Goal: Task Accomplishment & Management: Use online tool/utility

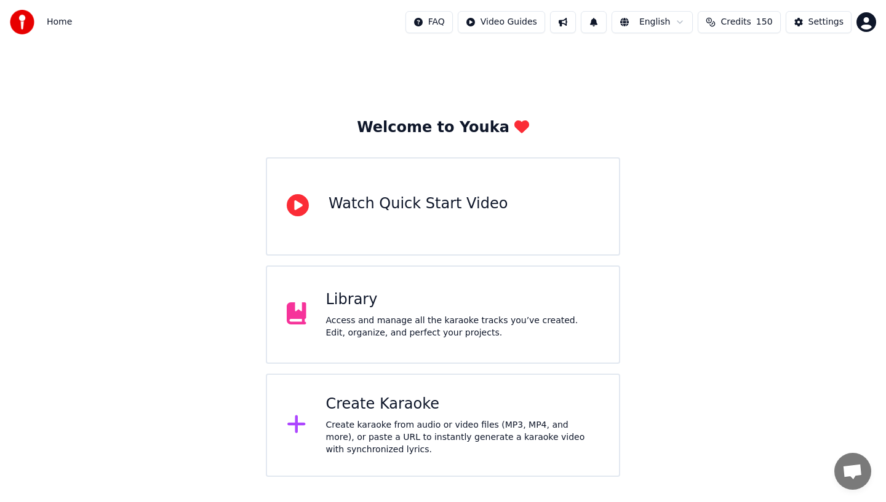
click at [349, 311] on div "Library Access and manage all the karaoke tracks you’ve created. Edit, organize…" at bounding box center [463, 314] width 274 height 49
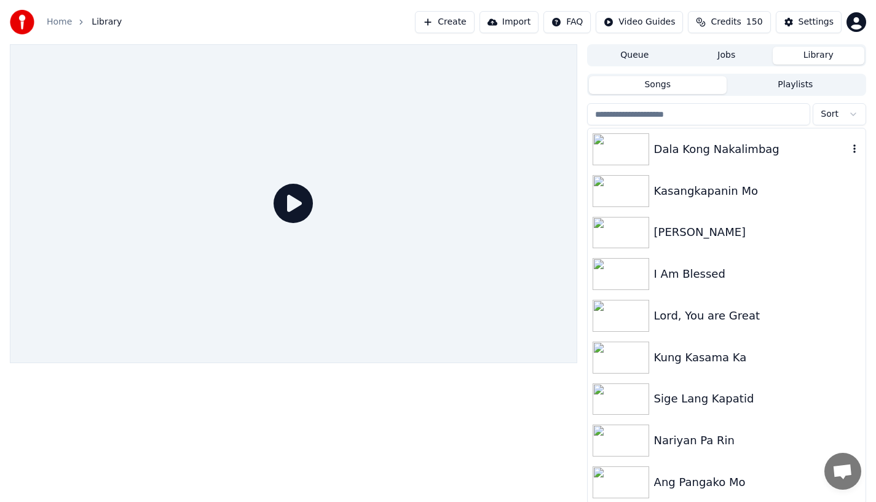
click at [689, 159] on div "Dala Kong Nakalimbag" at bounding box center [727, 150] width 278 height 42
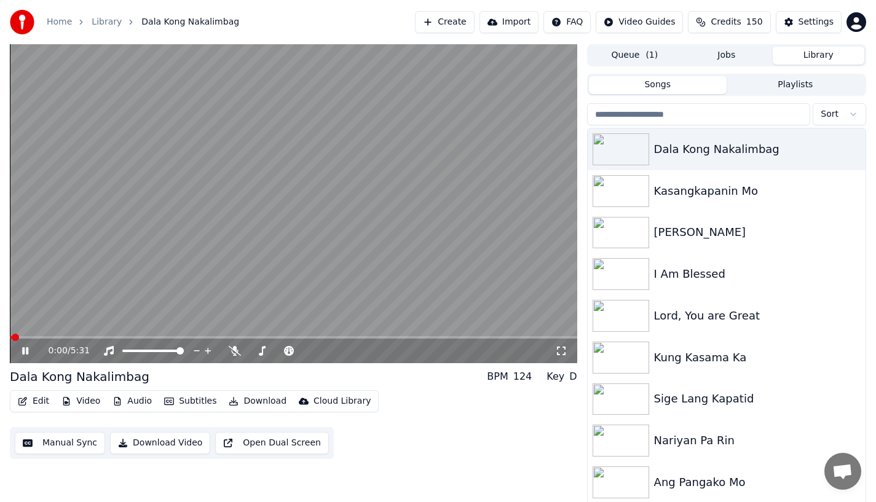
scroll to position [2, 0]
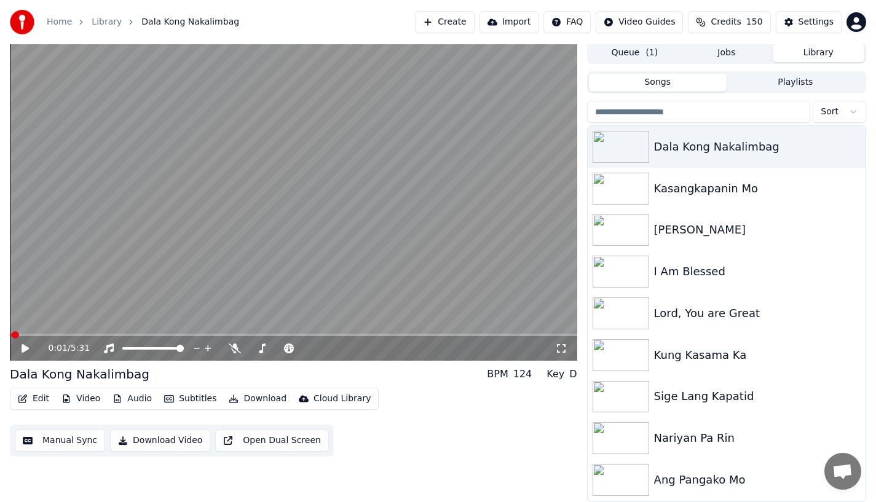
click at [36, 404] on button "Edit" at bounding box center [33, 399] width 41 height 17
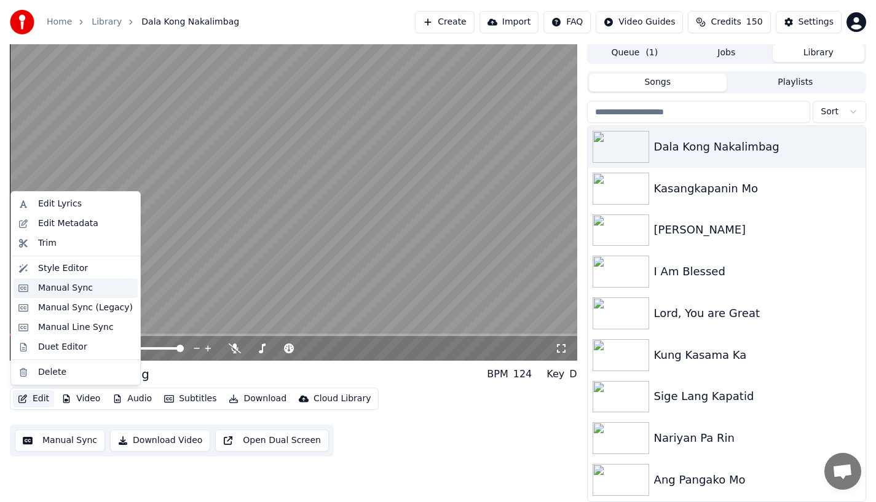
click at [47, 292] on div "Manual Sync" at bounding box center [65, 288] width 55 height 12
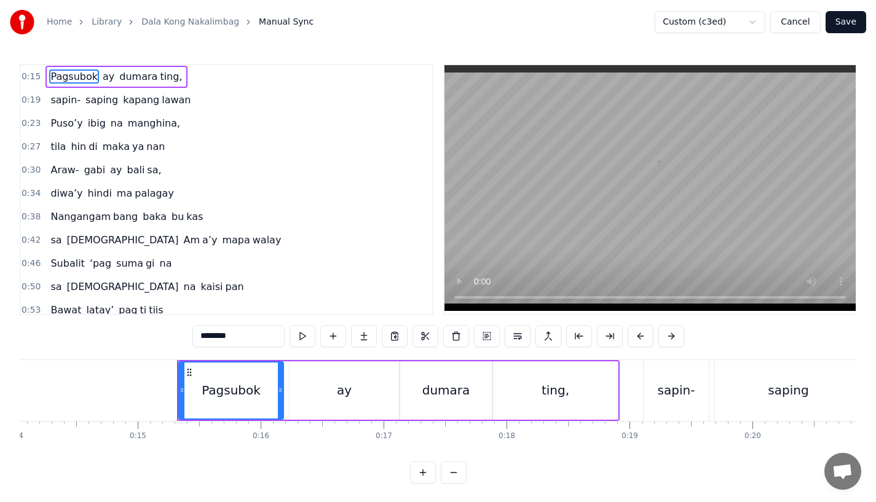
scroll to position [0, 1697]
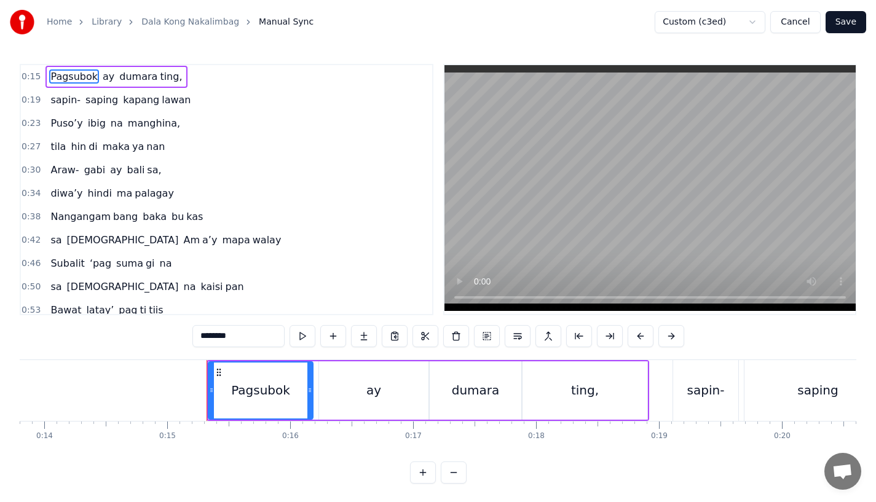
click at [250, 398] on div "Pagsubok" at bounding box center [260, 390] width 59 height 18
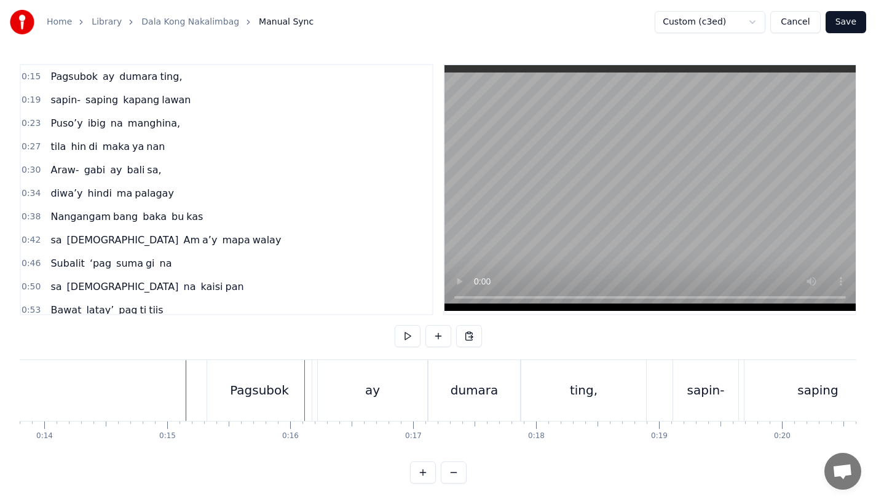
click at [242, 388] on div "Pagsubok" at bounding box center [259, 390] width 59 height 18
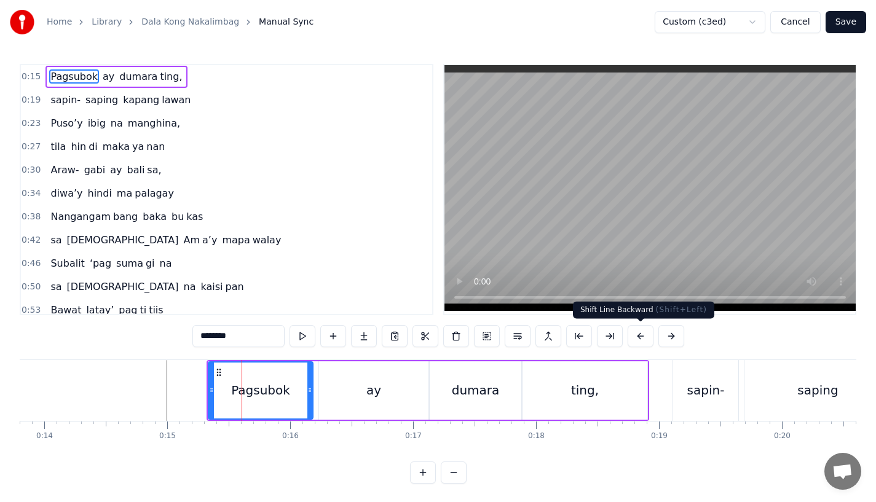
click at [630, 338] on button at bounding box center [641, 336] width 26 height 22
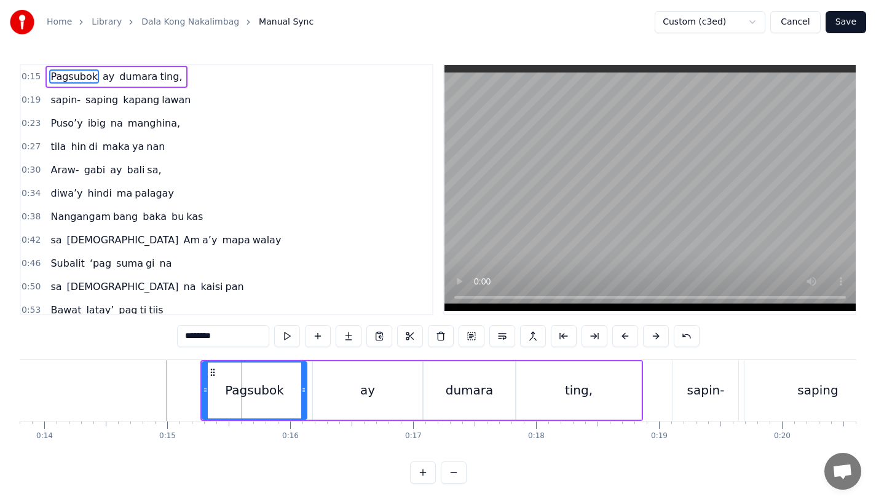
click at [613, 325] on button at bounding box center [626, 336] width 26 height 22
click at [841, 23] on button "Save" at bounding box center [846, 22] width 41 height 22
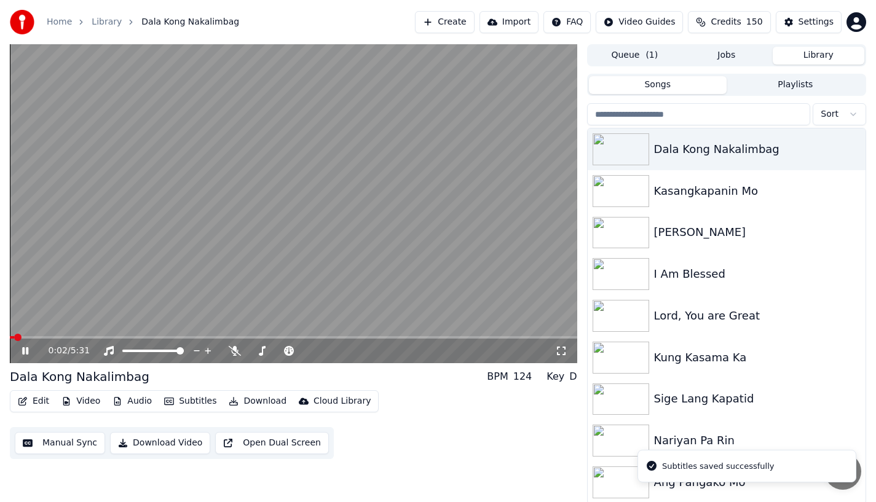
click at [38, 334] on video at bounding box center [294, 203] width 568 height 319
click at [39, 338] on span at bounding box center [294, 337] width 568 height 2
click at [30, 338] on span at bounding box center [20, 337] width 20 height 2
click at [25, 352] on icon at bounding box center [25, 351] width 7 height 9
click at [25, 352] on icon at bounding box center [34, 351] width 29 height 10
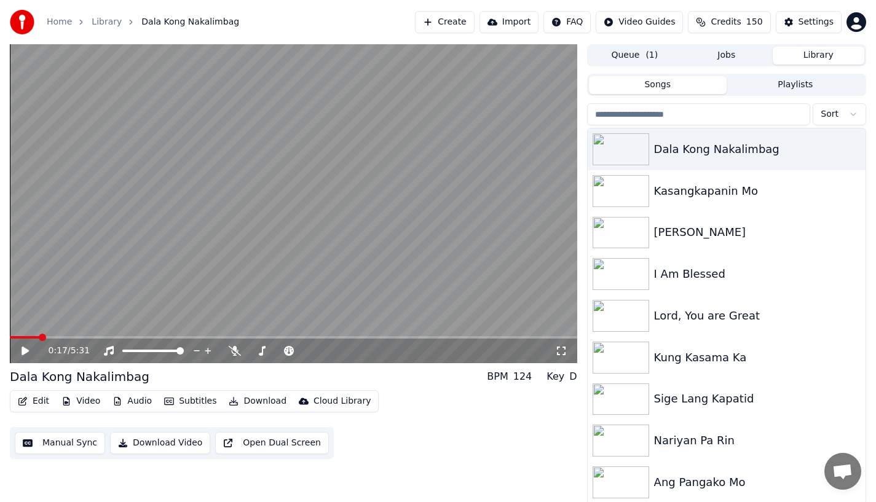
click at [25, 403] on icon "button" at bounding box center [23, 401] width 10 height 9
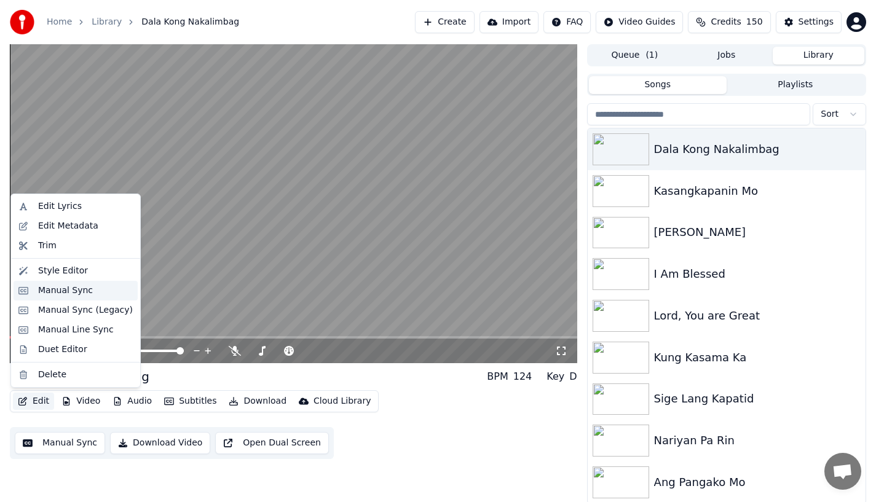
click at [58, 290] on div "Manual Sync" at bounding box center [65, 291] width 55 height 12
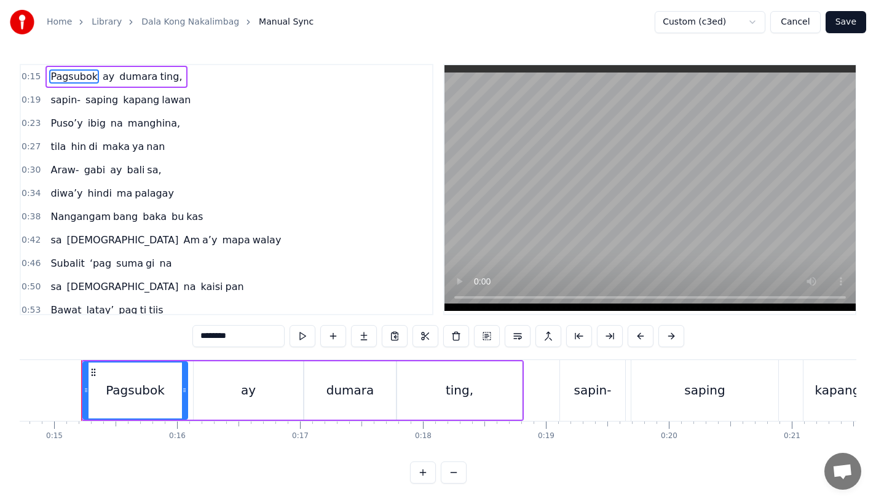
click at [55, 146] on span "tila" at bounding box center [58, 147] width 18 height 14
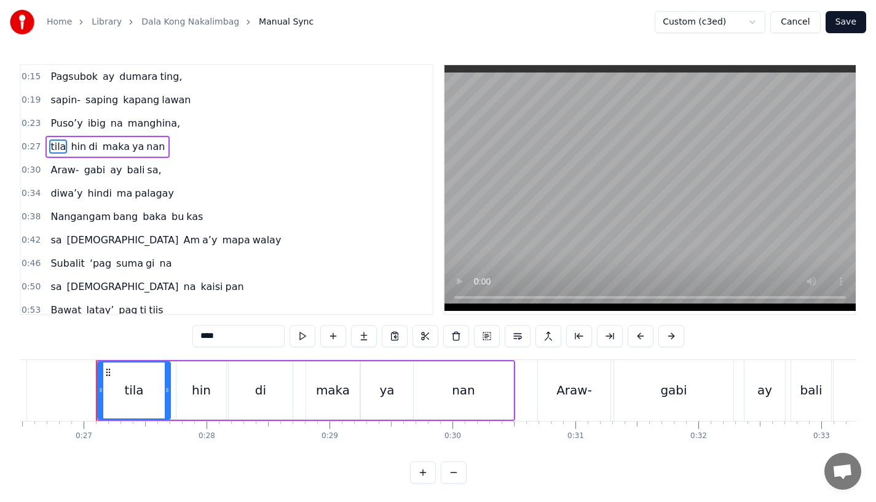
scroll to position [0, 3272]
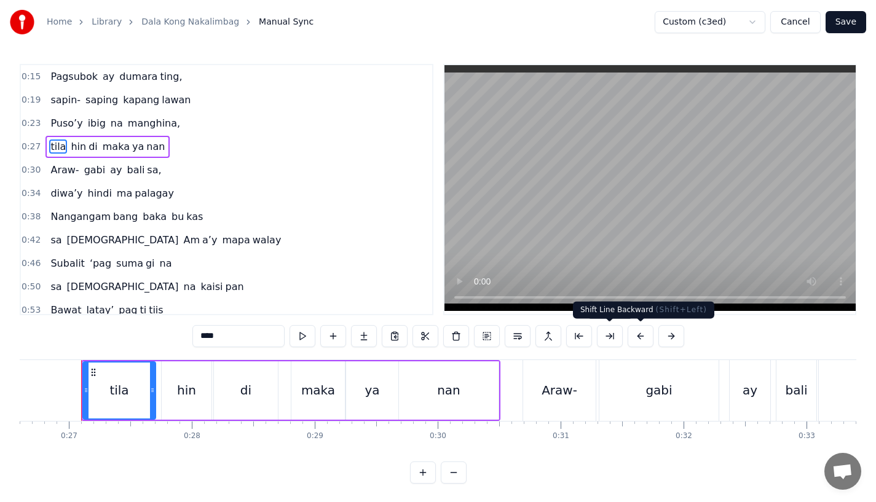
click at [638, 338] on button at bounding box center [641, 336] width 26 height 22
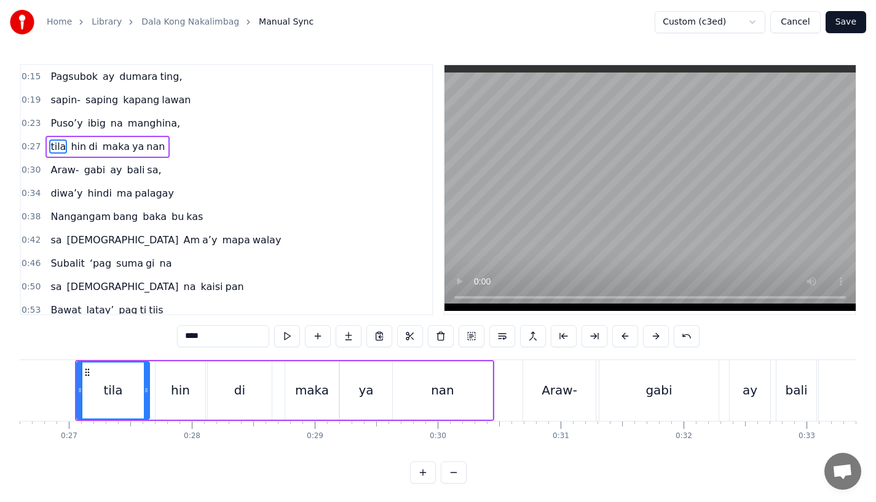
click at [562, 394] on div "Araw-" at bounding box center [560, 390] width 36 height 18
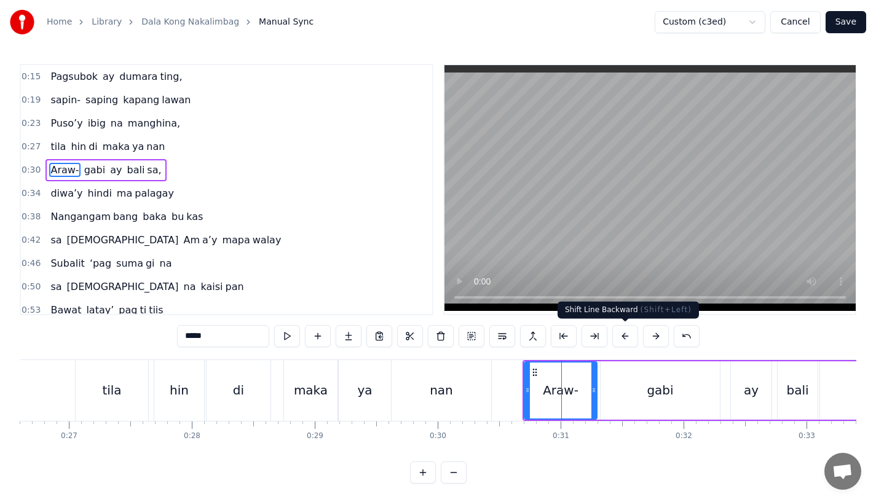
click at [624, 333] on button at bounding box center [626, 336] width 26 height 22
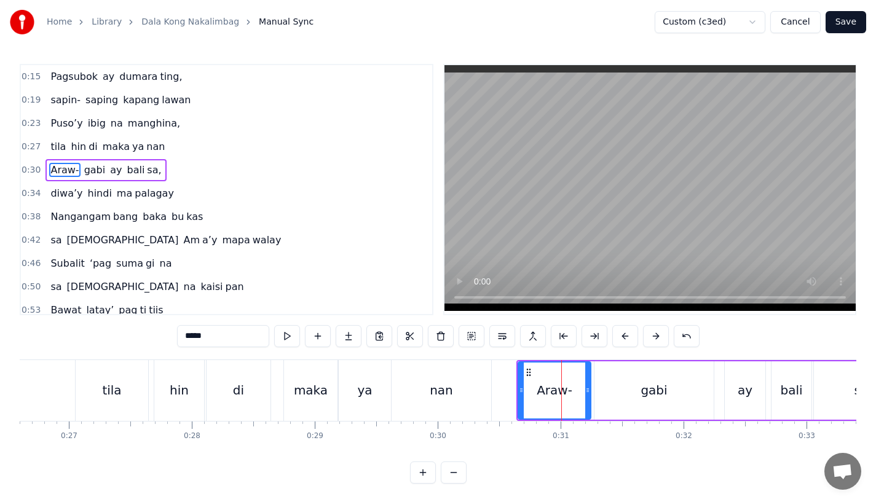
click at [624, 333] on button at bounding box center [626, 336] width 26 height 22
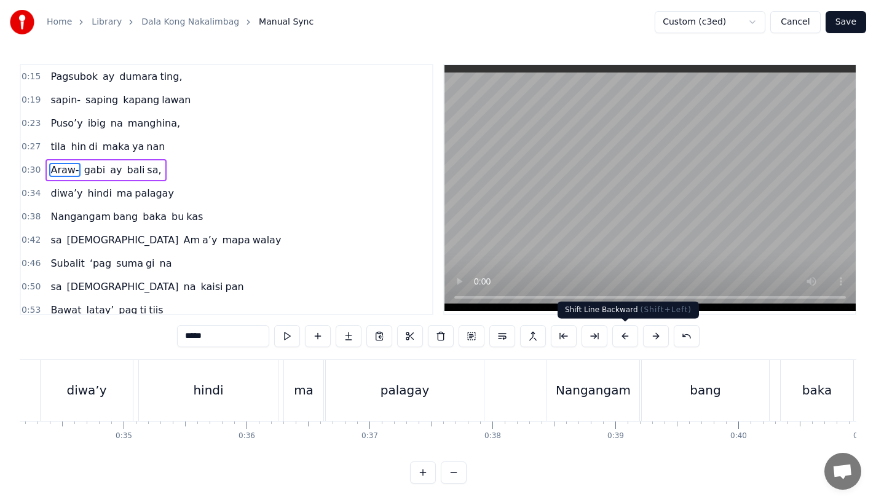
scroll to position [0, 4203]
click at [375, 399] on div "palagay" at bounding box center [403, 390] width 158 height 61
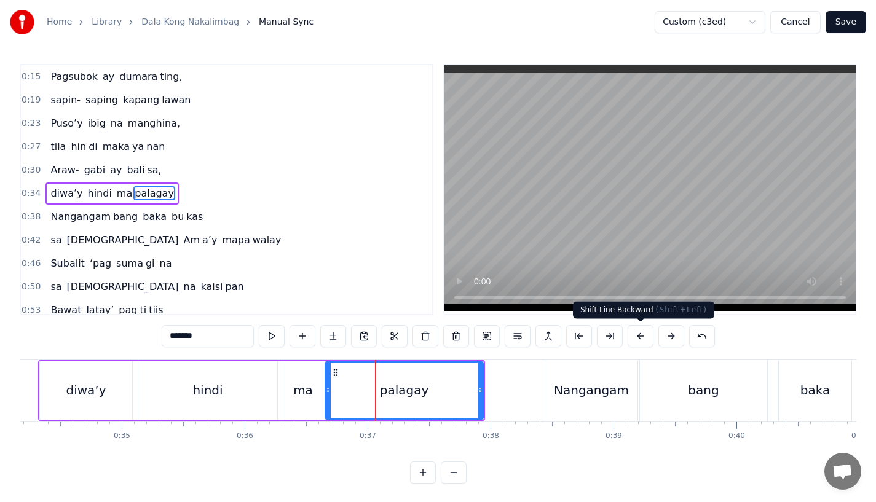
scroll to position [4, 0]
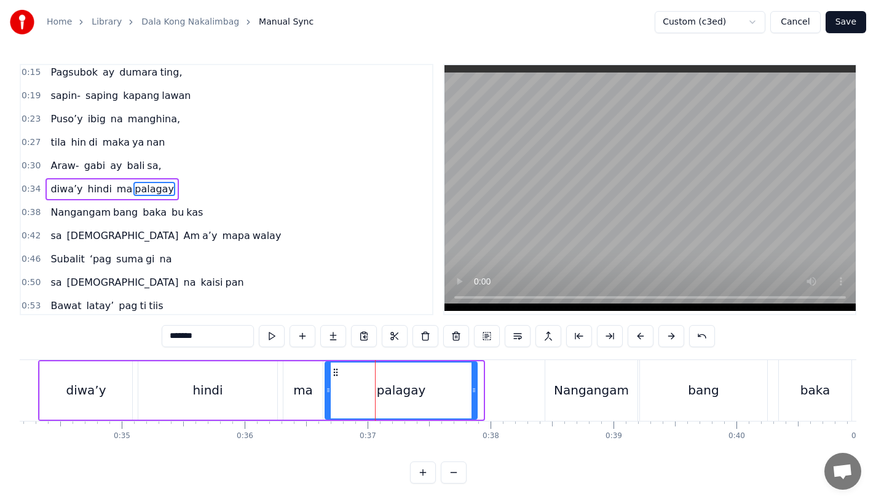
drag, startPoint x: 479, startPoint y: 390, endPoint x: 468, endPoint y: 391, distance: 11.1
click at [472, 391] on icon at bounding box center [474, 391] width 5 height 10
click at [62, 303] on span "Bawat" at bounding box center [65, 306] width 33 height 14
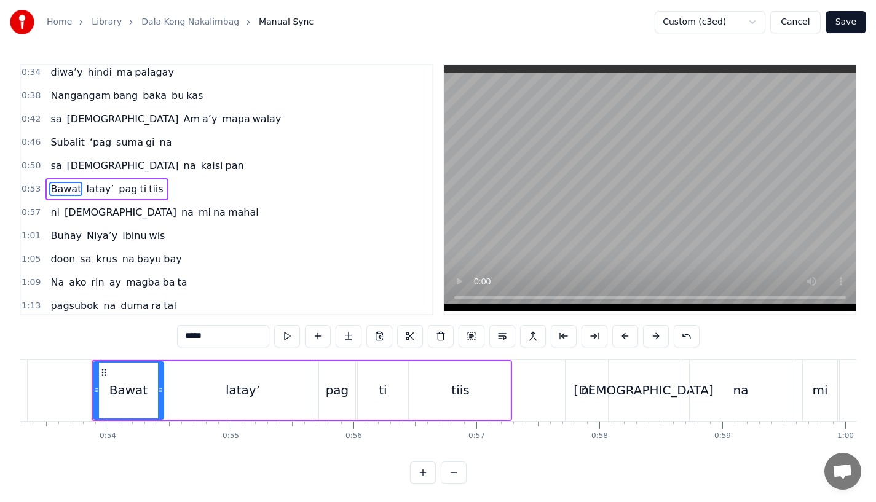
scroll to position [0, 6565]
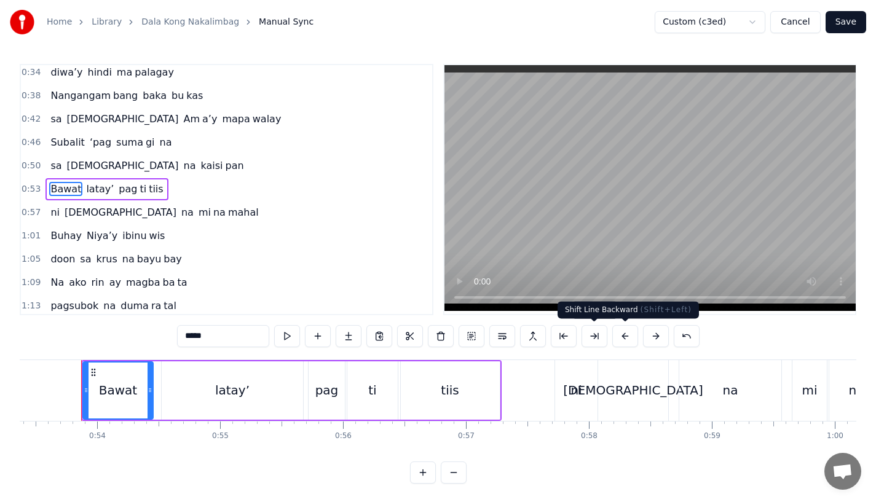
click at [622, 332] on button at bounding box center [626, 336] width 26 height 22
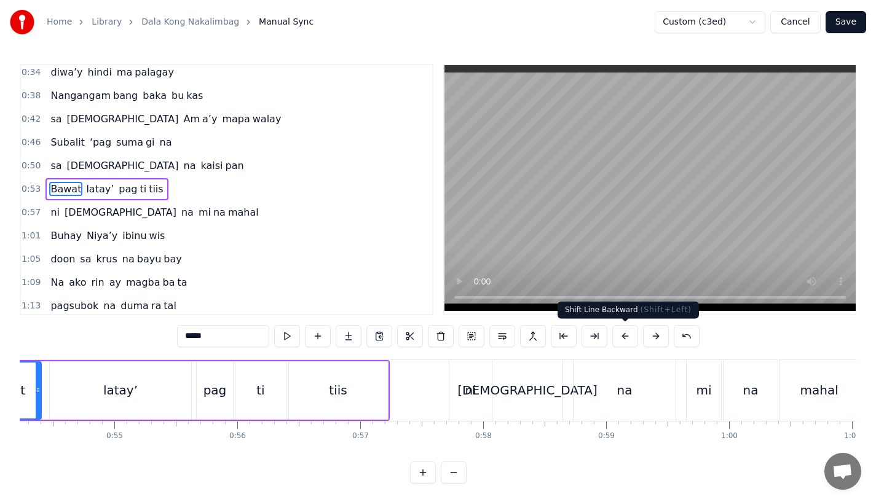
scroll to position [0, 6702]
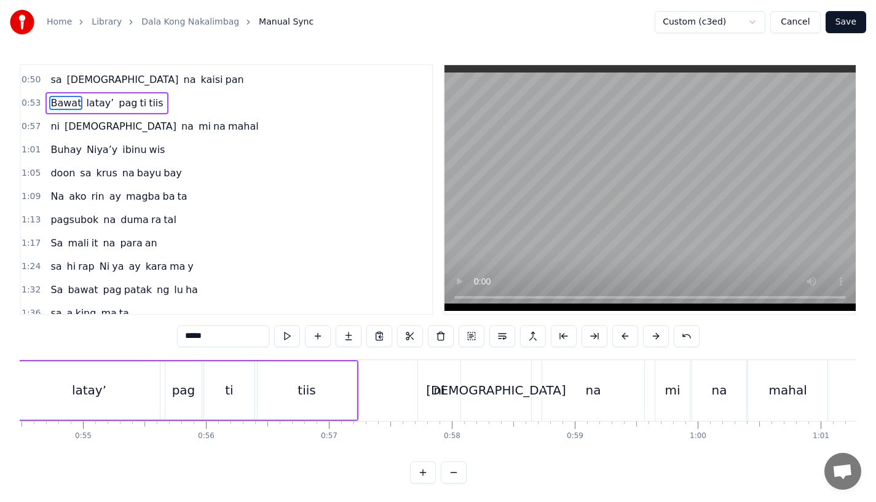
click at [49, 245] on span "Sa" at bounding box center [56, 243] width 15 height 14
type input "**"
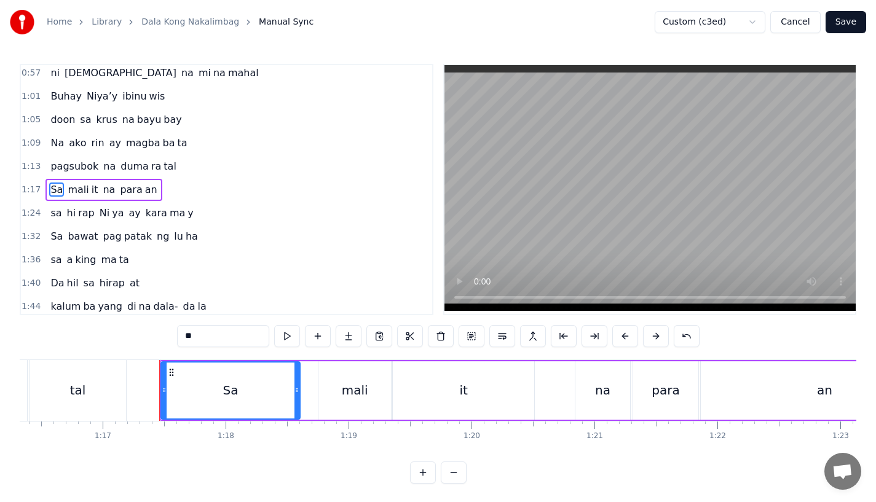
scroll to position [0, 9466]
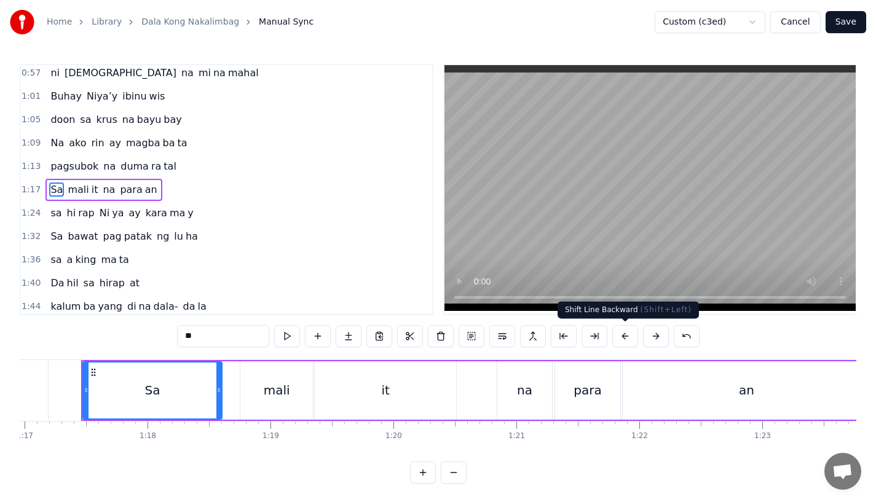
click at [628, 331] on button at bounding box center [626, 336] width 26 height 22
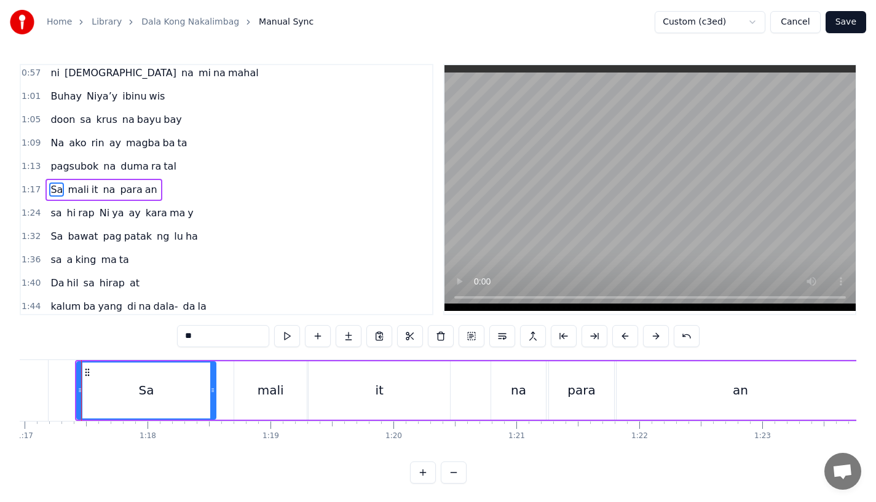
click at [122, 412] on div "Sa" at bounding box center [146, 391] width 138 height 56
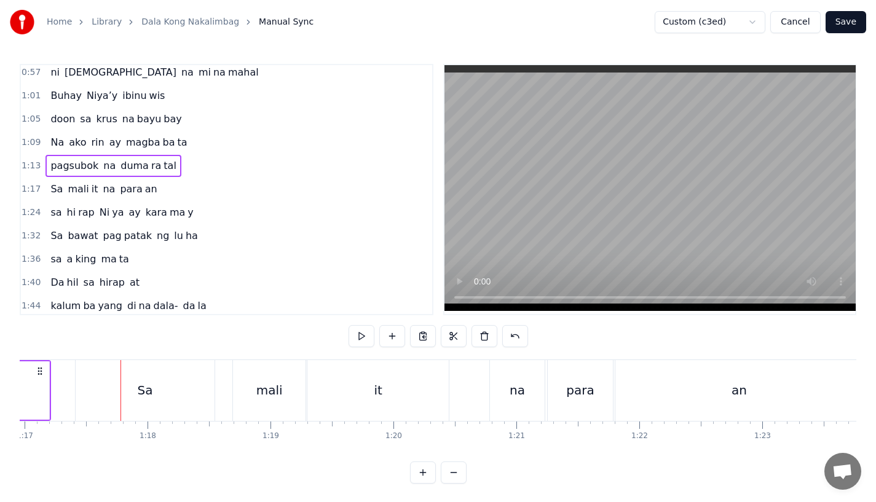
scroll to position [0, 9434]
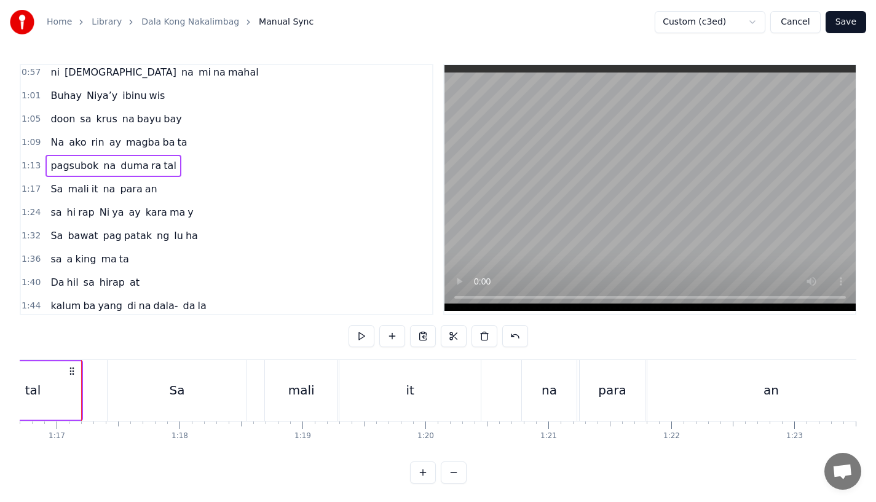
click at [59, 387] on div "tal" at bounding box center [33, 391] width 97 height 58
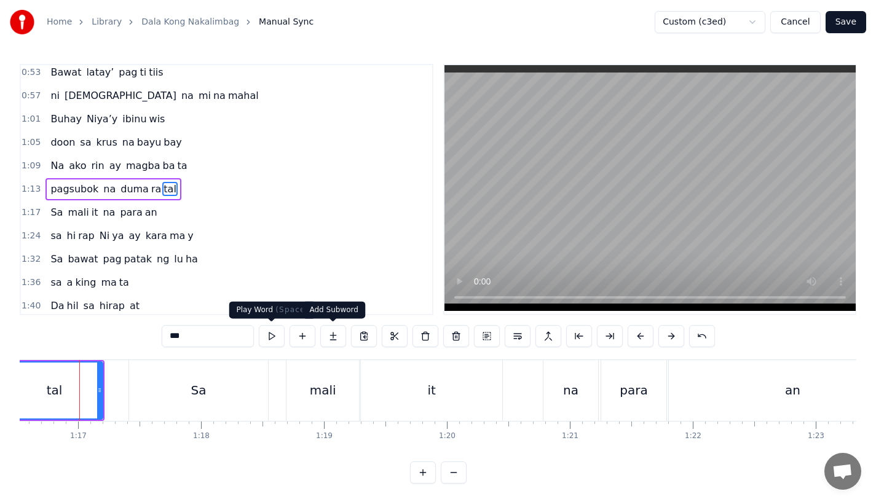
scroll to position [0, 9411]
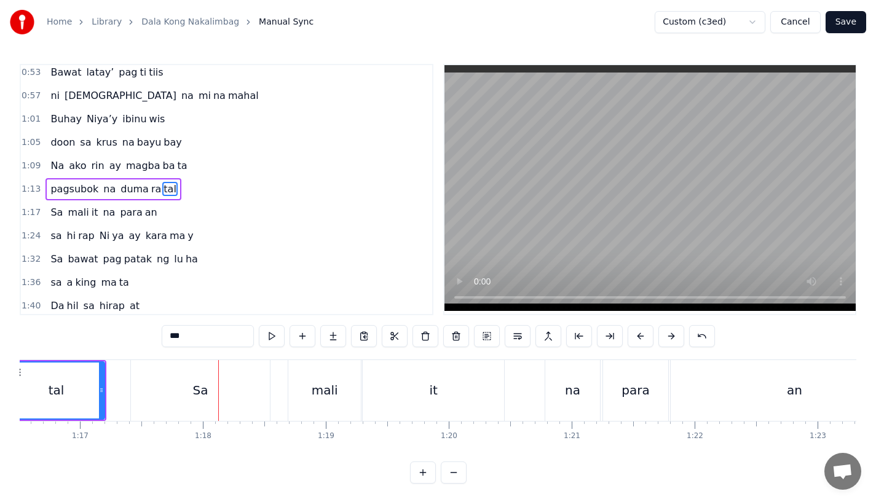
click at [76, 378] on div "tal" at bounding box center [56, 391] width 95 height 56
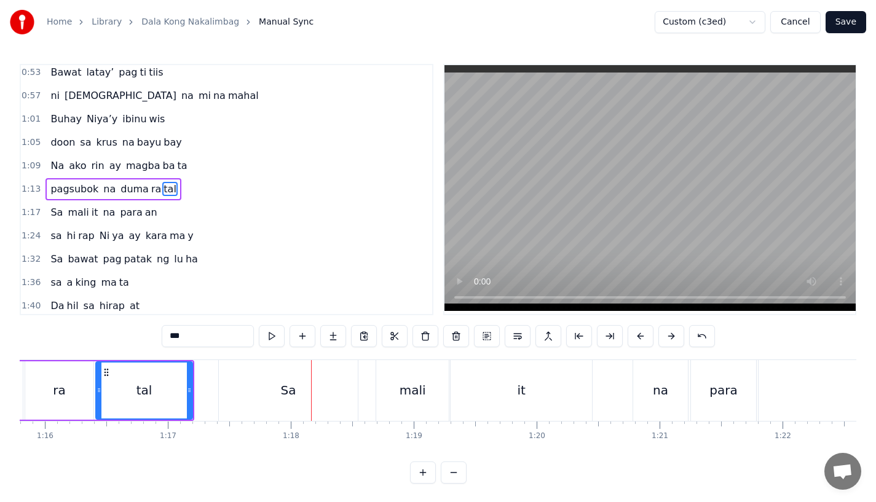
click at [127, 383] on div "tal" at bounding box center [144, 391] width 95 height 56
click at [294, 388] on div "Sa" at bounding box center [288, 390] width 15 height 18
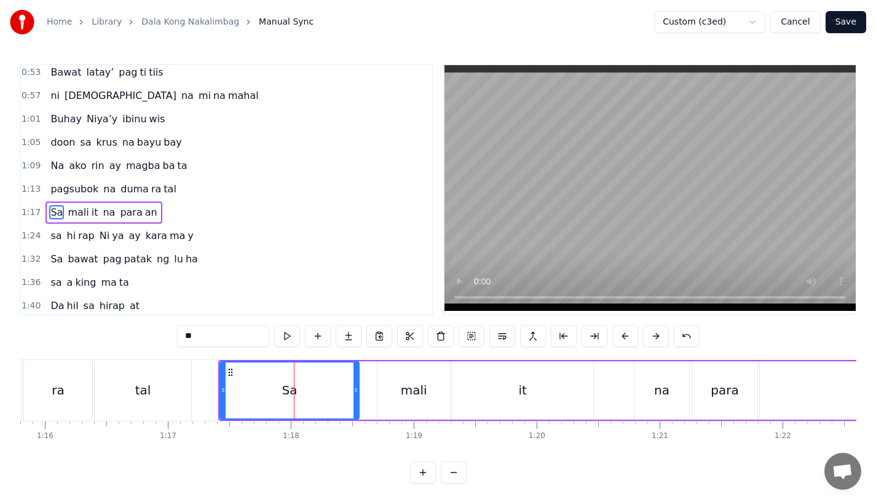
scroll to position [261, 0]
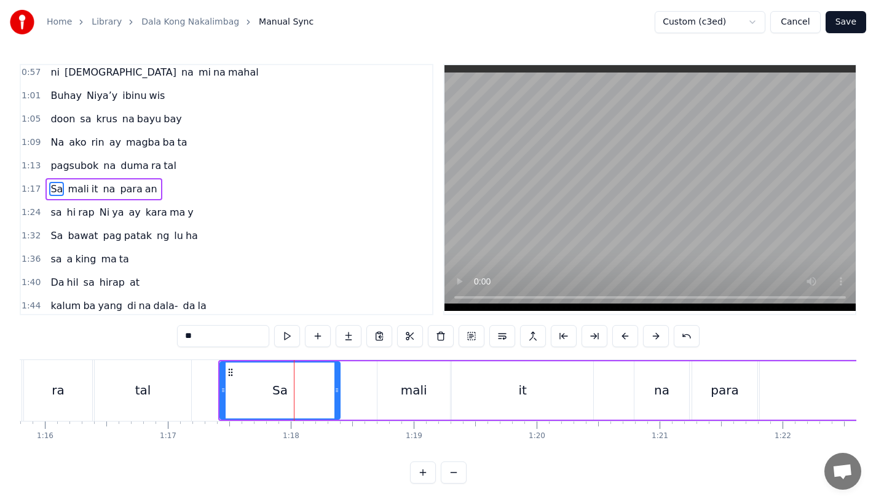
drag, startPoint x: 355, startPoint y: 400, endPoint x: 336, endPoint y: 400, distance: 19.1
click at [336, 400] on div at bounding box center [337, 391] width 5 height 56
click at [132, 397] on div "tal" at bounding box center [143, 390] width 97 height 61
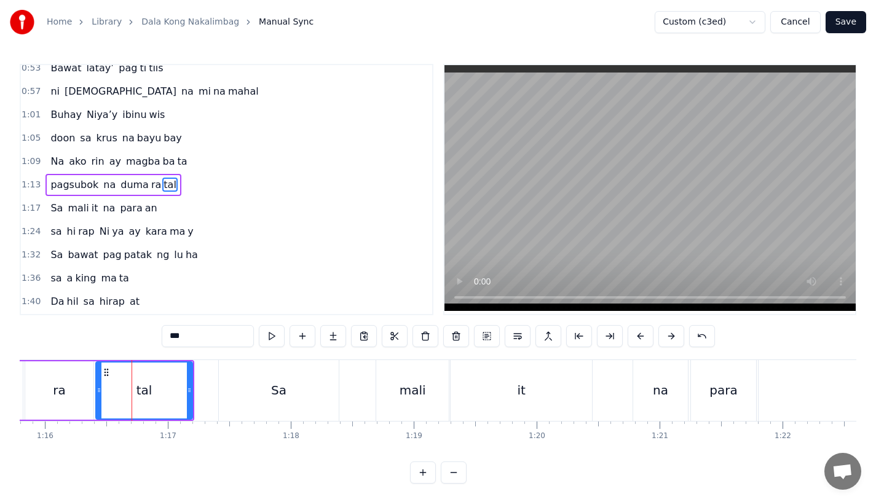
scroll to position [238, 0]
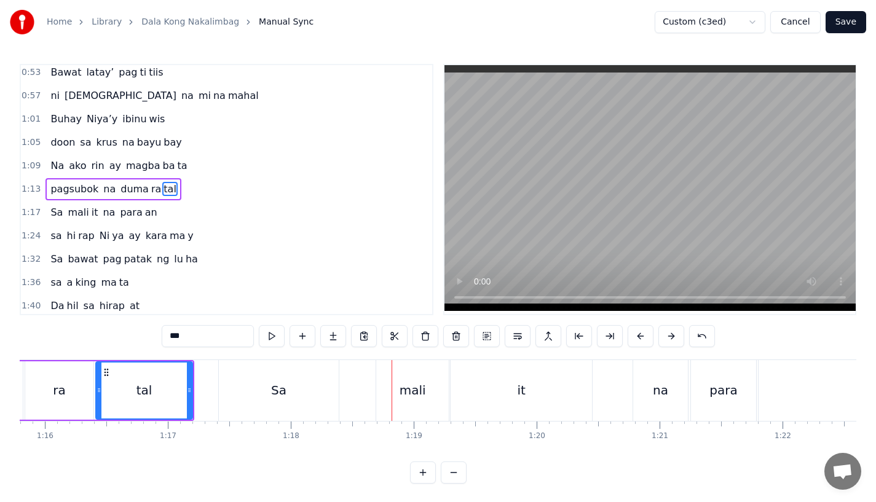
click at [116, 392] on div "tal" at bounding box center [144, 391] width 95 height 56
click at [229, 403] on div "Sa" at bounding box center [279, 390] width 120 height 61
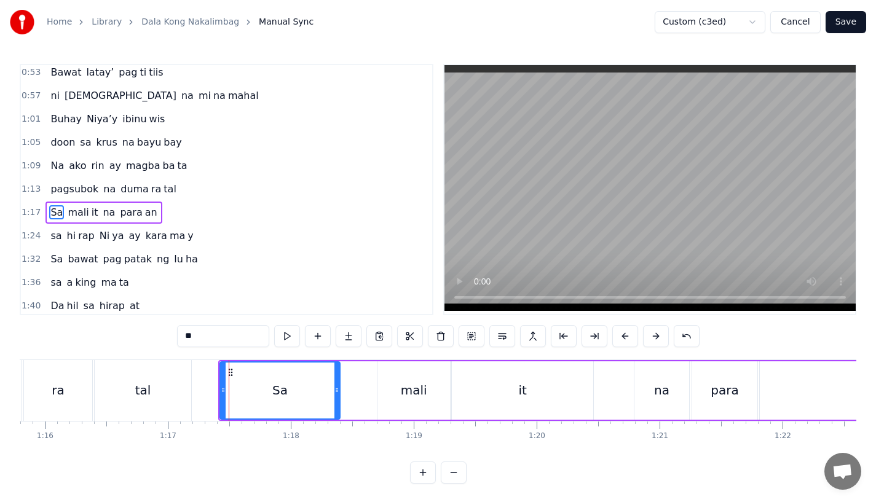
scroll to position [261, 0]
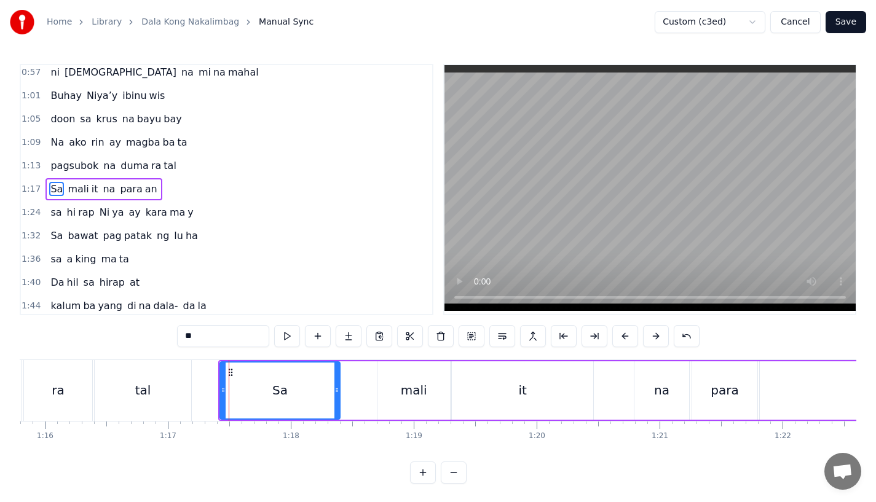
click at [303, 389] on div "Sa" at bounding box center [280, 391] width 119 height 56
click at [627, 336] on button at bounding box center [626, 336] width 26 height 22
click at [144, 401] on div "tal" at bounding box center [143, 390] width 97 height 61
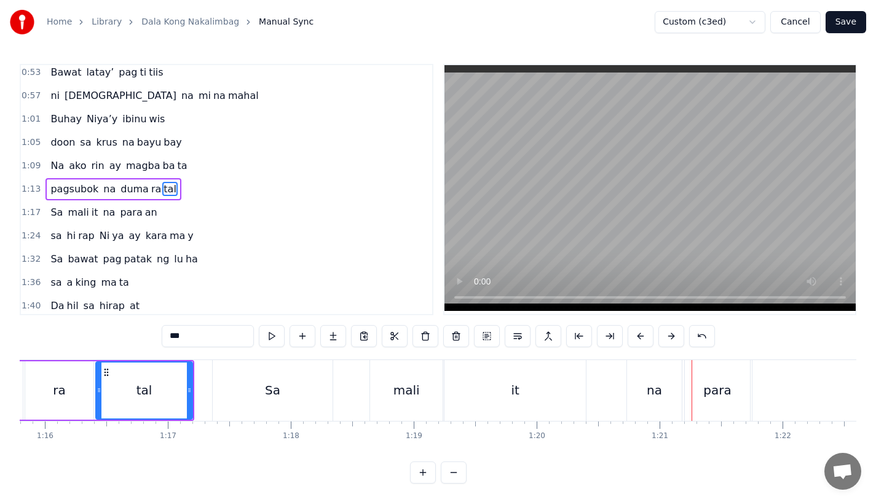
scroll to position [0, 9375]
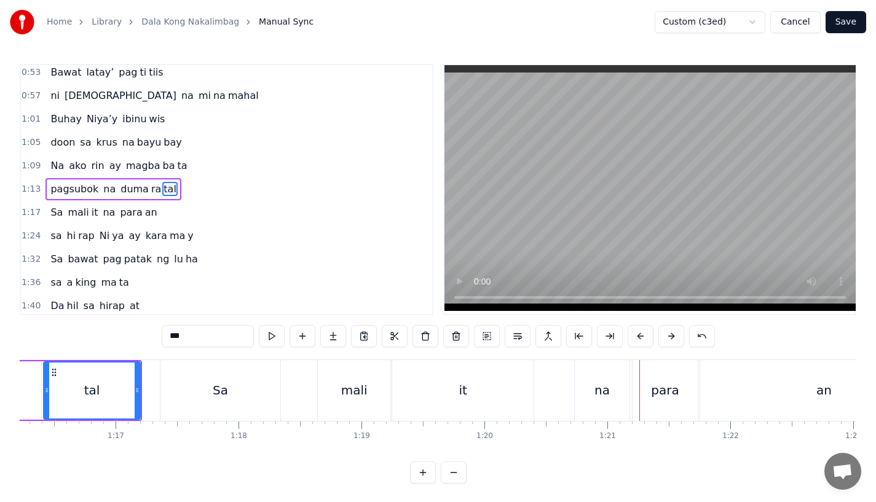
click at [592, 390] on div "na" at bounding box center [602, 390] width 55 height 61
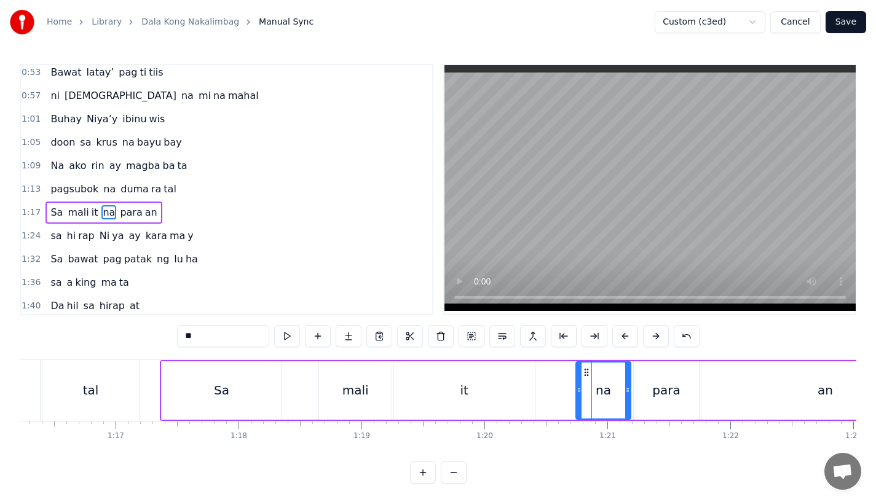
scroll to position [261, 0]
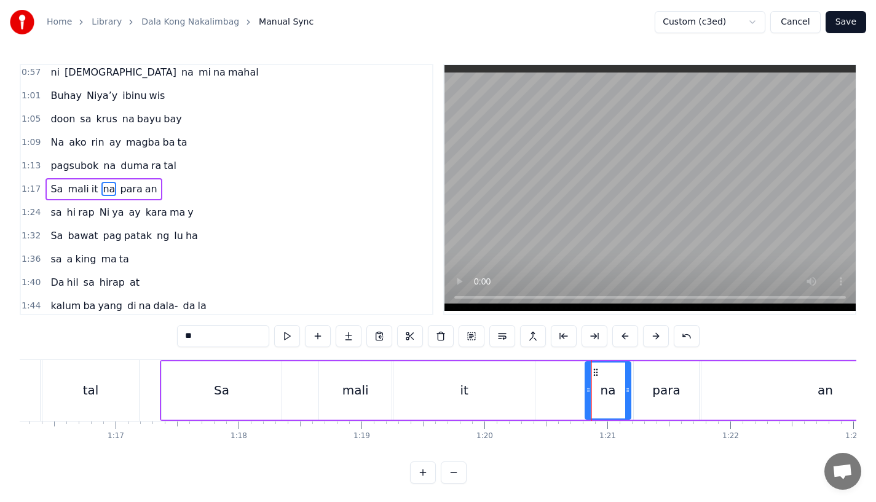
drag, startPoint x: 581, startPoint y: 387, endPoint x: 592, endPoint y: 387, distance: 11.7
click at [591, 387] on icon at bounding box center [588, 391] width 5 height 10
drag, startPoint x: 627, startPoint y: 388, endPoint x: 643, endPoint y: 388, distance: 15.4
click at [636, 388] on icon at bounding box center [633, 391] width 5 height 10
click at [668, 388] on div "para" at bounding box center [667, 390] width 28 height 18
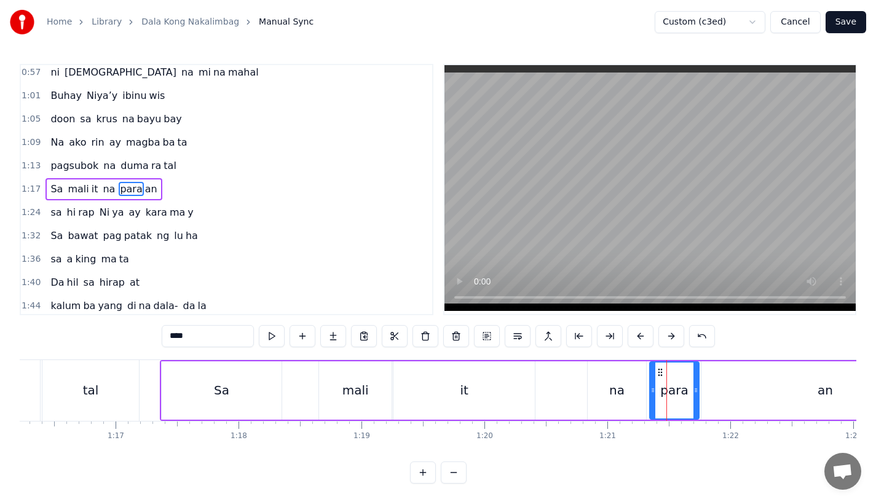
drag, startPoint x: 637, startPoint y: 388, endPoint x: 653, endPoint y: 387, distance: 16.0
click at [653, 387] on icon at bounding box center [653, 391] width 5 height 10
click at [480, 373] on div "it" at bounding box center [464, 391] width 141 height 58
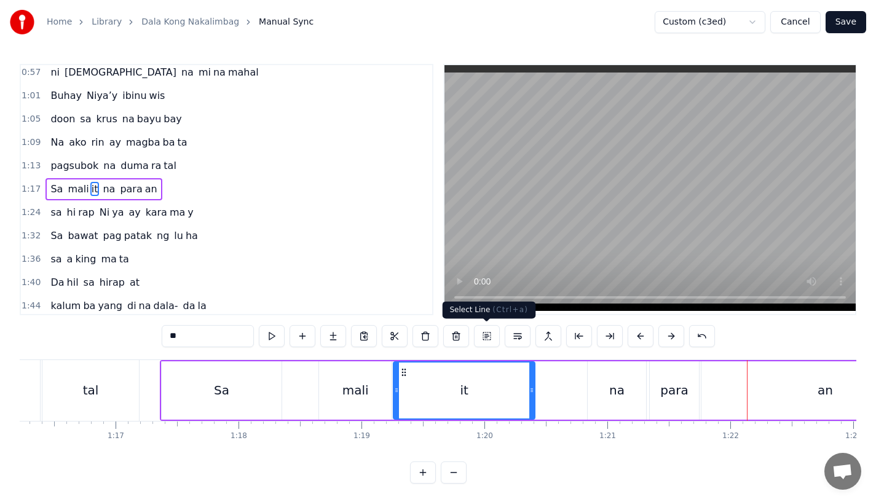
click at [518, 371] on div "it" at bounding box center [464, 391] width 140 height 56
click at [432, 369] on div "it" at bounding box center [464, 391] width 140 height 56
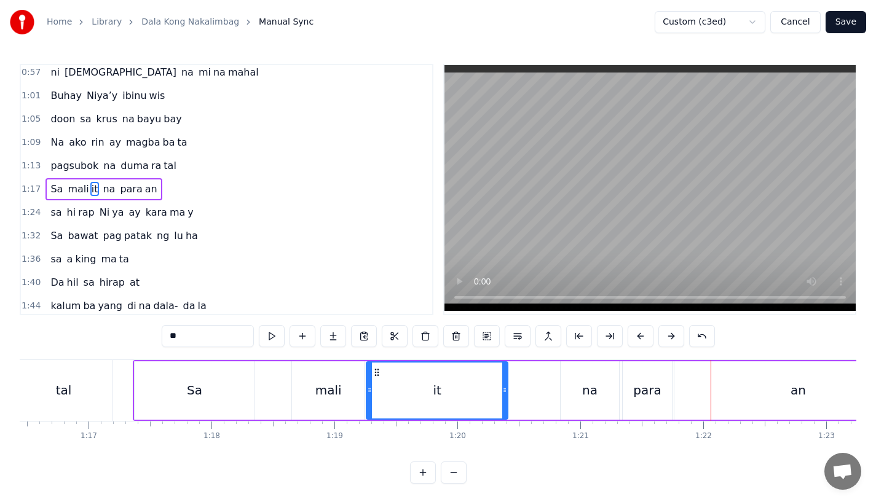
click at [584, 379] on div "na" at bounding box center [590, 391] width 58 height 58
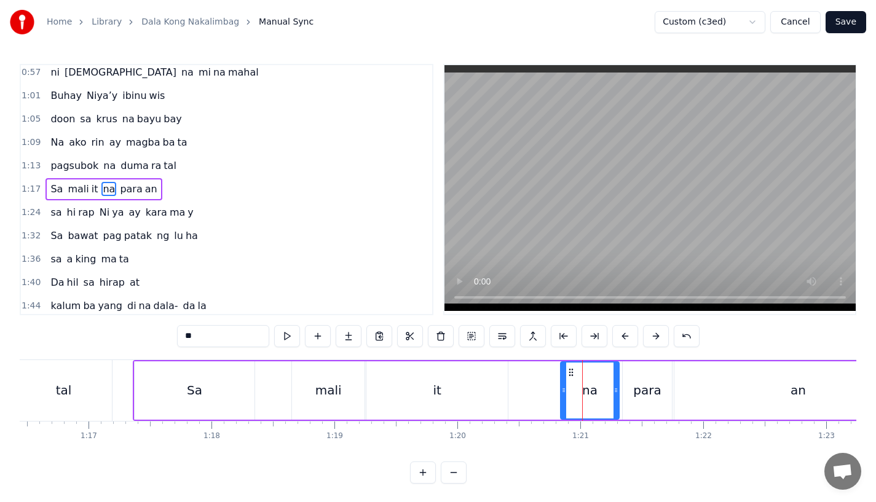
click at [657, 383] on div "para" at bounding box center [647, 390] width 28 height 18
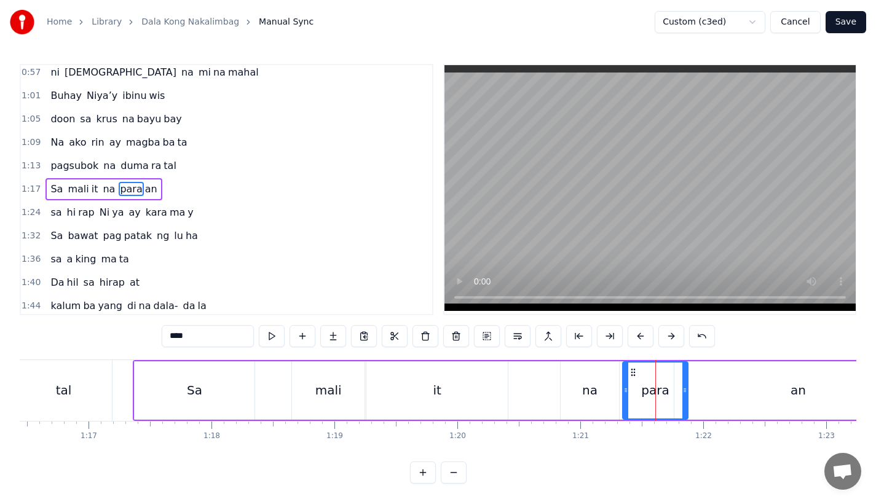
drag, startPoint x: 671, startPoint y: 390, endPoint x: 687, endPoint y: 390, distance: 16.0
click at [687, 390] on icon at bounding box center [685, 391] width 5 height 10
click at [714, 390] on div "an" at bounding box center [799, 391] width 248 height 58
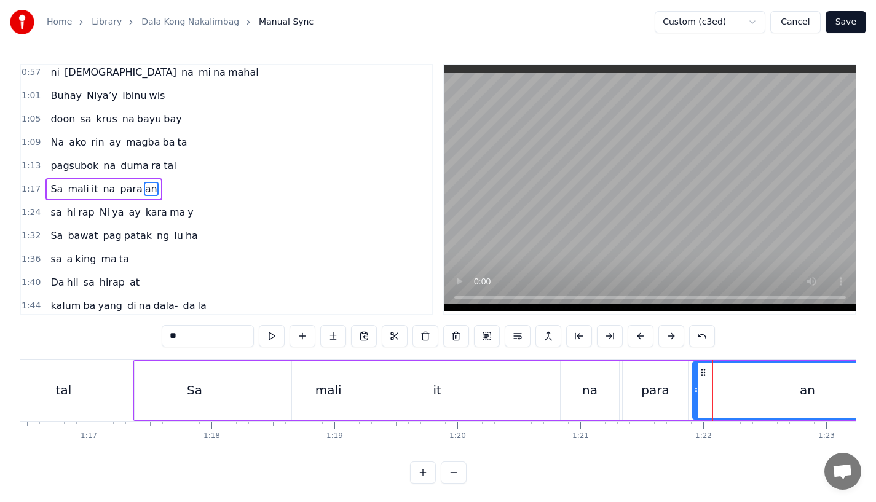
drag, startPoint x: 675, startPoint y: 391, endPoint x: 694, endPoint y: 390, distance: 19.1
click at [694, 390] on icon at bounding box center [696, 391] width 5 height 10
drag, startPoint x: 694, startPoint y: 390, endPoint x: 705, endPoint y: 390, distance: 10.5
click at [705, 390] on icon at bounding box center [707, 391] width 5 height 10
click at [650, 392] on div "para" at bounding box center [655, 390] width 28 height 18
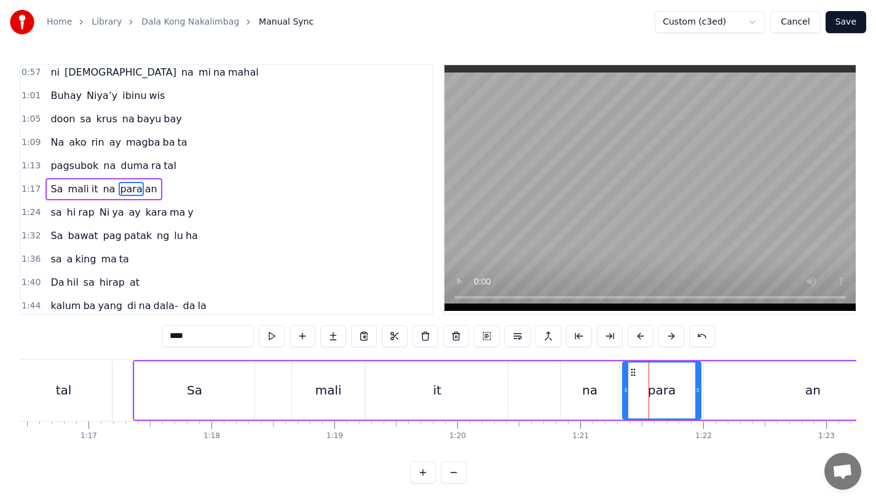
drag, startPoint x: 683, startPoint y: 391, endPoint x: 696, endPoint y: 391, distance: 12.9
click at [696, 391] on icon at bounding box center [698, 391] width 5 height 10
click at [484, 385] on div "it" at bounding box center [437, 391] width 141 height 58
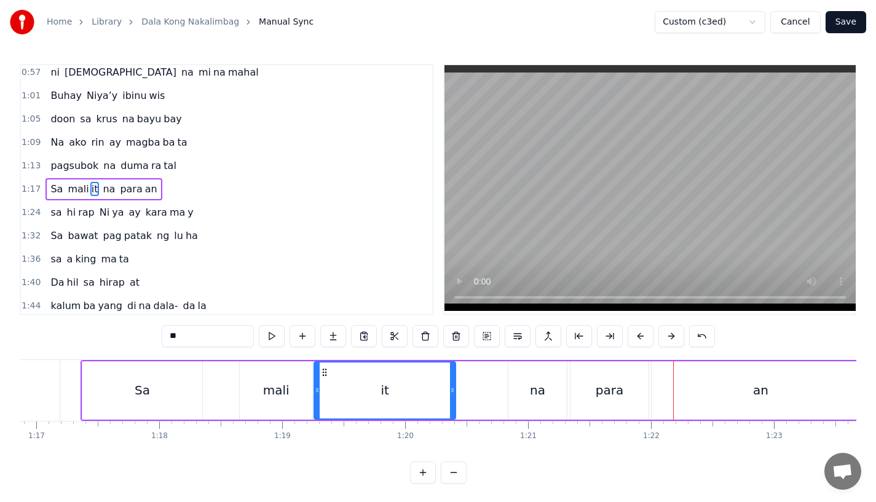
scroll to position [0, 9462]
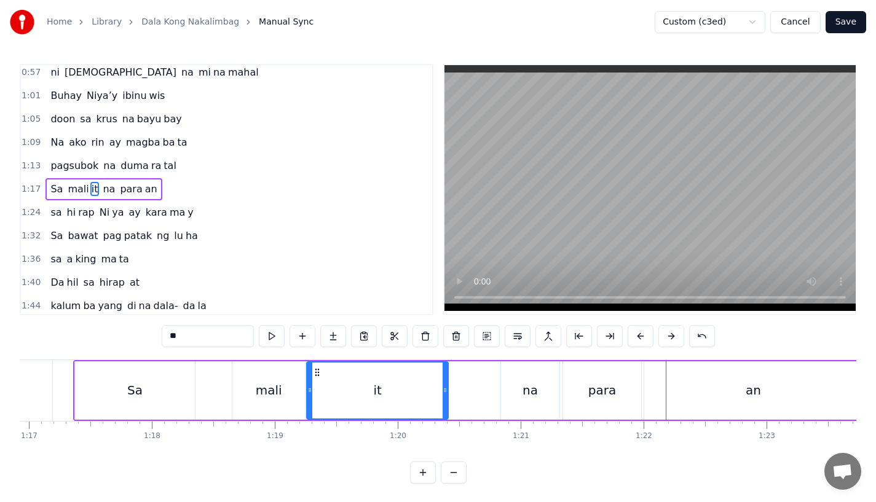
click at [594, 395] on div "para" at bounding box center [603, 390] width 28 height 18
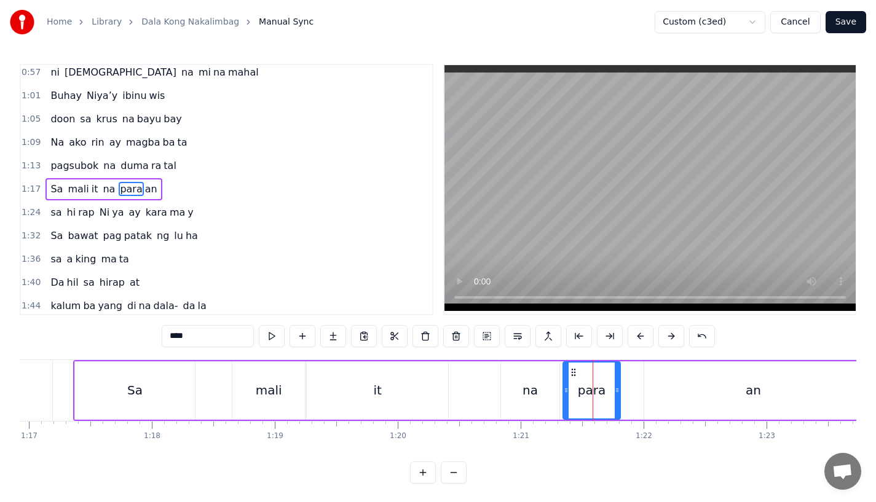
drag, startPoint x: 637, startPoint y: 395, endPoint x: 616, endPoint y: 395, distance: 20.9
click at [616, 395] on div at bounding box center [617, 391] width 5 height 56
click at [611, 397] on div at bounding box center [610, 391] width 5 height 56
click at [669, 395] on div "an" at bounding box center [754, 391] width 218 height 58
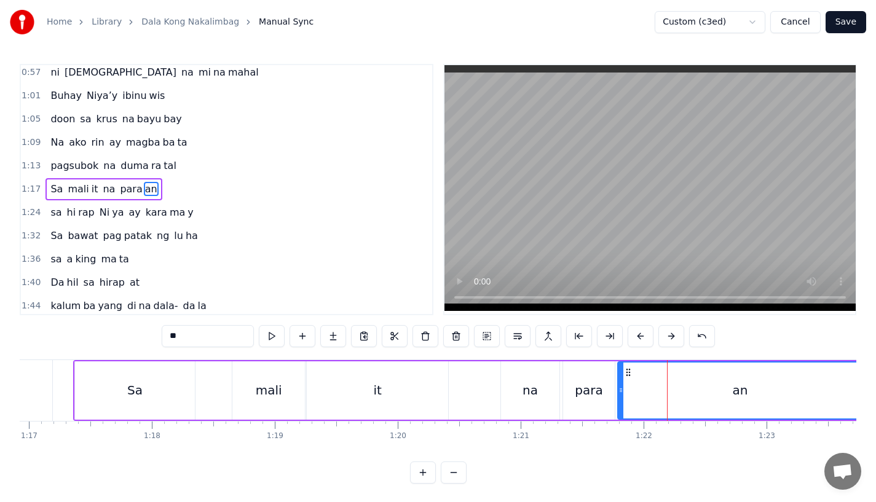
drag, startPoint x: 647, startPoint y: 391, endPoint x: 621, endPoint y: 399, distance: 27.5
click at [620, 399] on div at bounding box center [621, 391] width 5 height 56
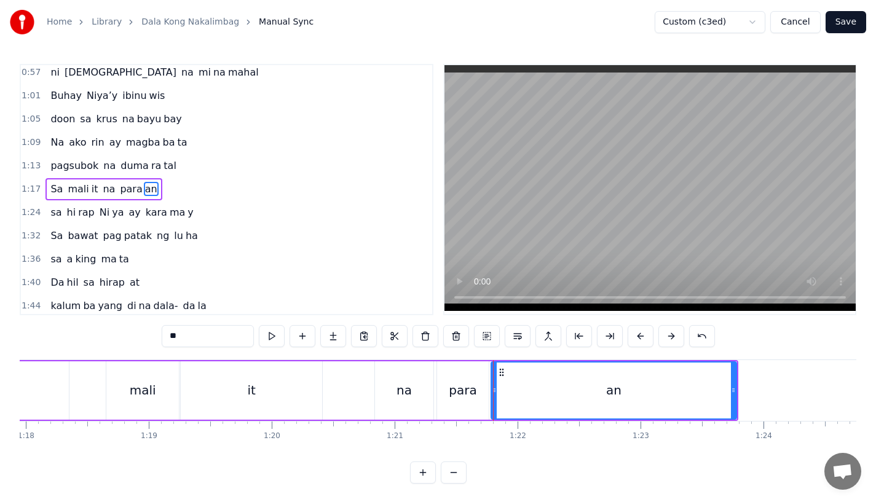
scroll to position [0, 9591]
drag, startPoint x: 733, startPoint y: 397, endPoint x: 715, endPoint y: 397, distance: 18.5
click at [715, 397] on div at bounding box center [712, 391] width 5 height 56
click at [228, 386] on div "it" at bounding box center [248, 391] width 141 height 58
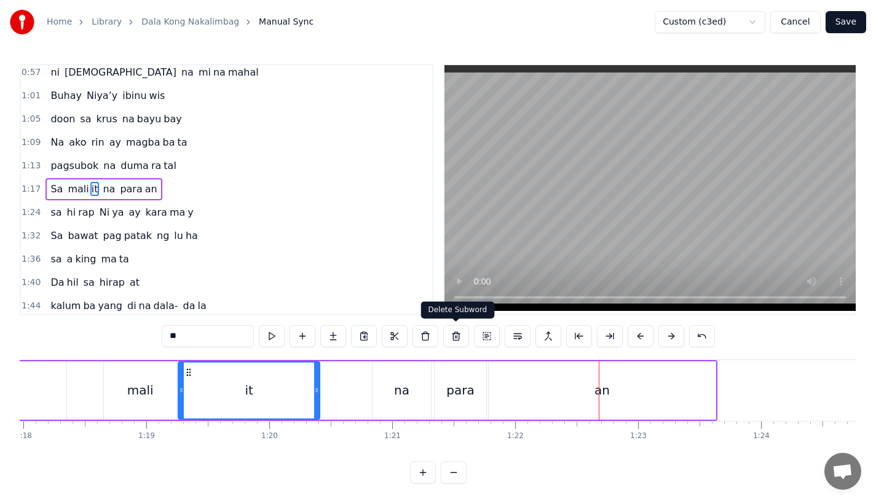
click at [464, 395] on div "para" at bounding box center [461, 390] width 28 height 18
type input "****"
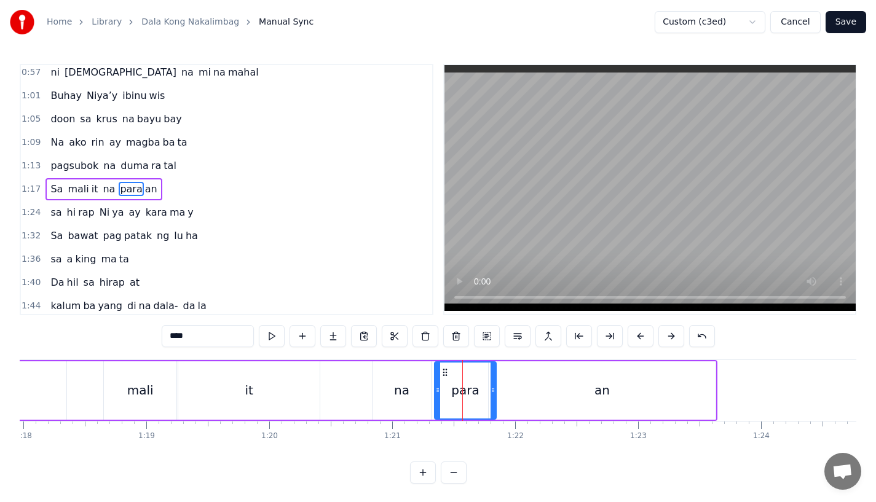
drag, startPoint x: 482, startPoint y: 396, endPoint x: 493, endPoint y: 396, distance: 11.1
click at [493, 396] on div at bounding box center [493, 391] width 5 height 56
click at [330, 391] on div "Sa mali it na para an" at bounding box center [331, 390] width 773 height 61
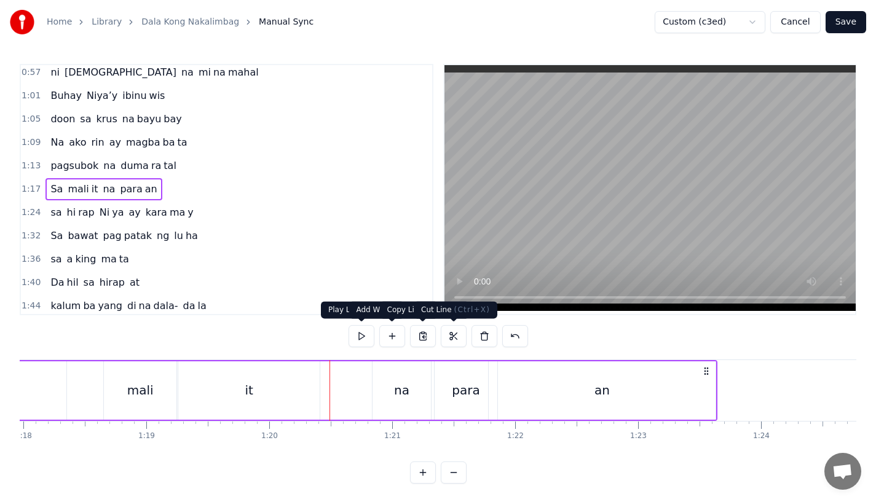
click at [518, 391] on div "an" at bounding box center [602, 391] width 227 height 58
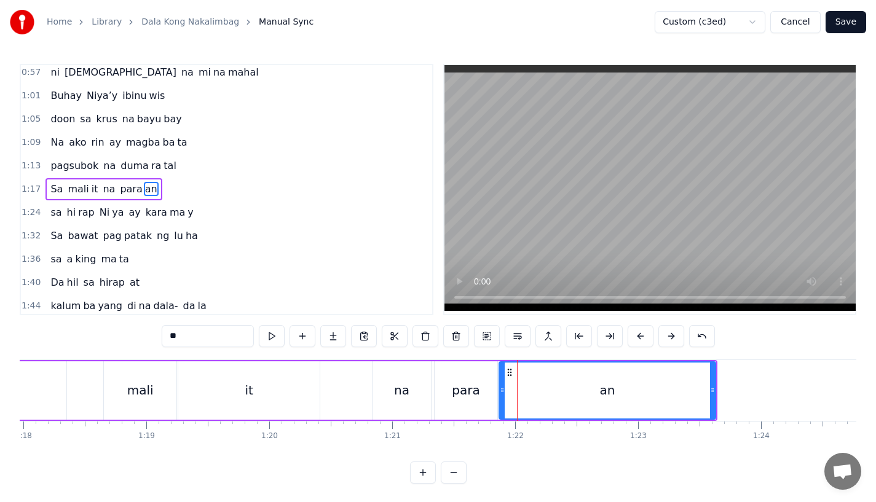
drag, startPoint x: 491, startPoint y: 391, endPoint x: 501, endPoint y: 391, distance: 10.5
click at [501, 391] on icon at bounding box center [502, 391] width 5 height 10
click at [258, 411] on div "it" at bounding box center [248, 391] width 141 height 58
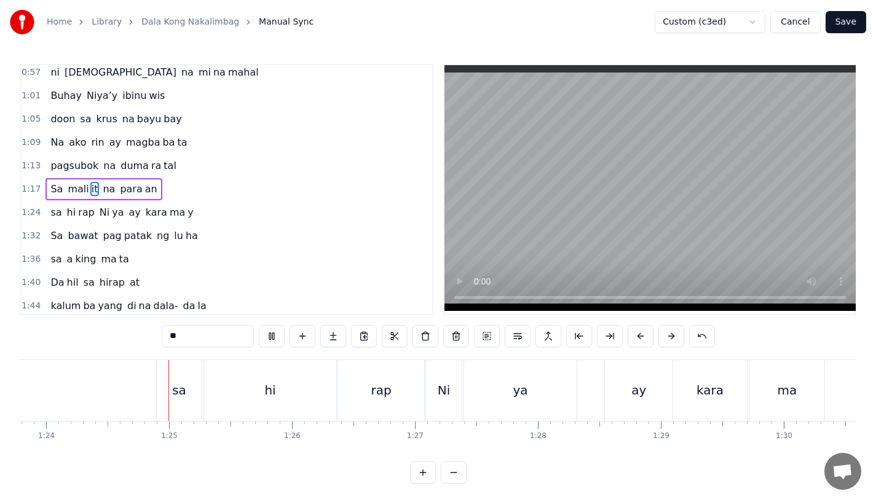
scroll to position [0, 10313]
click at [49, 206] on span "sa" at bounding box center [56, 212] width 14 height 14
type input "**"
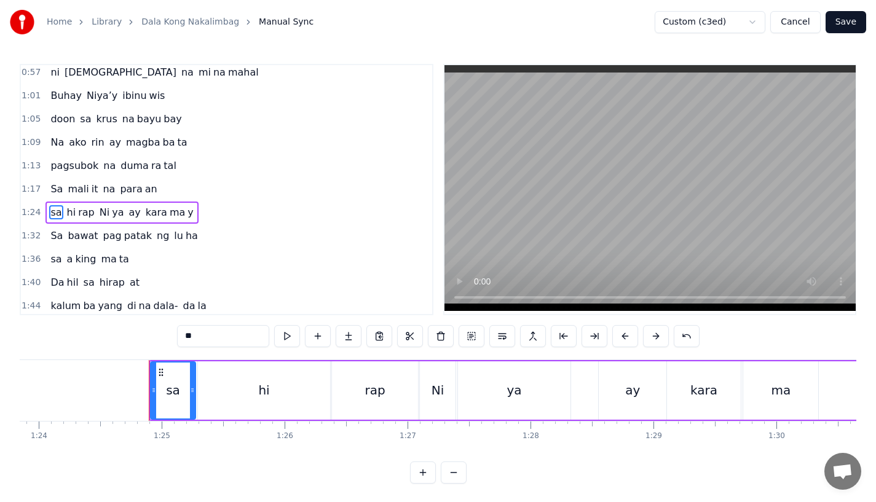
scroll to position [285, 0]
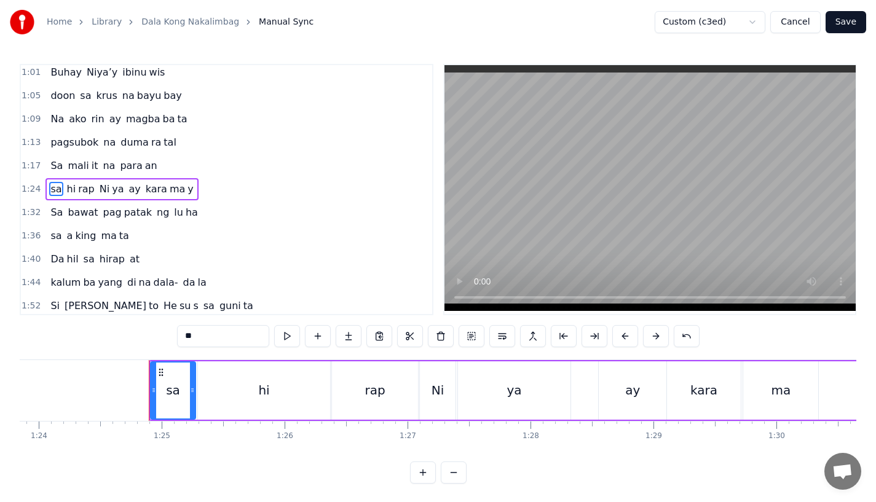
click at [624, 339] on button at bounding box center [626, 336] width 26 height 22
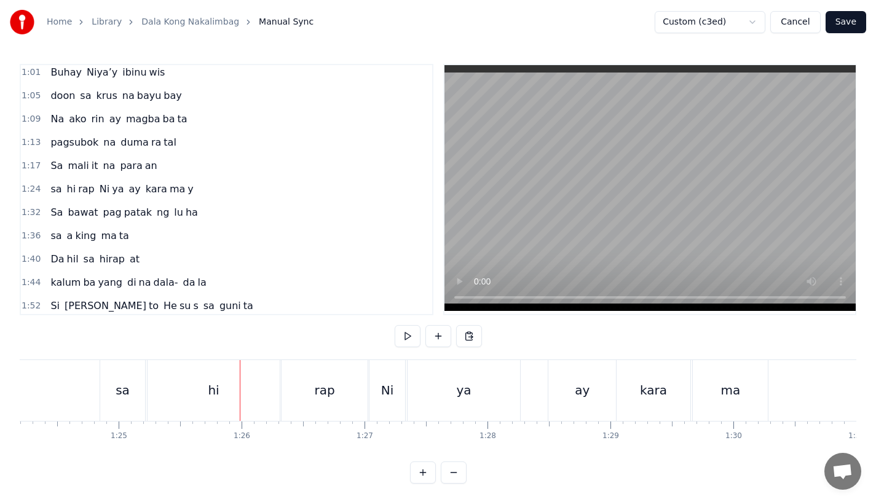
click at [52, 218] on span "Sa" at bounding box center [56, 212] width 15 height 14
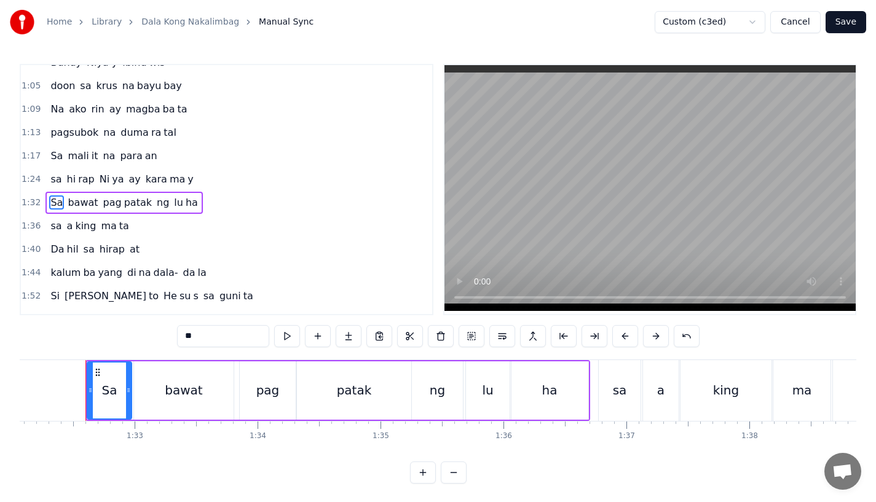
scroll to position [0, 11329]
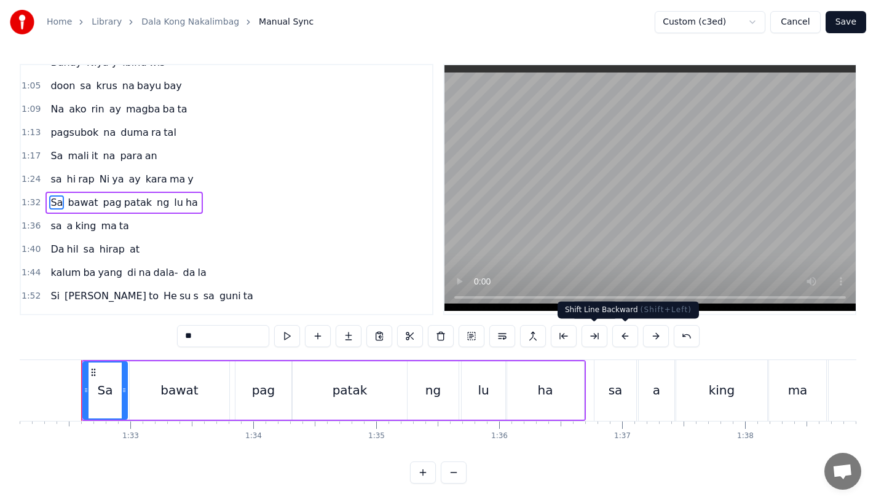
click at [633, 335] on button at bounding box center [626, 336] width 26 height 22
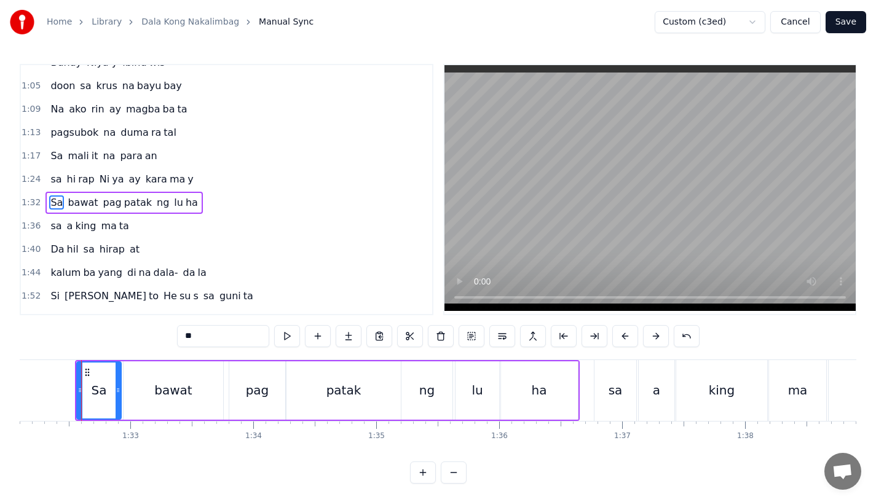
click at [52, 251] on span "Da" at bounding box center [57, 249] width 16 height 14
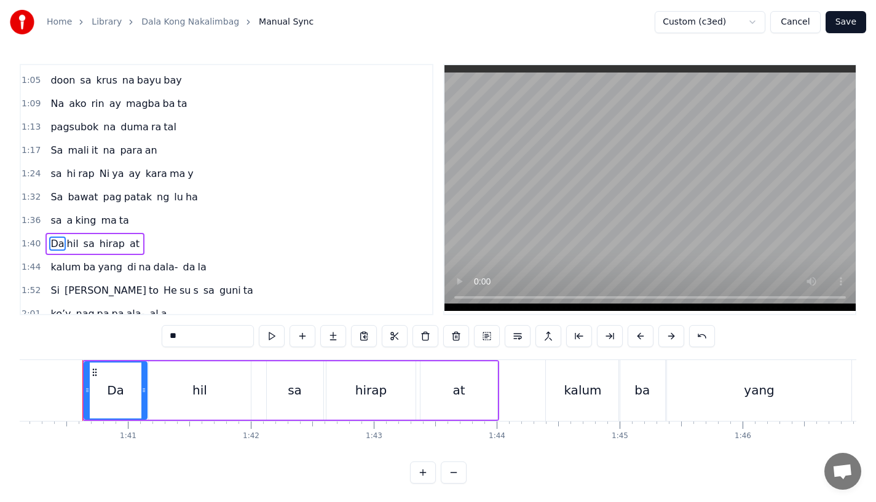
scroll to position [0, 12316]
click at [638, 333] on button at bounding box center [641, 336] width 26 height 22
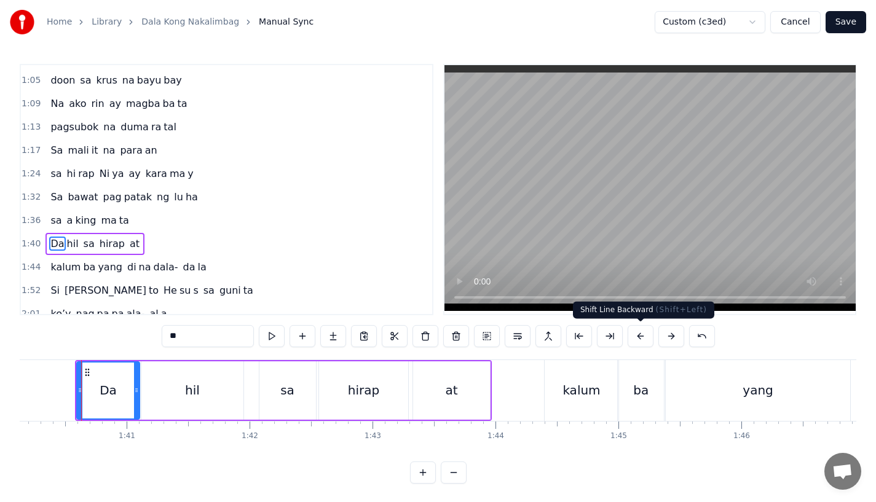
click at [559, 396] on div "kalum" at bounding box center [582, 390] width 74 height 61
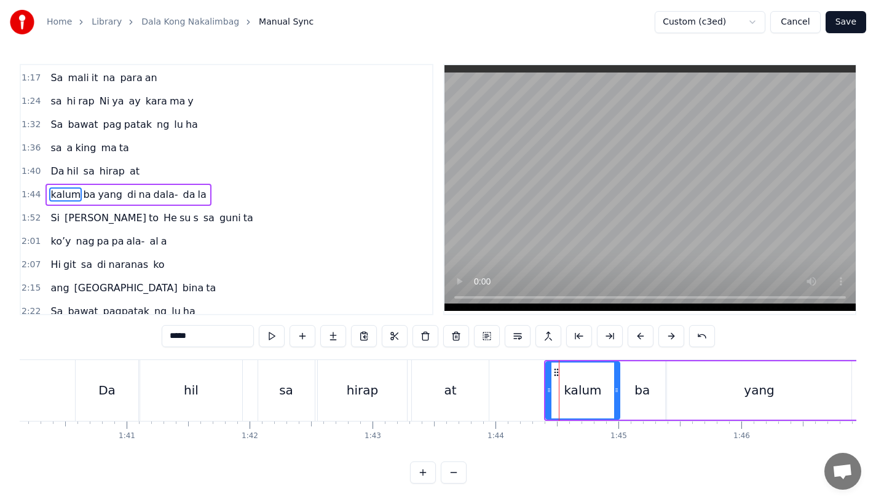
scroll to position [378, 0]
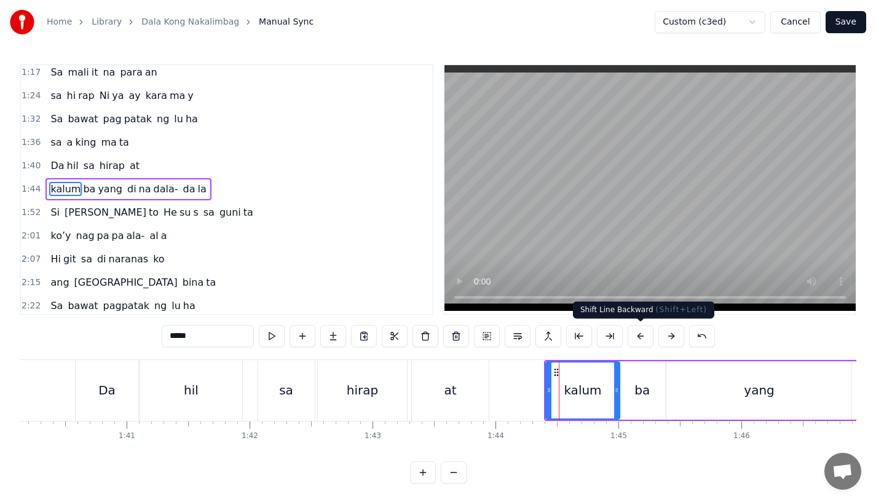
click at [635, 333] on button at bounding box center [641, 336] width 26 height 22
click at [54, 217] on span "Si" at bounding box center [55, 212] width 12 height 14
type input "**"
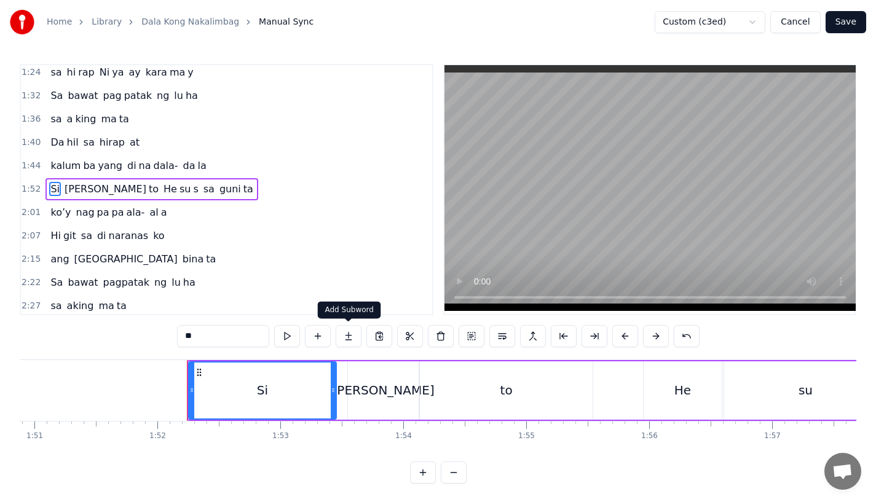
scroll to position [0, 13744]
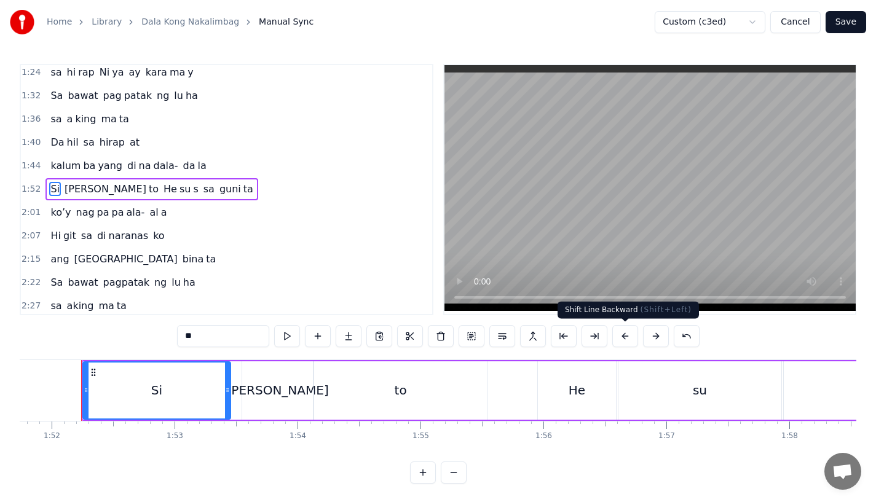
click at [624, 338] on button at bounding box center [626, 336] width 26 height 22
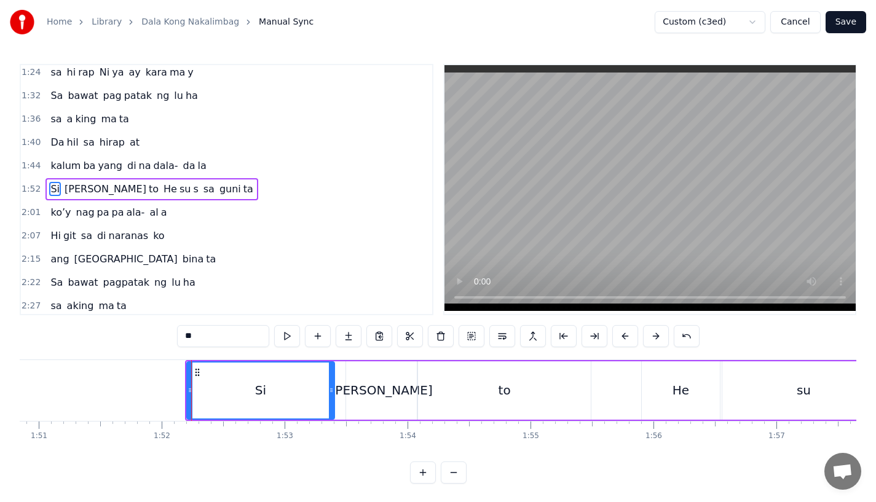
scroll to position [0, 13614]
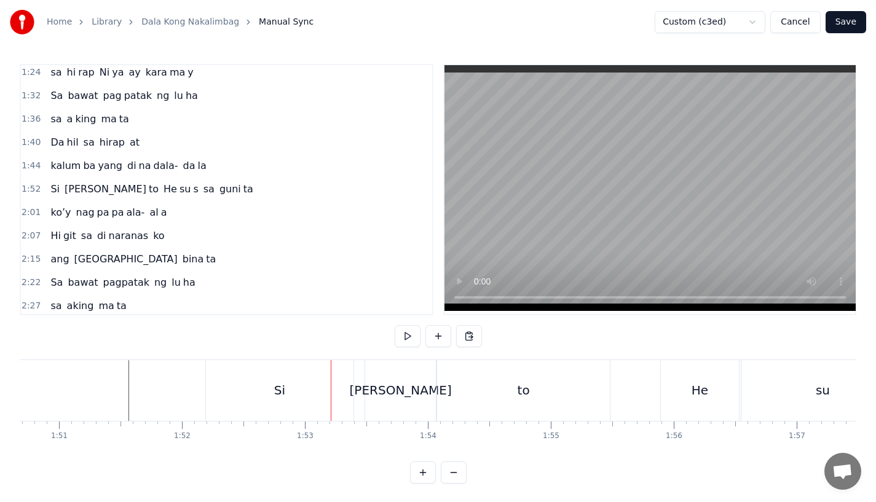
click at [248, 395] on div "Si" at bounding box center [280, 390] width 148 height 61
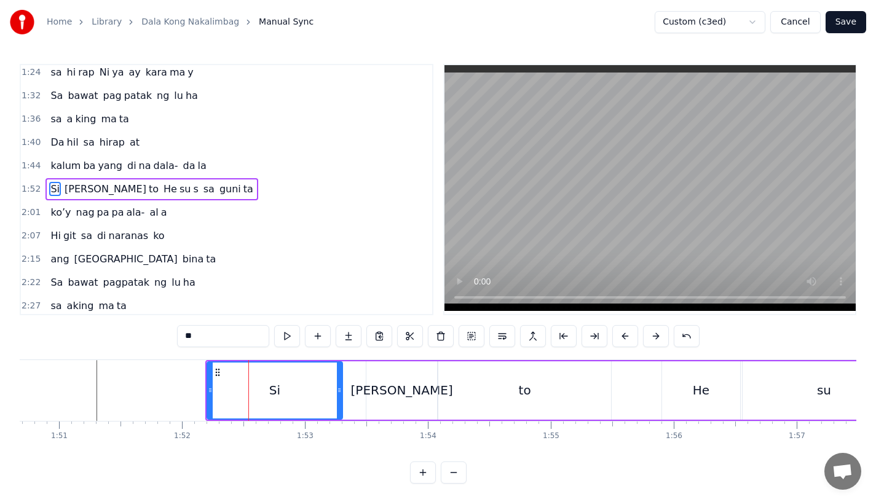
drag, startPoint x: 351, startPoint y: 395, endPoint x: 338, endPoint y: 397, distance: 12.4
click at [338, 397] on div at bounding box center [339, 391] width 5 height 56
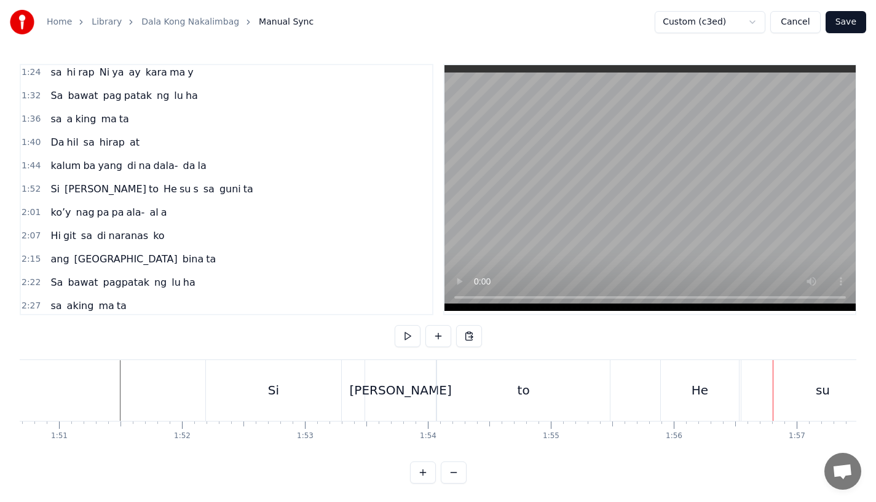
click at [315, 389] on div "Si" at bounding box center [273, 390] width 135 height 61
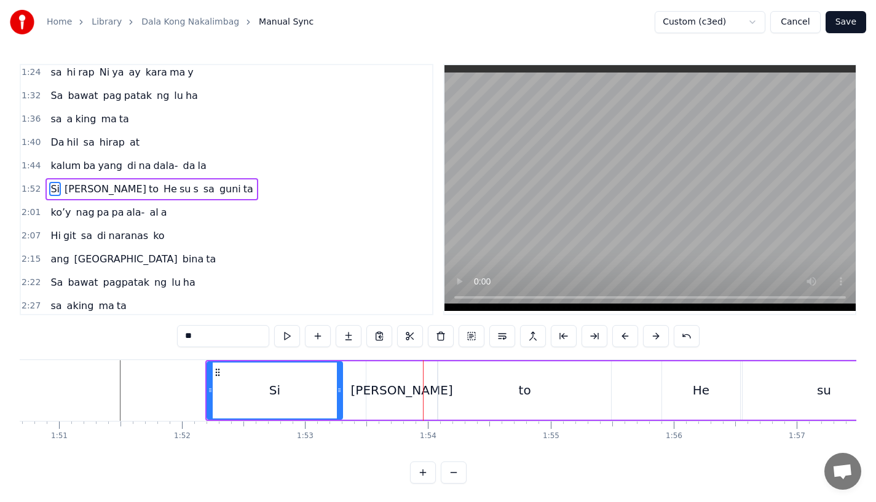
click at [409, 378] on div "[PERSON_NAME]" at bounding box center [402, 391] width 71 height 58
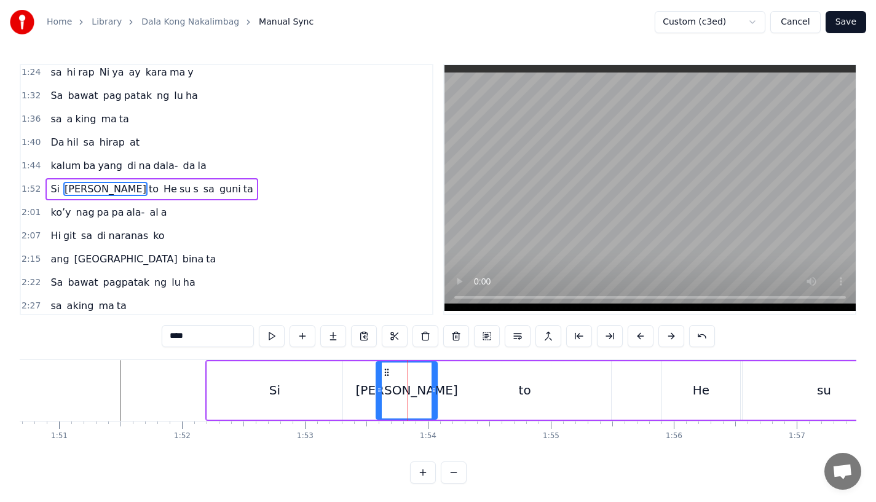
drag, startPoint x: 368, startPoint y: 388, endPoint x: 379, endPoint y: 387, distance: 10.5
click at [379, 387] on icon at bounding box center [379, 391] width 5 height 10
click at [334, 386] on div "Si" at bounding box center [274, 391] width 135 height 58
type input "**"
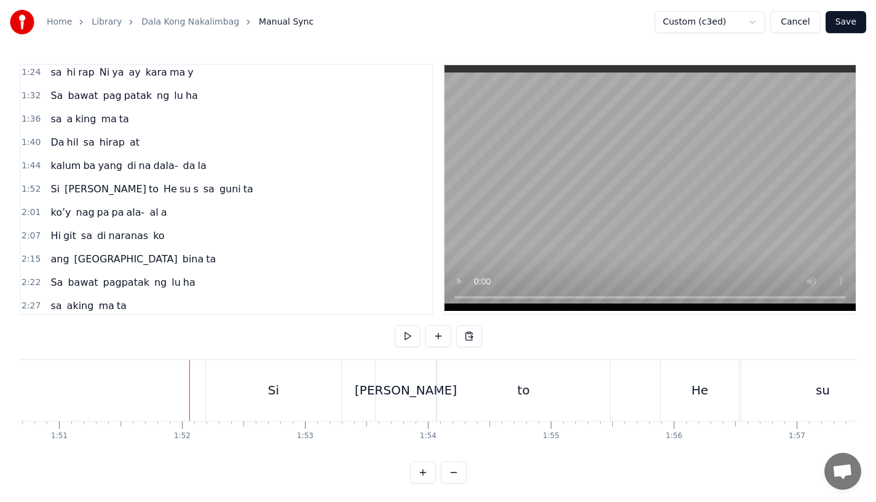
click at [570, 343] on div "0:15 Pagsubok ay dumara ting, 0:19 sapin- saping kapang lawan 0:23 Puso’y ibig …" at bounding box center [438, 274] width 837 height 420
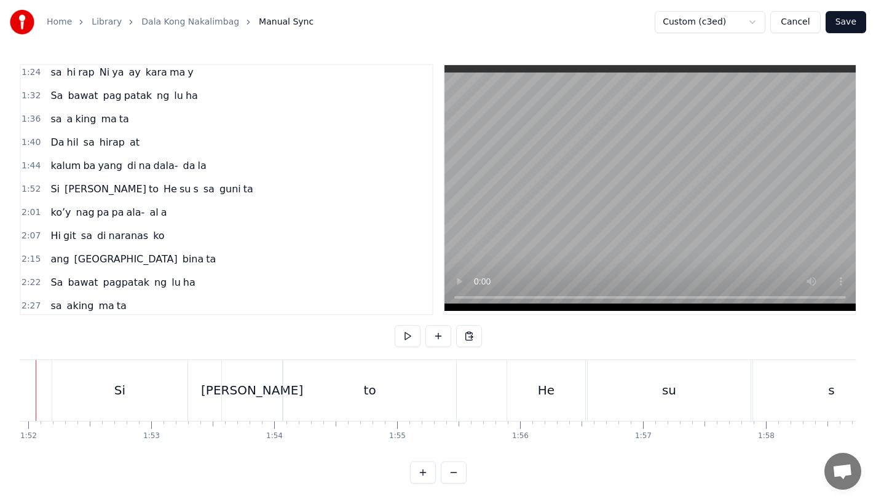
click at [549, 387] on div "He" at bounding box center [546, 390] width 17 height 18
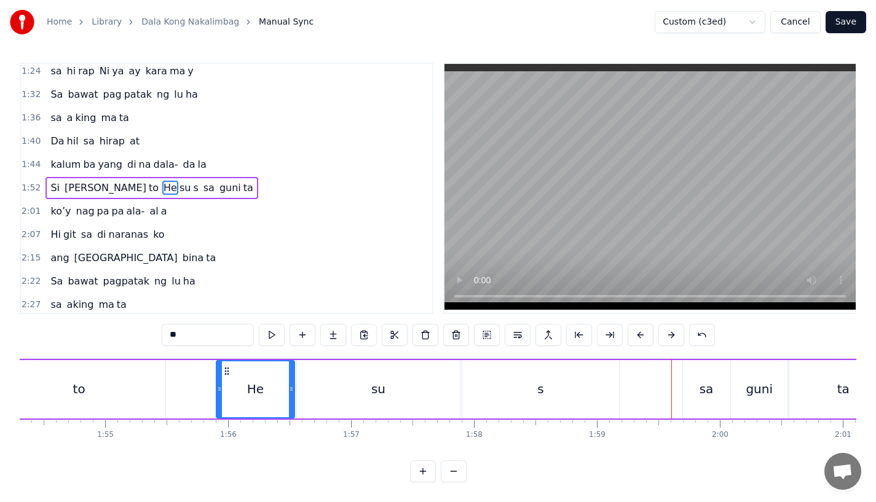
scroll to position [0, 14062]
click at [697, 386] on div "sa" at bounding box center [704, 389] width 47 height 58
type input "**"
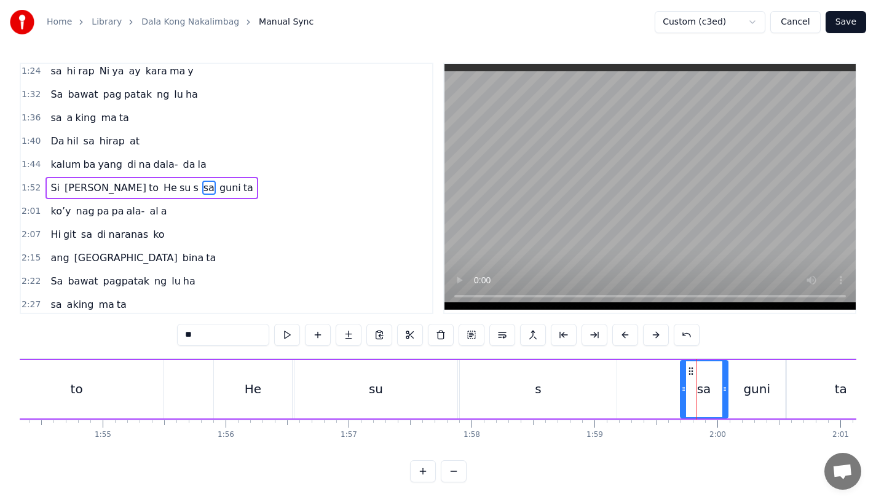
scroll to position [0, 0]
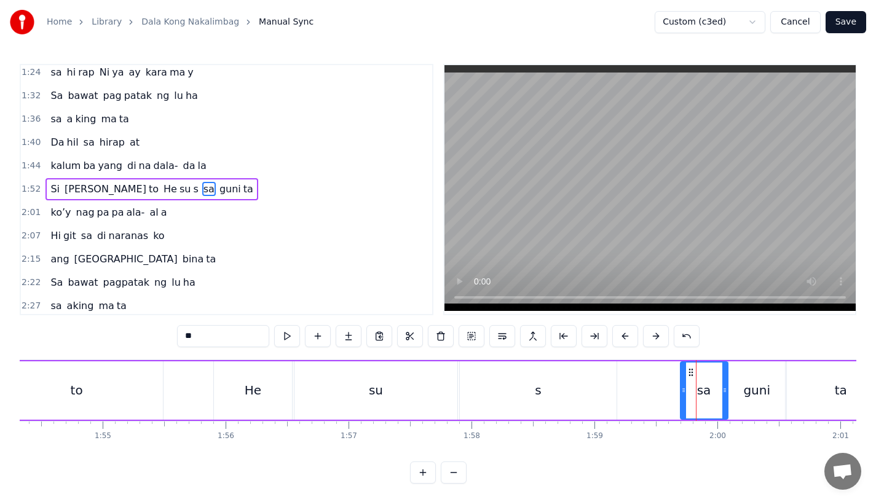
click at [640, 379] on div "Si [PERSON_NAME] to He su s sa guni ta" at bounding box center [327, 390] width 1140 height 61
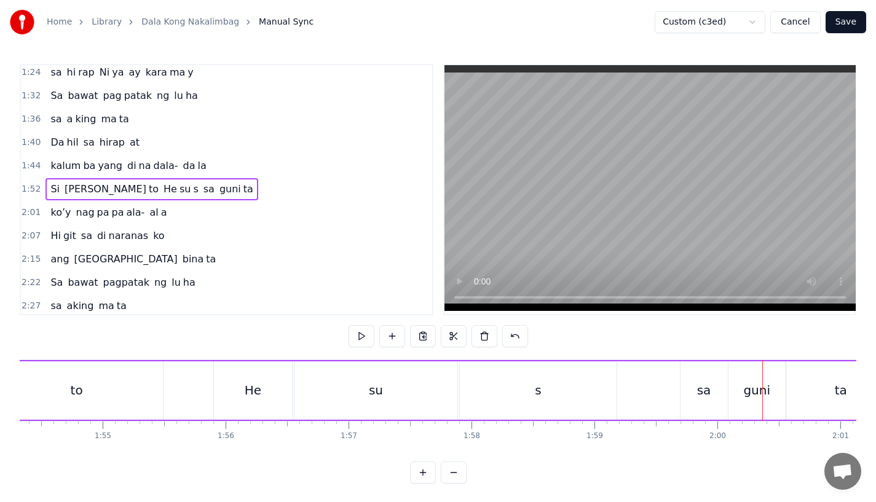
click at [690, 382] on div "sa" at bounding box center [704, 391] width 47 height 58
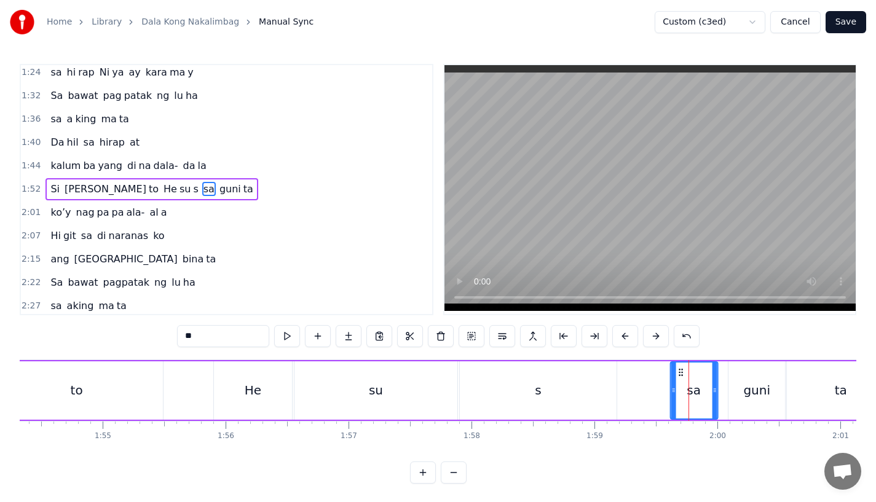
drag, startPoint x: 688, startPoint y: 372, endPoint x: 677, endPoint y: 375, distance: 11.3
click at [677, 375] on icon at bounding box center [681, 373] width 10 height 10
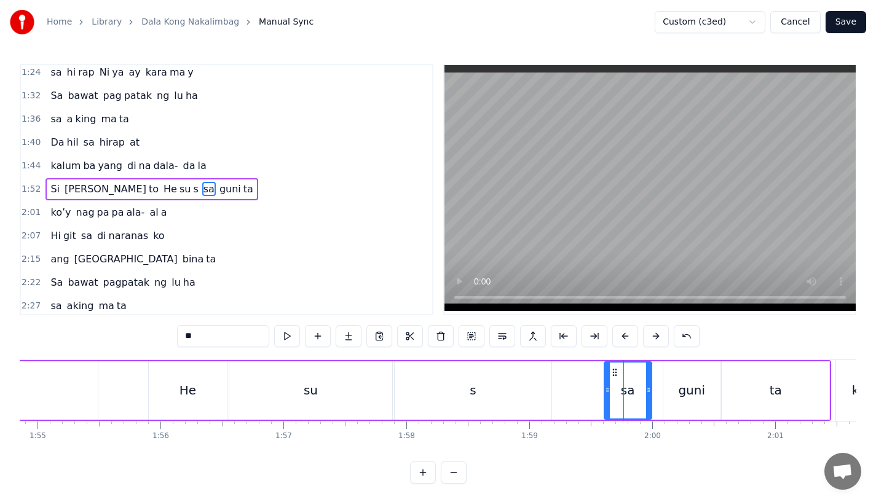
scroll to position [0, 14131]
click at [694, 395] on div "guni" at bounding box center [688, 390] width 27 height 18
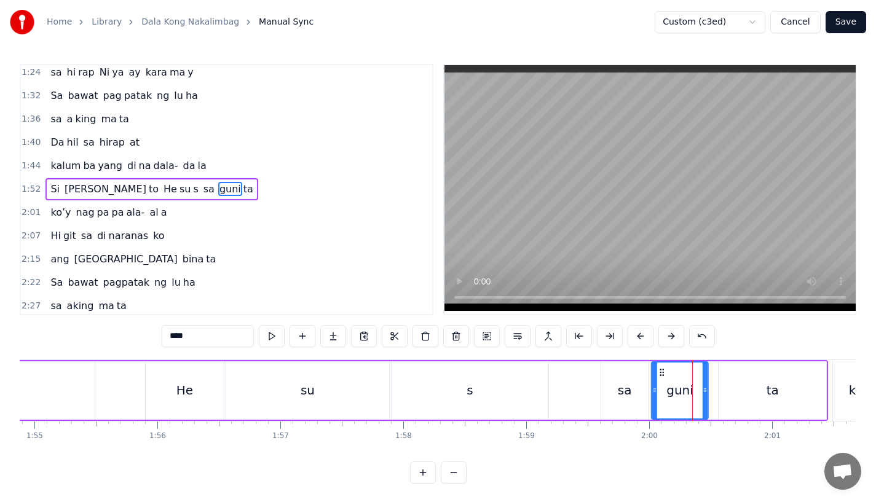
drag, startPoint x: 670, startPoint y: 375, endPoint x: 660, endPoint y: 378, distance: 10.3
click at [660, 378] on div "guni" at bounding box center [680, 391] width 55 height 56
click at [754, 390] on div "ta" at bounding box center [773, 391] width 108 height 58
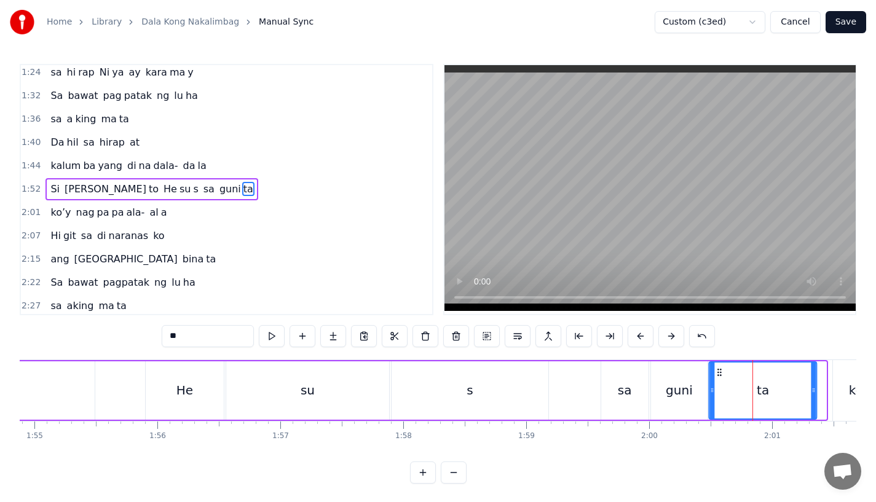
drag, startPoint x: 726, startPoint y: 369, endPoint x: 717, endPoint y: 371, distance: 9.5
click at [717, 371] on icon at bounding box center [720, 373] width 10 height 10
click at [501, 395] on div "s" at bounding box center [470, 391] width 157 height 58
type input "*"
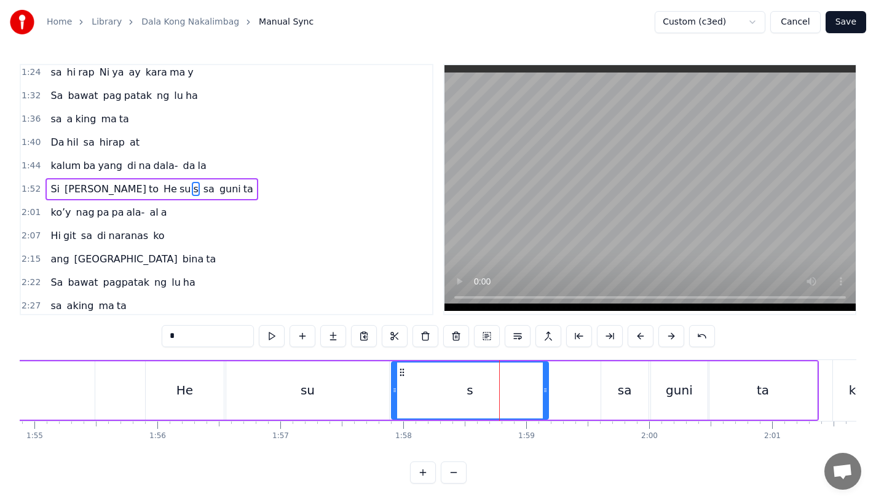
click at [554, 392] on div "Si [PERSON_NAME] to He su s sa guni ta" at bounding box center [254, 390] width 1130 height 61
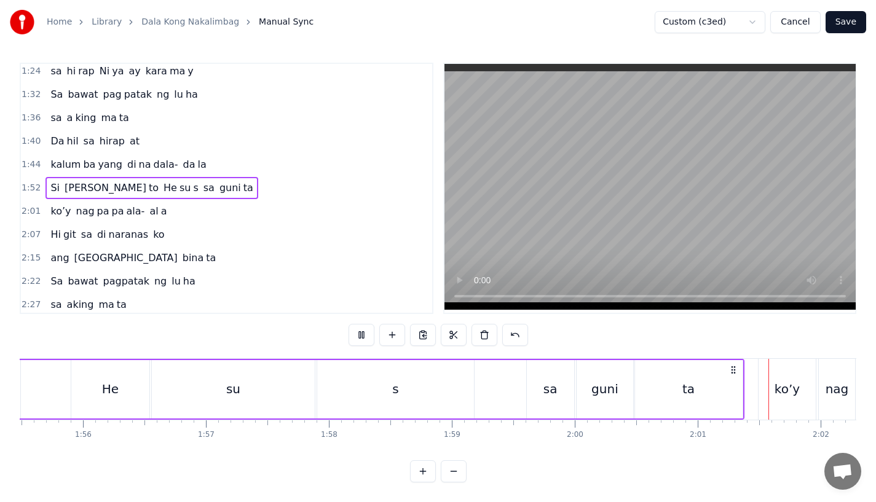
scroll to position [10, 0]
click at [775, 380] on div "ko’y" at bounding box center [787, 389] width 57 height 61
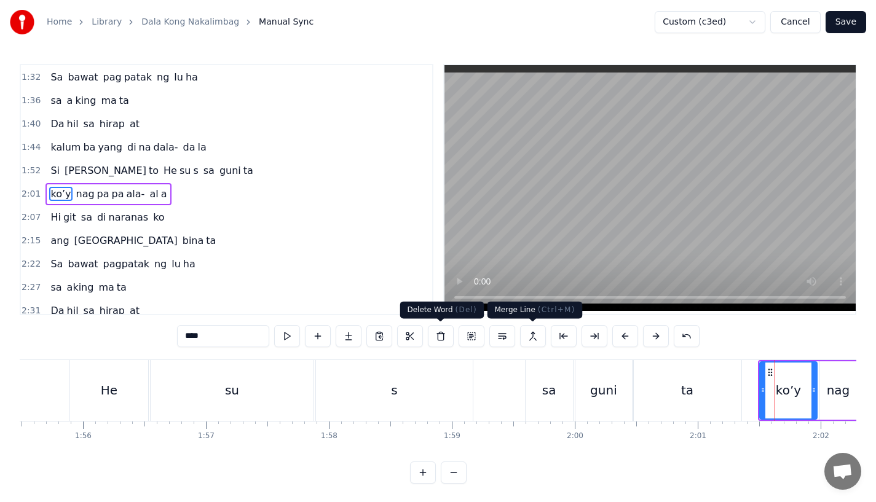
scroll to position [425, 0]
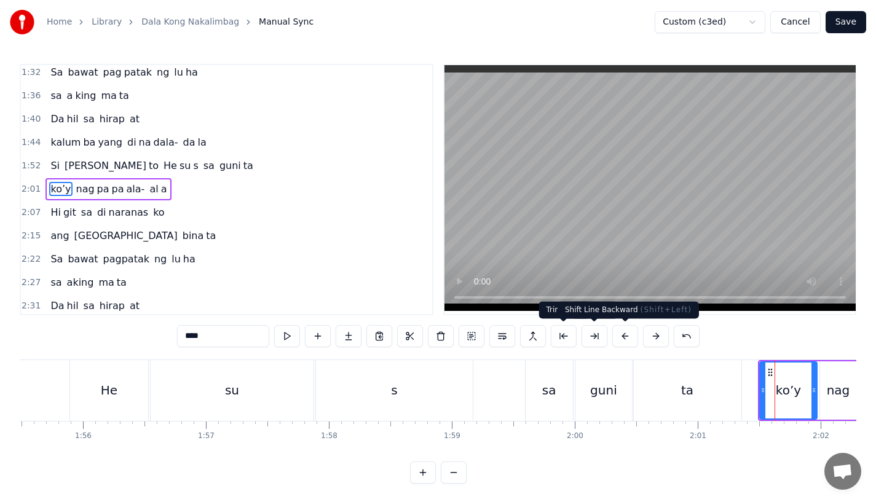
click at [624, 337] on button at bounding box center [626, 336] width 26 height 22
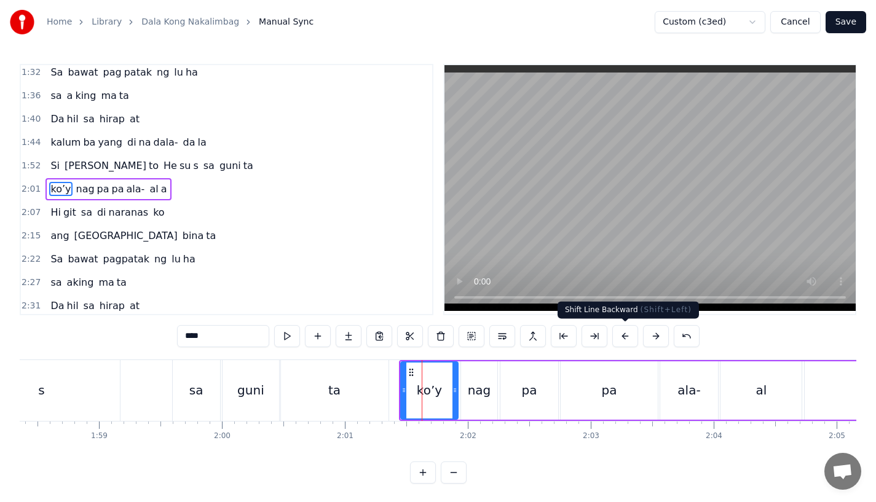
scroll to position [0, 14570]
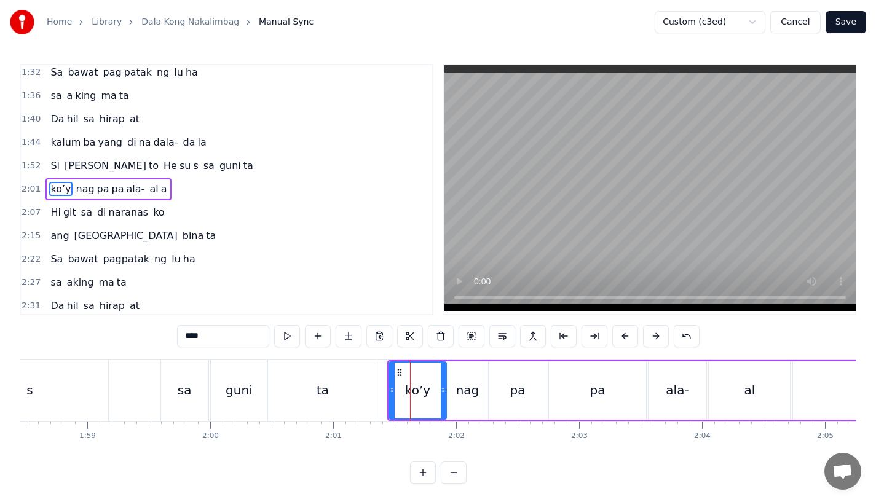
click at [57, 218] on span "Hi" at bounding box center [55, 212] width 12 height 14
type input "**"
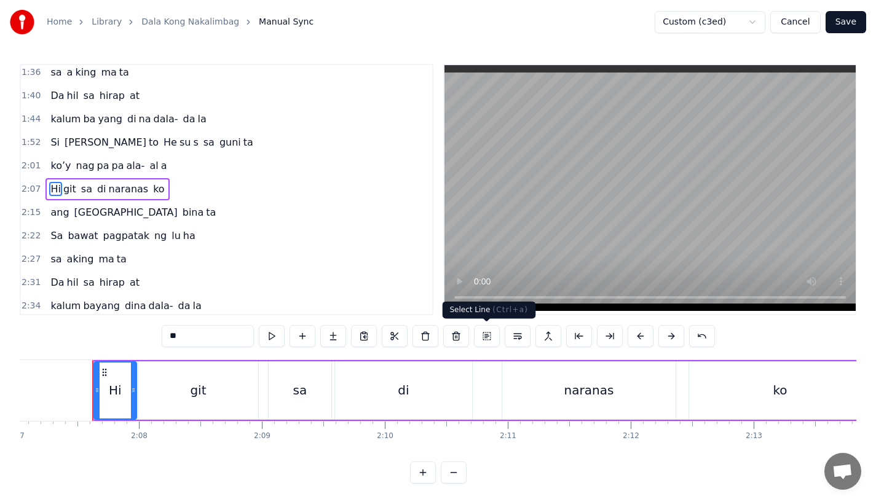
scroll to position [0, 15636]
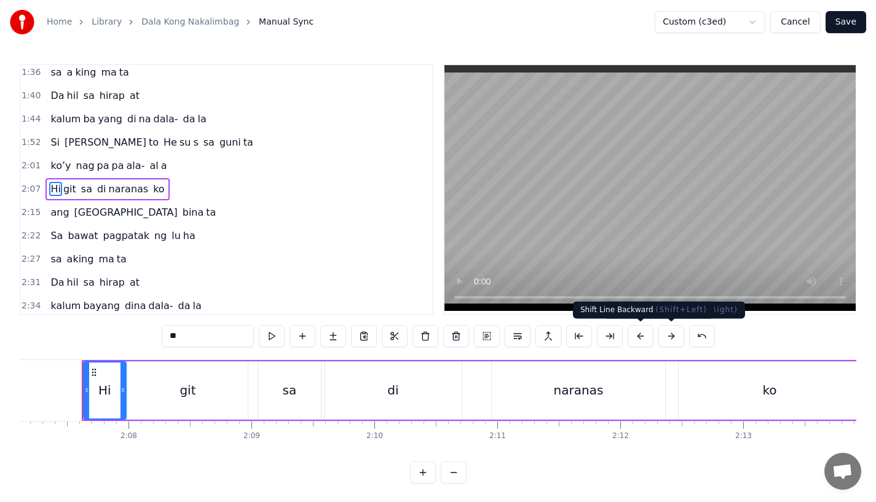
click at [649, 339] on button at bounding box center [641, 336] width 26 height 22
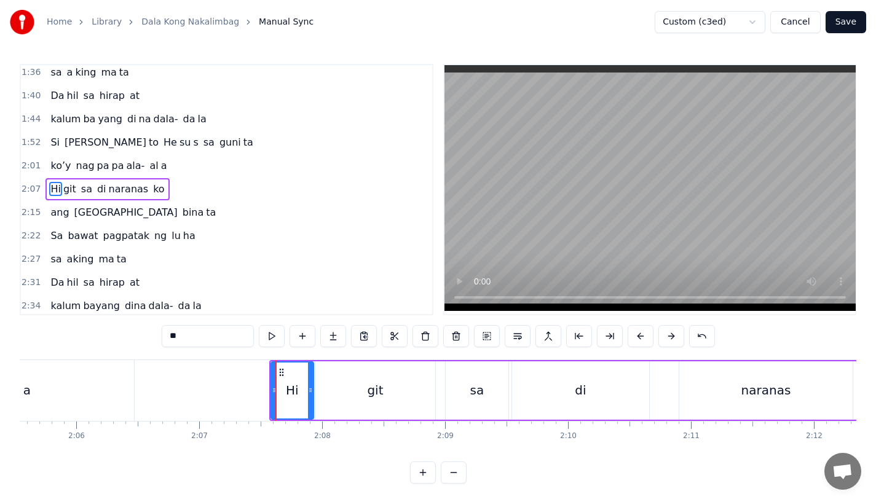
scroll to position [0, 15436]
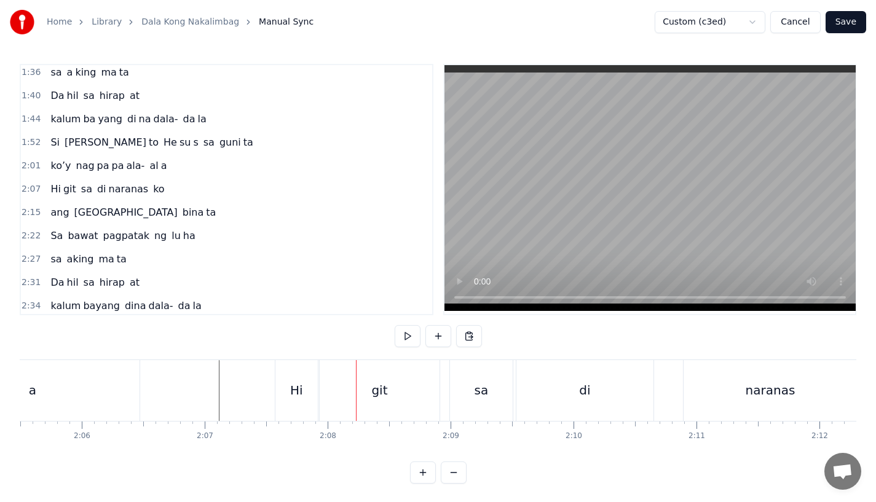
click at [291, 384] on div "Hi" at bounding box center [296, 390] width 13 height 18
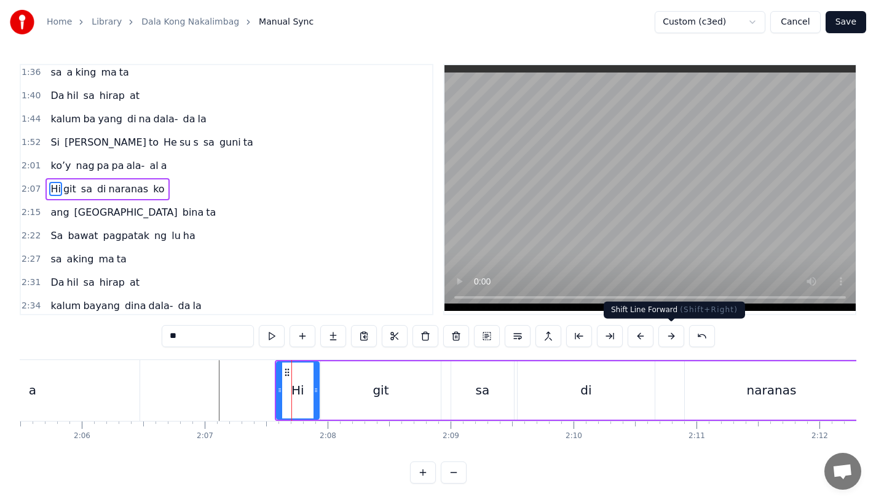
click at [639, 337] on button at bounding box center [641, 336] width 26 height 22
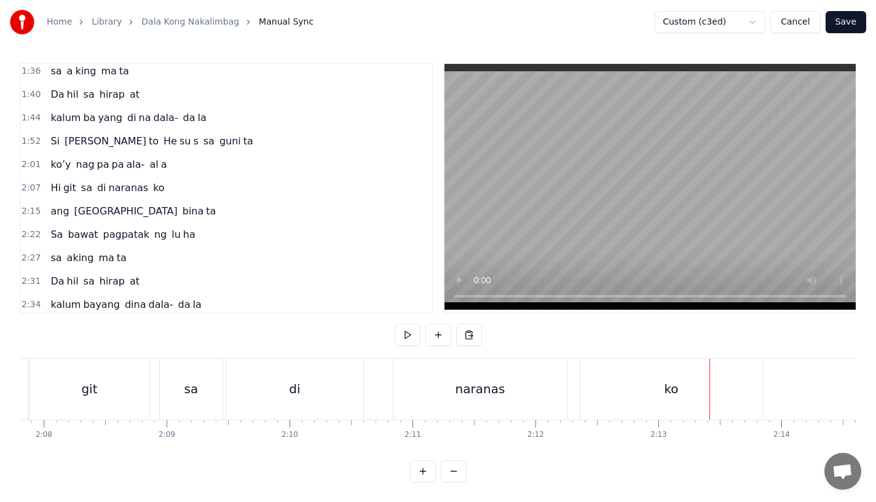
scroll to position [0, 15599]
click at [186, 375] on div "git" at bounding box center [211, 389] width 120 height 61
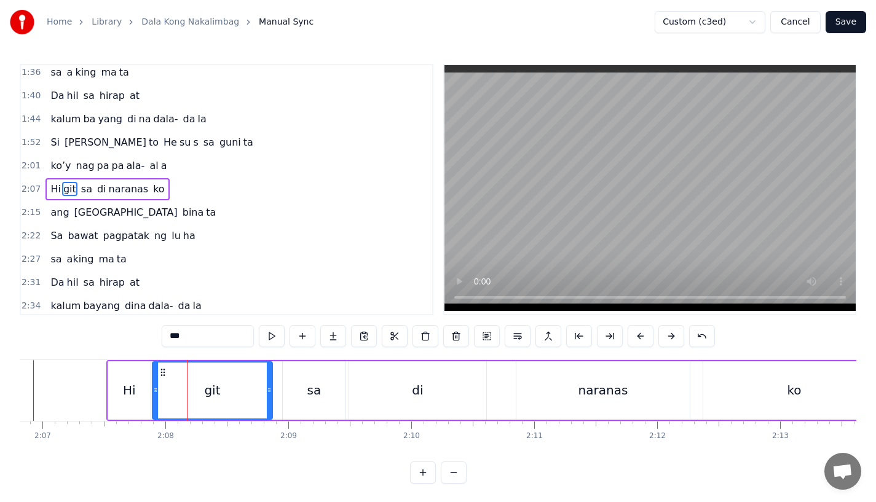
click at [119, 385] on div "Hi" at bounding box center [129, 391] width 42 height 58
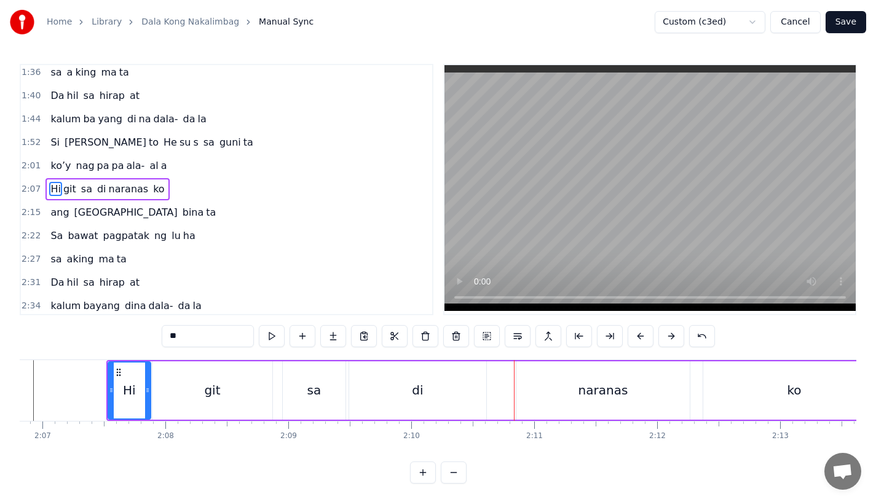
click at [473, 386] on div "di" at bounding box center [417, 391] width 137 height 58
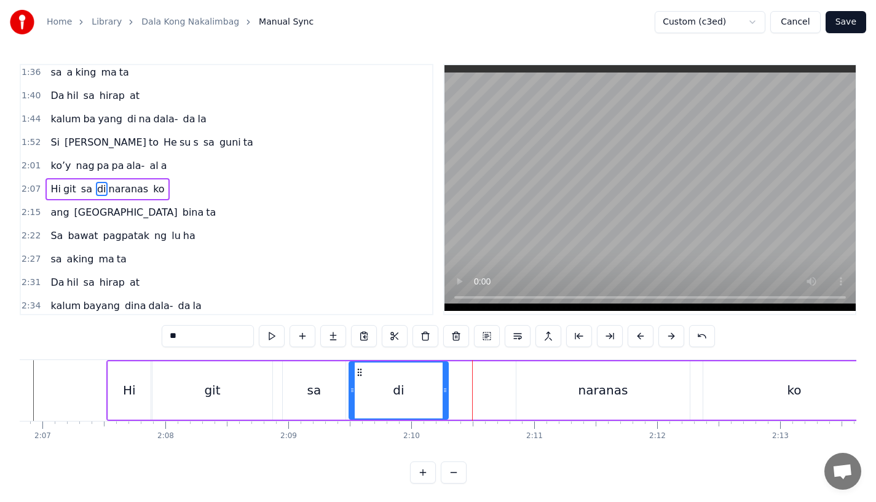
drag, startPoint x: 485, startPoint y: 393, endPoint x: 447, endPoint y: 395, distance: 38.2
click at [447, 395] on icon at bounding box center [445, 391] width 5 height 10
click at [318, 378] on div "sa" at bounding box center [314, 391] width 63 height 58
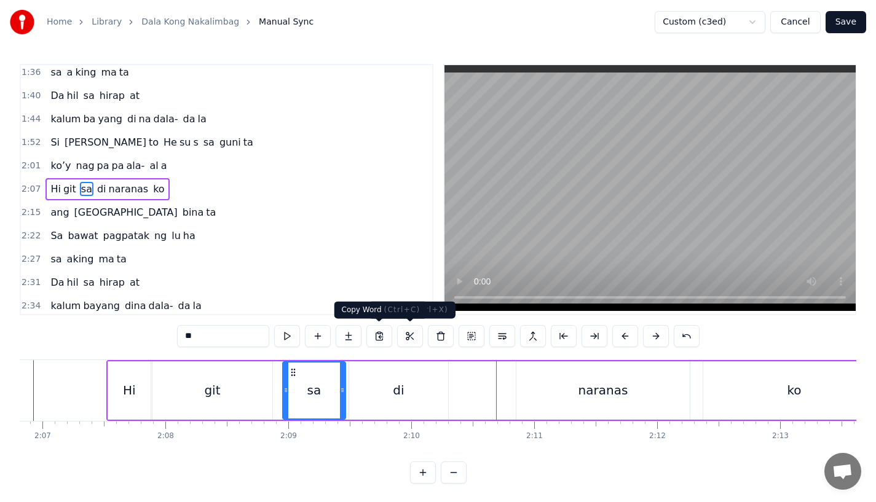
click at [375, 383] on div "di" at bounding box center [398, 391] width 99 height 58
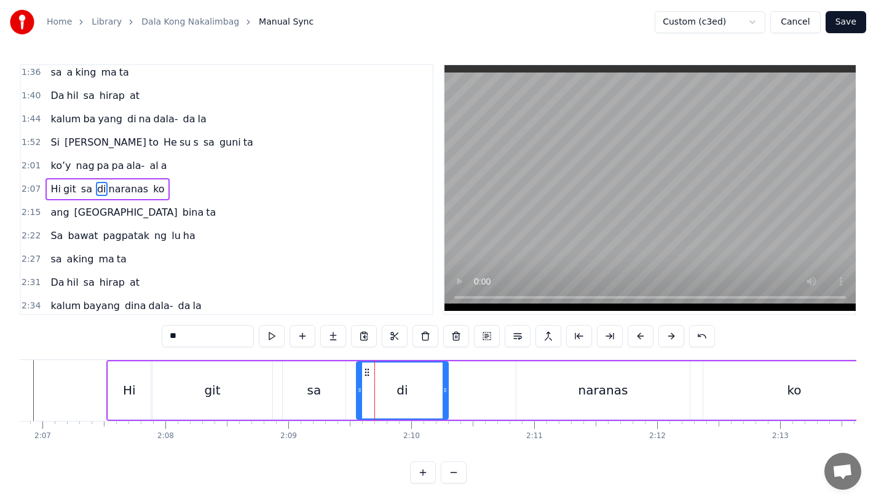
drag, startPoint x: 352, startPoint y: 394, endPoint x: 363, endPoint y: 394, distance: 10.5
click at [362, 394] on icon at bounding box center [359, 391] width 5 height 10
click at [304, 389] on div "sa" at bounding box center [314, 391] width 63 height 58
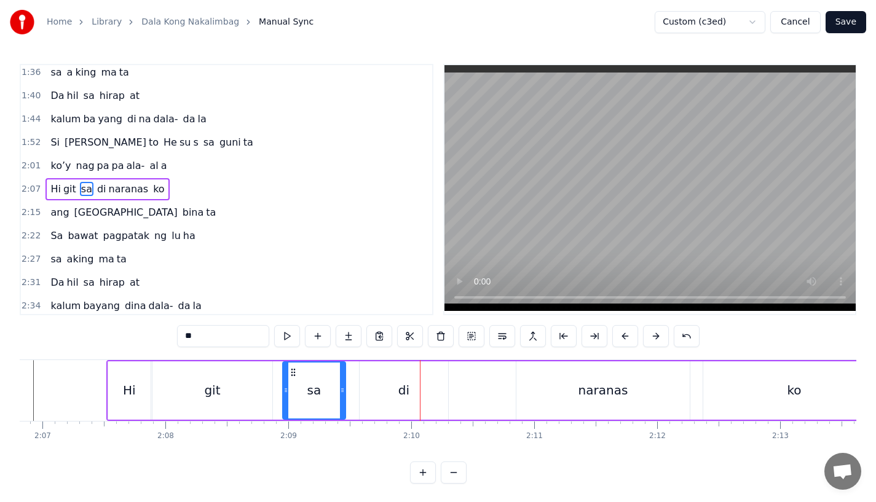
click at [336, 396] on div "sa" at bounding box center [315, 391] width 62 height 56
click at [362, 394] on div "di" at bounding box center [404, 391] width 89 height 58
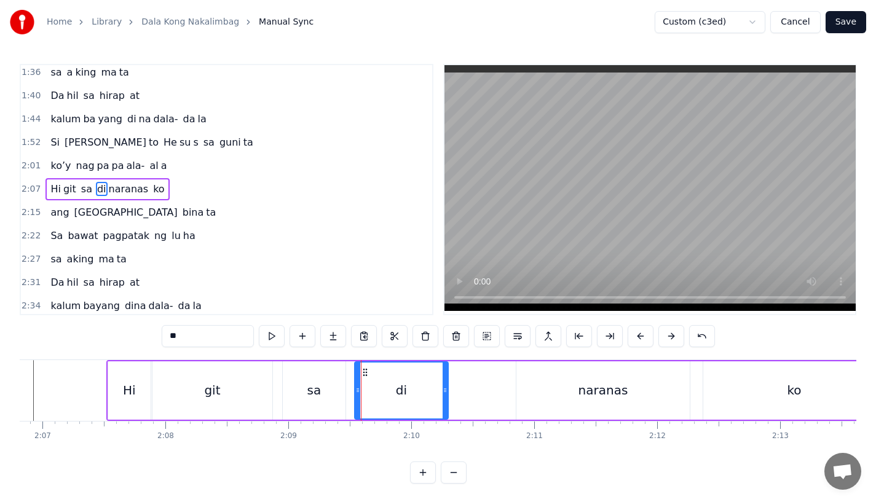
drag, startPoint x: 361, startPoint y: 389, endPoint x: 354, endPoint y: 392, distance: 8.0
click at [355, 392] on icon at bounding box center [357, 391] width 5 height 10
click at [325, 389] on div "sa" at bounding box center [314, 391] width 63 height 58
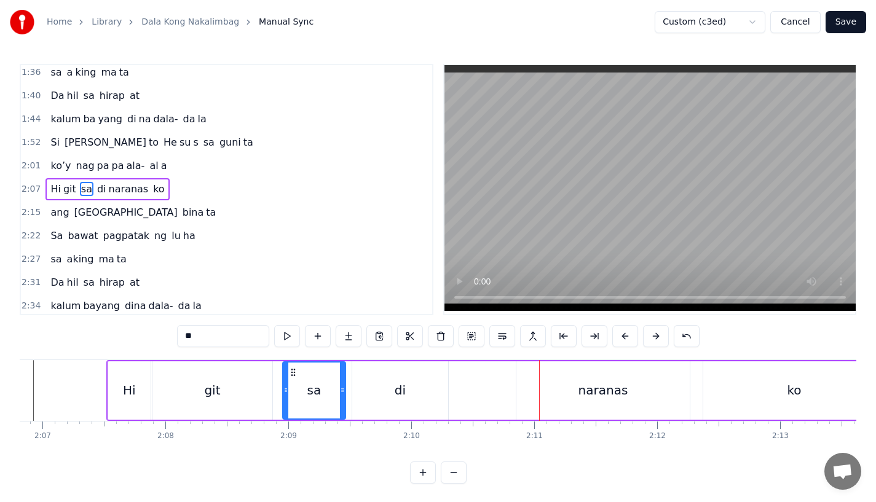
click at [422, 389] on div "di" at bounding box center [400, 391] width 96 height 58
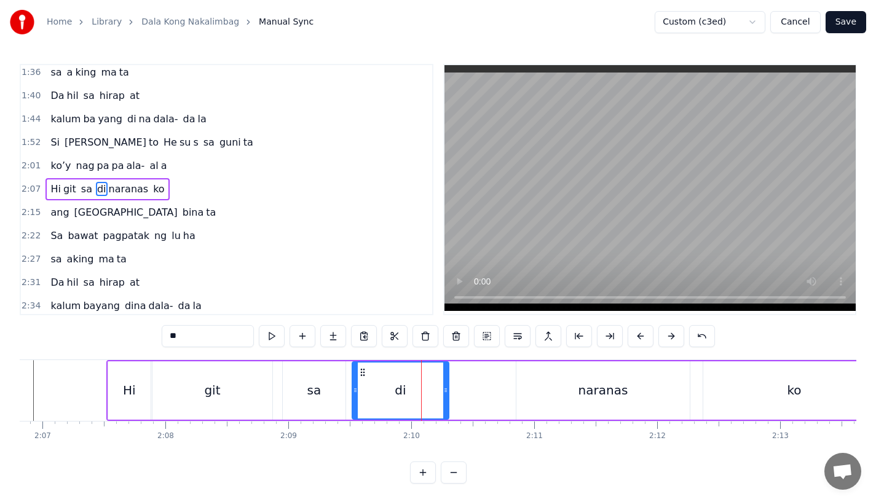
drag, startPoint x: 443, startPoint y: 392, endPoint x: 467, endPoint y: 392, distance: 24.0
click at [448, 392] on icon at bounding box center [445, 391] width 5 height 10
click at [416, 389] on div "di" at bounding box center [412, 390] width 11 height 18
click at [544, 400] on div "naranas" at bounding box center [603, 391] width 173 height 58
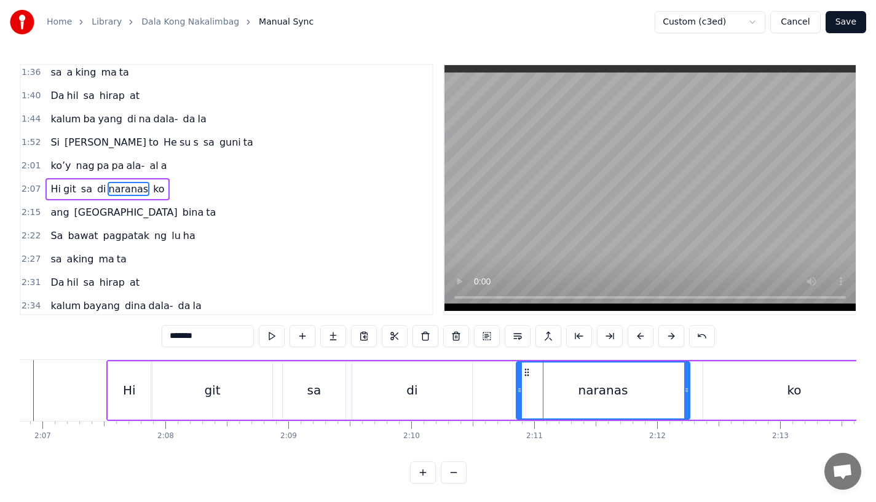
click at [462, 373] on div "di" at bounding box center [412, 391] width 120 height 58
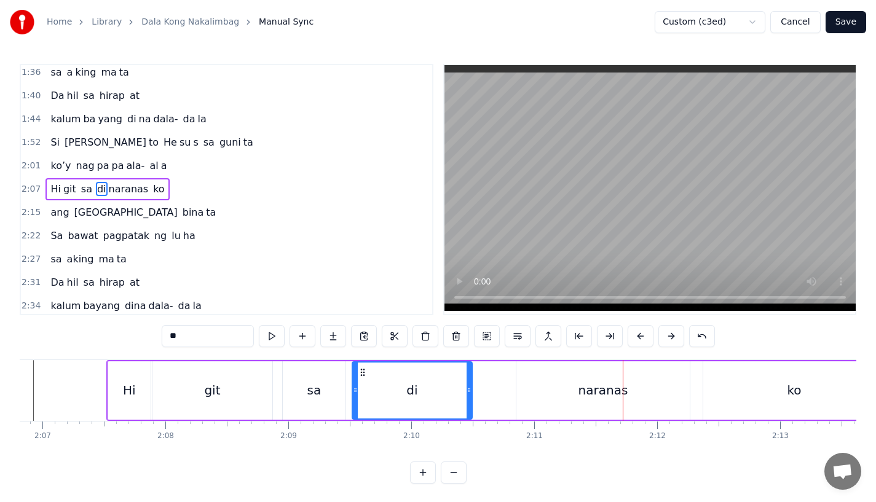
click at [537, 378] on div "naranas" at bounding box center [603, 391] width 173 height 58
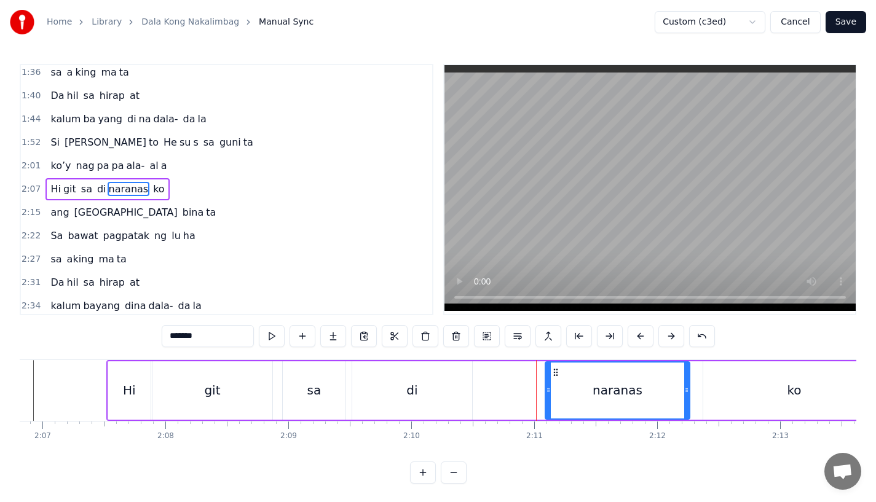
drag, startPoint x: 520, startPoint y: 383, endPoint x: 549, endPoint y: 383, distance: 28.9
click at [549, 383] on div at bounding box center [548, 391] width 5 height 56
click at [545, 381] on div "naranas" at bounding box center [618, 391] width 146 height 58
drag, startPoint x: 548, startPoint y: 385, endPoint x: 531, endPoint y: 387, distance: 17.3
click at [533, 387] on icon at bounding box center [534, 391] width 5 height 10
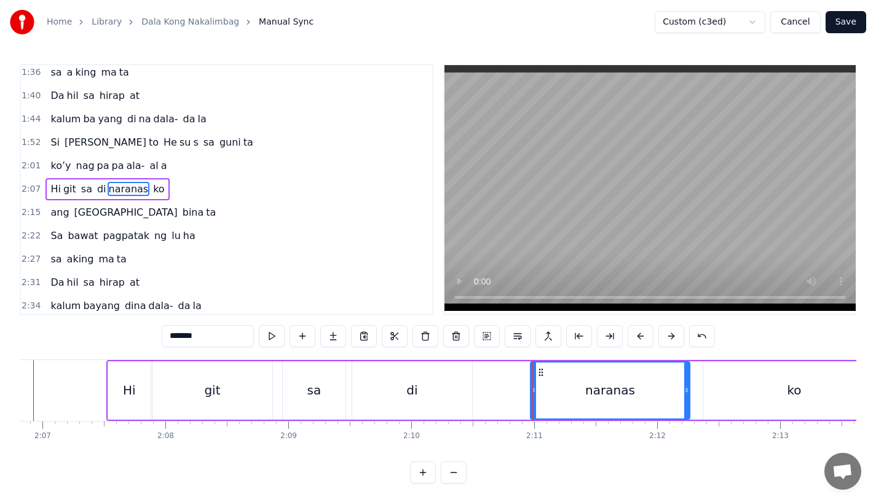
click at [411, 383] on div "di" at bounding box center [412, 390] width 11 height 18
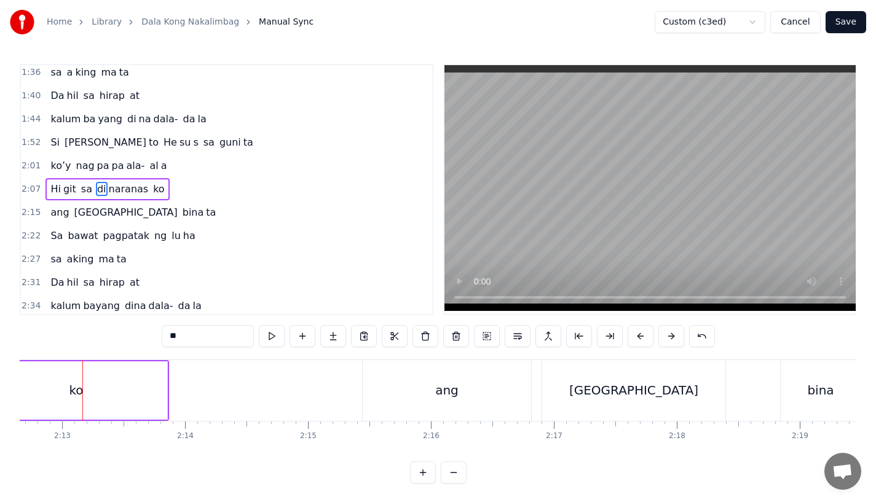
scroll to position [0, 16318]
click at [50, 211] on span "ang" at bounding box center [59, 212] width 21 height 14
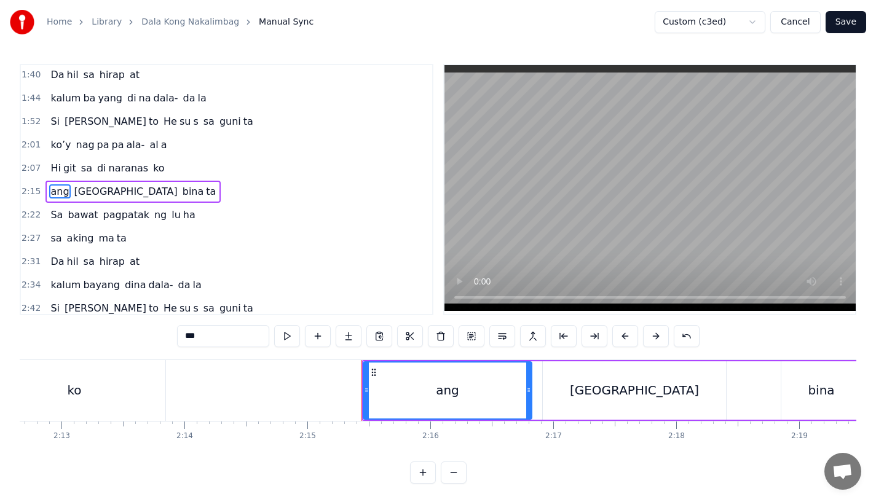
scroll to position [472, 0]
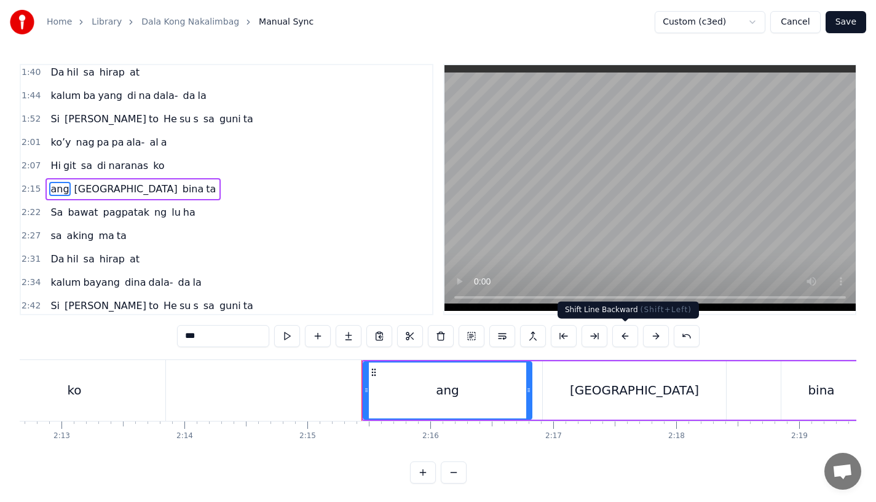
click at [622, 338] on button at bounding box center [626, 336] width 26 height 22
click at [54, 240] on span "sa" at bounding box center [56, 236] width 14 height 14
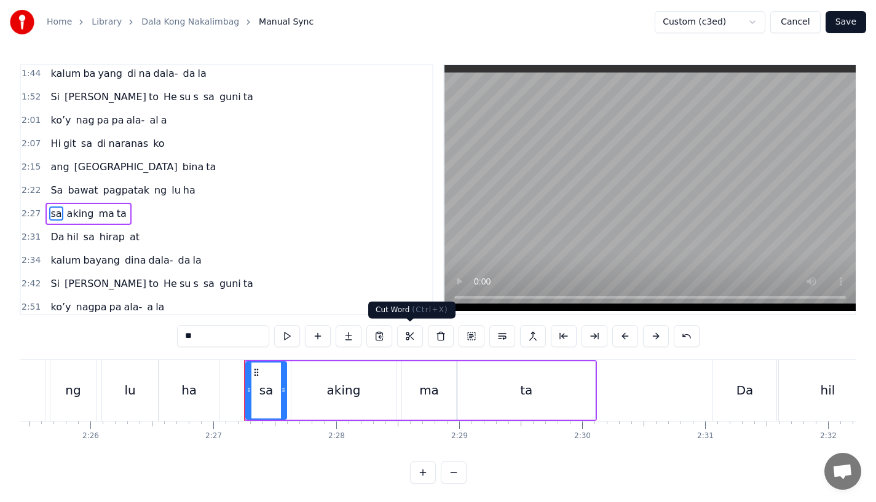
scroll to position [0, 18051]
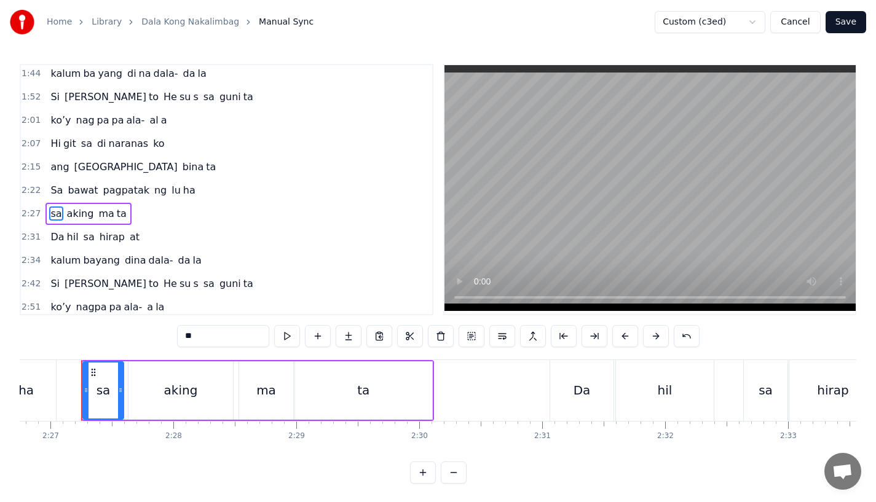
click at [625, 338] on button at bounding box center [626, 336] width 26 height 22
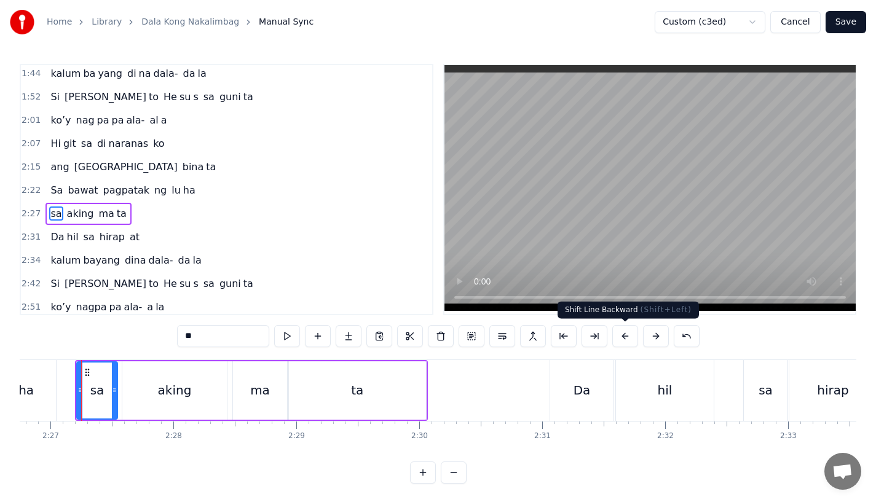
click at [66, 241] on span "hil" at bounding box center [73, 237] width 14 height 14
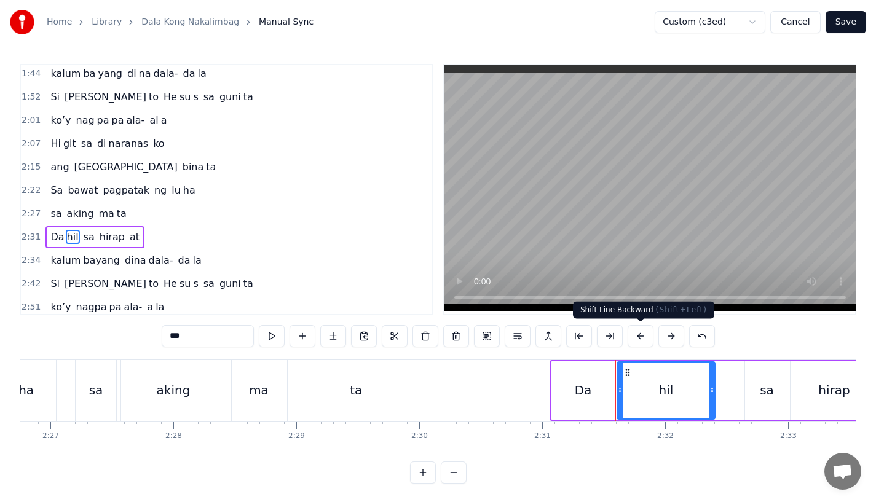
scroll to position [542, 0]
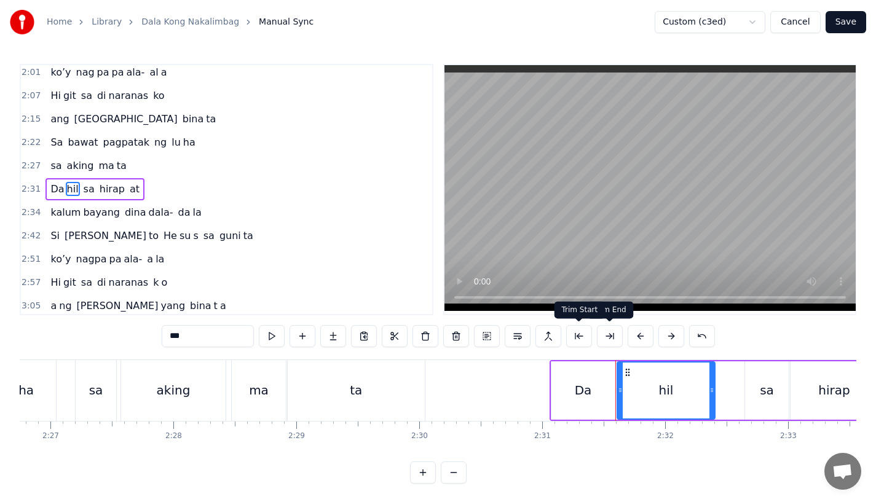
click at [578, 376] on div "Da" at bounding box center [583, 391] width 63 height 58
type input "**"
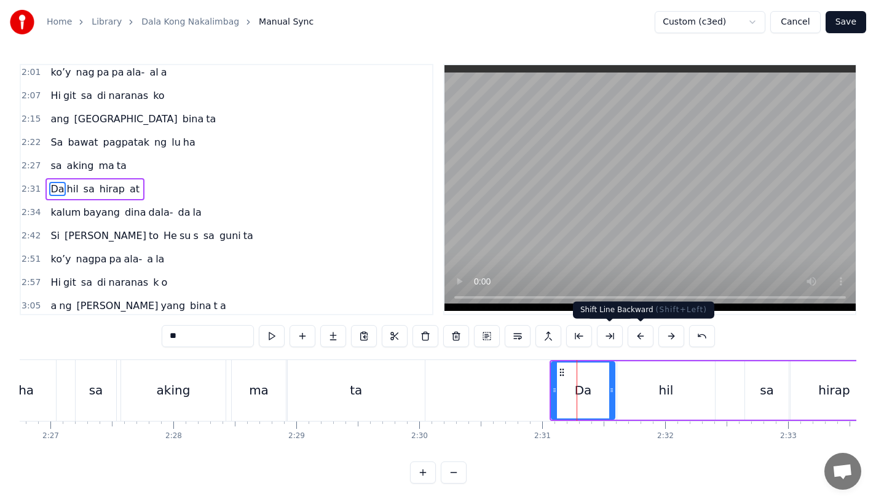
click at [637, 341] on button at bounding box center [641, 336] width 26 height 22
click at [491, 351] on div "0:15 Pagsubok ay dumara ting, 0:19 sapin- saping kapang lawan 0:23 Puso’y ibig …" at bounding box center [438, 274] width 837 height 420
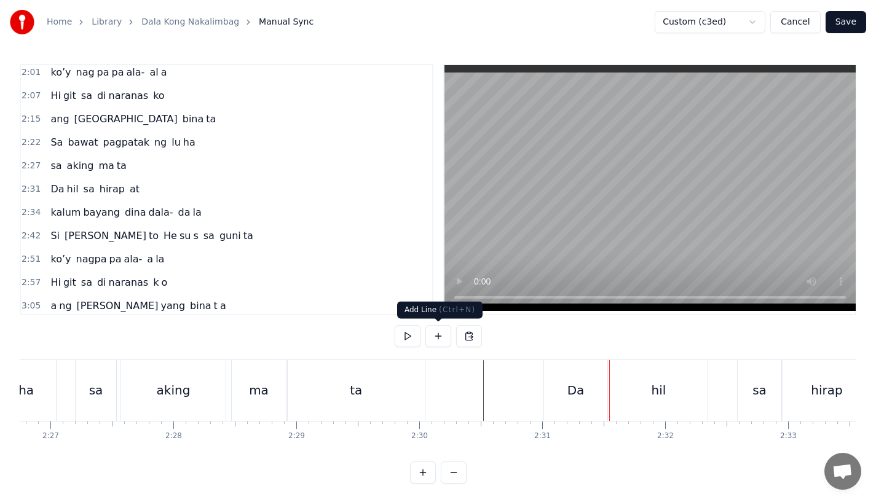
click at [417, 376] on div "ta" at bounding box center [356, 390] width 137 height 61
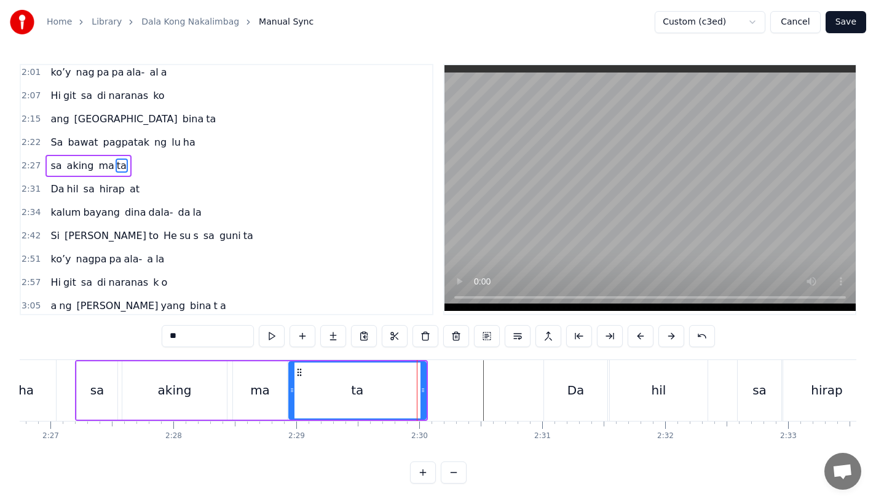
scroll to position [518, 0]
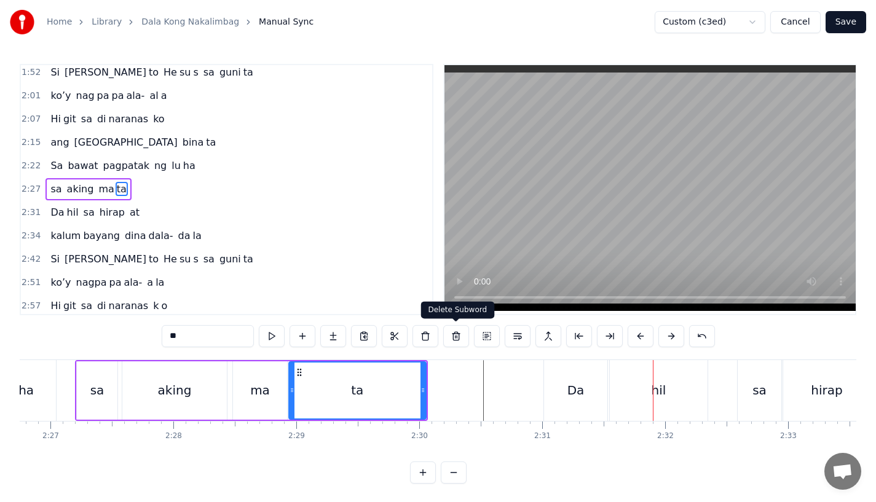
click at [424, 370] on div at bounding box center [423, 391] width 5 height 56
click at [418, 363] on div "ta" at bounding box center [358, 391] width 136 height 56
click at [581, 400] on div "Da" at bounding box center [575, 390] width 63 height 61
type input "**"
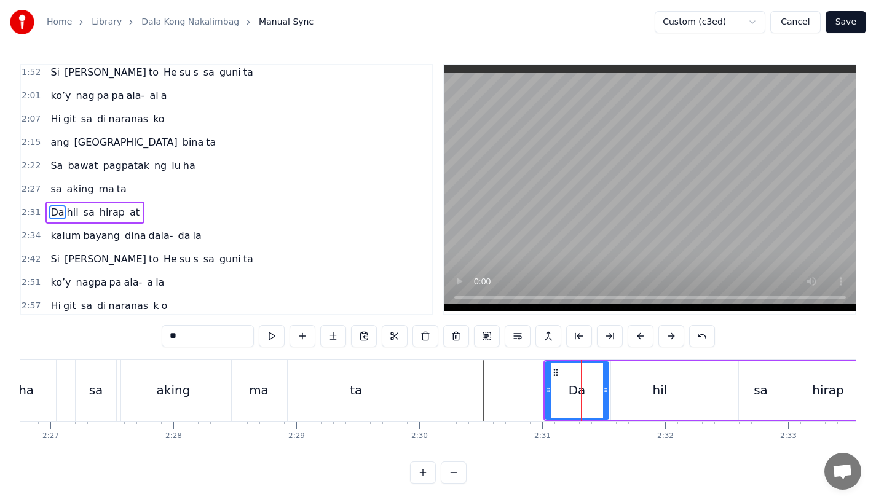
scroll to position [542, 0]
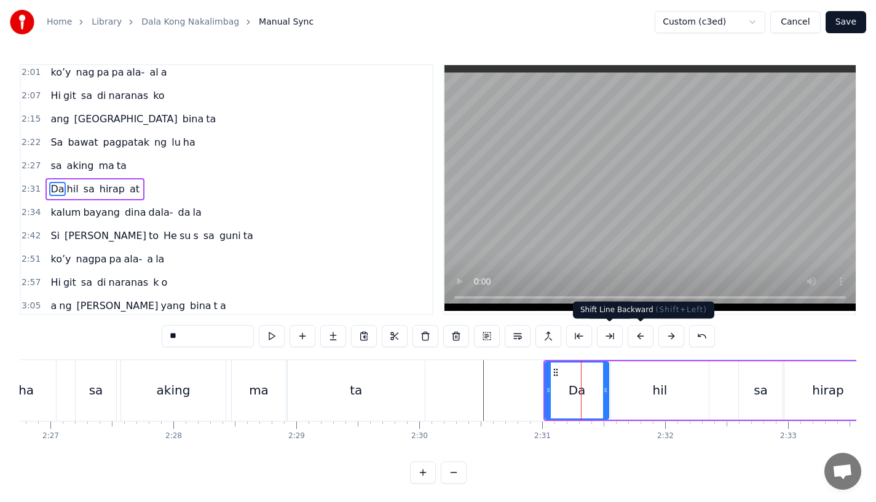
click at [640, 339] on button at bounding box center [641, 336] width 26 height 22
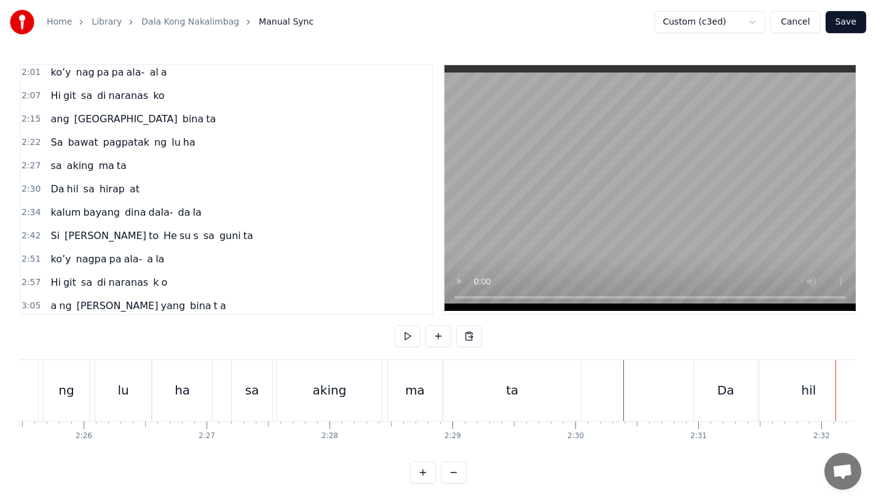
scroll to position [0, 17812]
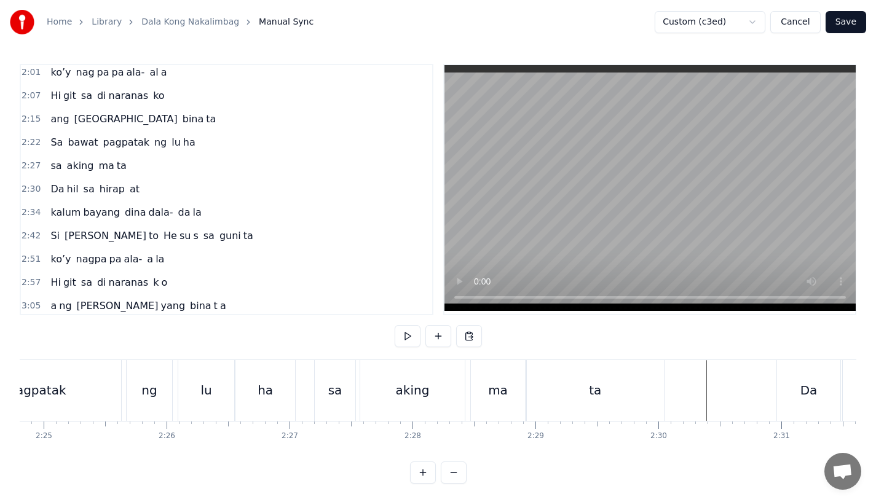
click at [243, 398] on div "ha" at bounding box center [266, 390] width 60 height 61
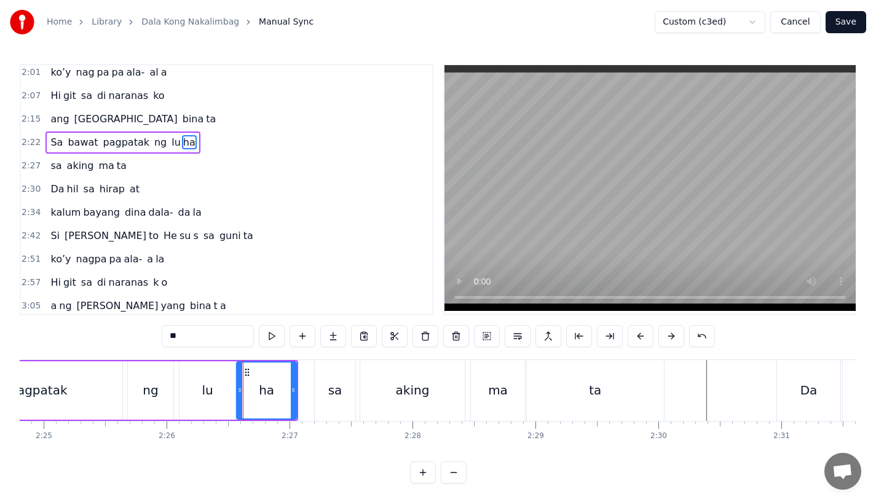
scroll to position [495, 0]
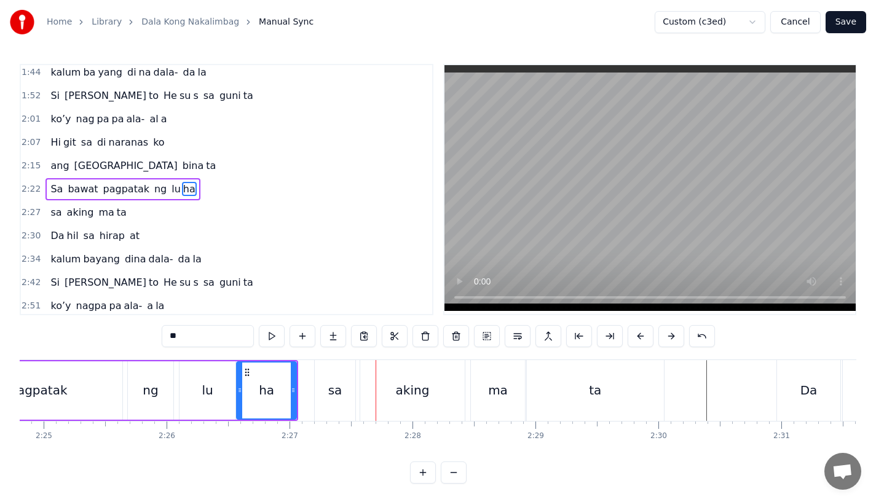
click at [208, 404] on div "lu" at bounding box center [208, 391] width 56 height 58
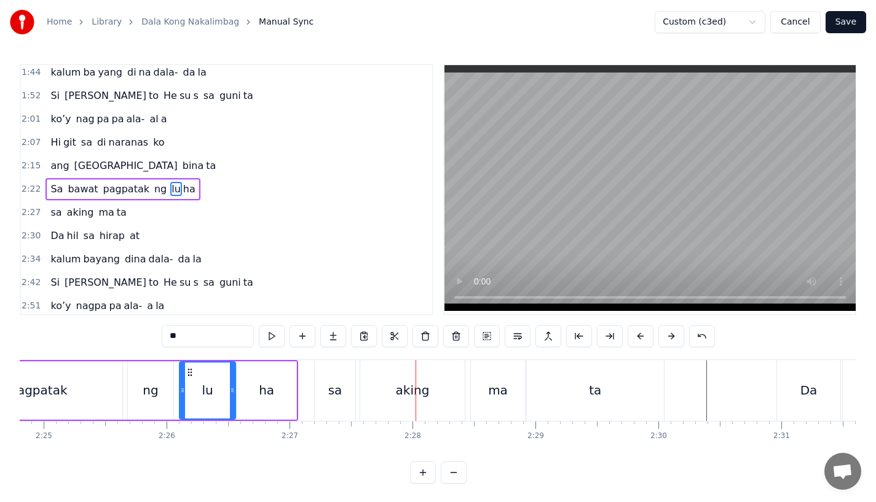
click at [229, 379] on div "lu" at bounding box center [207, 391] width 55 height 56
click at [328, 379] on div "sa" at bounding box center [335, 390] width 41 height 61
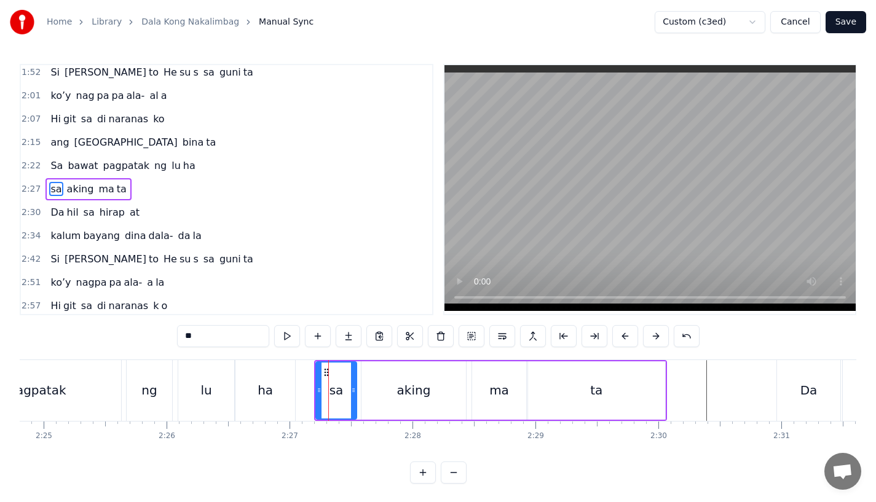
click at [204, 394] on div "lu" at bounding box center [205, 390] width 11 height 18
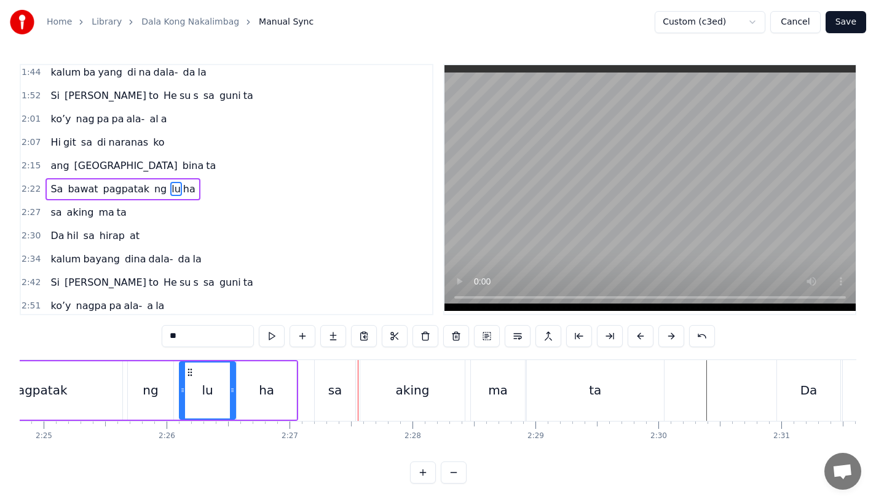
click at [107, 395] on div "pagpatak" at bounding box center [38, 391] width 168 height 58
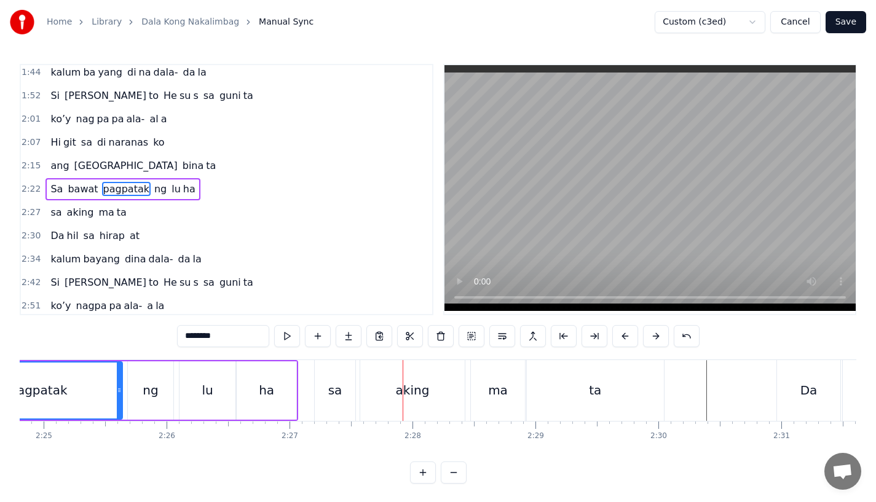
click at [346, 397] on div "sa" at bounding box center [335, 390] width 41 height 61
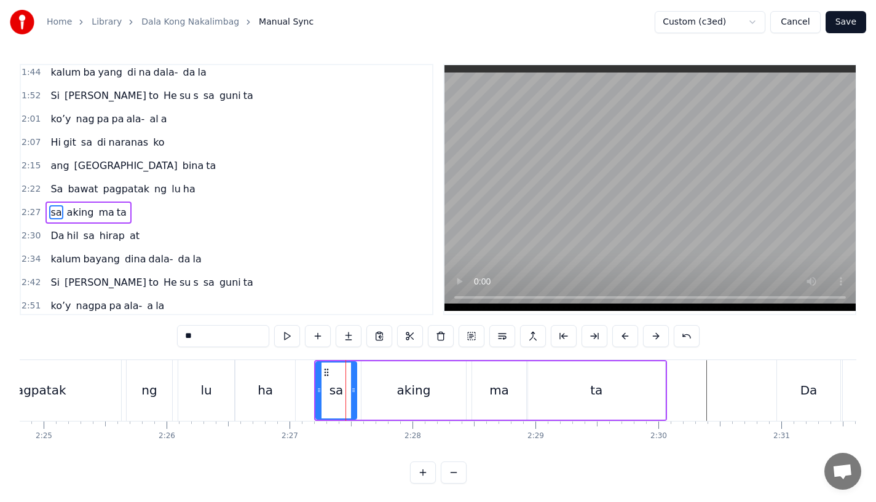
scroll to position [518, 0]
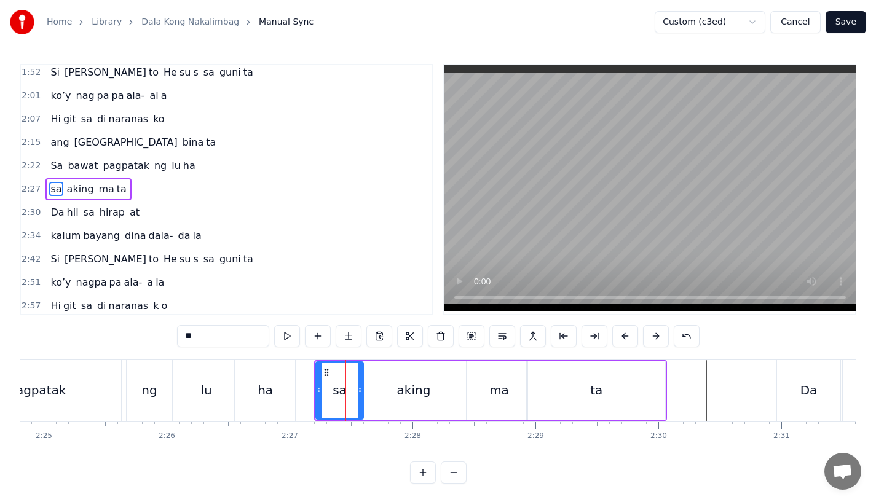
drag, startPoint x: 354, startPoint y: 391, endPoint x: 362, endPoint y: 391, distance: 8.0
click at [362, 391] on icon at bounding box center [360, 391] width 5 height 10
click at [383, 391] on div "aking" at bounding box center [414, 391] width 105 height 58
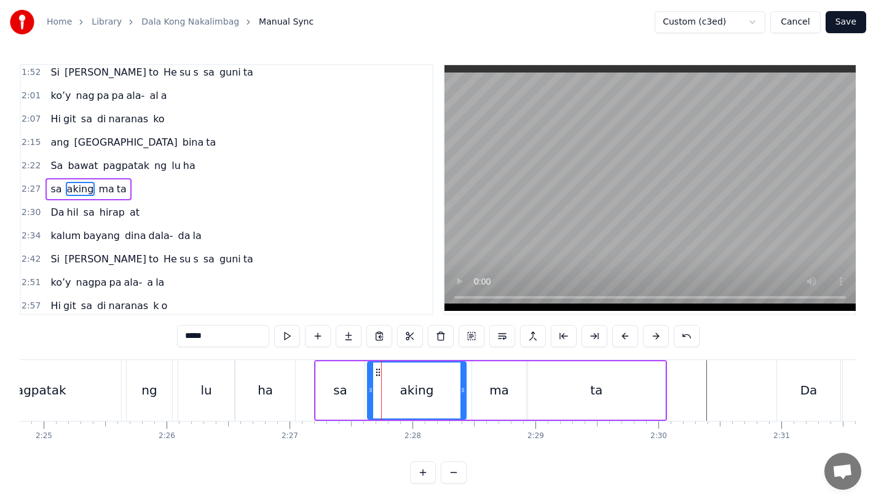
click at [370, 391] on circle at bounding box center [370, 391] width 1 height 1
click at [341, 402] on div "sa" at bounding box center [340, 391] width 49 height 58
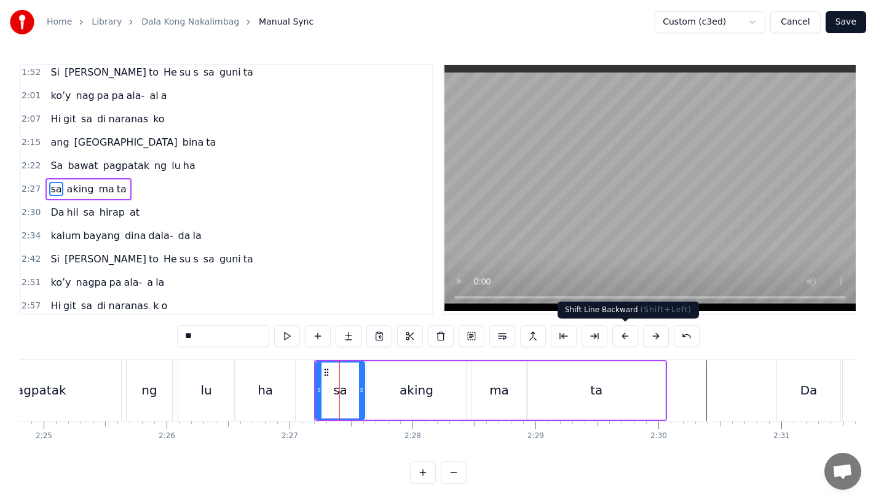
click at [623, 335] on button at bounding box center [626, 336] width 26 height 22
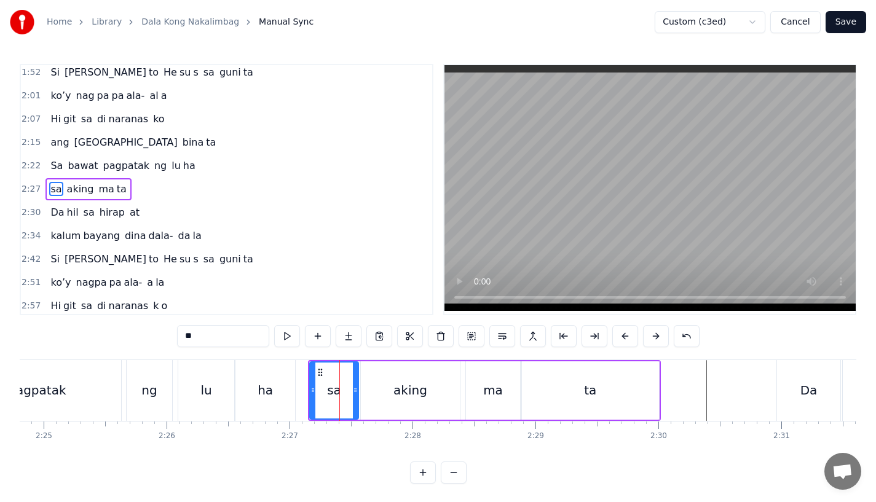
click at [244, 399] on div "ha" at bounding box center [266, 390] width 60 height 61
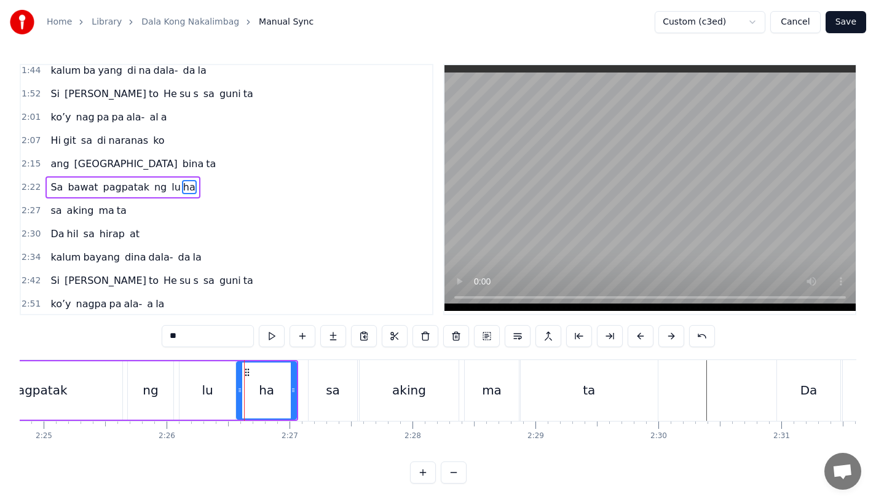
scroll to position [495, 0]
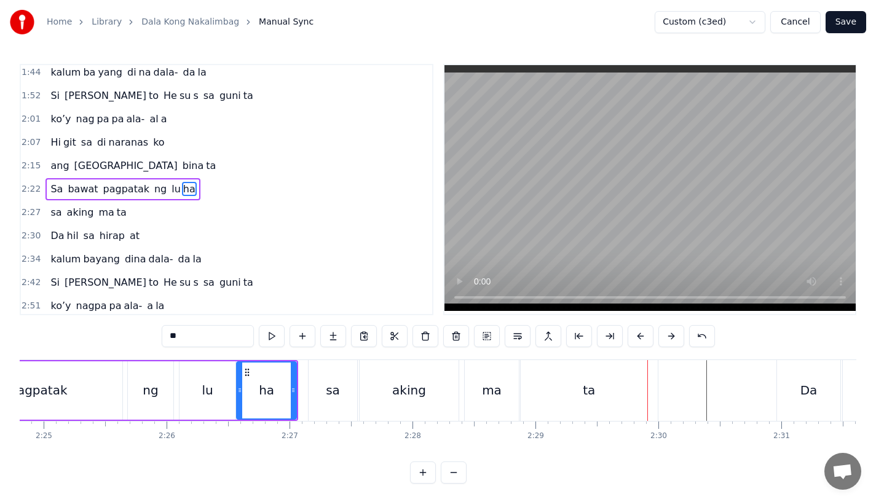
click at [53, 140] on span "Hi" at bounding box center [55, 142] width 12 height 14
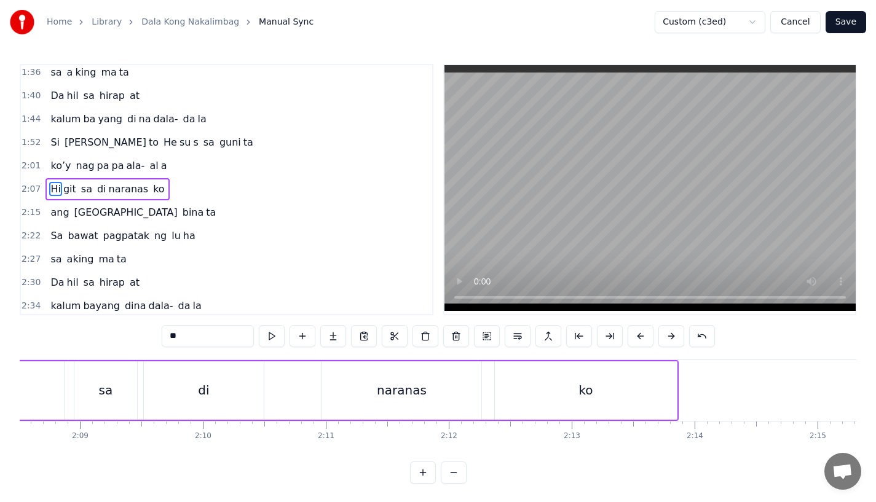
scroll to position [0, 15910]
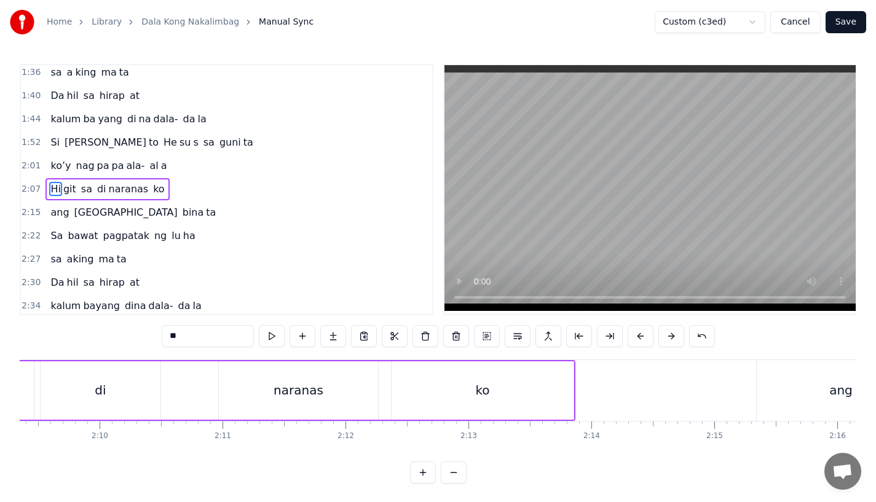
click at [496, 373] on div "ko" at bounding box center [483, 391] width 182 height 58
type input "**"
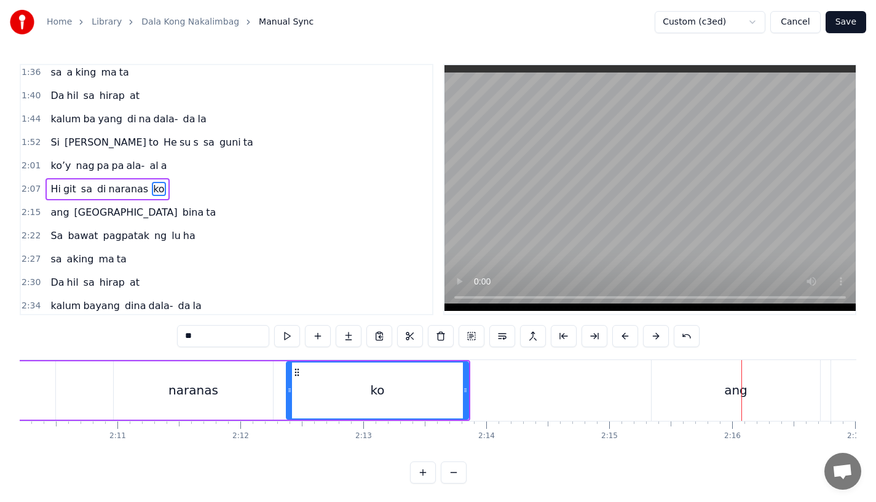
scroll to position [10, 0]
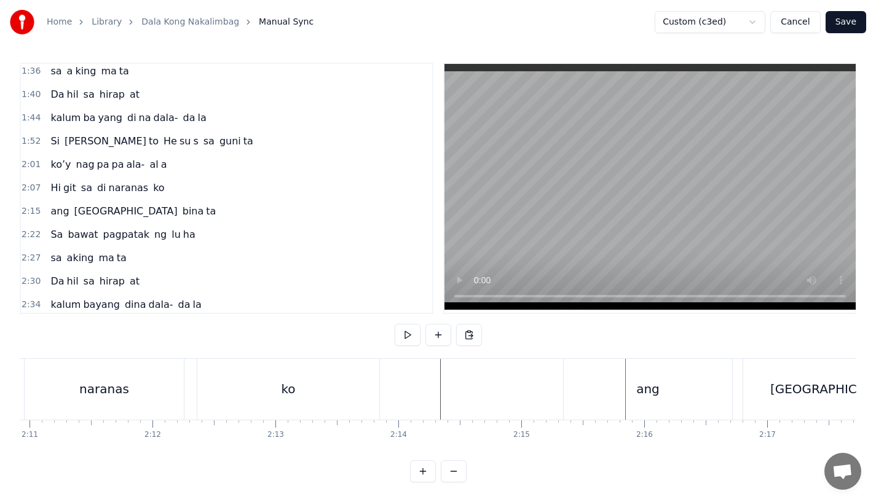
scroll to position [0, 16115]
click at [644, 380] on div "ang" at bounding box center [636, 389] width 23 height 18
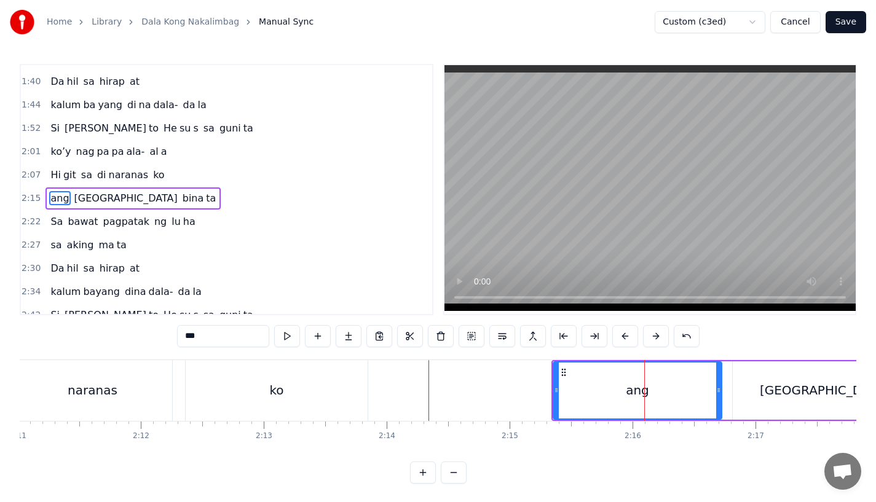
scroll to position [472, 0]
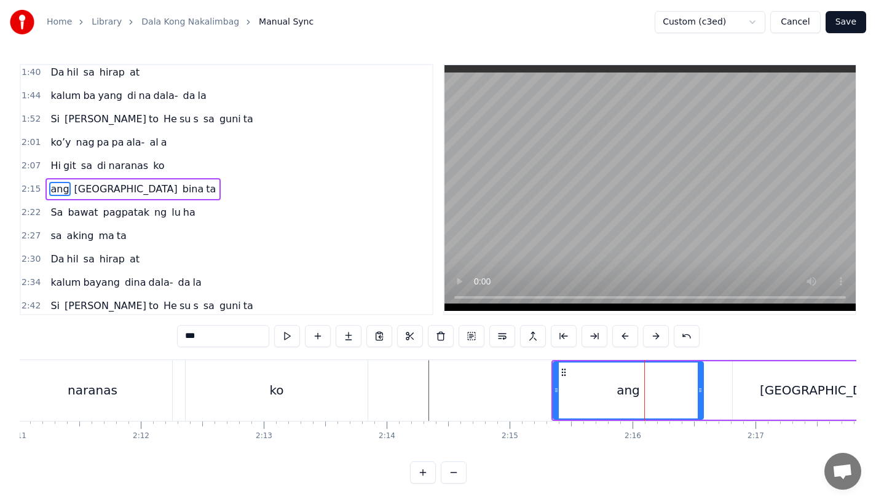
drag, startPoint x: 717, startPoint y: 379, endPoint x: 684, endPoint y: 383, distance: 33.4
click at [698, 383] on div at bounding box center [700, 391] width 5 height 56
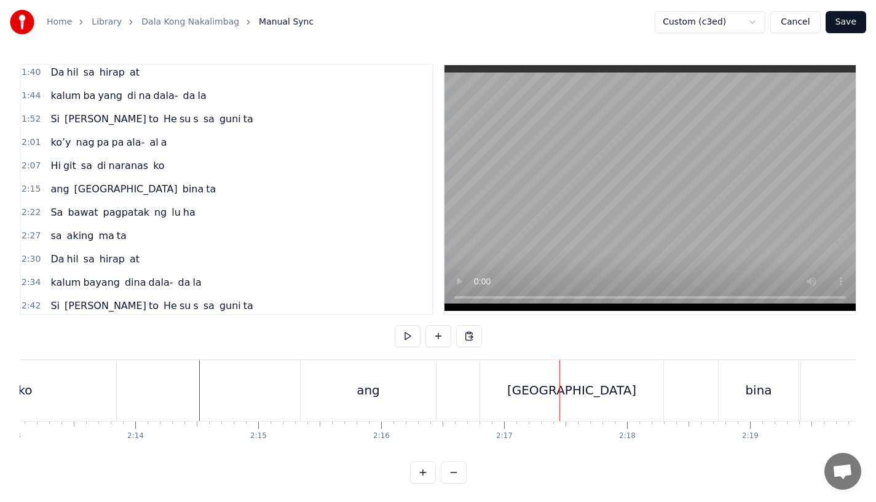
scroll to position [0, 16380]
click at [534, 388] on div "[GEOGRAPHIC_DATA]" at bounding box center [558, 390] width 183 height 61
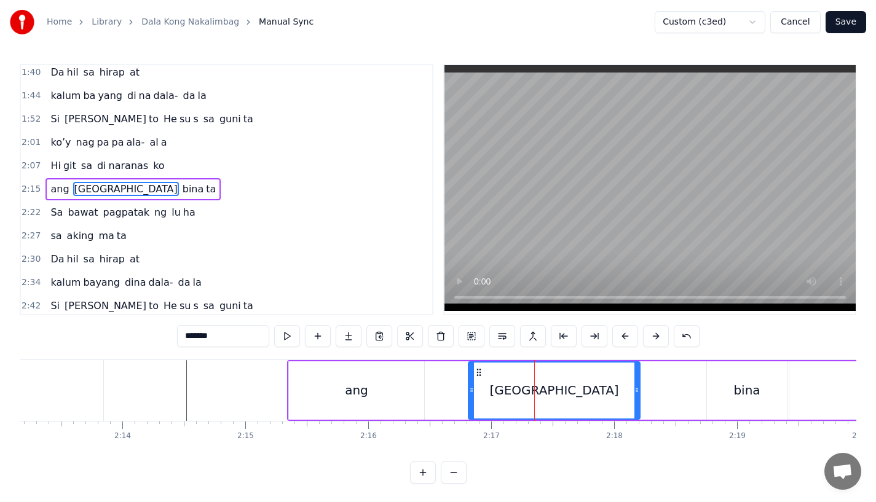
drag, startPoint x: 648, startPoint y: 391, endPoint x: 630, endPoint y: 391, distance: 17.2
click at [635, 391] on icon at bounding box center [637, 391] width 5 height 10
click at [384, 396] on div "ang" at bounding box center [356, 391] width 135 height 58
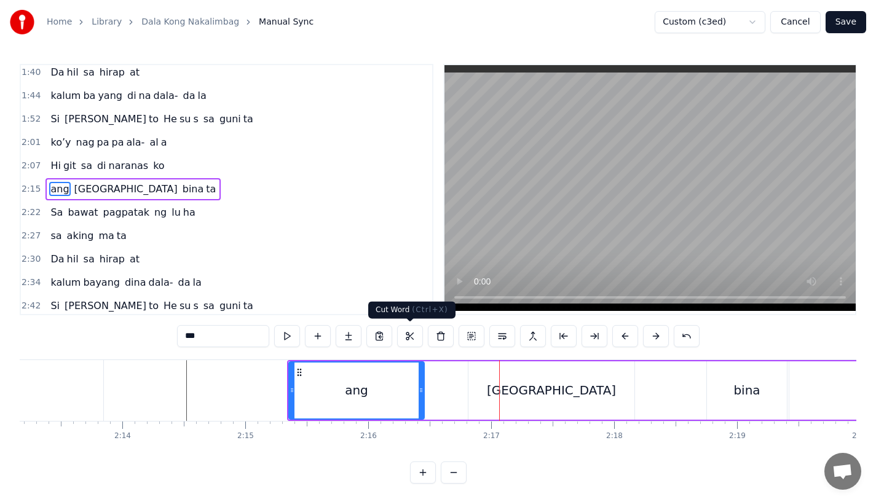
click at [377, 397] on div "ang" at bounding box center [357, 391] width 134 height 56
click at [490, 382] on div "[GEOGRAPHIC_DATA]" at bounding box center [552, 391] width 166 height 58
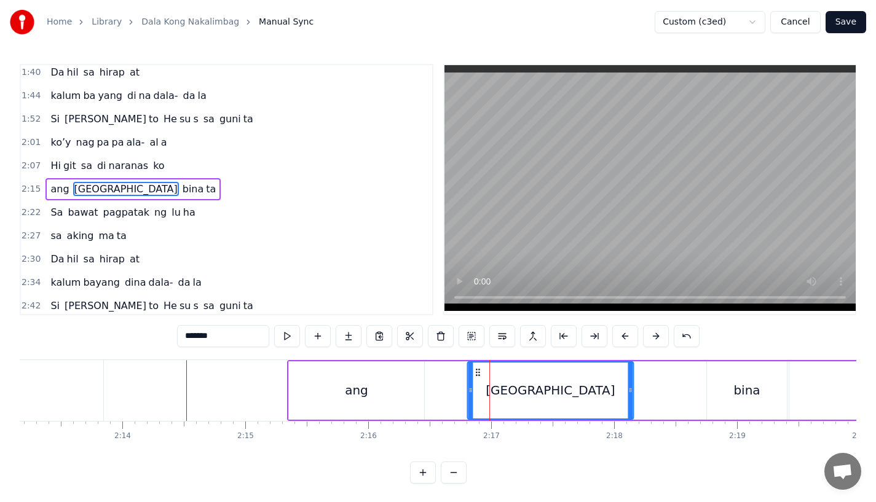
click at [477, 371] on icon at bounding box center [478, 373] width 10 height 10
click at [366, 405] on div "ang" at bounding box center [356, 391] width 135 height 58
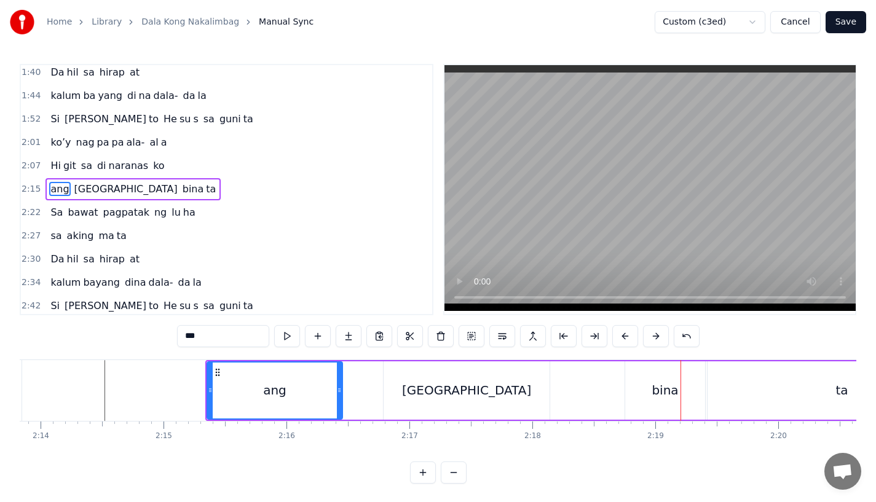
scroll to position [0, 16521]
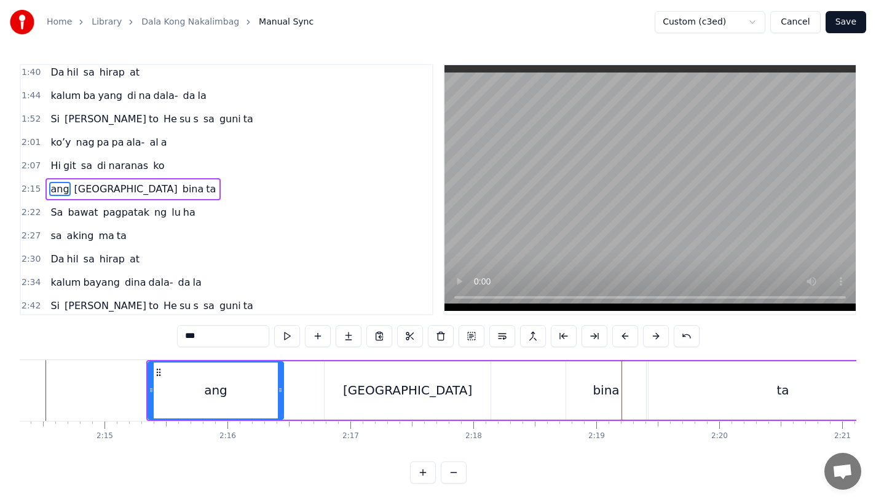
click at [384, 386] on div "[GEOGRAPHIC_DATA]" at bounding box center [407, 390] width 129 height 18
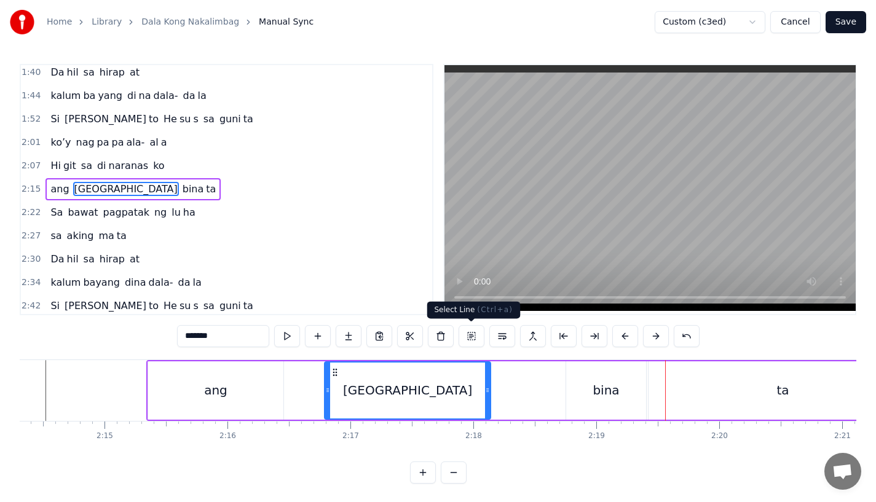
click at [599, 395] on div "bina" at bounding box center [606, 390] width 26 height 18
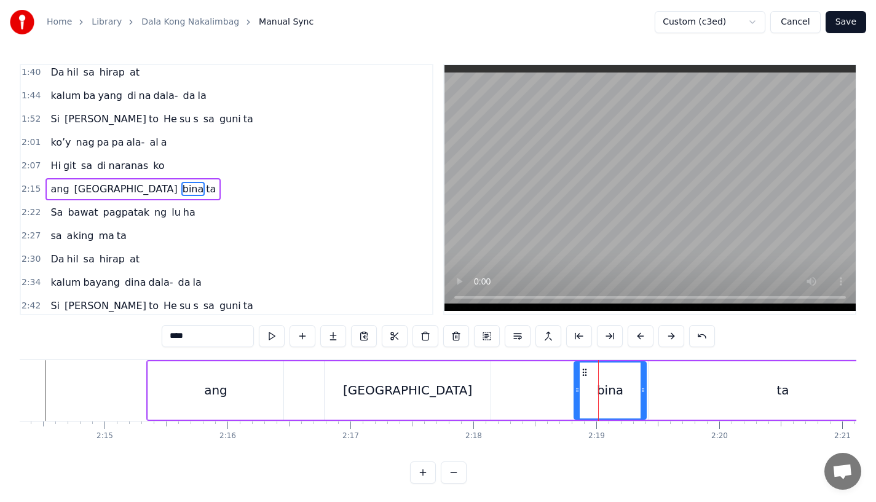
drag, startPoint x: 569, startPoint y: 395, endPoint x: 577, endPoint y: 395, distance: 8.0
click at [577, 395] on div at bounding box center [577, 391] width 5 height 56
click at [439, 395] on div "[GEOGRAPHIC_DATA]" at bounding box center [408, 391] width 166 height 58
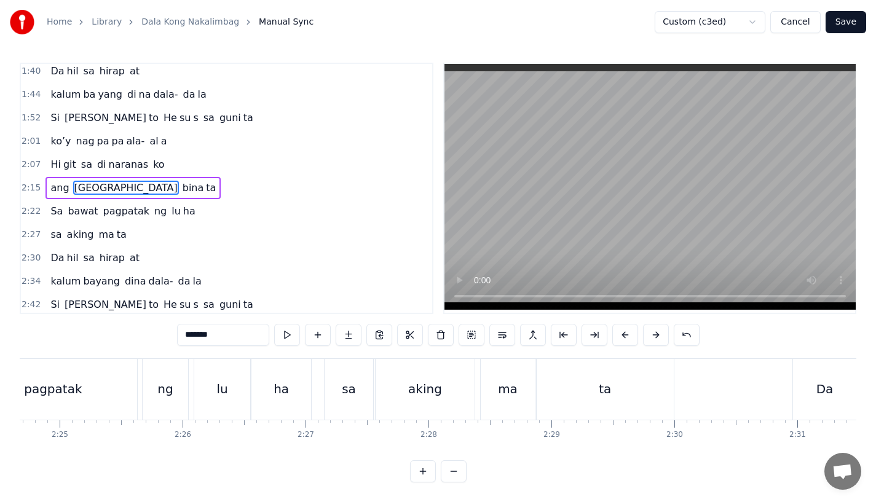
scroll to position [0, 17831]
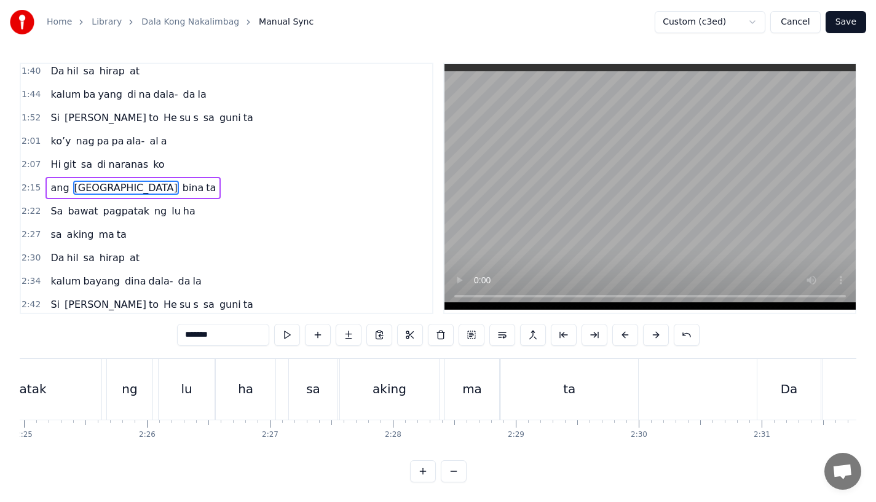
click at [542, 360] on div "ta" at bounding box center [569, 389] width 137 height 61
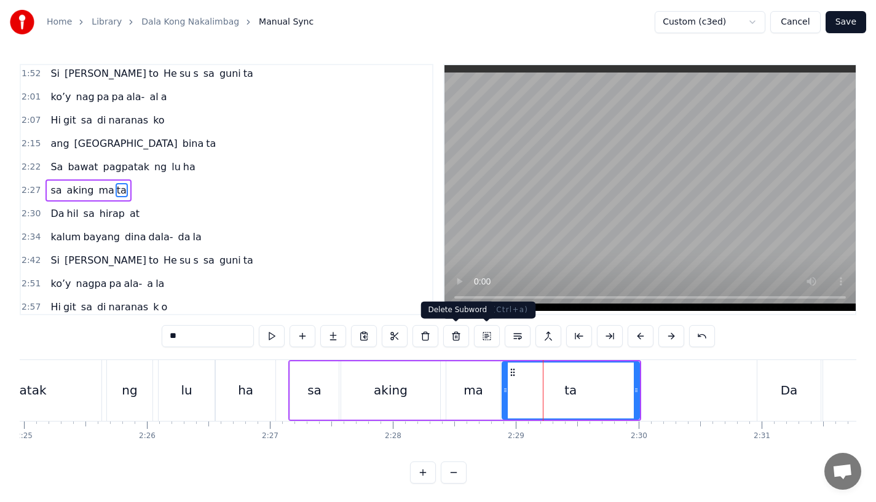
scroll to position [518, 0]
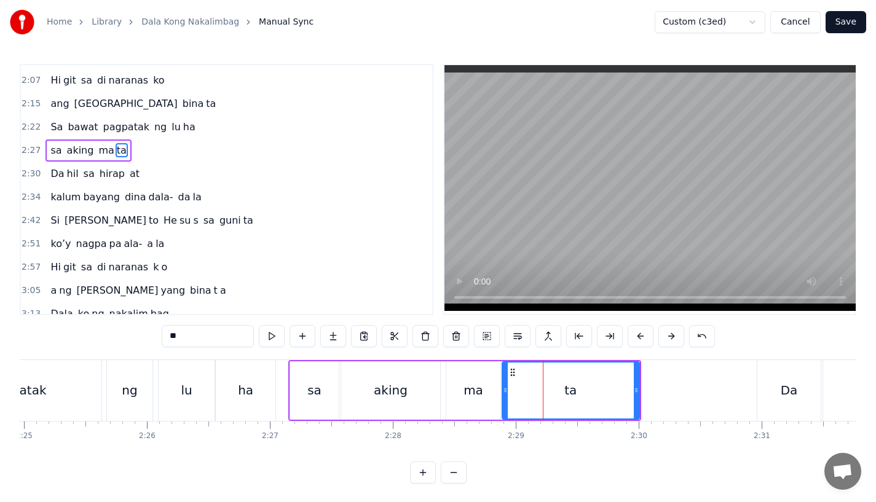
click at [55, 178] on span "Da" at bounding box center [57, 174] width 16 height 14
type input "**"
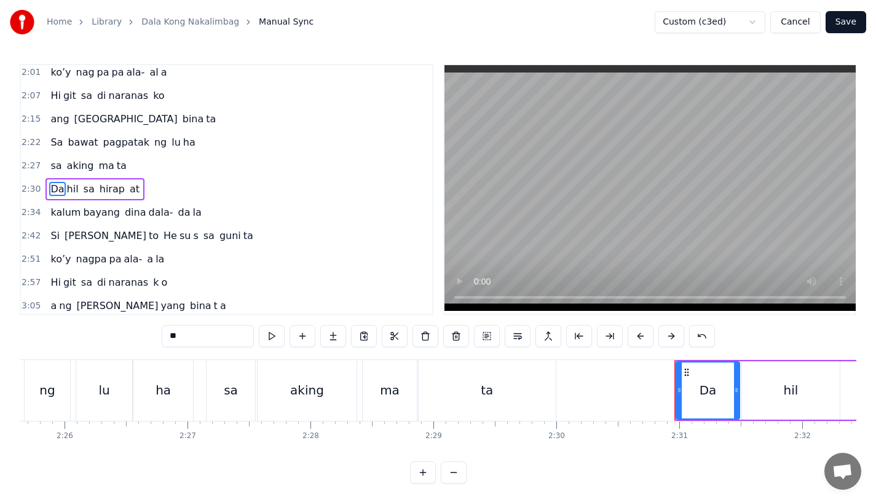
scroll to position [0, 17928]
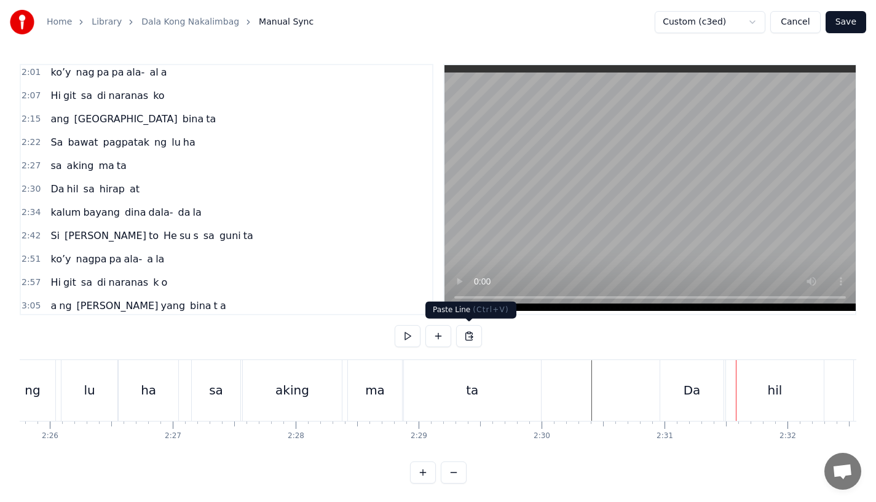
click at [513, 353] on div "0:15 Pagsubok ay dumara ting, 0:19 sapin- saping kapang lawan 0:23 Puso’y ibig …" at bounding box center [438, 274] width 837 height 420
click at [509, 366] on div "ta" at bounding box center [472, 390] width 137 height 61
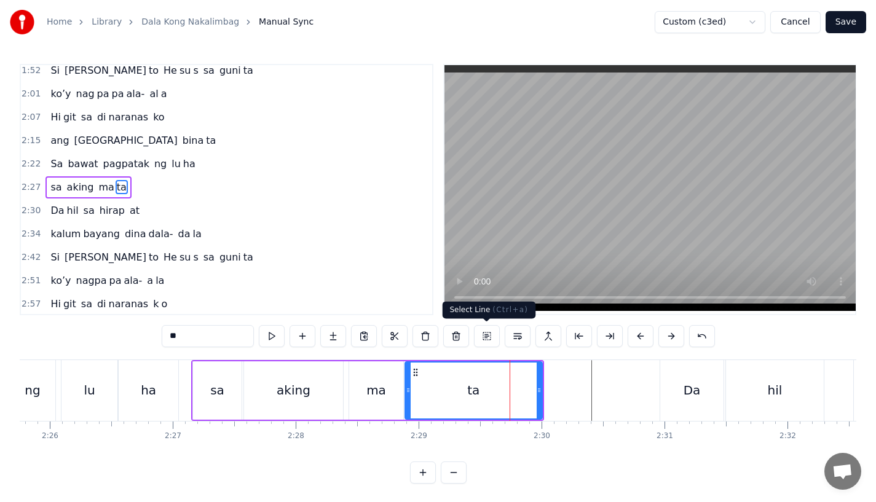
scroll to position [518, 0]
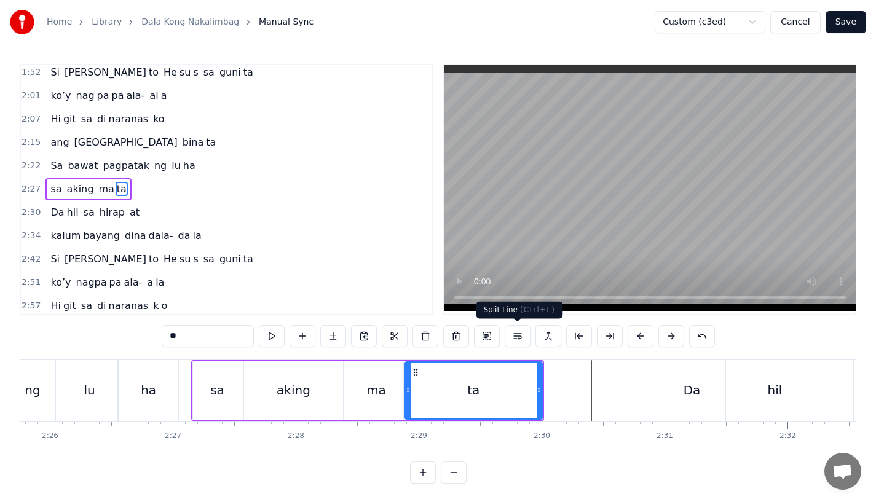
click at [699, 402] on div "Da" at bounding box center [692, 390] width 63 height 61
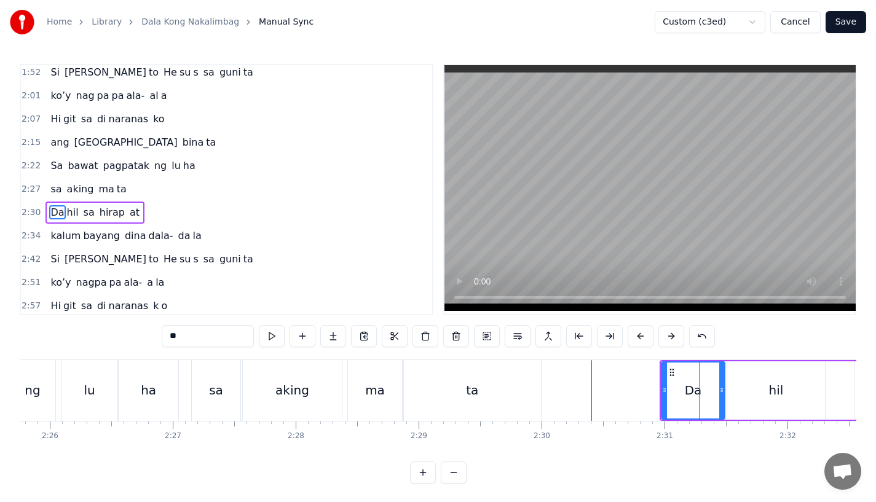
scroll to position [542, 0]
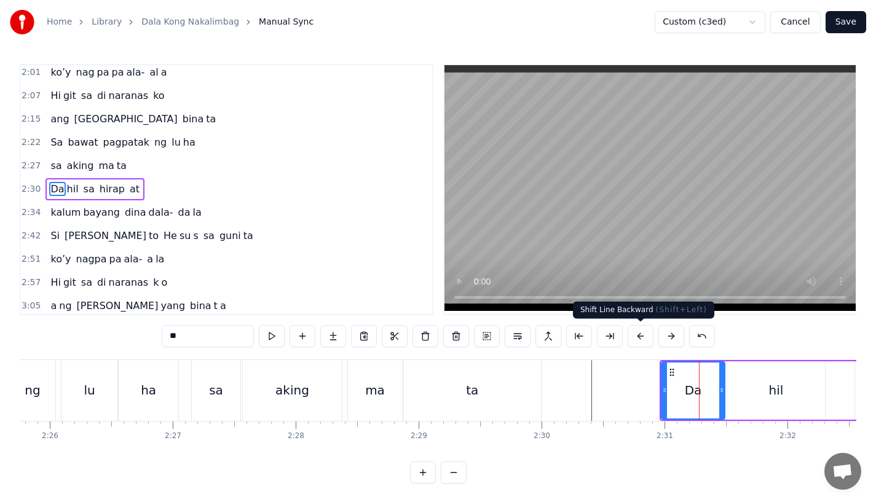
click at [640, 338] on button at bounding box center [641, 336] width 26 height 22
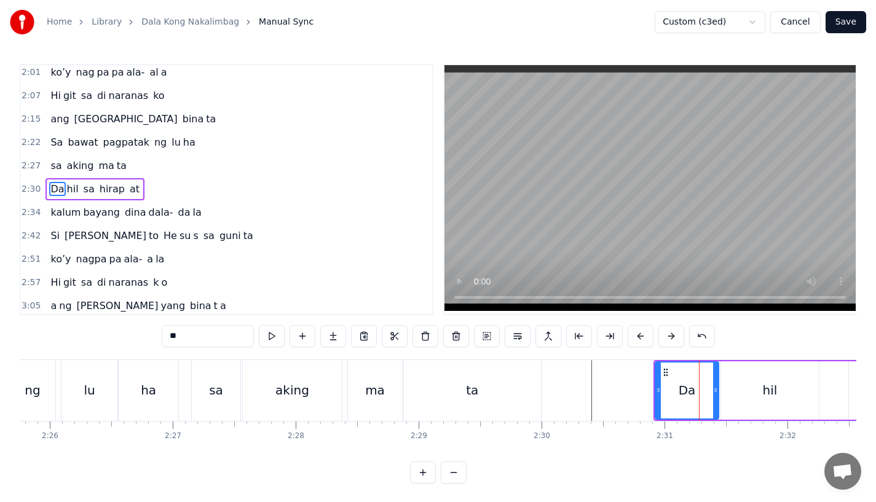
click at [640, 338] on button at bounding box center [641, 336] width 26 height 22
click at [523, 392] on div "ta" at bounding box center [472, 390] width 137 height 61
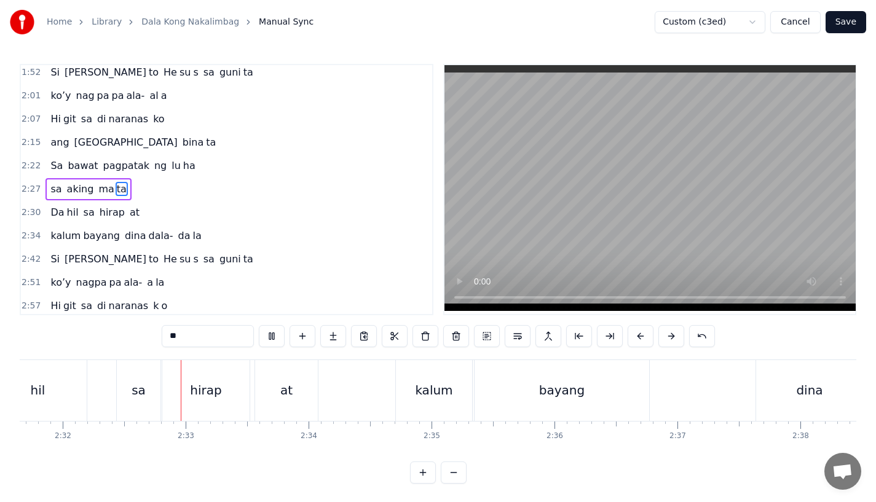
scroll to position [0, 18657]
click at [439, 391] on div "kalum" at bounding box center [431, 390] width 38 height 18
type input "*****"
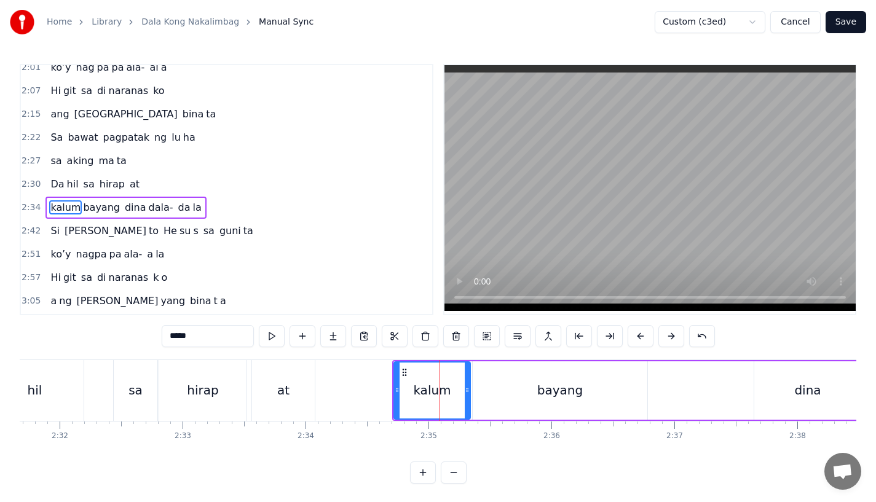
scroll to position [565, 0]
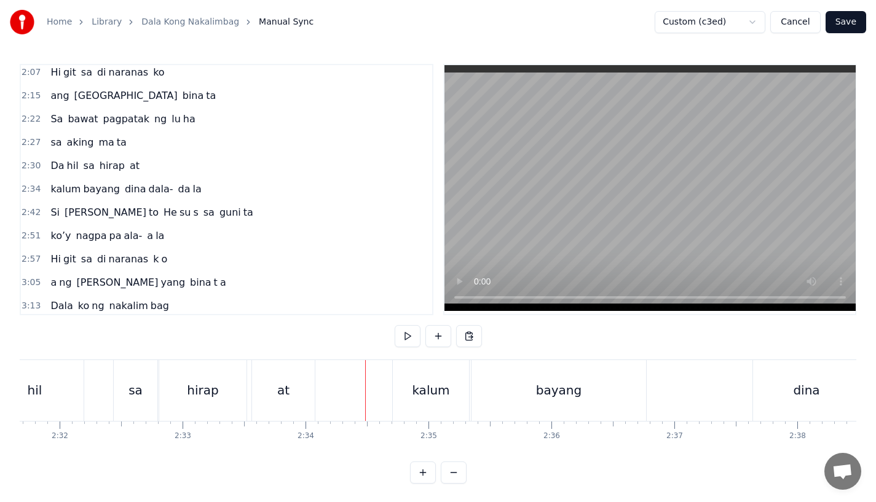
click at [291, 370] on div "at" at bounding box center [283, 390] width 63 height 61
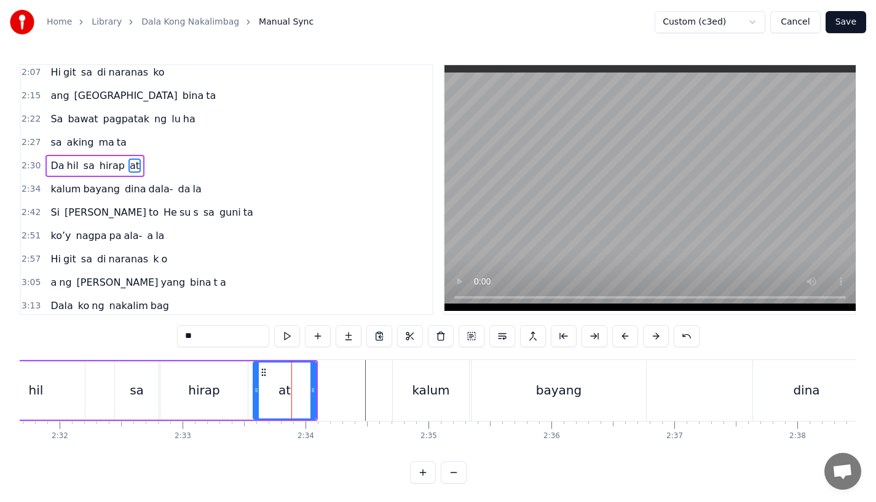
scroll to position [542, 0]
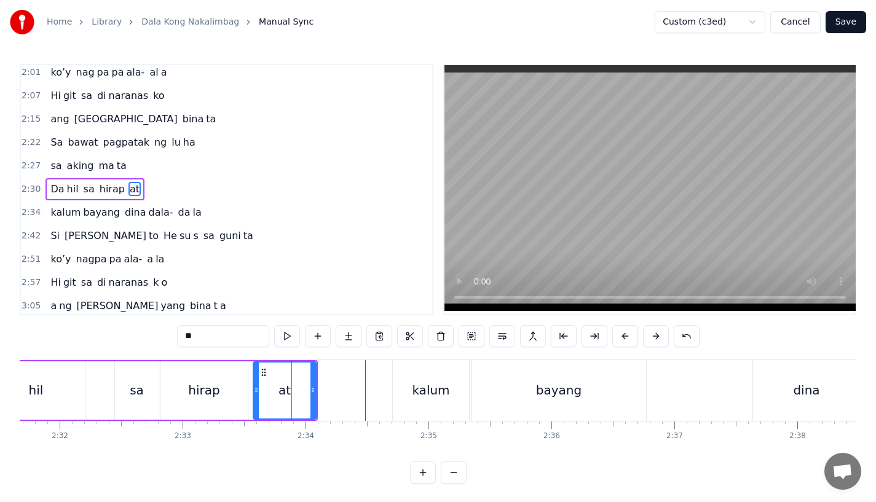
click at [418, 386] on div "kalum" at bounding box center [431, 390] width 38 height 18
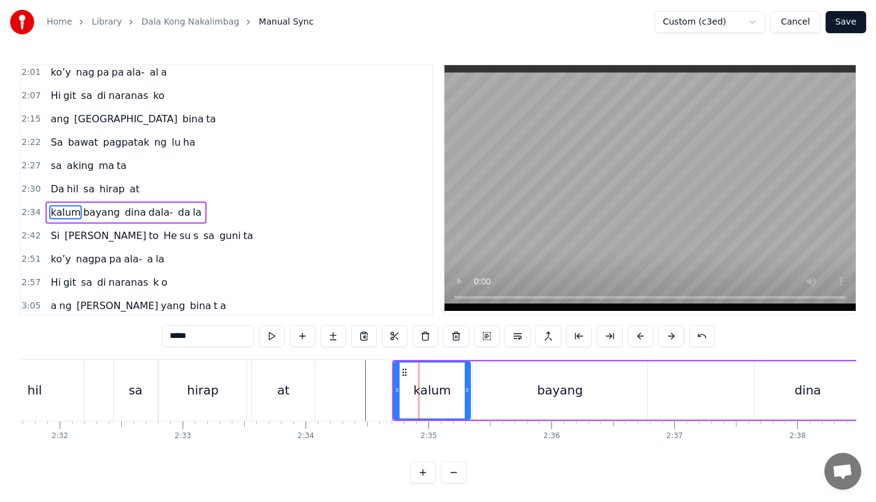
scroll to position [565, 0]
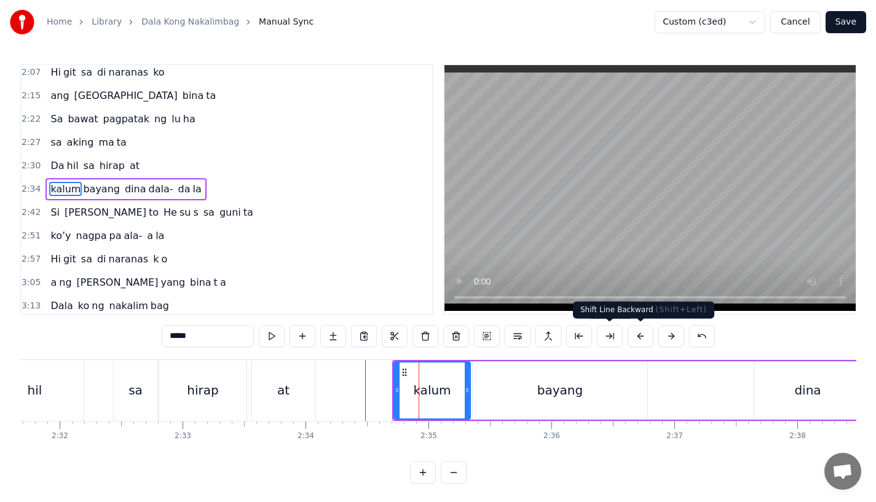
click at [640, 328] on button at bounding box center [641, 336] width 26 height 22
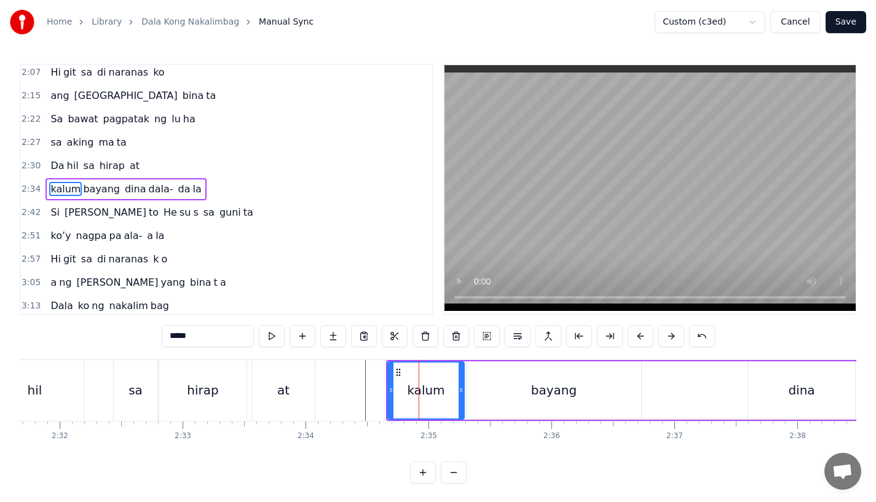
click at [271, 383] on div "at" at bounding box center [283, 390] width 63 height 61
type input "**"
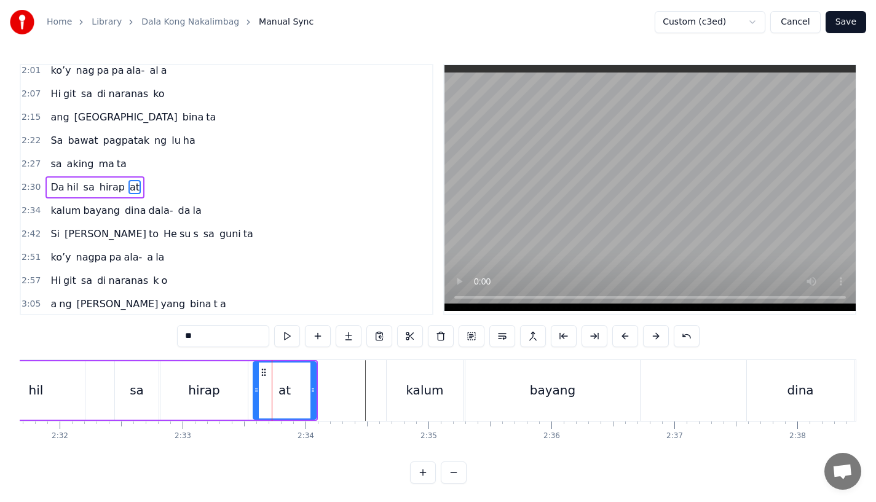
scroll to position [542, 0]
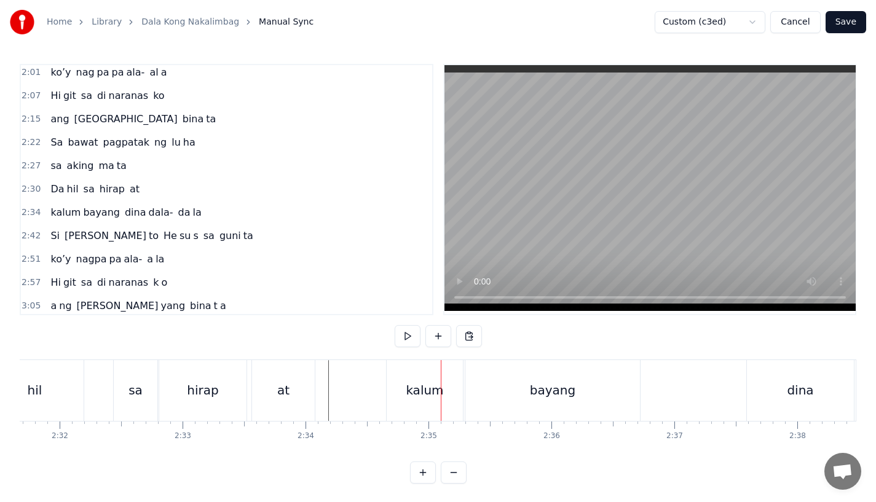
click at [407, 389] on div "kalum" at bounding box center [425, 390] width 76 height 61
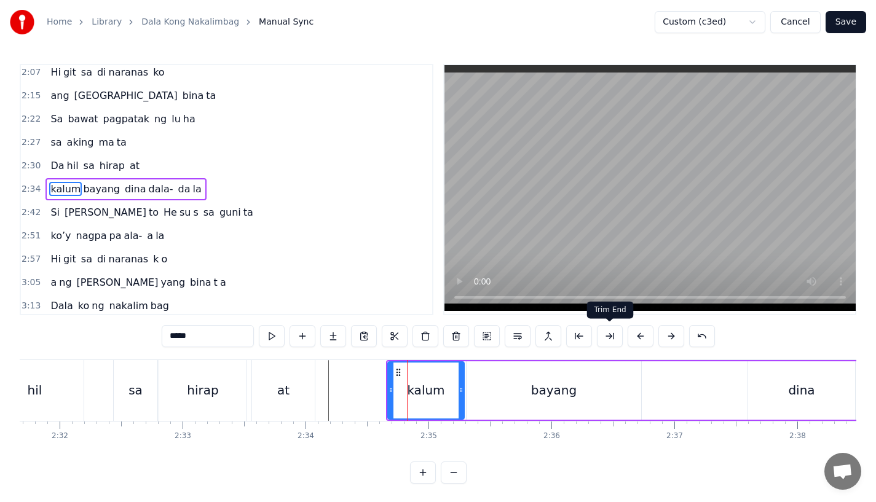
click at [640, 333] on button at bounding box center [641, 336] width 26 height 22
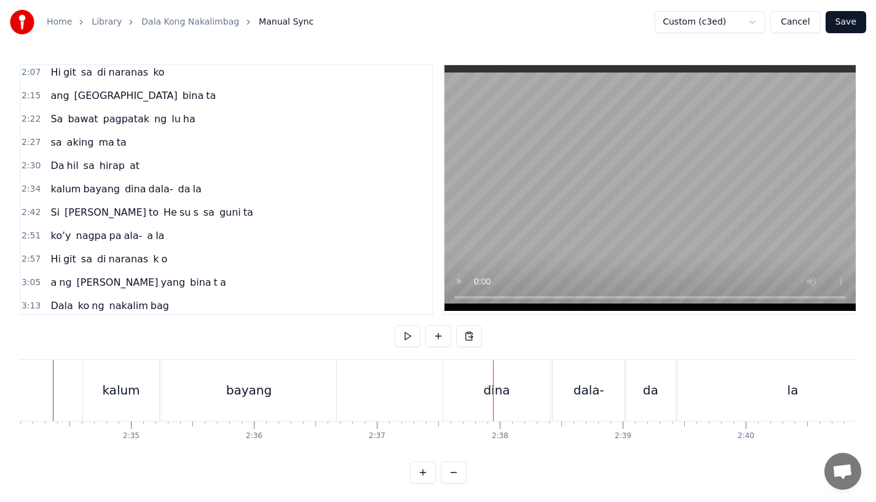
scroll to position [0, 18955]
click at [504, 387] on div "dina" at bounding box center [496, 390] width 26 height 18
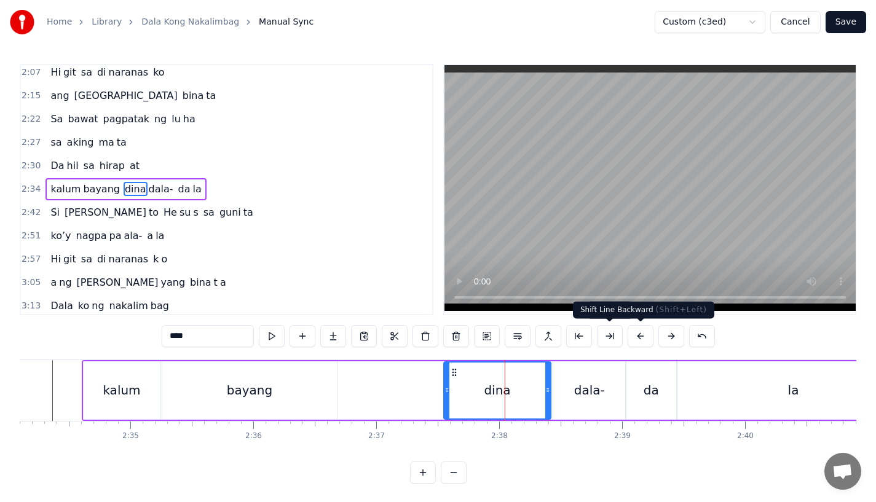
click at [633, 334] on button at bounding box center [641, 336] width 26 height 22
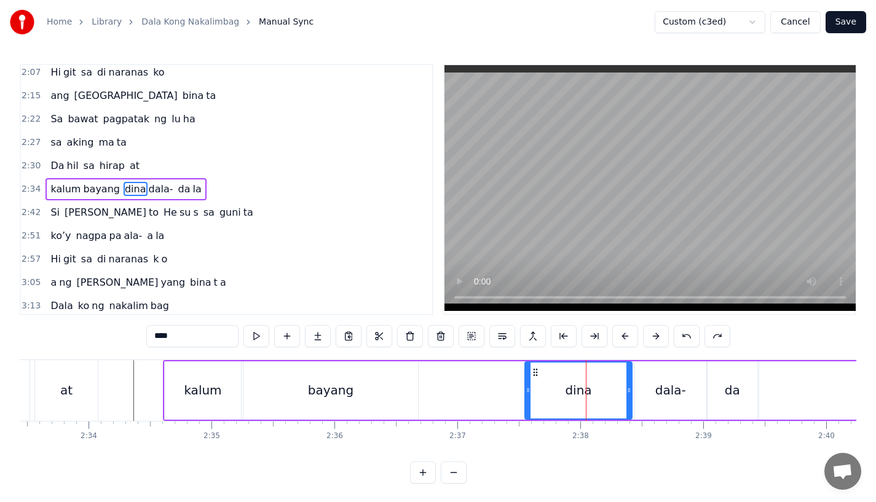
scroll to position [0, 18845]
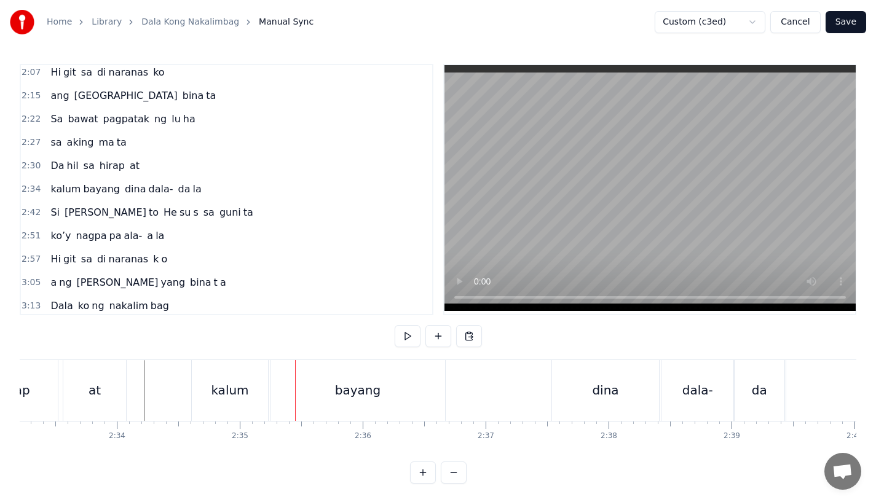
click at [109, 379] on div "at" at bounding box center [94, 390] width 63 height 61
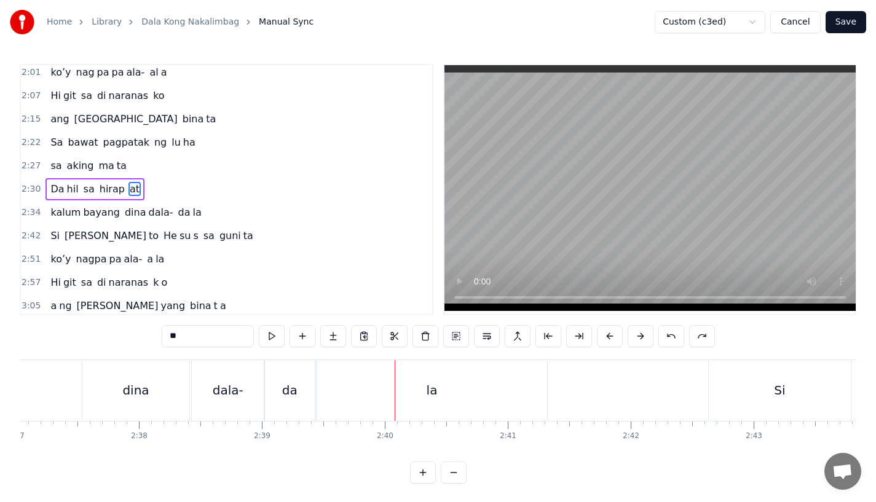
scroll to position [0, 19251]
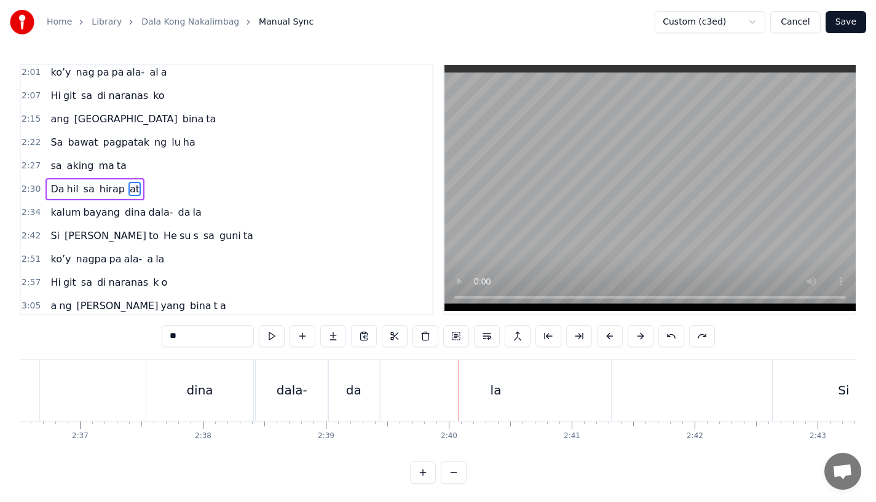
click at [210, 401] on div "dina" at bounding box center [199, 390] width 107 height 61
type input "****"
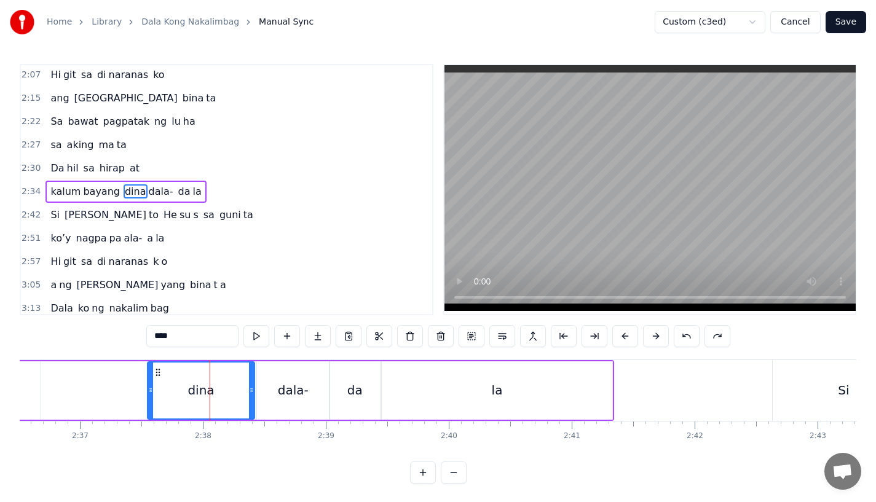
scroll to position [565, 0]
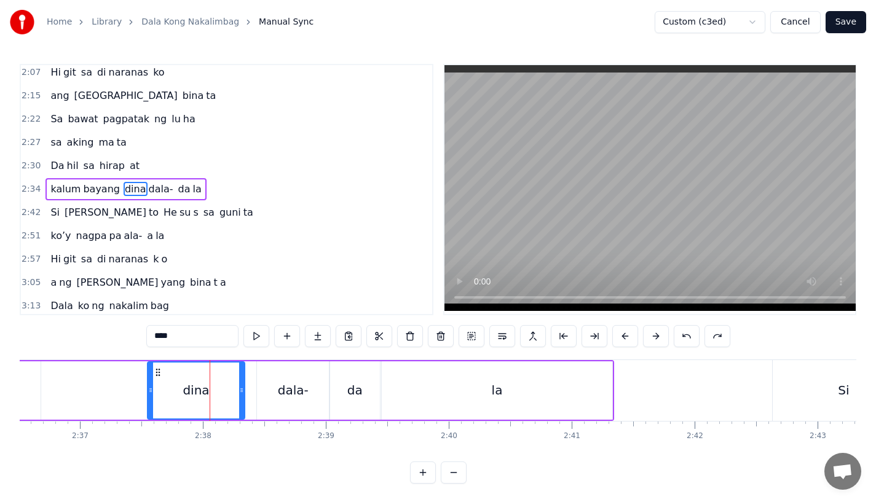
drag, startPoint x: 250, startPoint y: 396, endPoint x: 240, endPoint y: 396, distance: 9.8
click at [240, 396] on div at bounding box center [241, 391] width 5 height 56
click at [135, 377] on div "kalum [PERSON_NAME]- da la" at bounding box center [199, 390] width 829 height 61
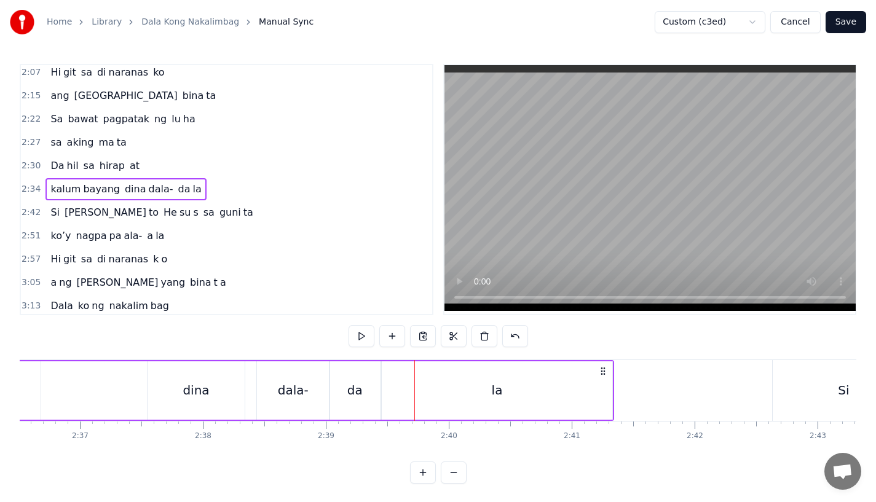
click at [295, 400] on div "dala-" at bounding box center [293, 391] width 72 height 58
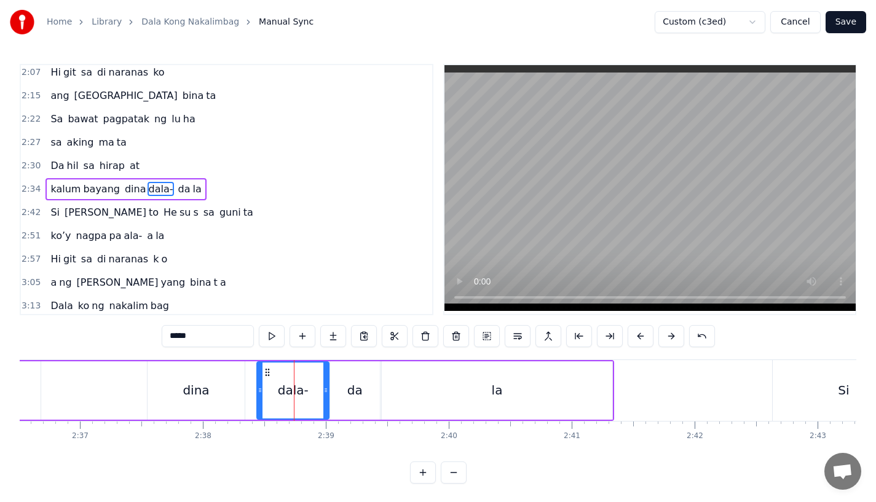
click at [219, 389] on div "dina" at bounding box center [196, 391] width 97 height 58
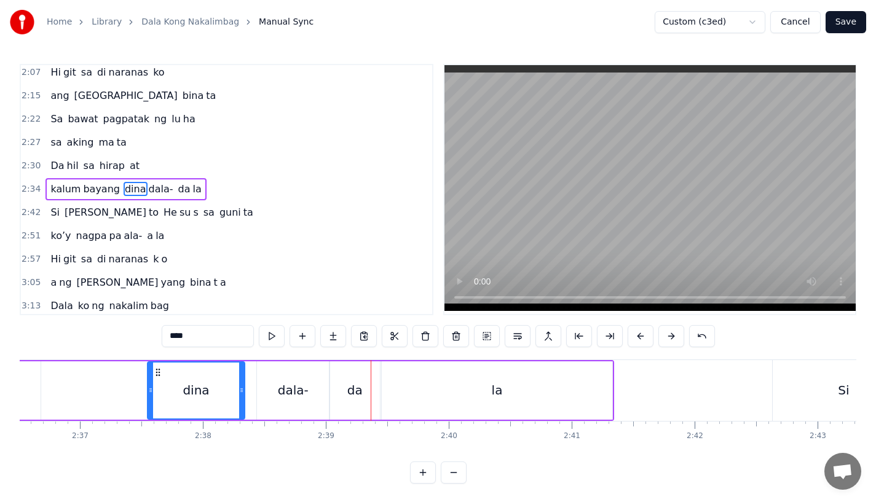
click at [373, 400] on div "da" at bounding box center [355, 391] width 50 height 58
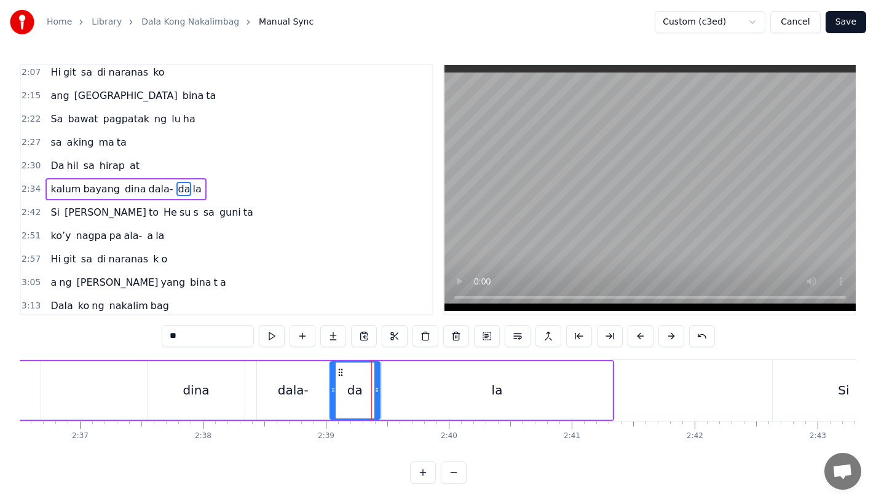
click at [405, 389] on div "la" at bounding box center [497, 391] width 231 height 58
type input "**"
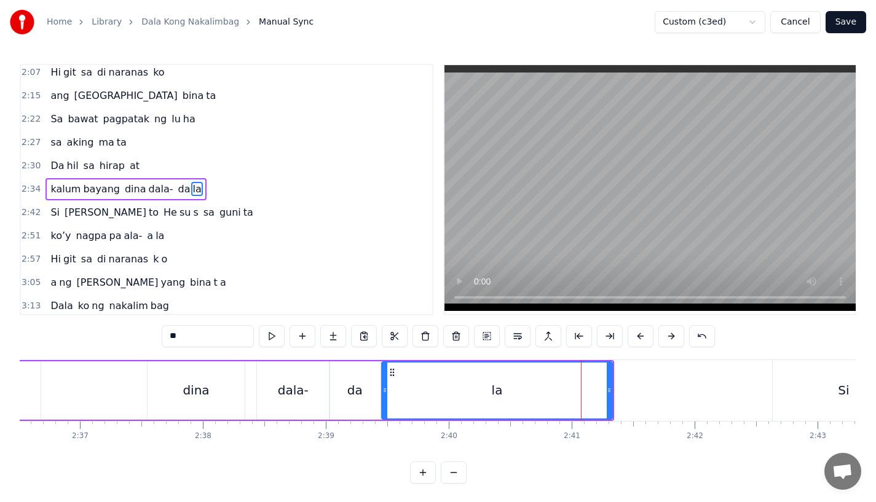
click at [614, 380] on div "kalum [PERSON_NAME]- da la" at bounding box center [199, 390] width 829 height 61
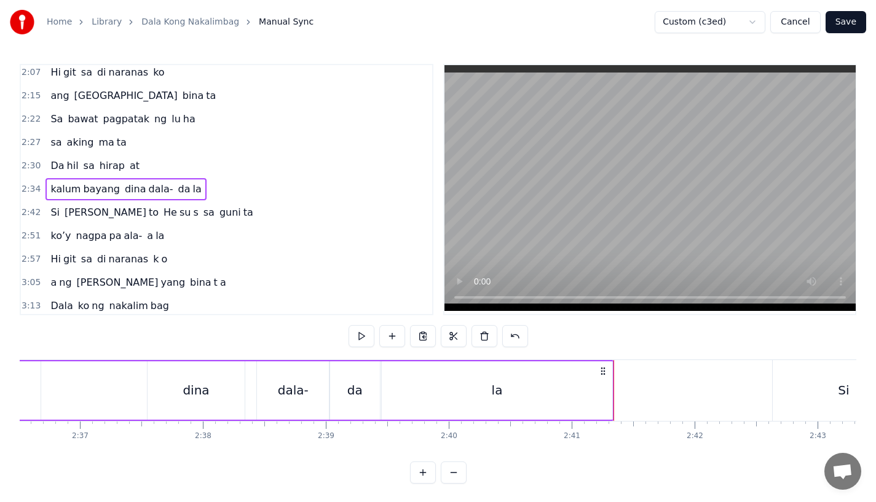
click at [611, 380] on div "la" at bounding box center [497, 391] width 231 height 58
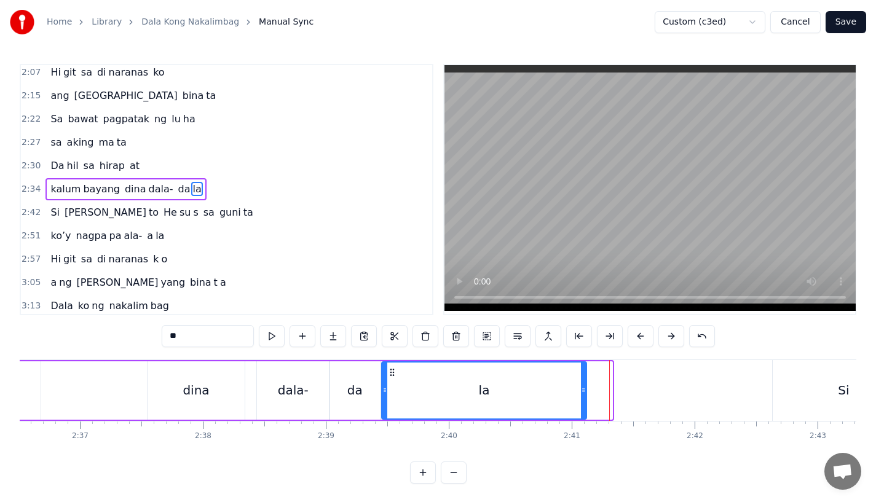
drag, startPoint x: 611, startPoint y: 384, endPoint x: 575, endPoint y: 389, distance: 36.6
click at [581, 389] on div at bounding box center [583, 391] width 5 height 56
drag, startPoint x: 574, startPoint y: 384, endPoint x: 585, endPoint y: 384, distance: 10.5
click at [576, 384] on div at bounding box center [573, 391] width 5 height 56
click at [490, 384] on div "la" at bounding box center [485, 391] width 204 height 56
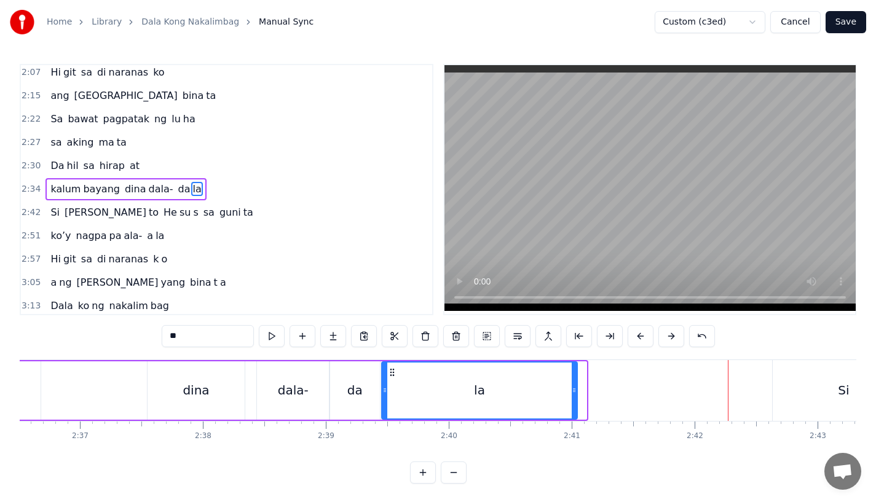
drag, startPoint x: 583, startPoint y: 389, endPoint x: 556, endPoint y: 389, distance: 27.1
click at [572, 389] on icon at bounding box center [574, 391] width 5 height 10
click at [418, 384] on div "la" at bounding box center [471, 391] width 177 height 56
click at [344, 389] on div "da" at bounding box center [355, 391] width 50 height 58
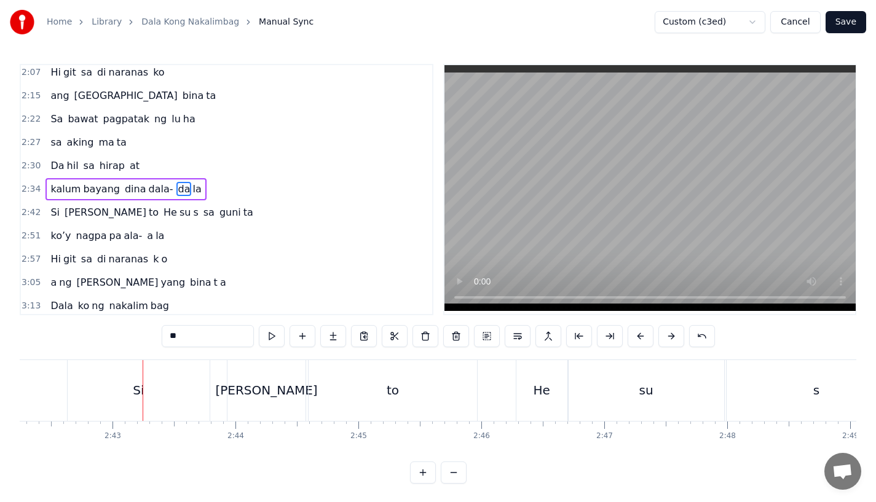
scroll to position [0, 19871]
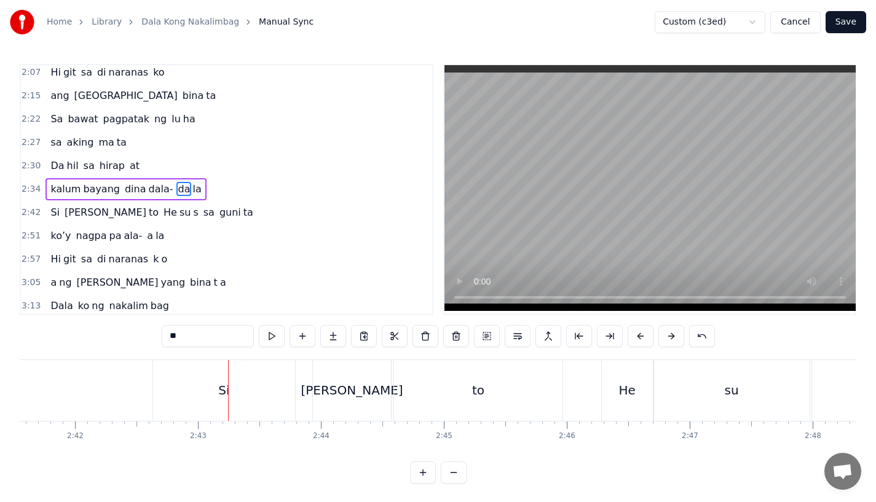
click at [244, 389] on div "Si" at bounding box center [224, 390] width 142 height 61
type input "**"
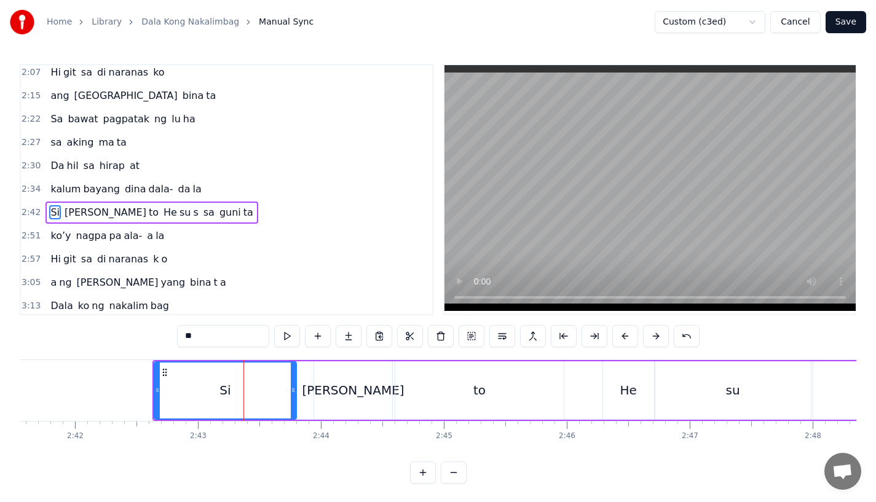
scroll to position [589, 0]
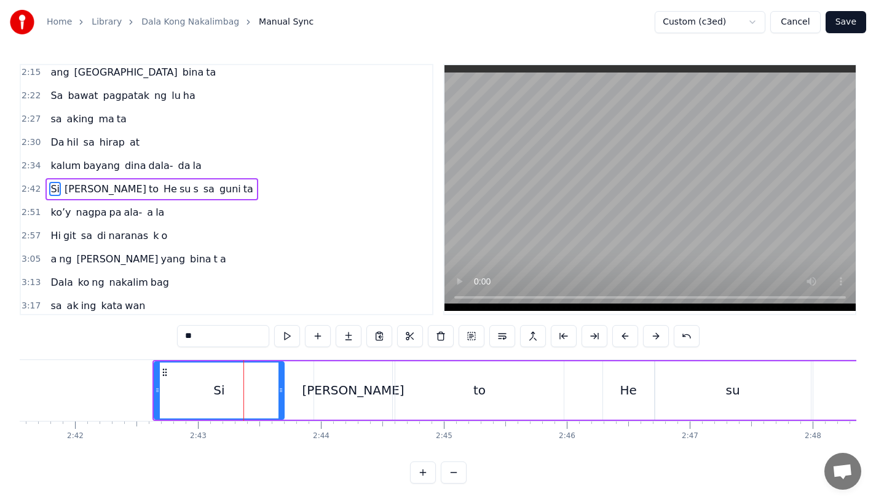
drag, startPoint x: 292, startPoint y: 394, endPoint x: 276, endPoint y: 399, distance: 16.0
click at [279, 399] on div at bounding box center [281, 391] width 5 height 56
click at [630, 334] on button at bounding box center [626, 336] width 26 height 22
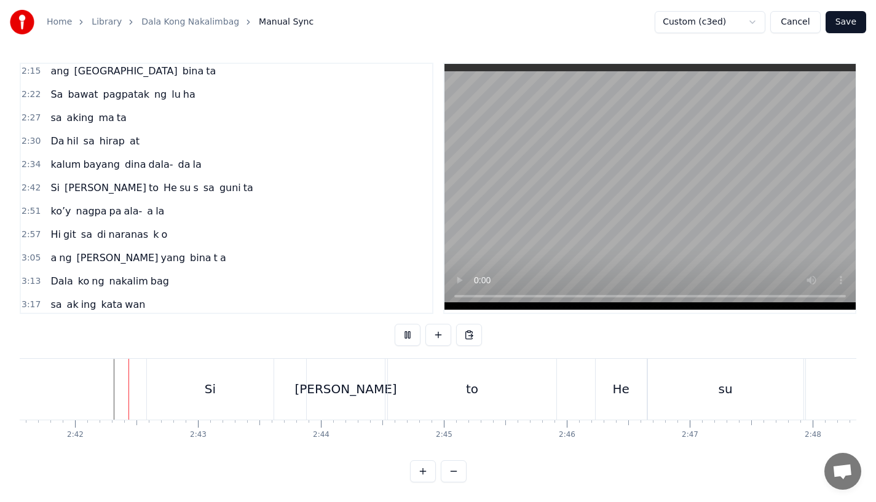
scroll to position [10, 0]
click at [181, 376] on div "Si" at bounding box center [210, 389] width 127 height 61
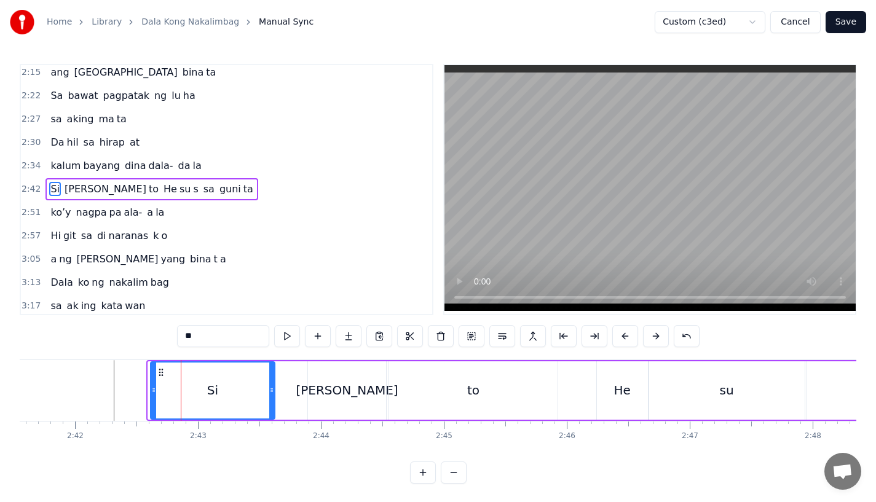
click at [156, 392] on icon at bounding box center [153, 391] width 5 height 10
click at [103, 384] on div at bounding box center [517, 390] width 40739 height 61
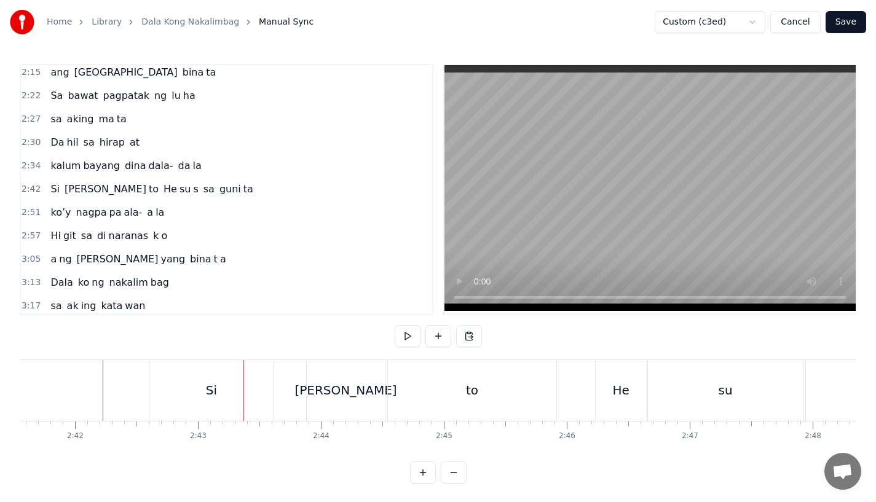
click at [196, 384] on div "Si" at bounding box center [211, 390] width 124 height 61
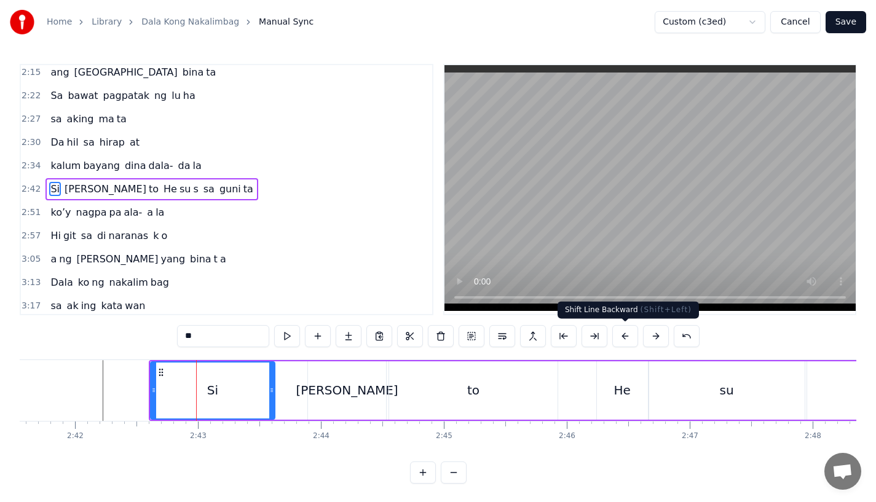
click at [626, 335] on button at bounding box center [626, 336] width 26 height 22
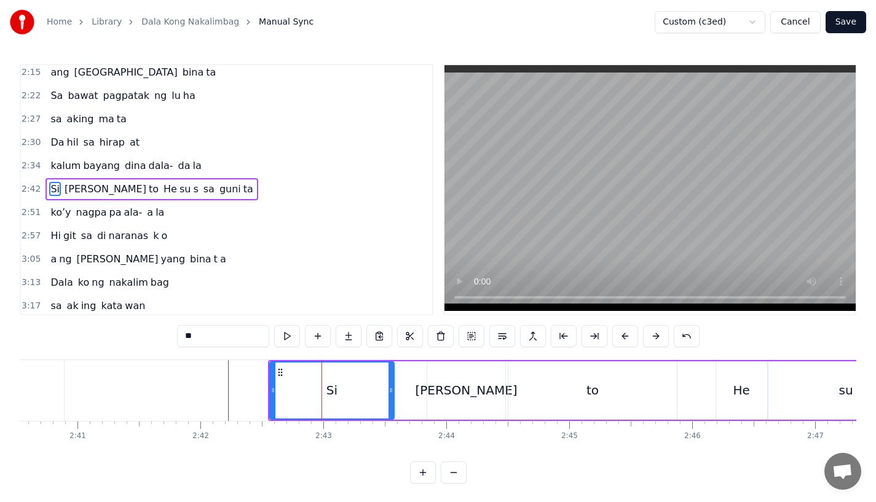
scroll to position [0, 19730]
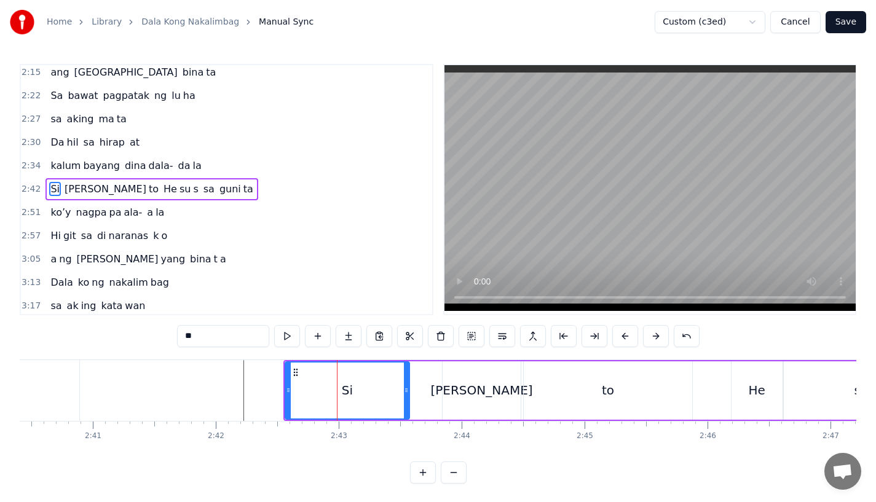
click at [191, 369] on div at bounding box center [658, 390] width 40739 height 61
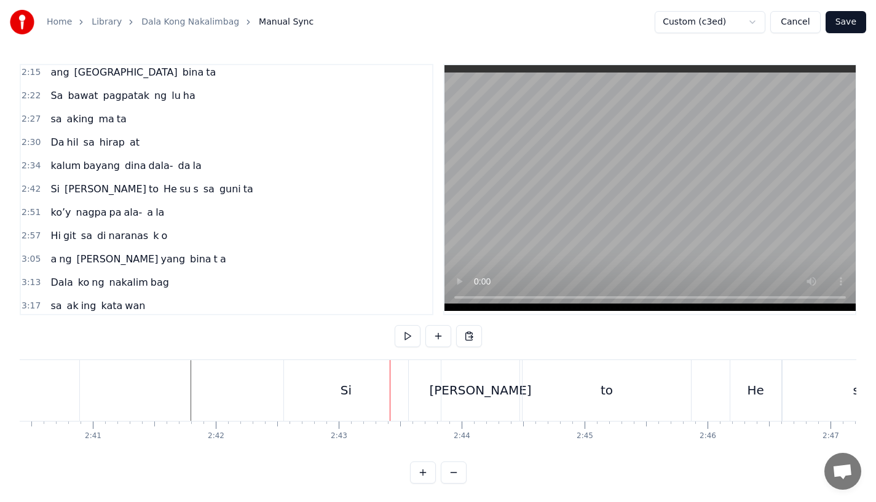
click at [139, 375] on div at bounding box center [658, 390] width 40739 height 61
click at [330, 381] on div "Si" at bounding box center [346, 390] width 124 height 61
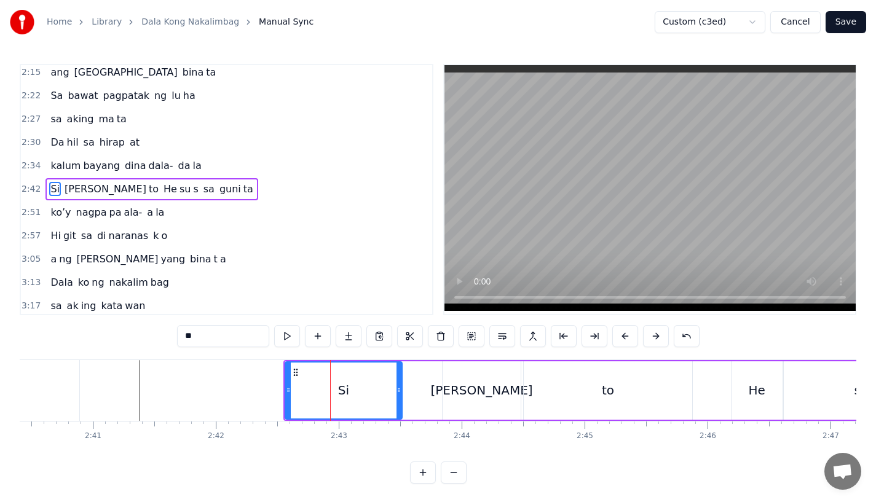
drag, startPoint x: 407, startPoint y: 389, endPoint x: 394, endPoint y: 392, distance: 14.0
click at [397, 392] on icon at bounding box center [399, 391] width 5 height 10
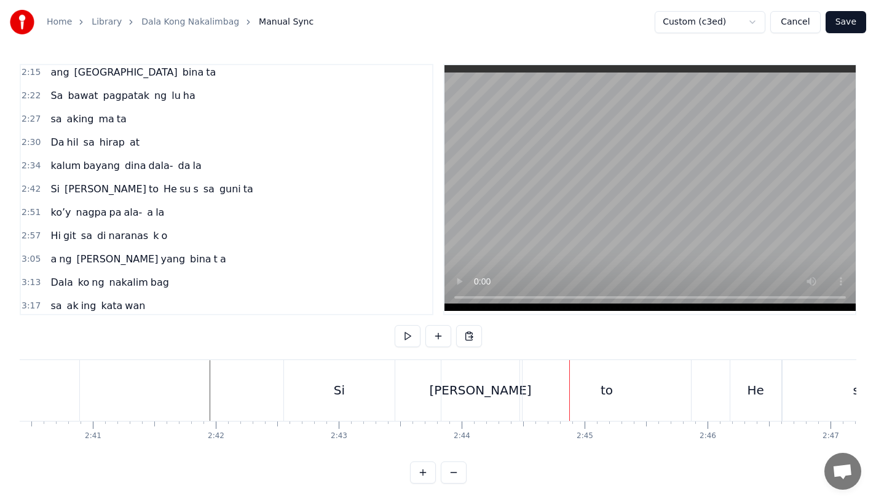
click at [150, 381] on div at bounding box center [658, 390] width 40739 height 61
click at [121, 411] on div at bounding box center [658, 390] width 40739 height 61
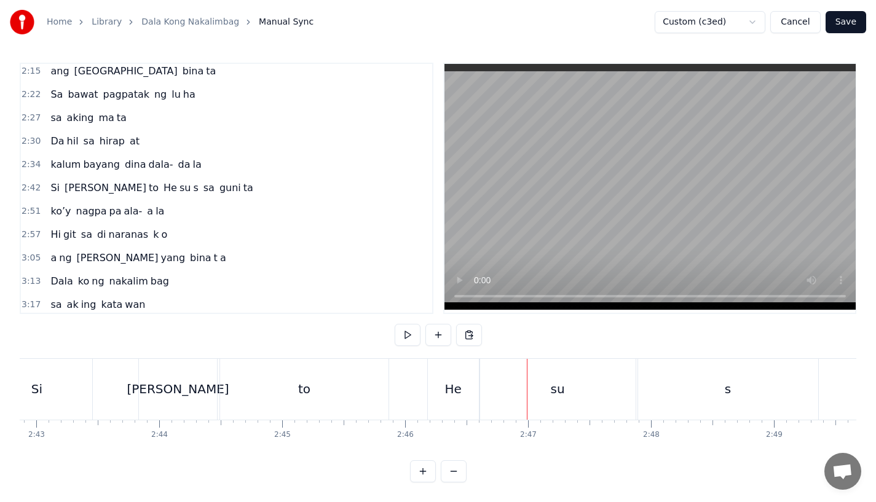
scroll to position [0, 20010]
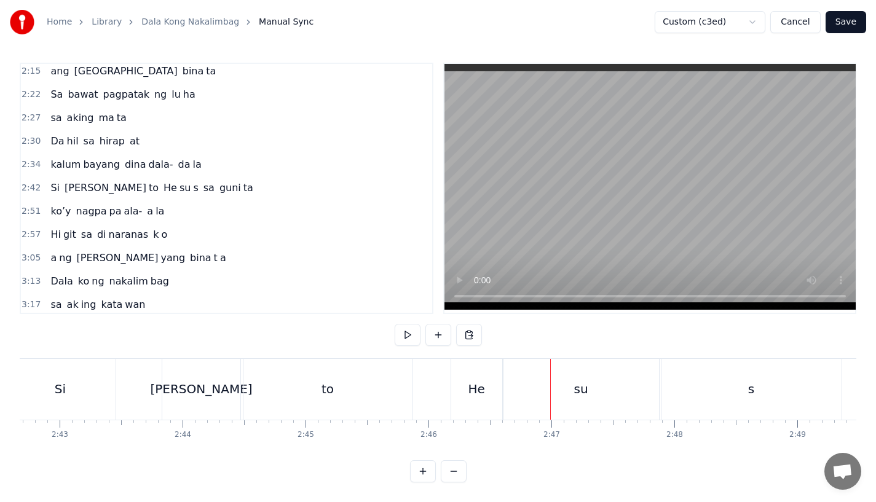
click at [473, 363] on div "He" at bounding box center [476, 389] width 51 height 61
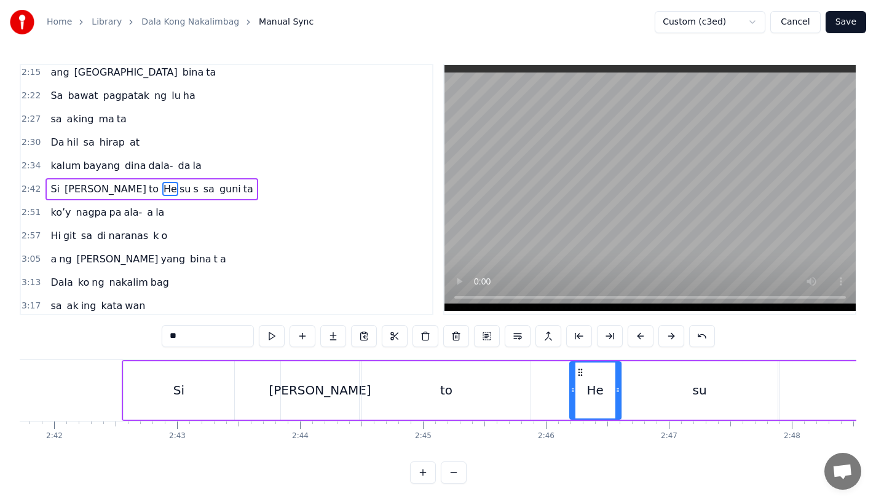
scroll to position [0, 19859]
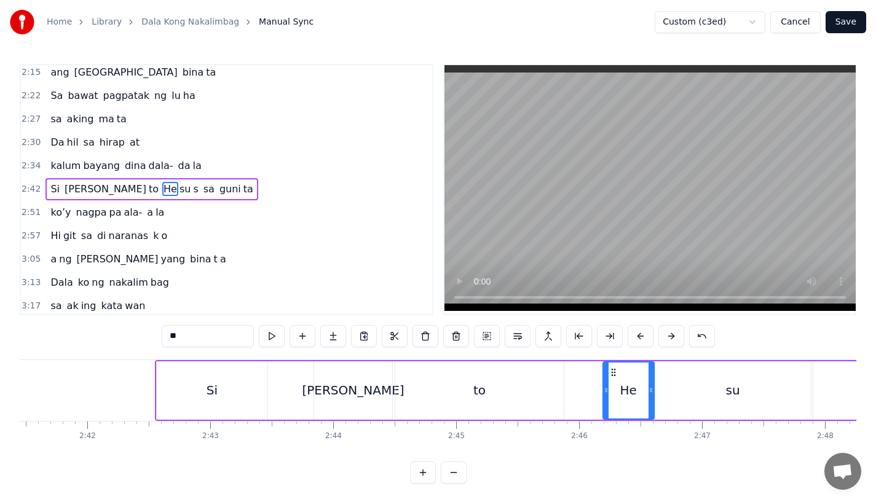
click at [186, 389] on div "Si" at bounding box center [212, 391] width 111 height 58
type input "**"
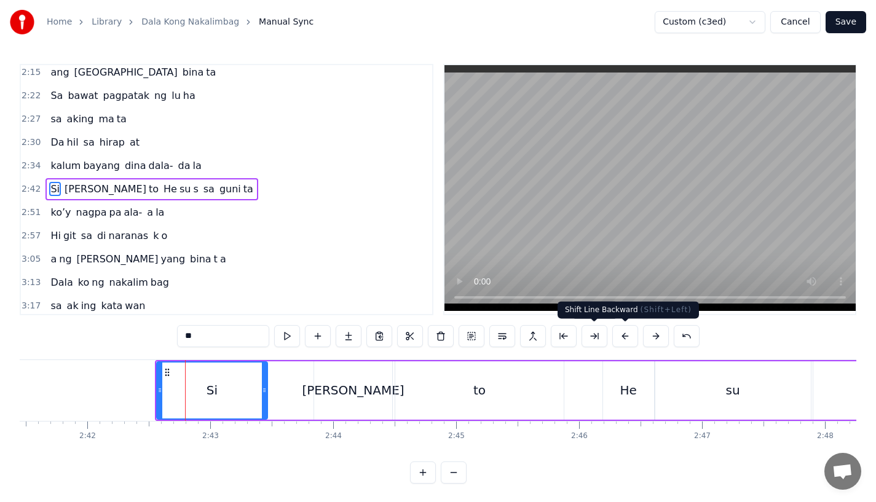
click at [626, 341] on button at bounding box center [626, 336] width 26 height 22
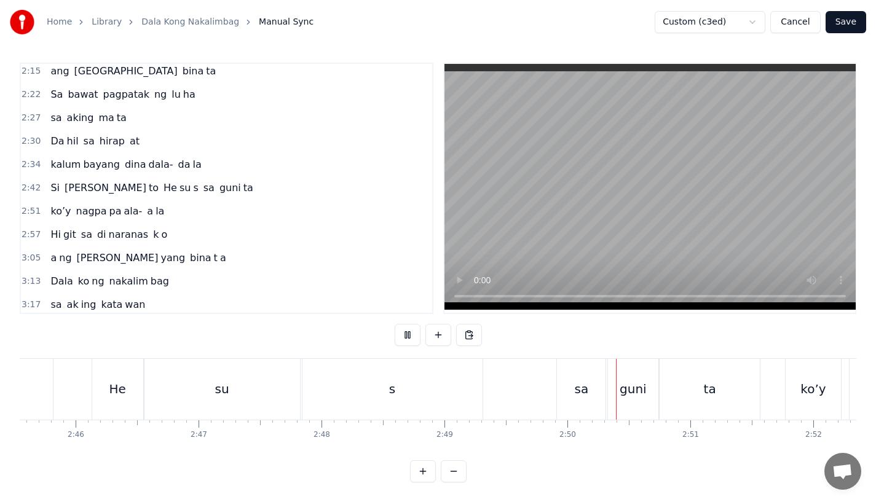
scroll to position [10, 0]
click at [570, 380] on div "sa" at bounding box center [581, 389] width 49 height 61
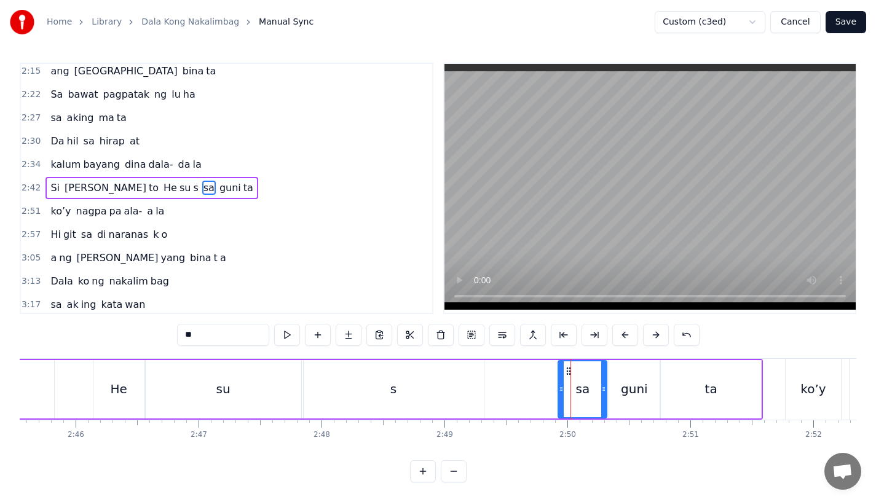
scroll to position [0, 0]
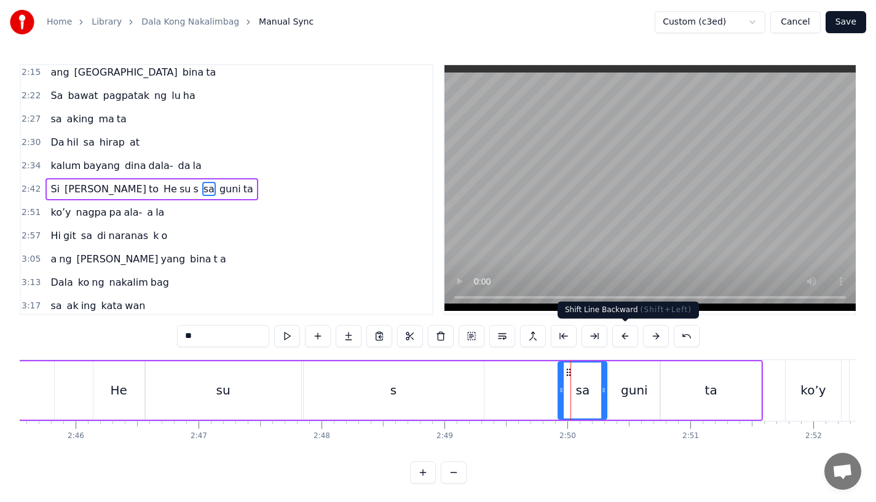
click at [625, 340] on button at bounding box center [626, 336] width 26 height 22
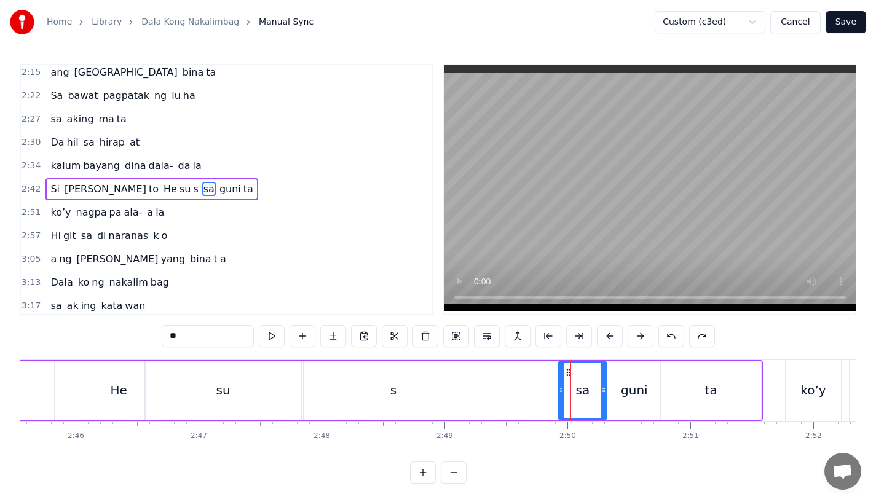
click at [439, 404] on div "s" at bounding box center [394, 391] width 180 height 58
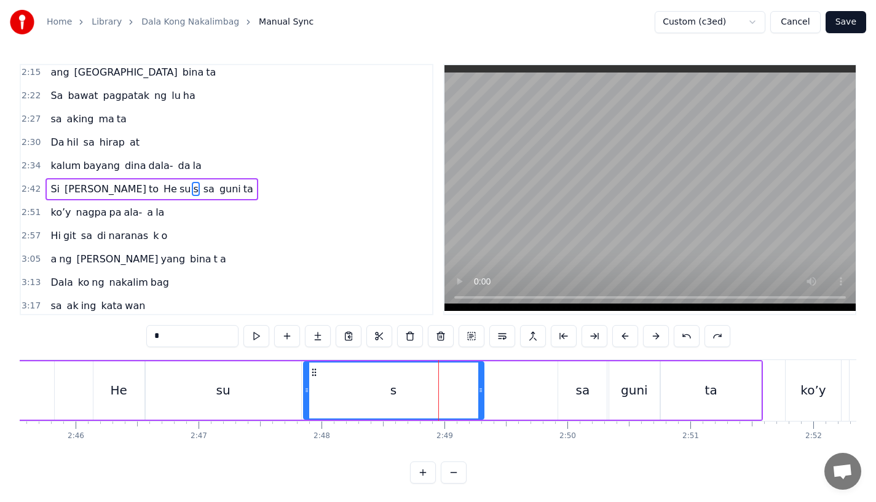
click at [371, 382] on div "s" at bounding box center [393, 391] width 179 height 56
click at [400, 372] on div "s" at bounding box center [393, 391] width 179 height 56
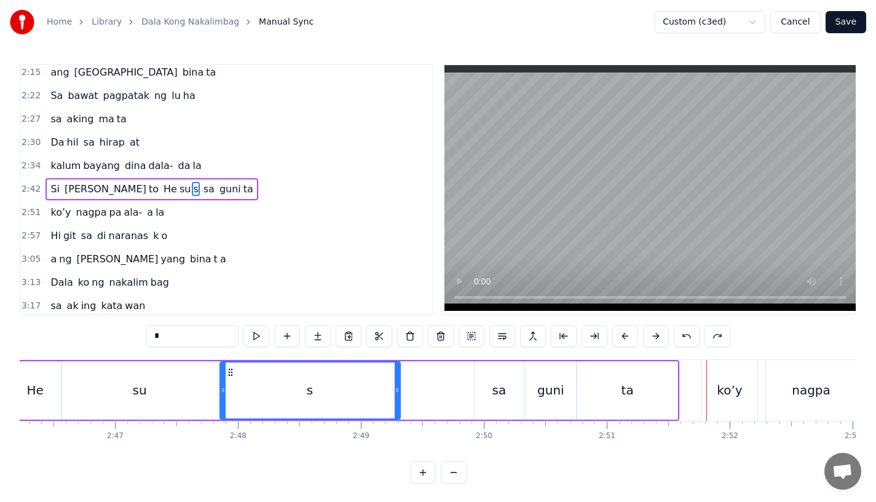
scroll to position [0, 20464]
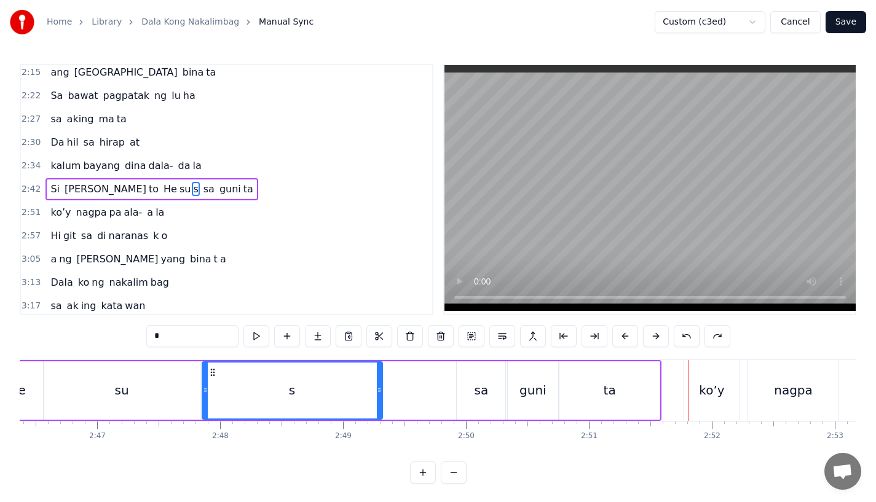
click at [643, 370] on div "ta" at bounding box center [610, 391] width 100 height 58
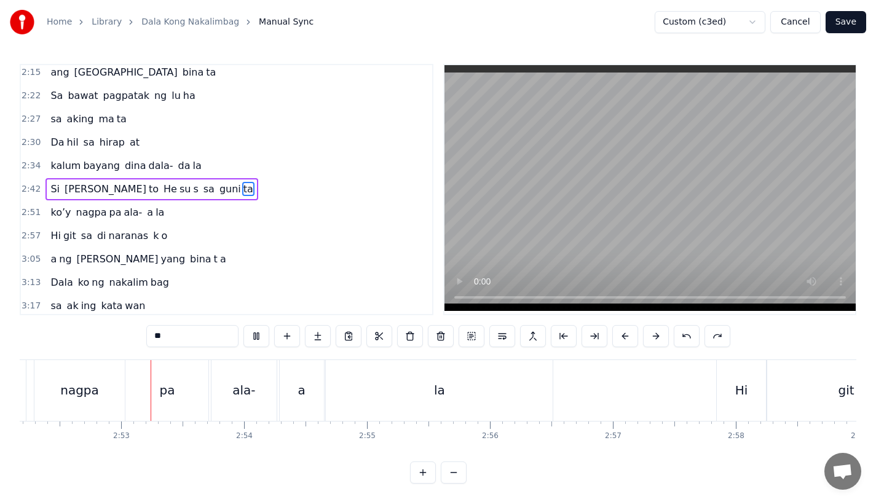
scroll to position [0, 21179]
click at [49, 240] on span "Hi" at bounding box center [55, 236] width 12 height 14
type input "**"
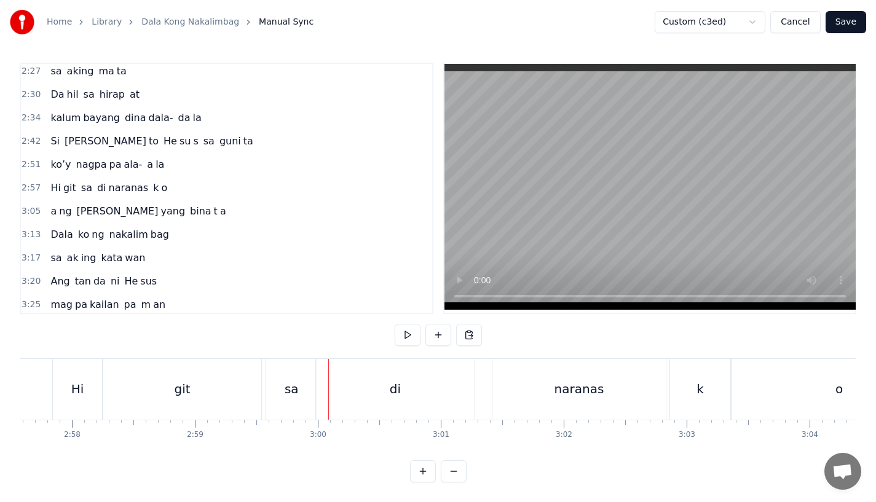
scroll to position [0, 21835]
click at [298, 388] on div "sa" at bounding box center [299, 389] width 14 height 18
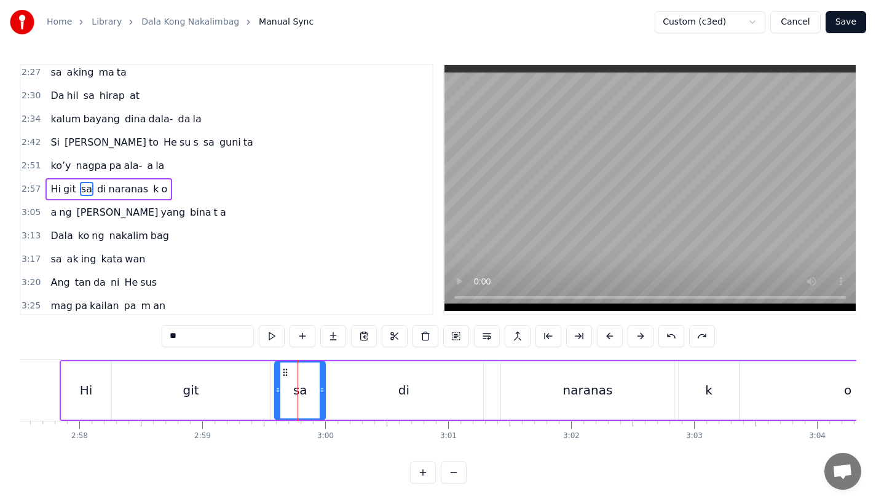
click at [260, 388] on div "git" at bounding box center [191, 391] width 158 height 58
type input "***"
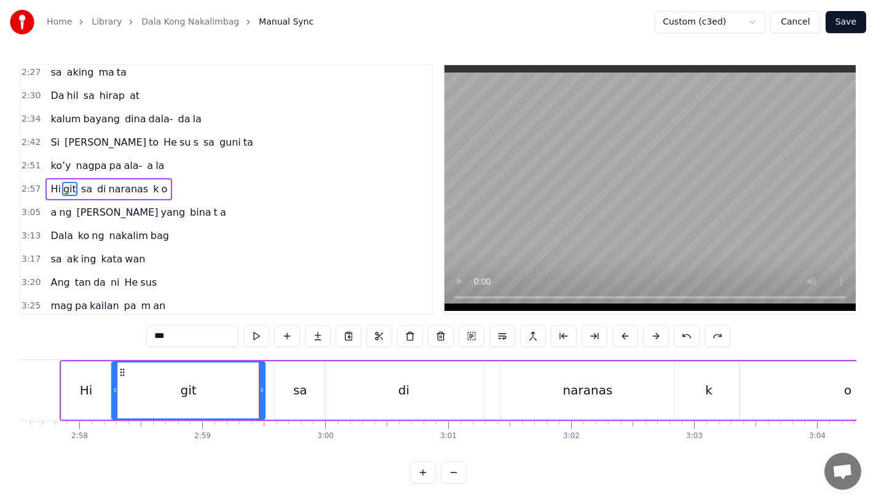
drag, startPoint x: 269, startPoint y: 396, endPoint x: 259, endPoint y: 399, distance: 10.1
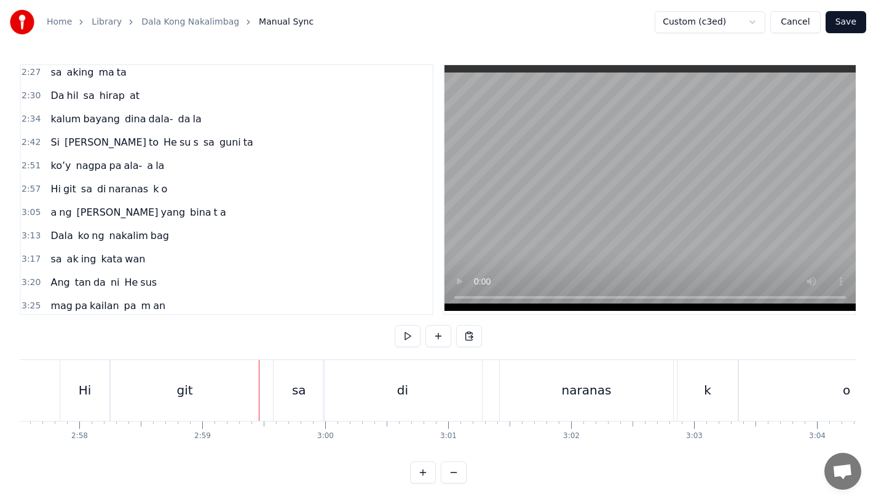
click at [282, 395] on div "sa" at bounding box center [299, 390] width 50 height 61
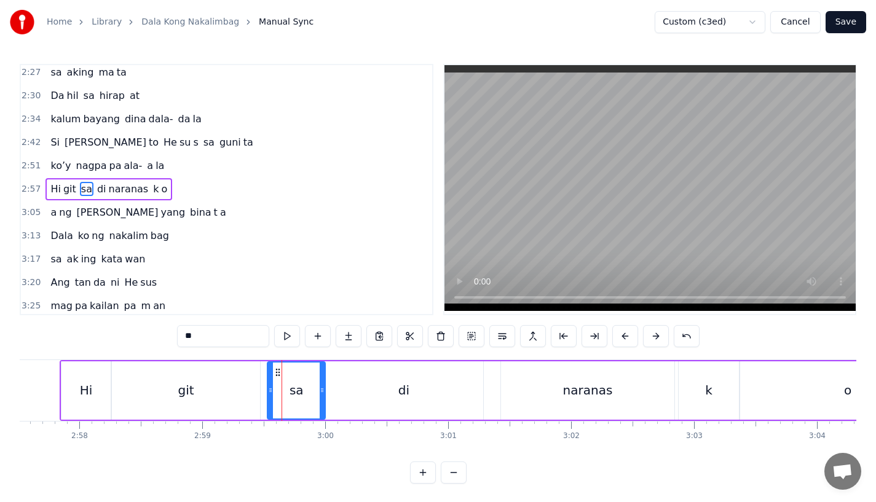
drag, startPoint x: 277, startPoint y: 395, endPoint x: 268, endPoint y: 399, distance: 9.4
click at [268, 399] on div at bounding box center [270, 391] width 5 height 56
click at [229, 399] on div "git" at bounding box center [186, 391] width 148 height 58
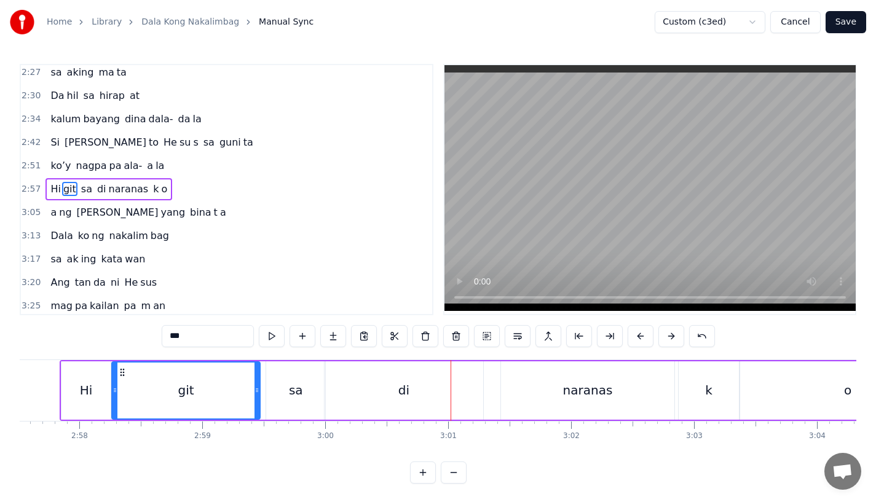
click at [386, 413] on div "di" at bounding box center [404, 391] width 159 height 58
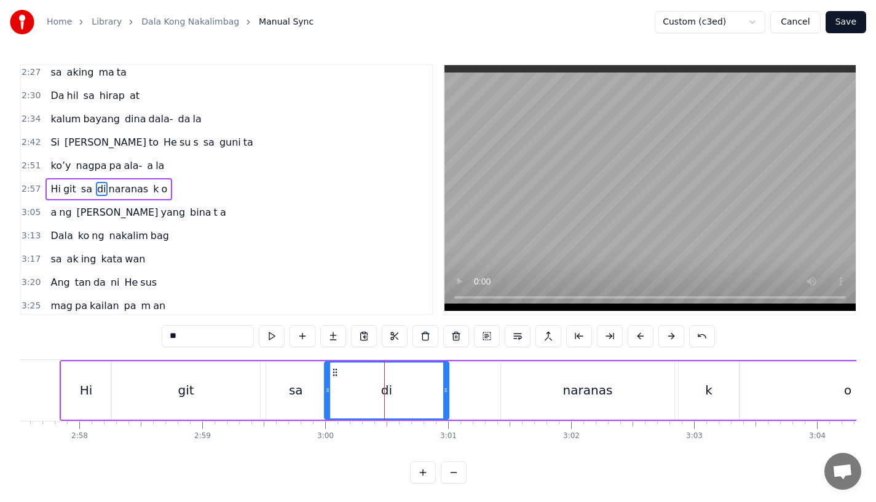
drag, startPoint x: 479, startPoint y: 399, endPoint x: 442, endPoint y: 399, distance: 36.9
click at [443, 399] on div at bounding box center [445, 391] width 5 height 56
drag, startPoint x: 442, startPoint y: 399, endPoint x: 429, endPoint y: 399, distance: 12.9
click at [429, 399] on div at bounding box center [430, 391] width 5 height 56
click at [201, 387] on div "git" at bounding box center [186, 391] width 148 height 58
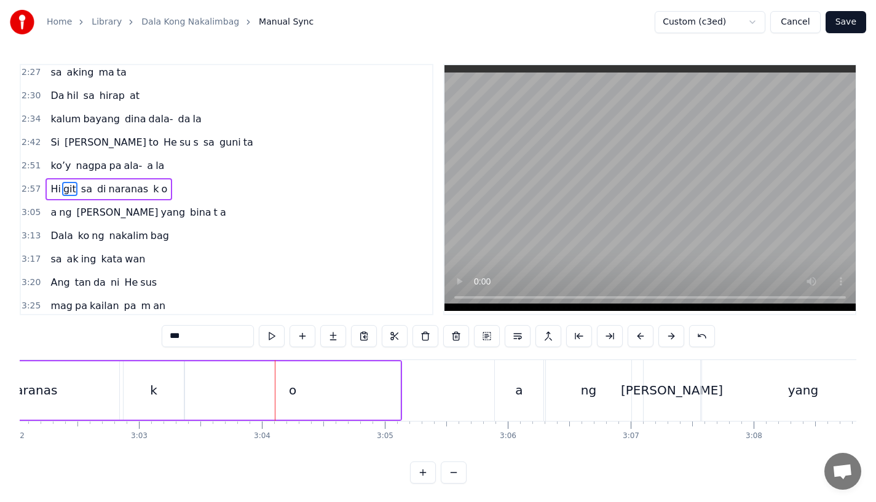
scroll to position [0, 22318]
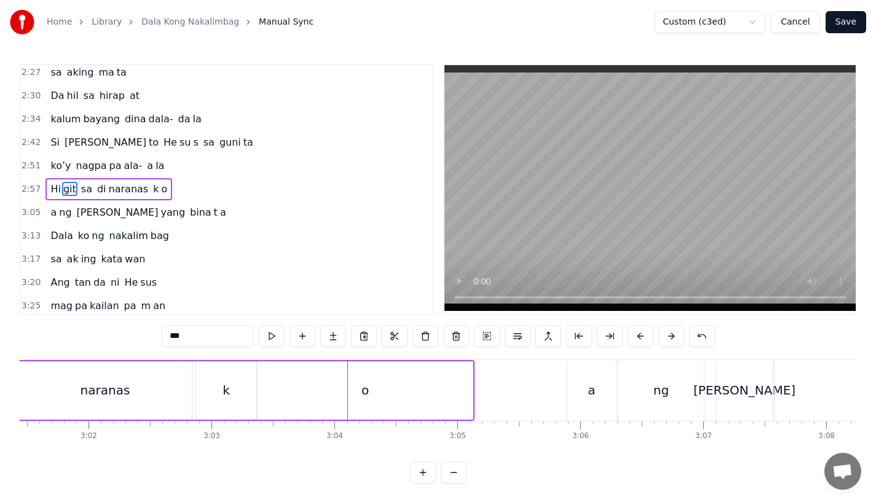
click at [401, 383] on div "o" at bounding box center [365, 391] width 215 height 58
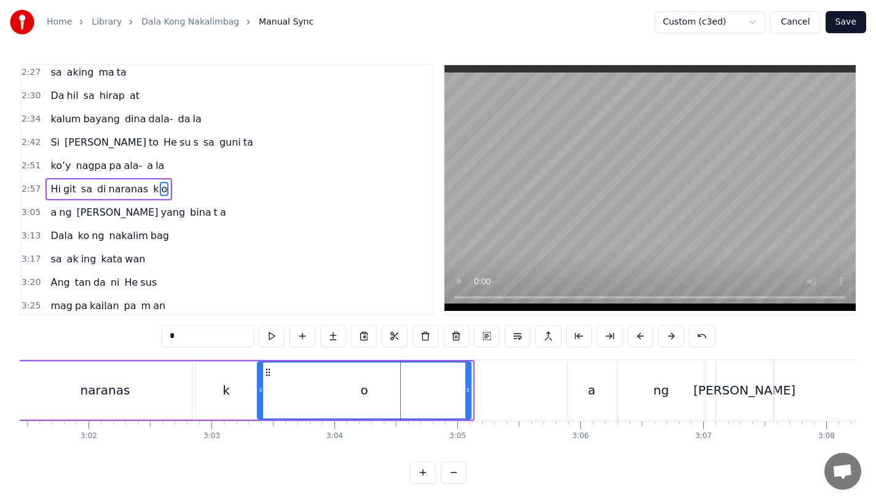
drag, startPoint x: 469, startPoint y: 392, endPoint x: 458, endPoint y: 392, distance: 11.7
click at [466, 392] on icon at bounding box center [468, 391] width 5 height 10
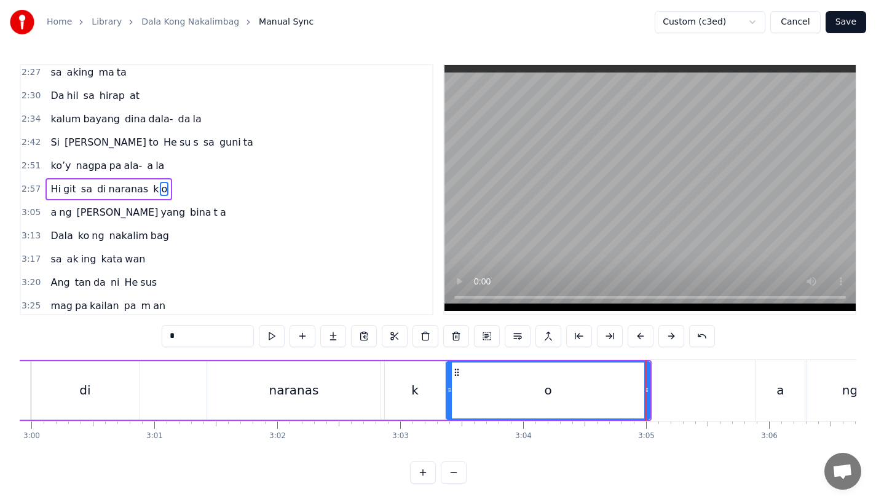
scroll to position [0, 22107]
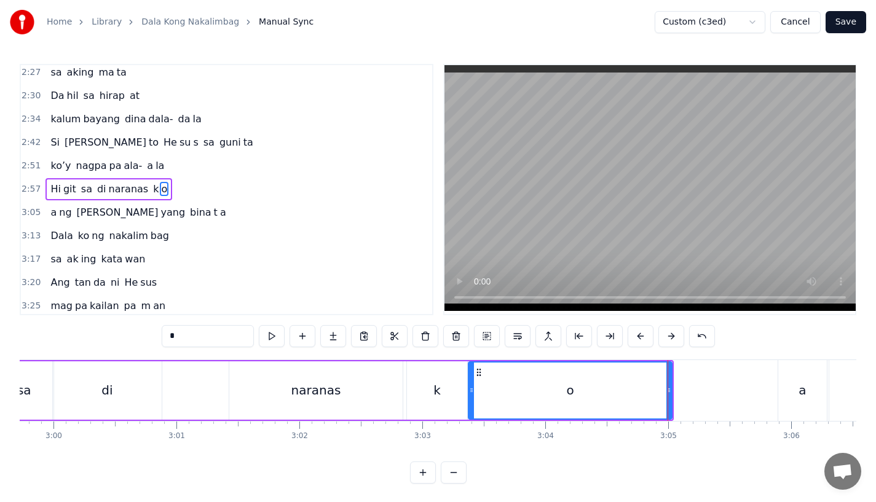
click at [122, 383] on div "di" at bounding box center [107, 391] width 109 height 58
type input "**"
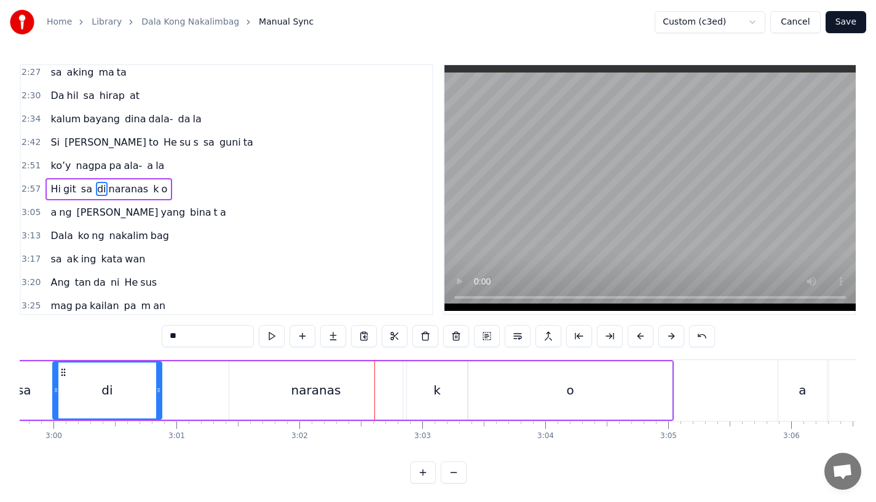
click at [177, 392] on div "di naranas" at bounding box center [227, 391] width 351 height 58
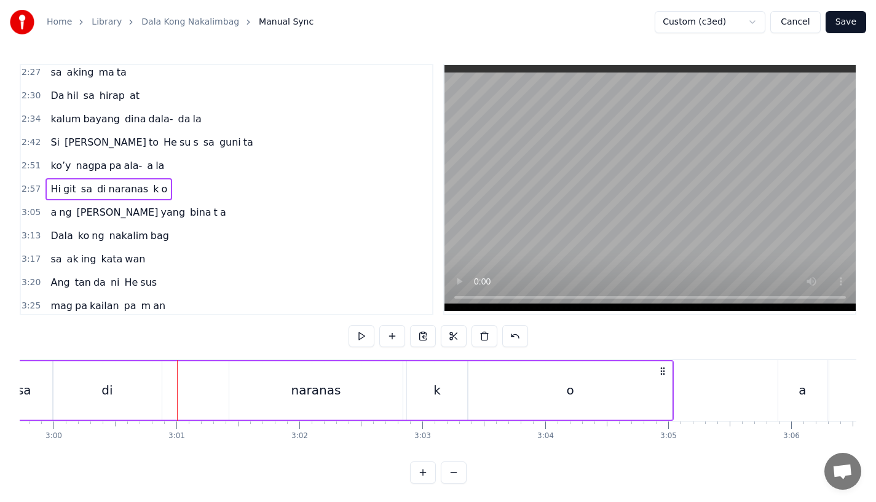
click at [146, 389] on div "di" at bounding box center [107, 391] width 109 height 58
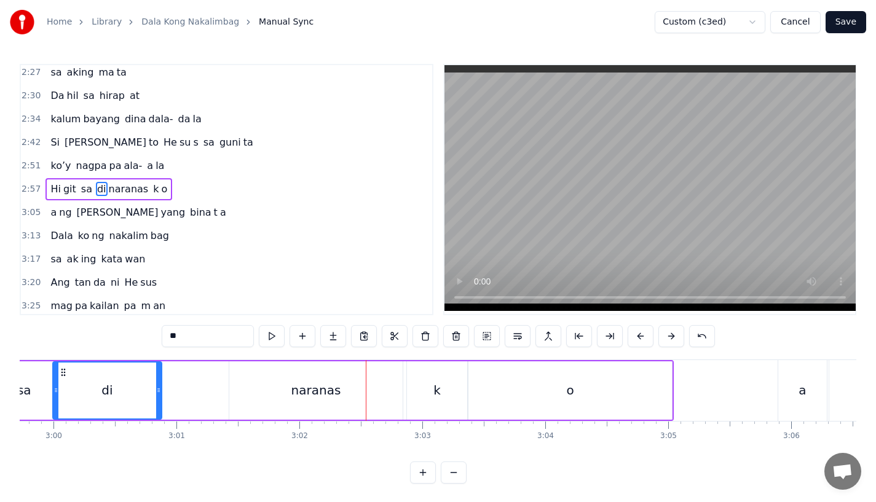
click at [144, 378] on div "di" at bounding box center [108, 391] width 108 height 56
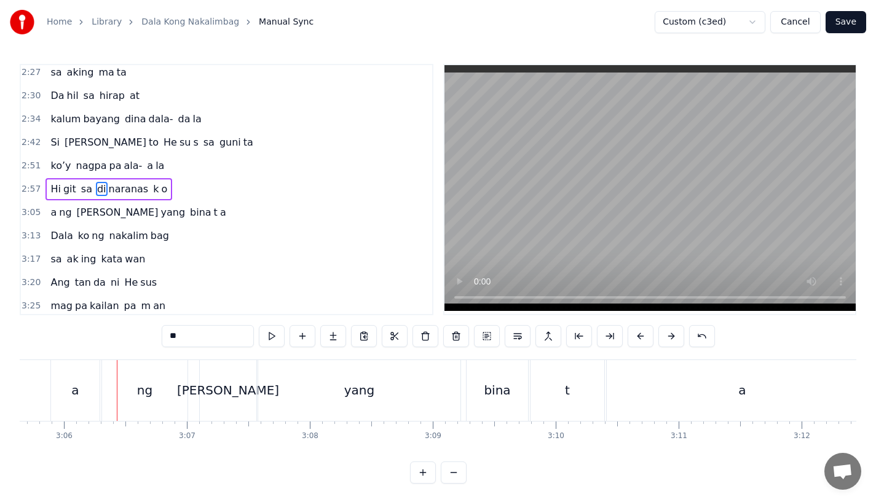
scroll to position [0, 22847]
click at [62, 393] on div "a" at bounding box center [61, 390] width 7 height 18
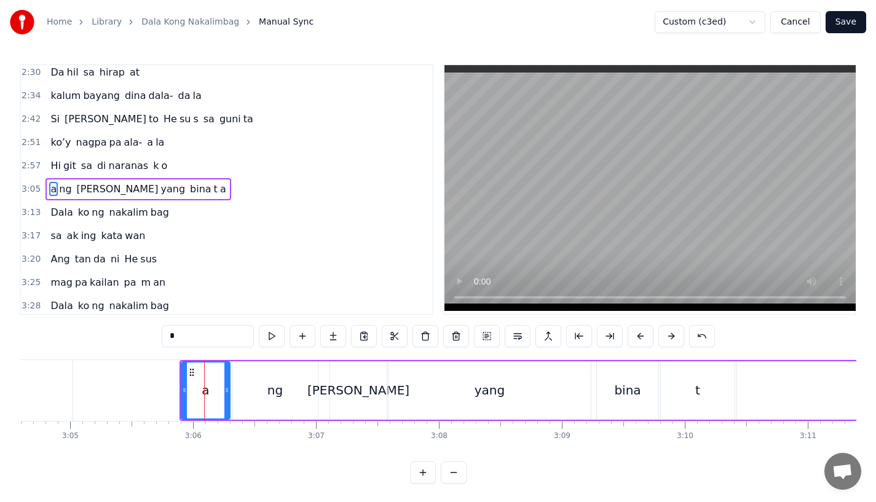
scroll to position [0, 22687]
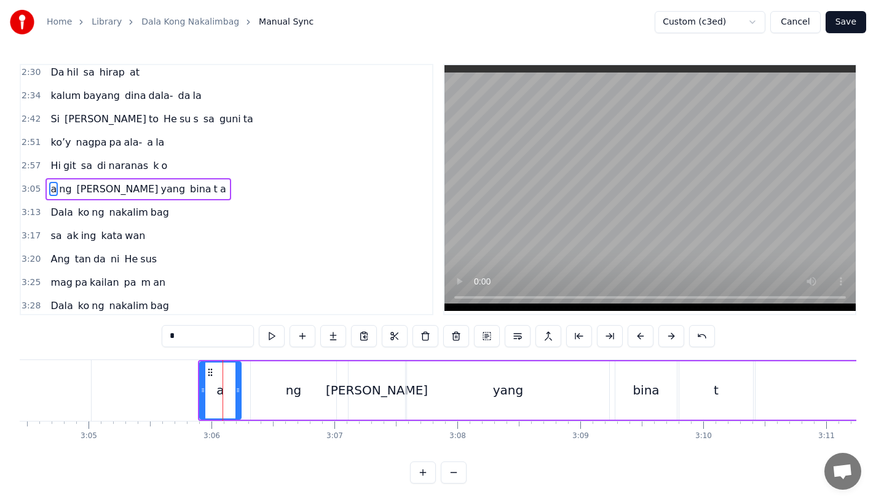
drag, startPoint x: 243, startPoint y: 397, endPoint x: 235, endPoint y: 398, distance: 8.1
click at [236, 398] on div at bounding box center [238, 391] width 5 height 56
click at [271, 395] on div "ng" at bounding box center [293, 391] width 85 height 58
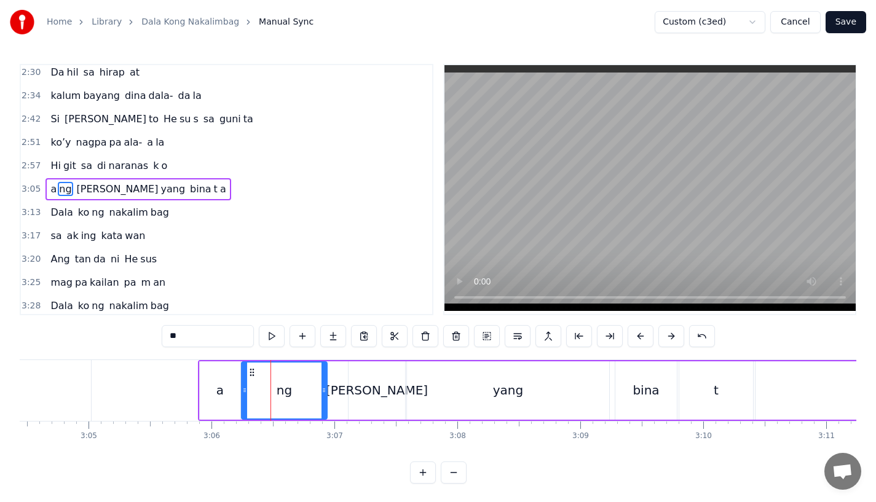
drag, startPoint x: 259, startPoint y: 370, endPoint x: 250, endPoint y: 371, distance: 9.3
click at [250, 371] on icon at bounding box center [252, 373] width 10 height 10
click at [316, 397] on div at bounding box center [318, 391] width 5 height 56
click at [223, 397] on div "a" at bounding box center [220, 391] width 41 height 58
type input "*"
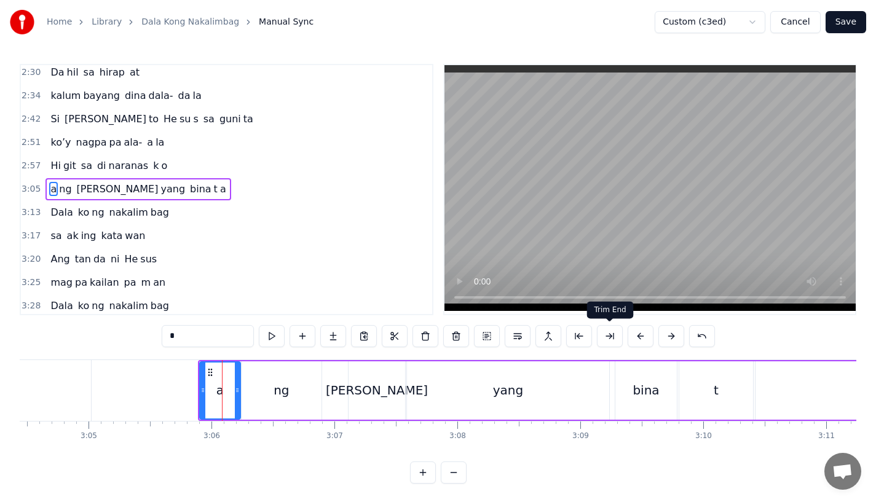
click at [641, 338] on button at bounding box center [641, 336] width 26 height 22
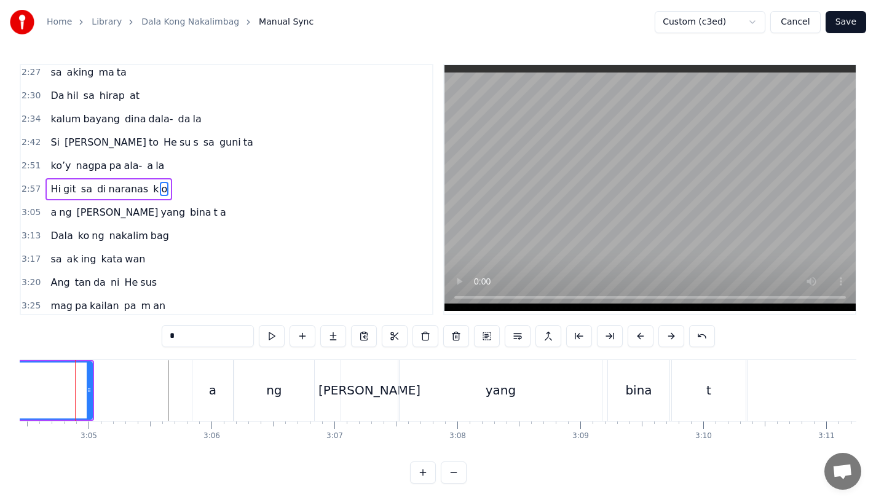
scroll to position [0, 22680]
click at [221, 386] on div "a" at bounding box center [219, 390] width 7 height 18
type input "*"
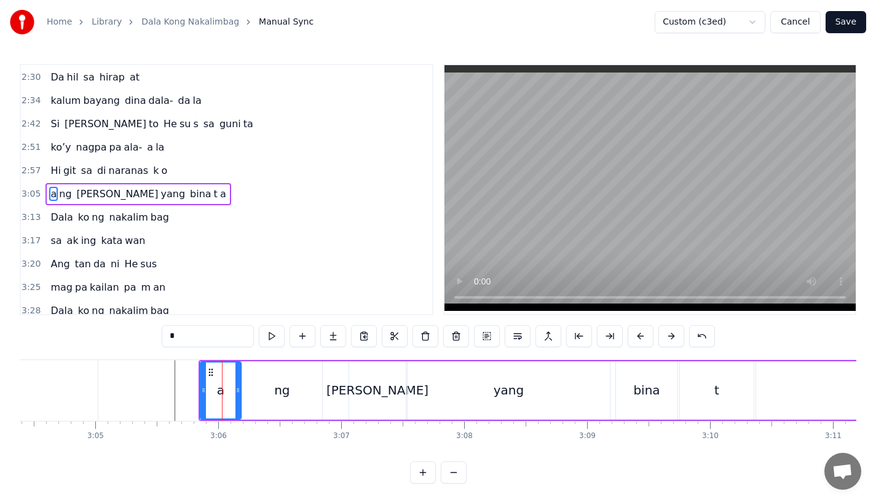
scroll to position [659, 0]
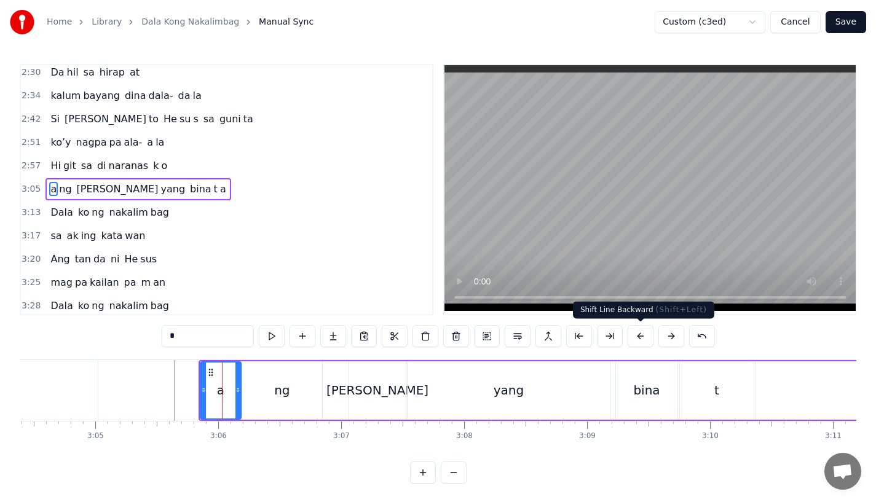
click at [650, 335] on button at bounding box center [641, 336] width 26 height 22
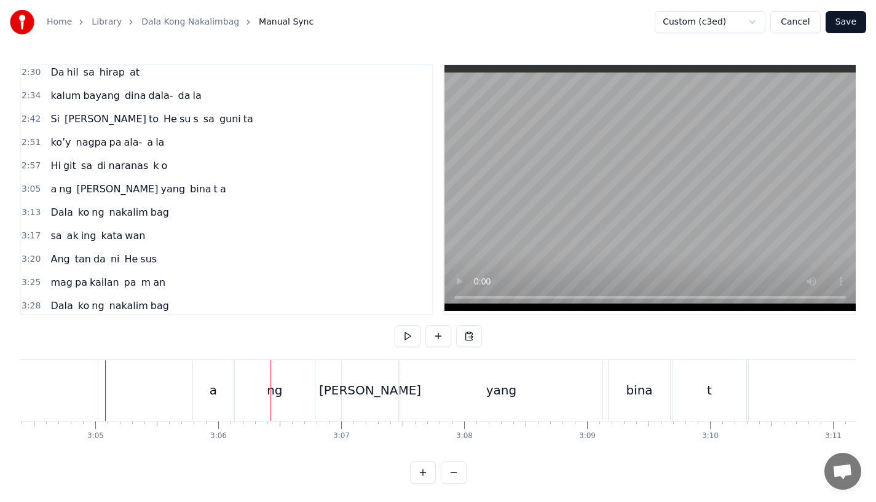
click at [234, 384] on div "ng" at bounding box center [274, 390] width 81 height 61
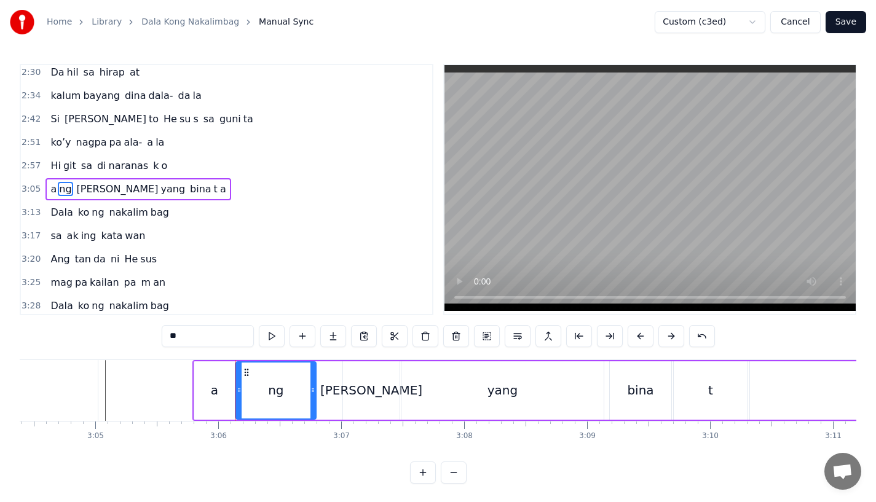
click at [229, 393] on div "a" at bounding box center [214, 391] width 41 height 58
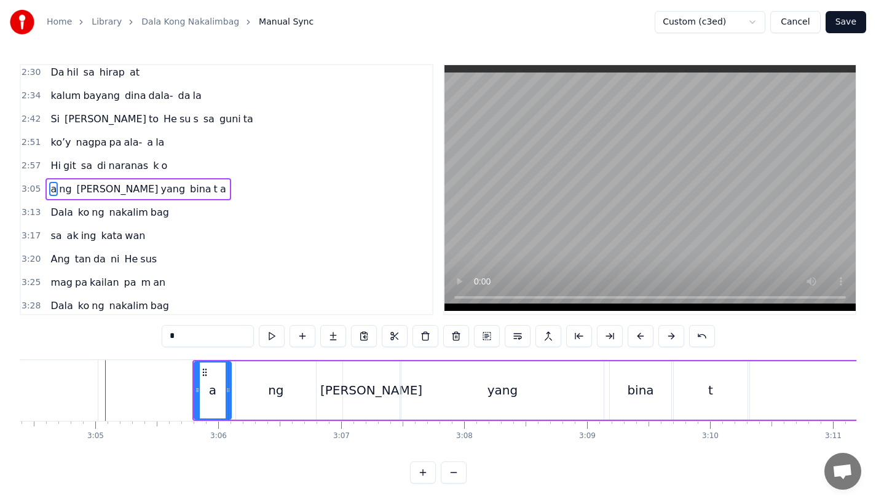
click at [226, 394] on icon at bounding box center [228, 391] width 5 height 10
click at [261, 392] on div "ng" at bounding box center [276, 391] width 80 height 58
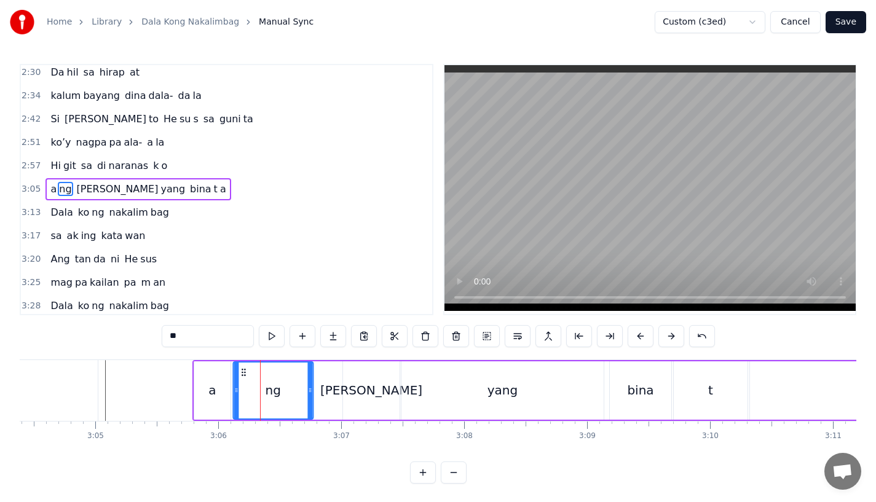
click at [242, 370] on circle at bounding box center [242, 369] width 1 height 1
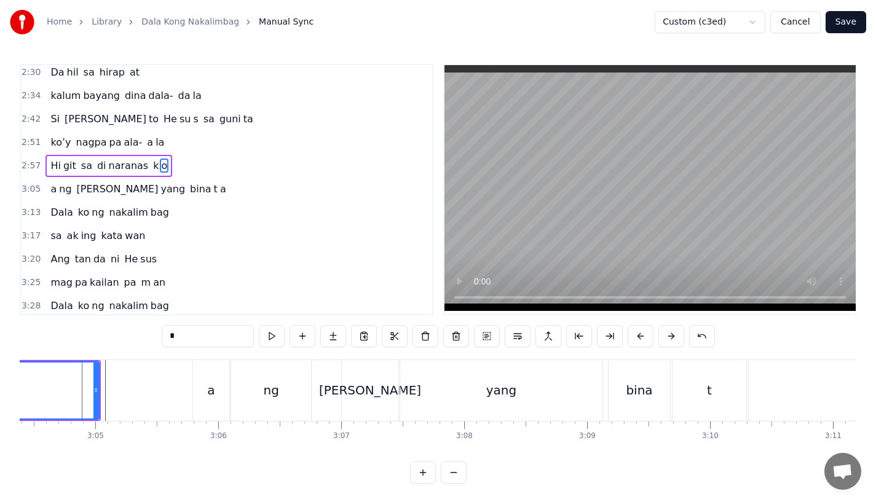
scroll to position [635, 0]
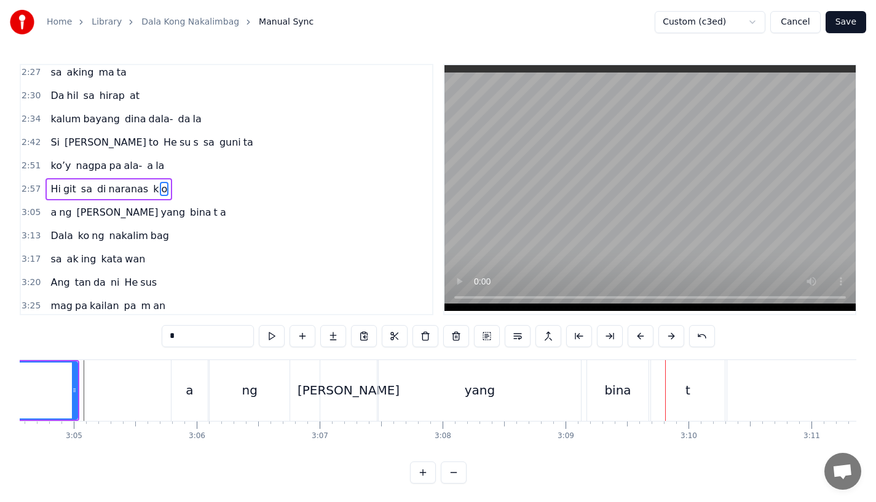
scroll to position [0, 22709]
click at [612, 402] on div "bina" at bounding box center [611, 390] width 62 height 61
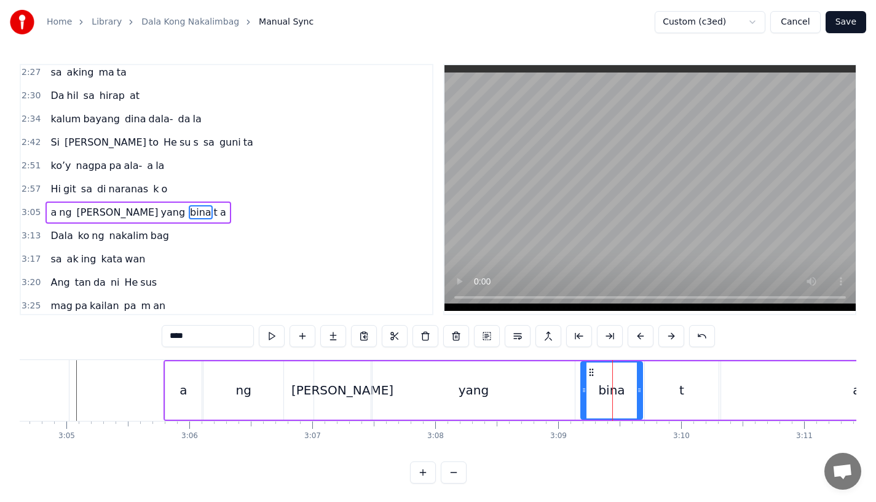
scroll to position [659, 0]
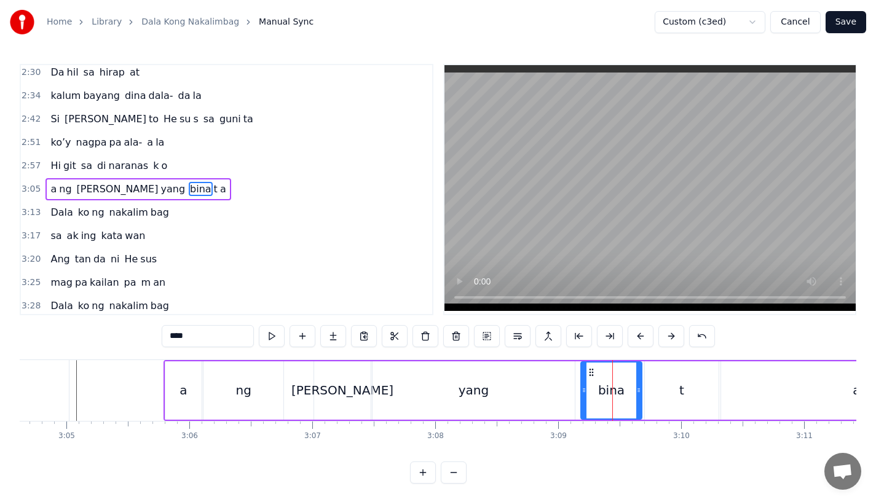
drag, startPoint x: 640, startPoint y: 394, endPoint x: 633, endPoint y: 394, distance: 6.8
click at [637, 394] on icon at bounding box center [639, 391] width 5 height 10
click at [585, 370] on icon at bounding box center [589, 373] width 10 height 10
click at [673, 379] on div "t" at bounding box center [682, 391] width 74 height 58
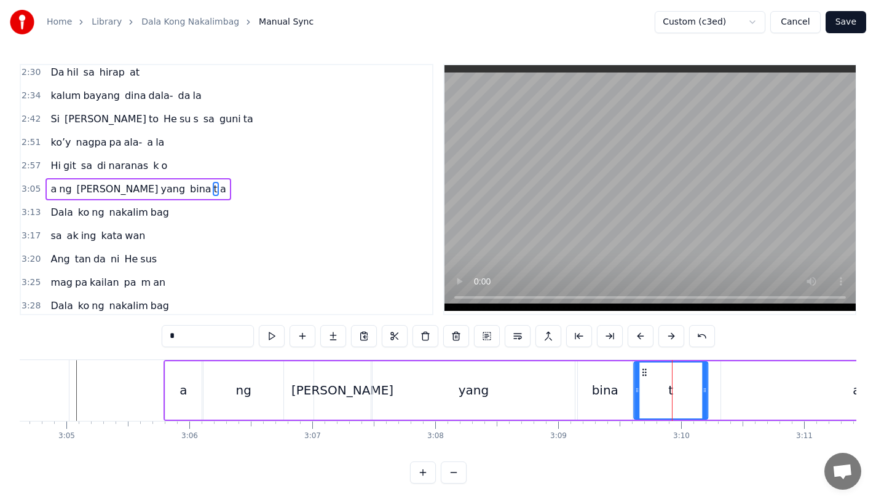
drag, startPoint x: 651, startPoint y: 373, endPoint x: 641, endPoint y: 376, distance: 10.9
click at [640, 376] on icon at bounding box center [645, 373] width 10 height 10
click at [746, 392] on div "a" at bounding box center [856, 391] width 271 height 58
type input "*"
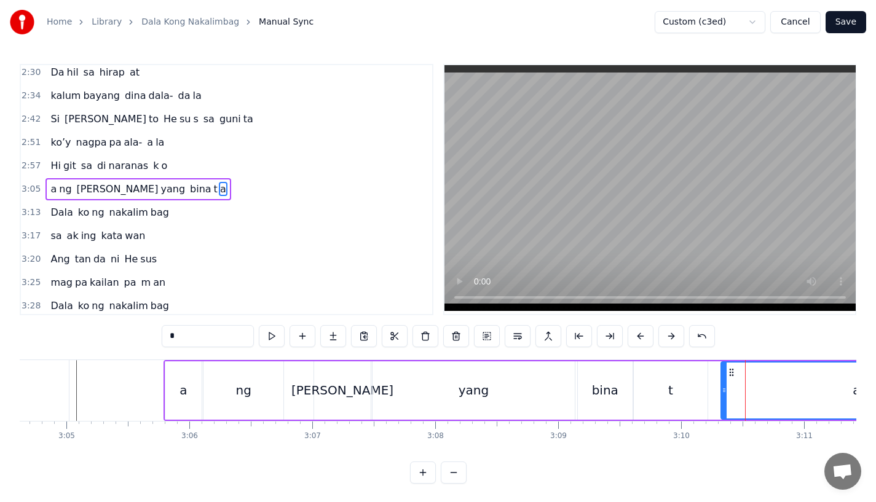
click at [727, 373] on icon at bounding box center [732, 373] width 10 height 10
drag, startPoint x: 732, startPoint y: 373, endPoint x: 720, endPoint y: 375, distance: 12.4
click at [720, 375] on icon at bounding box center [721, 373] width 10 height 10
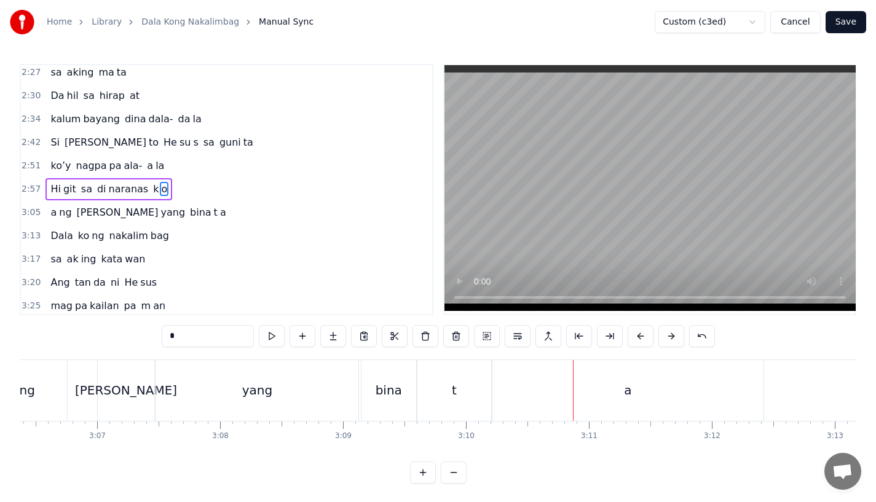
scroll to position [0, 22843]
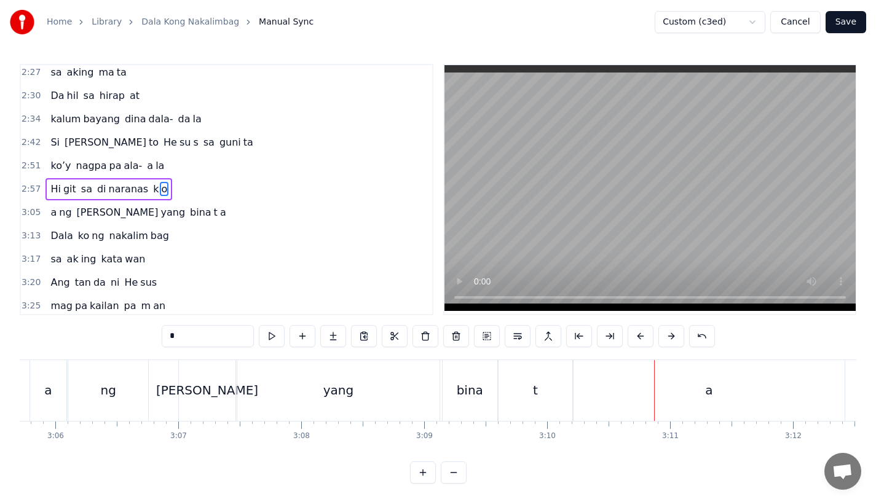
click at [463, 401] on div "bina" at bounding box center [470, 390] width 55 height 61
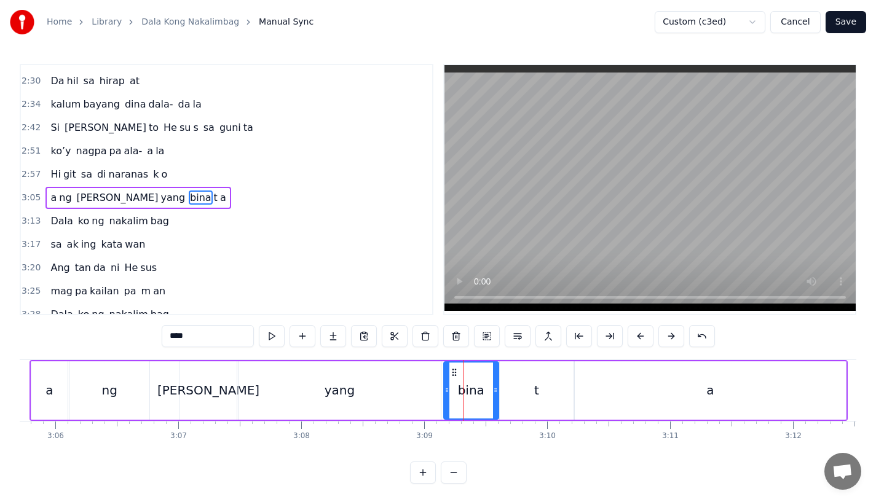
scroll to position [659, 0]
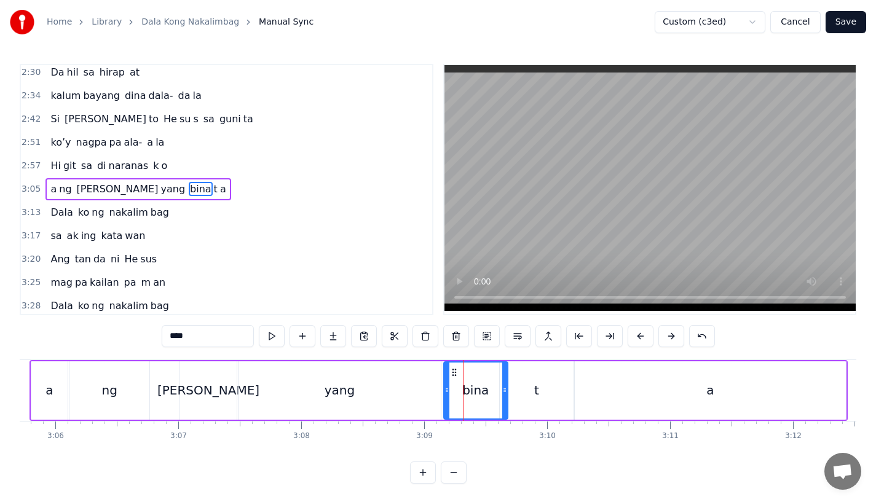
drag, startPoint x: 494, startPoint y: 395, endPoint x: 507, endPoint y: 395, distance: 13.5
click at [507, 395] on div at bounding box center [504, 391] width 5 height 56
click at [526, 395] on div "t" at bounding box center [537, 391] width 74 height 58
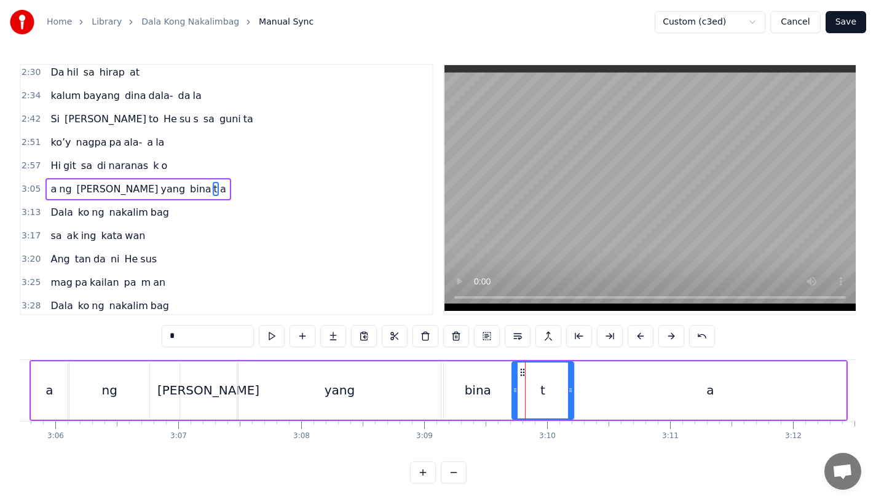
drag, startPoint x: 503, startPoint y: 395, endPoint x: 515, endPoint y: 395, distance: 12.3
click at [515, 395] on div at bounding box center [515, 391] width 5 height 56
click at [314, 387] on div "yang" at bounding box center [340, 391] width 202 height 58
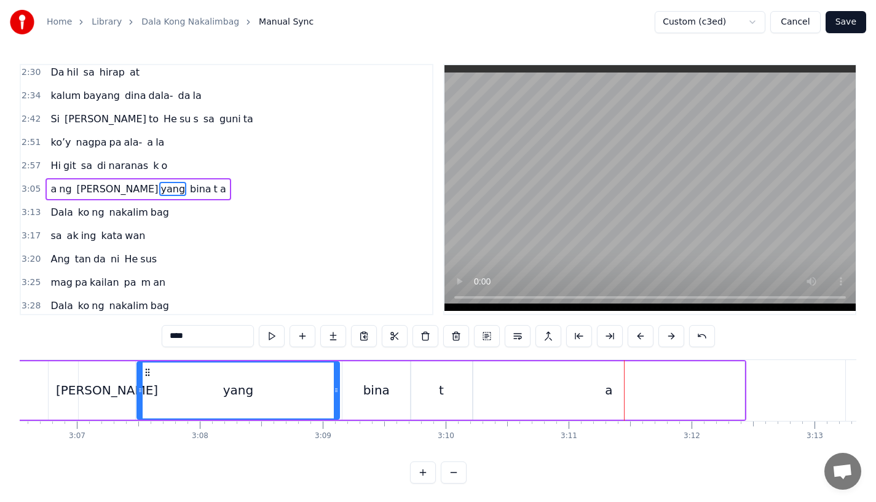
scroll to position [0, 22970]
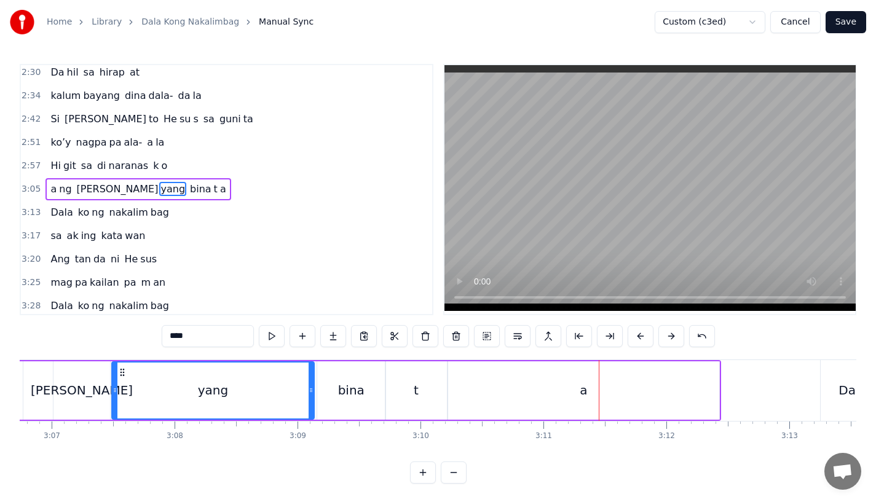
click at [77, 215] on span "ko" at bounding box center [84, 212] width 14 height 14
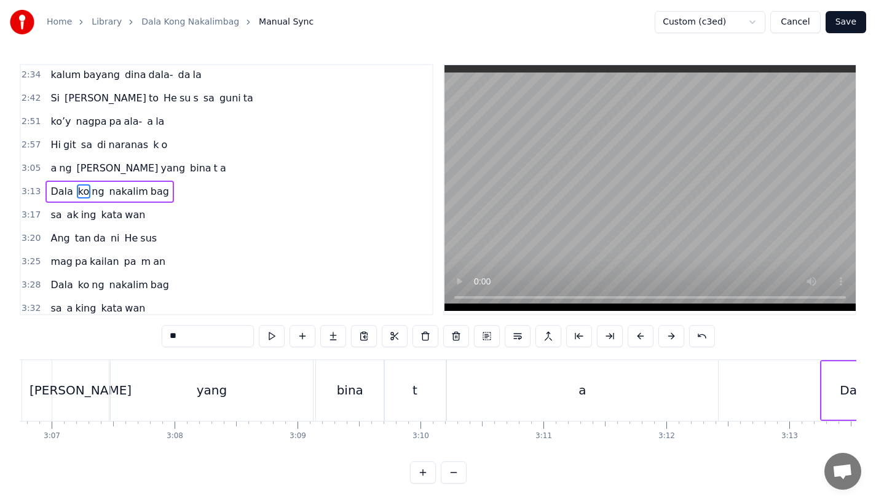
scroll to position [682, 0]
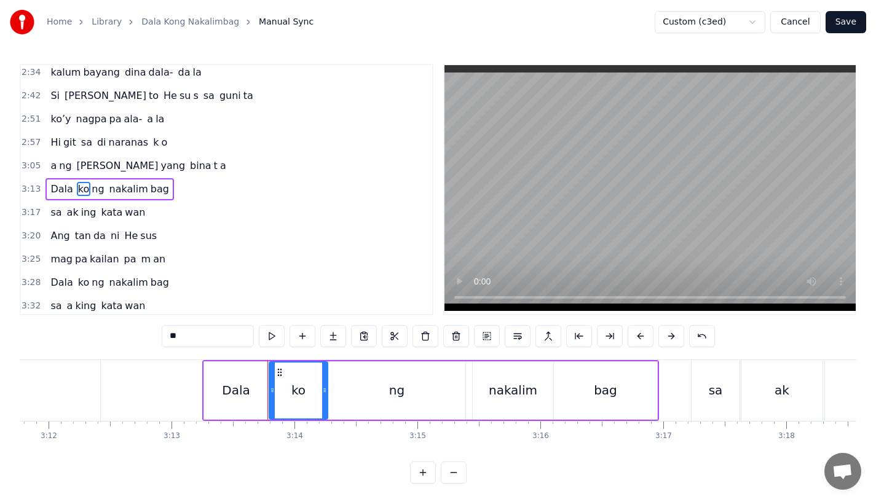
click at [53, 196] on span "Dala" at bounding box center [61, 189] width 25 height 14
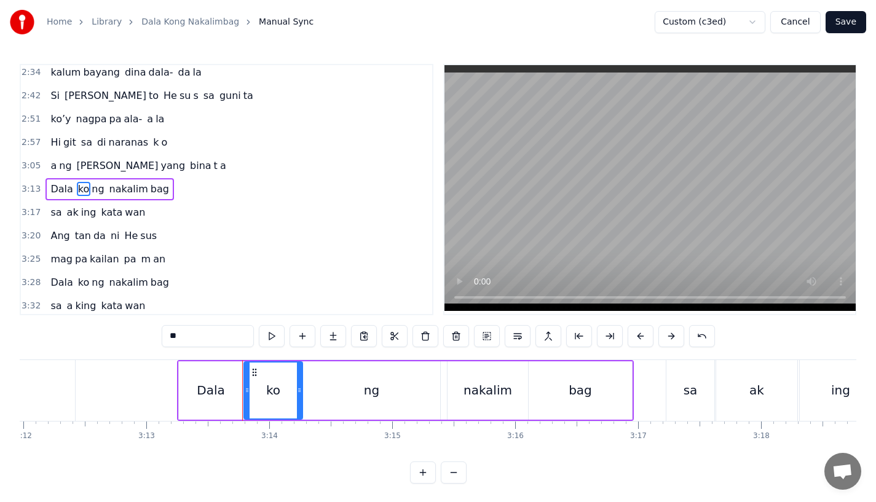
type input "****"
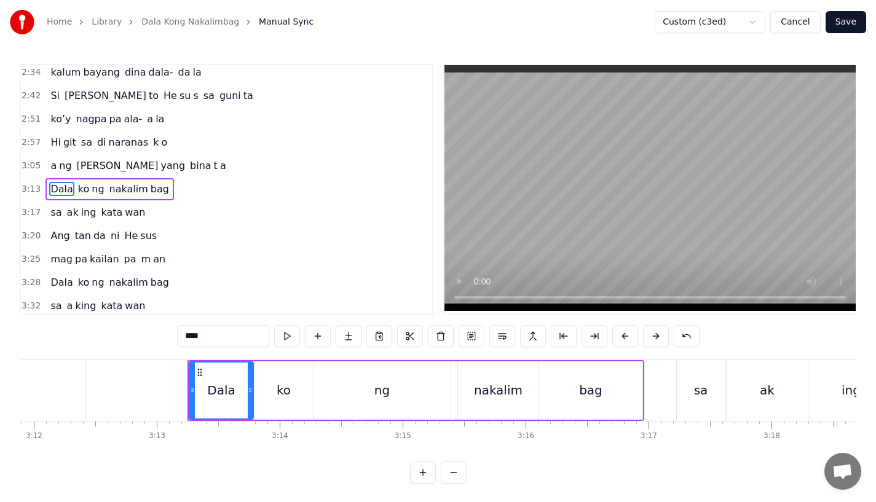
scroll to position [0, 23550]
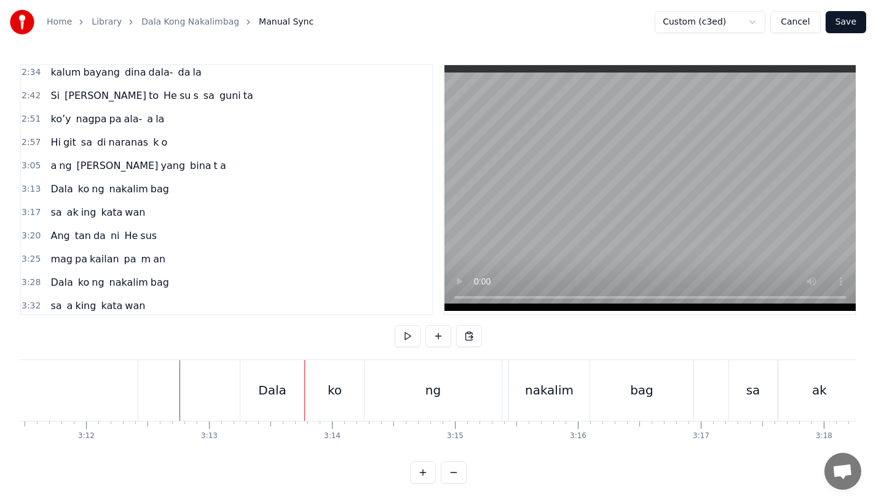
click at [273, 385] on div "Dala" at bounding box center [272, 390] width 28 height 18
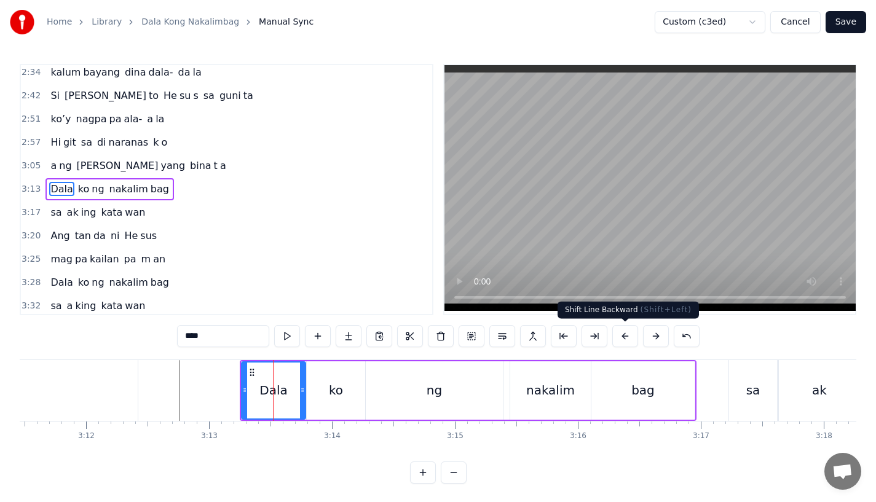
click at [624, 334] on button at bounding box center [626, 336] width 26 height 22
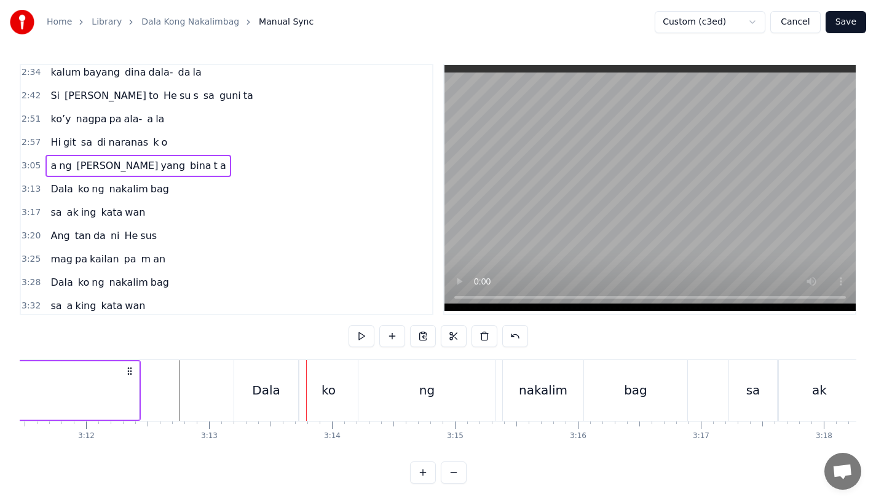
click at [62, 389] on div "a" at bounding box center [3, 391] width 271 height 58
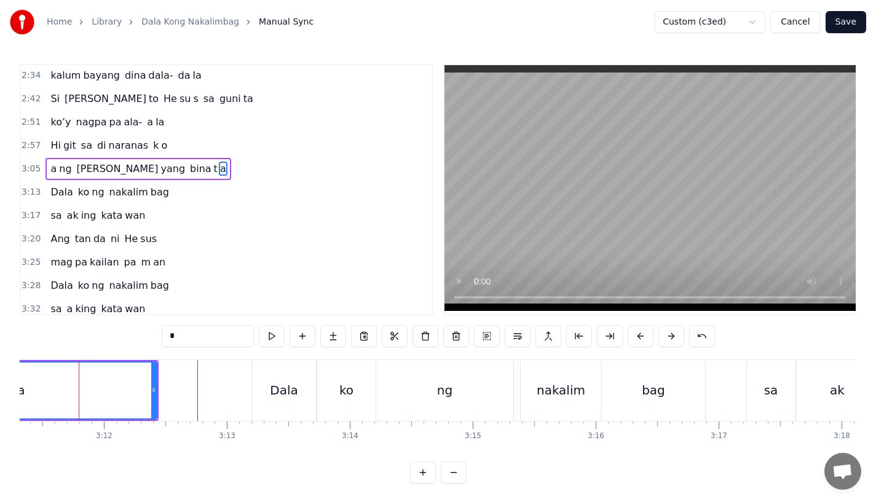
scroll to position [0, 23530]
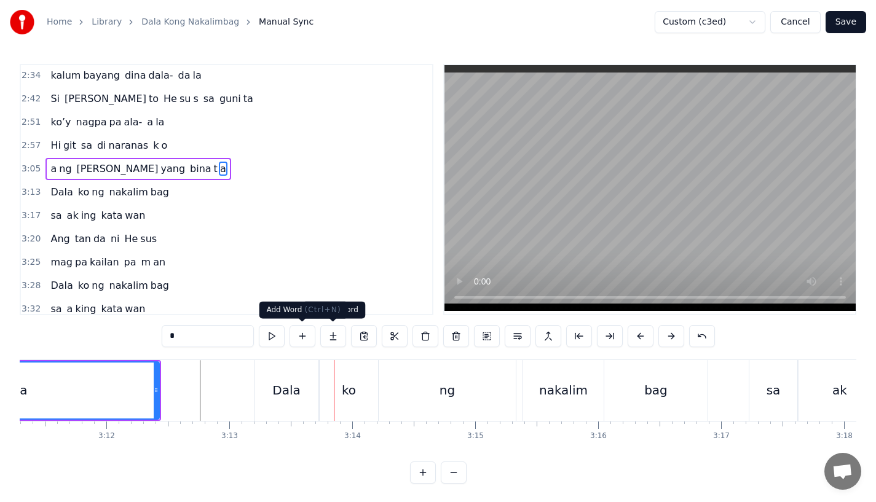
click at [284, 372] on div "Dala" at bounding box center [287, 390] width 64 height 61
type input "****"
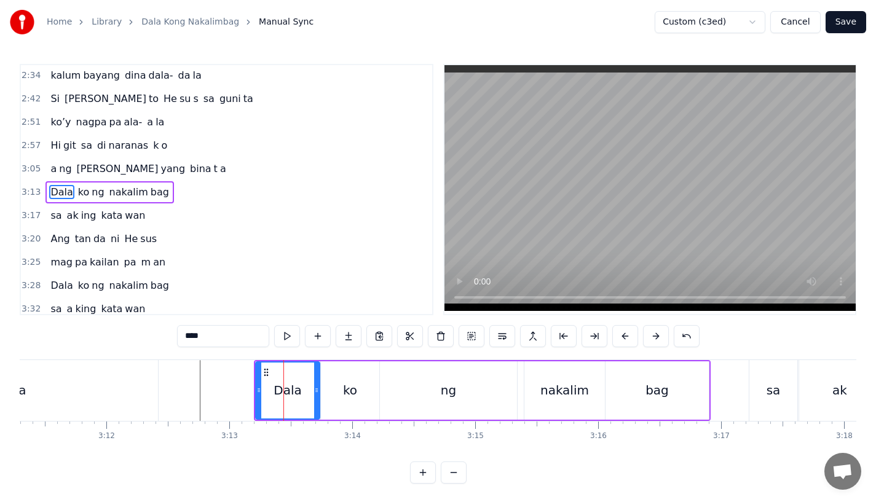
scroll to position [682, 0]
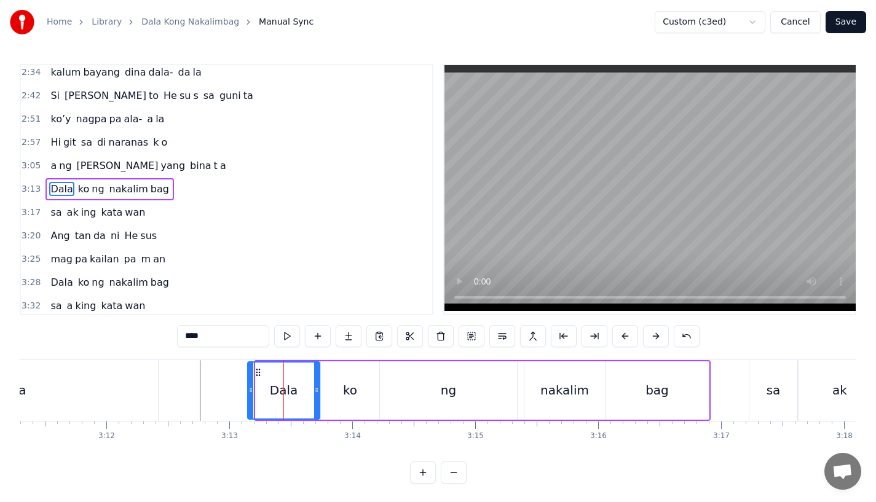
drag, startPoint x: 261, startPoint y: 392, endPoint x: 253, endPoint y: 394, distance: 7.6
click at [253, 394] on icon at bounding box center [250, 391] width 5 height 10
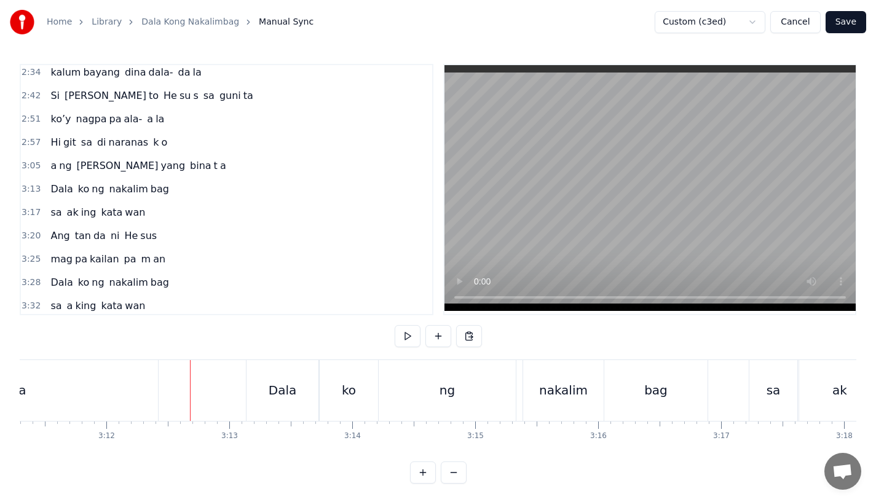
click at [95, 399] on div "a" at bounding box center [22, 390] width 271 height 61
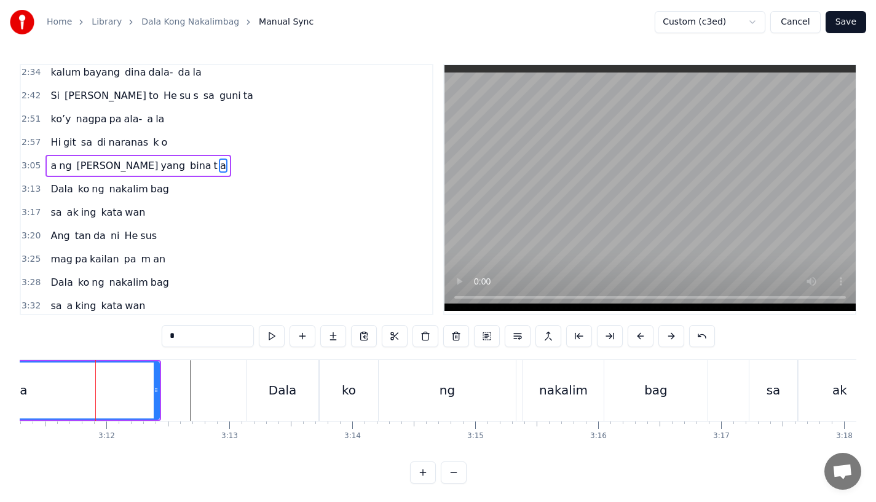
scroll to position [659, 0]
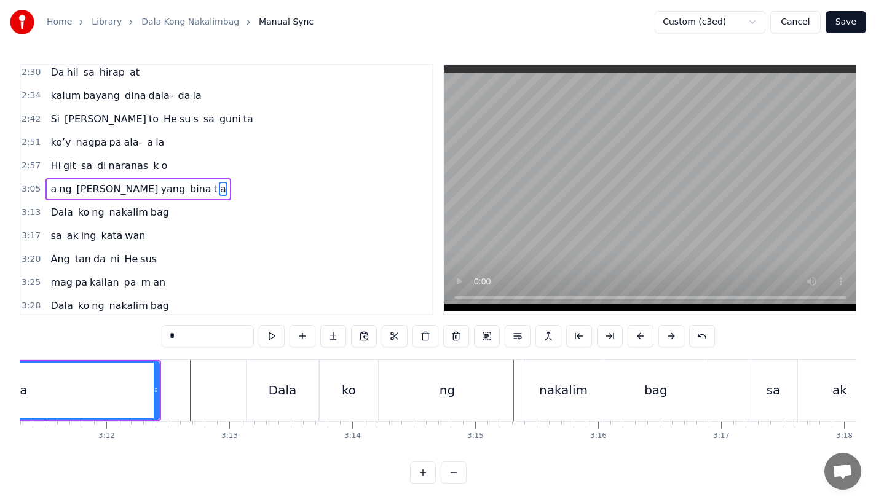
click at [83, 378] on div "a" at bounding box center [24, 391] width 270 height 56
click at [284, 379] on div "Dala" at bounding box center [283, 390] width 72 height 61
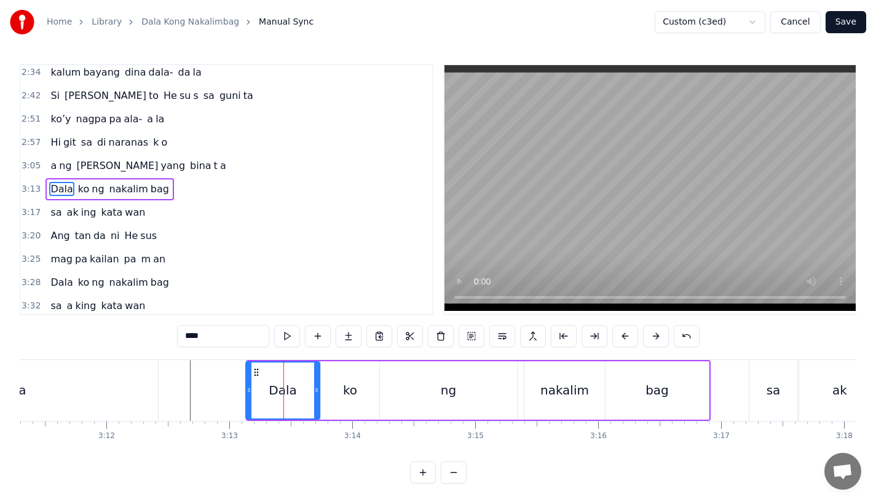
click at [246, 395] on div "Dala" at bounding box center [282, 391] width 75 height 58
click at [130, 381] on div "a" at bounding box center [22, 390] width 271 height 61
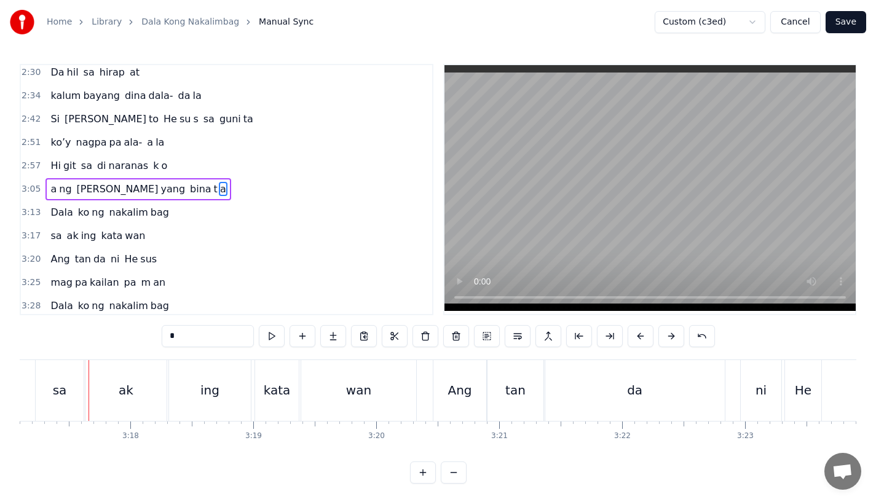
scroll to position [0, 24251]
click at [18, 408] on div "Home Library Dala Kong Nakalimbag Manual Sync Custom (c3ed) Cancel Save 0:15 Pa…" at bounding box center [438, 242] width 876 height 484
click at [66, 399] on div "sa" at bounding box center [52, 390] width 48 height 61
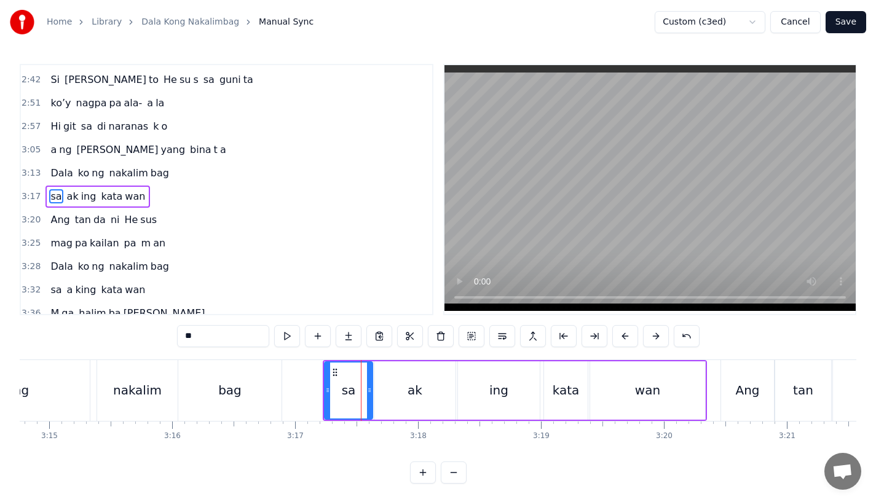
scroll to position [0, 23953]
click at [213, 377] on div "bag" at bounding box center [232, 390] width 103 height 61
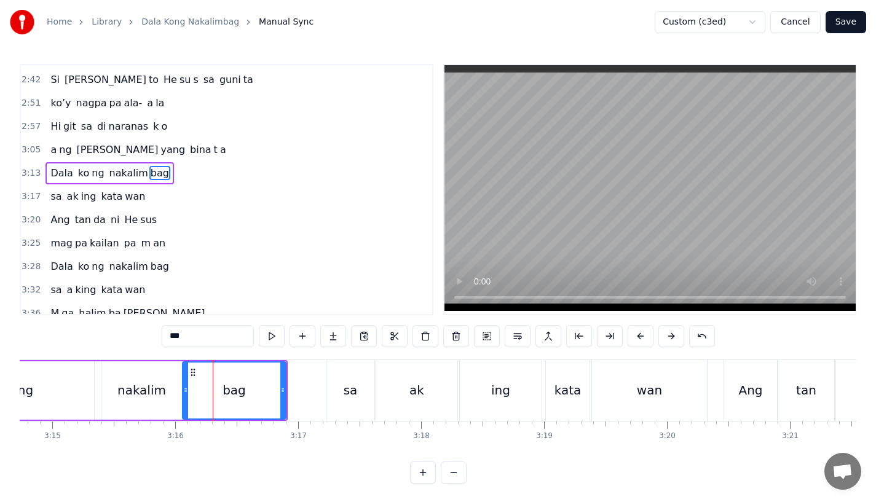
scroll to position [682, 0]
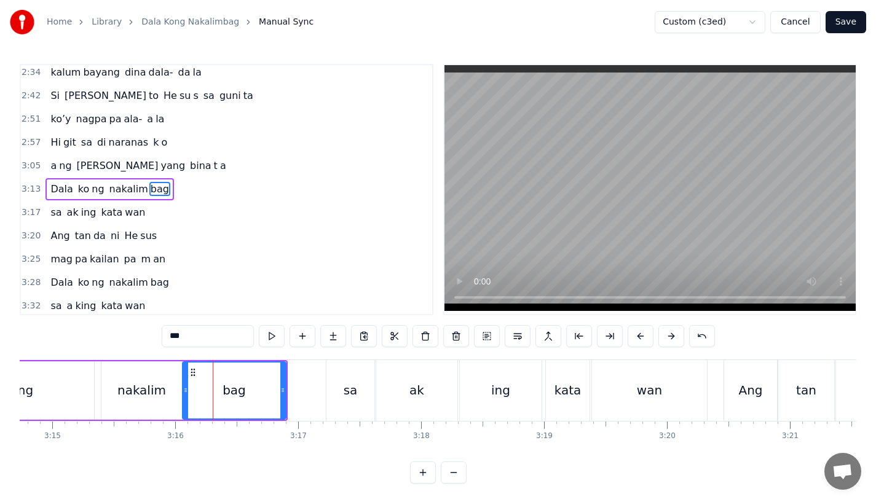
click at [354, 386] on div "sa" at bounding box center [351, 390] width 14 height 18
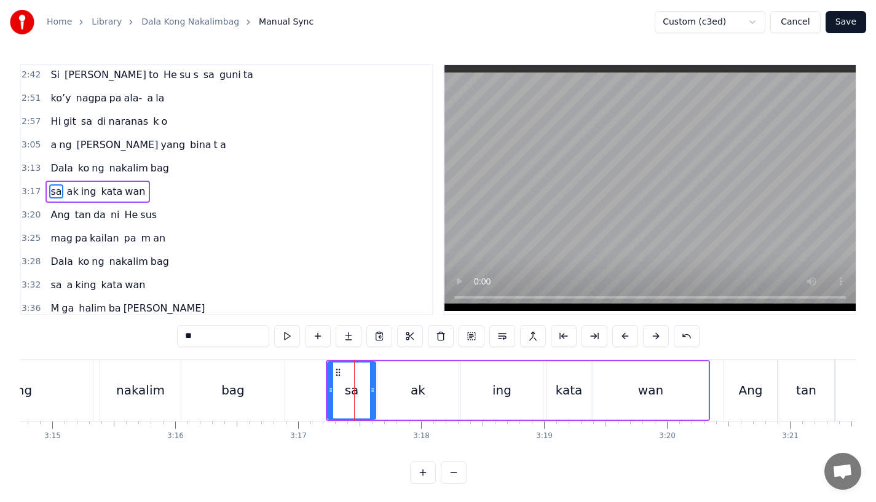
scroll to position [705, 0]
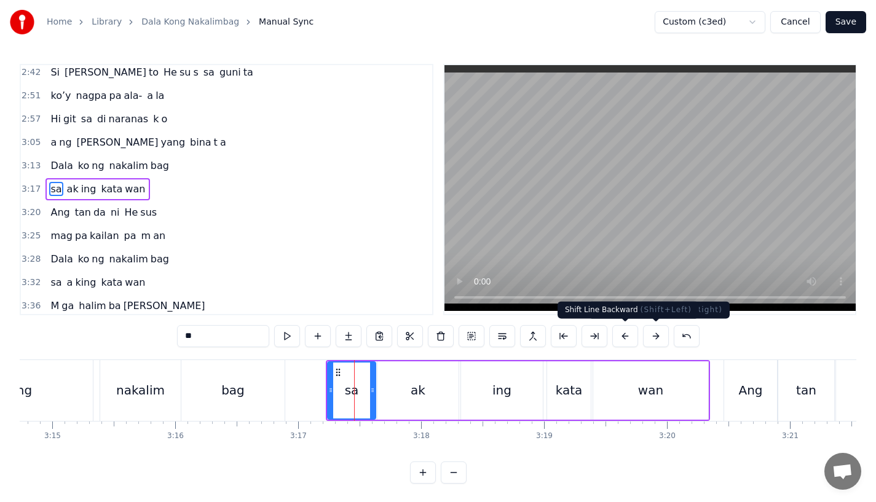
click at [625, 336] on button at bounding box center [626, 336] width 26 height 22
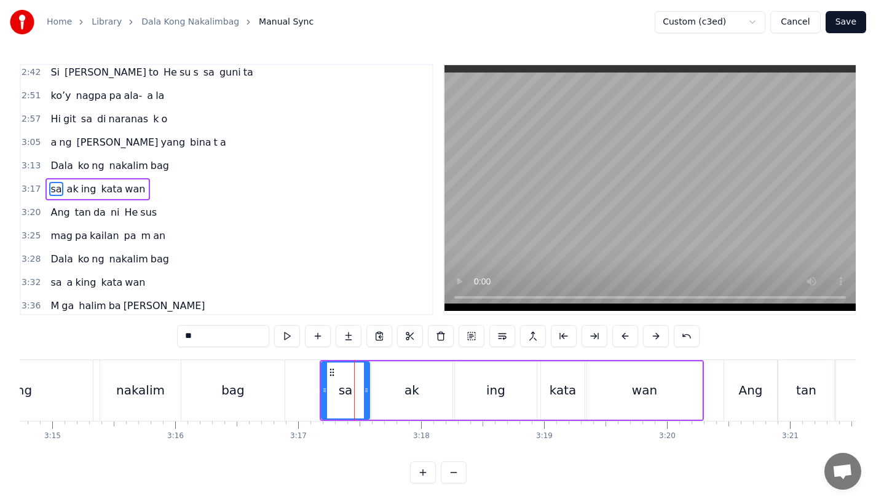
click at [278, 389] on div "bag" at bounding box center [232, 390] width 103 height 61
type input "***"
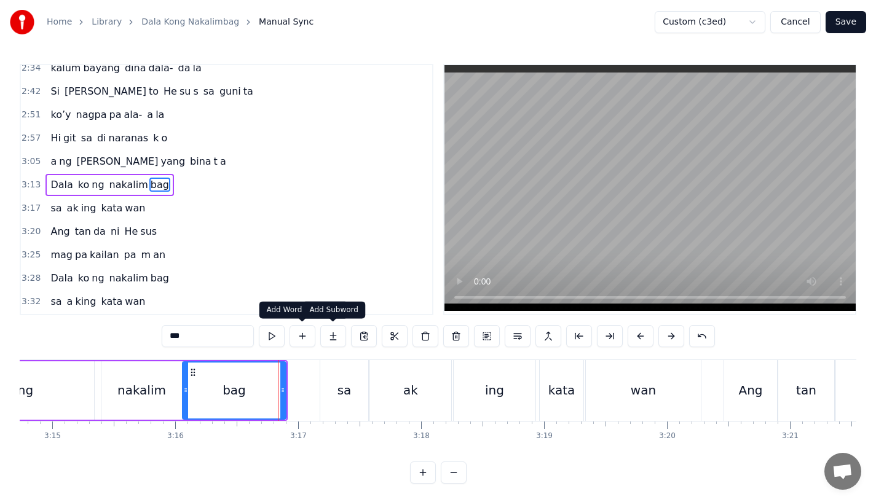
scroll to position [682, 0]
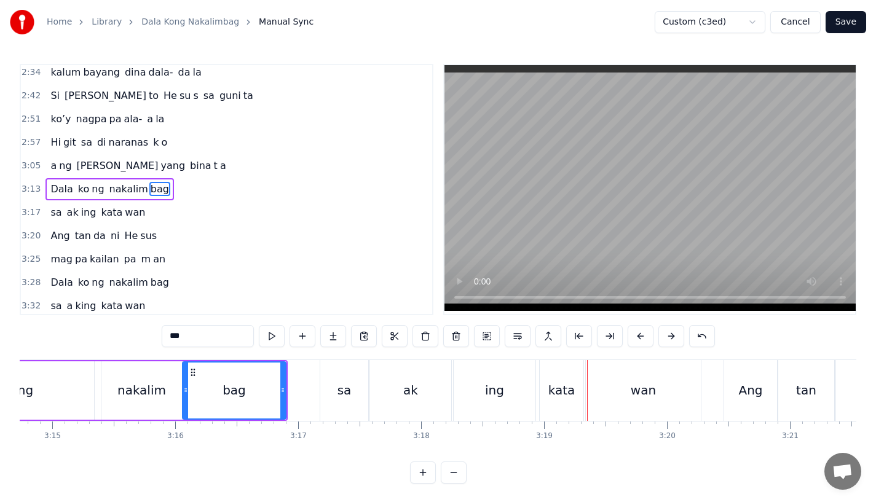
click at [238, 387] on div "bag" at bounding box center [234, 390] width 23 height 18
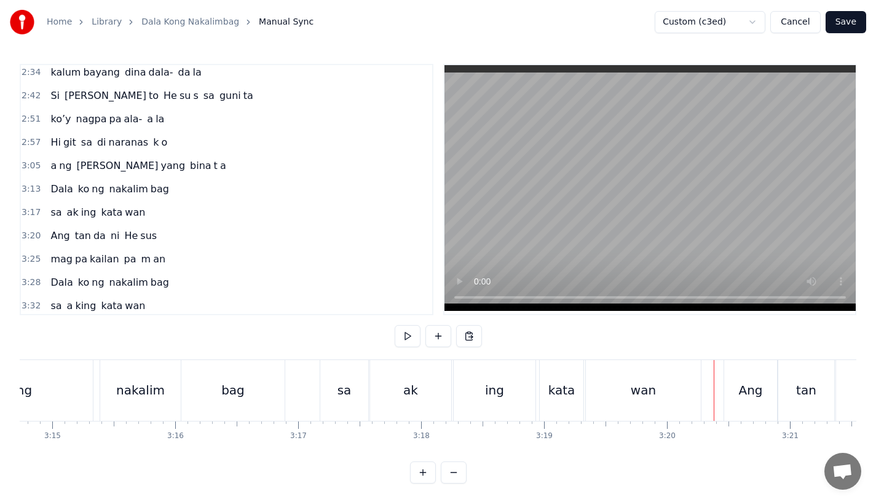
click at [730, 381] on div "Ang" at bounding box center [750, 390] width 53 height 61
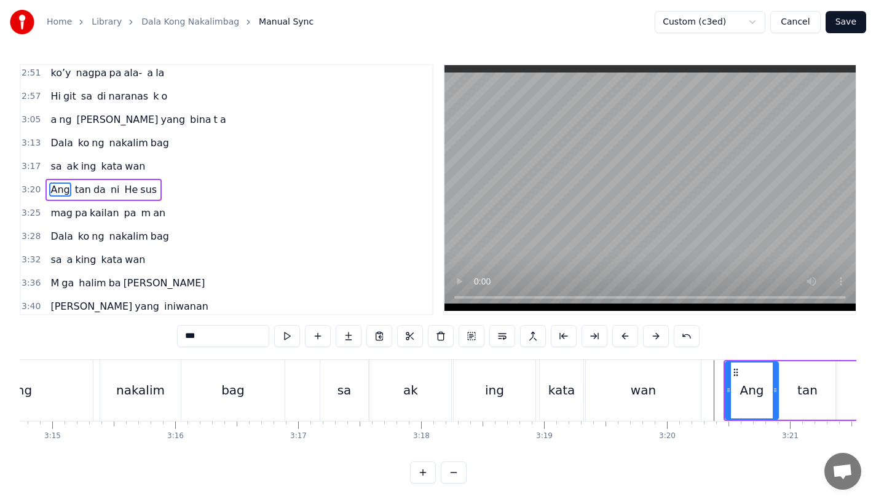
scroll to position [729, 0]
click at [622, 333] on button at bounding box center [626, 336] width 26 height 22
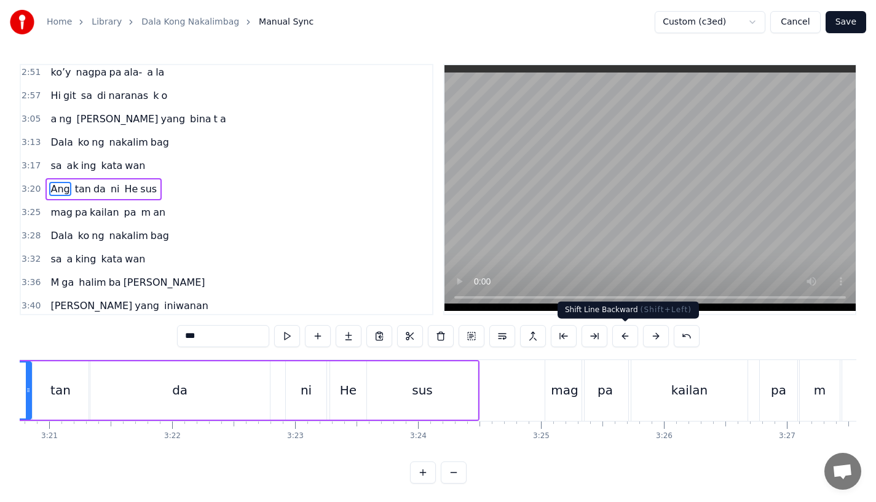
scroll to position [0, 24706]
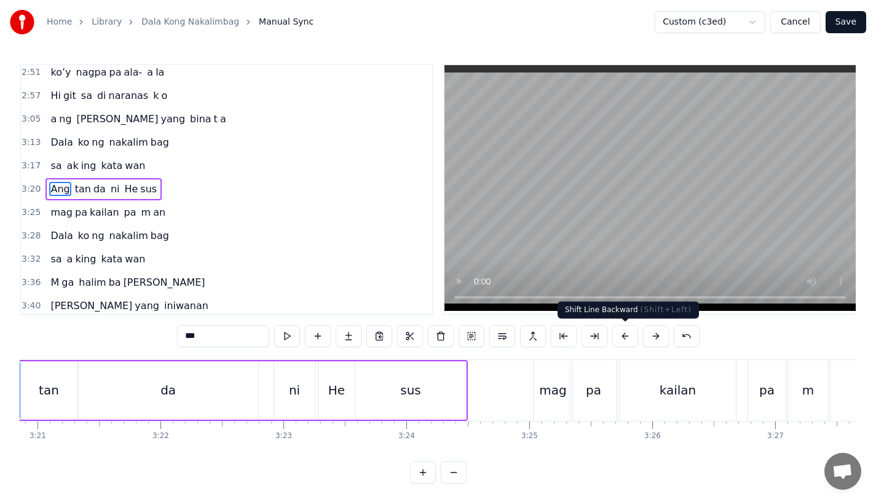
click at [544, 402] on div "mag" at bounding box center [553, 390] width 39 height 61
type input "***"
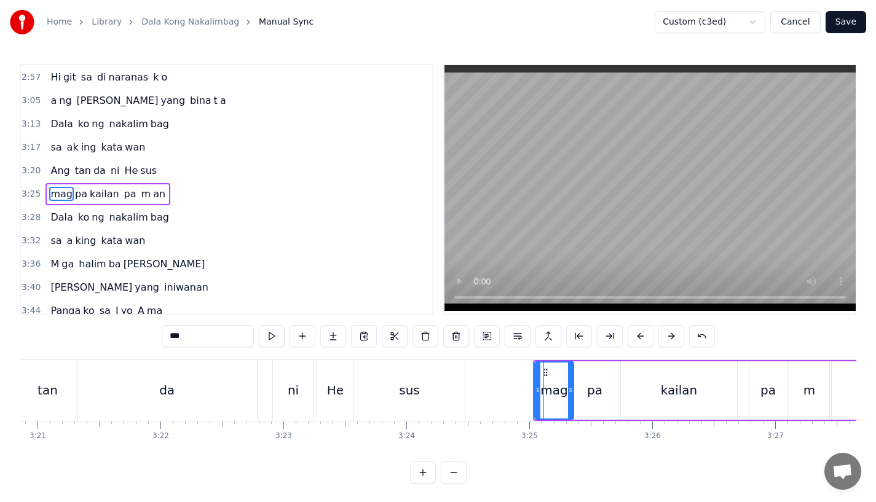
scroll to position [752, 0]
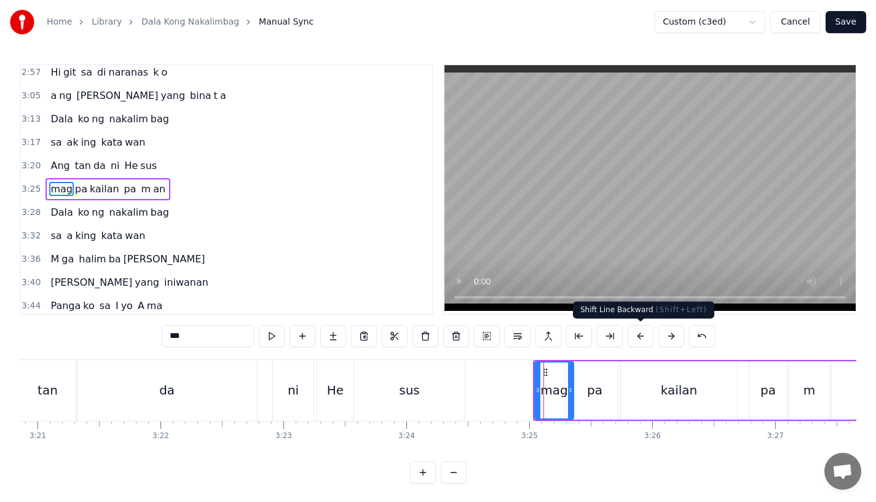
click at [642, 330] on button at bounding box center [641, 336] width 26 height 22
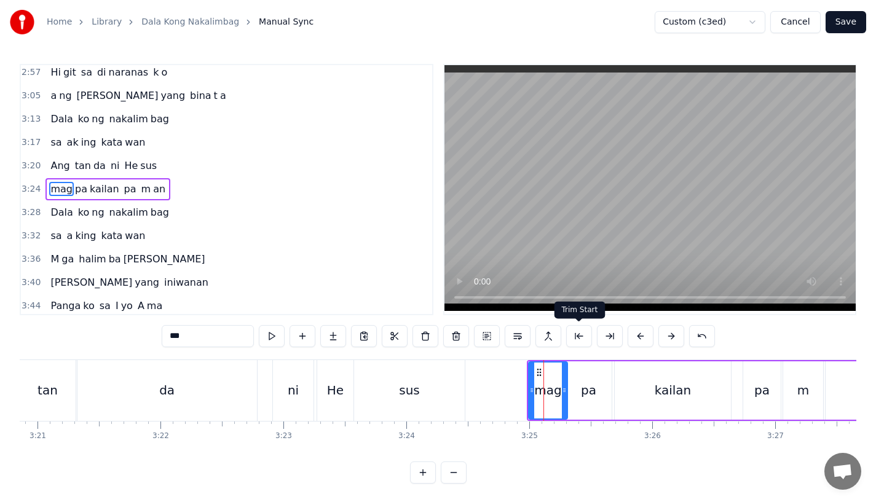
click at [466, 395] on div "Ang tan da ni He sus" at bounding box center [216, 390] width 503 height 61
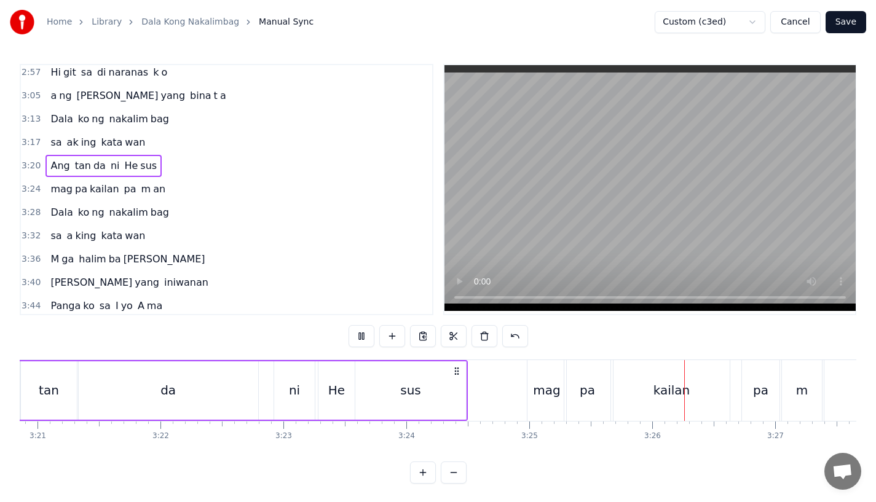
click at [427, 382] on div "sus" at bounding box center [410, 391] width 111 height 58
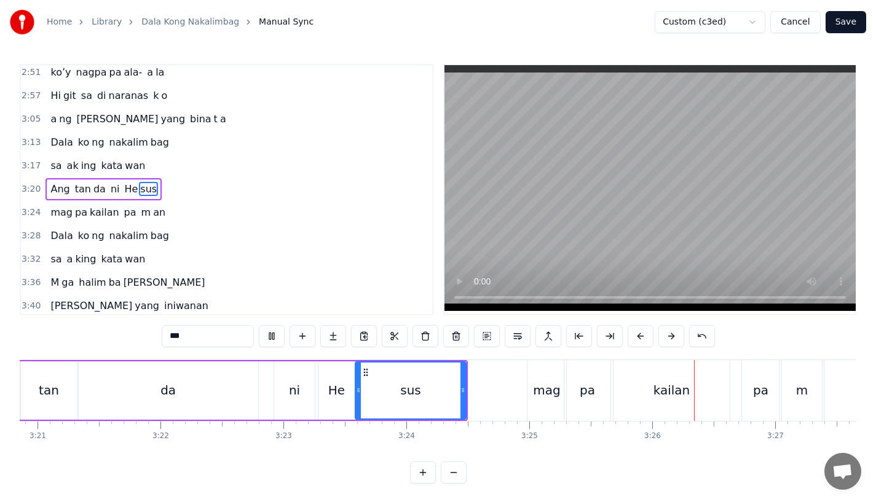
click at [541, 394] on div "mag" at bounding box center [546, 390] width 27 height 18
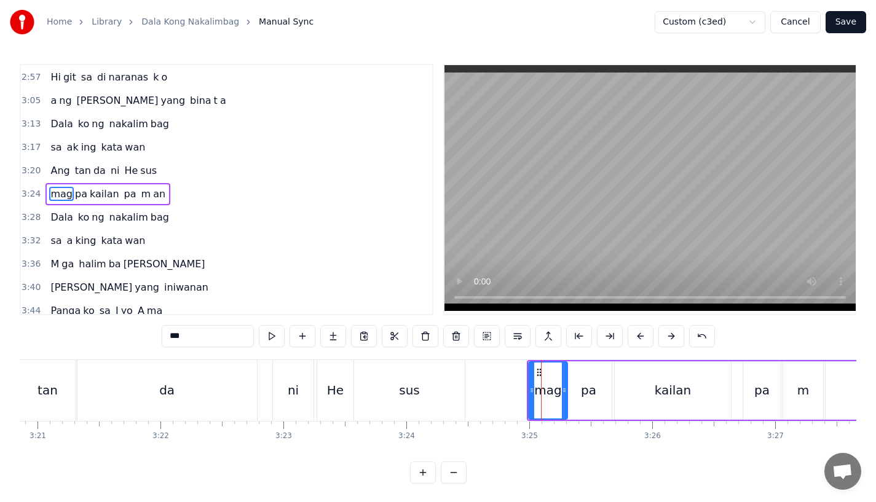
scroll to position [752, 0]
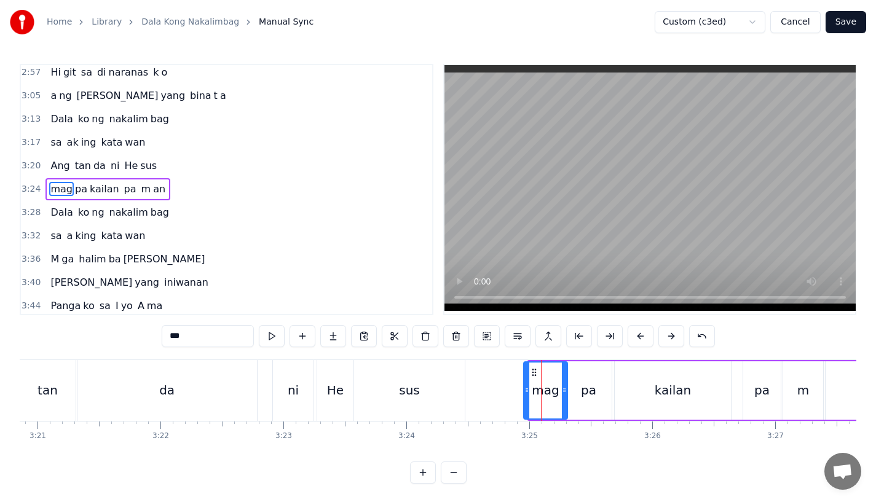
drag, startPoint x: 529, startPoint y: 402, endPoint x: 523, endPoint y: 405, distance: 7.2
click at [525, 405] on div at bounding box center [527, 391] width 5 height 56
click at [448, 399] on div "sus" at bounding box center [409, 390] width 111 height 61
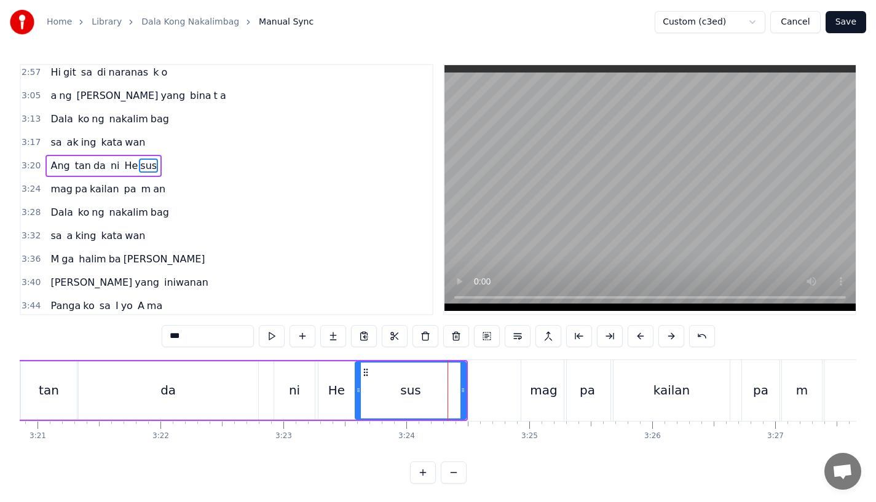
scroll to position [729, 0]
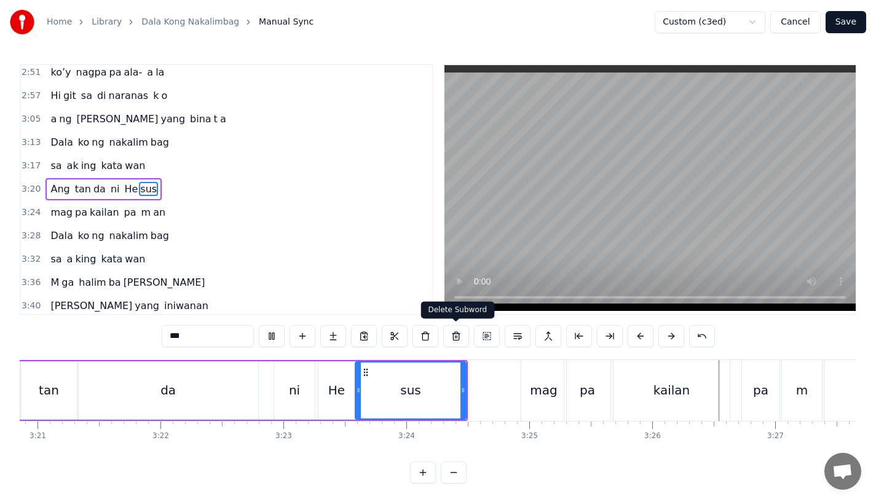
click at [428, 404] on div "sus" at bounding box center [410, 391] width 109 height 56
click at [355, 374] on div "sus" at bounding box center [411, 391] width 112 height 58
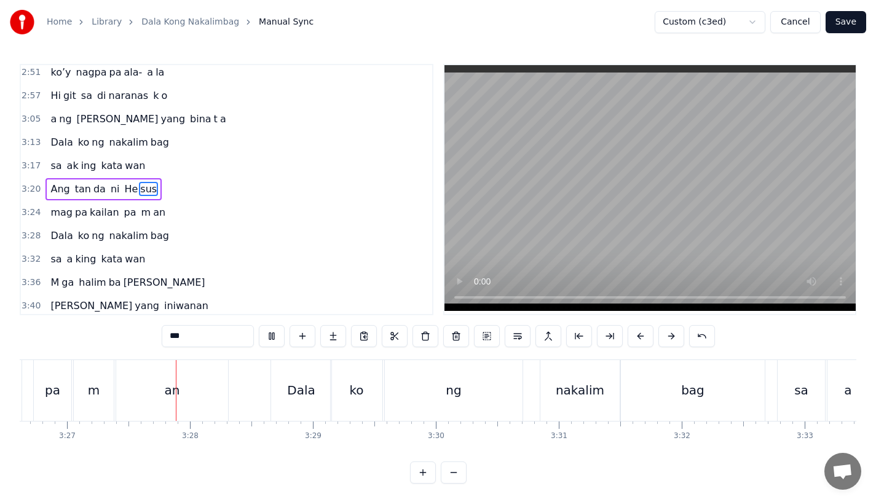
scroll to position [0, 25427]
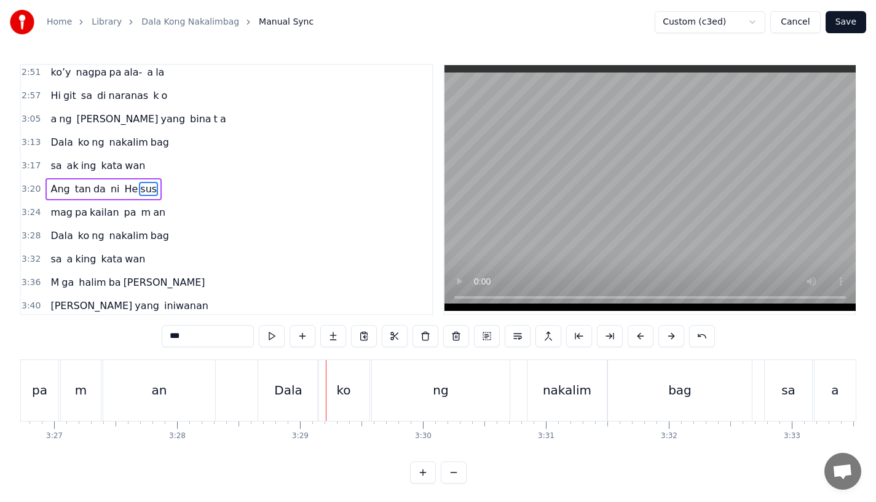
click at [193, 398] on div "an" at bounding box center [159, 390] width 112 height 61
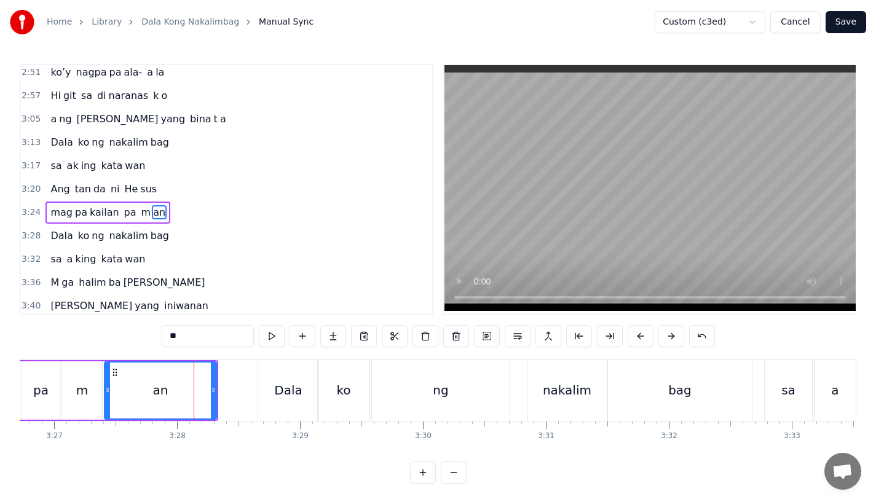
scroll to position [752, 0]
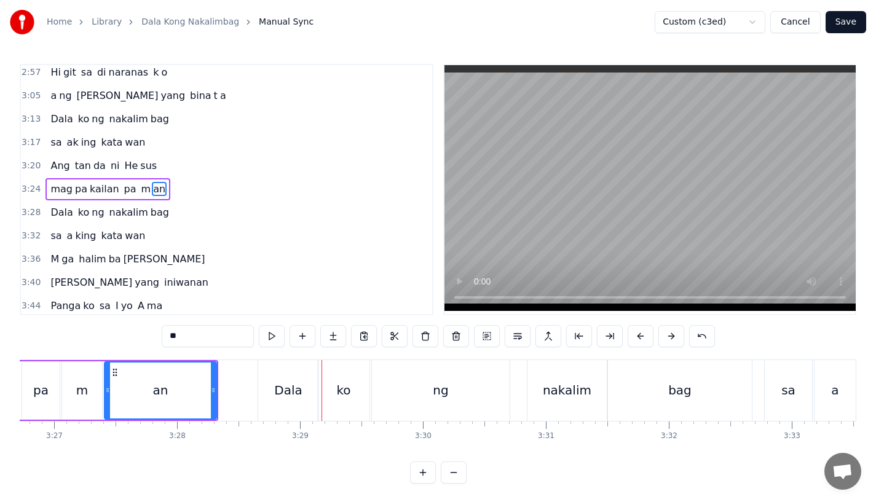
click at [55, 378] on div "pa" at bounding box center [41, 391] width 38 height 58
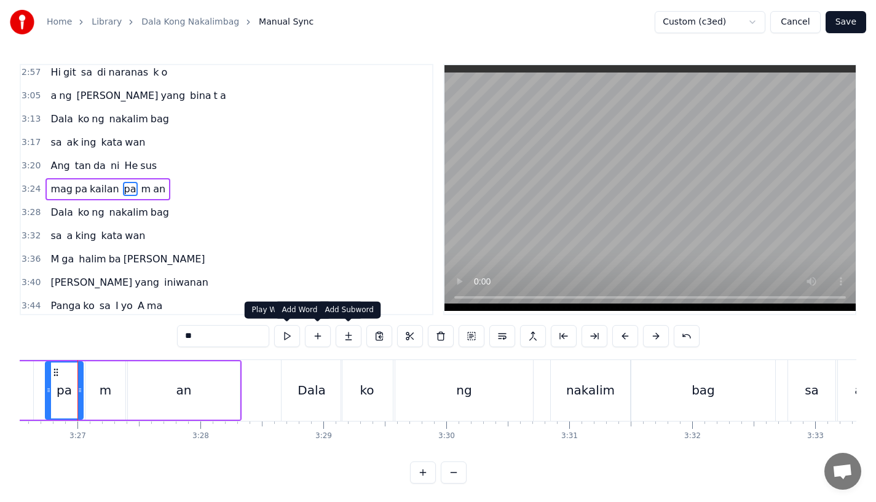
scroll to position [0, 25400]
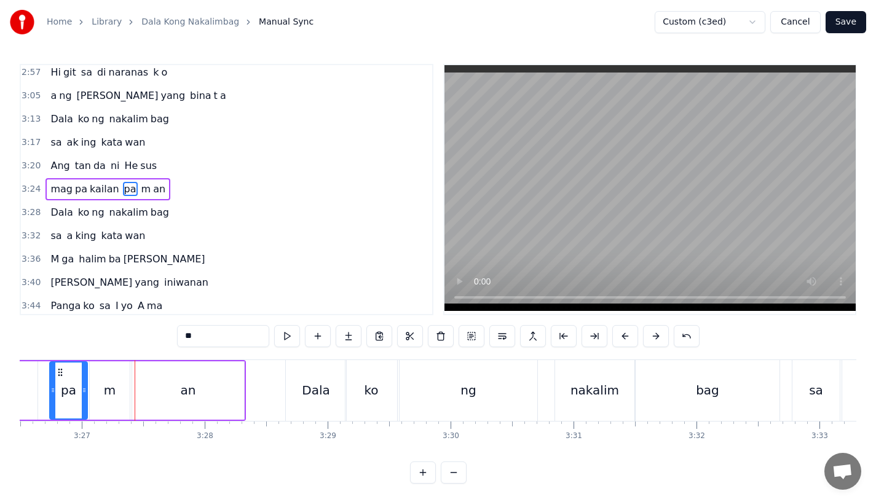
click at [325, 384] on div "Dala" at bounding box center [316, 390] width 28 height 18
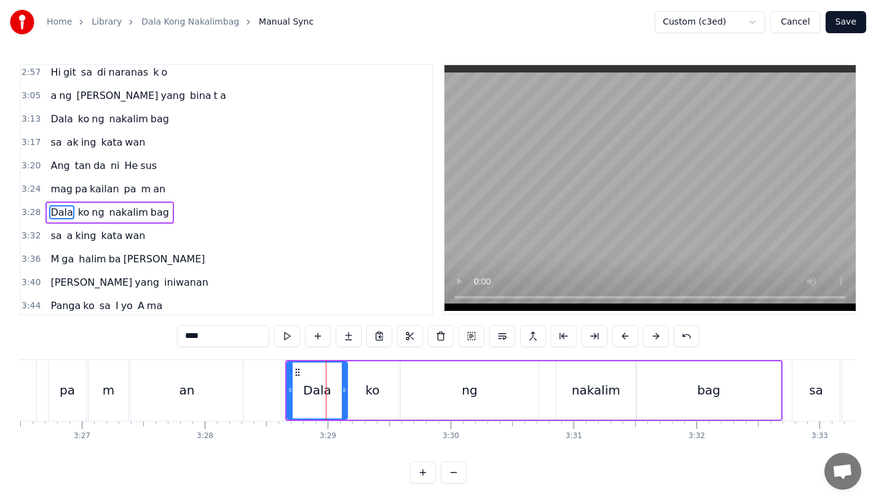
scroll to position [776, 0]
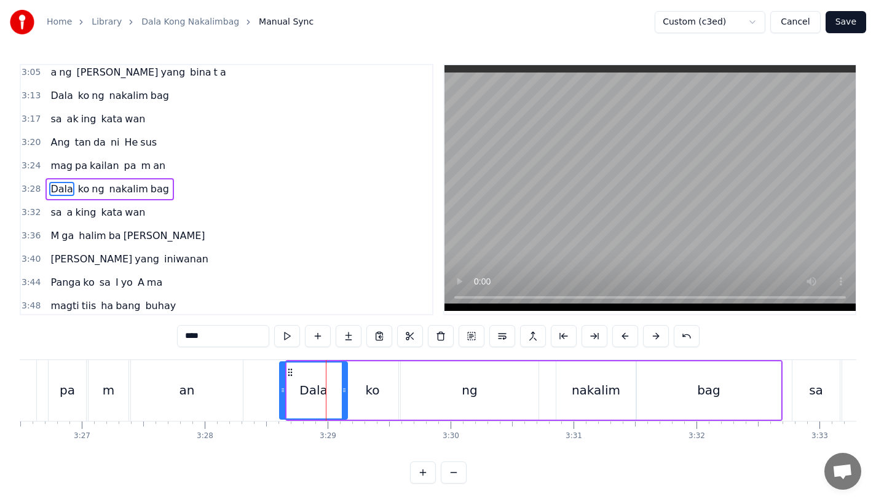
drag, startPoint x: 289, startPoint y: 394, endPoint x: 282, endPoint y: 397, distance: 7.4
click at [282, 397] on div at bounding box center [282, 391] width 5 height 56
click at [228, 386] on div "an" at bounding box center [187, 390] width 112 height 61
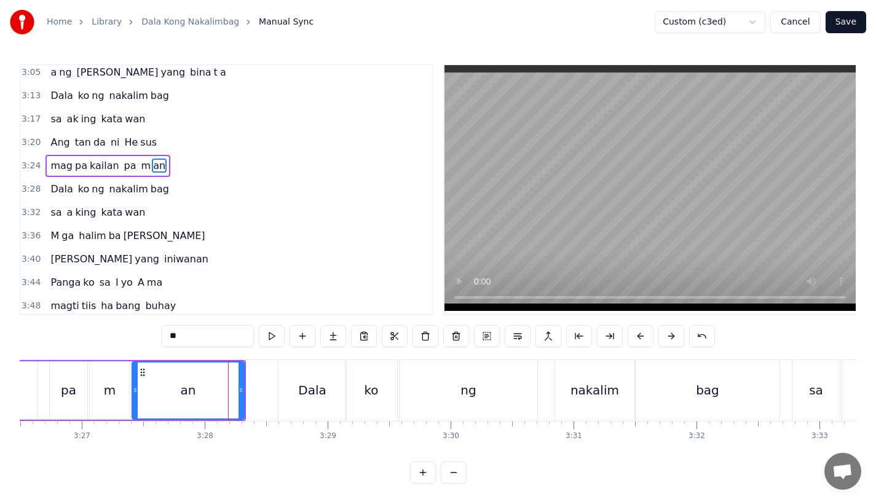
scroll to position [752, 0]
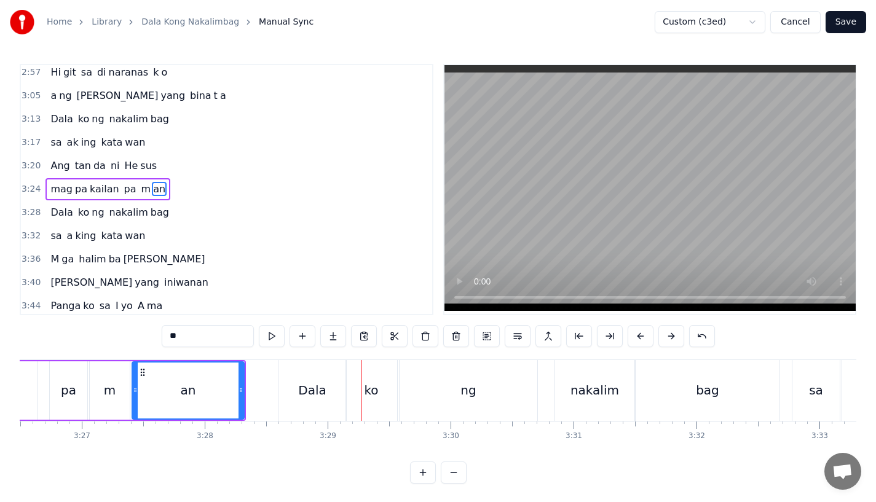
click at [160, 391] on div "an" at bounding box center [188, 391] width 111 height 56
click at [219, 389] on div "an" at bounding box center [188, 391] width 111 height 56
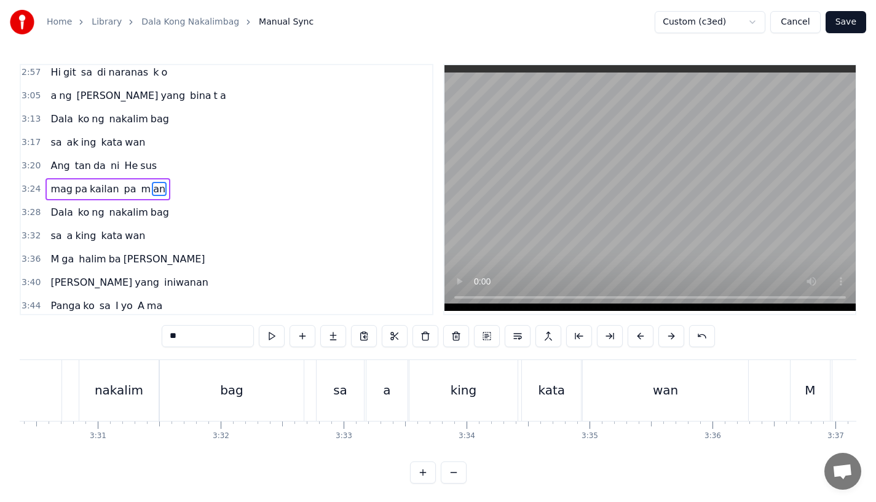
scroll to position [0, 25892]
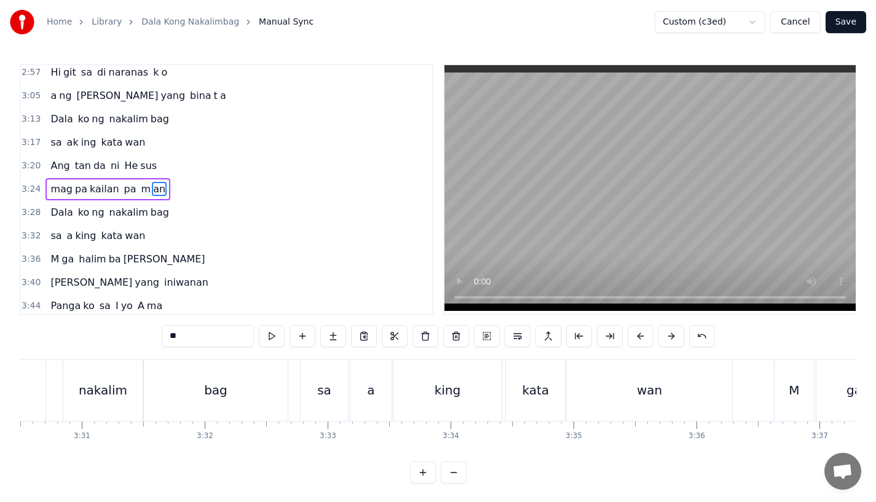
click at [314, 398] on div "sa" at bounding box center [324, 390] width 47 height 61
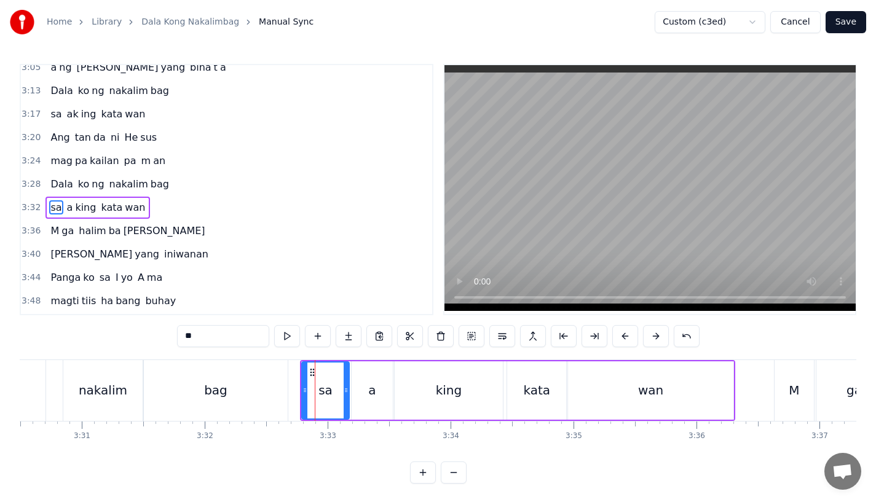
scroll to position [799, 0]
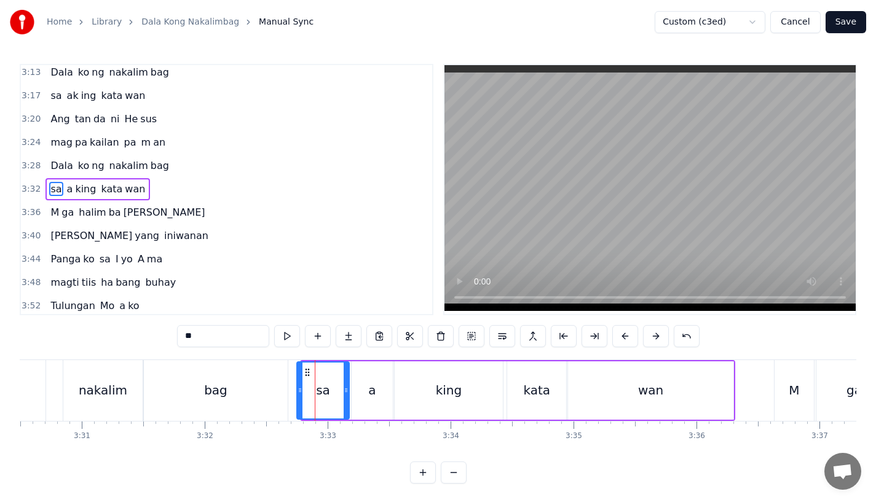
drag, startPoint x: 302, startPoint y: 399, endPoint x: 296, endPoint y: 400, distance: 6.4
click at [298, 400] on div at bounding box center [300, 391] width 5 height 56
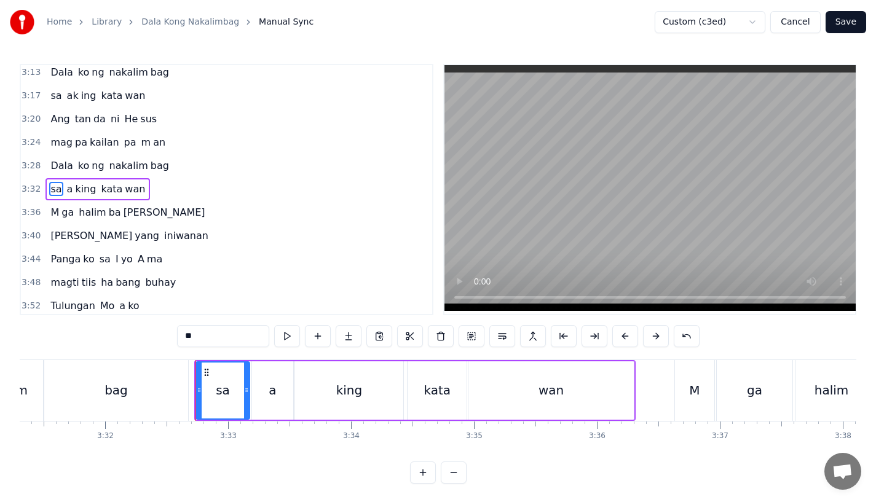
scroll to position [0, 26047]
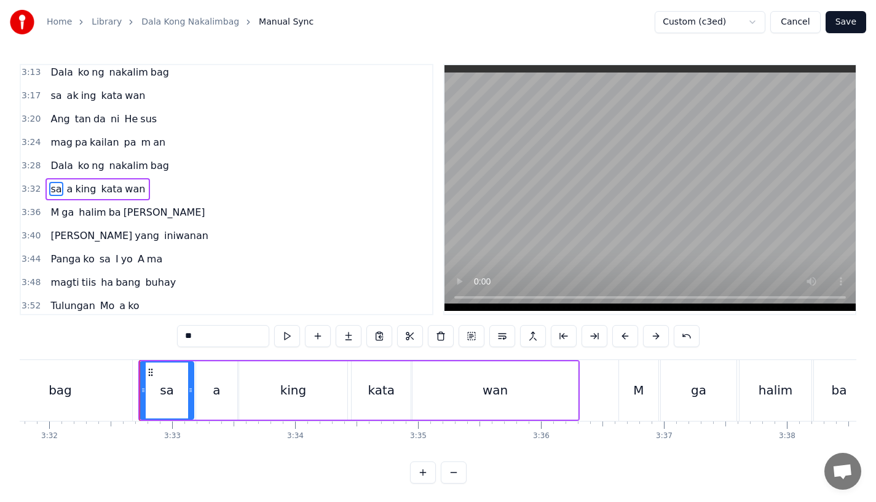
click at [631, 410] on div "M" at bounding box center [638, 390] width 39 height 61
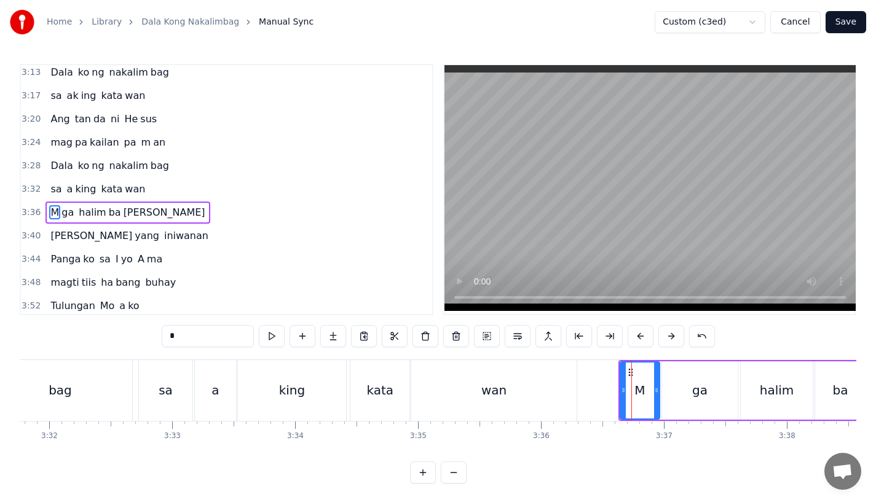
scroll to position [822, 0]
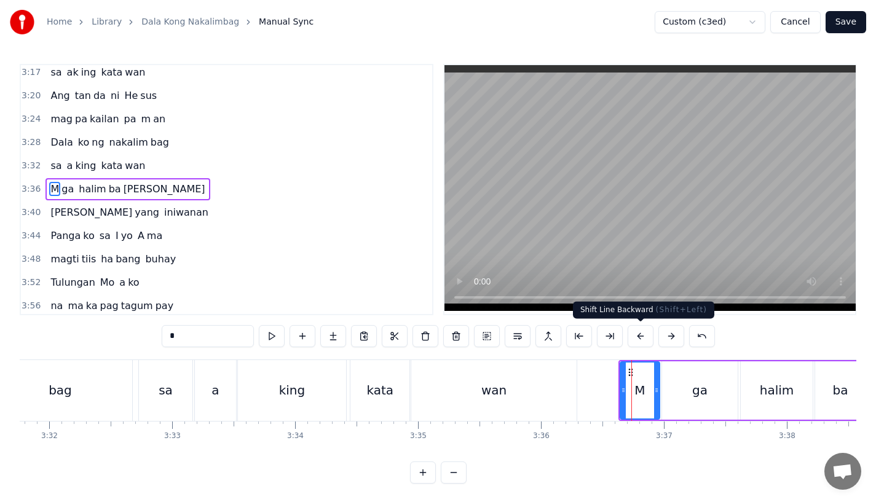
click at [641, 331] on button at bounding box center [641, 336] width 26 height 22
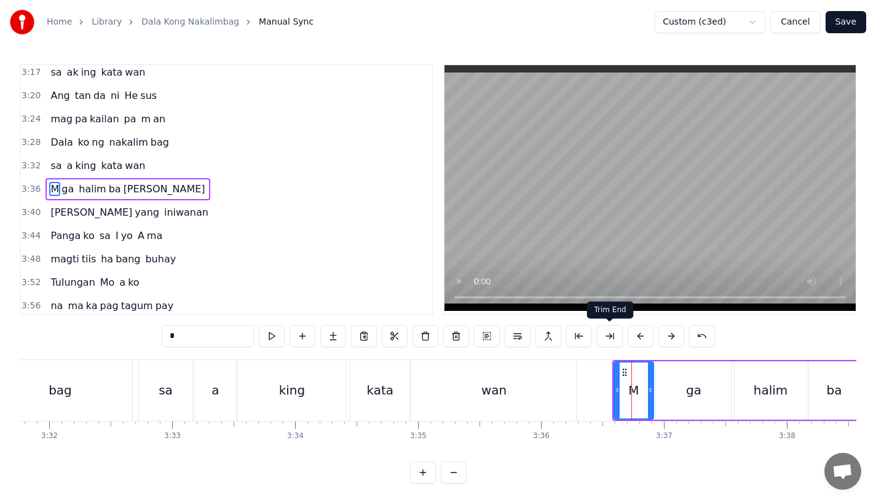
click at [667, 333] on button at bounding box center [672, 336] width 26 height 22
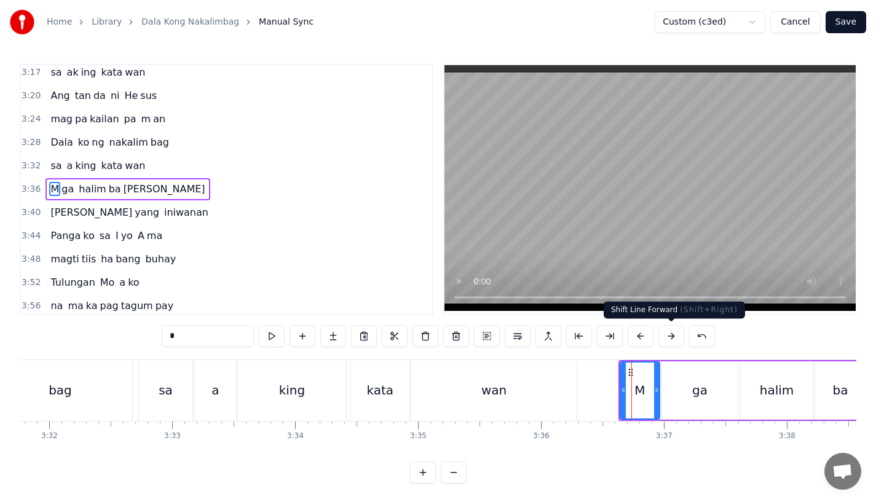
click at [58, 238] on span "Panga" at bounding box center [65, 236] width 33 height 14
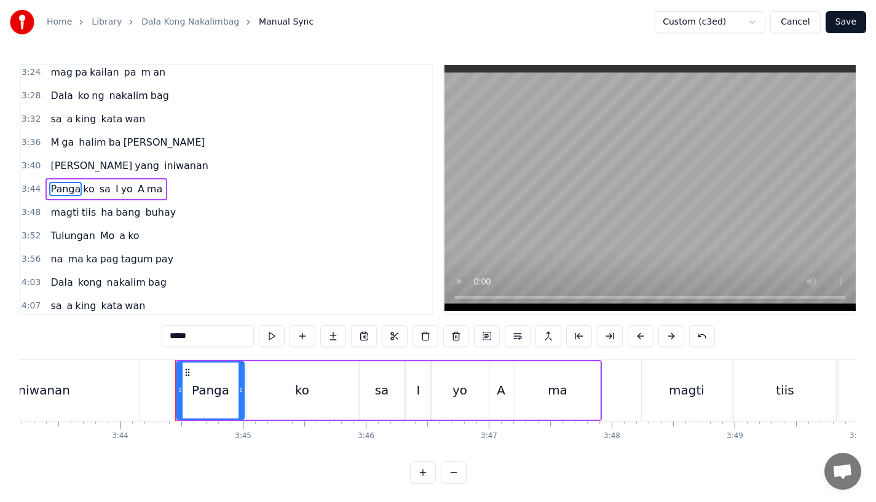
scroll to position [0, 27441]
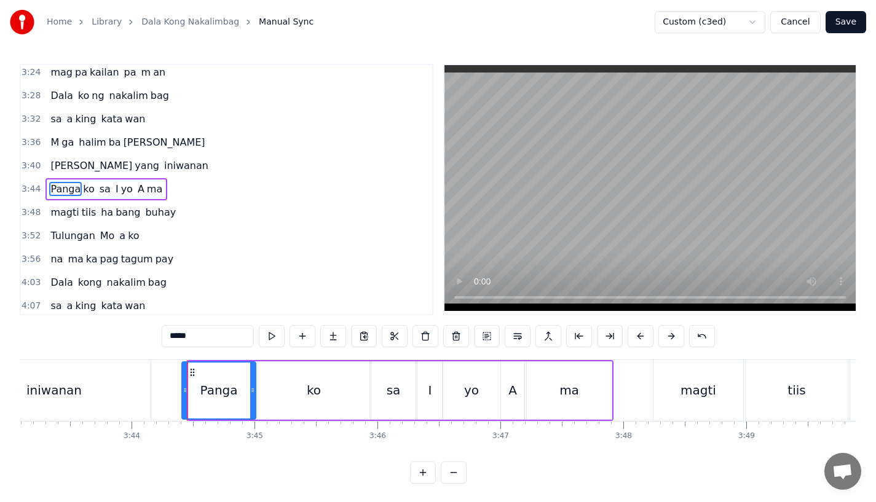
drag, startPoint x: 189, startPoint y: 393, endPoint x: 182, endPoint y: 394, distance: 7.5
click at [183, 394] on icon at bounding box center [185, 391] width 5 height 10
click at [129, 371] on div "iniwanan" at bounding box center [54, 390] width 193 height 61
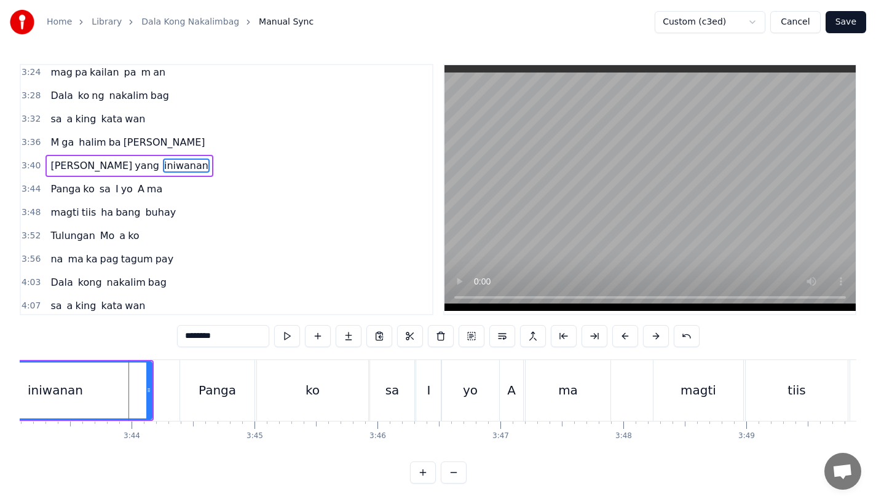
scroll to position [846, 0]
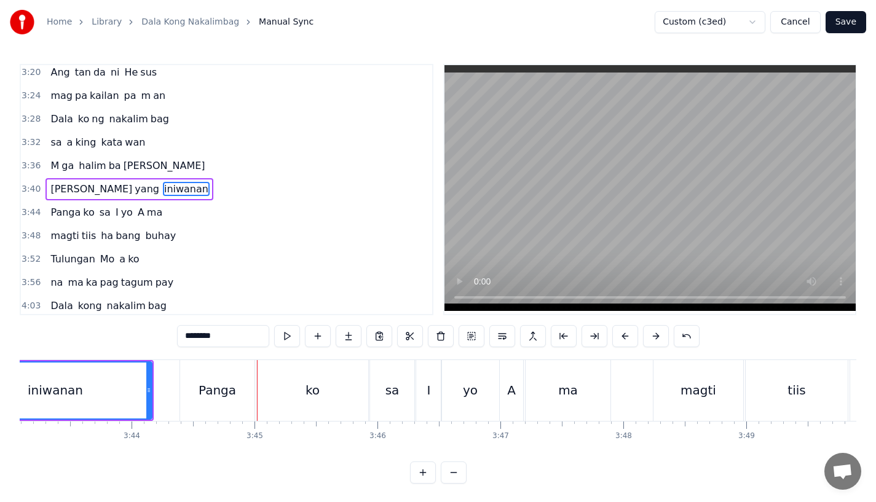
click at [110, 381] on div "iniwanan" at bounding box center [55, 391] width 192 height 56
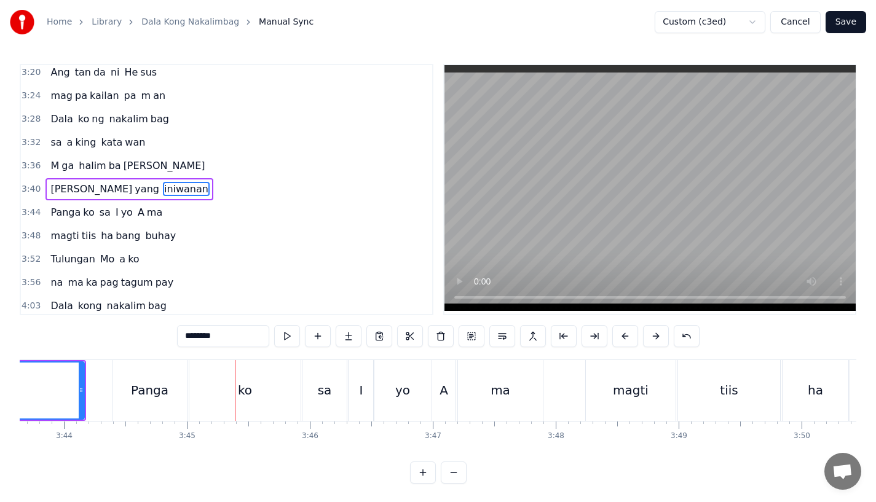
scroll to position [0, 27525]
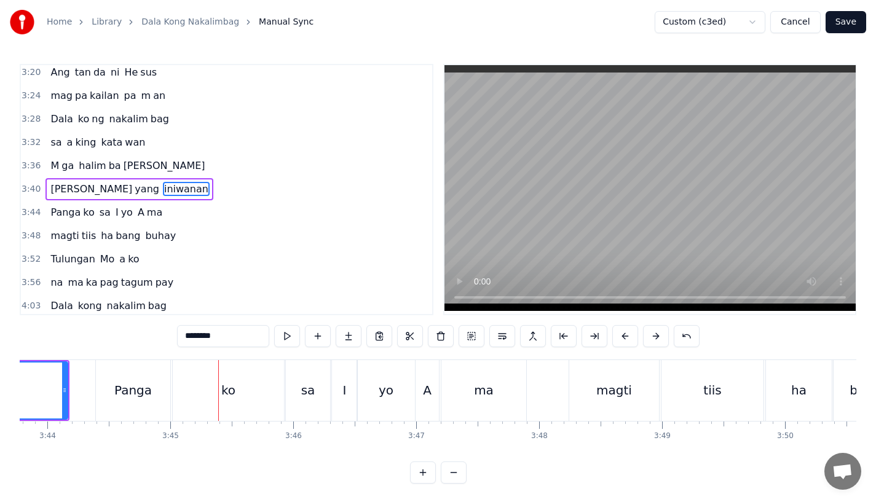
click at [588, 399] on div "magti" at bounding box center [615, 390] width 90 height 61
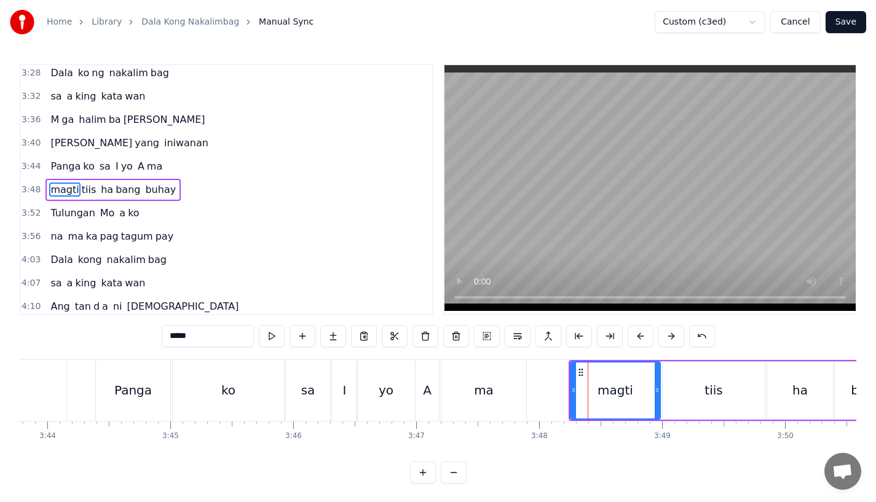
scroll to position [892, 0]
drag, startPoint x: 657, startPoint y: 394, endPoint x: 646, endPoint y: 394, distance: 11.1
click at [649, 394] on icon at bounding box center [651, 391] width 5 height 10
click at [677, 394] on div "tiis" at bounding box center [714, 391] width 102 height 58
type input "****"
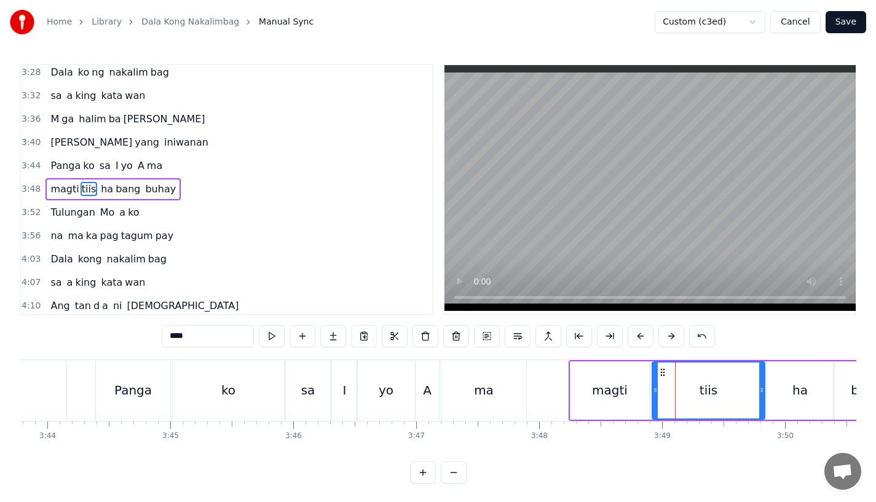
drag, startPoint x: 664, startPoint y: 394, endPoint x: 652, endPoint y: 395, distance: 11.7
click at [653, 395] on icon at bounding box center [655, 391] width 5 height 10
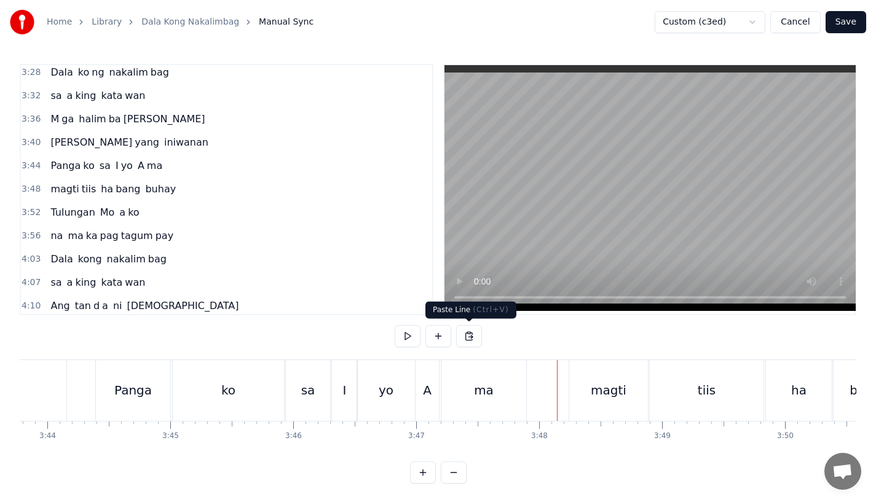
click at [485, 377] on div "ma" at bounding box center [484, 390] width 85 height 61
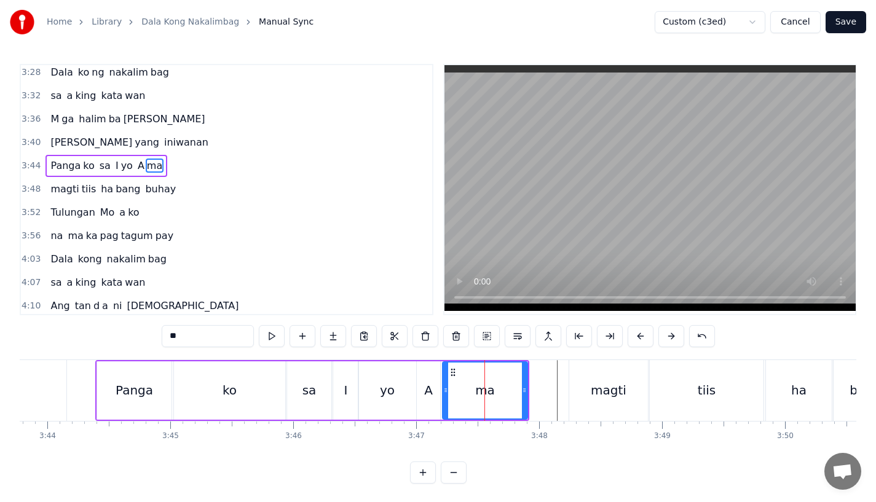
scroll to position [869, 0]
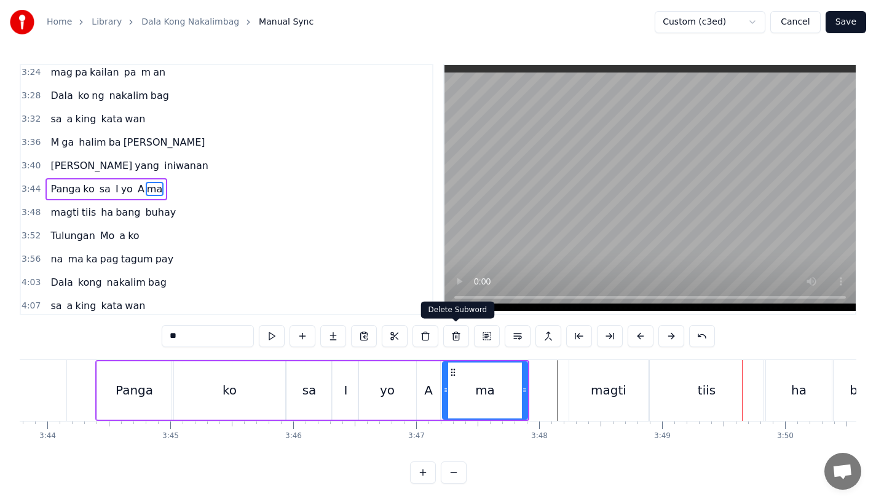
click at [476, 350] on div "0:15 Pagsubok ay dumara ting, 0:19 sapin- saping kapang lawan 0:23 Puso’y ibig …" at bounding box center [438, 274] width 837 height 420
click at [476, 363] on div "ma" at bounding box center [485, 391] width 84 height 56
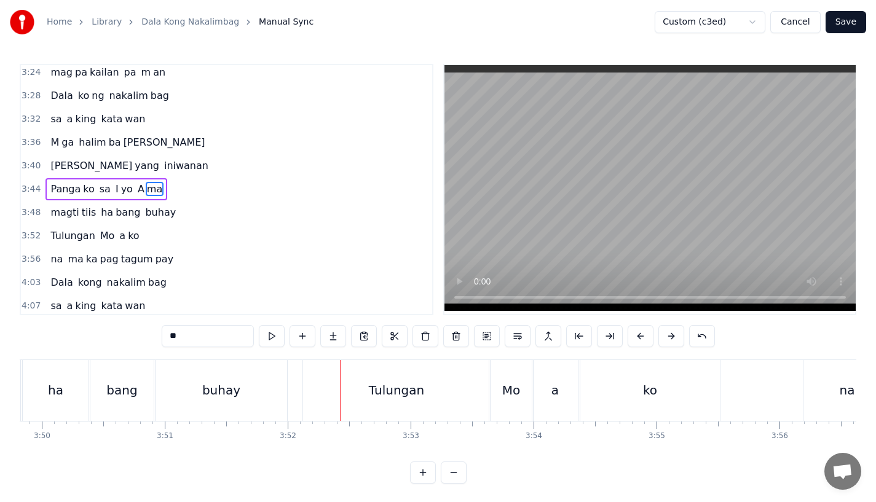
scroll to position [10, 0]
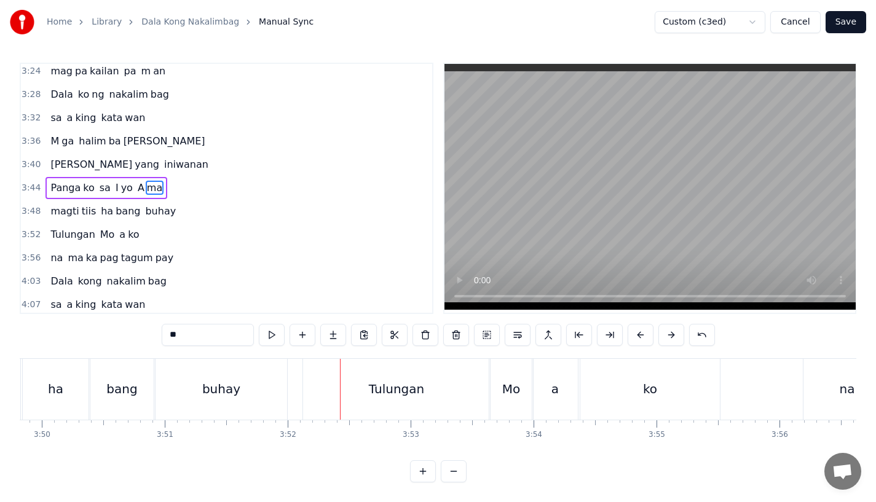
click at [368, 391] on div "Tulungan" at bounding box center [396, 389] width 187 height 61
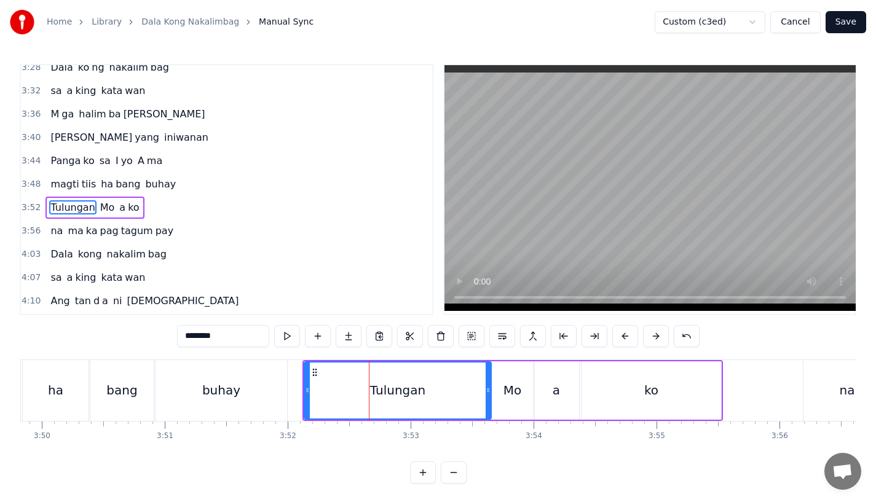
scroll to position [916, 0]
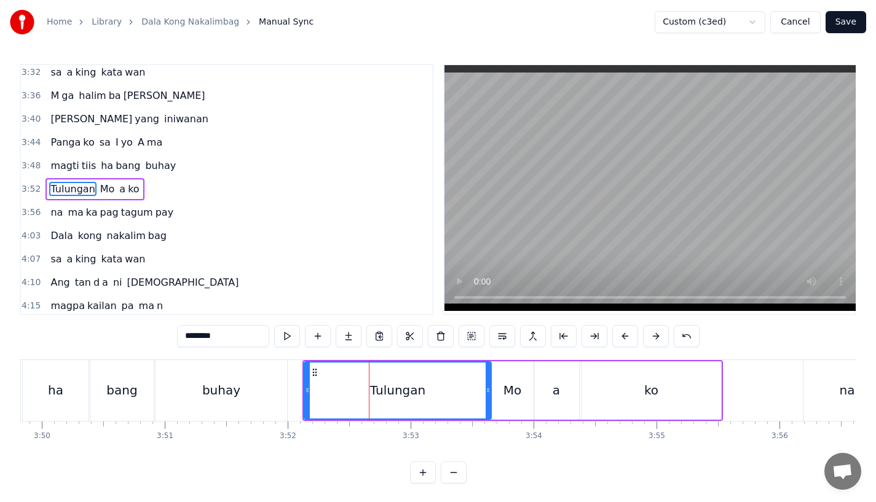
click at [622, 336] on button at bounding box center [626, 336] width 26 height 22
click at [241, 391] on div "buhay" at bounding box center [222, 390] width 132 height 61
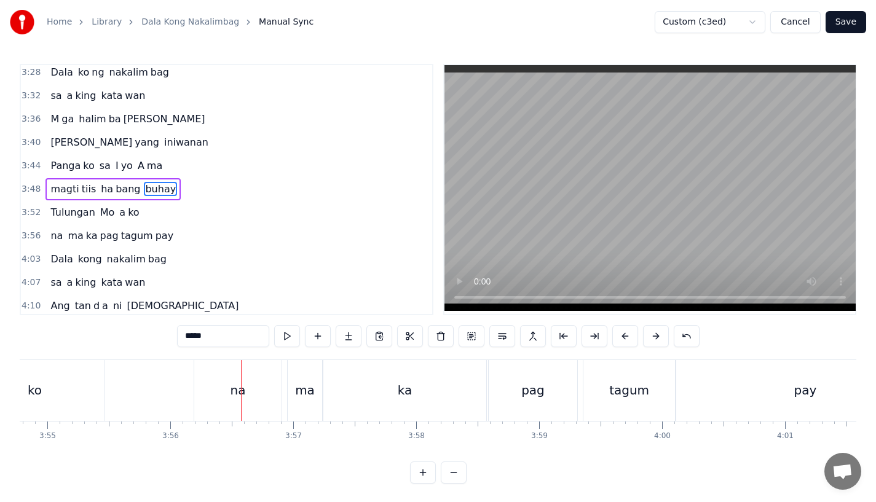
scroll to position [0, 28790]
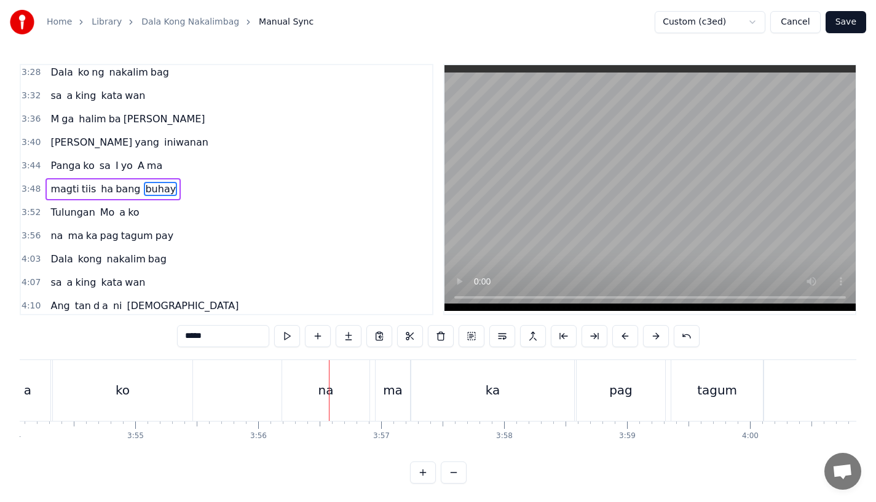
click at [296, 402] on div "na" at bounding box center [325, 390] width 87 height 61
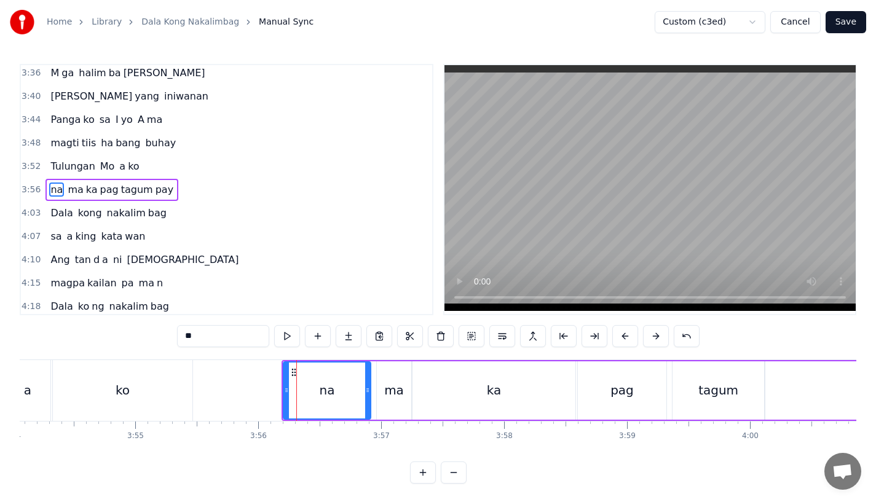
scroll to position [939, 0]
drag, startPoint x: 285, startPoint y: 395, endPoint x: 292, endPoint y: 395, distance: 6.8
click at [292, 395] on div at bounding box center [293, 391] width 5 height 56
click at [185, 387] on div "ko" at bounding box center [123, 390] width 140 height 61
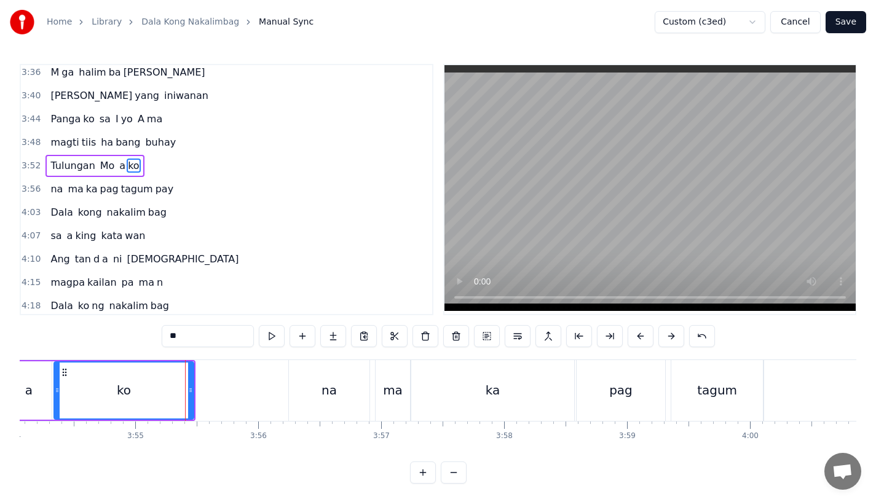
scroll to position [916, 0]
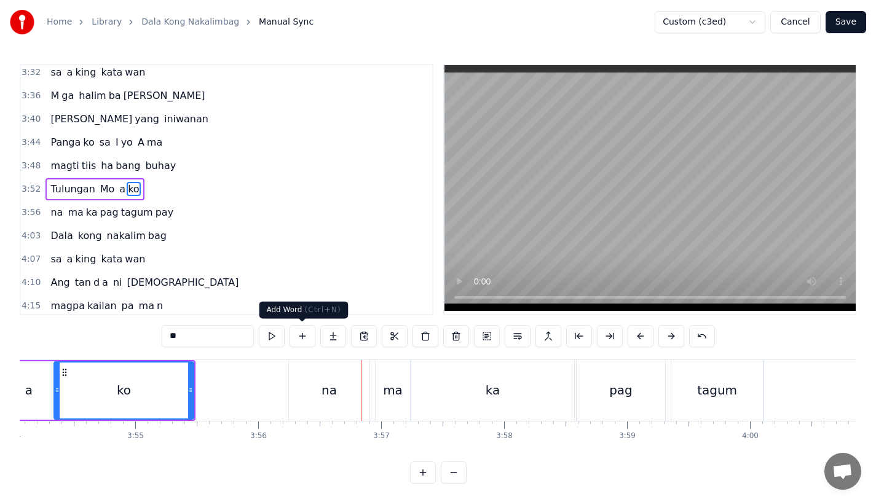
click at [321, 397] on div "na" at bounding box center [329, 390] width 81 height 61
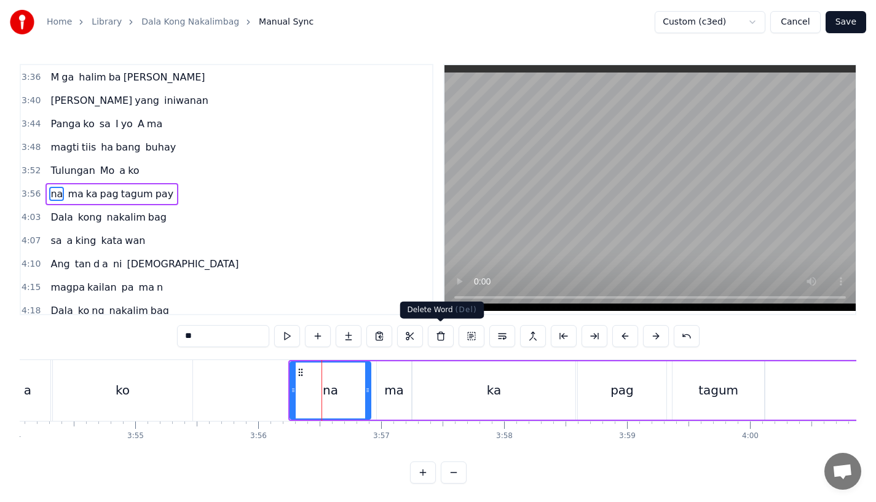
scroll to position [939, 0]
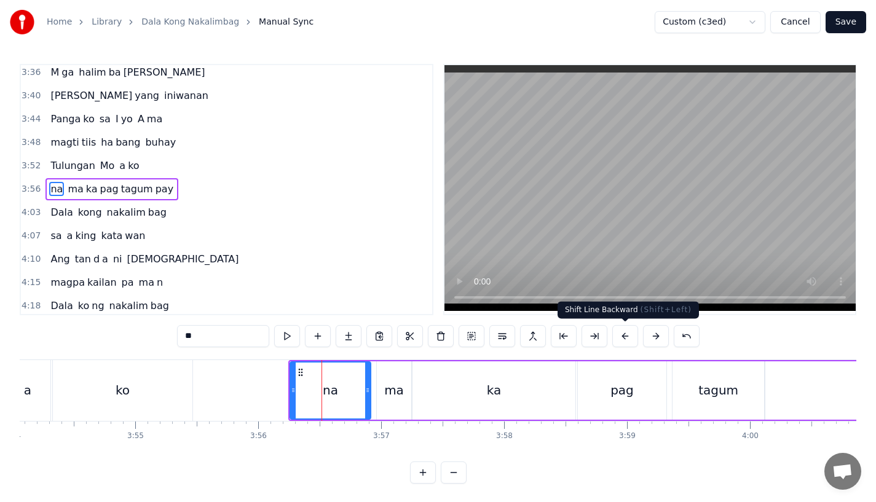
click at [627, 331] on button at bounding box center [626, 336] width 26 height 22
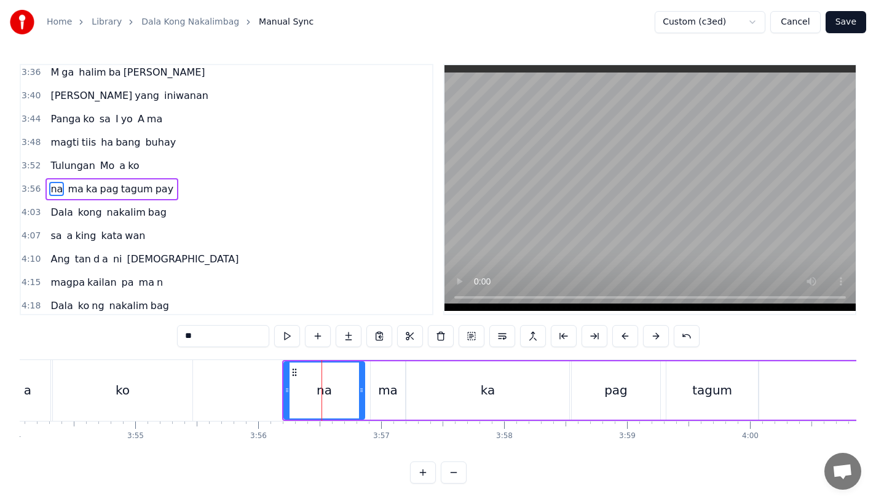
click at [185, 389] on div "ko" at bounding box center [123, 390] width 140 height 61
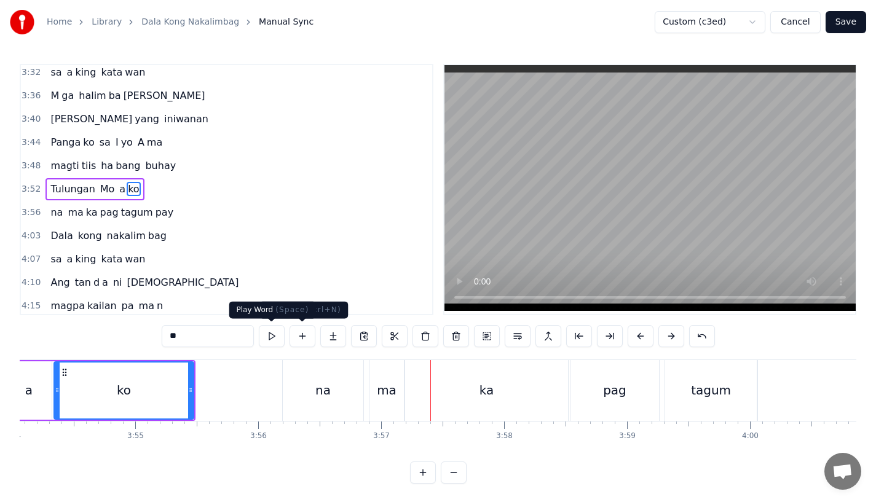
click at [165, 387] on div "ko" at bounding box center [124, 391] width 138 height 56
click at [312, 381] on div "na" at bounding box center [323, 390] width 81 height 61
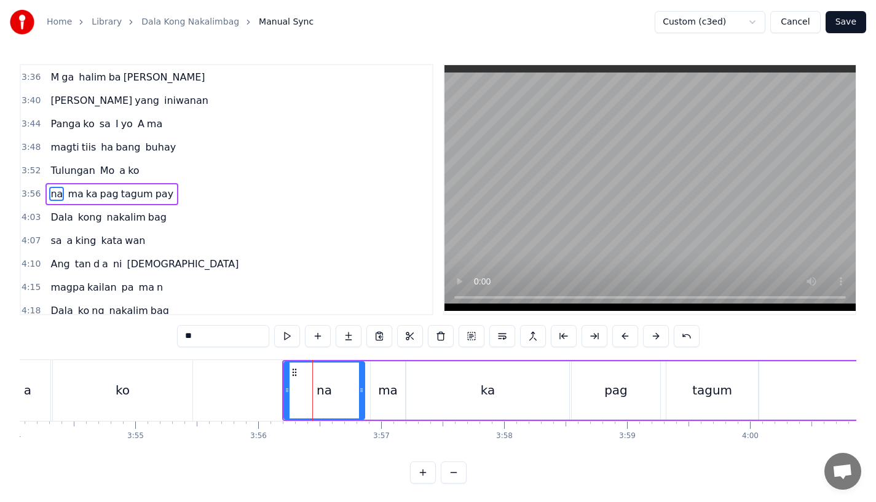
scroll to position [939, 0]
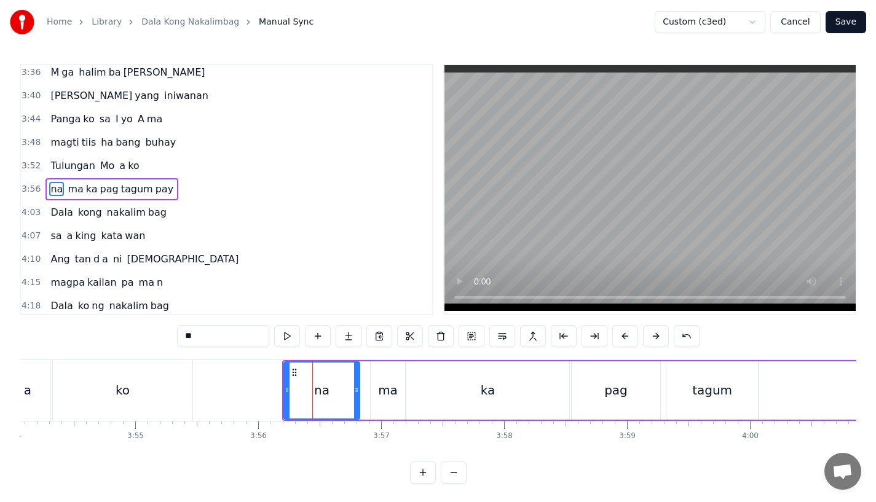
drag, startPoint x: 360, startPoint y: 395, endPoint x: 354, endPoint y: 397, distance: 6.6
click at [354, 397] on div at bounding box center [356, 391] width 5 height 56
click at [170, 395] on div "ko" at bounding box center [123, 390] width 140 height 61
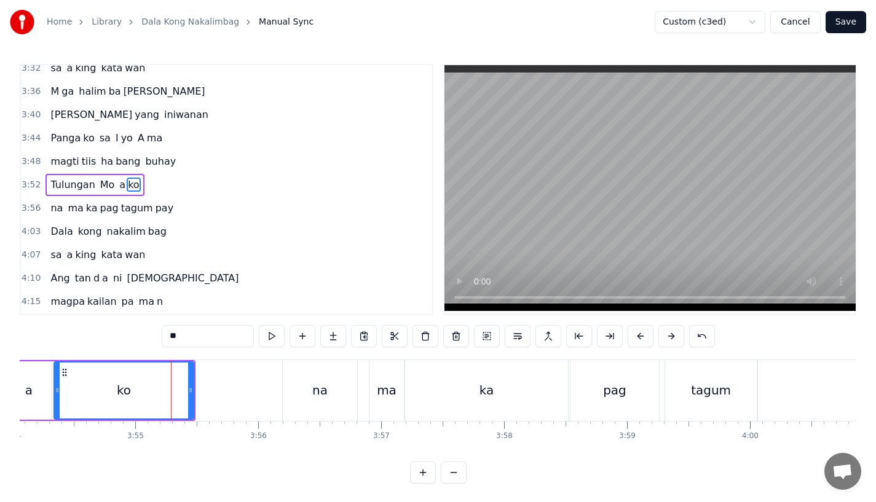
scroll to position [916, 0]
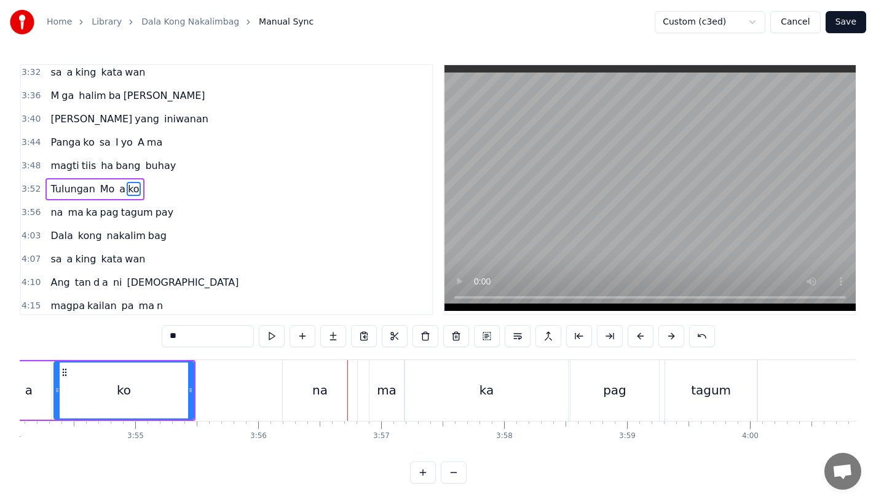
click at [296, 391] on div "na" at bounding box center [320, 390] width 74 height 61
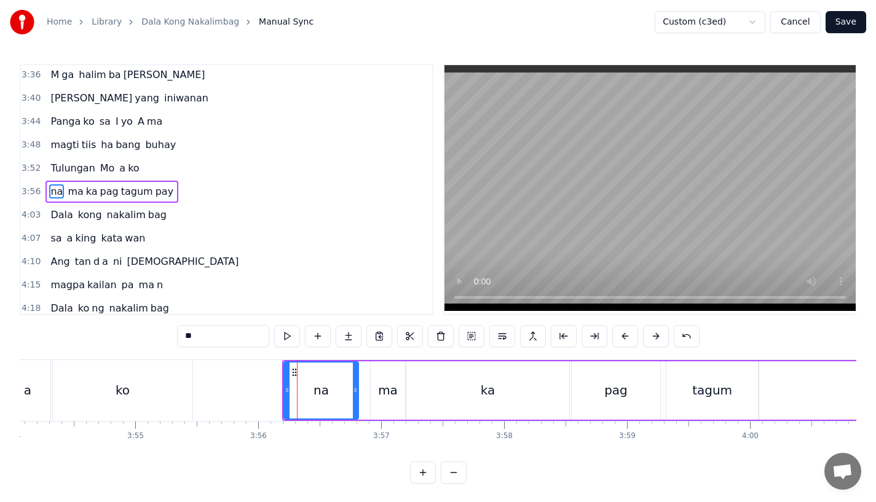
scroll to position [939, 0]
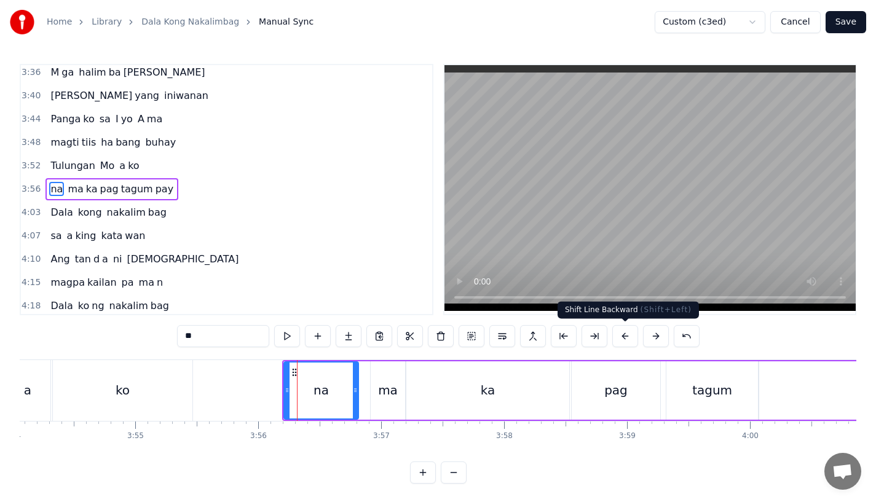
click at [627, 328] on button at bounding box center [626, 336] width 26 height 22
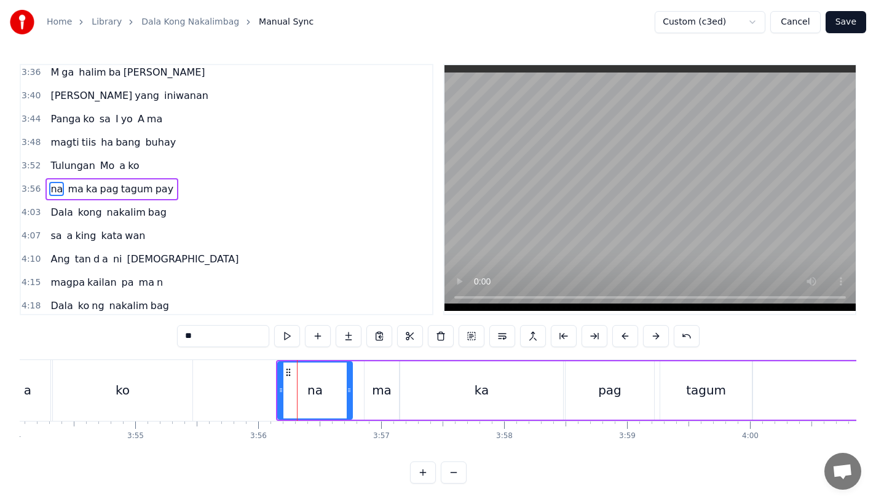
click at [178, 398] on div "ko" at bounding box center [123, 390] width 140 height 61
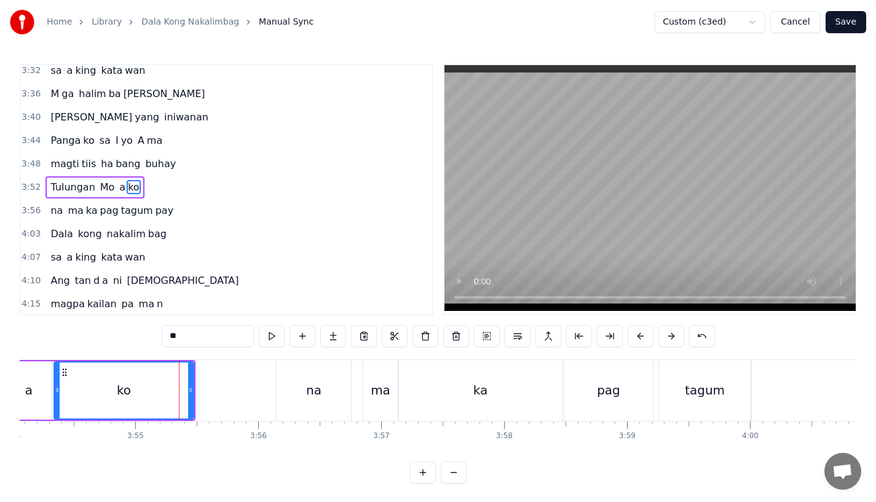
scroll to position [916, 0]
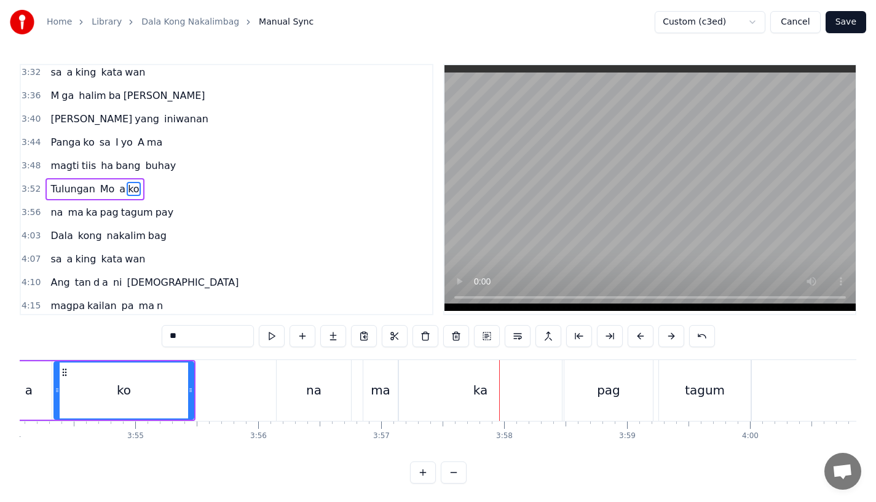
click at [143, 391] on div "ko" at bounding box center [124, 391] width 138 height 56
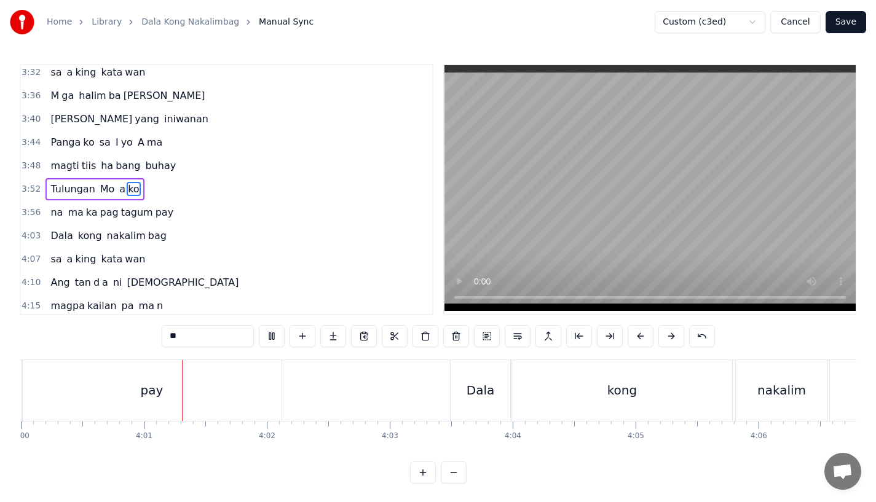
scroll to position [0, 29527]
click at [456, 375] on div "Dala" at bounding box center [473, 390] width 60 height 61
type input "****"
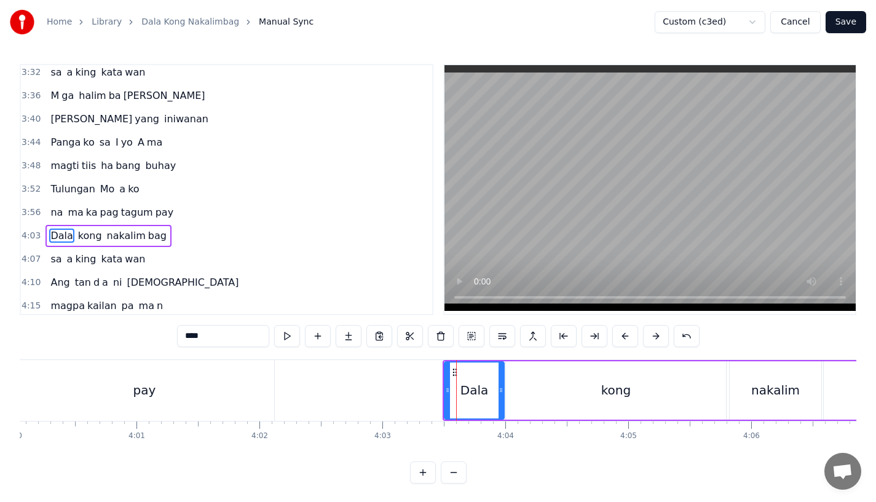
scroll to position [963, 0]
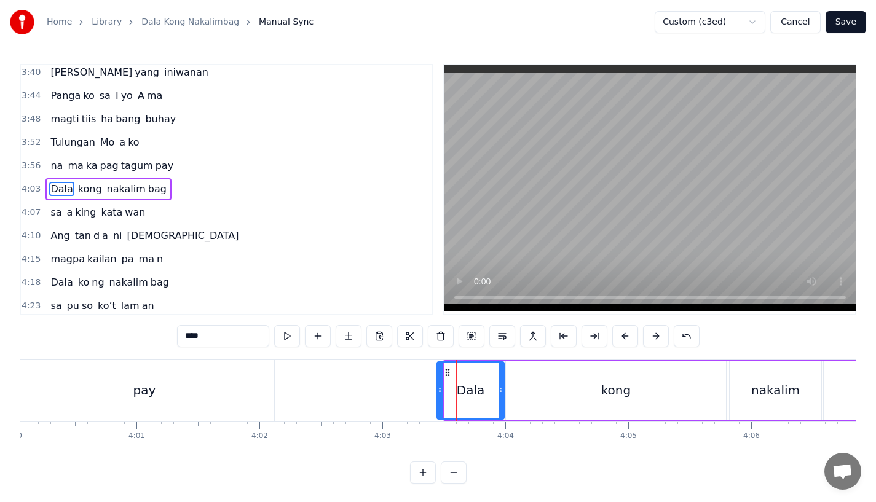
drag, startPoint x: 445, startPoint y: 389, endPoint x: 436, endPoint y: 391, distance: 8.8
click at [438, 391] on icon at bounding box center [440, 391] width 5 height 10
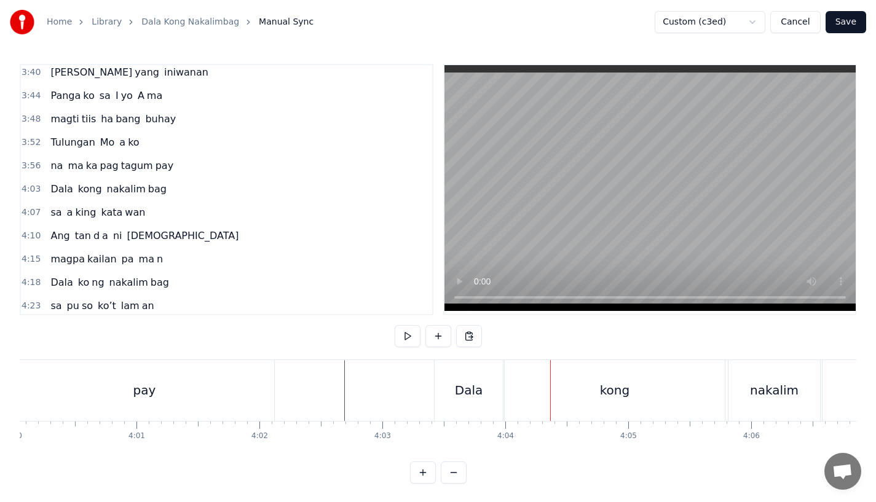
click at [49, 213] on span "sa" at bounding box center [56, 212] width 14 height 14
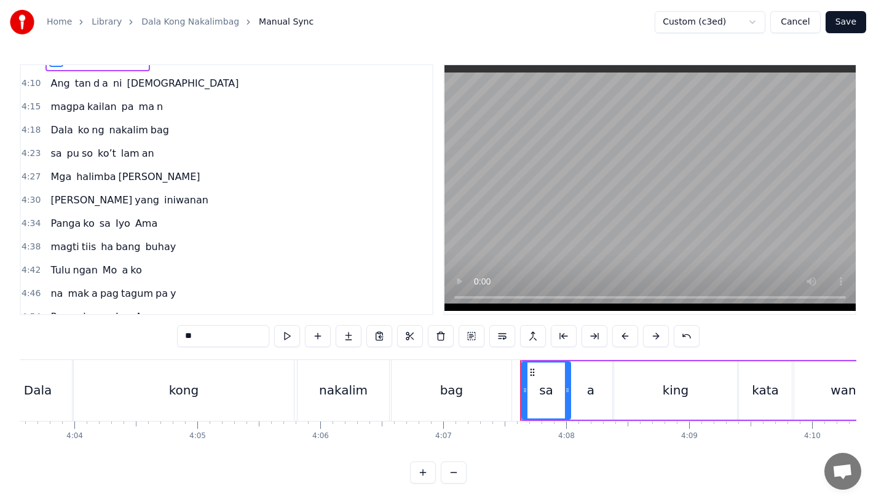
scroll to position [1247, 0]
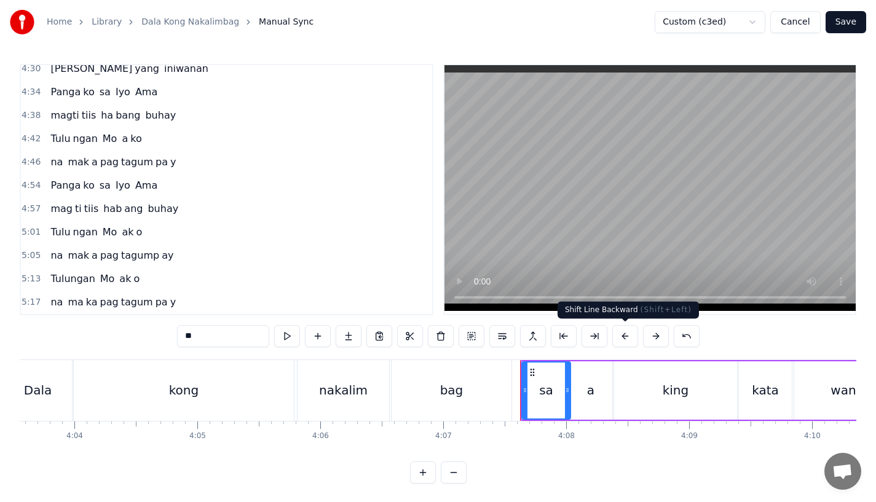
click at [621, 333] on button at bounding box center [626, 336] width 26 height 22
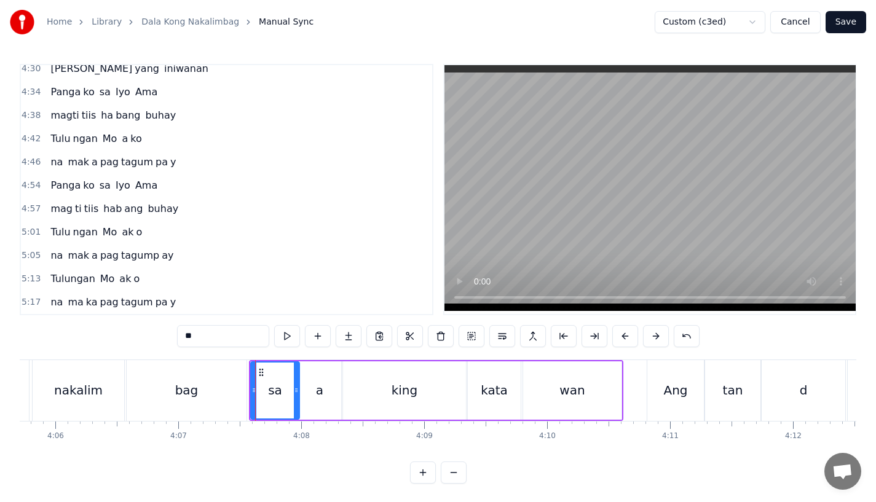
scroll to position [0, 30227]
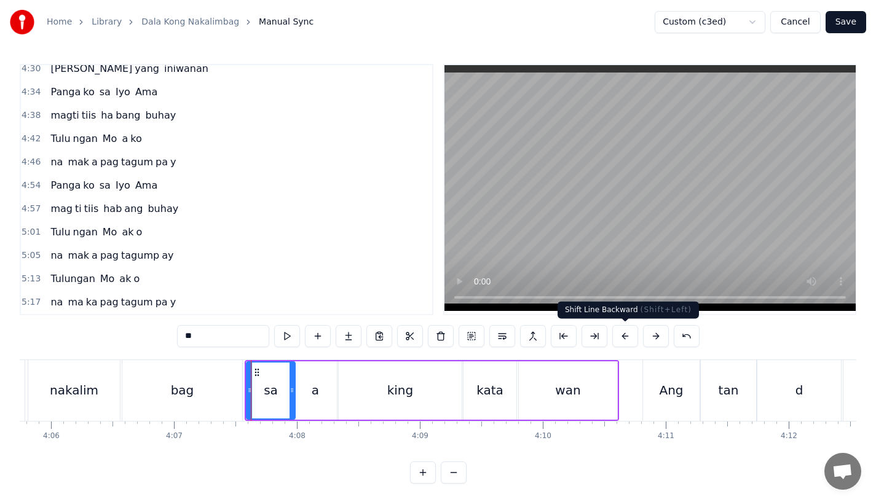
click at [646, 405] on div "Ang" at bounding box center [671, 390] width 57 height 61
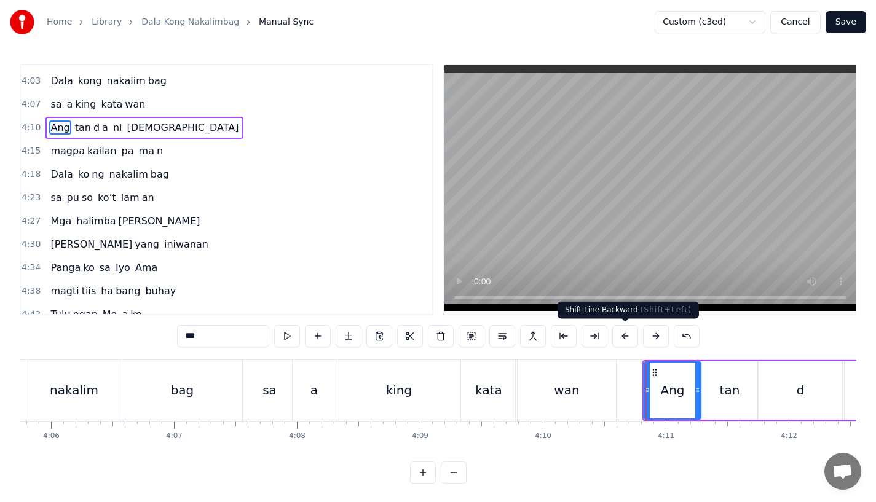
scroll to position [1009, 0]
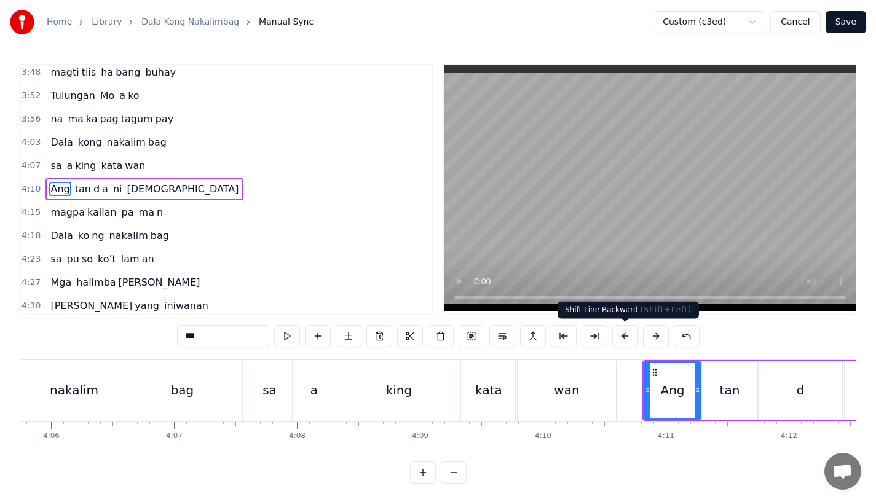
click at [623, 338] on button at bounding box center [626, 336] width 26 height 22
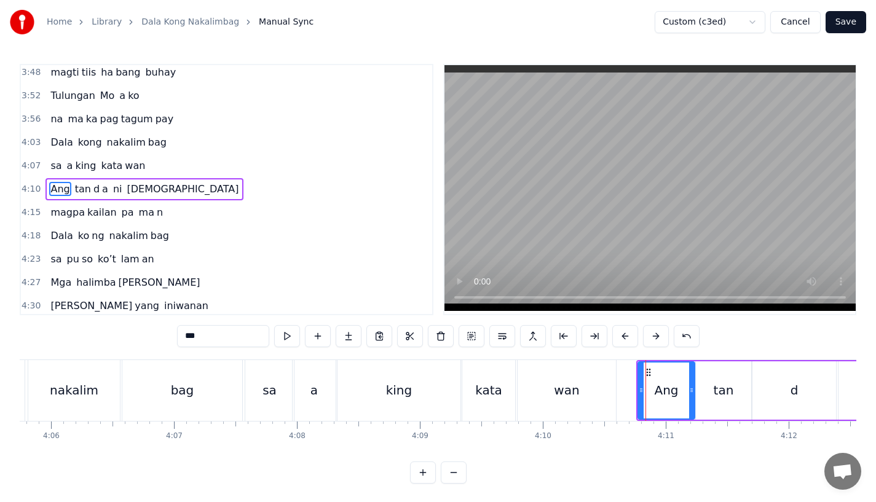
click at [598, 385] on div "wan" at bounding box center [567, 390] width 98 height 61
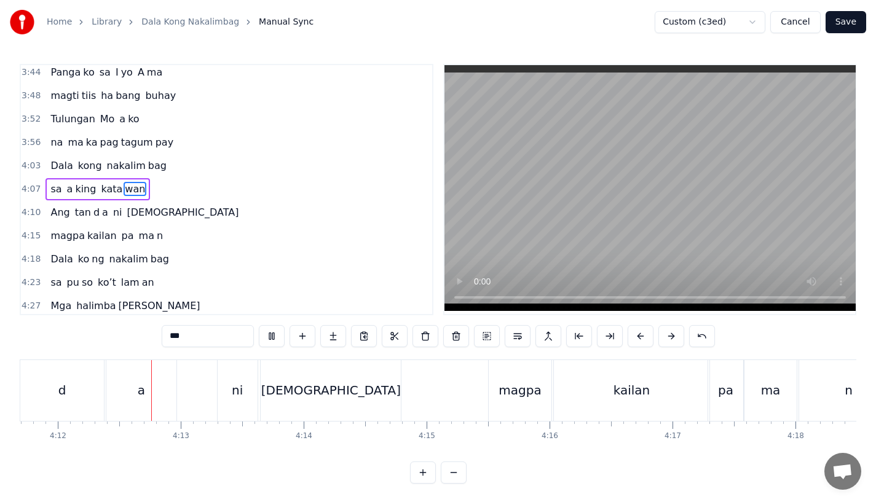
scroll to position [0, 30962]
click at [509, 392] on div "magpa" at bounding box center [517, 390] width 42 height 18
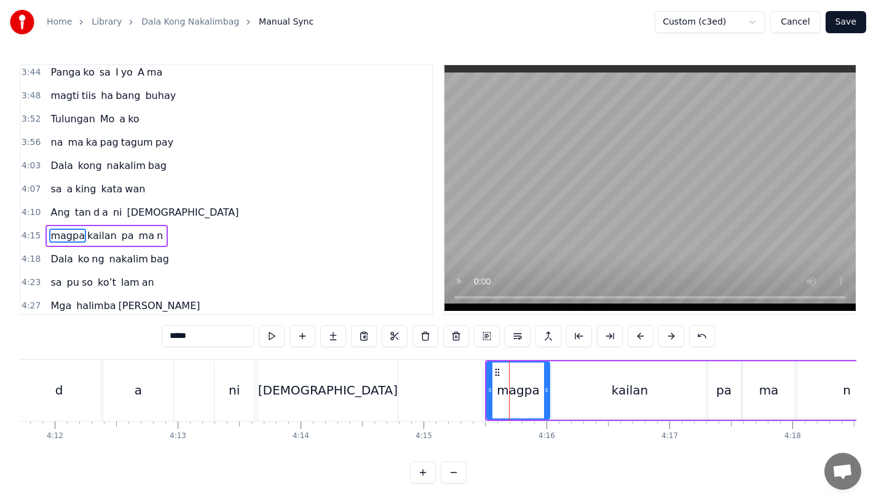
scroll to position [1033, 0]
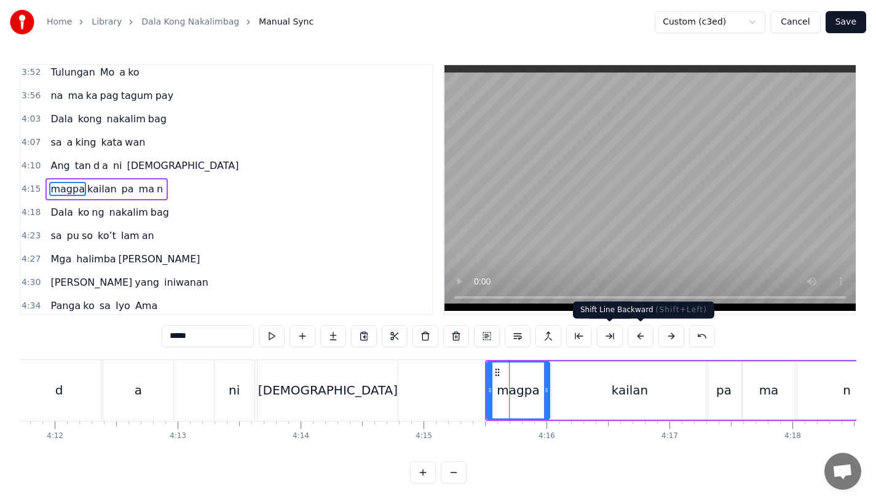
click at [637, 338] on button at bounding box center [641, 336] width 26 height 22
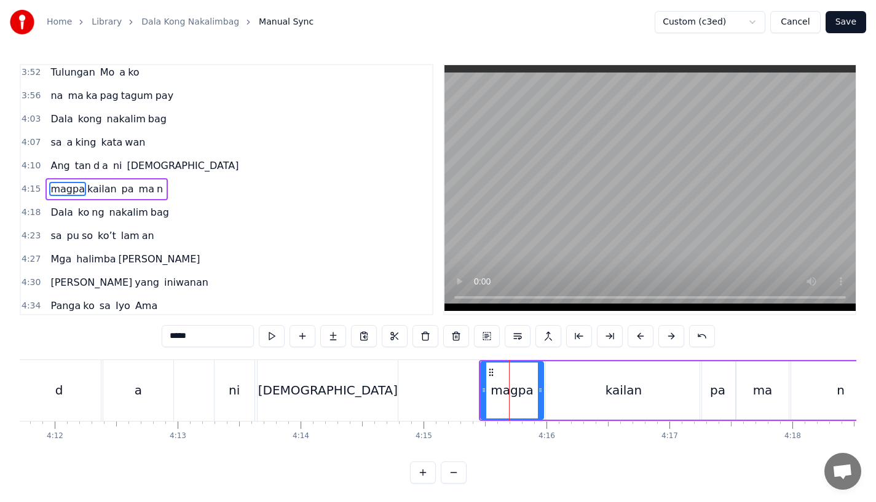
click at [333, 388] on div "[DEMOGRAPHIC_DATA]" at bounding box center [328, 390] width 140 height 18
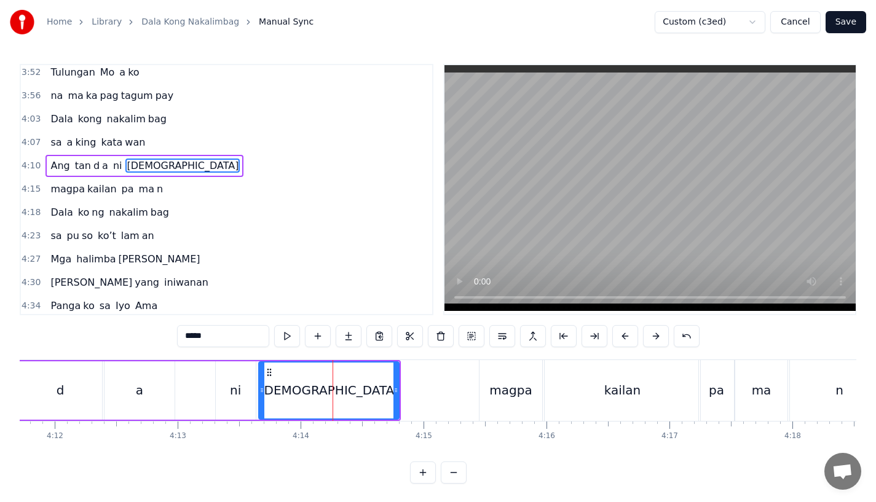
scroll to position [1009, 0]
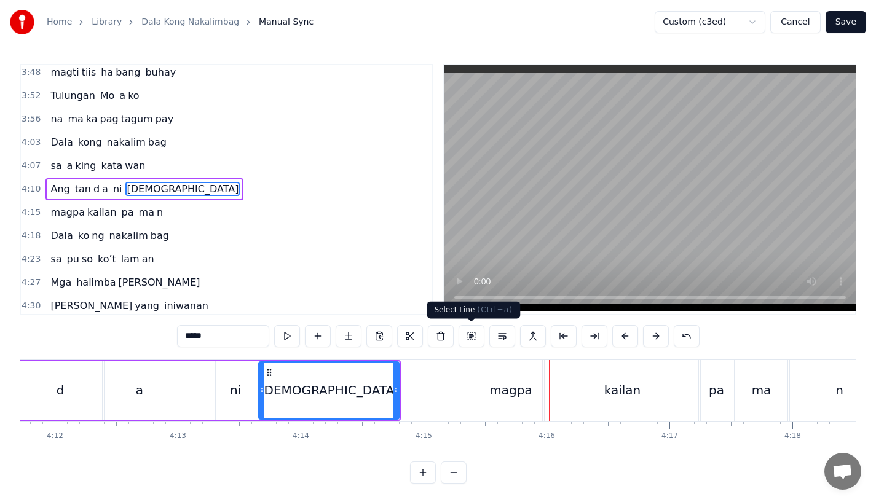
click at [517, 389] on div "magpa" at bounding box center [511, 390] width 42 height 18
type input "*****"
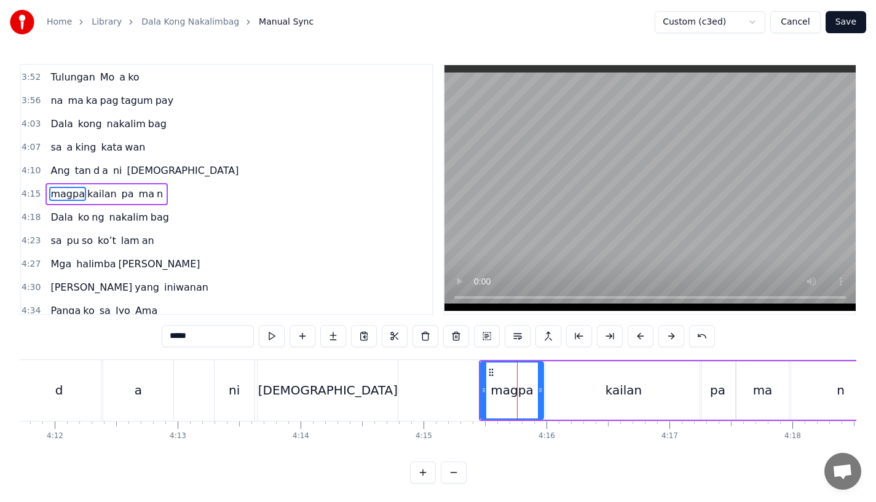
scroll to position [1033, 0]
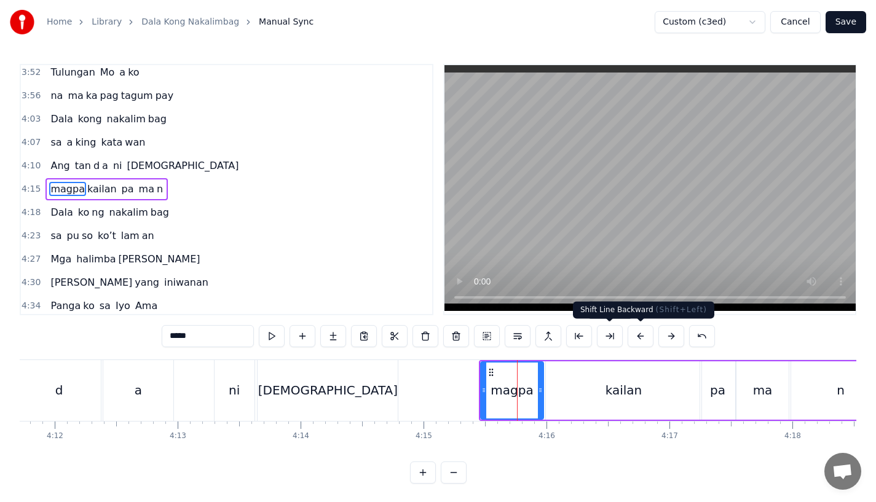
click at [640, 339] on button at bounding box center [641, 336] width 26 height 22
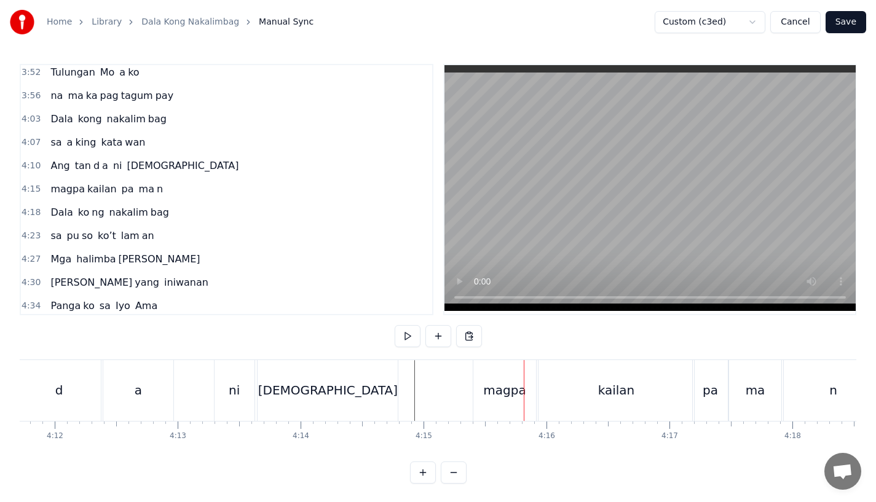
click at [374, 395] on div "[DEMOGRAPHIC_DATA]" at bounding box center [328, 390] width 140 height 61
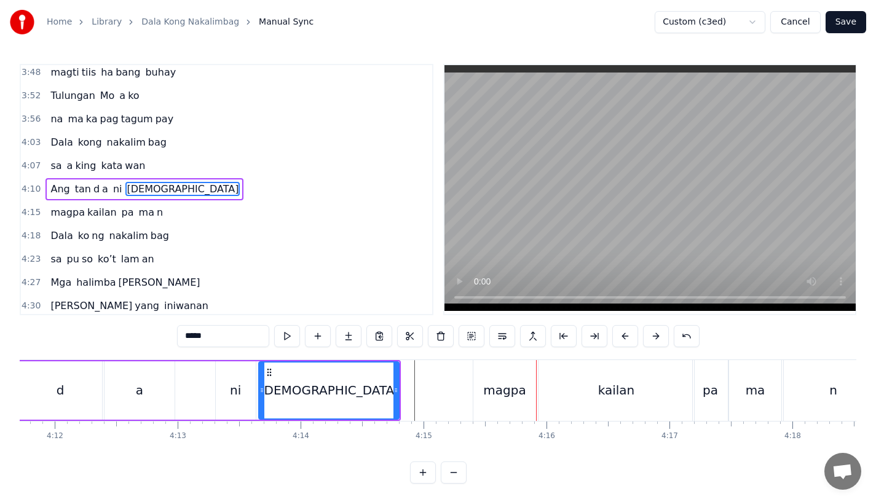
click at [495, 387] on div "magpa" at bounding box center [504, 390] width 42 height 18
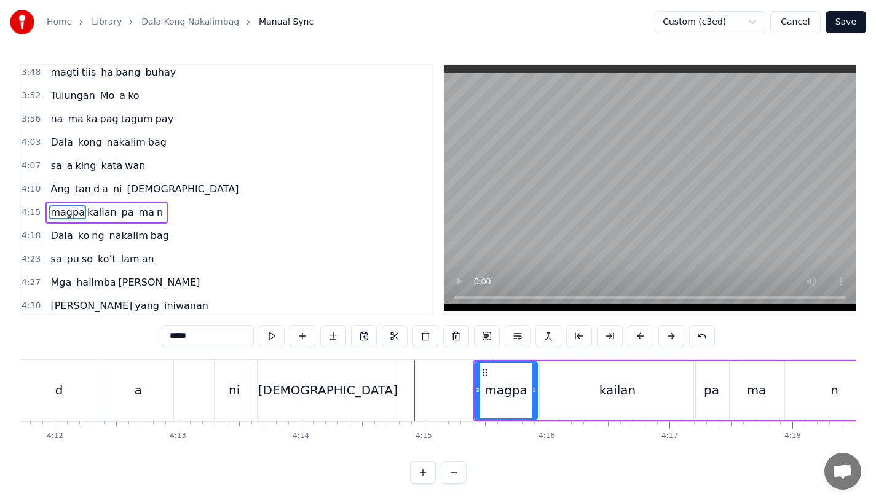
scroll to position [1033, 0]
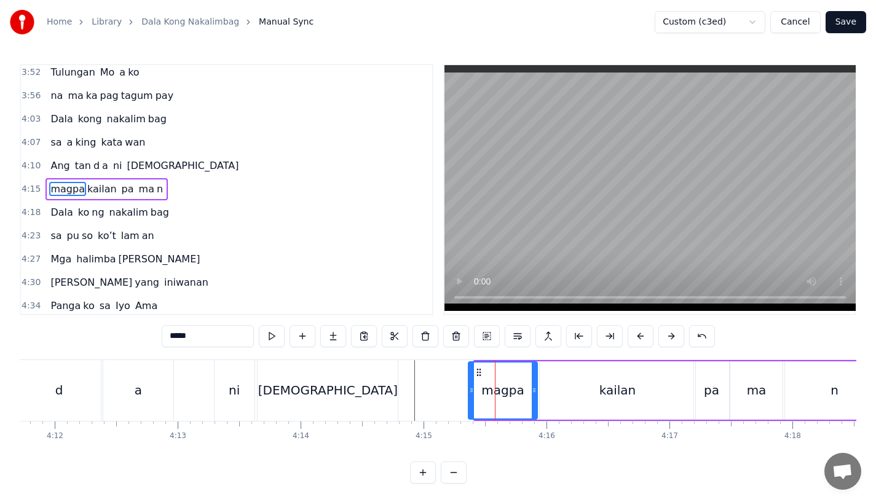
drag, startPoint x: 480, startPoint y: 394, endPoint x: 474, endPoint y: 397, distance: 6.9
click at [474, 397] on div at bounding box center [471, 391] width 5 height 56
click at [391, 402] on div "[DEMOGRAPHIC_DATA]" at bounding box center [328, 390] width 140 height 61
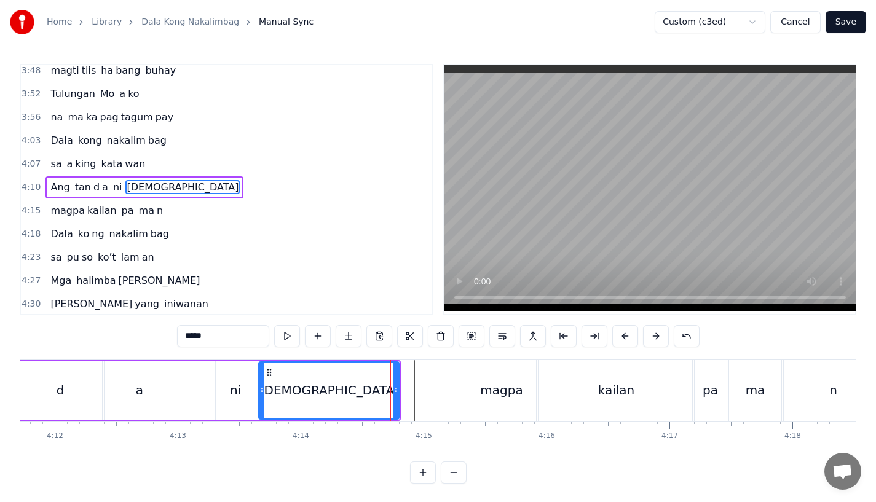
scroll to position [1009, 0]
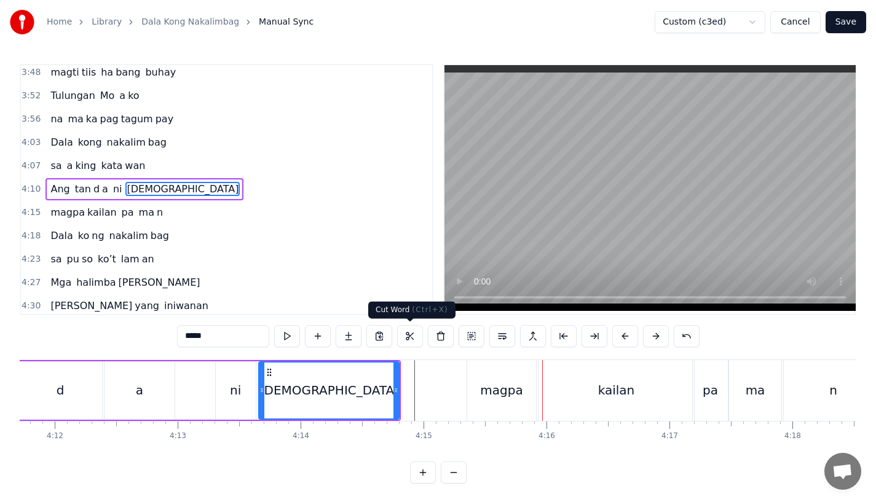
click at [333, 403] on div "[DEMOGRAPHIC_DATA]" at bounding box center [329, 391] width 139 height 56
click at [491, 367] on div "magpa" at bounding box center [501, 390] width 69 height 61
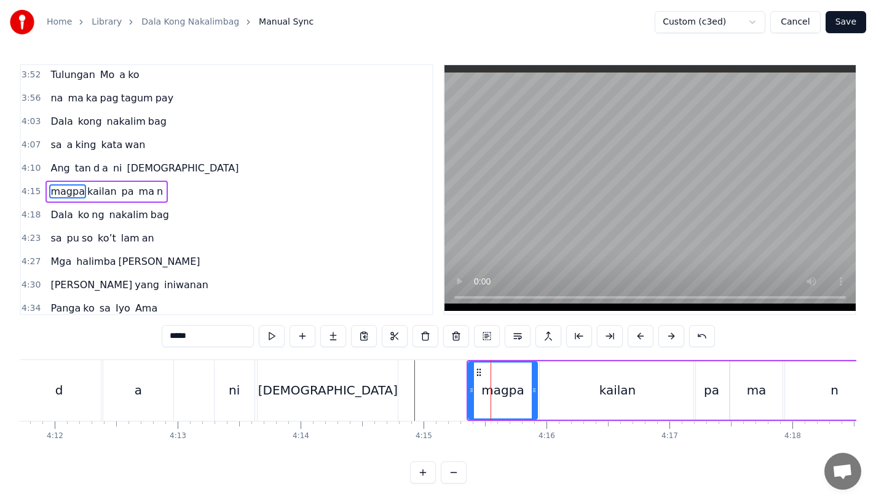
scroll to position [1033, 0]
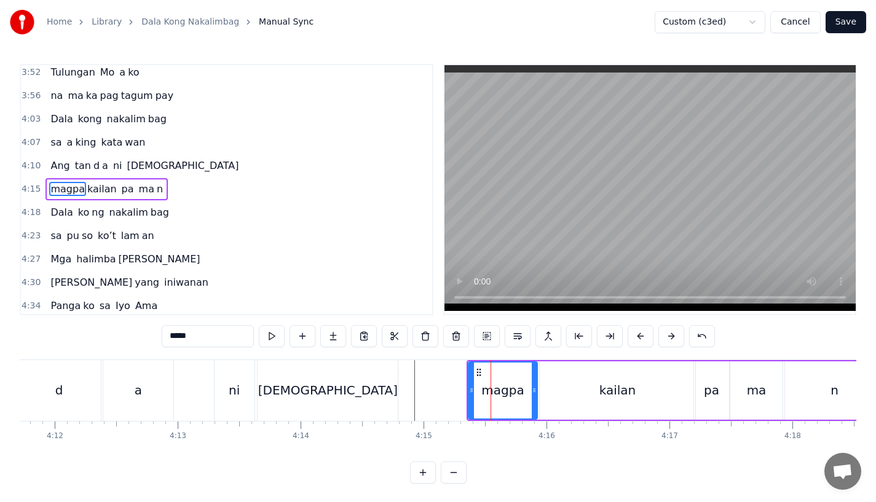
click at [376, 392] on div "[DEMOGRAPHIC_DATA]" at bounding box center [328, 390] width 140 height 61
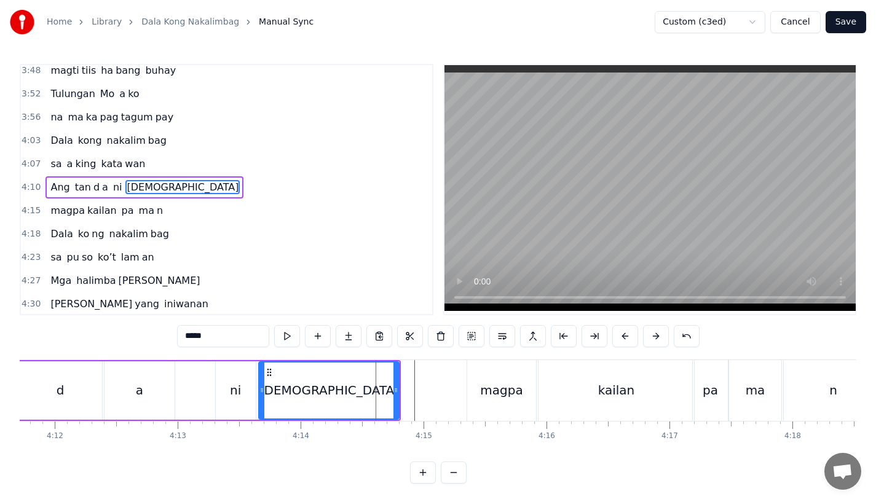
scroll to position [1009, 0]
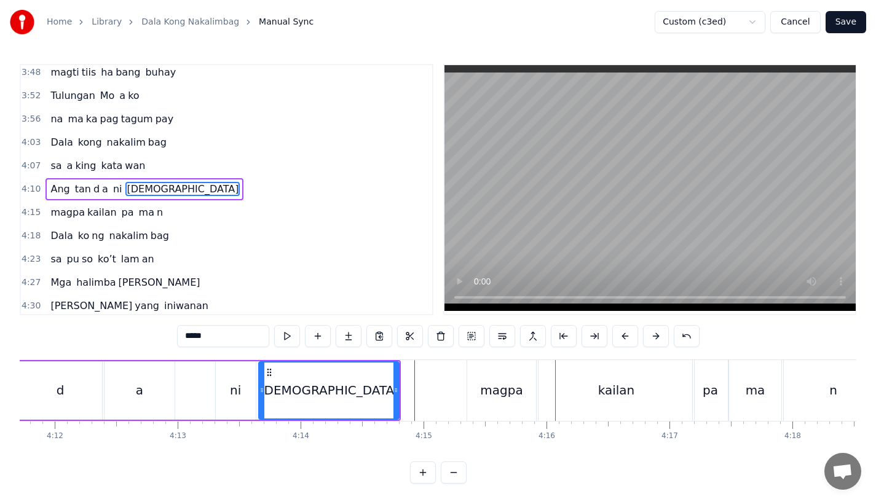
click at [496, 390] on div "magpa" at bounding box center [501, 390] width 42 height 18
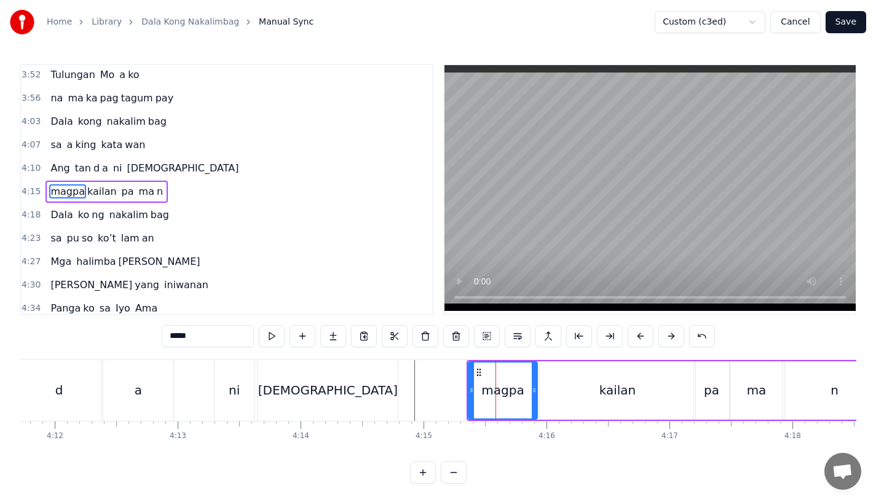
scroll to position [1033, 0]
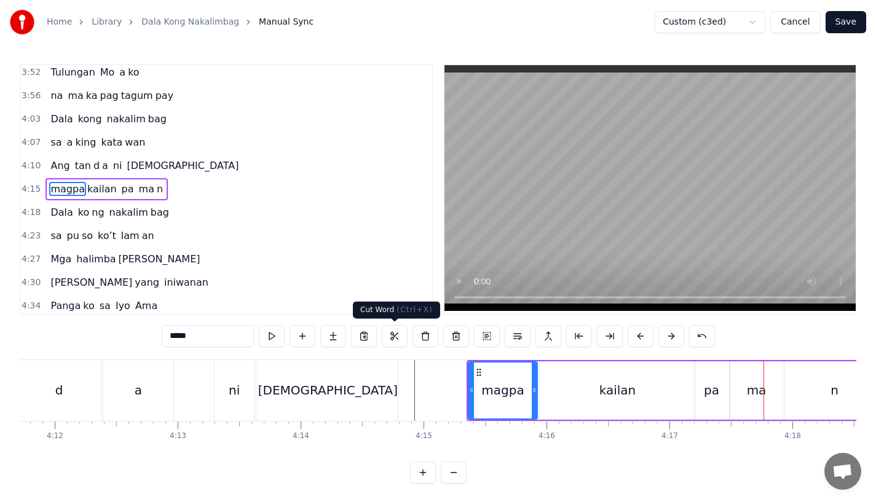
click at [359, 385] on div "[DEMOGRAPHIC_DATA]" at bounding box center [328, 390] width 140 height 61
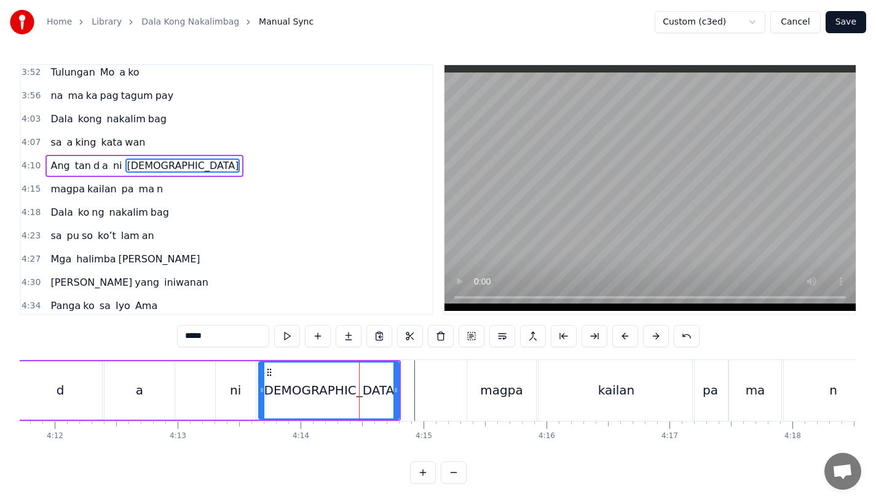
scroll to position [1009, 0]
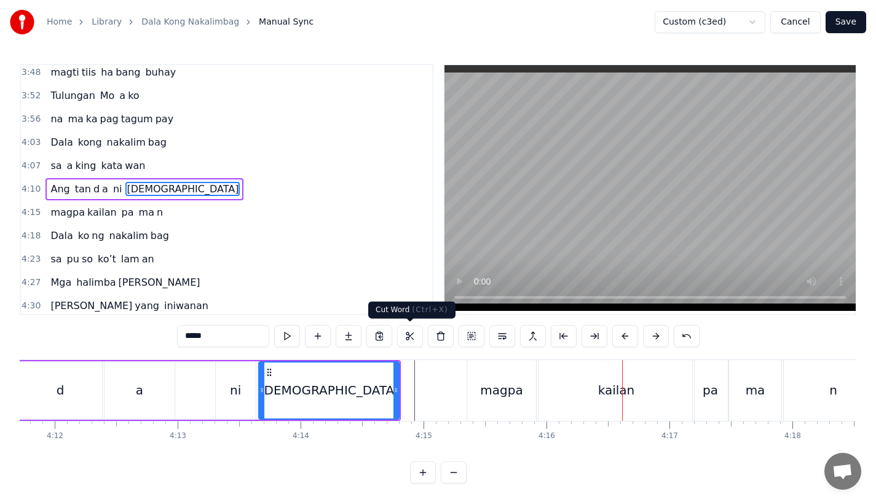
click at [391, 357] on div "0:15 Pagsubok ay dumara ting, 0:19 sapin- saping kapang lawan 0:23 Puso’y ibig …" at bounding box center [438, 274] width 837 height 420
click at [339, 397] on div "[DEMOGRAPHIC_DATA]" at bounding box center [330, 390] width 140 height 18
click at [293, 394] on div "[DEMOGRAPHIC_DATA]" at bounding box center [329, 391] width 139 height 56
click at [470, 374] on div "magpa" at bounding box center [501, 390] width 69 height 61
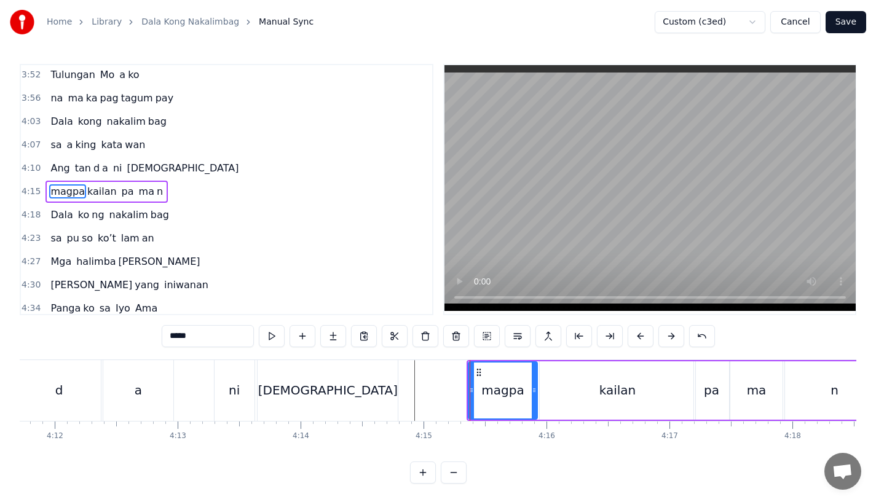
scroll to position [1033, 0]
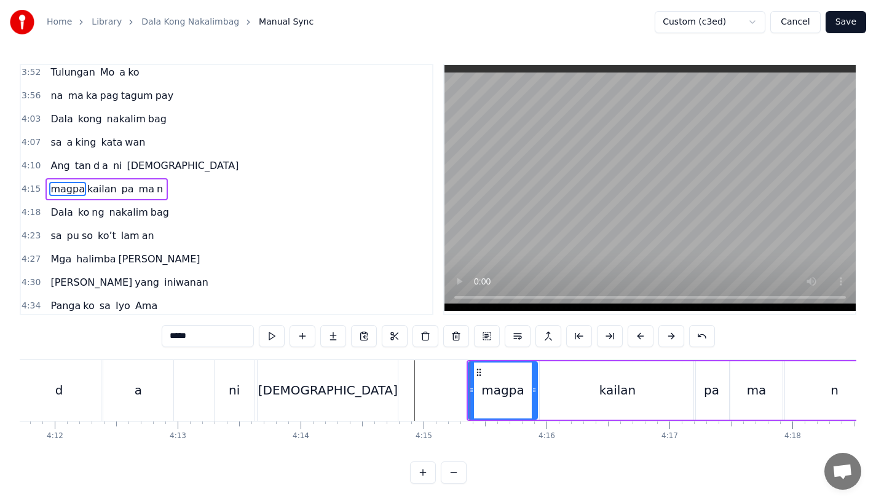
click at [469, 381] on div "magpa" at bounding box center [503, 391] width 70 height 58
click at [464, 391] on icon at bounding box center [466, 391] width 5 height 10
click at [359, 395] on div "[DEMOGRAPHIC_DATA]" at bounding box center [328, 390] width 140 height 61
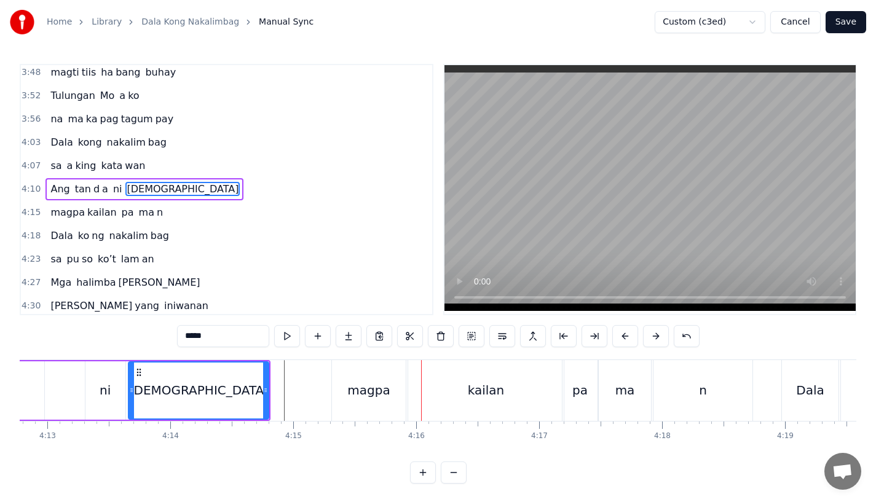
scroll to position [0, 31149]
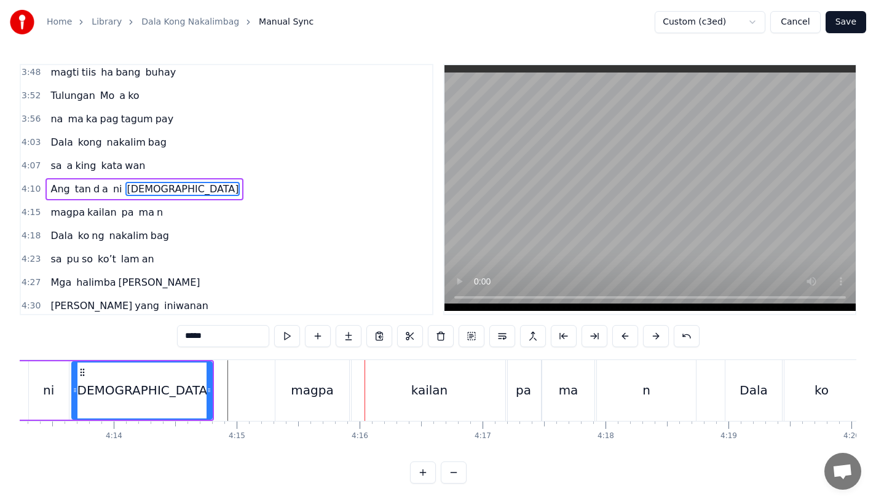
click at [434, 372] on div "kailan" at bounding box center [430, 390] width 156 height 61
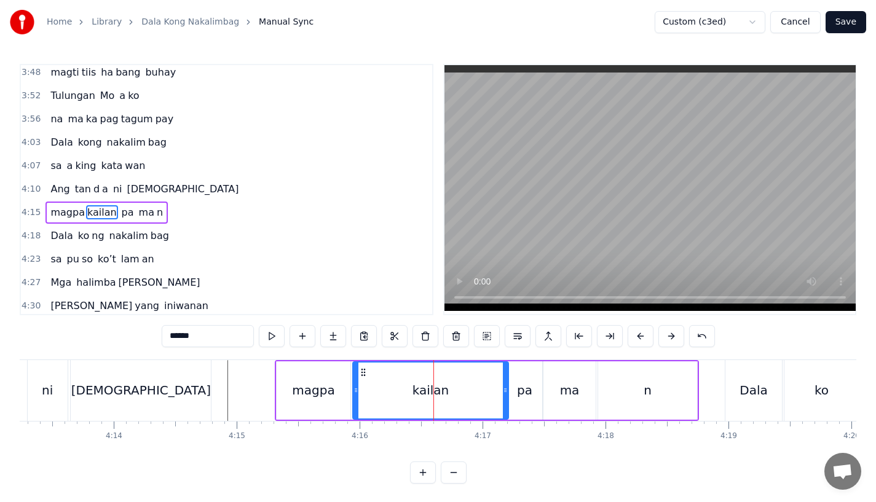
scroll to position [1033, 0]
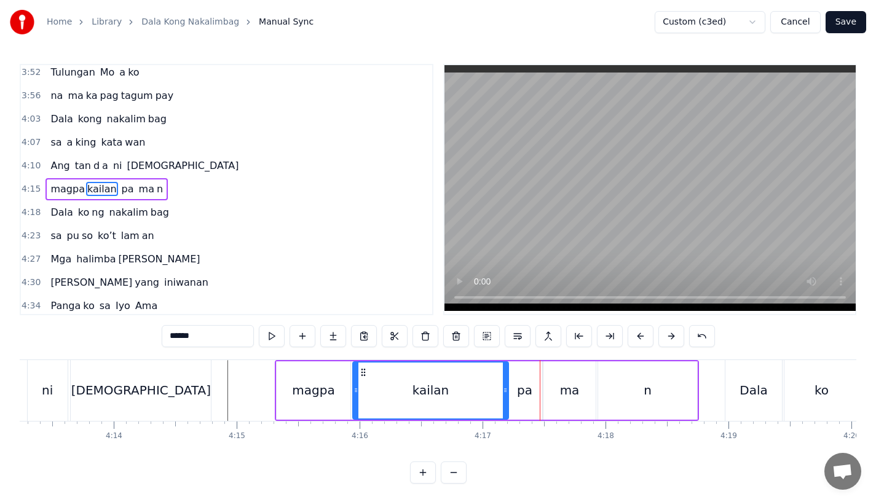
click at [475, 379] on div "kailan" at bounding box center [431, 391] width 154 height 56
click at [737, 387] on div "Dala" at bounding box center [754, 390] width 57 height 61
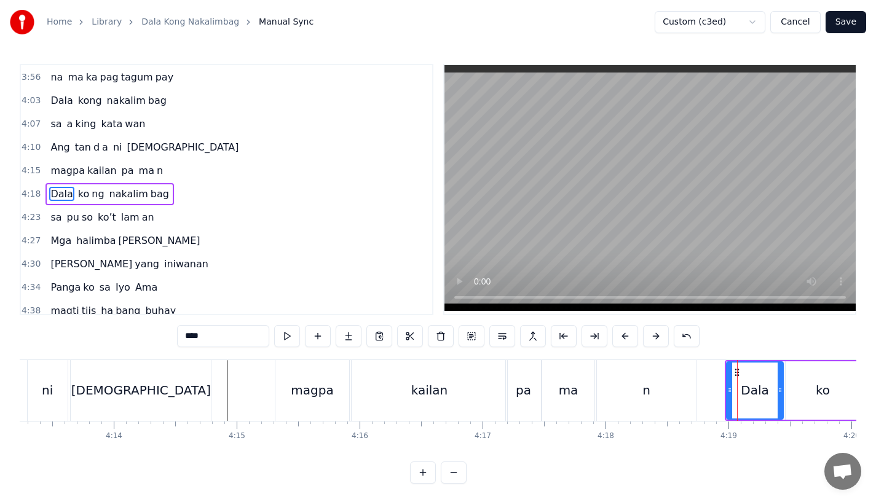
scroll to position [1056, 0]
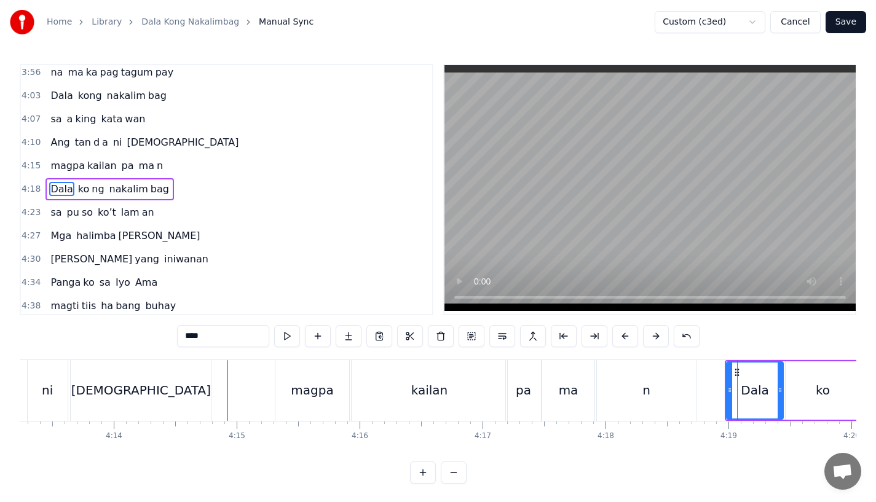
click at [727, 388] on div "Dala" at bounding box center [755, 391] width 58 height 58
click at [724, 400] on div at bounding box center [726, 391] width 5 height 56
click at [681, 375] on div "n" at bounding box center [646, 390] width 99 height 61
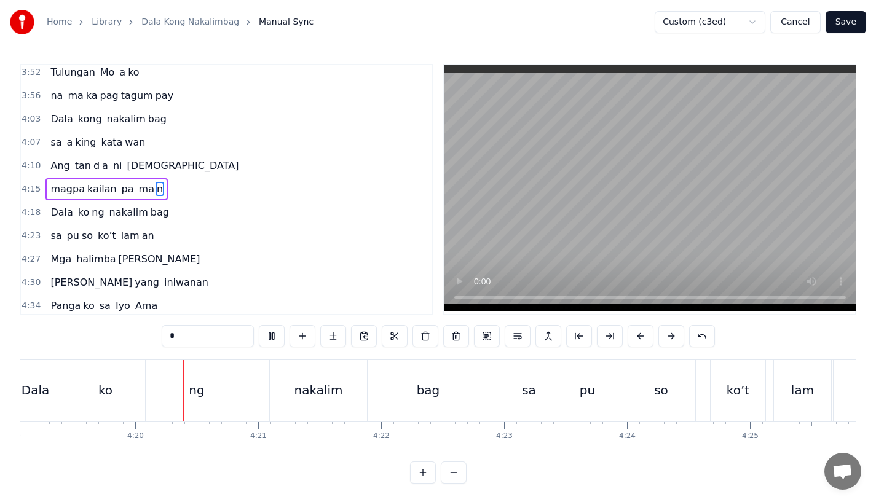
scroll to position [0, 31873]
click at [525, 393] on div "sa" at bounding box center [522, 390] width 14 height 18
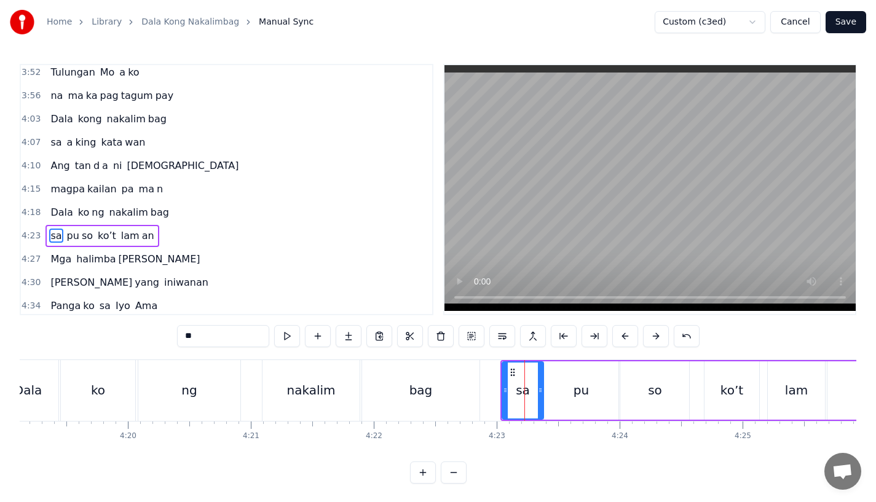
scroll to position [1079, 0]
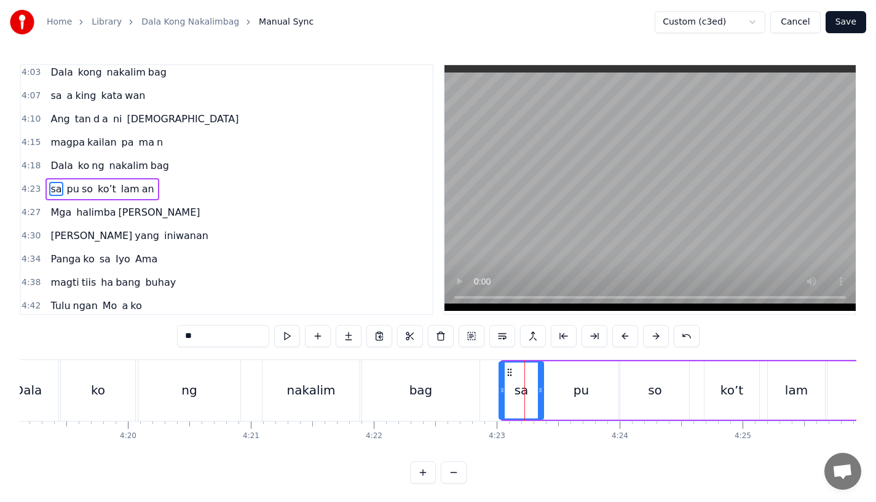
click at [501, 394] on icon at bounding box center [502, 391] width 5 height 10
drag, startPoint x: 542, startPoint y: 393, endPoint x: 550, endPoint y: 392, distance: 7.4
click at [550, 392] on div "sa" at bounding box center [524, 391] width 51 height 58
click at [556, 392] on div "pu" at bounding box center [581, 391] width 74 height 58
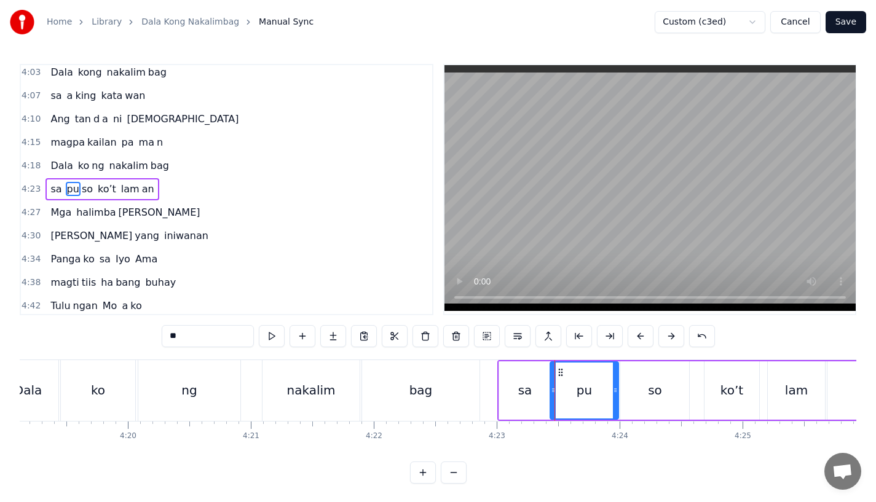
click at [554, 392] on icon at bounding box center [553, 391] width 5 height 10
click at [450, 391] on div "bag" at bounding box center [420, 390] width 117 height 61
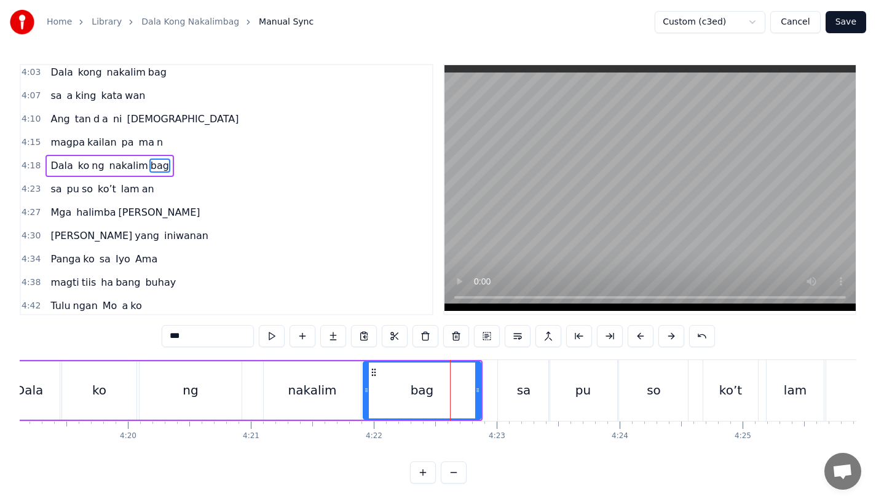
scroll to position [1056, 0]
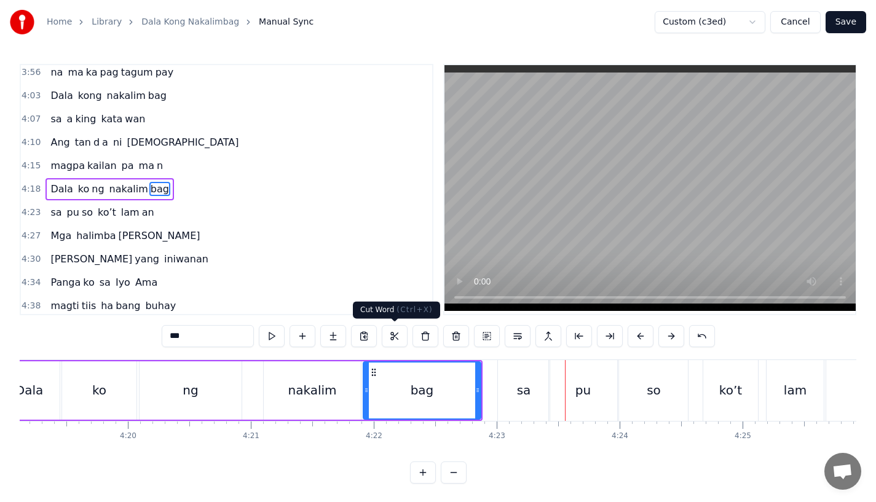
click at [350, 376] on div "nakalim" at bounding box center [312, 391] width 97 height 58
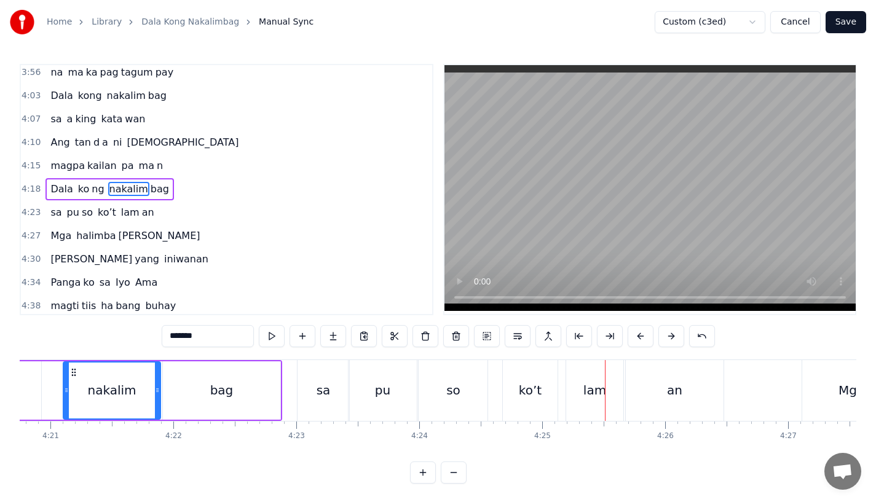
scroll to position [0, 32060]
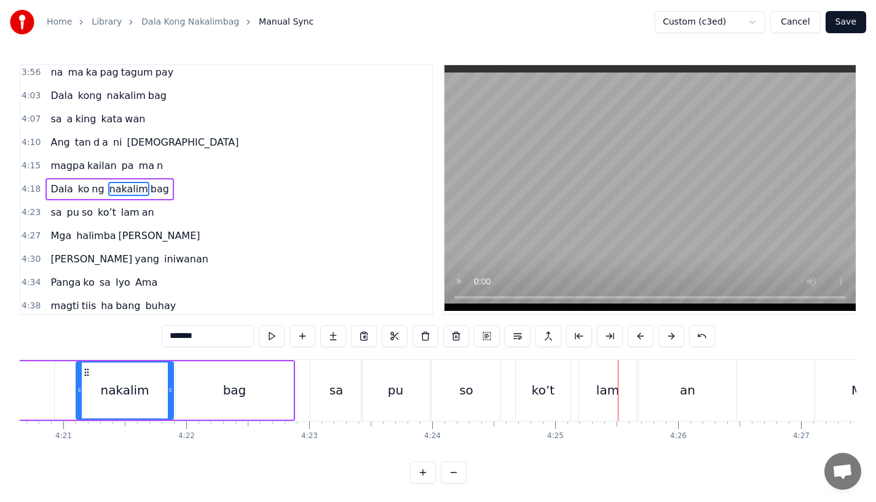
click at [382, 370] on div "pu" at bounding box center [396, 390] width 68 height 61
type input "**"
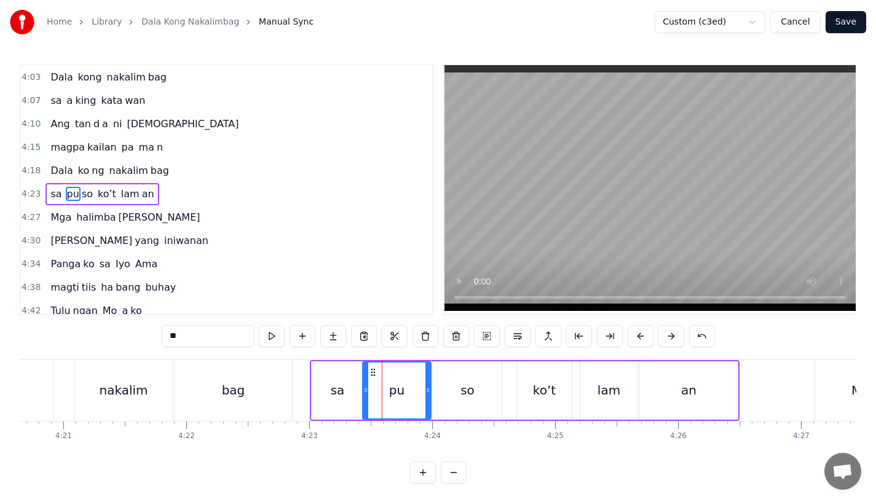
scroll to position [1079, 0]
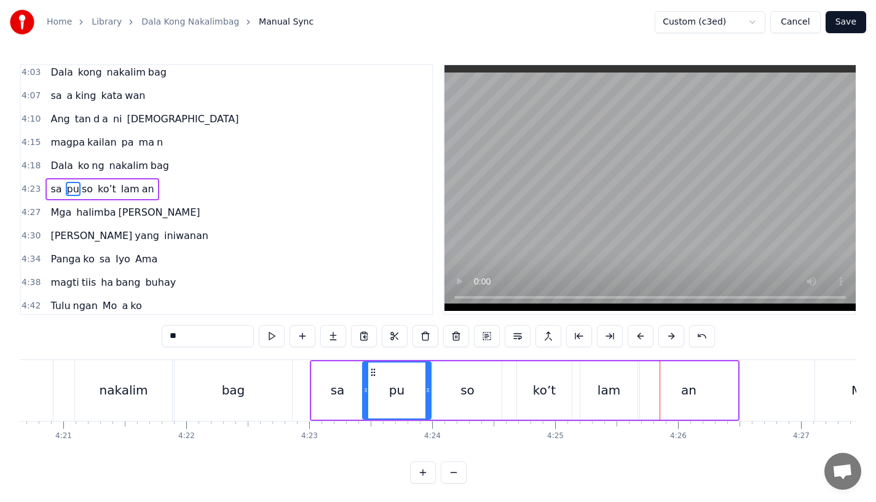
click at [516, 384] on div "sa pu so ko’t lam an" at bounding box center [525, 390] width 430 height 61
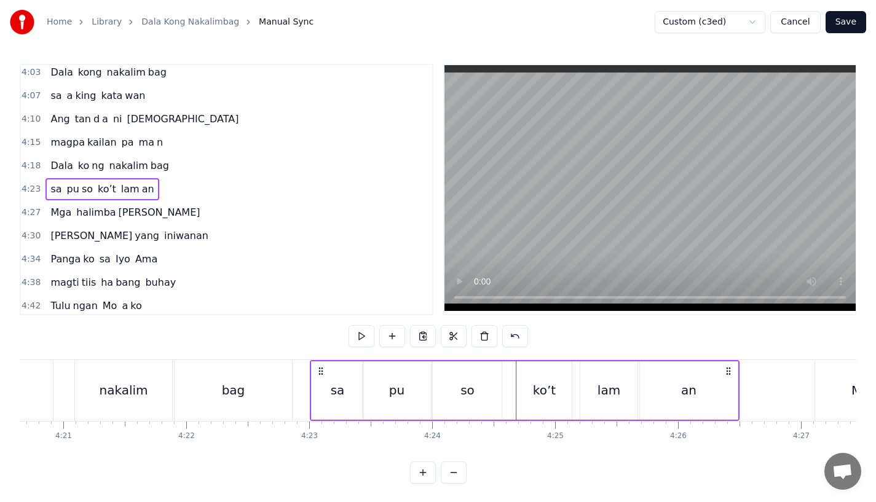
click at [530, 389] on div "ko’t" at bounding box center [544, 391] width 55 height 58
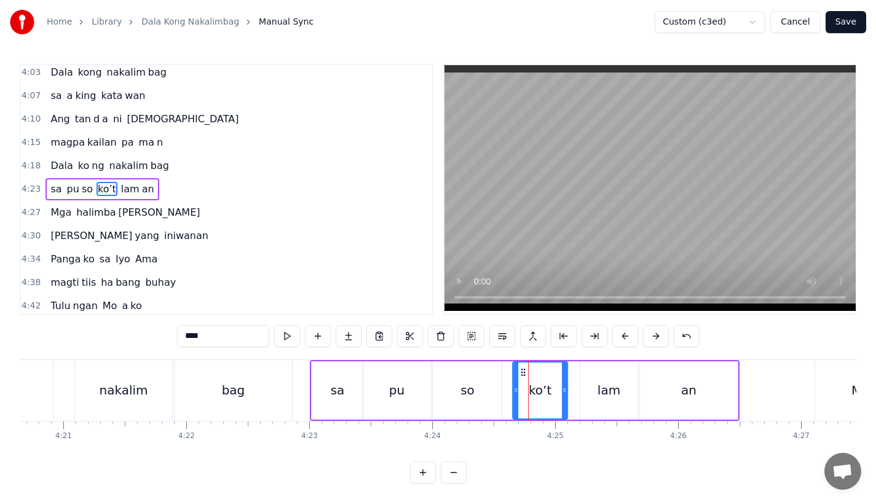
click at [520, 373] on icon at bounding box center [523, 373] width 10 height 10
click at [448, 403] on div "so" at bounding box center [467, 391] width 69 height 58
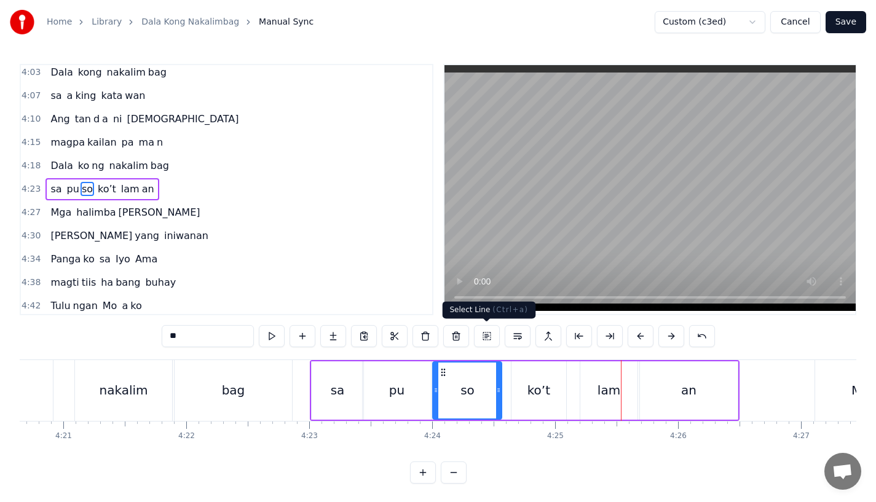
click at [543, 403] on div "ko’t" at bounding box center [539, 391] width 55 height 58
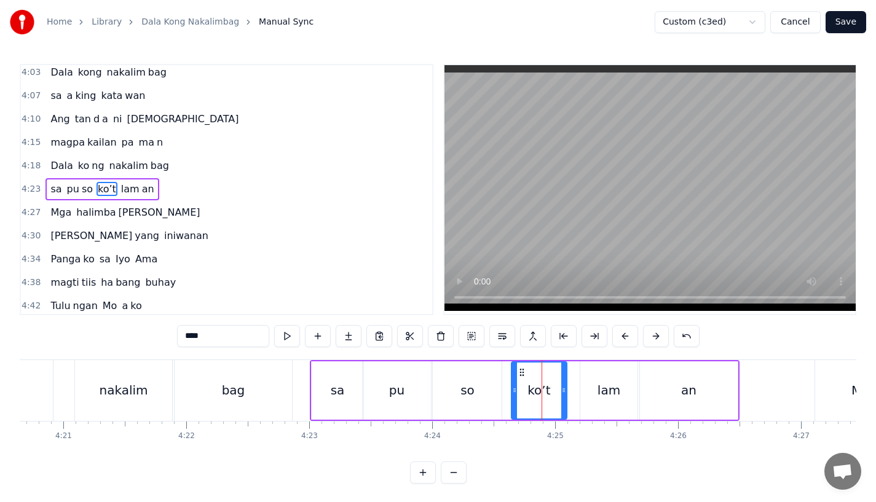
click at [566, 396] on div at bounding box center [564, 391] width 5 height 56
click at [600, 395] on div "lam" at bounding box center [609, 390] width 23 height 18
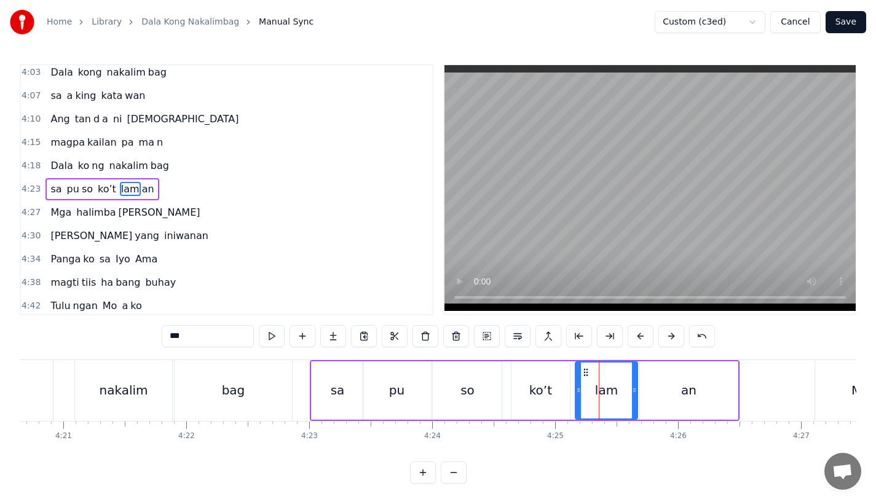
drag, startPoint x: 582, startPoint y: 397, endPoint x: 576, endPoint y: 400, distance: 6.3
click at [576, 400] on div at bounding box center [578, 391] width 5 height 56
click at [528, 400] on div "ko’t" at bounding box center [541, 391] width 58 height 58
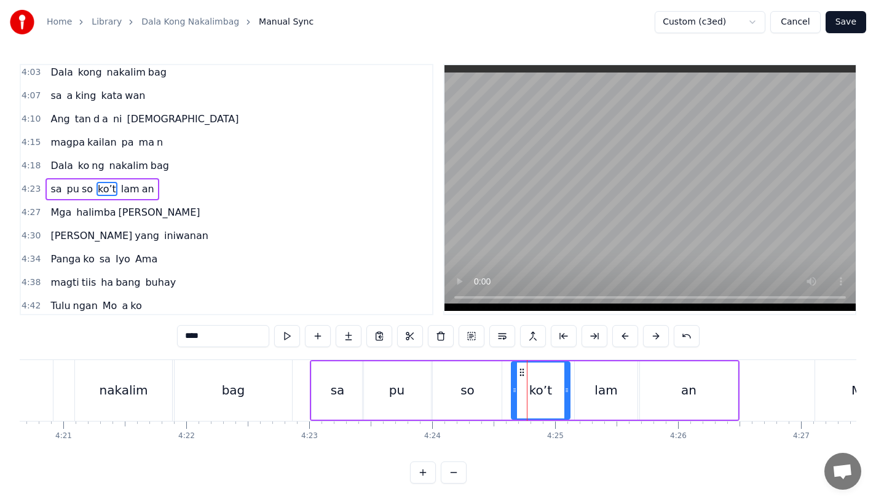
click at [462, 382] on div "so" at bounding box center [468, 390] width 14 height 18
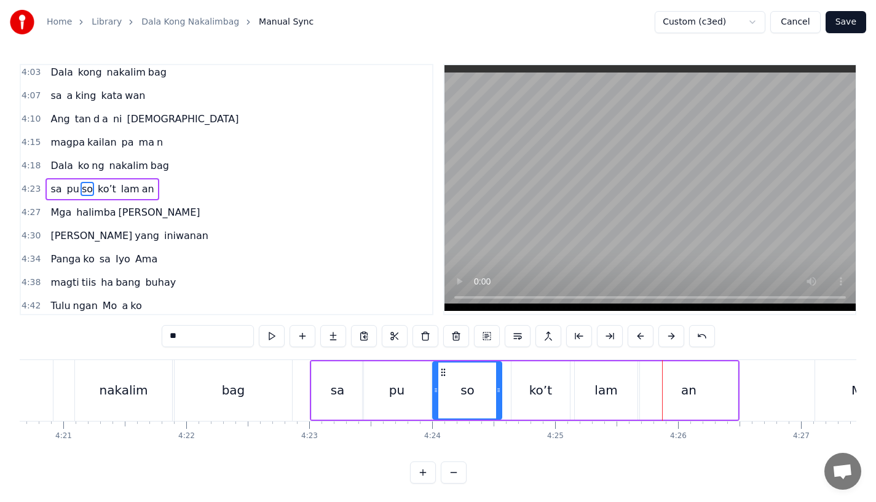
click at [391, 373] on div "pu" at bounding box center [397, 391] width 68 height 58
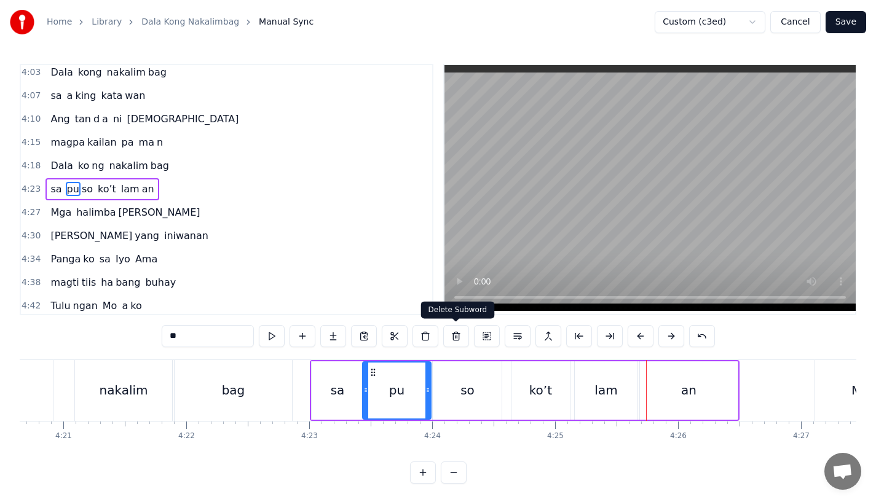
click at [536, 394] on div "ko’t" at bounding box center [541, 390] width 23 height 18
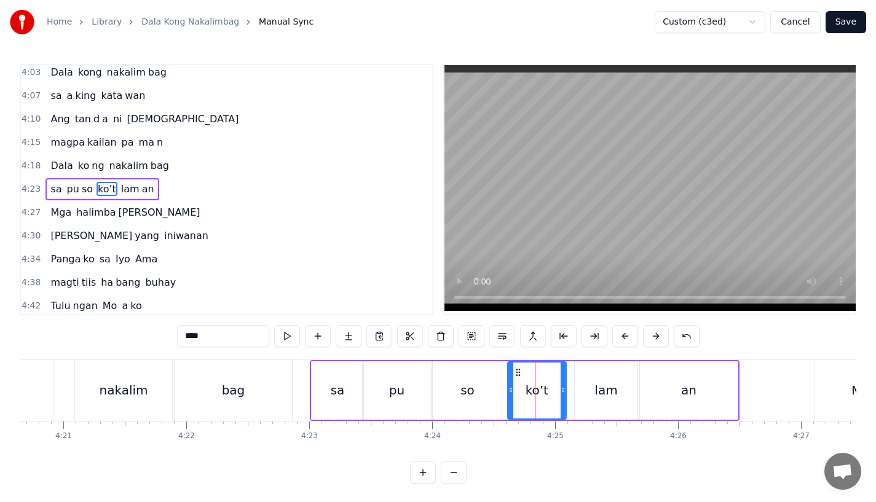
click at [518, 376] on icon at bounding box center [519, 373] width 10 height 10
click at [454, 399] on div "so" at bounding box center [467, 391] width 69 height 58
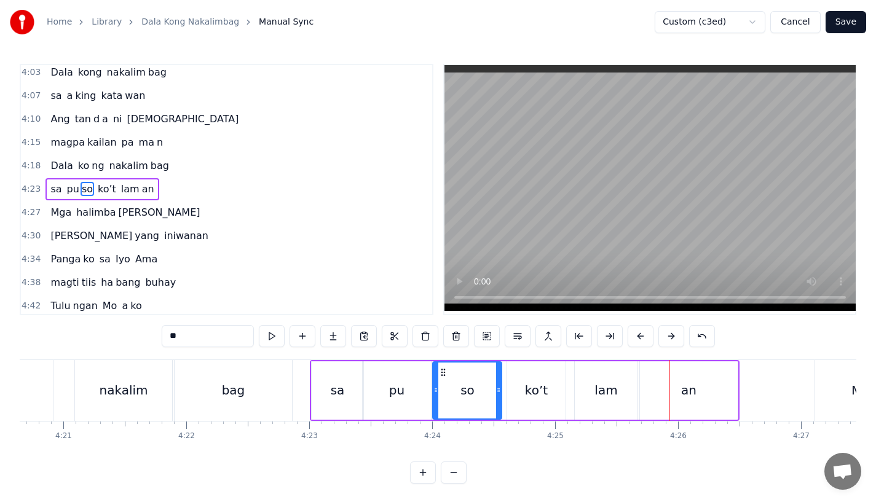
click at [605, 413] on div "lam" at bounding box center [606, 391] width 63 height 58
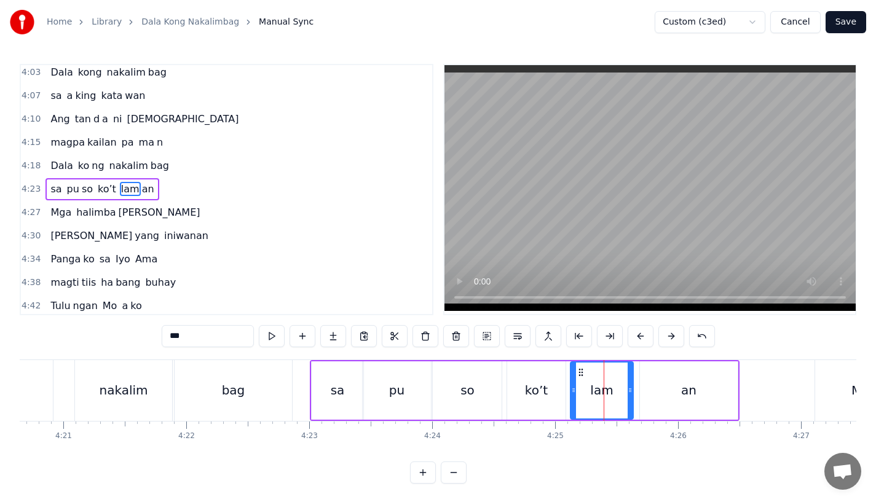
click at [579, 370] on icon at bounding box center [581, 373] width 10 height 10
click at [578, 371] on icon at bounding box center [579, 373] width 10 height 10
click at [648, 382] on div "an" at bounding box center [689, 391] width 98 height 58
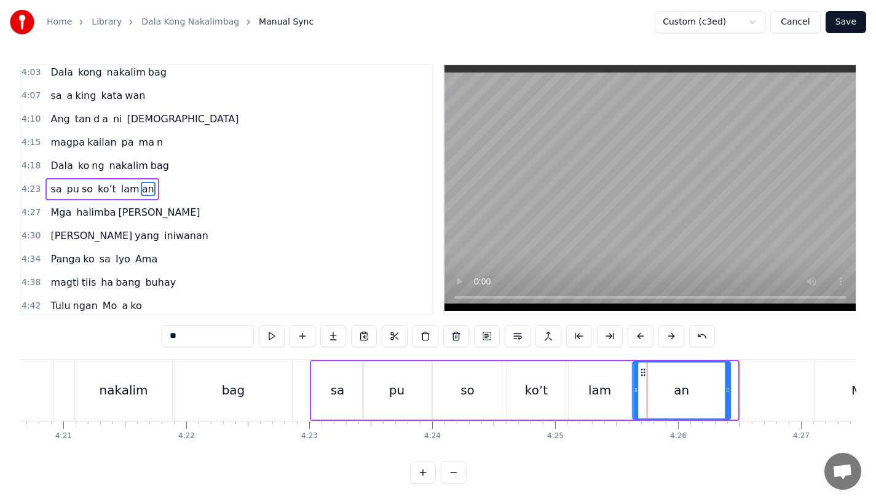
drag, startPoint x: 649, startPoint y: 371, endPoint x: 642, endPoint y: 375, distance: 8.3
click at [642, 375] on icon at bounding box center [643, 373] width 10 height 10
click at [395, 409] on div "pu" at bounding box center [397, 391] width 68 height 58
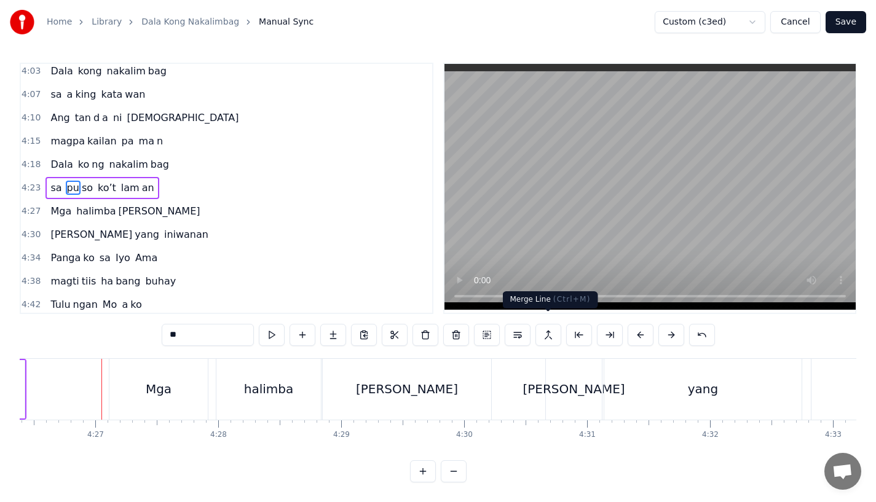
scroll to position [0, 32787]
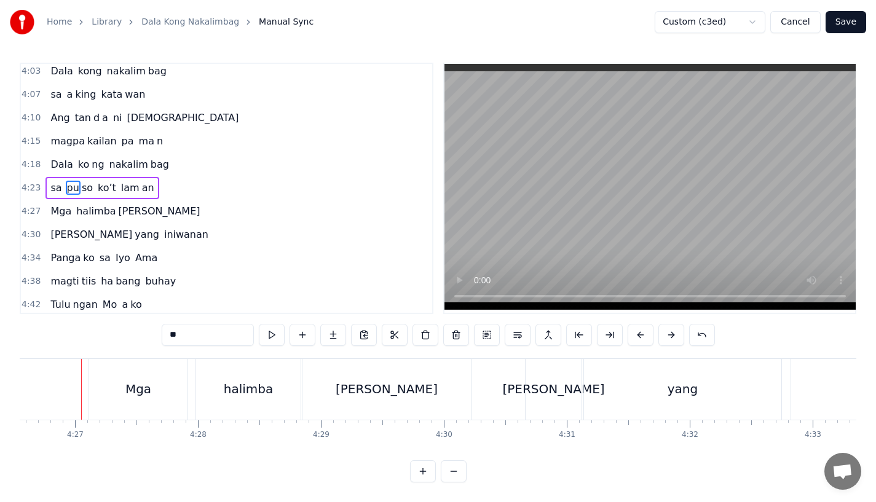
click at [132, 391] on div "Mga" at bounding box center [138, 389] width 98 height 61
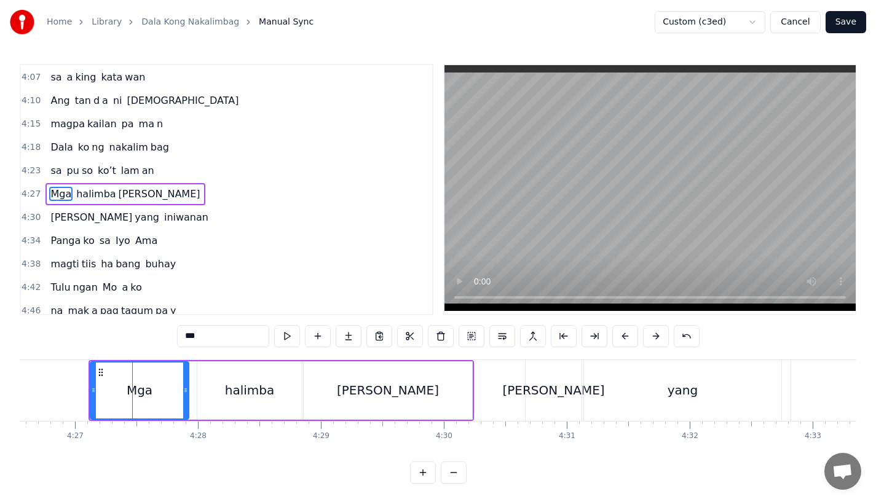
scroll to position [1103, 0]
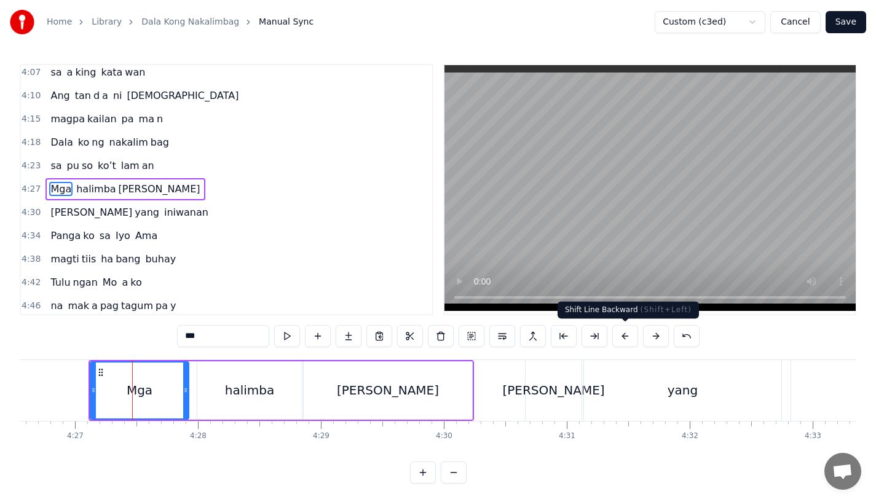
click at [621, 336] on button at bounding box center [626, 336] width 26 height 22
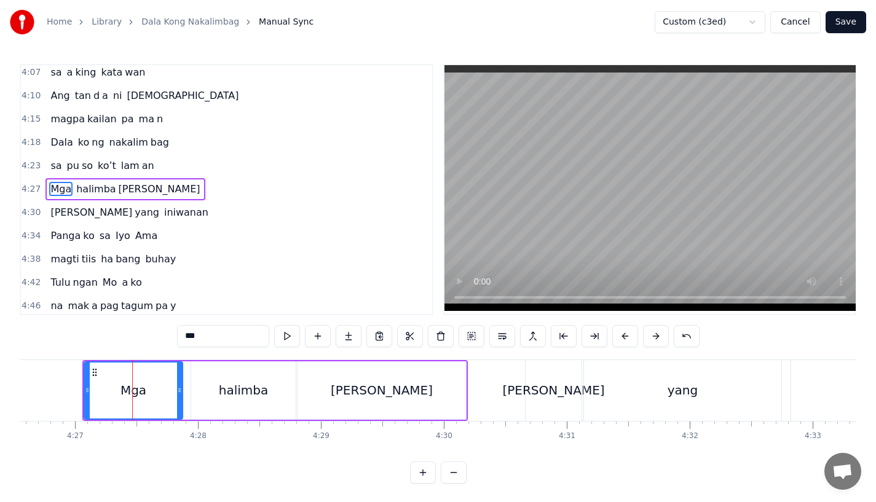
scroll to position [0, 32478]
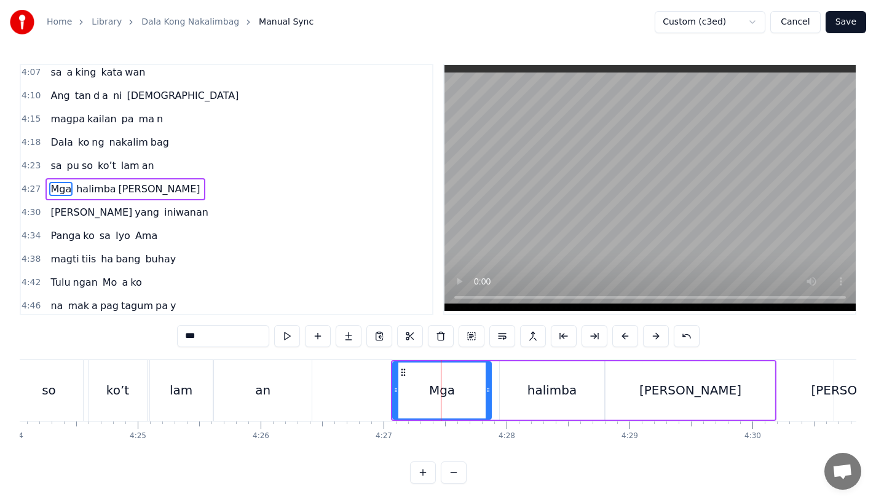
click at [257, 353] on div "0:15 Pagsubok ay dumara ting, 0:19 sapin- saping kapang lawan 0:23 Puso’y ibig …" at bounding box center [438, 274] width 837 height 420
click at [275, 384] on div "an" at bounding box center [263, 390] width 98 height 61
type input "**"
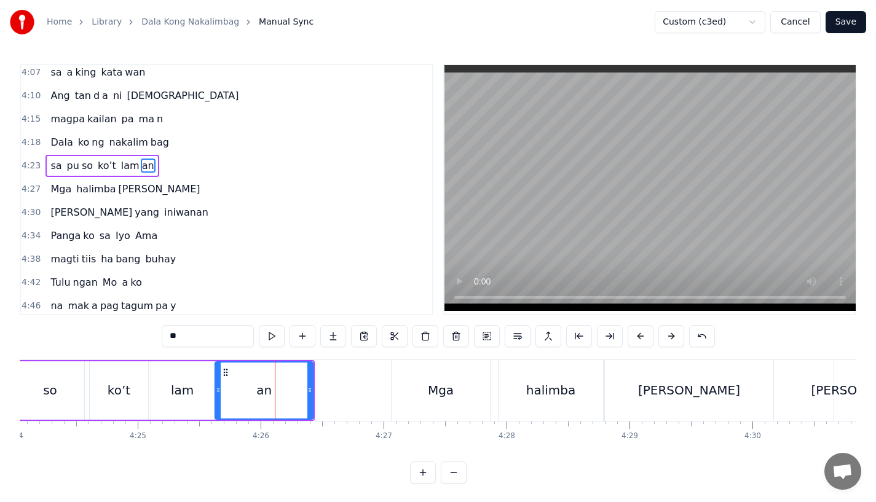
scroll to position [1079, 0]
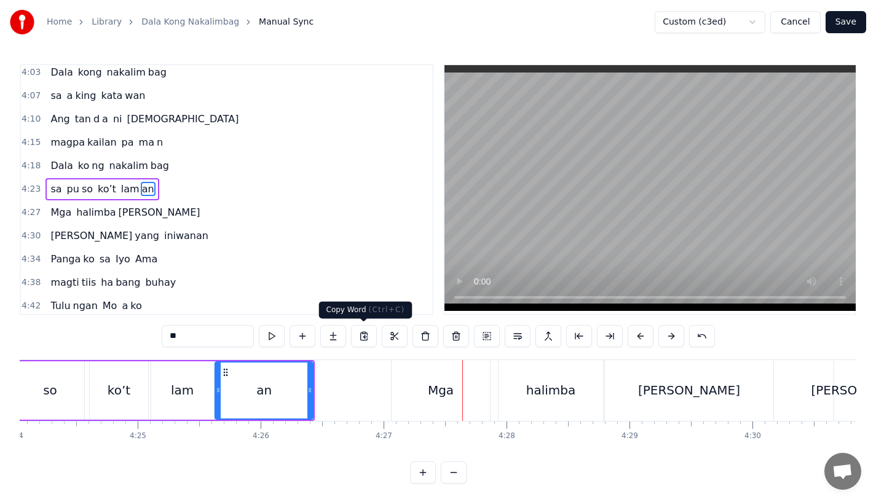
click at [255, 397] on div "an" at bounding box center [264, 391] width 97 height 56
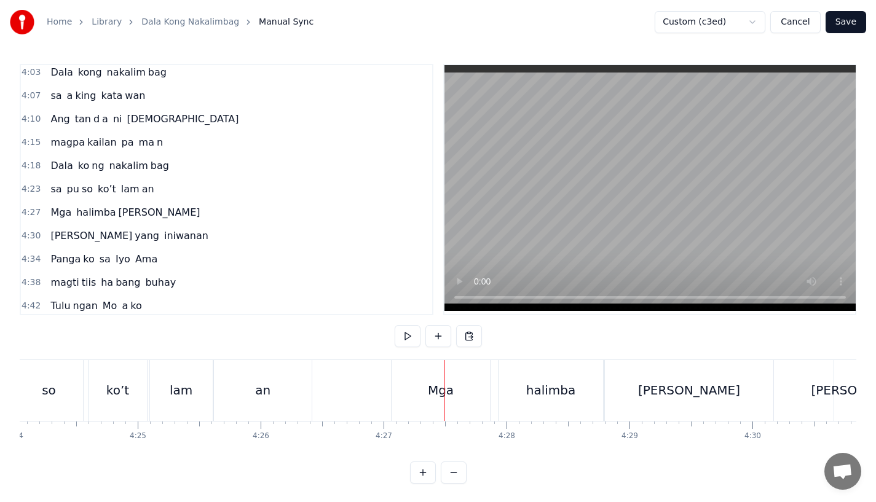
click at [482, 394] on div "Mga" at bounding box center [441, 390] width 98 height 61
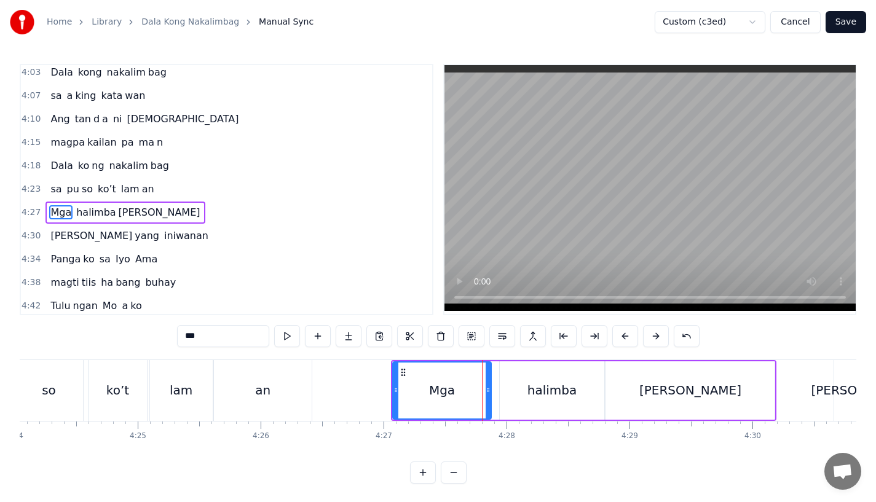
scroll to position [1103, 0]
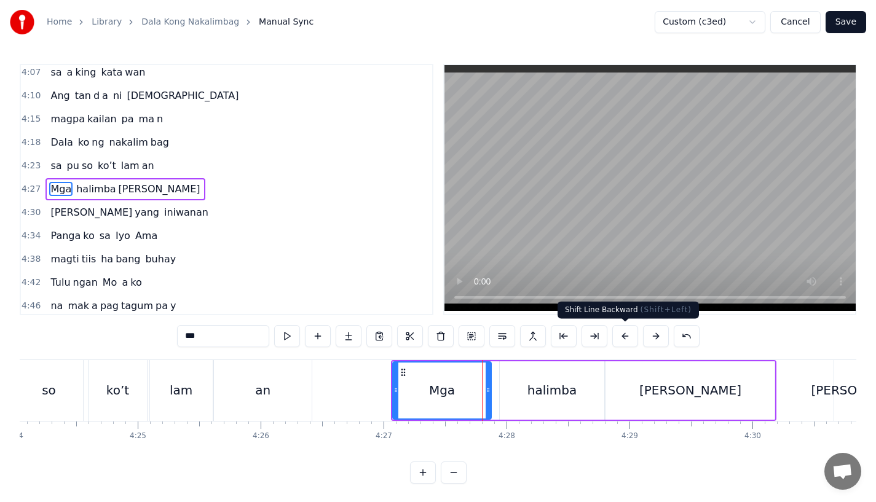
click at [637, 330] on button at bounding box center [626, 336] width 26 height 22
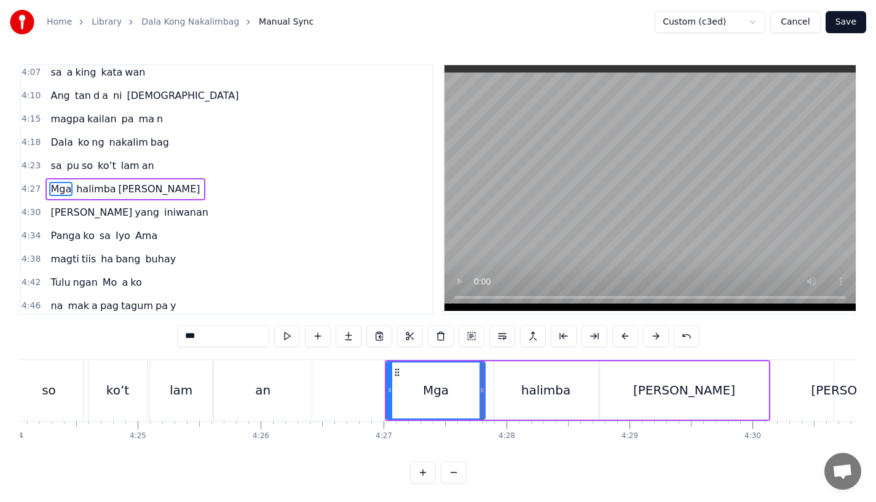
click at [292, 407] on div "an" at bounding box center [263, 390] width 98 height 61
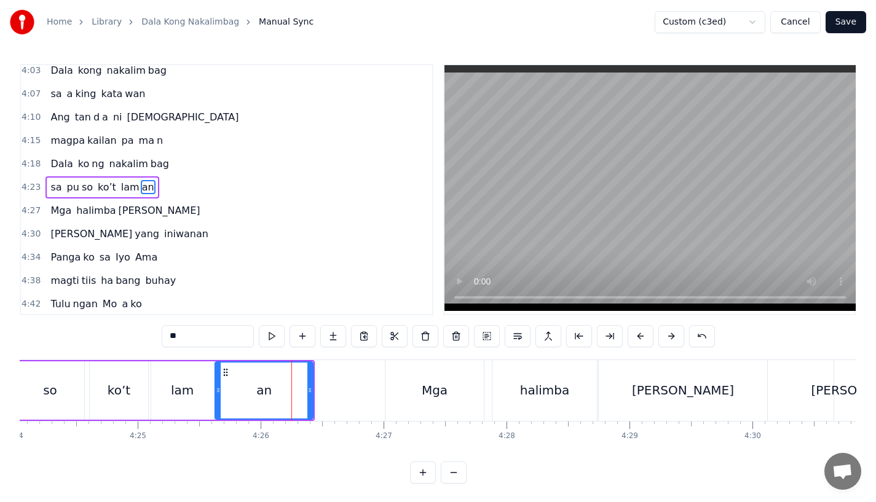
scroll to position [1079, 0]
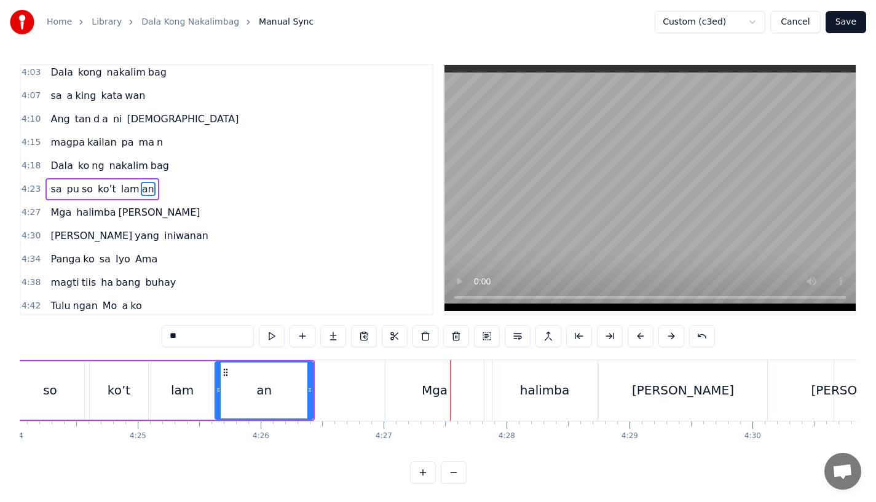
click at [259, 394] on div "an" at bounding box center [263, 390] width 15 height 18
click at [434, 388] on div "Mga" at bounding box center [435, 390] width 26 height 18
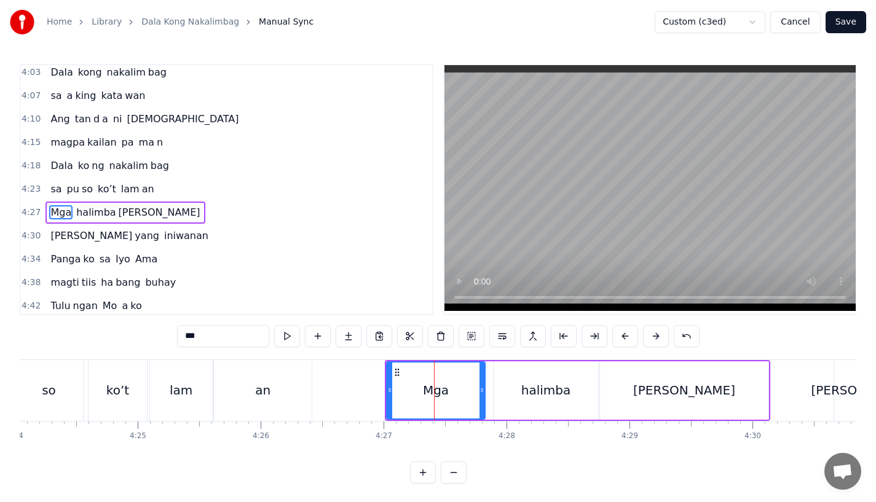
scroll to position [1103, 0]
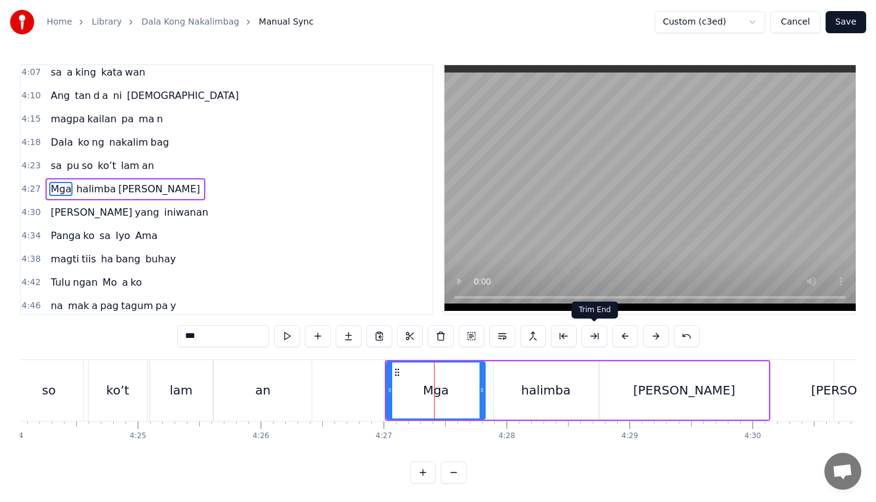
click at [628, 331] on button at bounding box center [626, 336] width 26 height 22
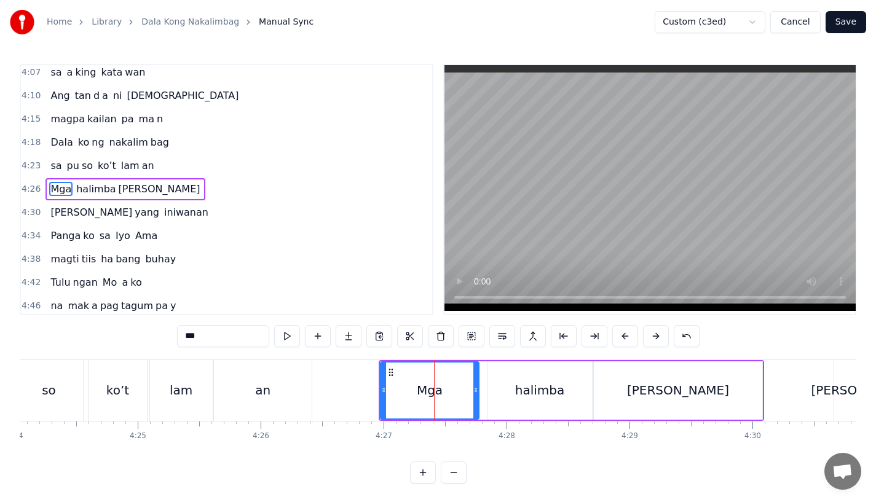
click at [295, 400] on div "an" at bounding box center [263, 390] width 98 height 61
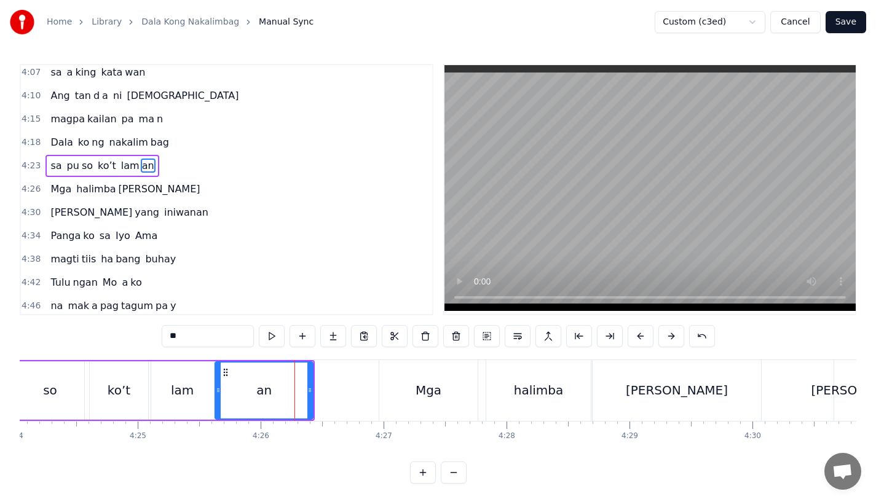
scroll to position [1079, 0]
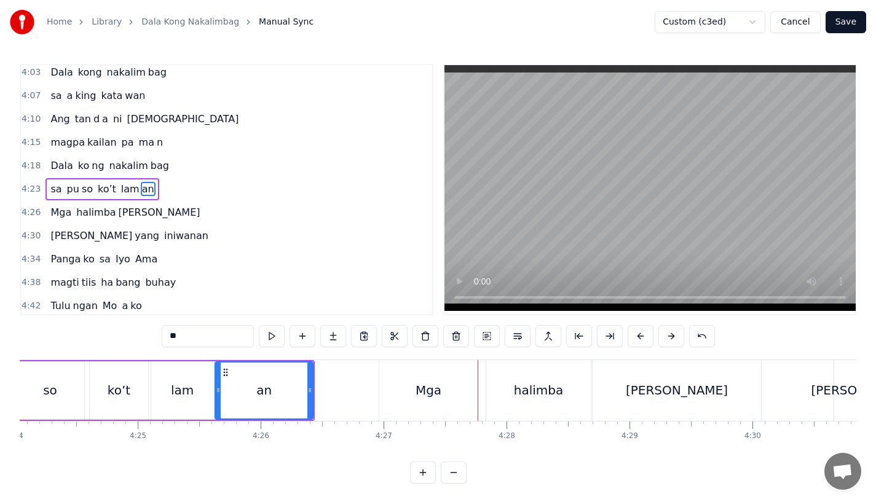
click at [255, 399] on div "an" at bounding box center [264, 391] width 97 height 56
click at [306, 381] on div "an" at bounding box center [264, 391] width 97 height 56
click at [231, 410] on div "an" at bounding box center [264, 391] width 97 height 56
click at [304, 376] on div "an" at bounding box center [264, 391] width 97 height 56
click at [263, 391] on div "an" at bounding box center [263, 390] width 15 height 18
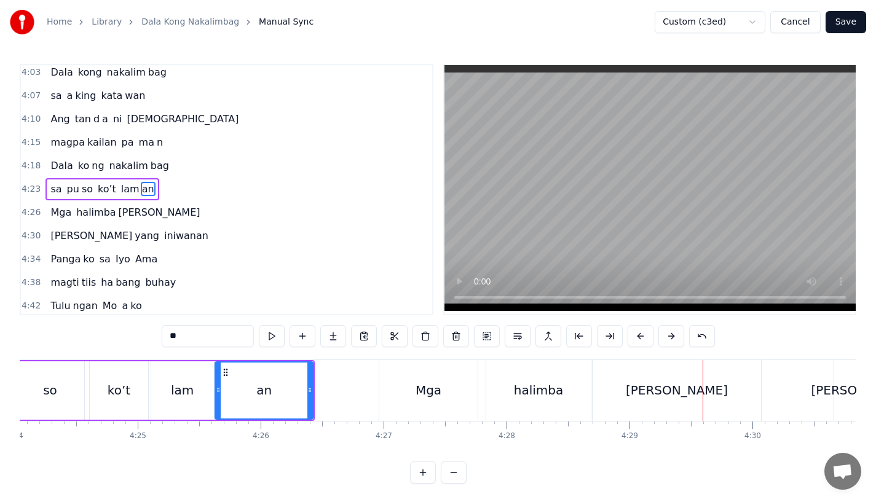
click at [294, 391] on div "an" at bounding box center [264, 391] width 97 height 56
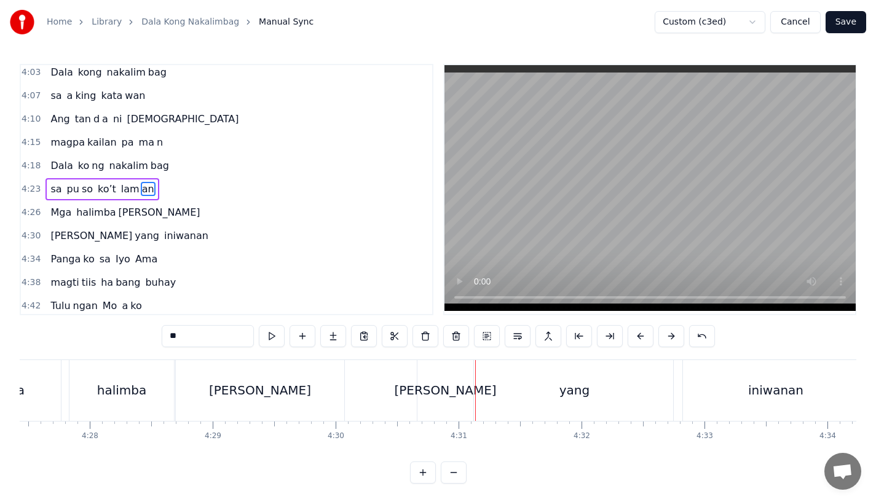
scroll to position [0, 32875]
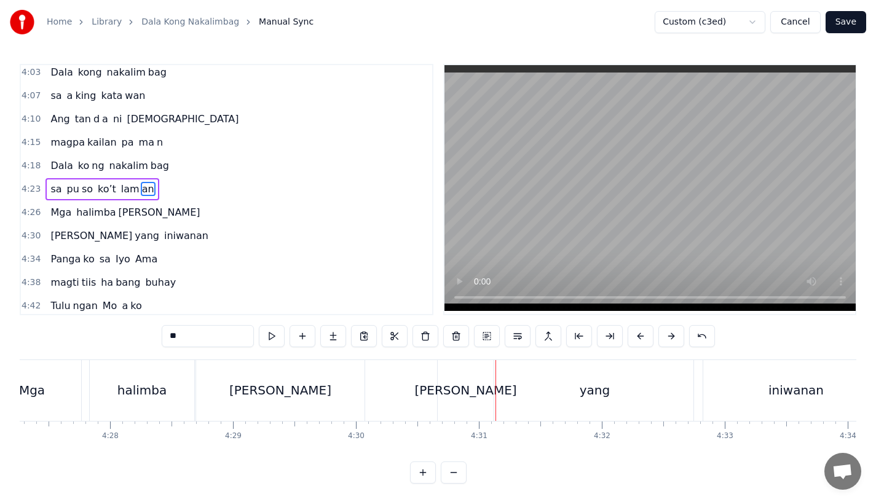
click at [144, 391] on div "halimba" at bounding box center [141, 390] width 49 height 18
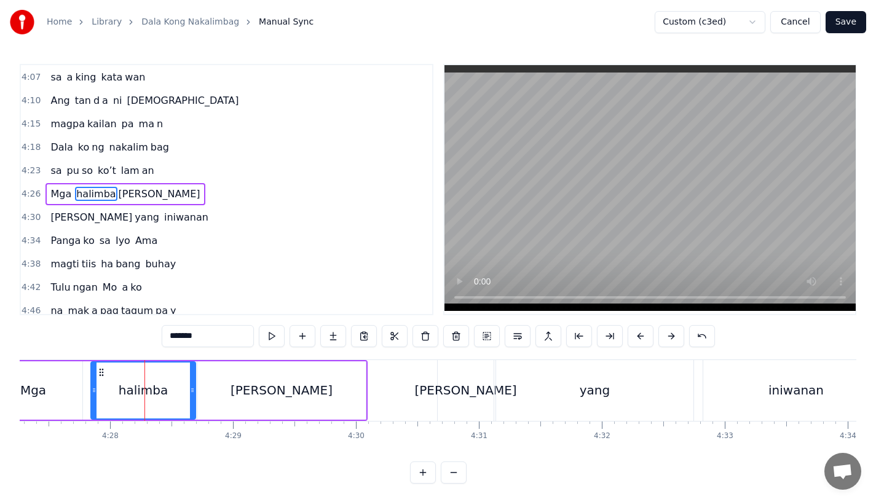
scroll to position [1103, 0]
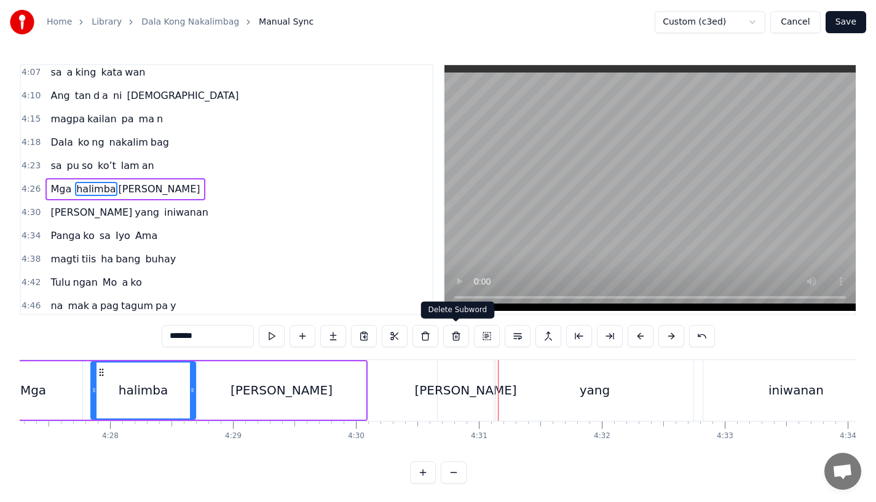
click at [476, 405] on div "[PERSON_NAME]" at bounding box center [466, 390] width 56 height 61
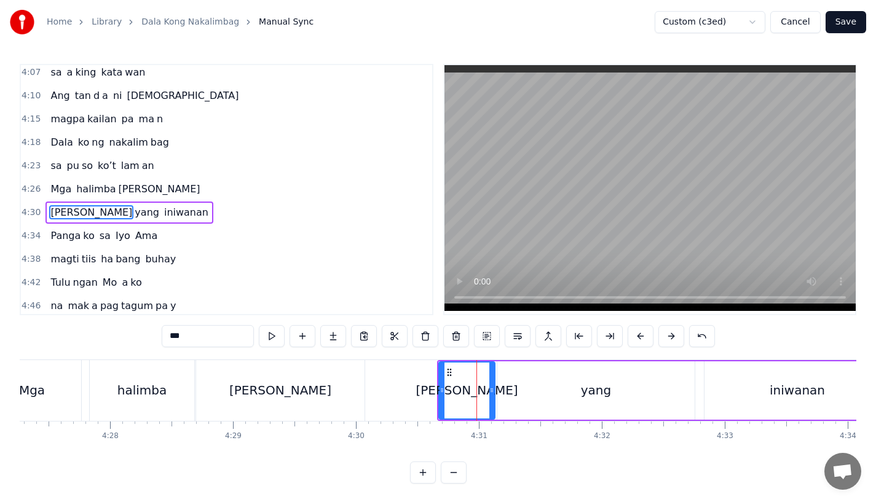
scroll to position [1126, 0]
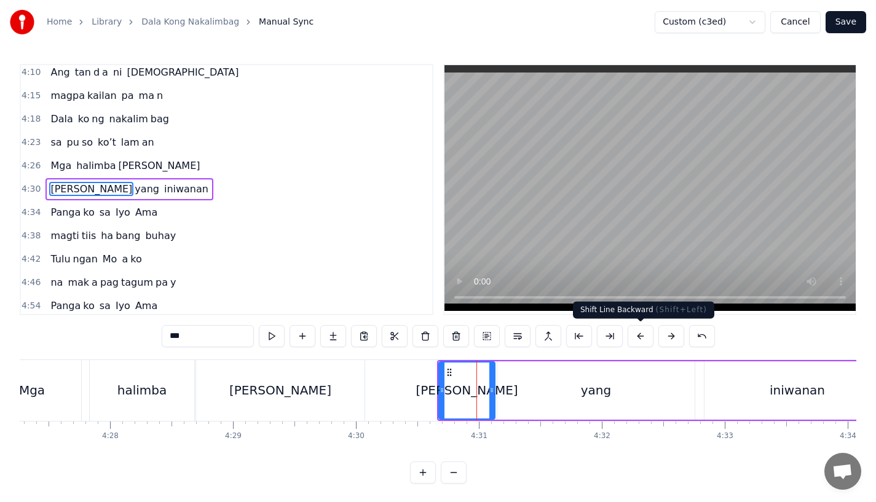
click at [641, 331] on button at bounding box center [641, 336] width 26 height 22
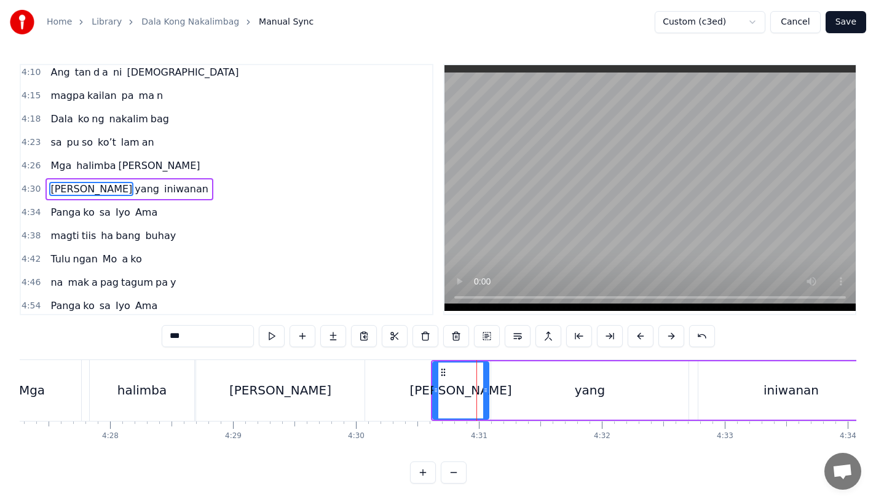
click at [641, 331] on button at bounding box center [641, 336] width 26 height 22
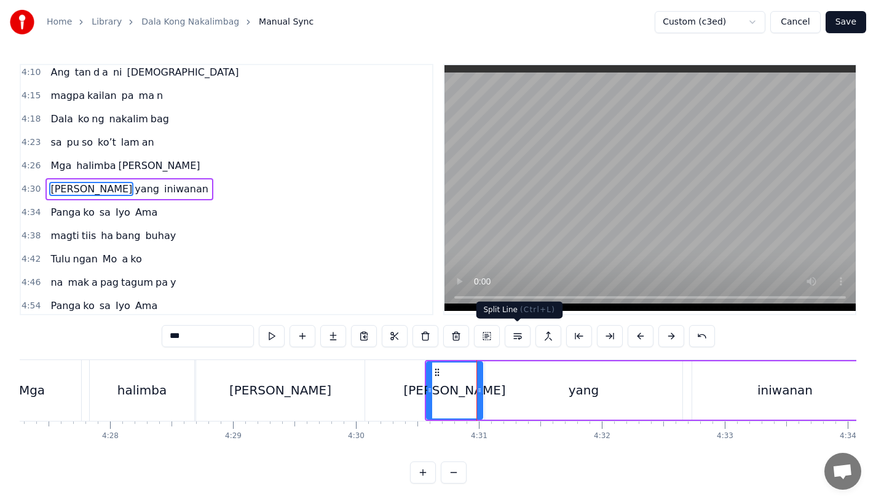
click at [317, 410] on div "[PERSON_NAME]" at bounding box center [280, 390] width 169 height 61
type input "****"
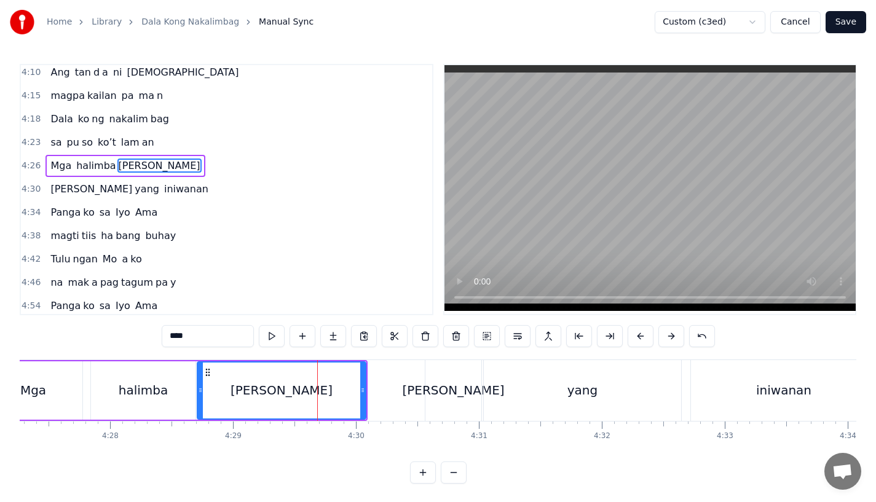
scroll to position [1103, 0]
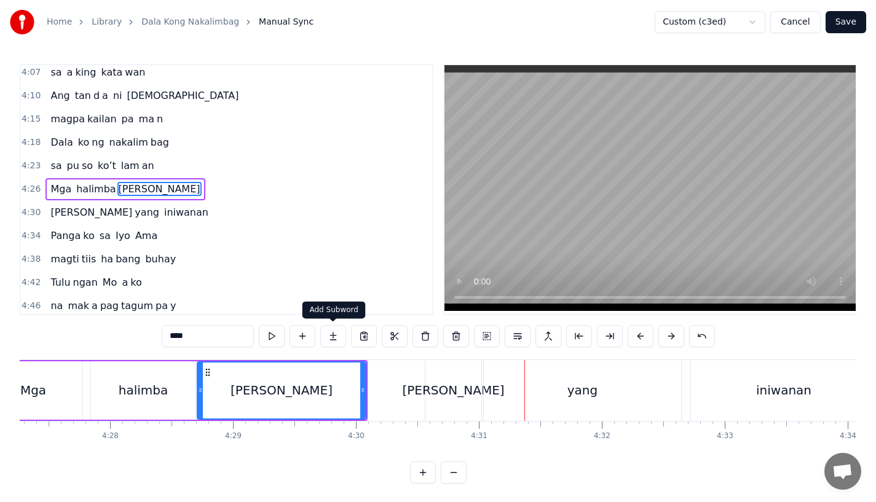
click at [284, 393] on div "[PERSON_NAME]" at bounding box center [282, 390] width 102 height 18
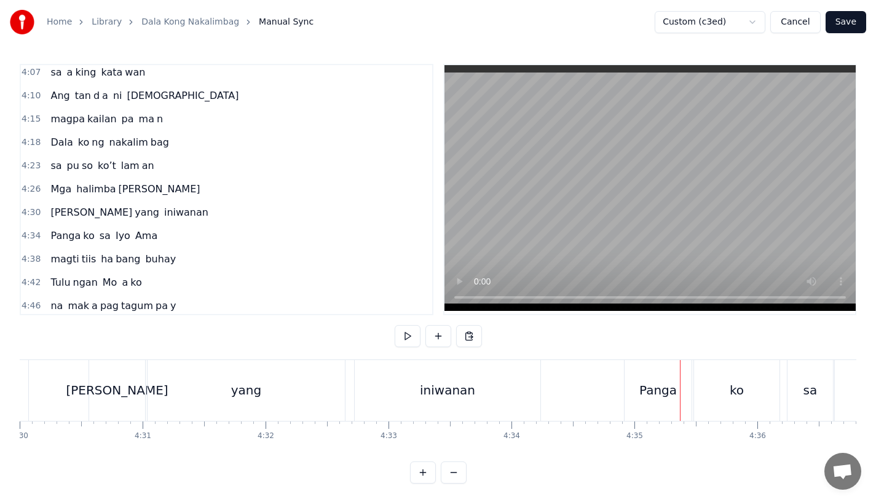
scroll to position [10, 0]
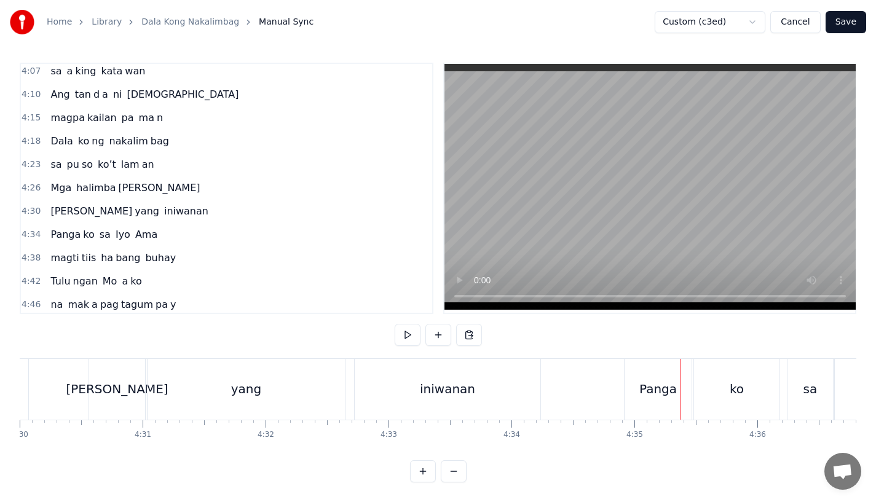
click at [656, 380] on div "Panga" at bounding box center [659, 389] width 38 height 18
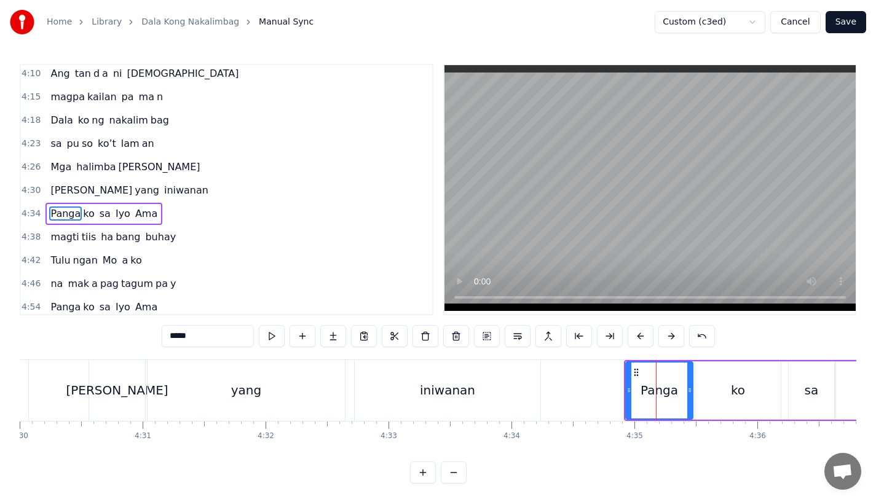
scroll to position [1149, 0]
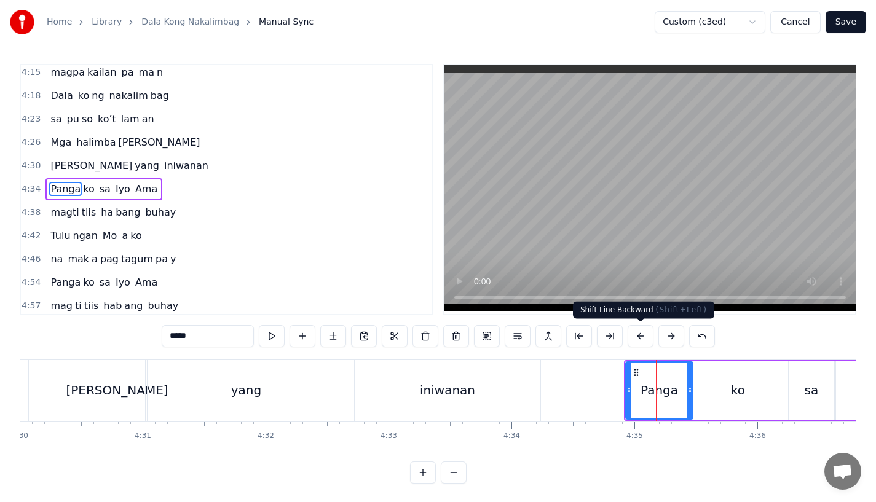
click at [635, 334] on button at bounding box center [641, 336] width 26 height 22
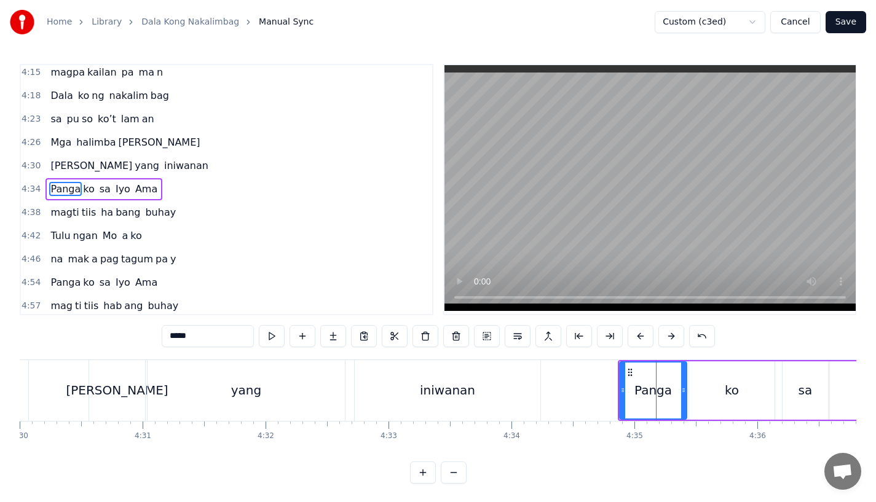
click at [635, 334] on button at bounding box center [641, 336] width 26 height 22
click at [493, 386] on div "iniwanan" at bounding box center [448, 390] width 186 height 61
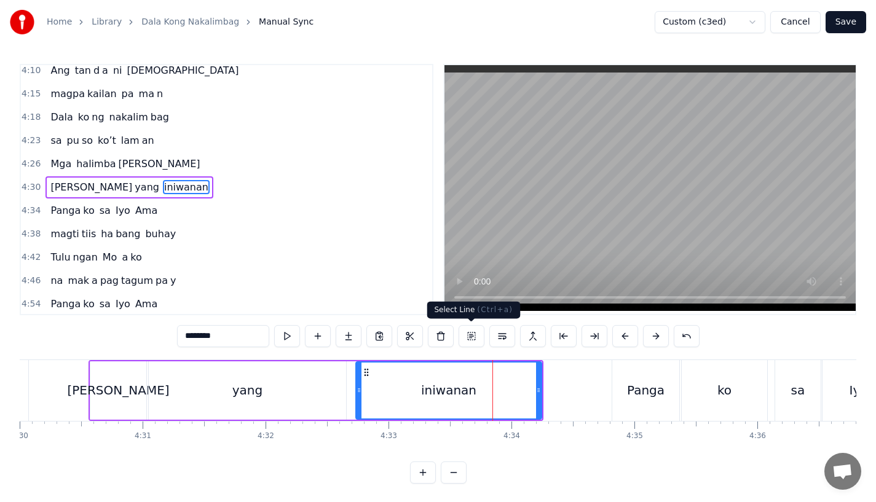
scroll to position [1126, 0]
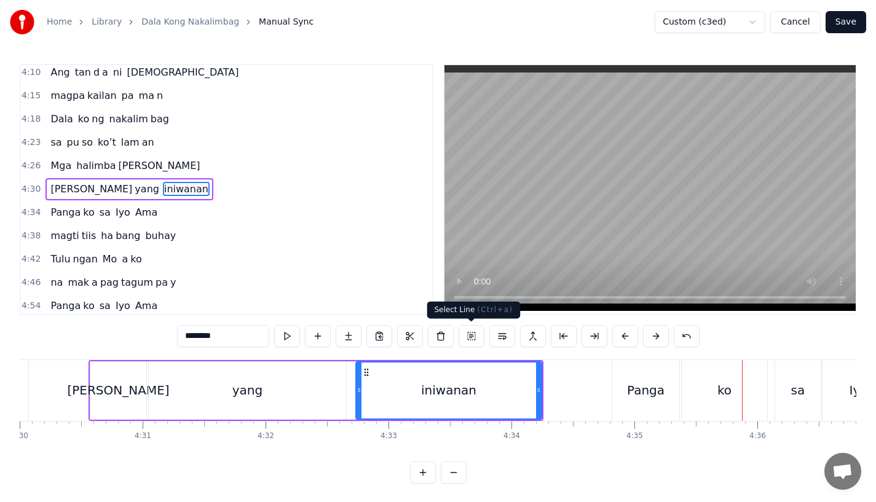
click at [530, 375] on div "iniwanan" at bounding box center [449, 391] width 185 height 56
click at [657, 394] on div "Panga" at bounding box center [646, 390] width 38 height 18
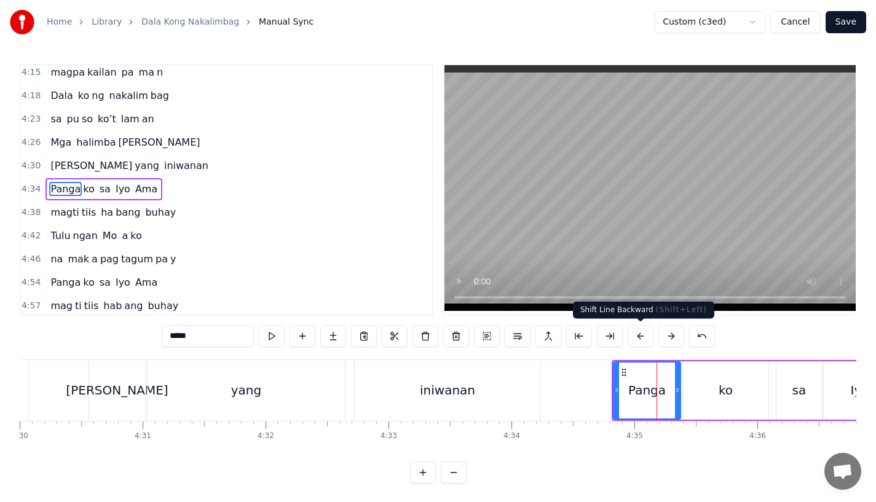
click at [632, 332] on button at bounding box center [641, 336] width 26 height 22
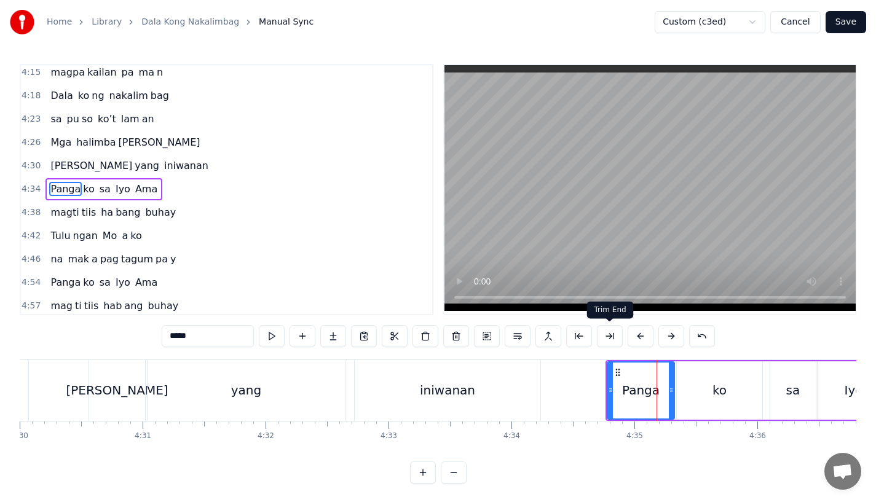
click at [479, 395] on div "iniwanan" at bounding box center [448, 390] width 186 height 61
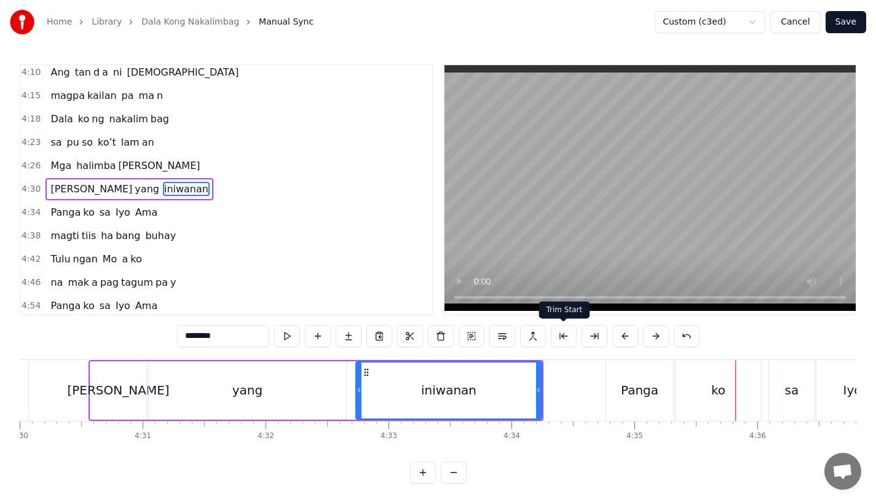
click at [629, 378] on div "Panga" at bounding box center [639, 390] width 67 height 61
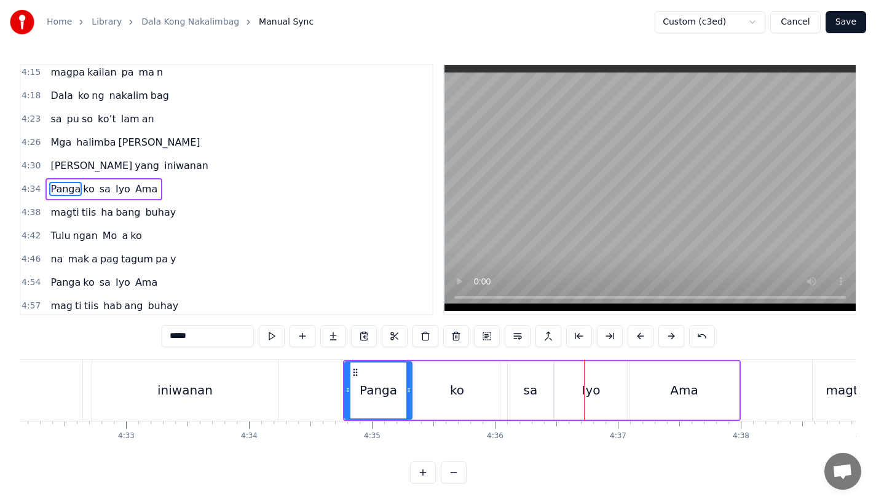
scroll to position [0, 33402]
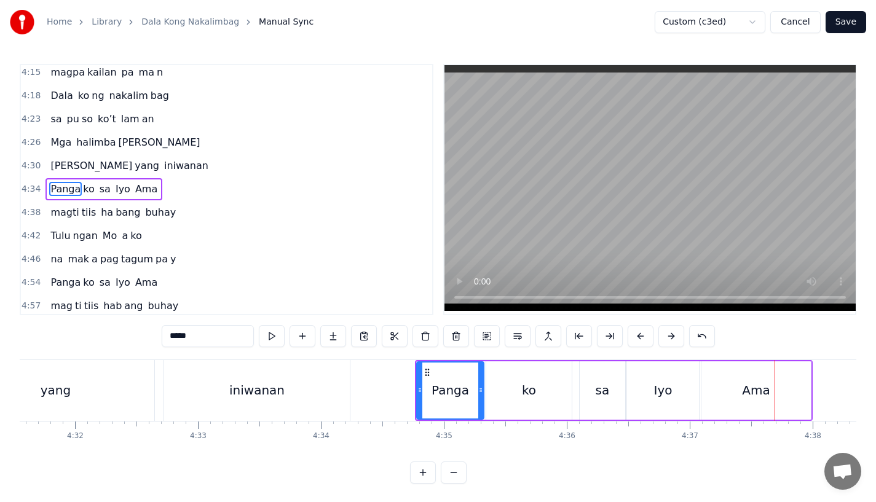
click at [447, 390] on div "Panga" at bounding box center [451, 390] width 38 height 18
click at [660, 331] on button at bounding box center [672, 336] width 26 height 22
drag, startPoint x: 424, startPoint y: 394, endPoint x: 416, endPoint y: 397, distance: 7.8
click at [418, 397] on div at bounding box center [420, 391] width 5 height 56
click at [348, 397] on div "iniwanan" at bounding box center [257, 390] width 186 height 61
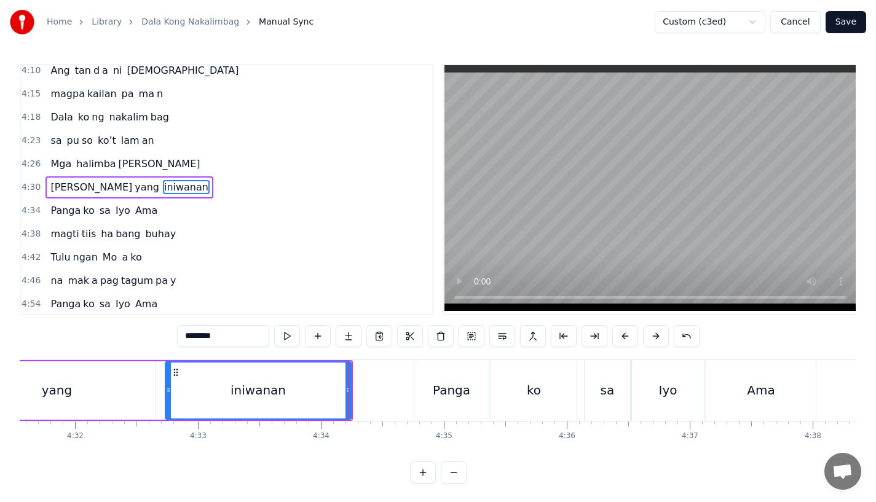
scroll to position [1126, 0]
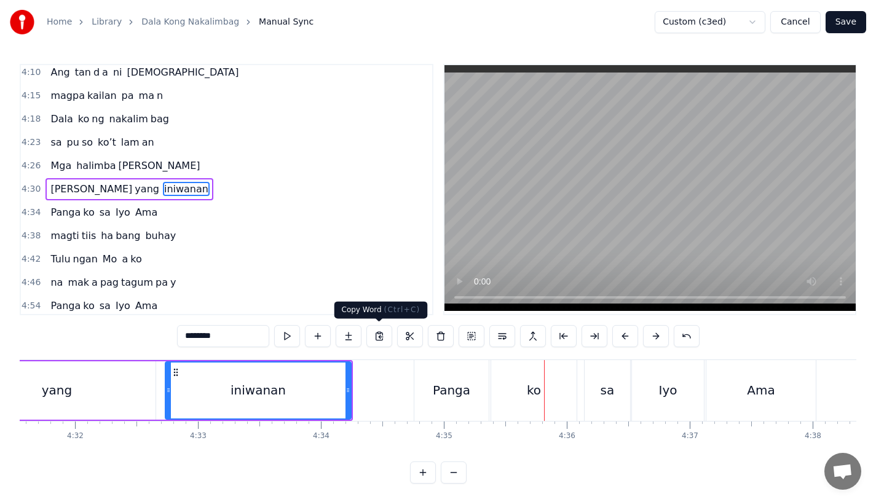
click at [309, 381] on div "iniwanan" at bounding box center [258, 391] width 185 height 56
click at [443, 284] on div at bounding box center [650, 190] width 414 height 252
click at [431, 401] on div "Panga" at bounding box center [452, 390] width 74 height 61
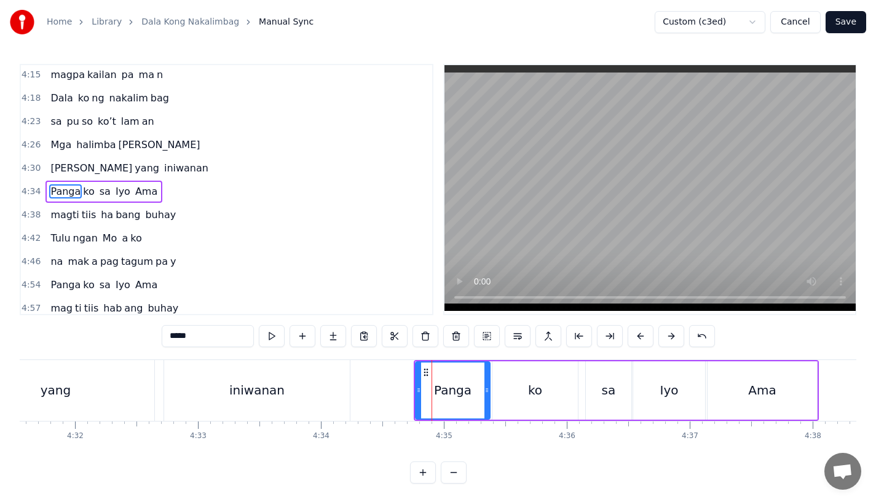
scroll to position [1149, 0]
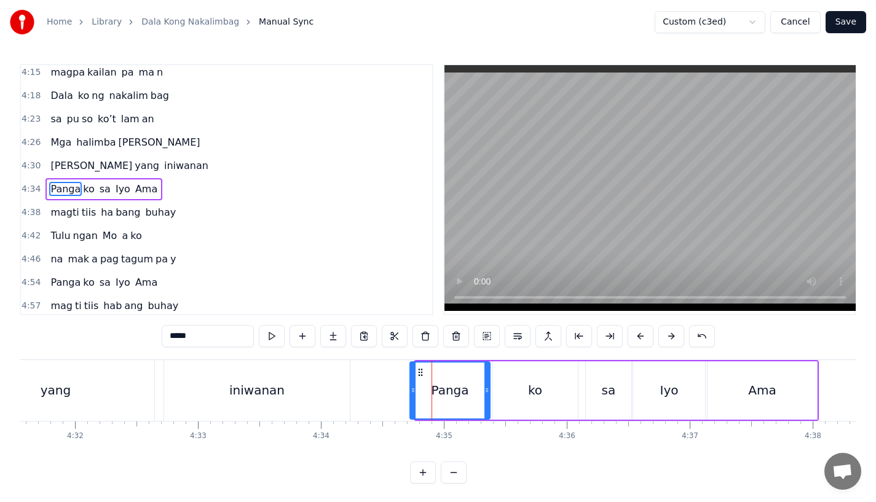
drag, startPoint x: 418, startPoint y: 399, endPoint x: 410, endPoint y: 400, distance: 7.5
click at [411, 400] on div at bounding box center [413, 391] width 5 height 56
click at [292, 400] on div "iniwanan" at bounding box center [257, 390] width 186 height 61
type input "********"
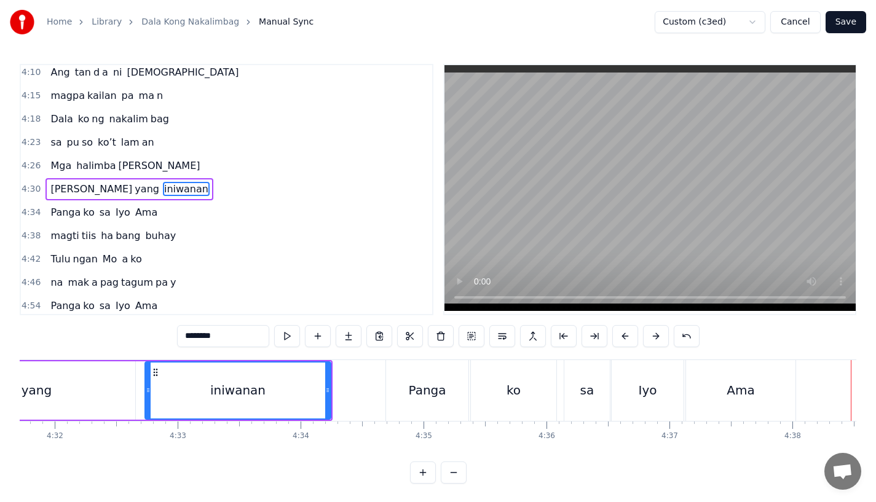
scroll to position [0, 33366]
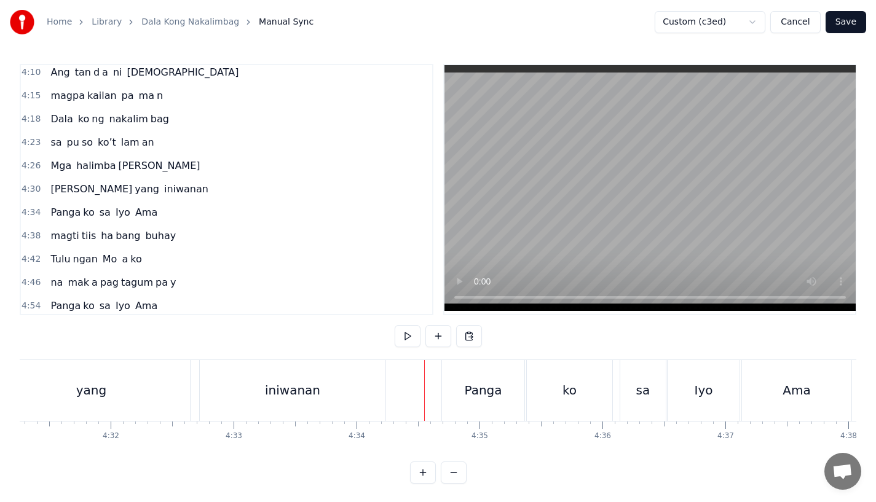
click at [339, 363] on div "iniwanan" at bounding box center [293, 390] width 186 height 61
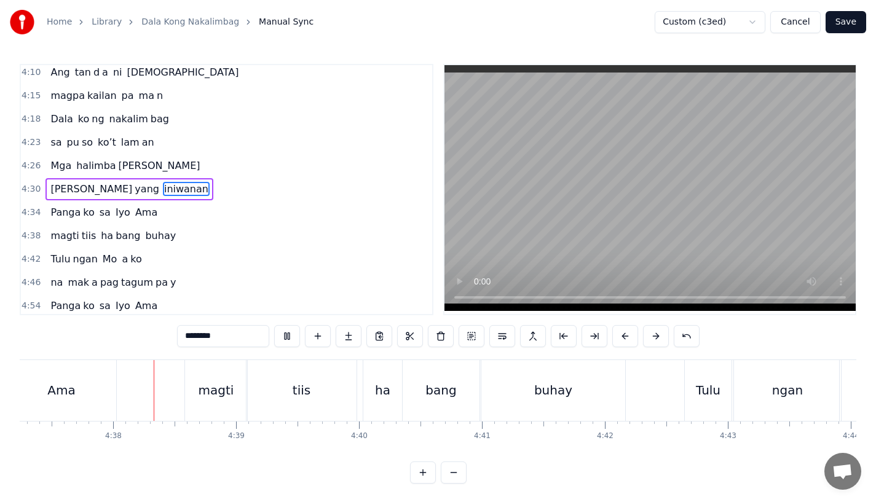
scroll to position [0, 34103]
click at [236, 387] on div "magti" at bounding box center [215, 390] width 62 height 61
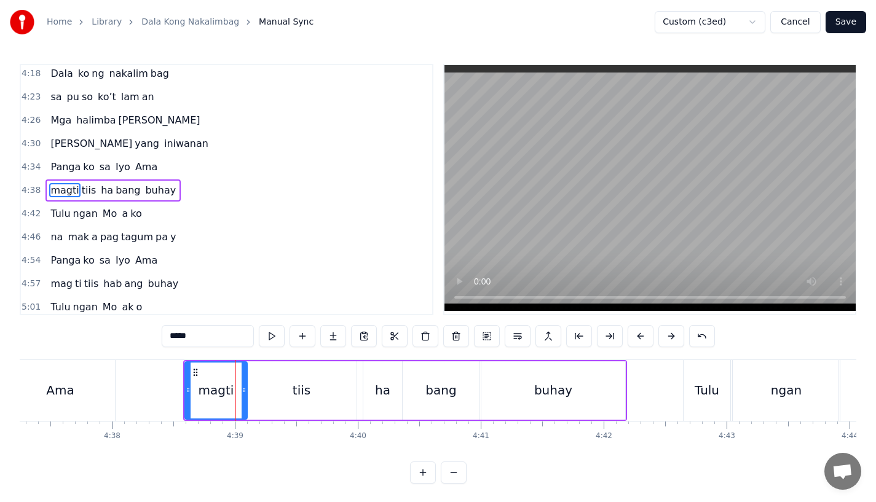
scroll to position [1173, 0]
click at [637, 335] on button at bounding box center [641, 336] width 26 height 22
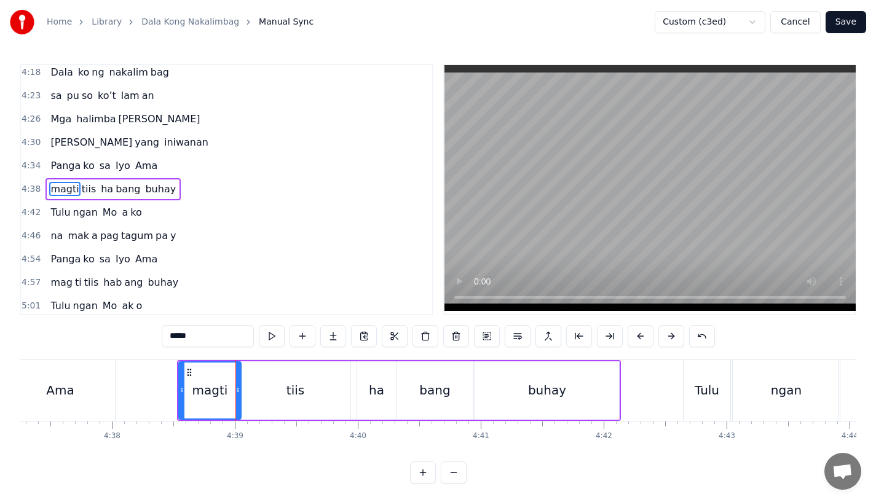
click at [76, 387] on div "Ama" at bounding box center [60, 390] width 109 height 61
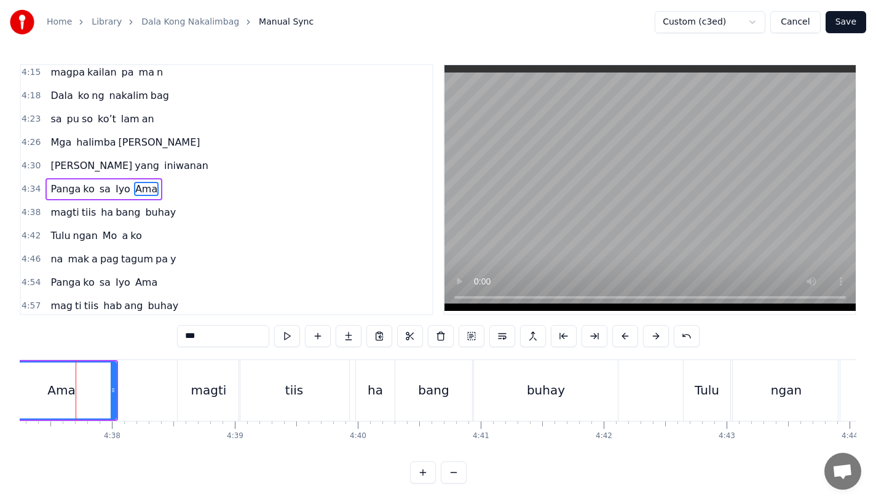
scroll to position [0, 34097]
click at [205, 372] on div "magti" at bounding box center [214, 390] width 62 height 61
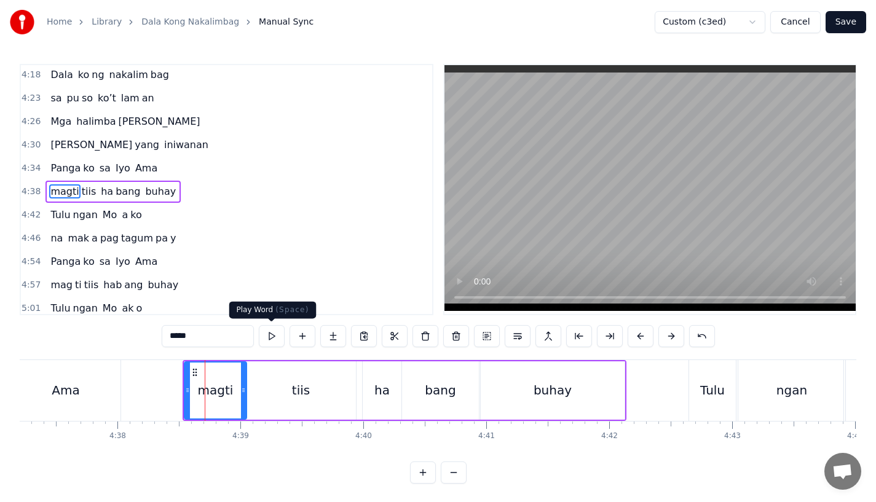
scroll to position [1173, 0]
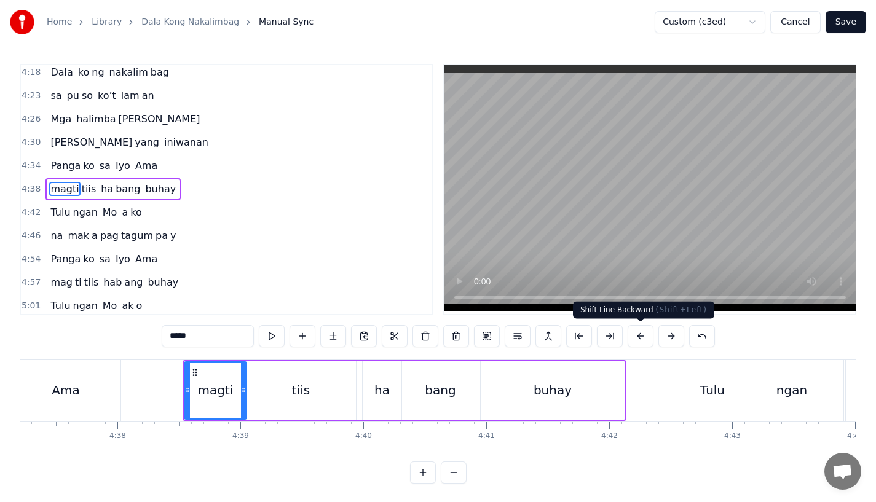
click at [639, 338] on button at bounding box center [641, 336] width 26 height 22
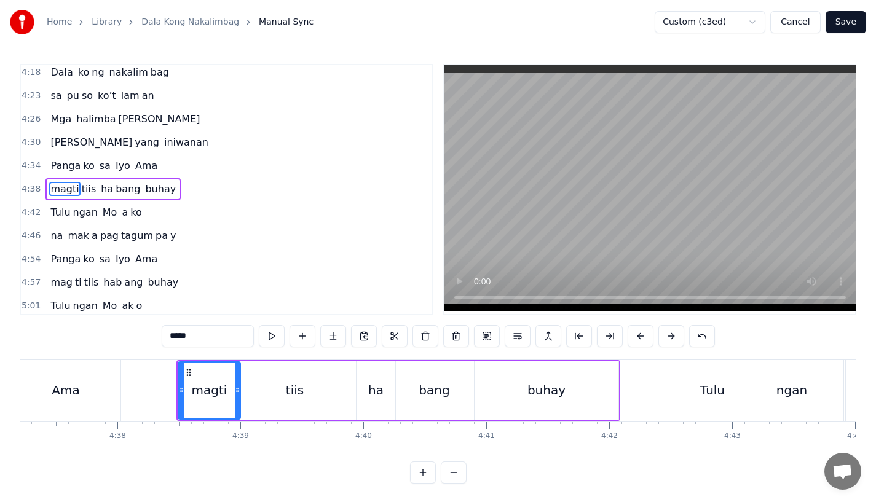
click at [116, 392] on div "Ama" at bounding box center [65, 390] width 109 height 61
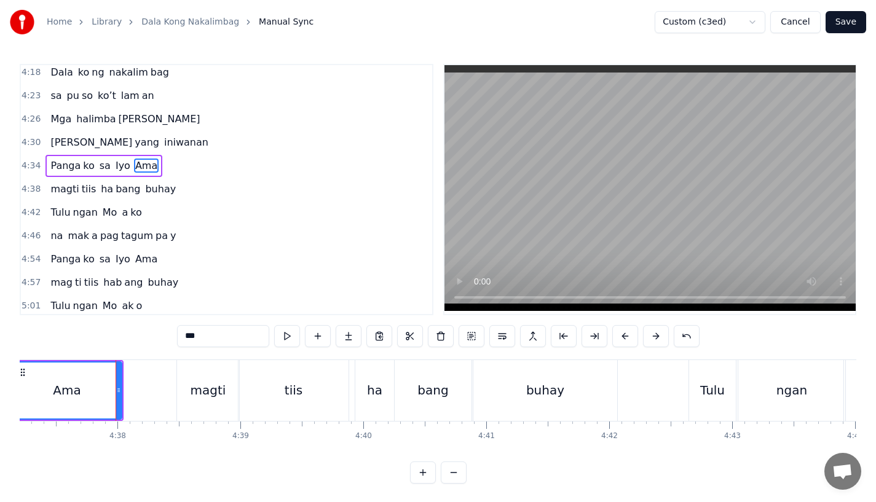
scroll to position [1149, 0]
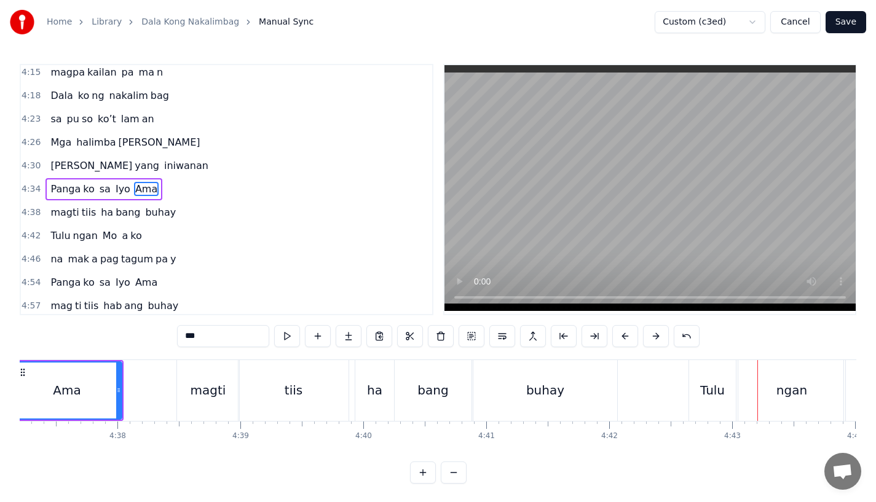
click at [578, 375] on div "buhay" at bounding box center [546, 390] width 144 height 61
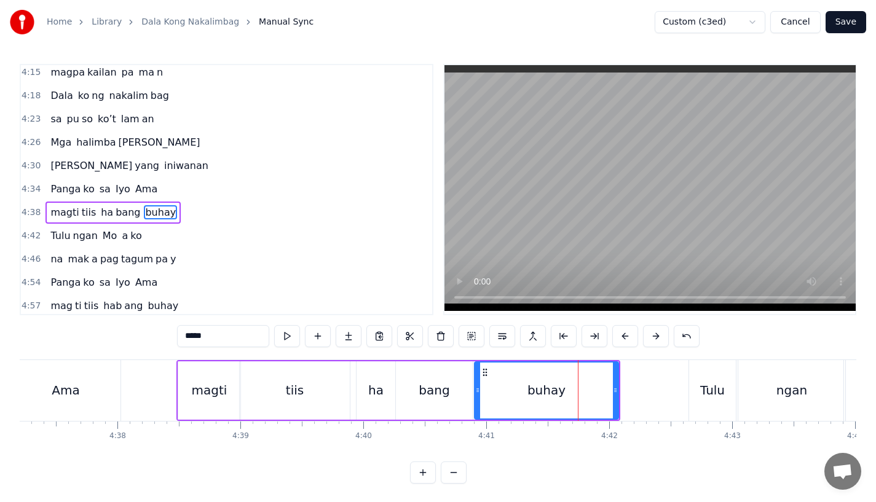
scroll to position [1173, 0]
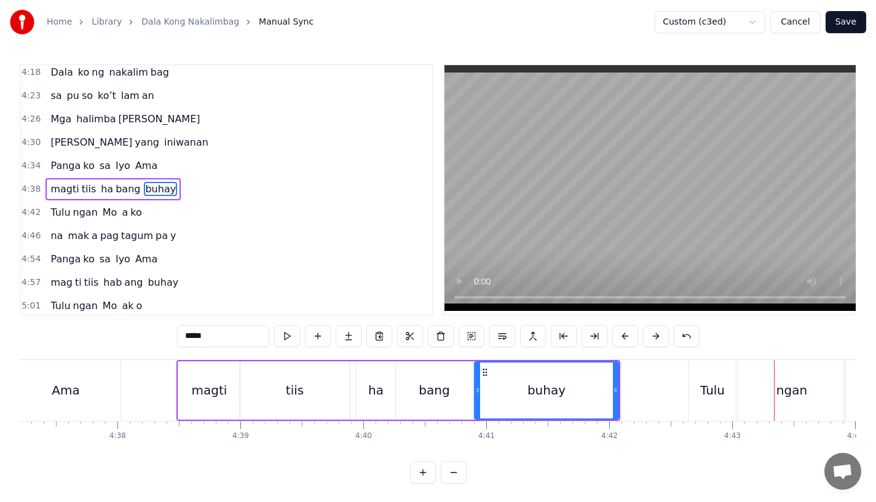
click at [717, 386] on div "Tulu" at bounding box center [713, 390] width 25 height 18
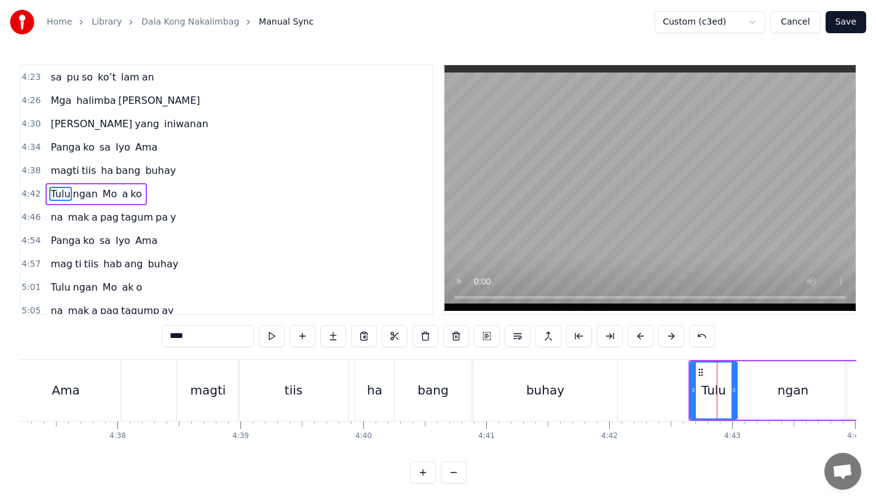
scroll to position [1196, 0]
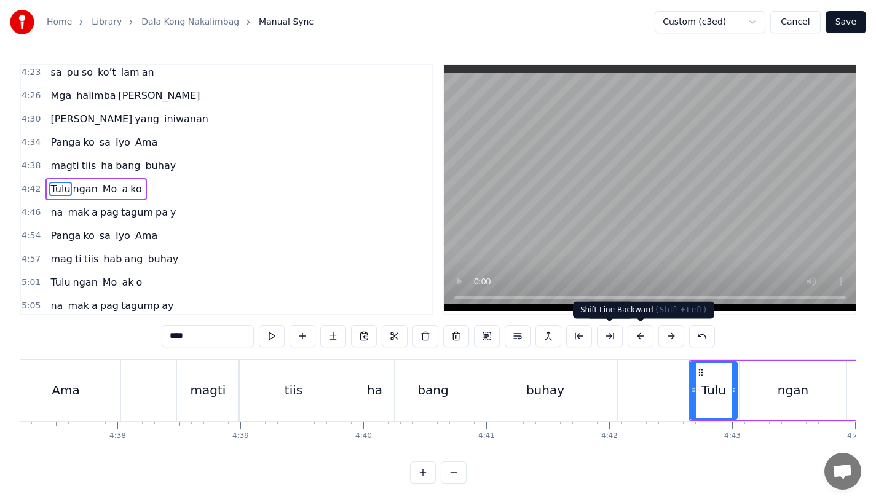
click at [635, 336] on button at bounding box center [641, 336] width 26 height 22
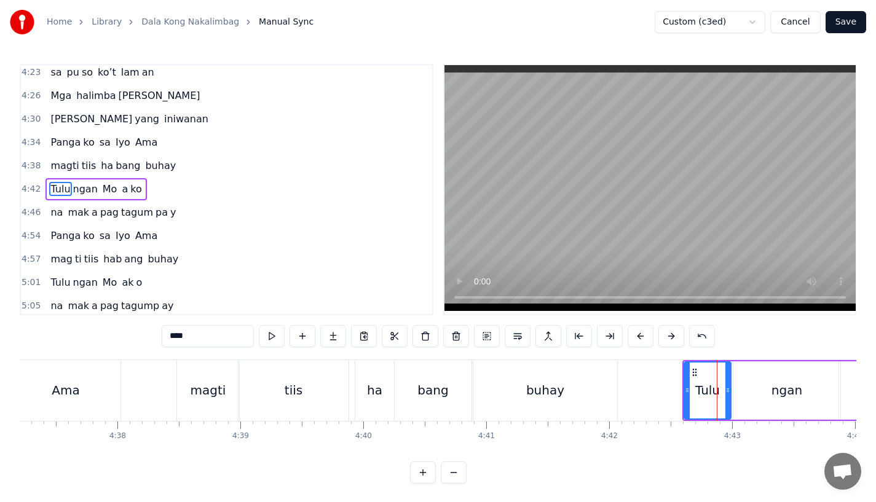
click at [635, 336] on button at bounding box center [641, 336] width 26 height 22
click at [571, 372] on div "buhay" at bounding box center [546, 390] width 144 height 61
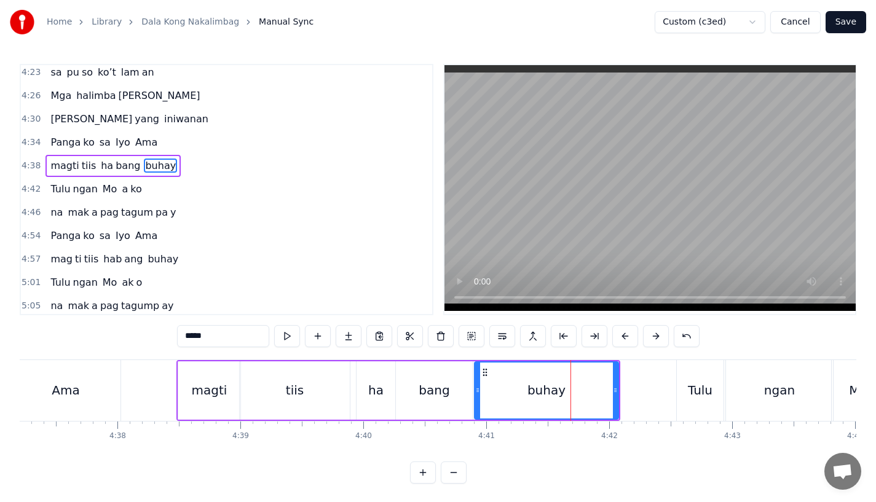
scroll to position [1173, 0]
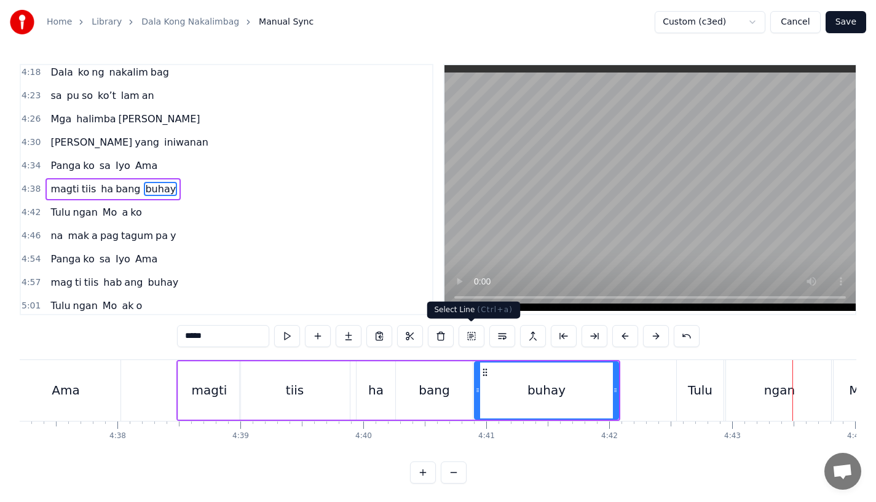
click at [540, 391] on div "buhay" at bounding box center [547, 390] width 38 height 18
click at [710, 412] on div "Tulu" at bounding box center [700, 390] width 47 height 61
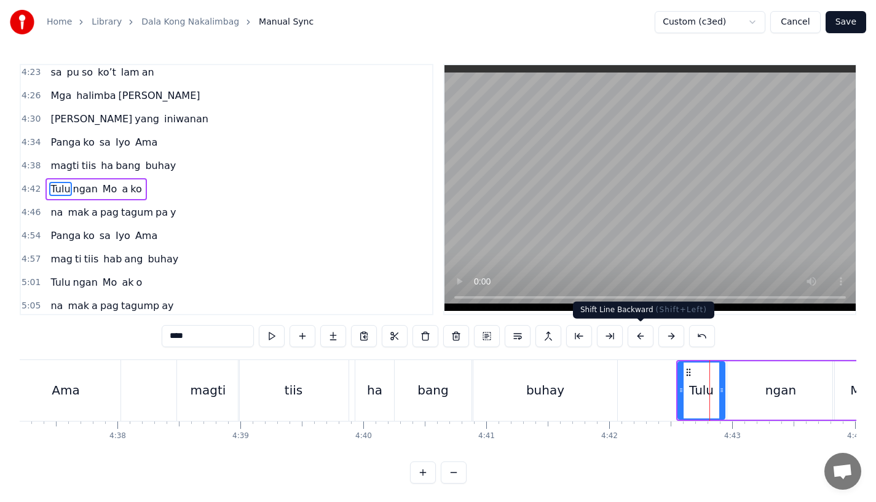
click at [640, 341] on button at bounding box center [641, 336] width 26 height 22
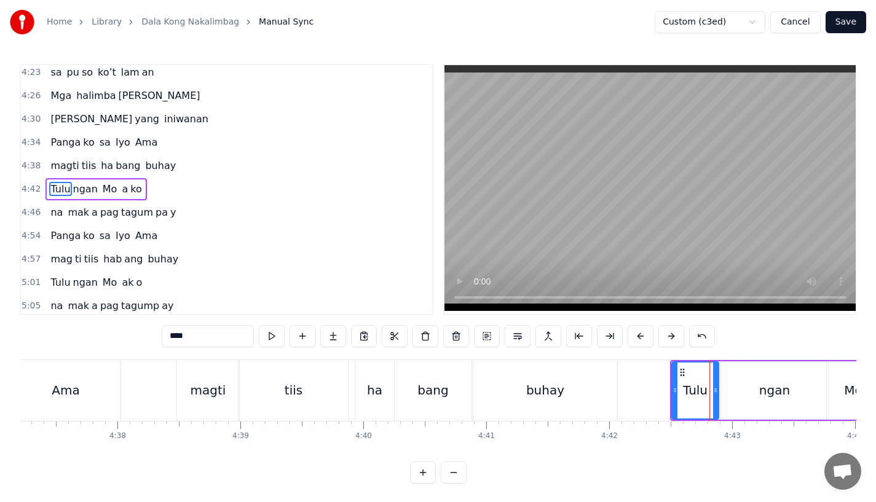
click at [568, 385] on div "buhay" at bounding box center [546, 390] width 144 height 61
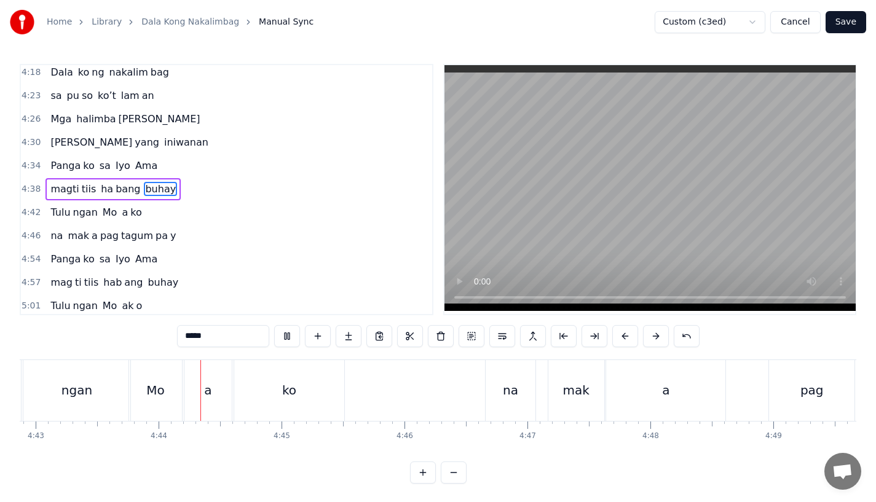
scroll to position [0, 34836]
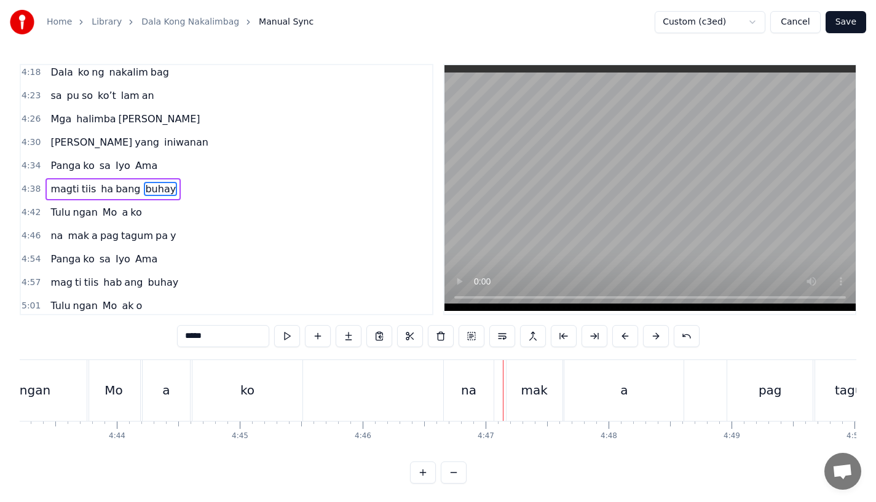
click at [481, 415] on div "na" at bounding box center [469, 390] width 50 height 61
type input "**"
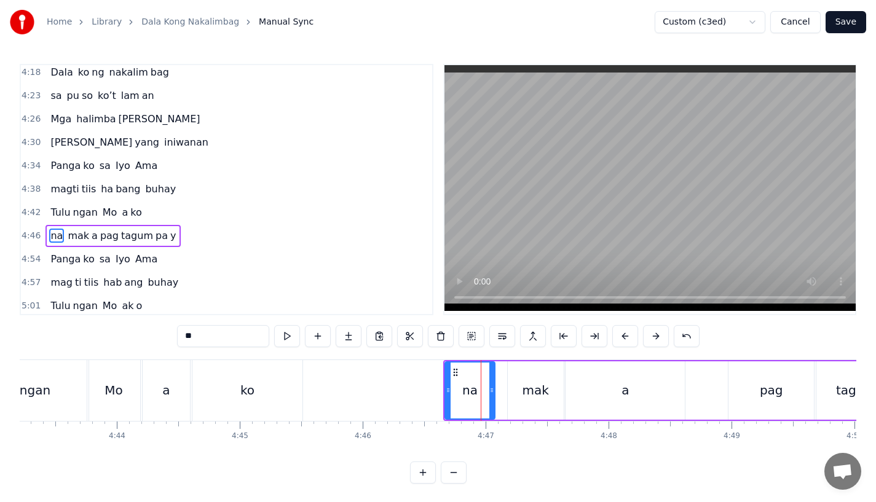
scroll to position [1220, 0]
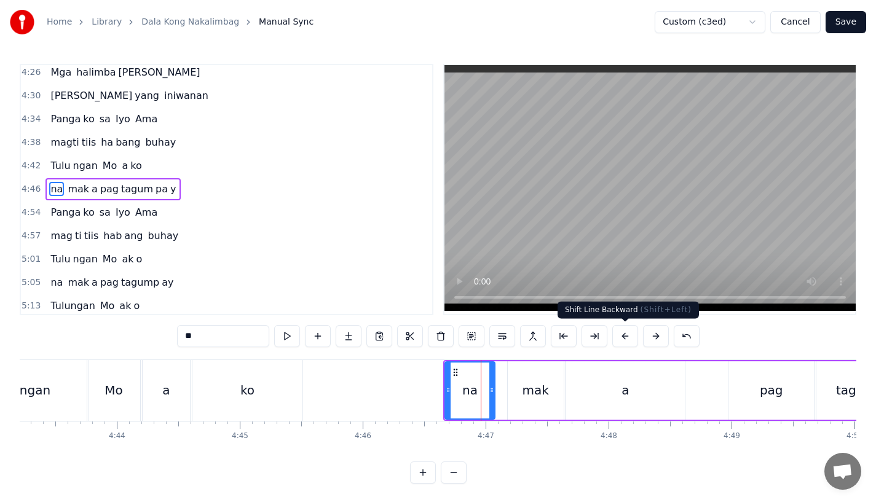
click at [628, 334] on button at bounding box center [626, 336] width 26 height 22
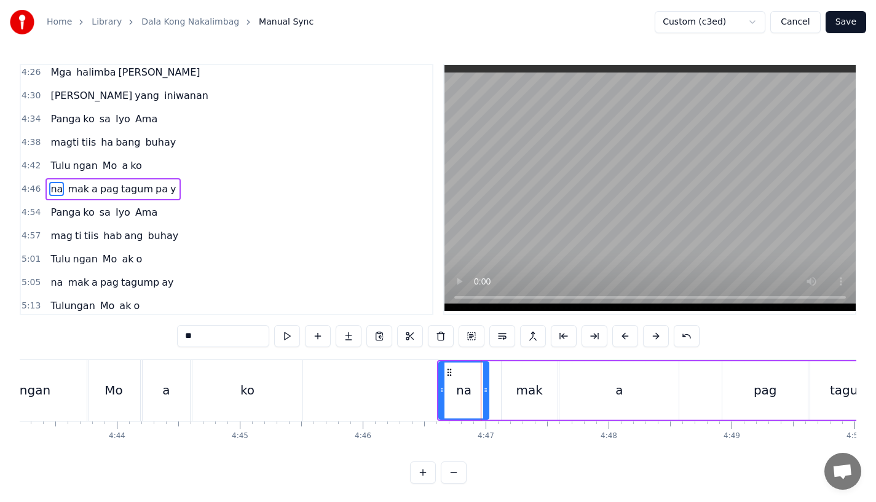
click at [628, 334] on button at bounding box center [626, 336] width 26 height 22
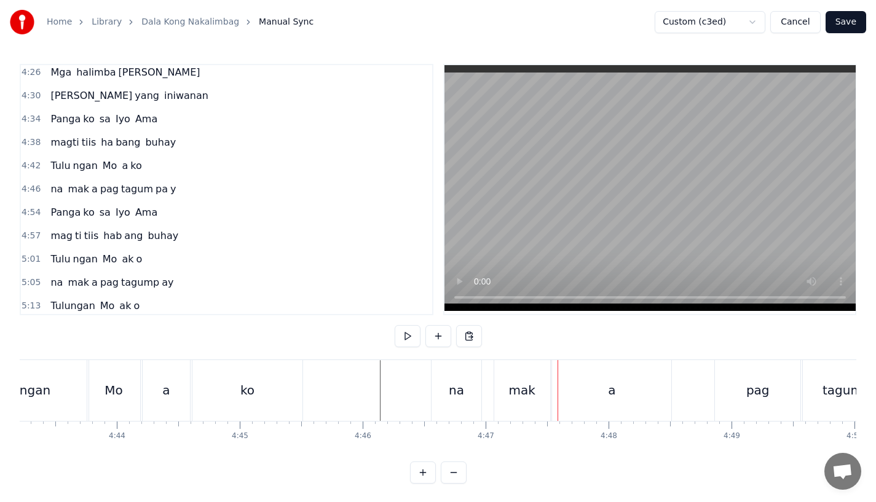
click at [269, 383] on div "ko" at bounding box center [248, 390] width 110 height 61
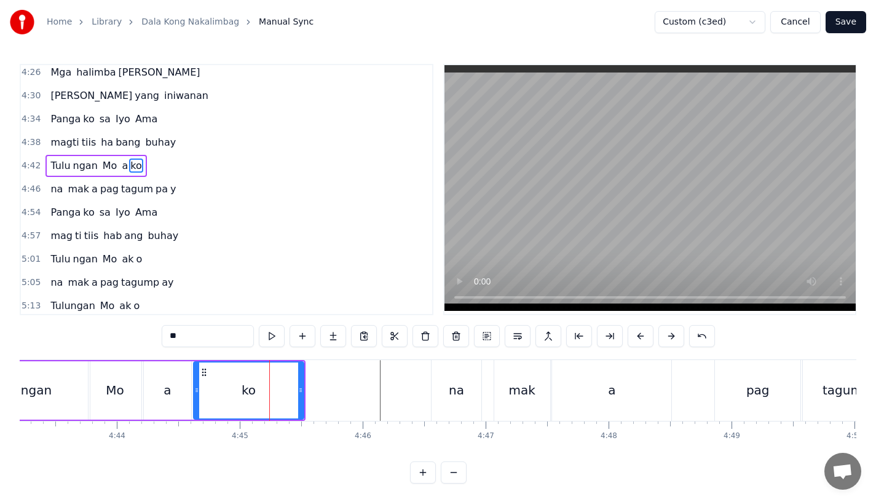
scroll to position [1196, 0]
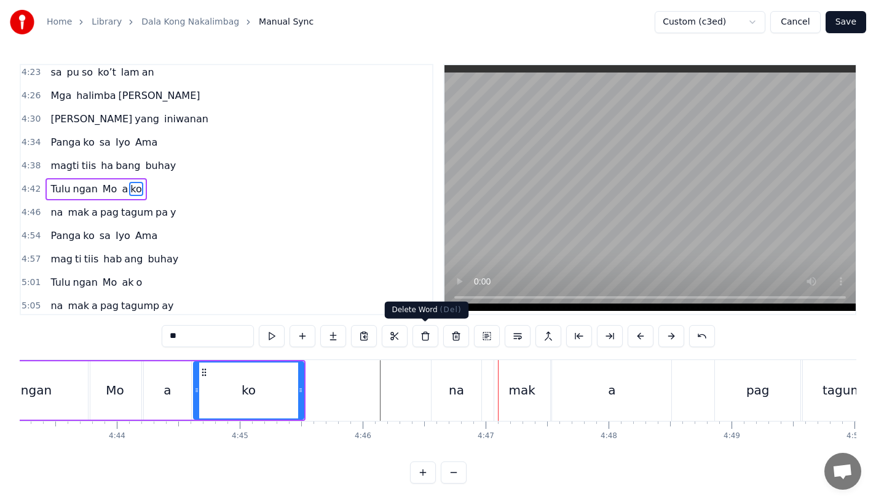
click at [453, 395] on div "na" at bounding box center [456, 390] width 15 height 18
type input "**"
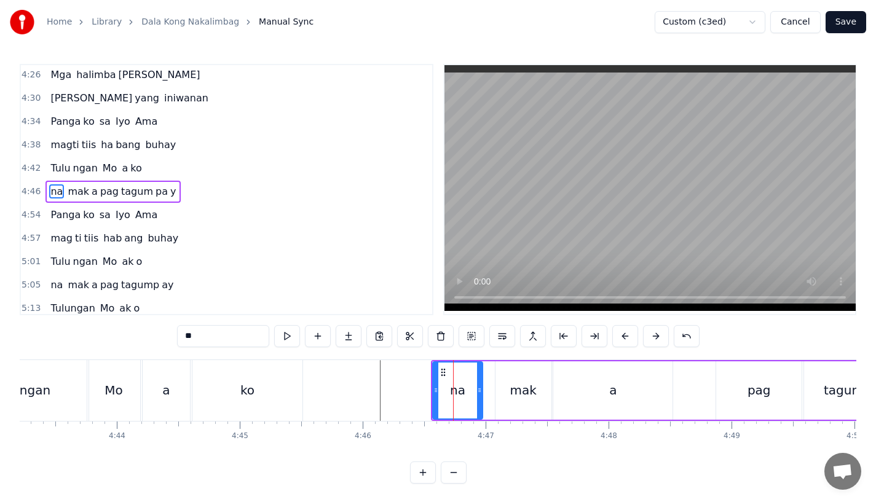
scroll to position [1220, 0]
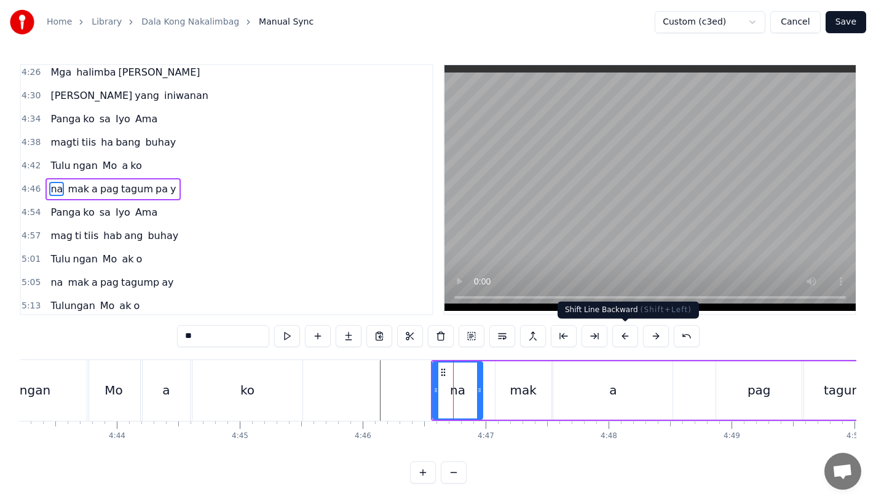
click at [624, 338] on button at bounding box center [626, 336] width 26 height 22
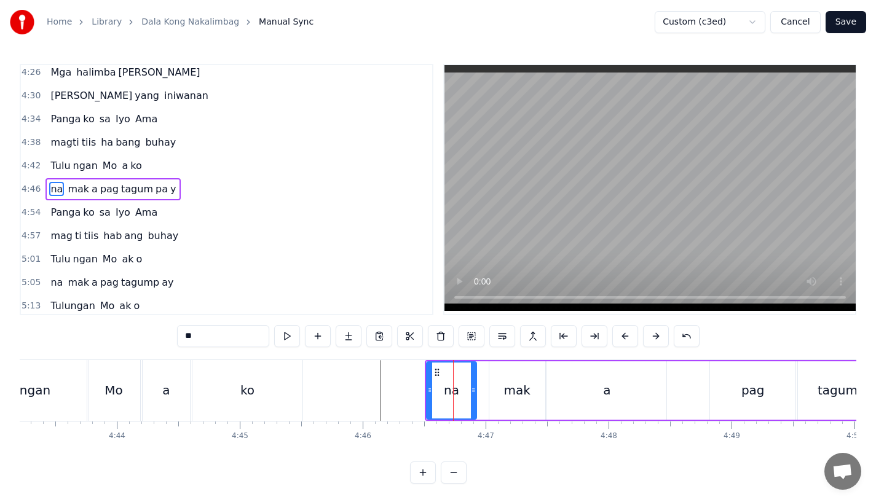
click at [304, 379] on div "Tulu ngan Mo a ko" at bounding box center [119, 390] width 374 height 61
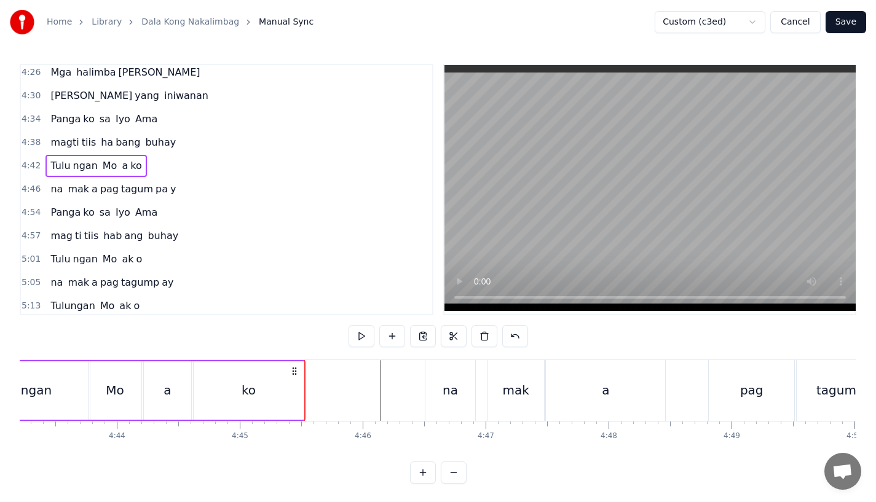
click at [294, 367] on icon at bounding box center [295, 372] width 10 height 10
click at [276, 401] on div "ko" at bounding box center [249, 391] width 110 height 58
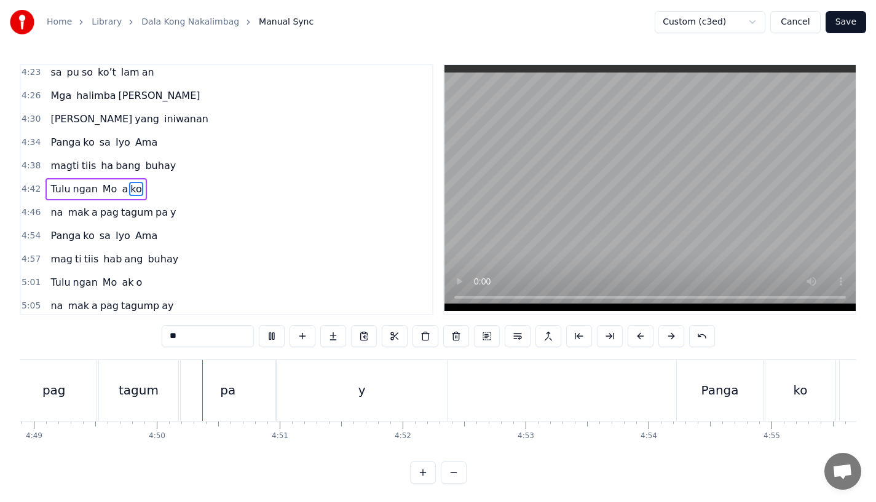
scroll to position [0, 35576]
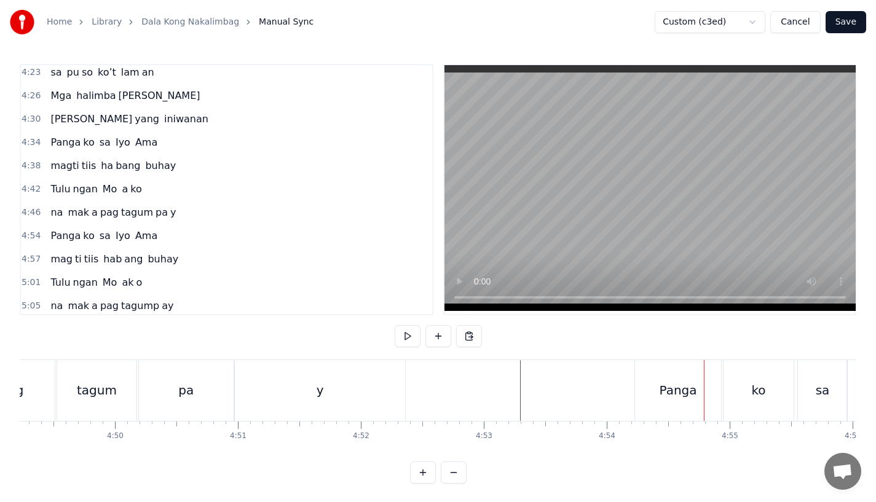
click at [673, 394] on div "Panga" at bounding box center [678, 390] width 38 height 18
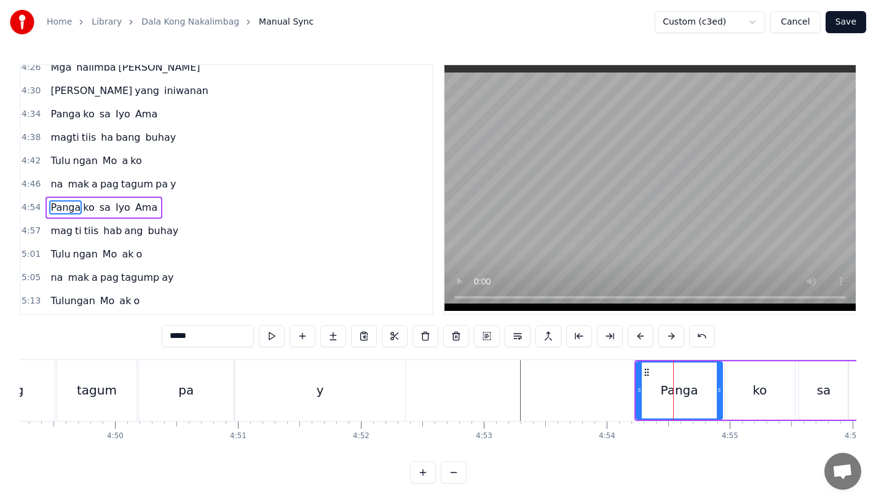
scroll to position [1243, 0]
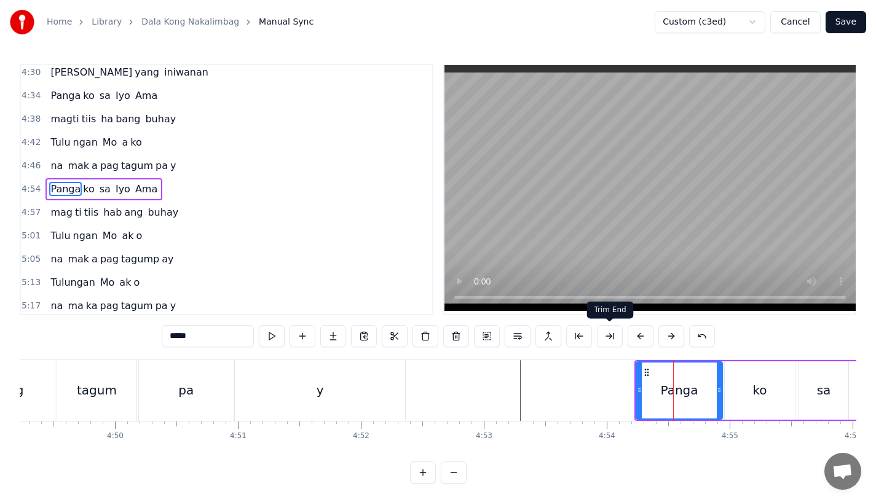
click at [641, 338] on button at bounding box center [641, 336] width 26 height 22
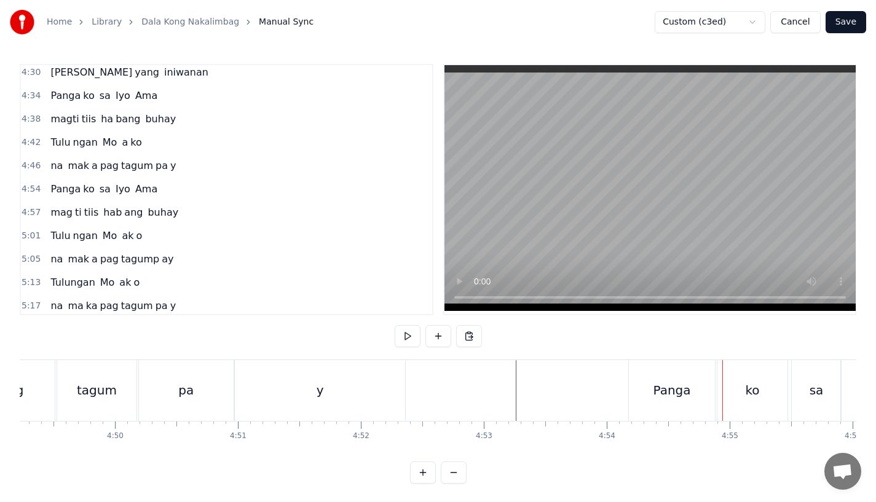
click at [680, 415] on div "Panga" at bounding box center [672, 390] width 86 height 61
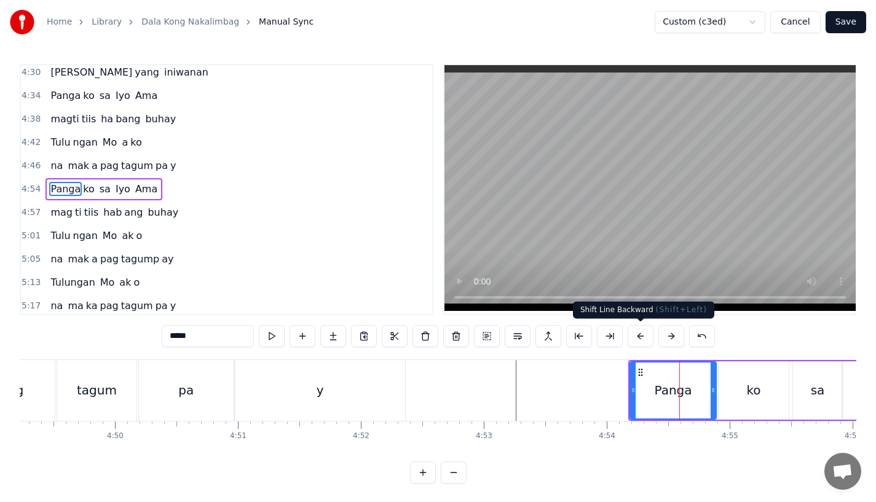
click at [637, 339] on button at bounding box center [641, 336] width 26 height 22
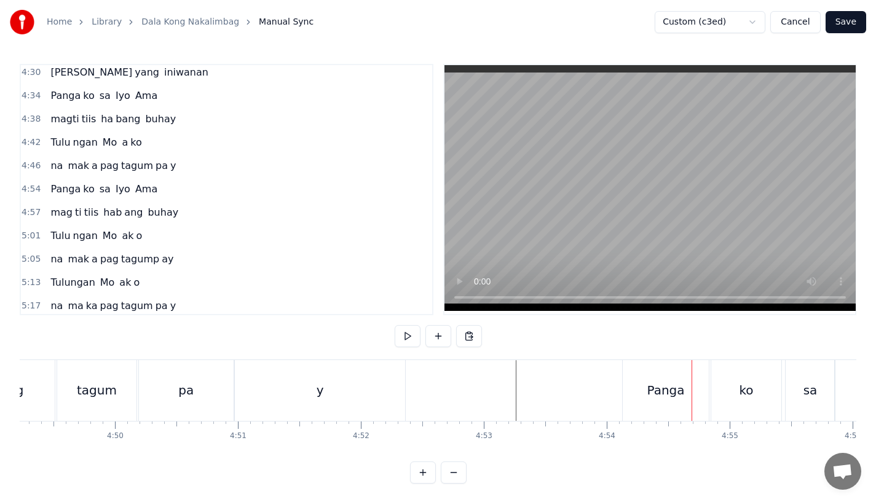
click at [641, 391] on div "Panga" at bounding box center [666, 390] width 86 height 61
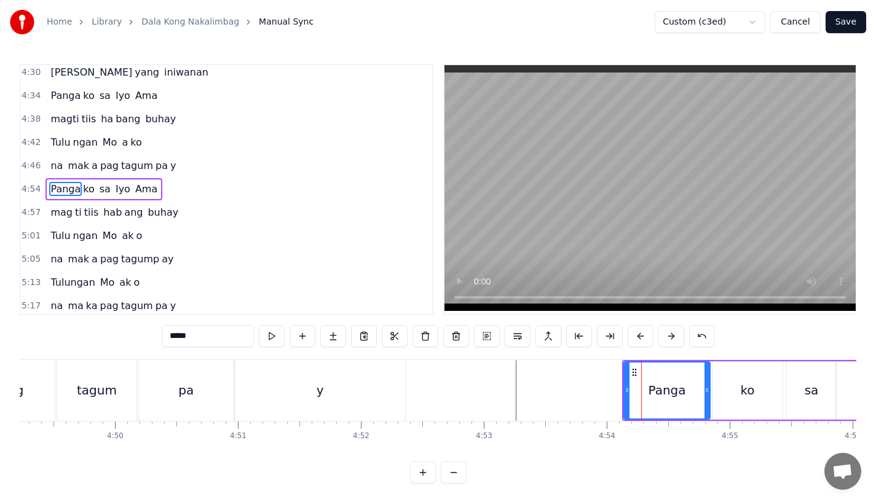
click at [624, 394] on div "Panga" at bounding box center [667, 391] width 87 height 58
click at [620, 399] on div at bounding box center [622, 391] width 5 height 56
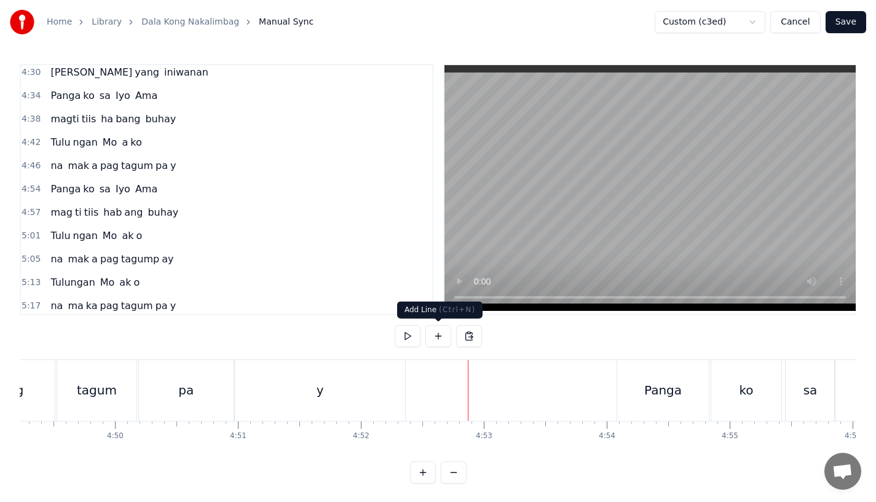
click at [440, 282] on div "0:15 Pagsubok ay dumara ting, 0:19 sapin- saping kapang lawan 0:23 Puso’y ibig …" at bounding box center [438, 190] width 837 height 252
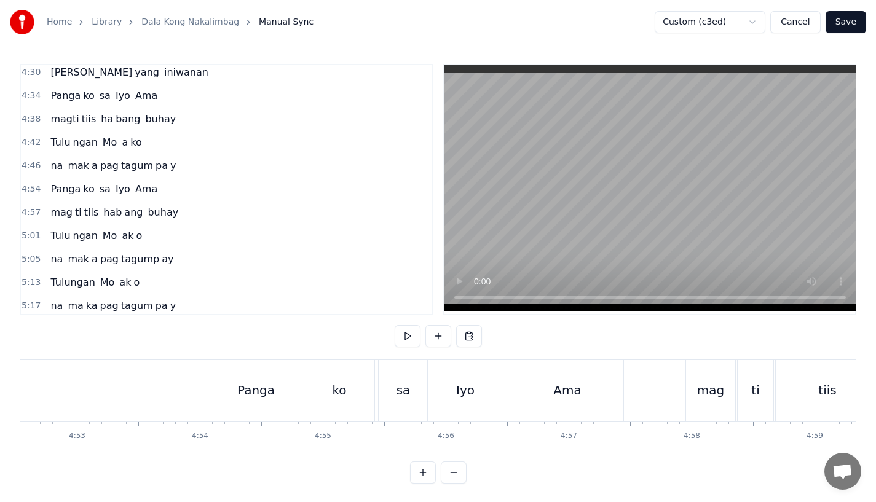
scroll to position [0, 35779]
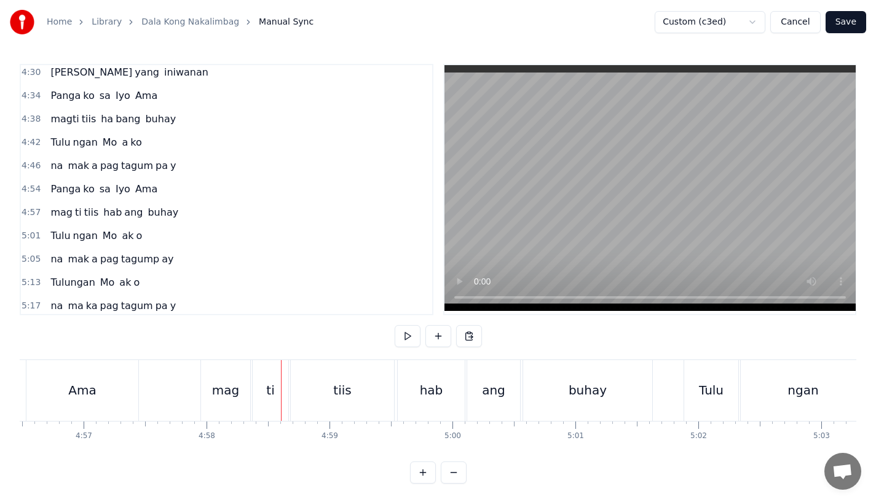
scroll to position [0, 36402]
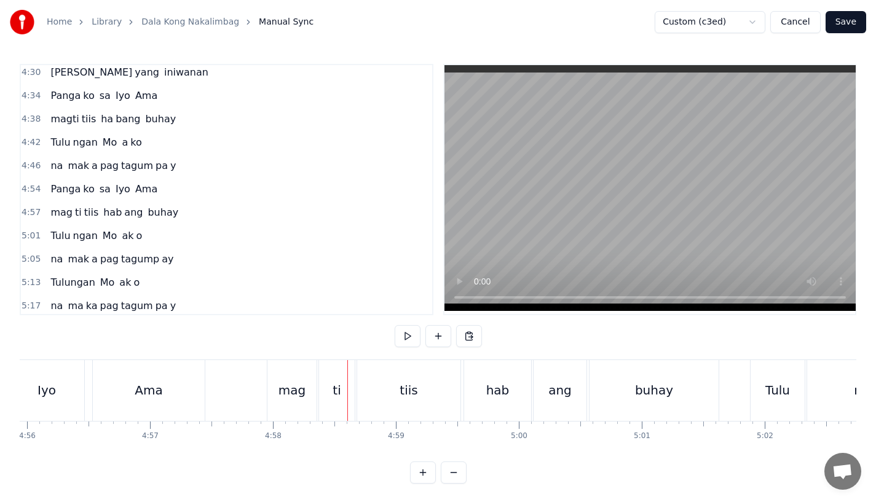
click at [178, 381] on div "Ama" at bounding box center [149, 390] width 112 height 61
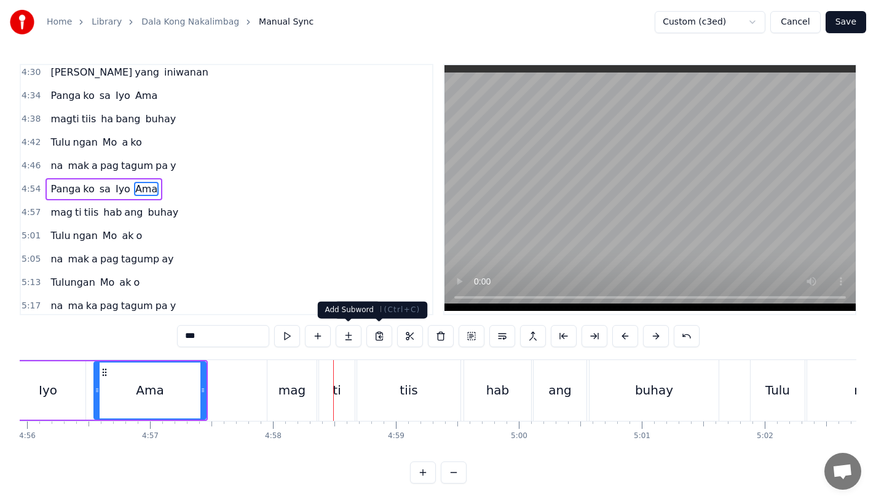
click at [286, 383] on div "mag" at bounding box center [292, 390] width 27 height 18
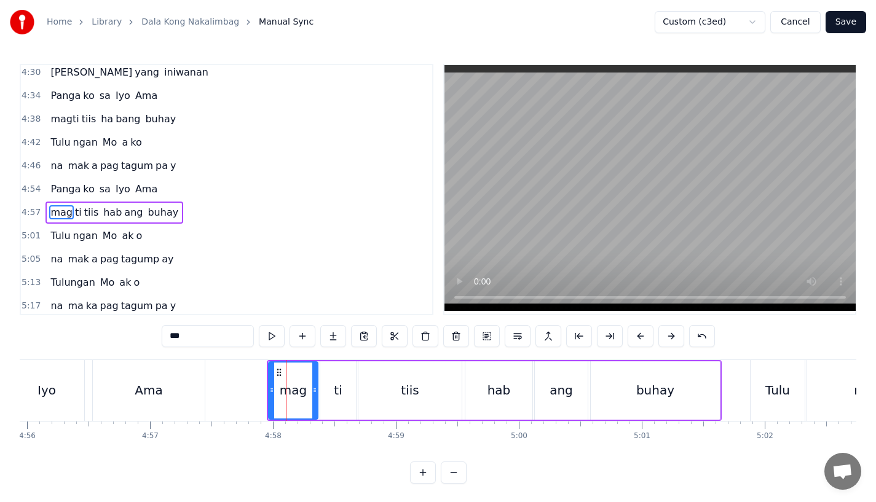
scroll to position [1247, 0]
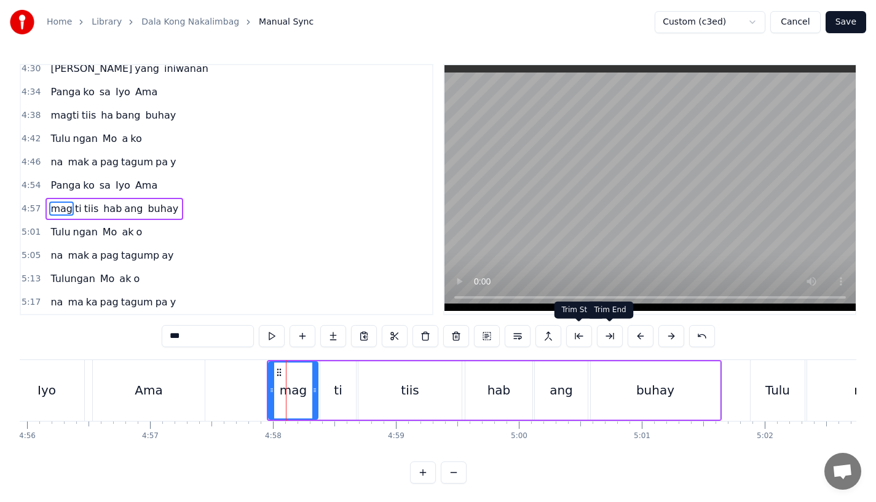
click at [638, 331] on button at bounding box center [641, 336] width 26 height 22
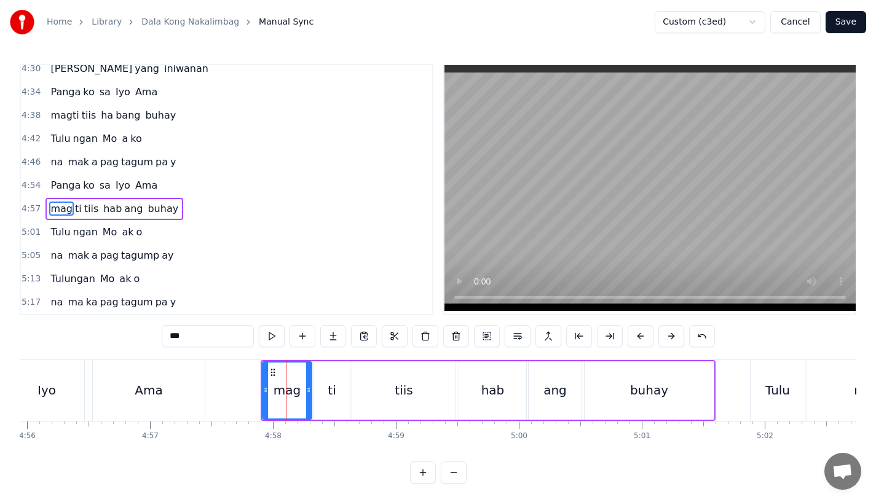
click at [142, 376] on div "Ama" at bounding box center [149, 390] width 112 height 61
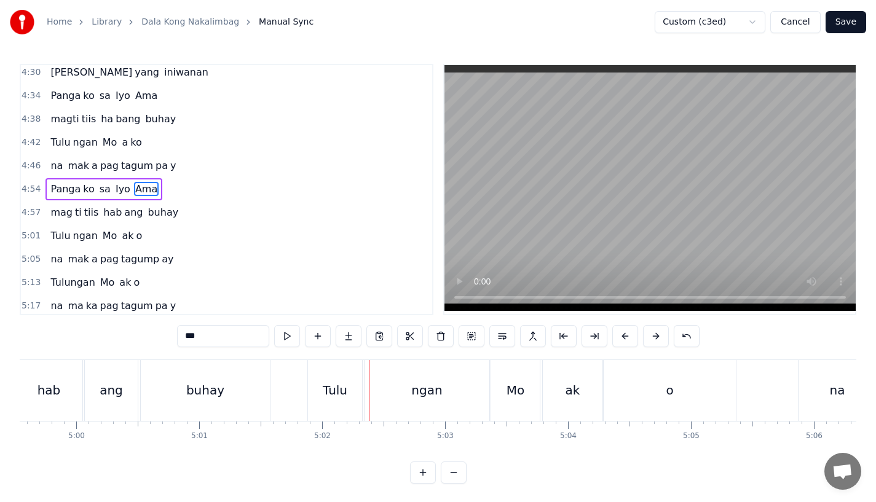
scroll to position [0, 36824]
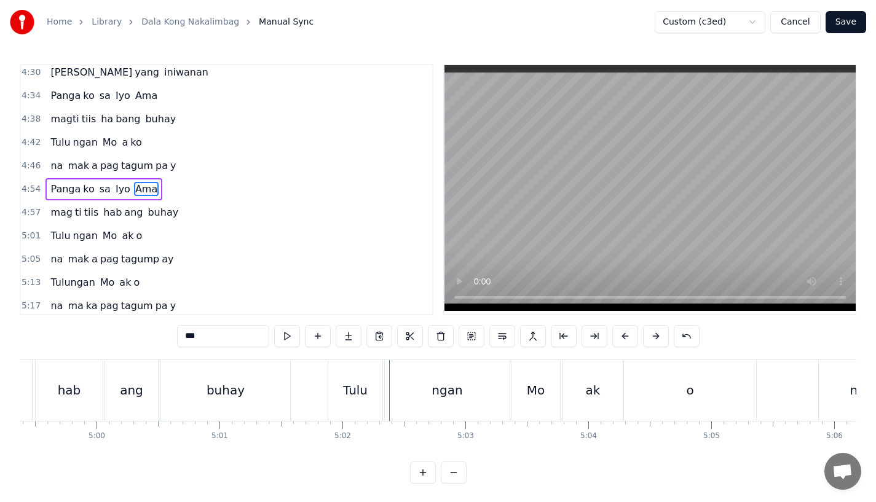
click at [345, 392] on div "Tulu" at bounding box center [355, 390] width 25 height 18
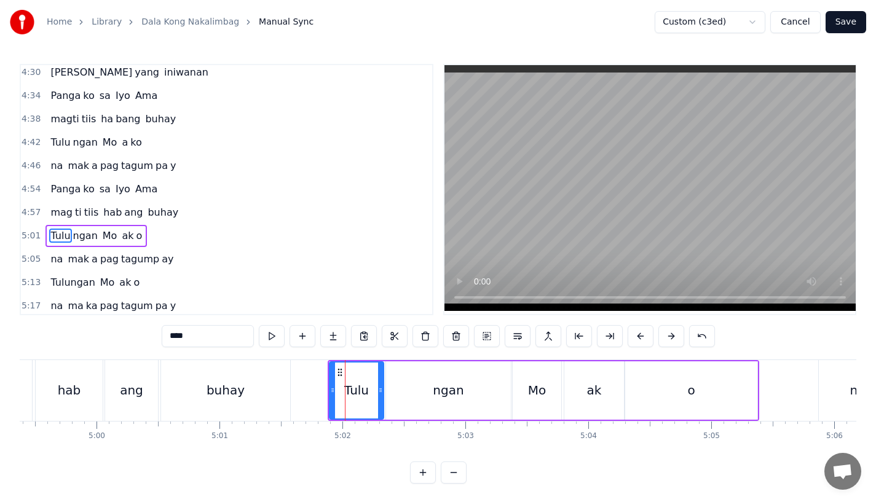
scroll to position [1247, 0]
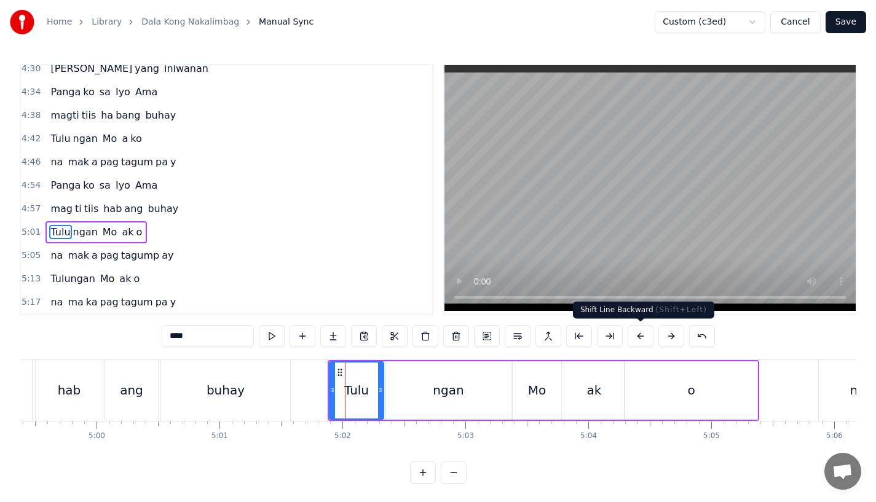
click at [639, 330] on button at bounding box center [641, 336] width 26 height 22
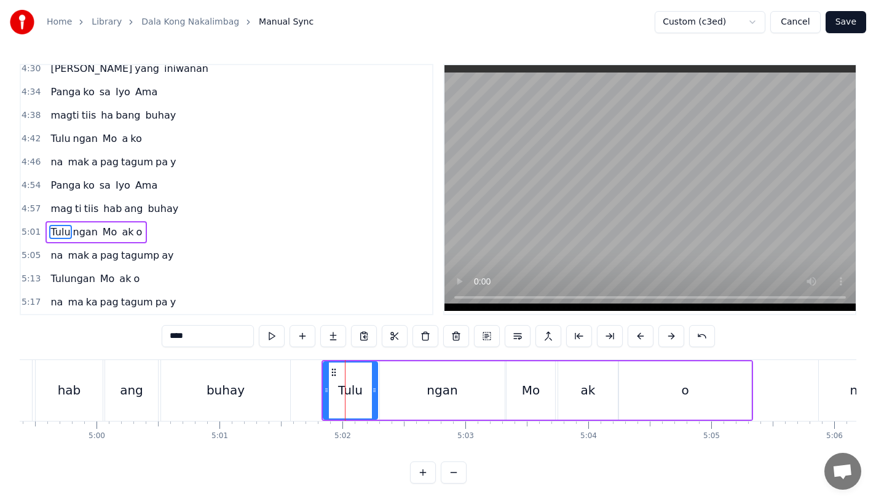
click at [271, 375] on div "buhay" at bounding box center [225, 390] width 129 height 61
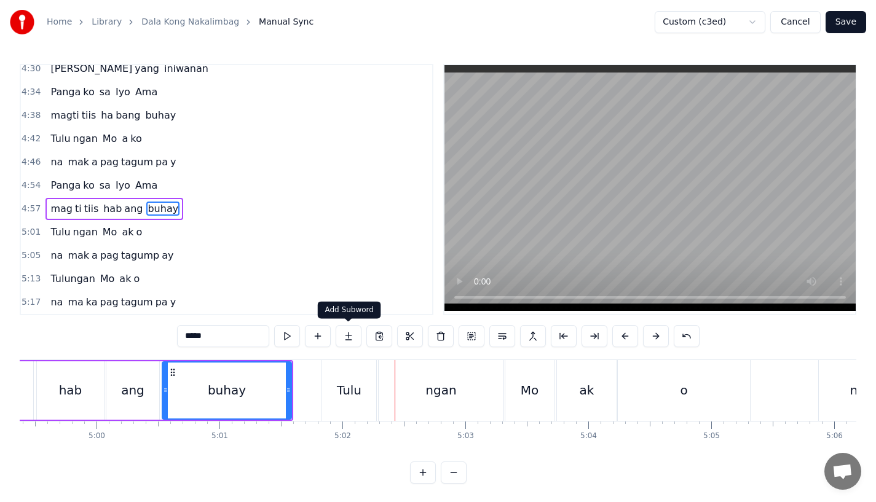
click at [245, 399] on div "buhay" at bounding box center [227, 391] width 128 height 56
click at [236, 333] on input "*****" at bounding box center [223, 336] width 92 height 22
click at [237, 378] on div "buhay" at bounding box center [227, 391] width 128 height 56
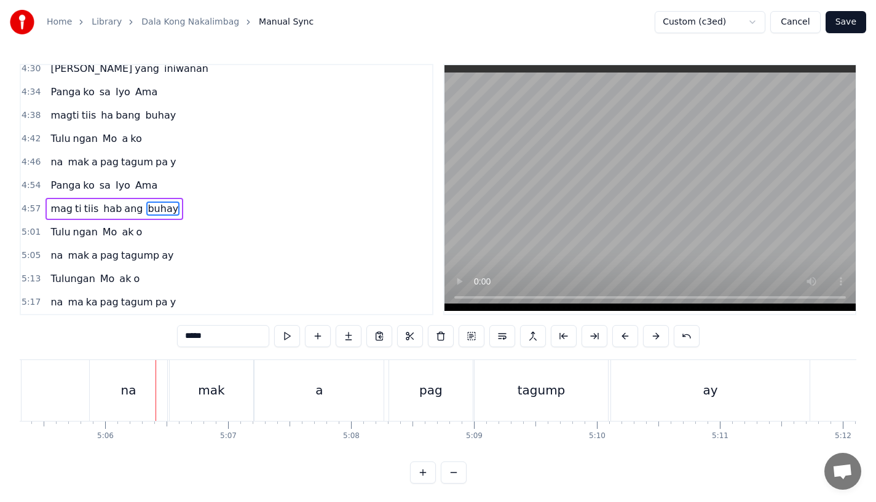
scroll to position [0, 37557]
click at [137, 398] on div "na" at bounding box center [125, 390] width 77 height 61
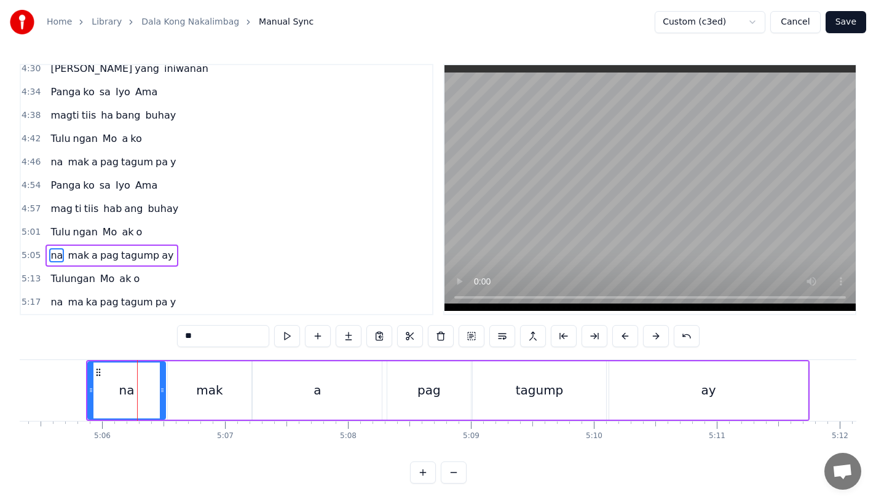
scroll to position [4, 0]
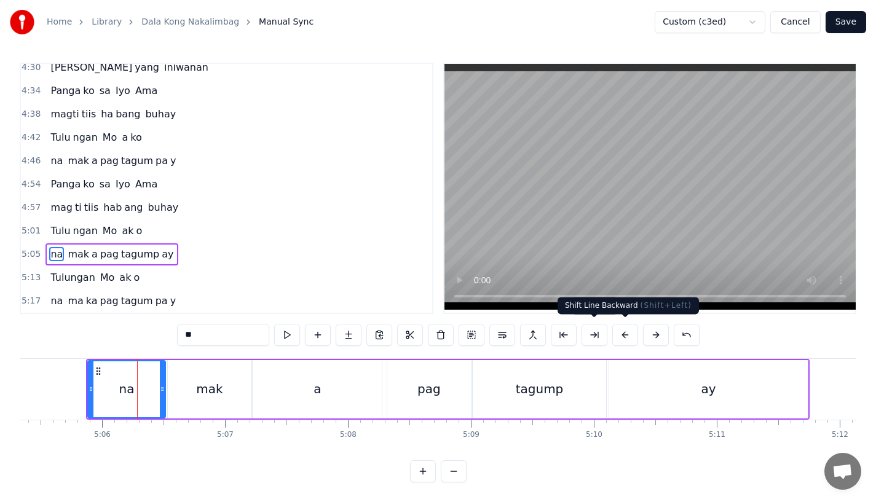
click at [619, 326] on button at bounding box center [626, 335] width 26 height 22
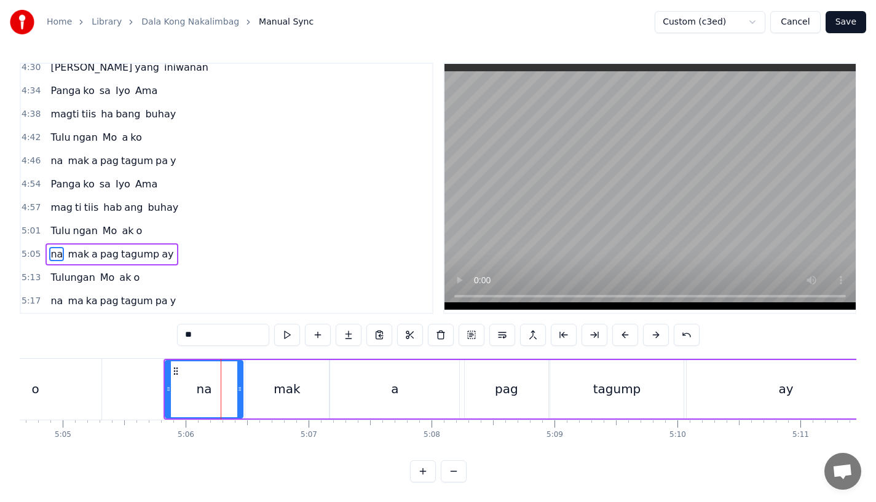
scroll to position [0, 37263]
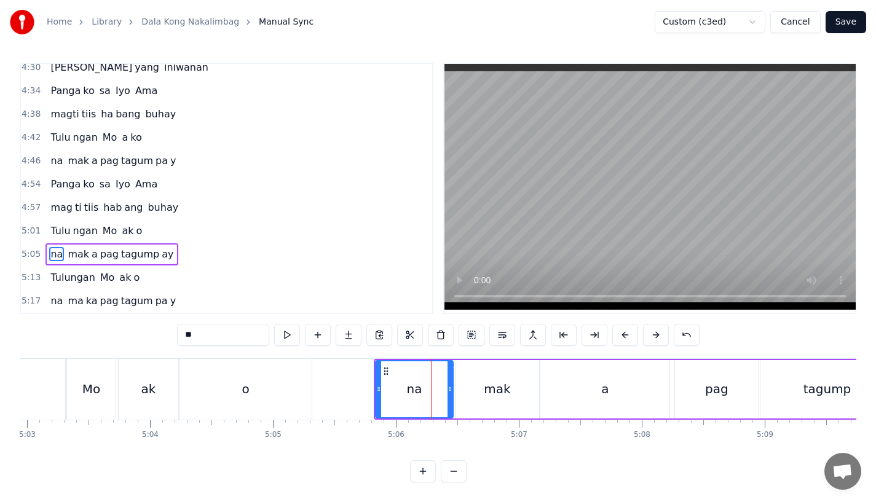
click at [277, 384] on div "o" at bounding box center [246, 389] width 132 height 61
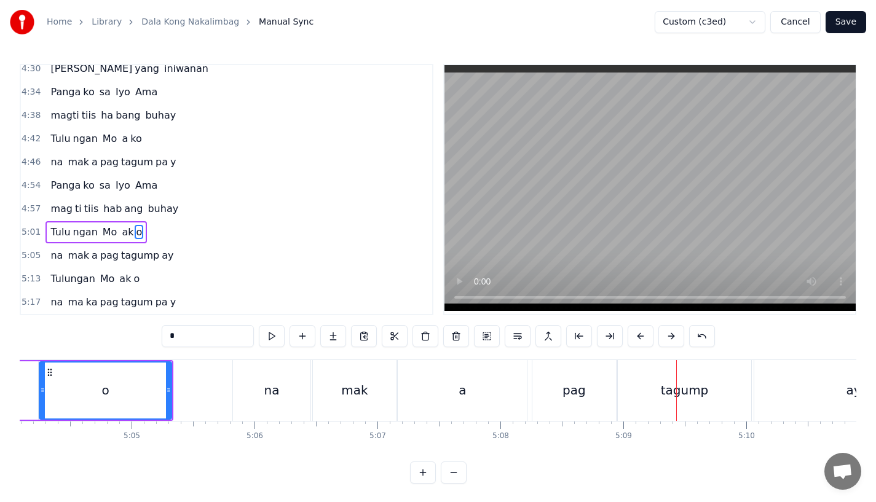
scroll to position [0, 37392]
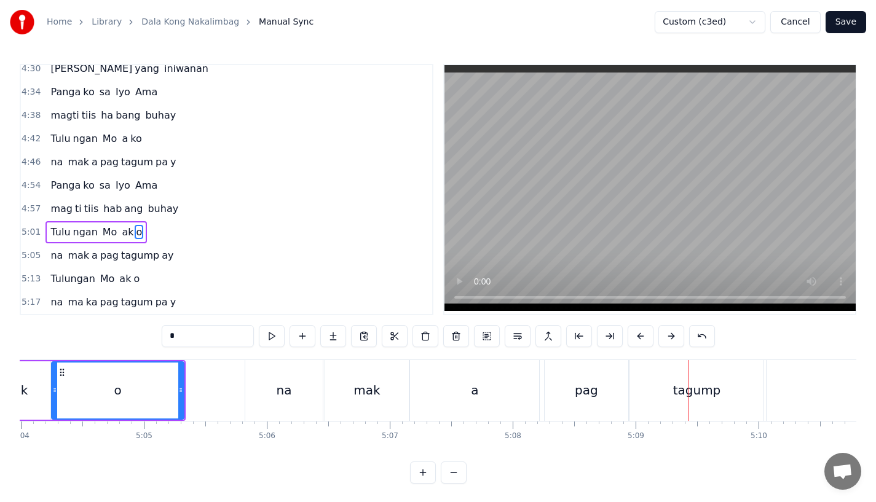
click at [154, 384] on div "o" at bounding box center [117, 391] width 131 height 56
click at [175, 390] on div "o" at bounding box center [117, 391] width 131 height 56
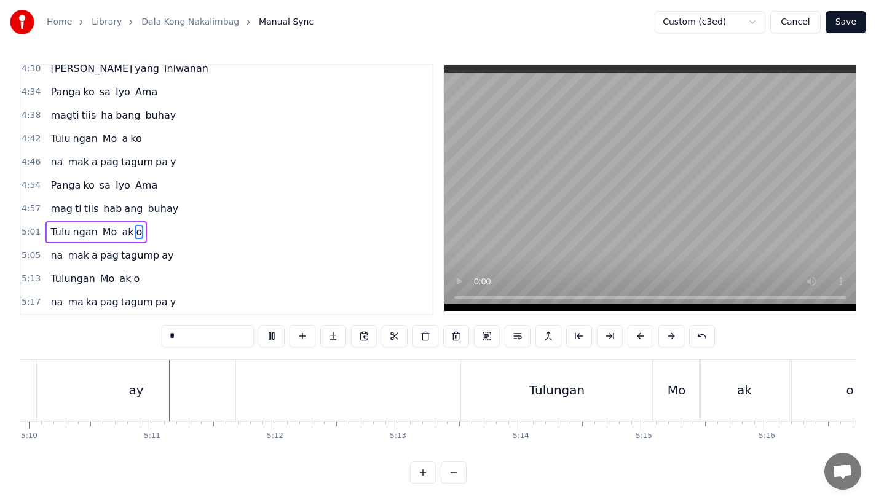
scroll to position [0, 38129]
click at [490, 413] on div "Tulungan" at bounding box center [550, 390] width 192 height 61
type input "********"
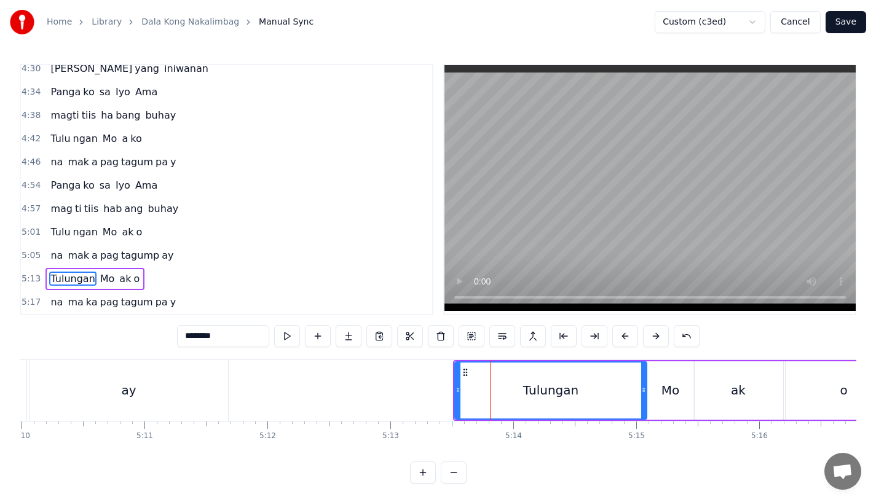
scroll to position [10, 0]
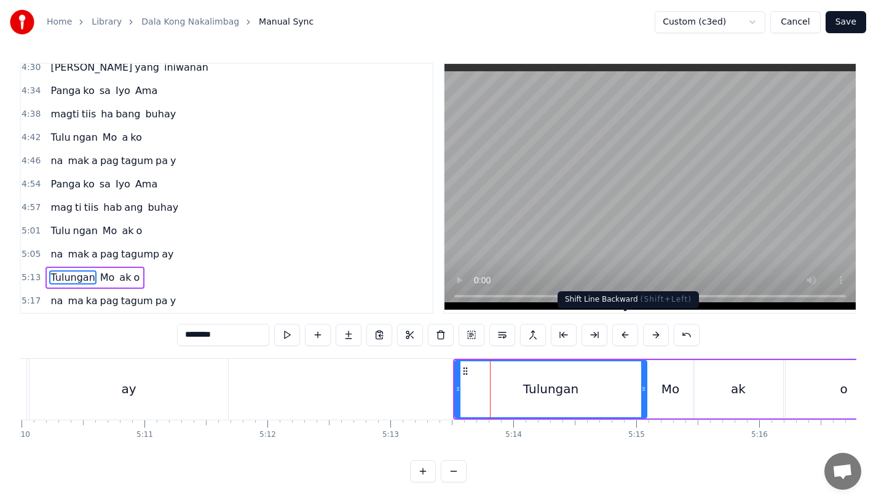
click at [623, 327] on button at bounding box center [626, 335] width 26 height 22
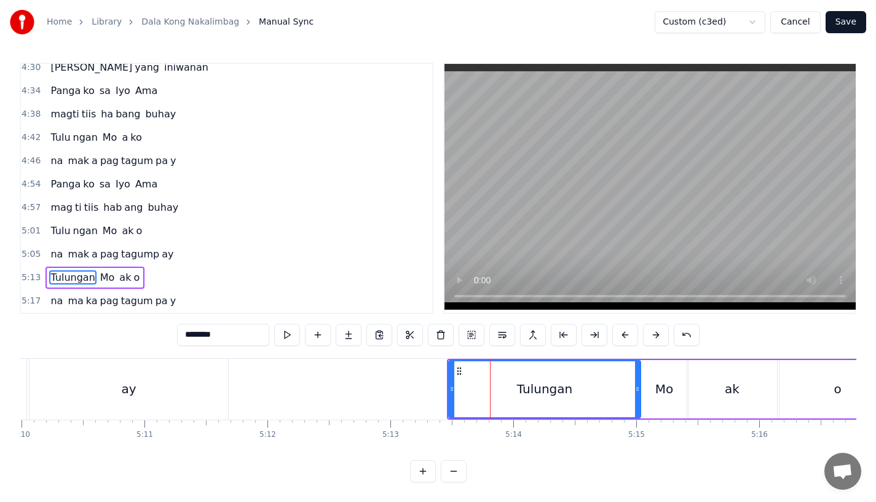
click at [623, 327] on button at bounding box center [626, 335] width 26 height 22
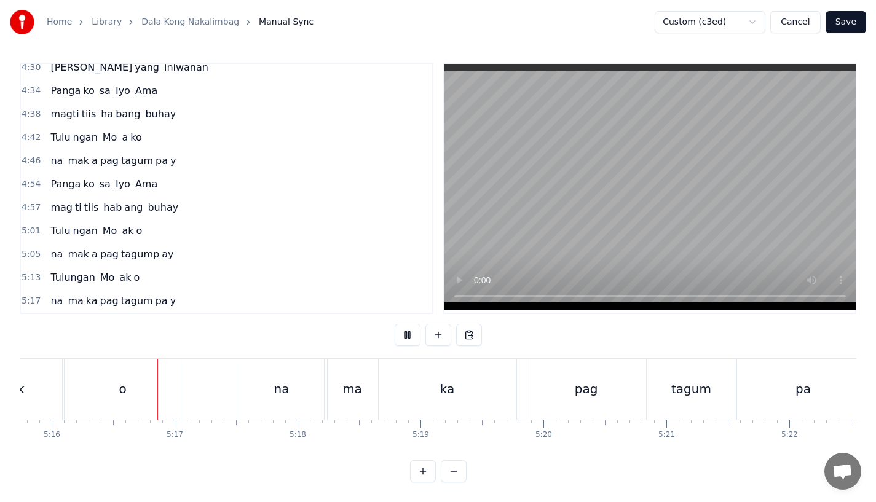
scroll to position [0, 38844]
click at [264, 385] on div "na" at bounding box center [274, 389] width 85 height 61
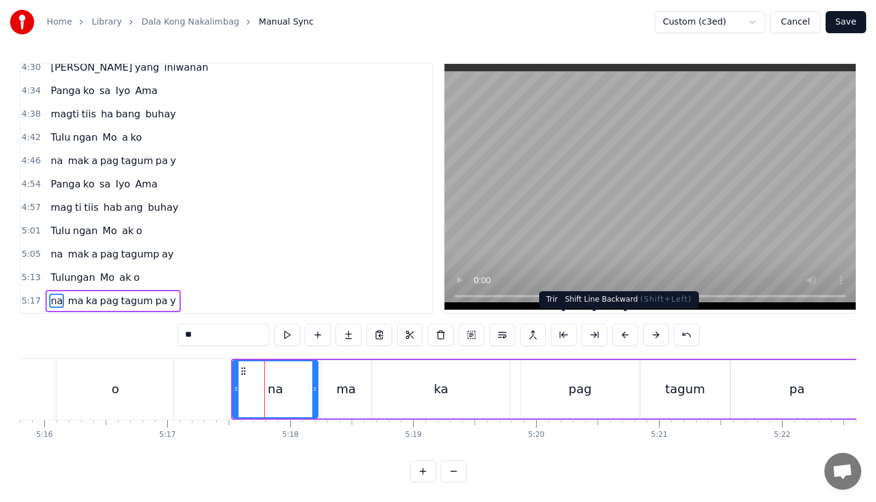
click at [628, 324] on button at bounding box center [626, 335] width 26 height 22
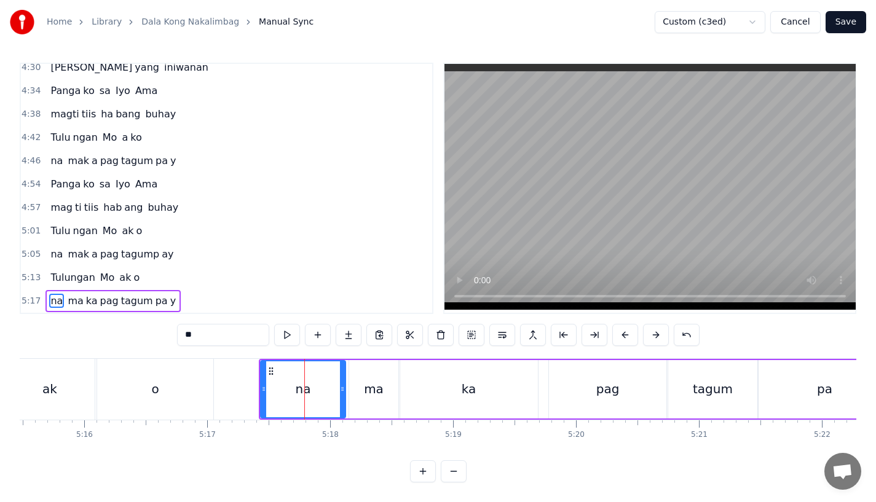
scroll to position [0, 38776]
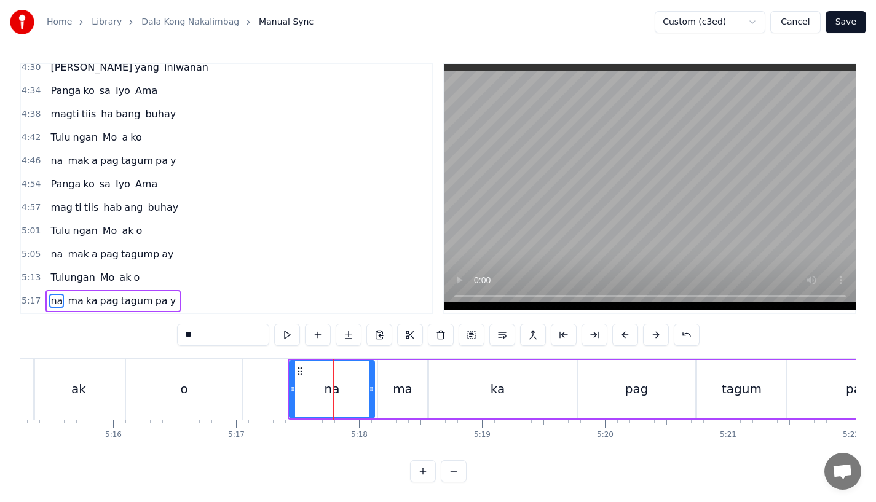
click at [212, 387] on div "o" at bounding box center [184, 389] width 116 height 61
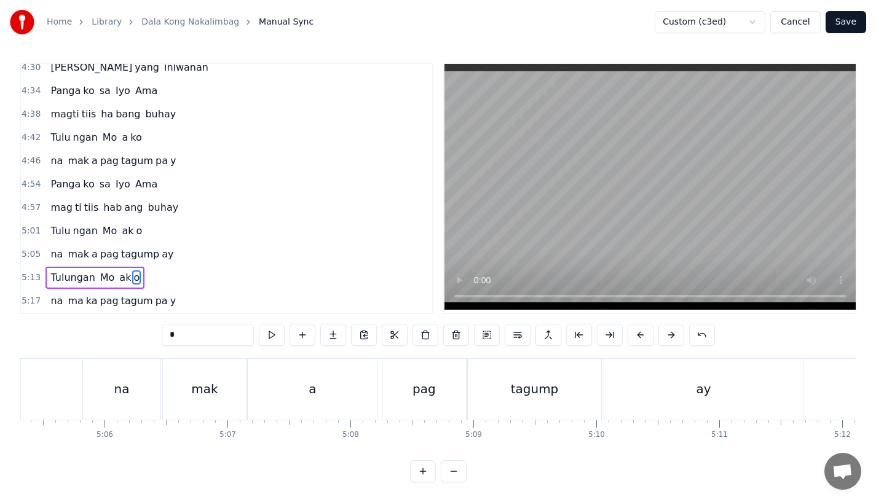
scroll to position [0, 37442]
click at [245, 383] on div "na" at bounding box center [233, 389] width 77 height 61
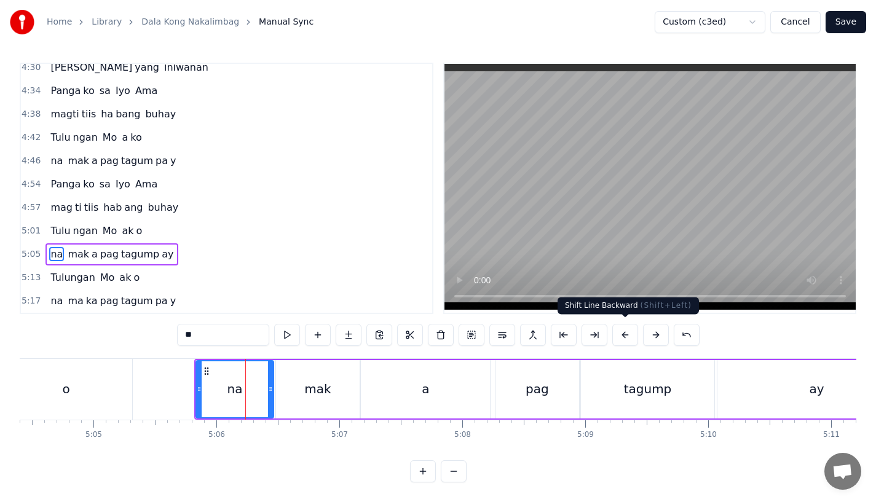
click at [616, 328] on button at bounding box center [626, 335] width 26 height 22
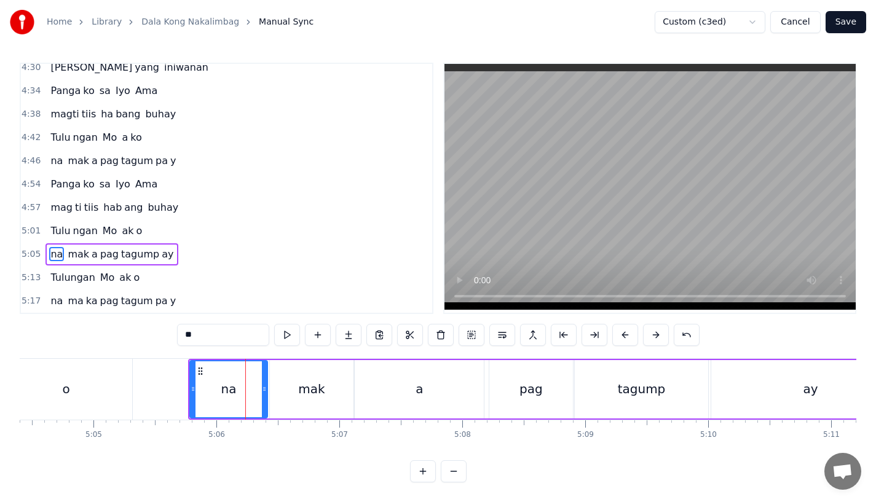
scroll to position [0, 37303]
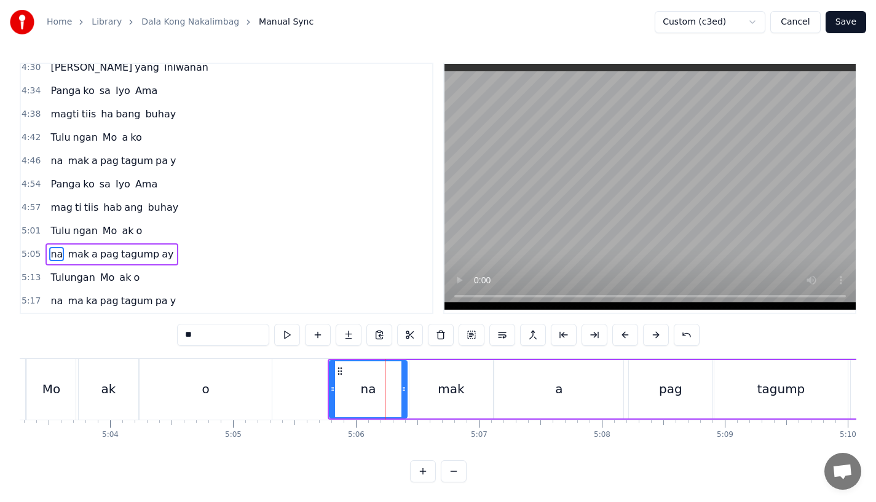
click at [229, 363] on div "o" at bounding box center [206, 389] width 132 height 61
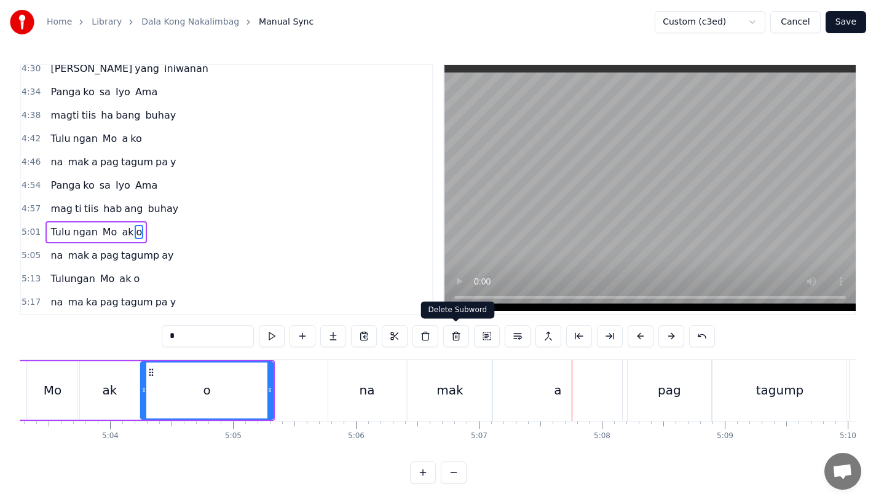
click at [247, 383] on div "o" at bounding box center [206, 391] width 131 height 56
click at [234, 382] on div "o" at bounding box center [206, 391] width 131 height 56
click at [229, 386] on div "o" at bounding box center [206, 391] width 131 height 56
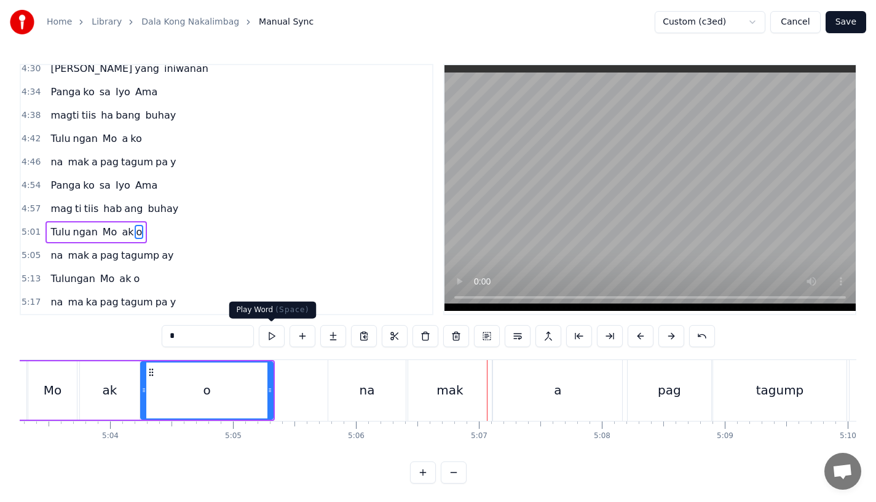
click at [200, 373] on div "o" at bounding box center [206, 391] width 131 height 56
click at [343, 395] on div "na" at bounding box center [366, 390] width 77 height 61
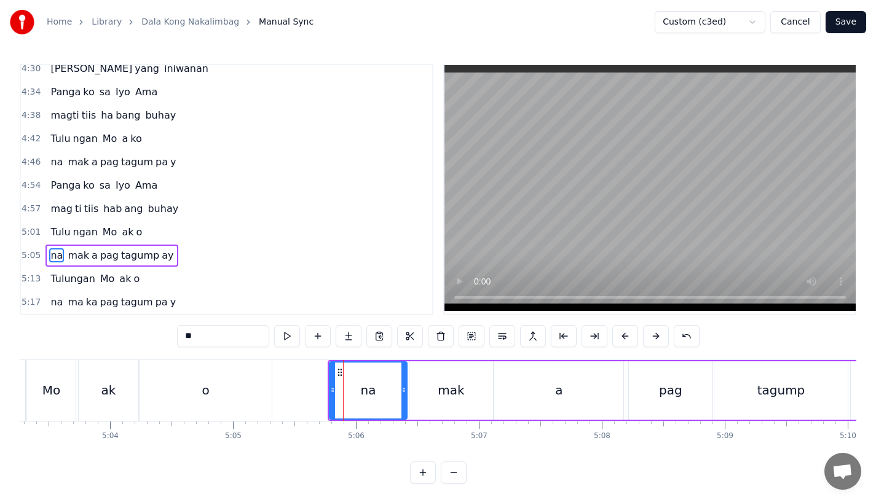
scroll to position [4, 0]
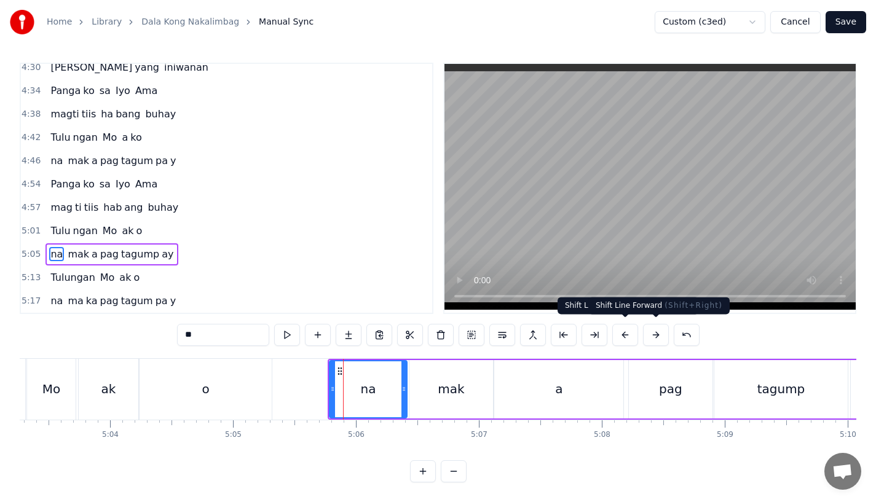
click at [650, 328] on button at bounding box center [656, 335] width 26 height 22
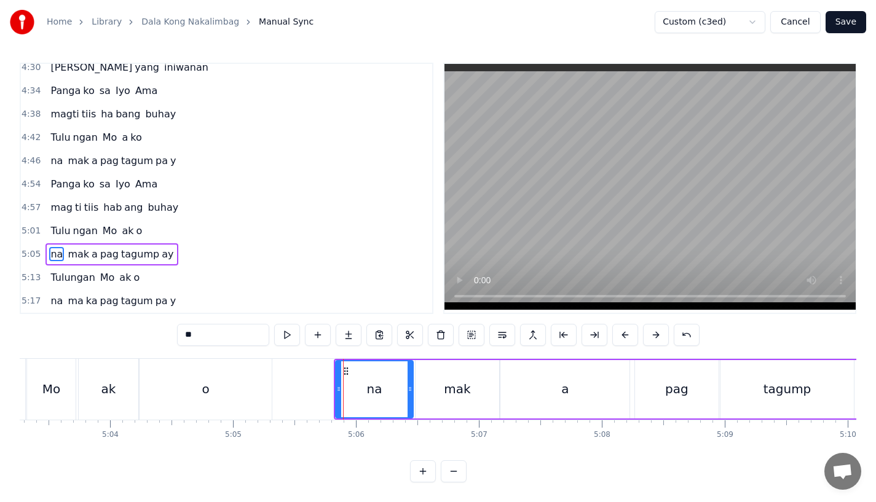
click at [200, 402] on div "o" at bounding box center [206, 389] width 132 height 61
type input "*"
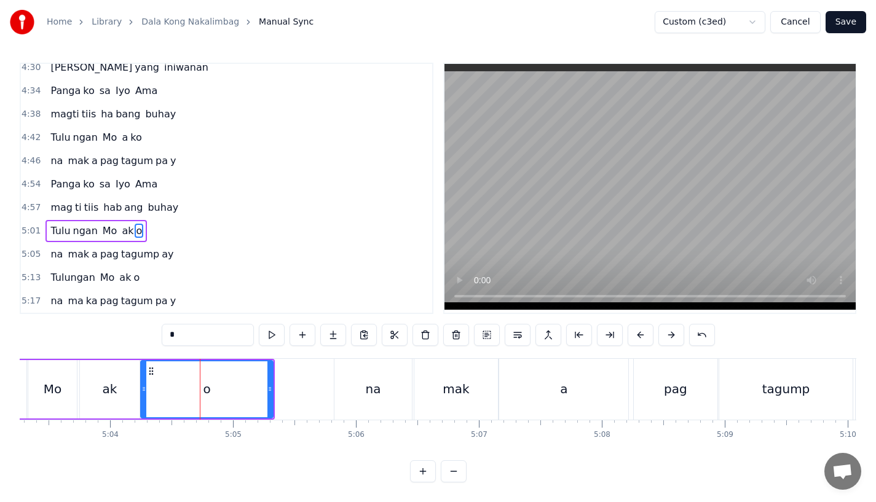
scroll to position [0, 0]
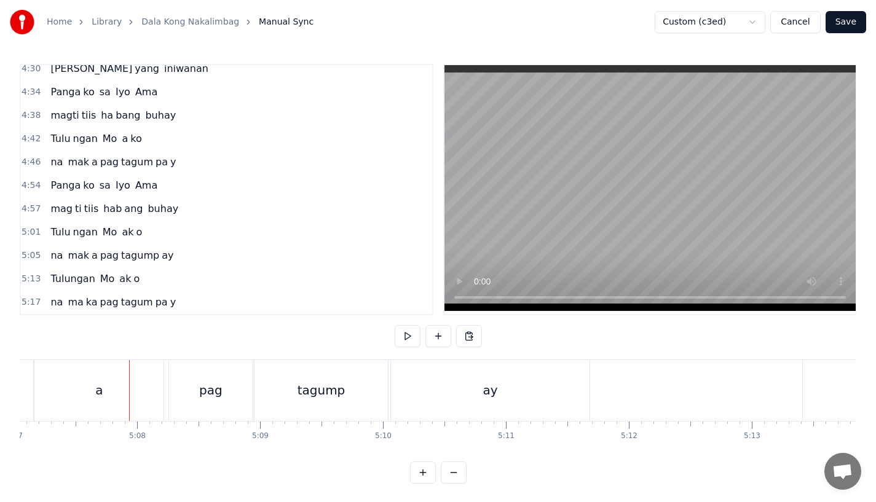
scroll to position [0, 37805]
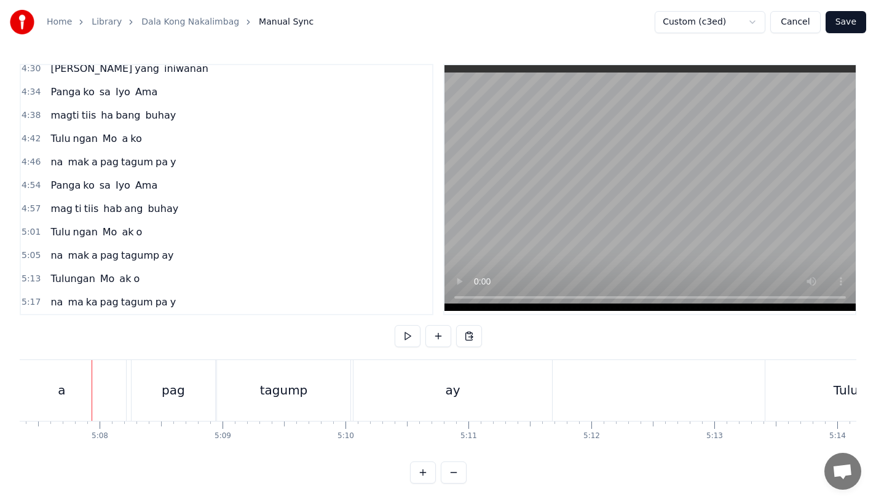
click at [505, 379] on div "ay" at bounding box center [453, 390] width 199 height 61
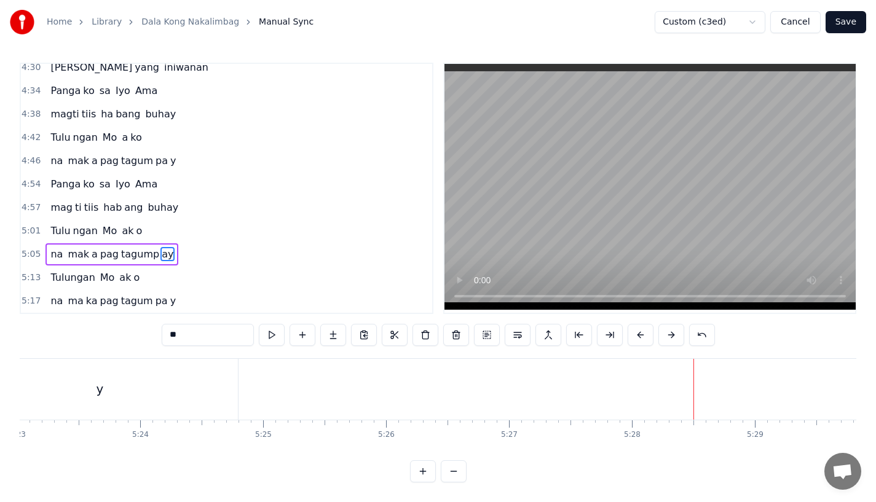
scroll to position [0, 39902]
click at [855, 18] on button "Save" at bounding box center [846, 22] width 41 height 22
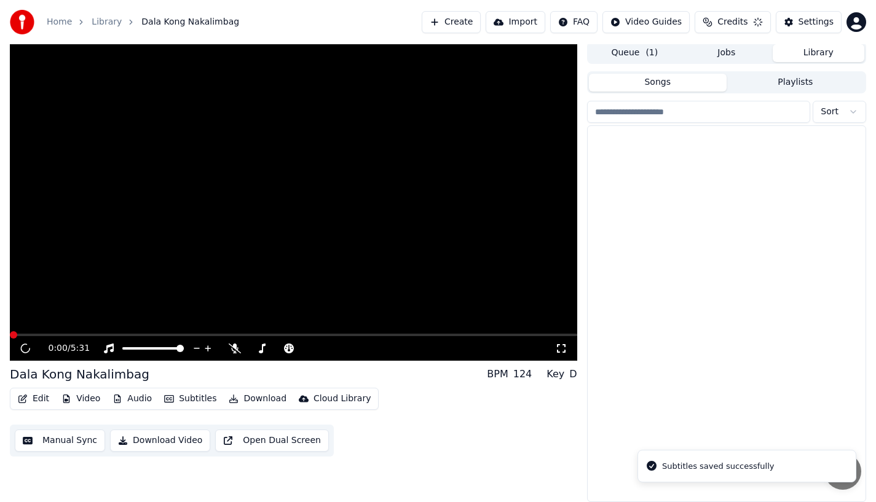
scroll to position [2, 0]
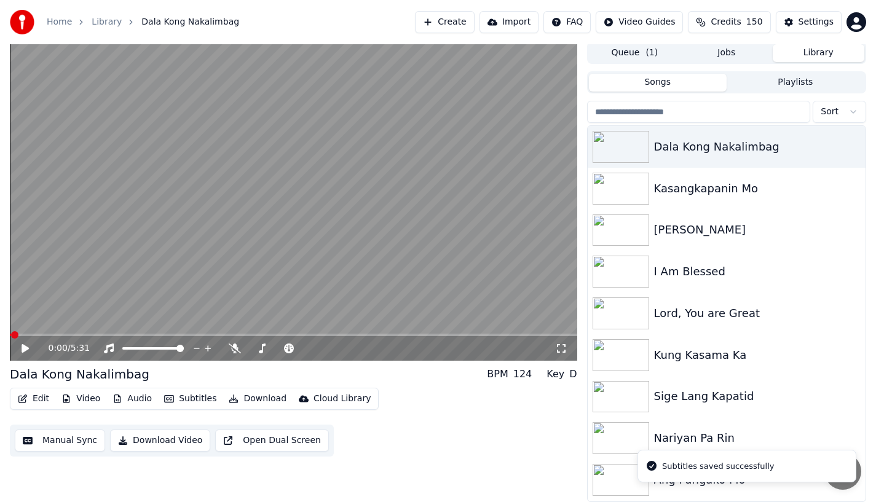
click at [129, 439] on button "Download Video" at bounding box center [160, 441] width 100 height 22
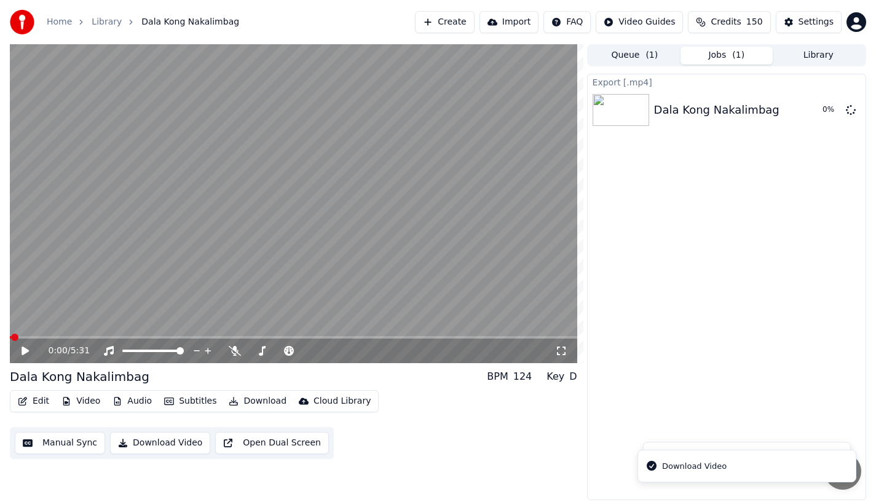
scroll to position [0, 0]
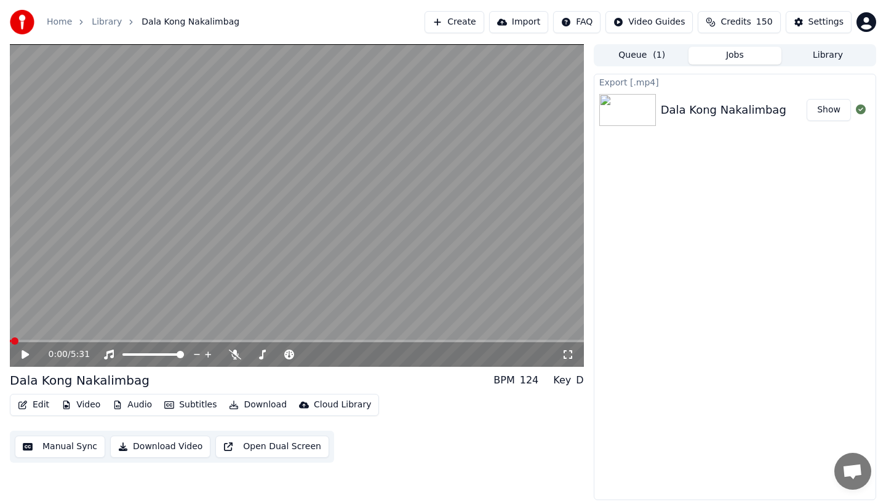
click at [20, 405] on icon "button" at bounding box center [23, 405] width 10 height 9
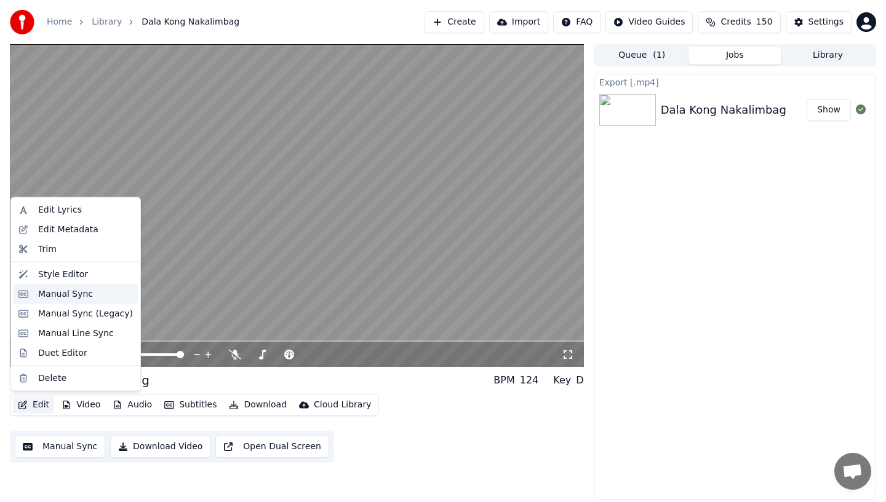
click at [55, 292] on div "Manual Sync" at bounding box center [65, 294] width 55 height 12
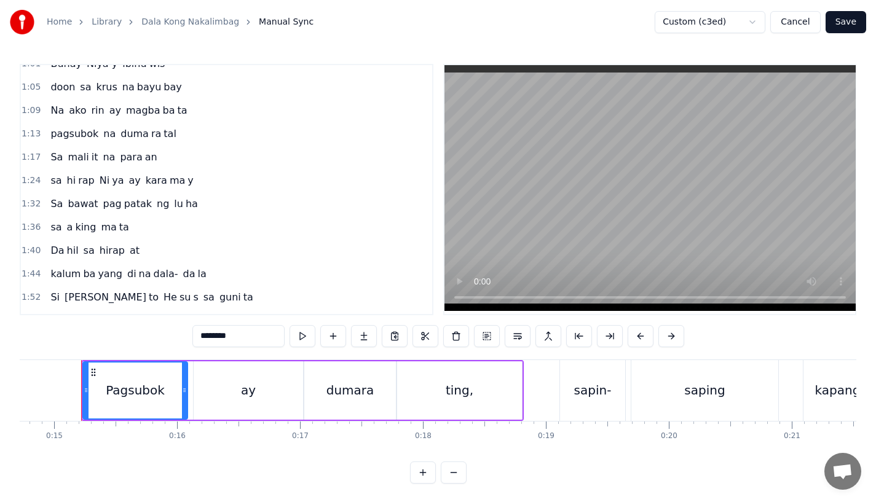
scroll to position [307, 0]
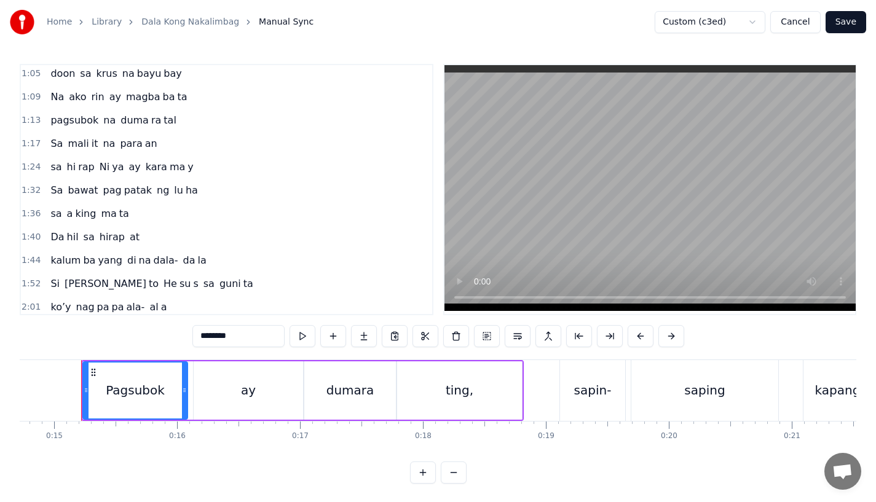
click at [57, 285] on span "Si" at bounding box center [55, 284] width 12 height 14
type input "**"
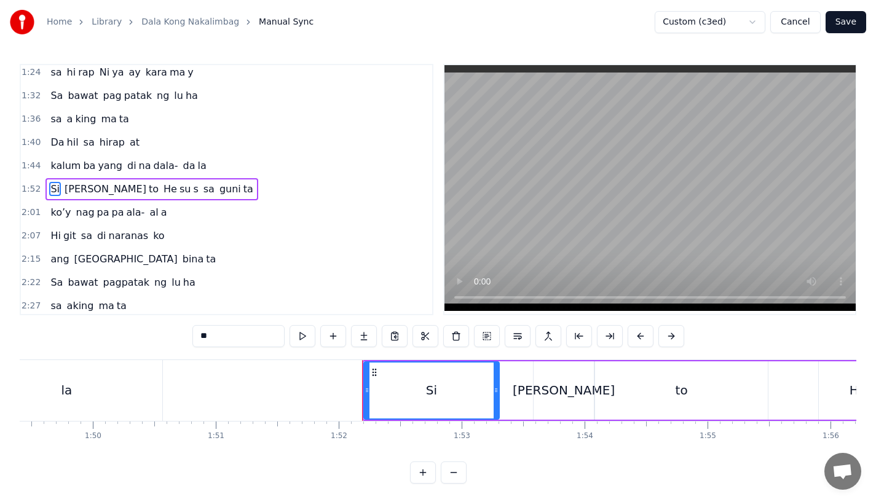
scroll to position [0, 13449]
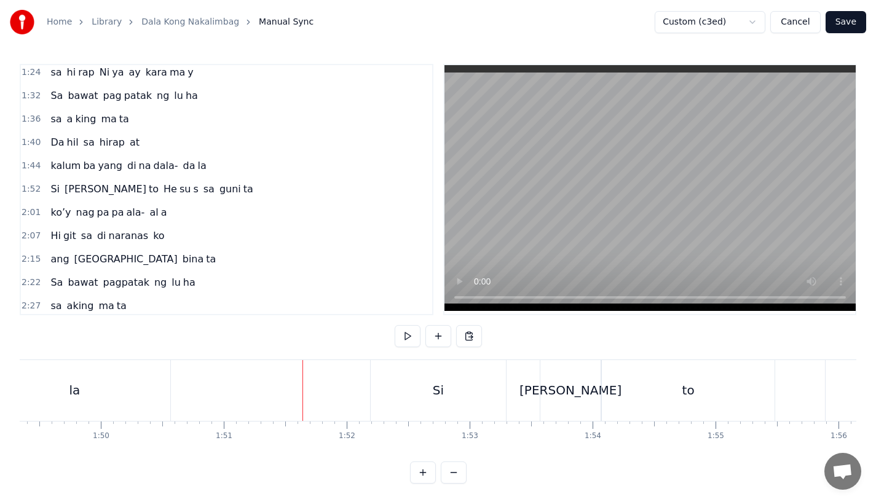
click at [397, 393] on div "Si" at bounding box center [438, 390] width 135 height 61
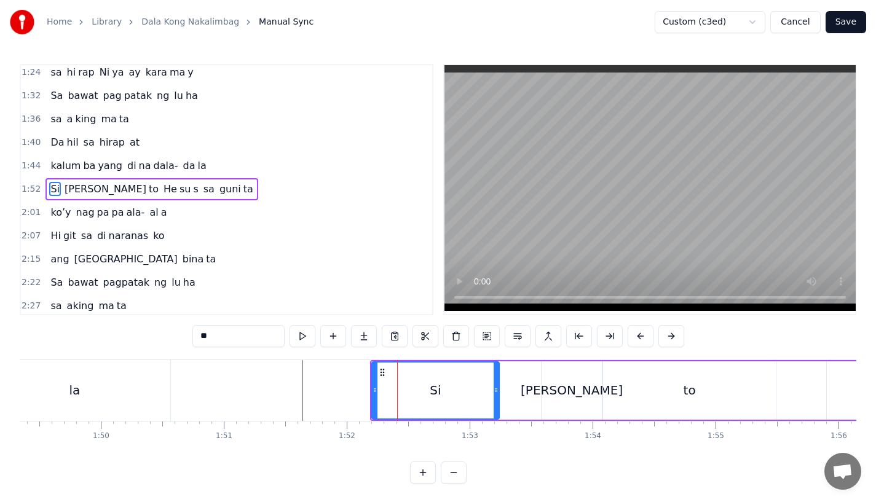
drag, startPoint x: 503, startPoint y: 394, endPoint x: 495, endPoint y: 394, distance: 8.0
click at [495, 394] on icon at bounding box center [496, 391] width 5 height 10
click at [407, 387] on div "Si" at bounding box center [436, 391] width 126 height 56
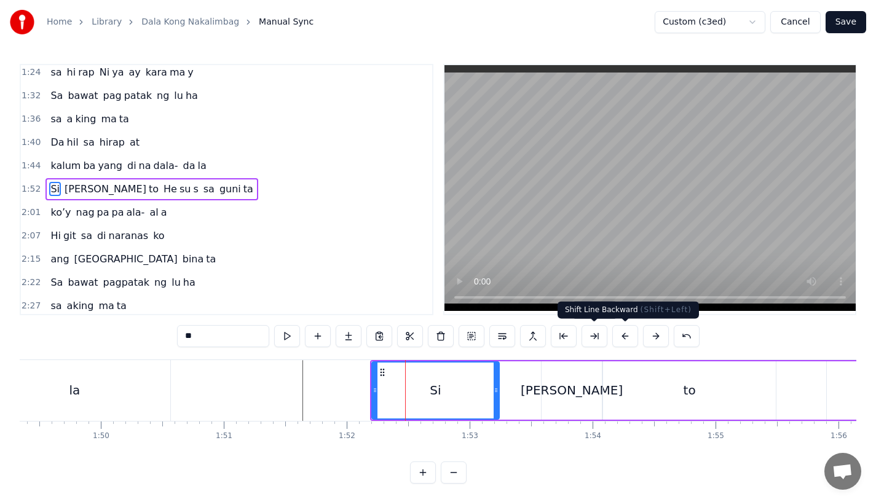
click at [621, 334] on button at bounding box center [626, 336] width 26 height 22
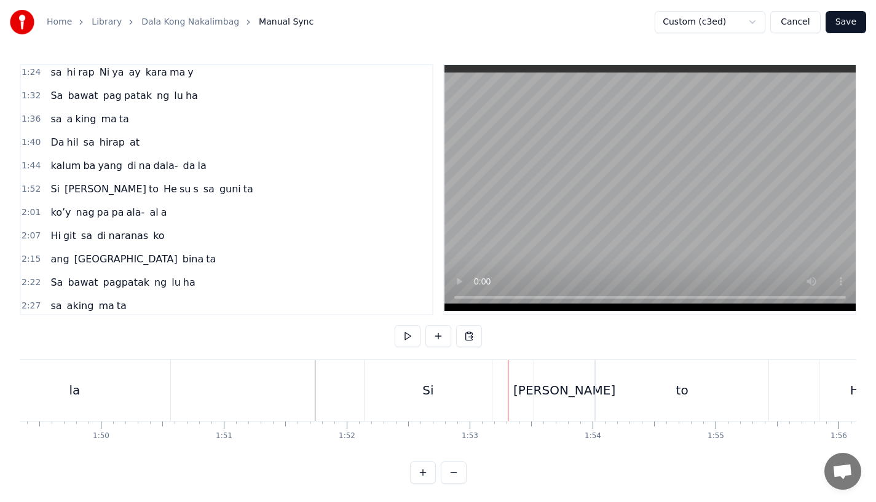
click at [387, 394] on div "Si" at bounding box center [428, 390] width 127 height 61
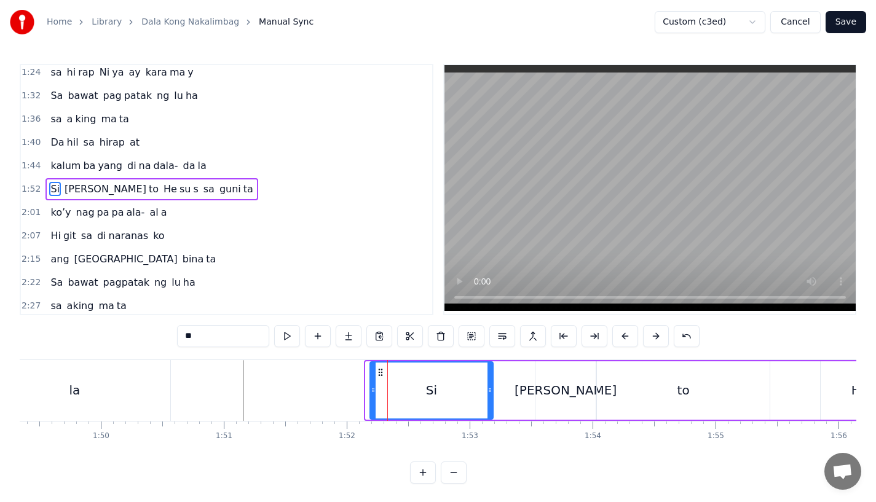
click at [374, 394] on icon at bounding box center [373, 391] width 5 height 10
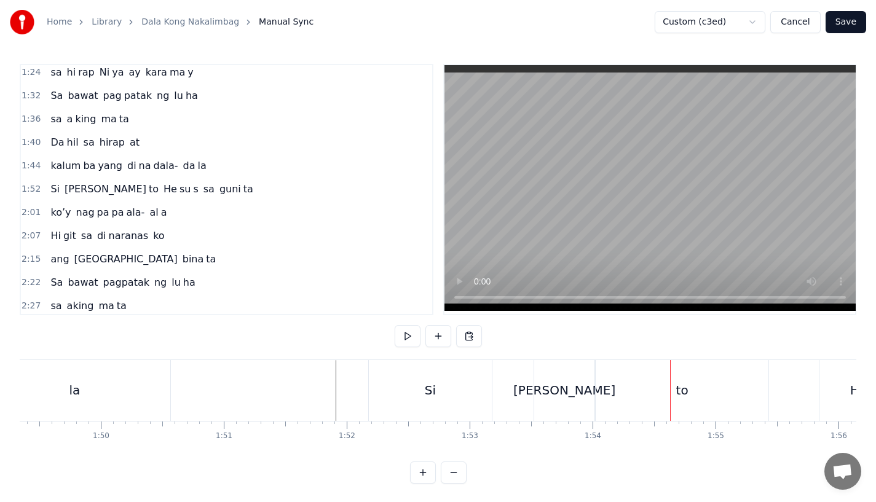
click at [546, 379] on div "[PERSON_NAME]" at bounding box center [564, 390] width 60 height 61
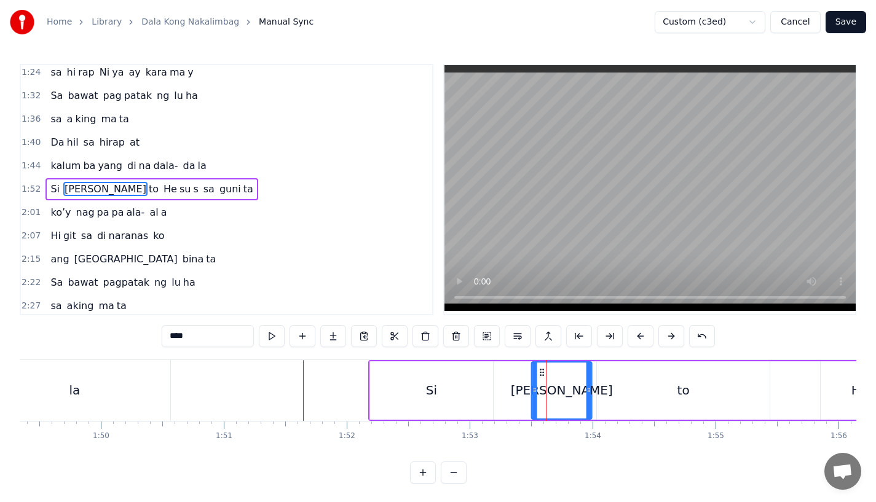
click at [543, 375] on circle at bounding box center [543, 375] width 1 height 1
click at [629, 381] on div "to" at bounding box center [683, 391] width 173 height 58
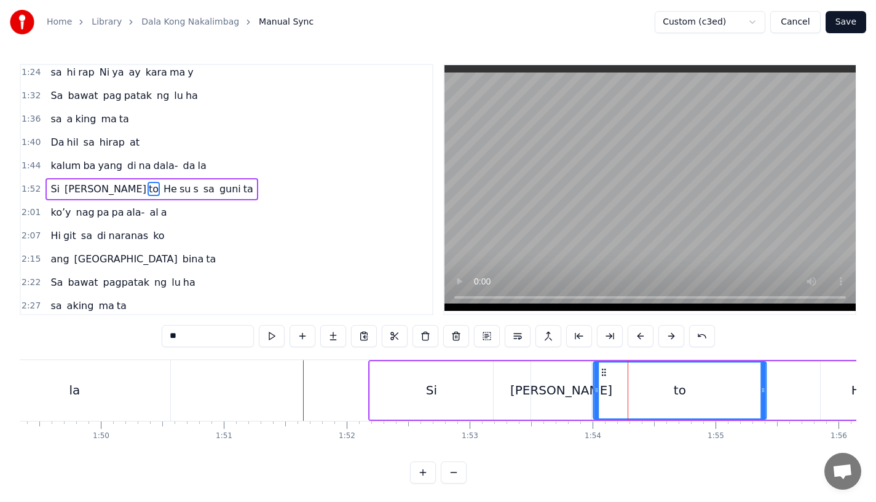
click at [607, 373] on icon at bounding box center [604, 373] width 10 height 10
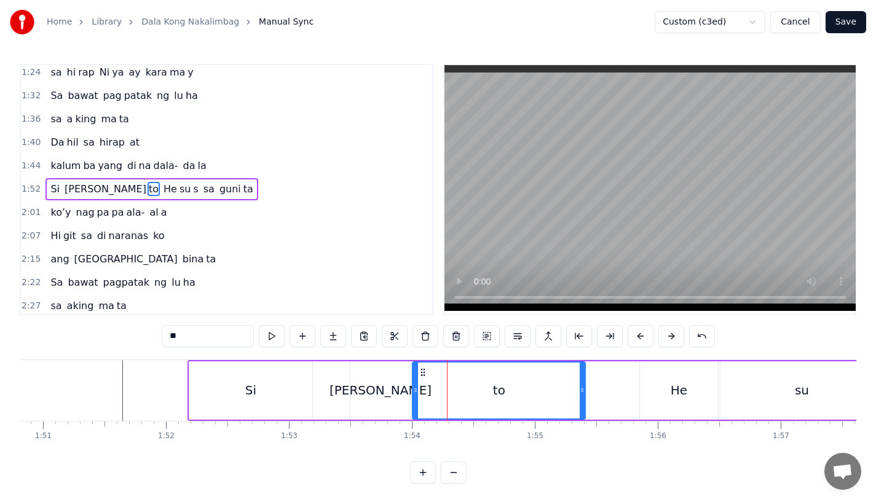
scroll to position [0, 13631]
click at [669, 375] on div "He" at bounding box center [678, 391] width 78 height 58
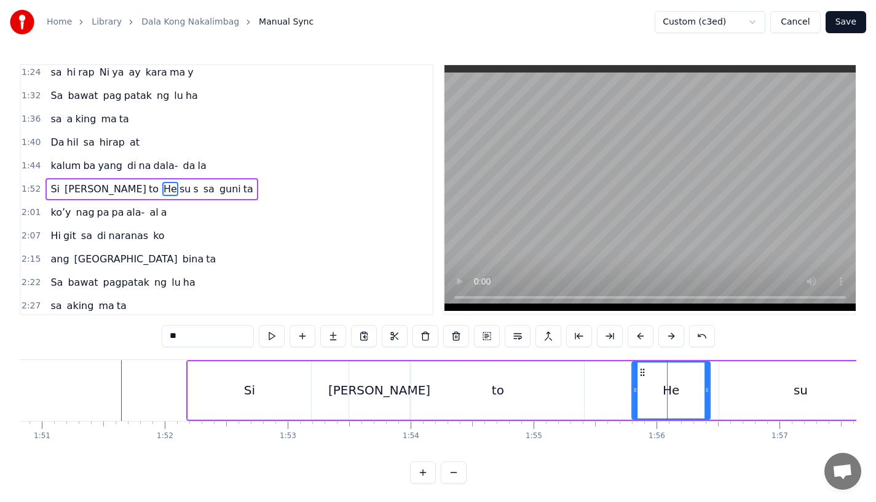
drag, startPoint x: 647, startPoint y: 373, endPoint x: 640, endPoint y: 375, distance: 7.5
click at [640, 375] on icon at bounding box center [643, 373] width 10 height 10
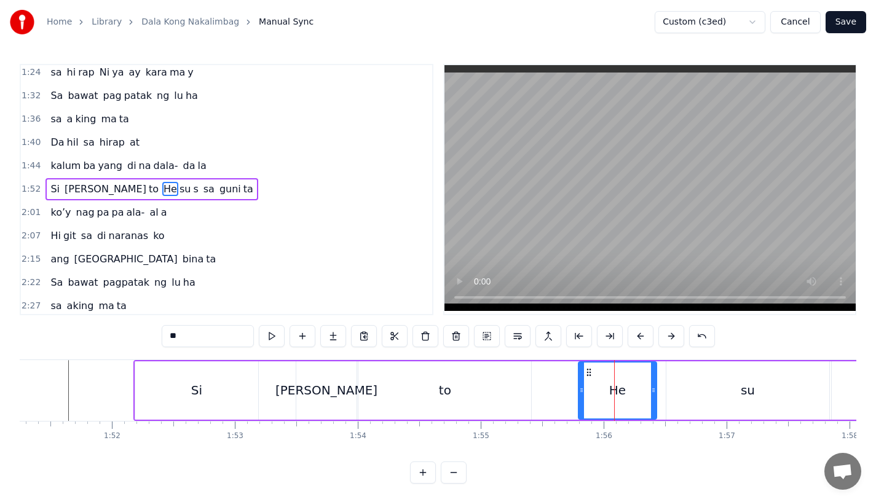
scroll to position [0, 13689]
click at [693, 384] on div "su" at bounding box center [743, 391] width 163 height 58
type input "**"
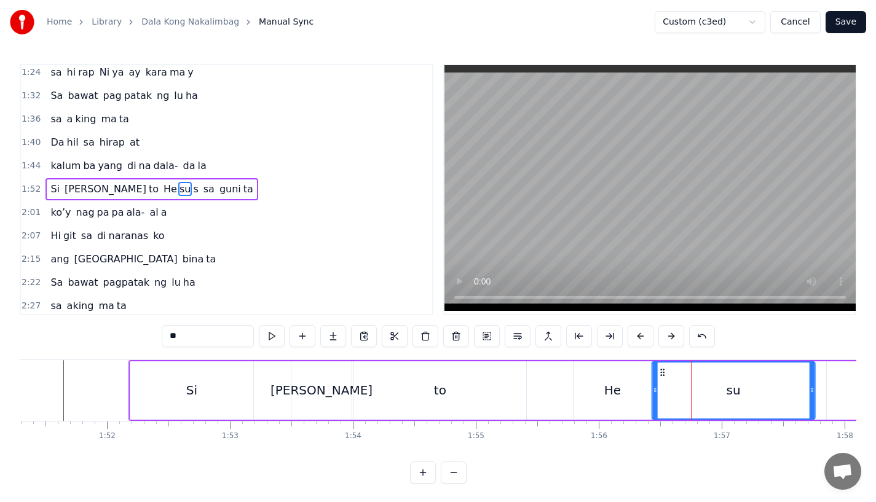
drag, startPoint x: 675, startPoint y: 373, endPoint x: 664, endPoint y: 375, distance: 10.6
click at [664, 375] on icon at bounding box center [663, 373] width 10 height 10
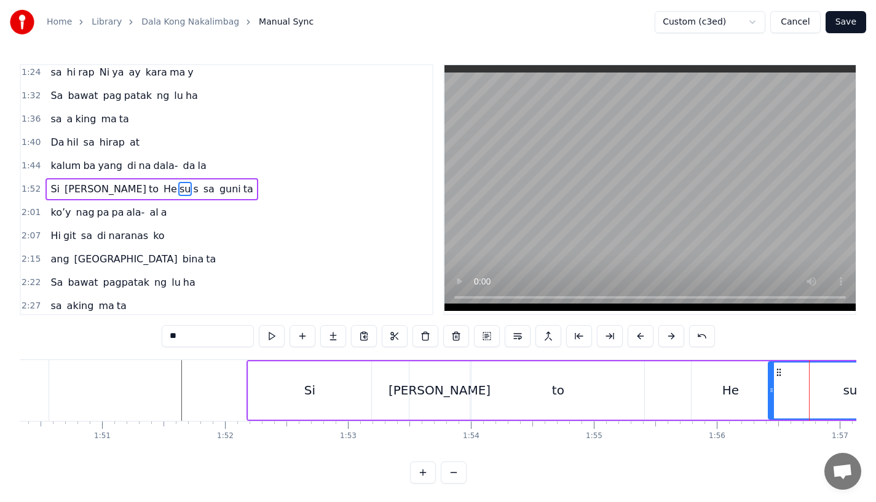
scroll to position [0, 13517]
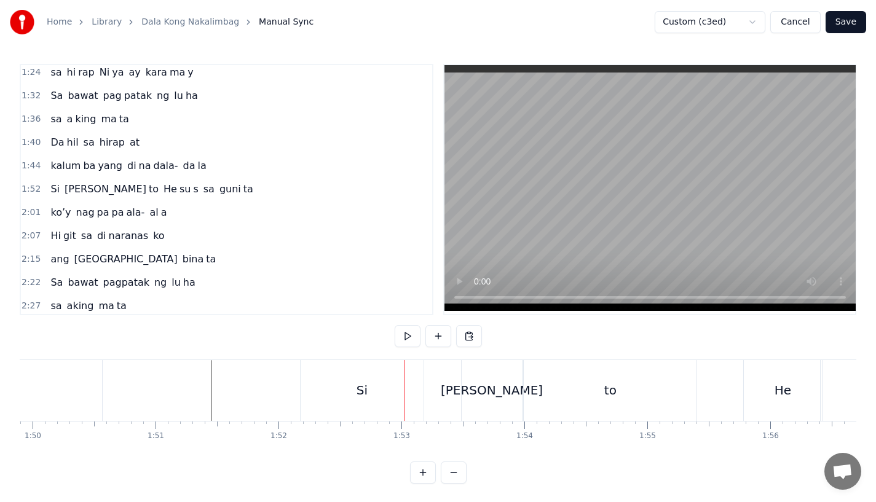
click at [352, 399] on div "Si" at bounding box center [362, 390] width 123 height 61
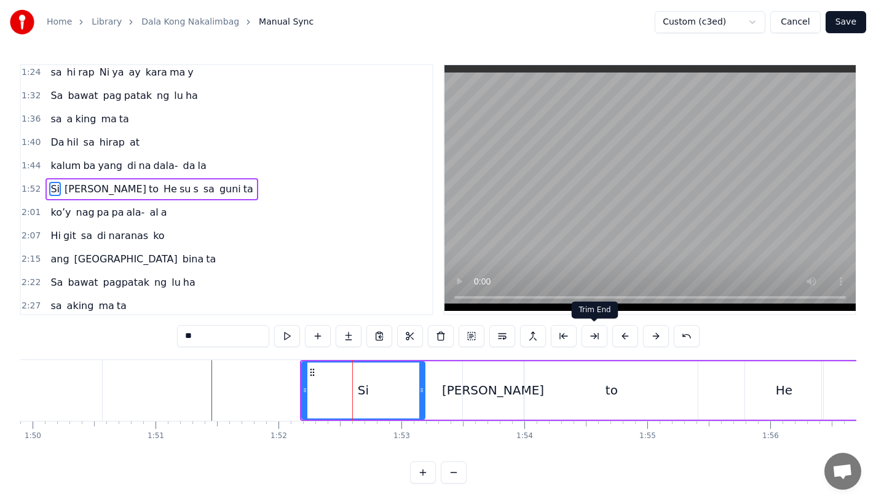
click at [620, 337] on button at bounding box center [626, 336] width 26 height 22
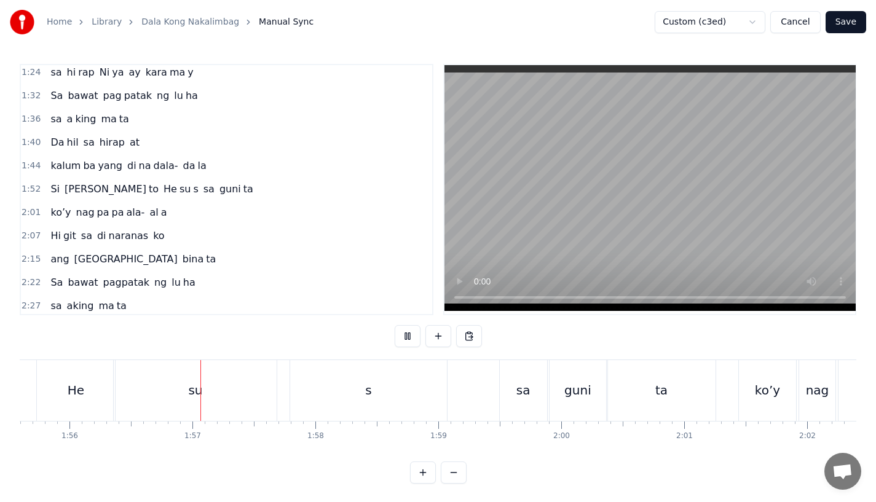
scroll to position [0, 14260]
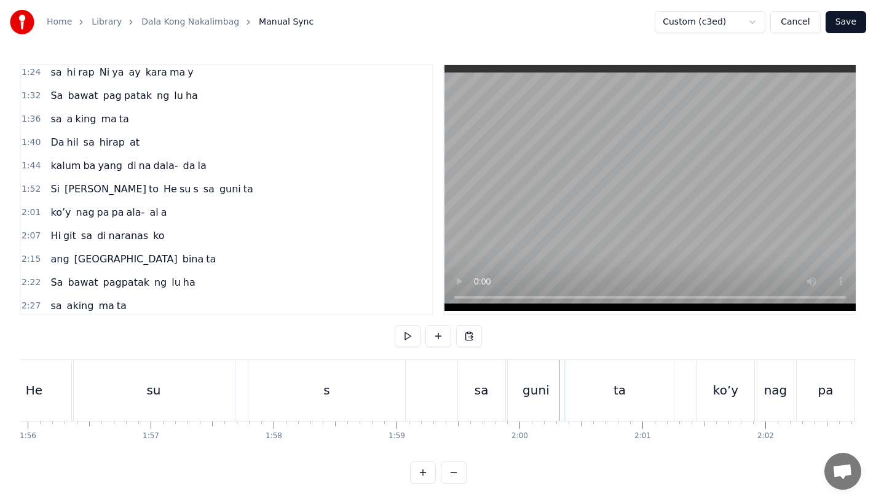
click at [475, 392] on div "sa" at bounding box center [481, 390] width 47 height 61
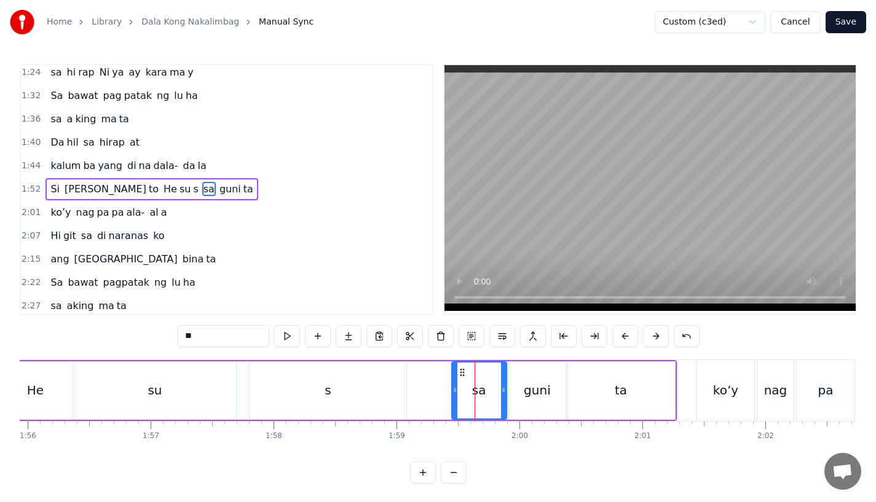
drag, startPoint x: 460, startPoint y: 392, endPoint x: 451, endPoint y: 392, distance: 9.2
click at [453, 392] on icon at bounding box center [455, 391] width 5 height 10
click at [354, 392] on div "s" at bounding box center [328, 391] width 157 height 58
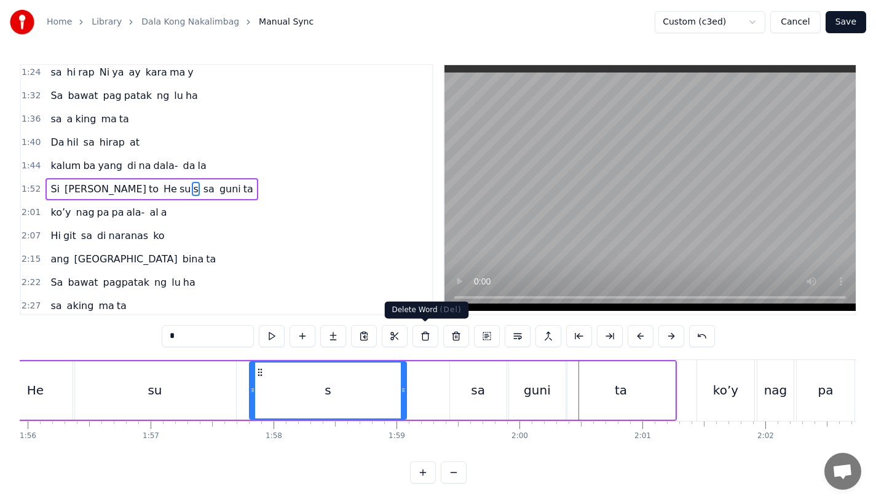
click at [462, 395] on div "sa" at bounding box center [478, 391] width 57 height 58
type input "**"
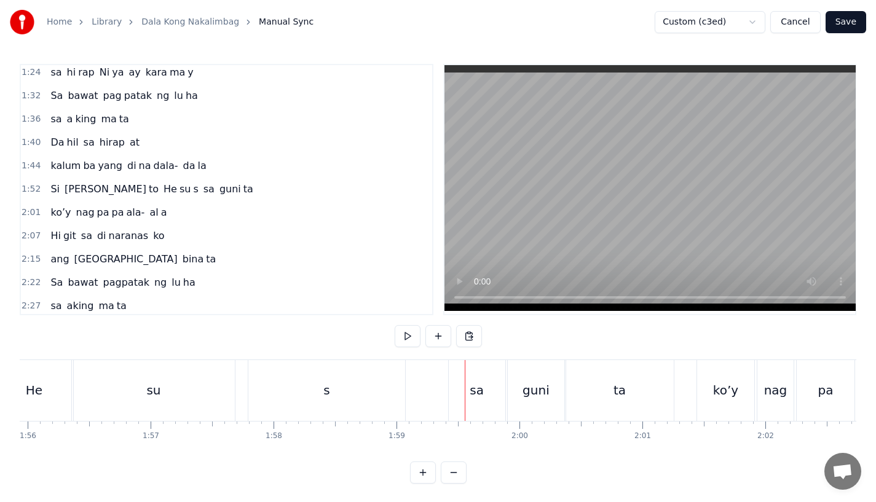
click at [456, 373] on div "sa" at bounding box center [477, 390] width 57 height 61
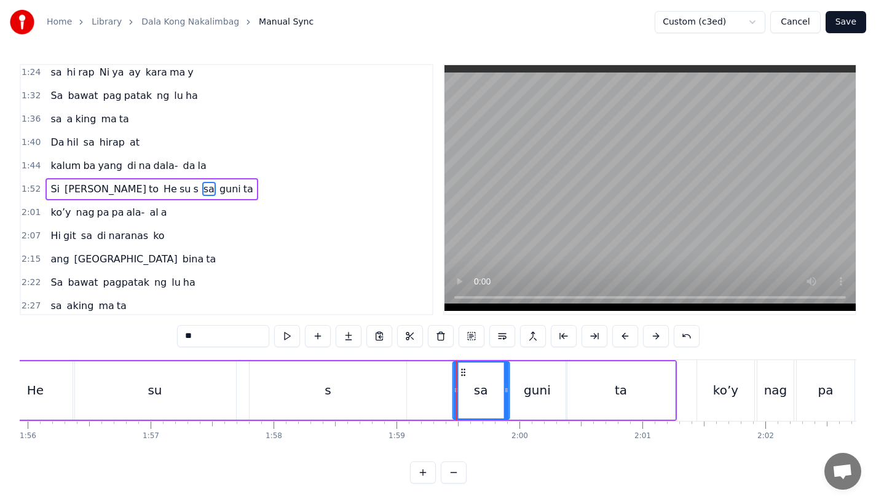
click at [463, 369] on icon at bounding box center [463, 373] width 10 height 10
click at [539, 384] on div "guni" at bounding box center [537, 390] width 27 height 18
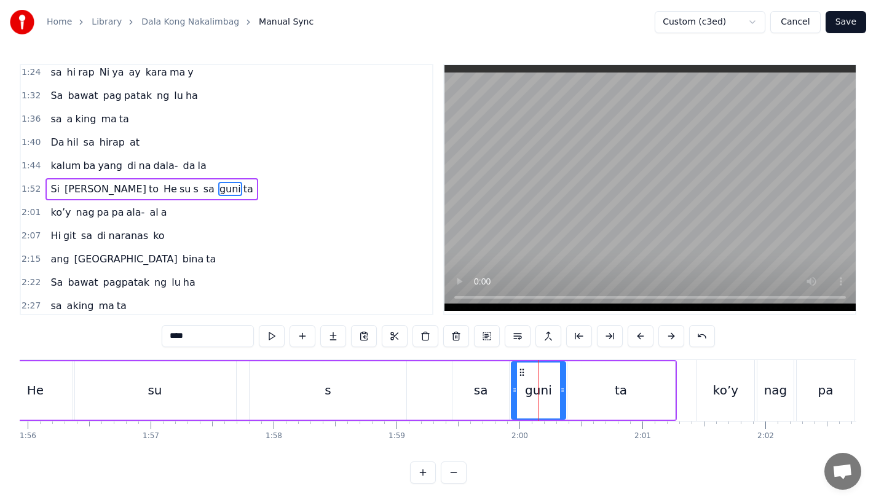
click at [512, 389] on icon at bounding box center [514, 391] width 5 height 10
click at [313, 395] on div "s" at bounding box center [328, 391] width 157 height 58
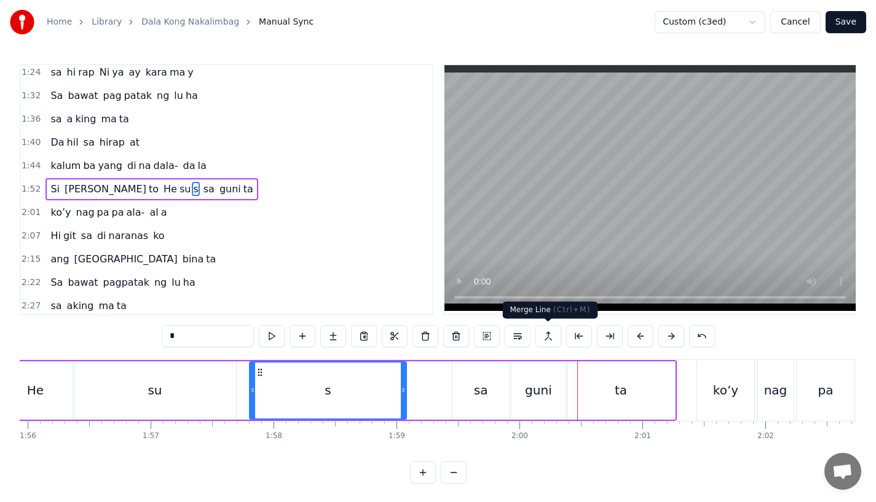
click at [571, 397] on div "ta" at bounding box center [622, 391] width 108 height 58
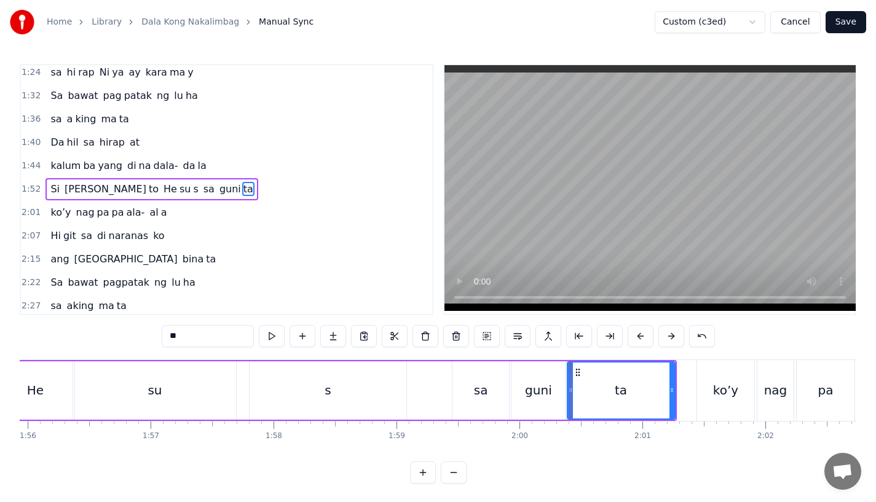
click at [548, 402] on div "guni" at bounding box center [539, 391] width 54 height 58
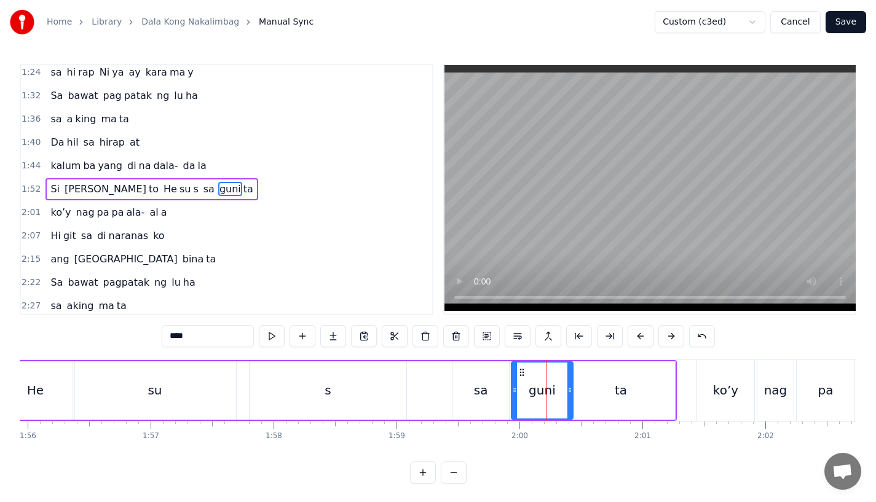
drag, startPoint x: 562, startPoint y: 395, endPoint x: 572, endPoint y: 395, distance: 9.8
click at [572, 395] on div at bounding box center [570, 391] width 5 height 56
click at [596, 395] on div "ta" at bounding box center [622, 391] width 108 height 58
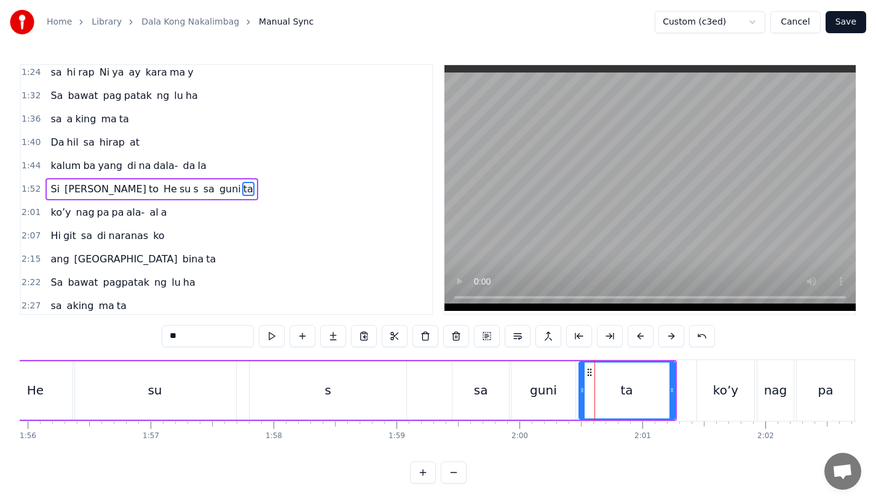
drag, startPoint x: 570, startPoint y: 394, endPoint x: 581, endPoint y: 394, distance: 11.7
click at [581, 394] on icon at bounding box center [582, 391] width 5 height 10
click at [349, 400] on div "s" at bounding box center [328, 391] width 157 height 58
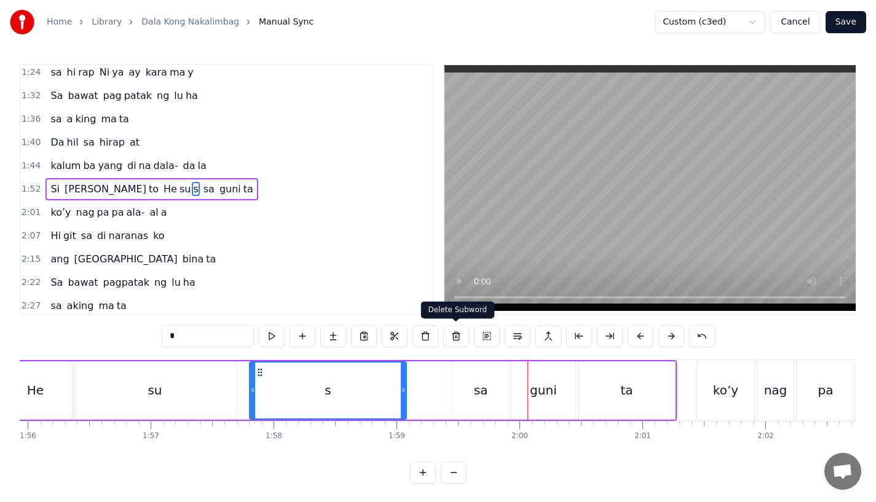
click at [457, 383] on div "sa" at bounding box center [481, 391] width 57 height 58
type input "**"
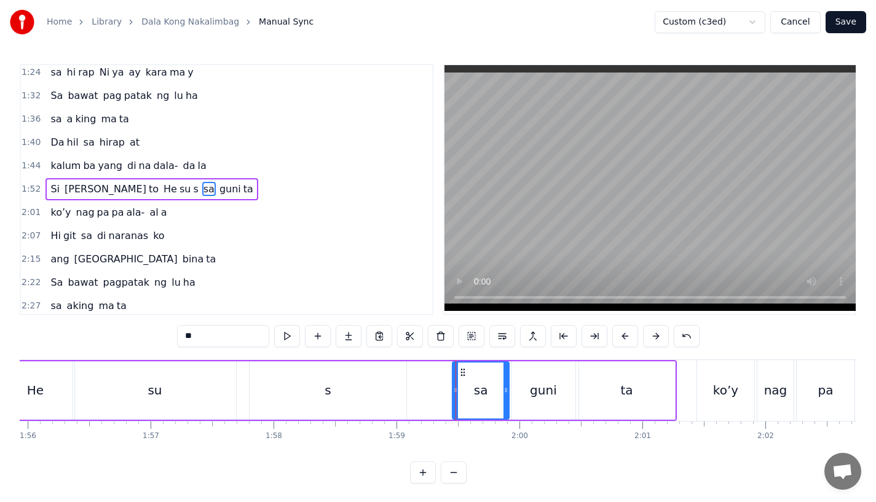
drag, startPoint x: 455, startPoint y: 386, endPoint x: 462, endPoint y: 386, distance: 7.4
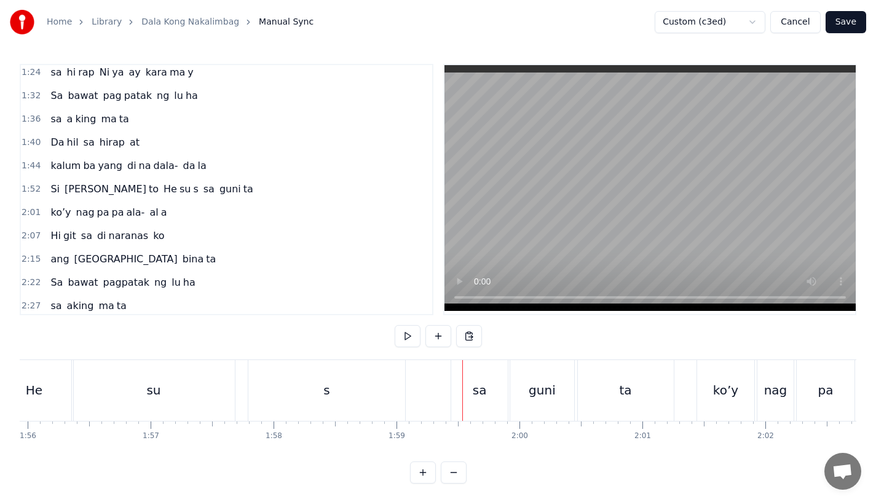
click at [472, 366] on div "sa" at bounding box center [479, 390] width 57 height 61
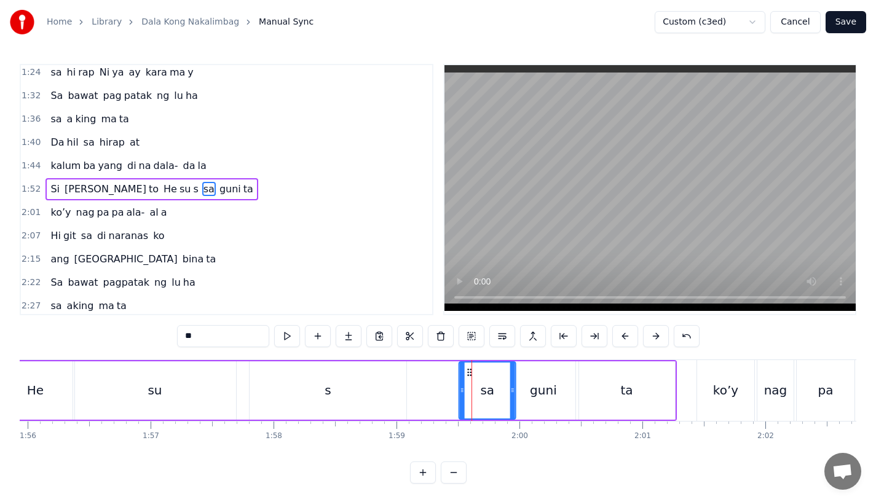
click at [469, 369] on circle at bounding box center [468, 369] width 1 height 1
click at [507, 387] on icon at bounding box center [508, 391] width 5 height 10
click at [360, 400] on div "s" at bounding box center [328, 391] width 157 height 58
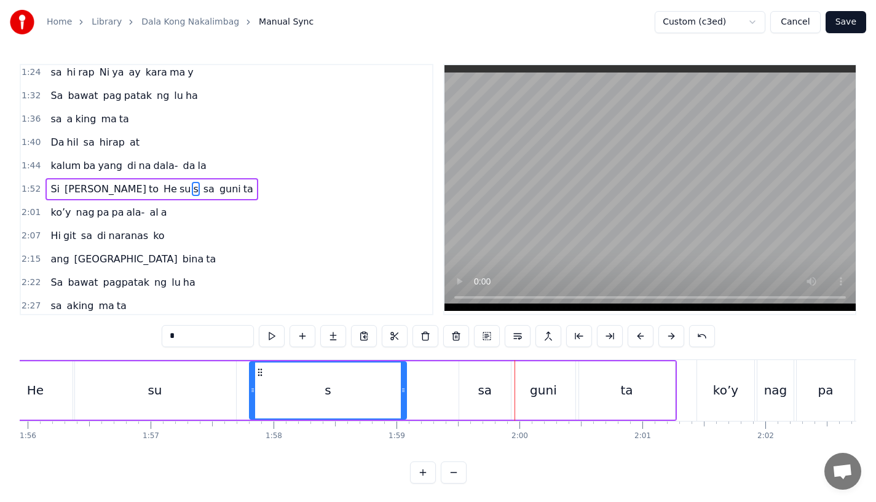
click at [361, 400] on div "s" at bounding box center [328, 391] width 156 height 56
click at [354, 375] on div "s" at bounding box center [328, 391] width 156 height 56
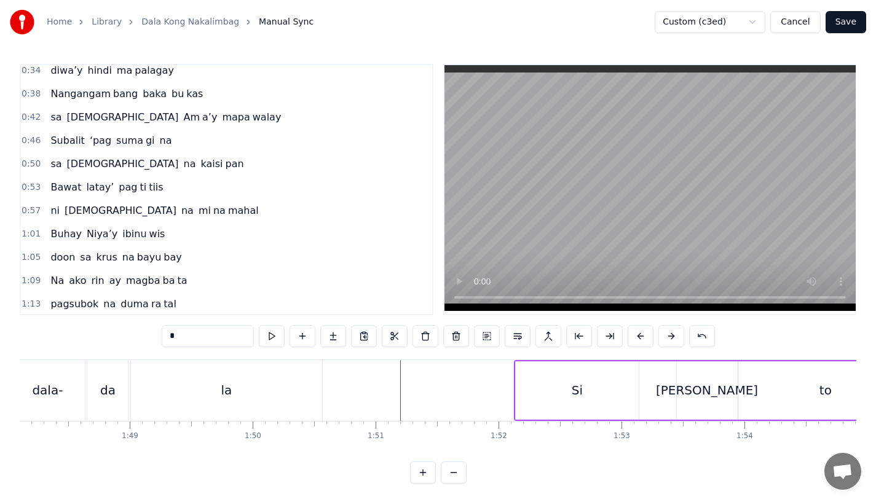
scroll to position [0, 0]
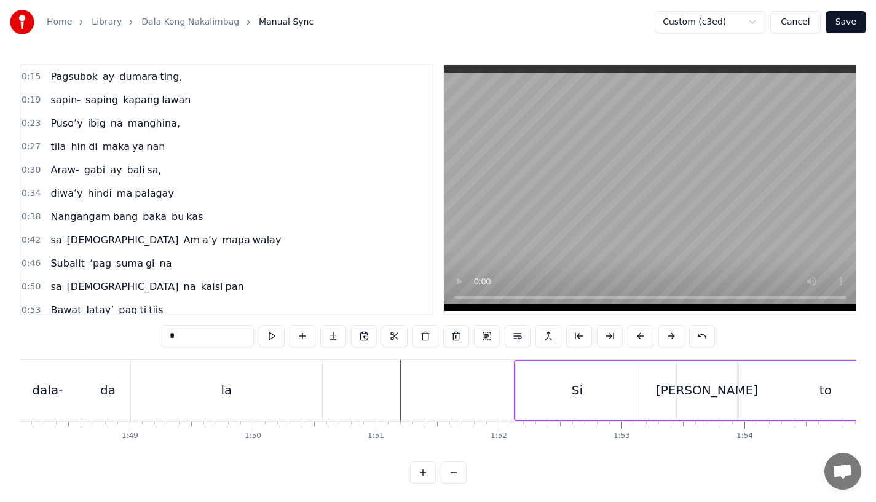
click at [59, 78] on span "Pagsubok" at bounding box center [74, 76] width 50 height 14
type input "********"
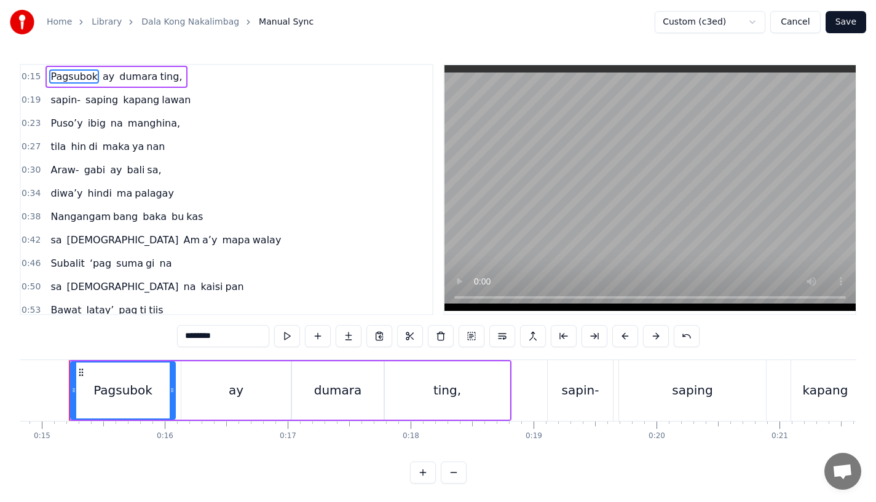
scroll to position [0, 1811]
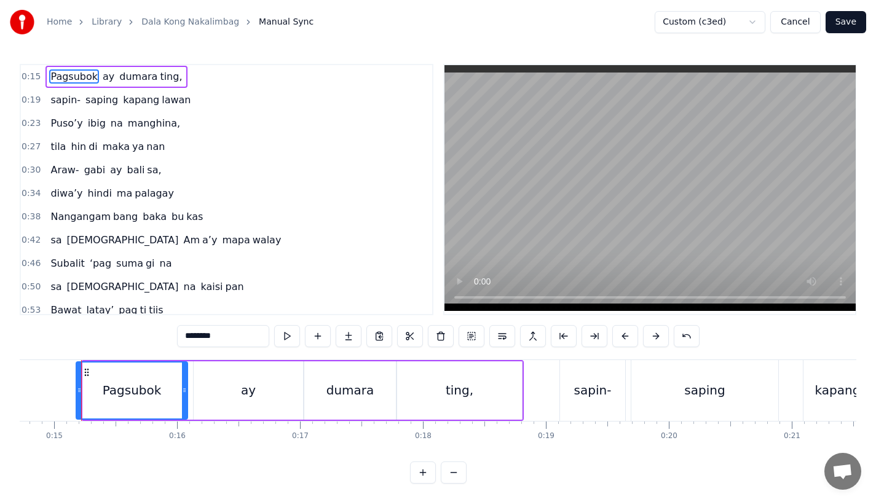
drag, startPoint x: 85, startPoint y: 394, endPoint x: 78, endPoint y: 394, distance: 6.8
click at [78, 394] on icon at bounding box center [79, 391] width 5 height 10
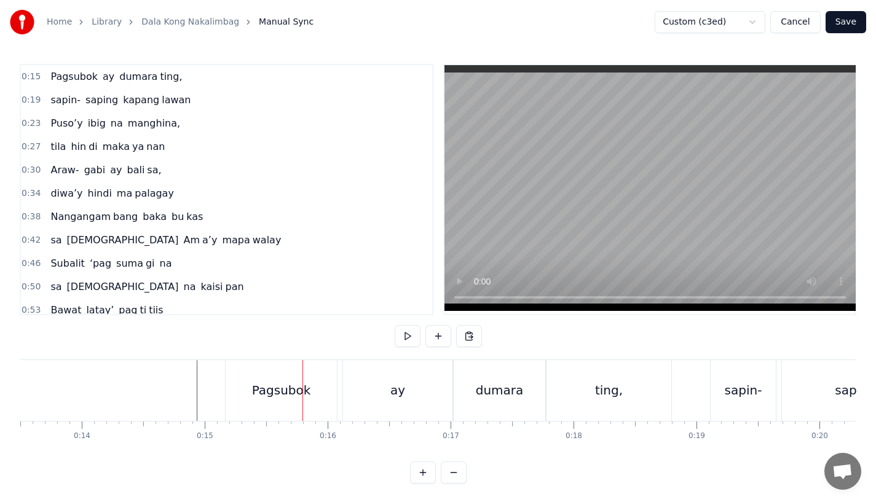
scroll to position [0, 1639]
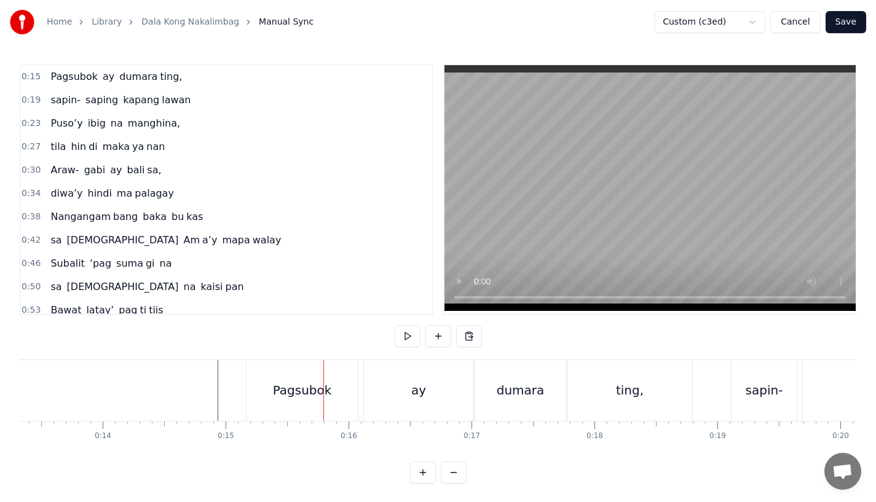
click at [256, 373] on div "Pagsubok" at bounding box center [302, 390] width 111 height 61
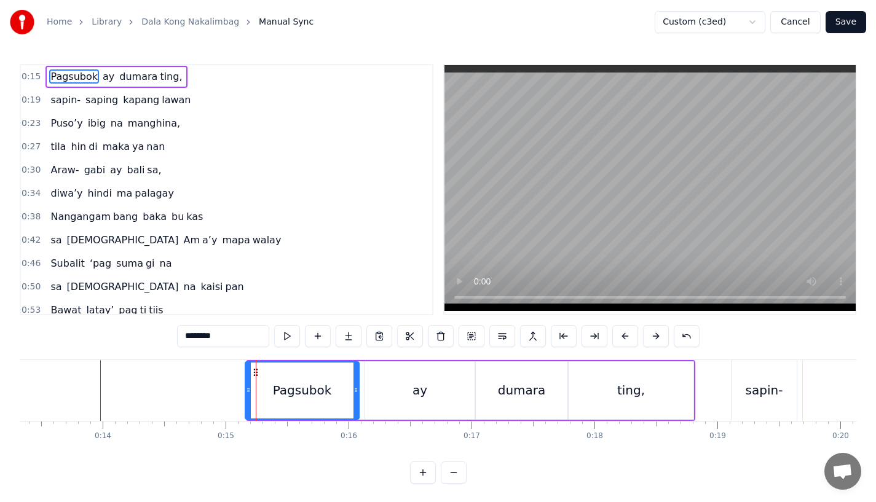
click at [245, 389] on div "Pagsubok" at bounding box center [302, 391] width 115 height 58
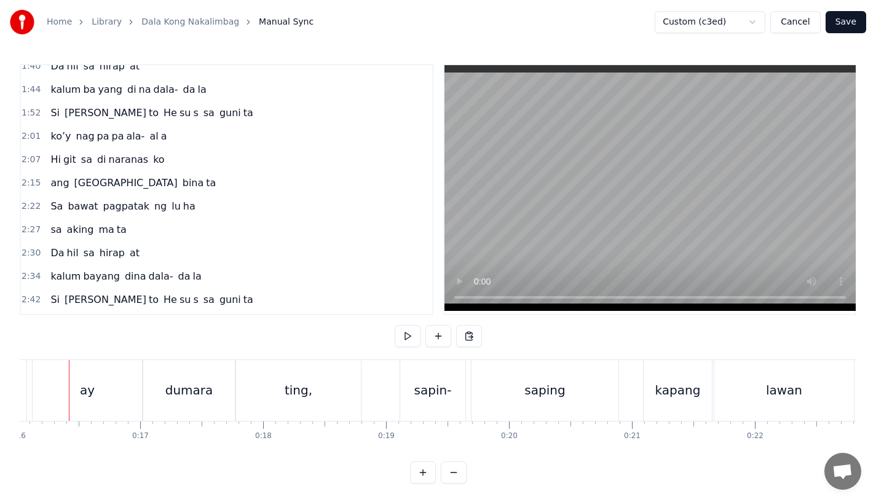
scroll to position [476, 0]
click at [52, 114] on span "Si" at bounding box center [55, 115] width 12 height 14
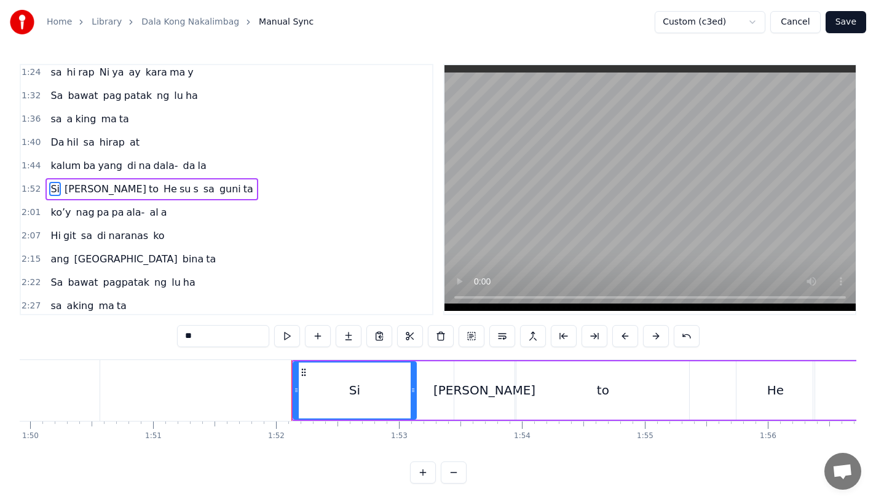
scroll to position [0, 13730]
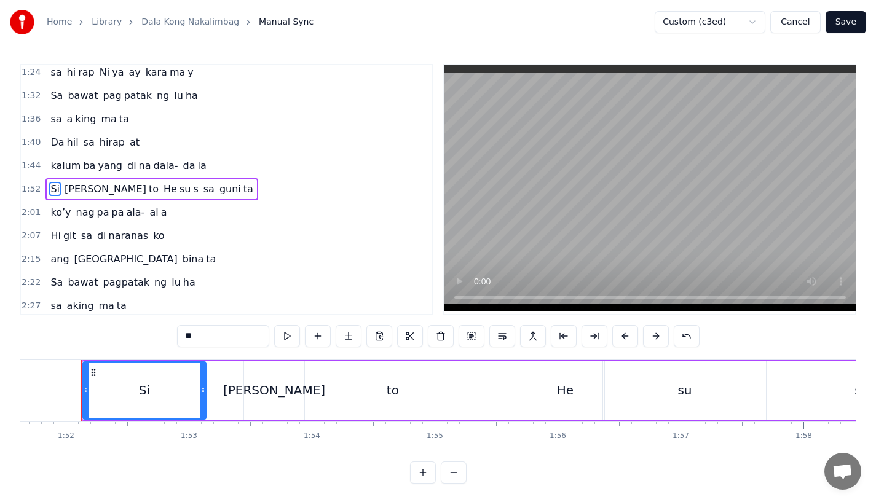
click at [96, 210] on span "pa" at bounding box center [103, 212] width 15 height 14
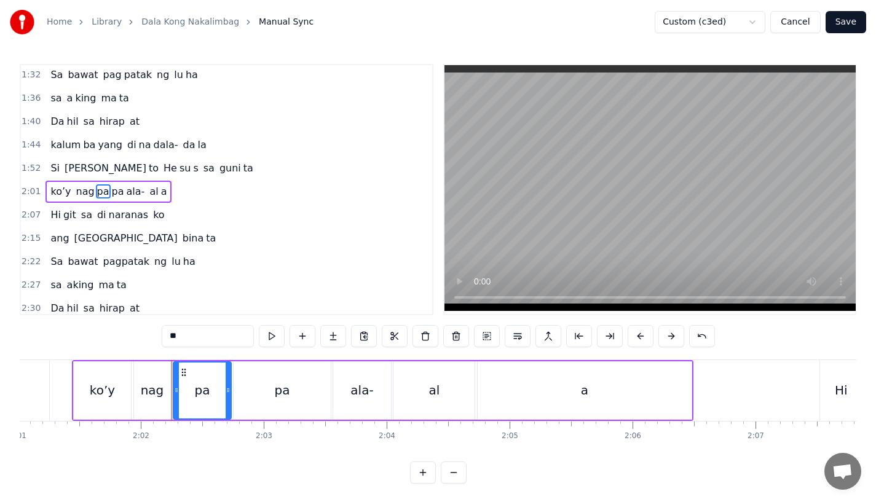
scroll to position [0, 14878]
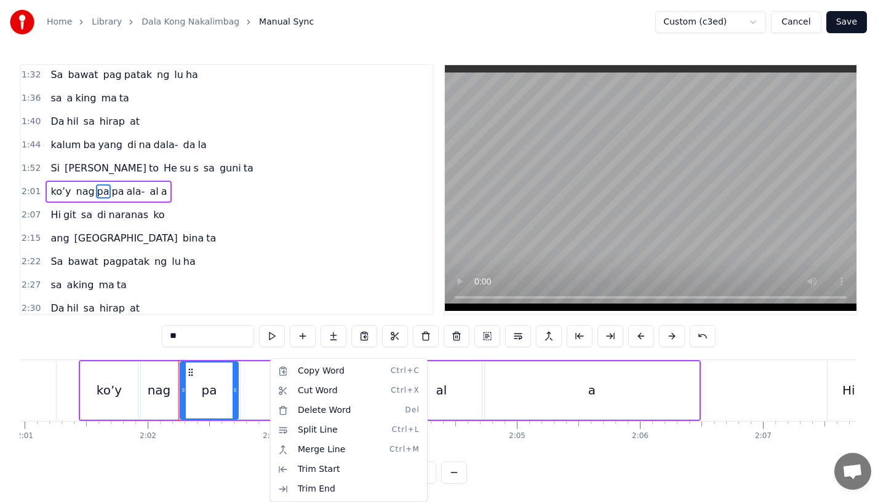
click at [269, 395] on html "Home Library Dala Kong Nakalimbag Manual Sync Custom (c3ed) Cancel Save 0:15 Pa…" at bounding box center [443, 252] width 886 height 504
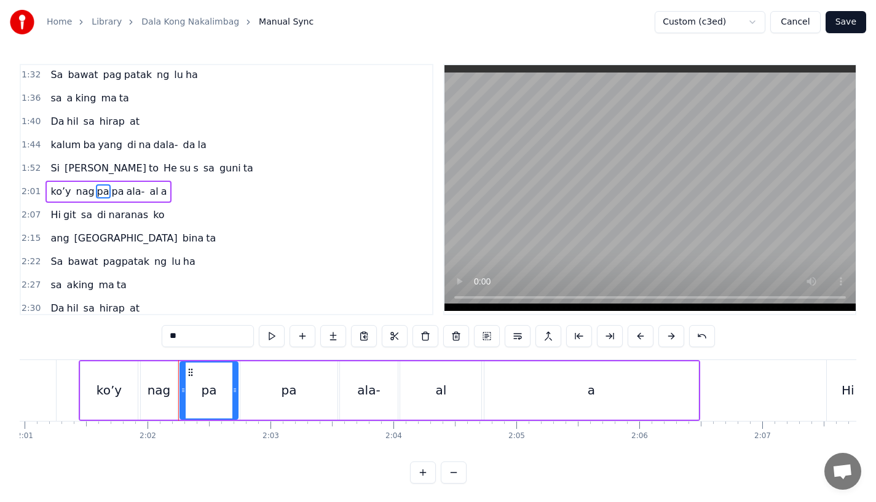
click at [317, 390] on div "pa" at bounding box center [288, 391] width 97 height 58
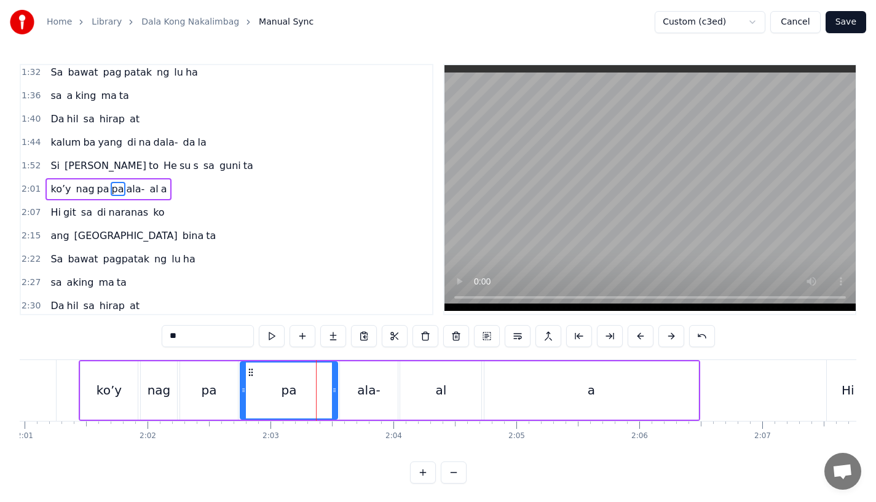
click at [131, 379] on div "ko’y" at bounding box center [109, 391] width 57 height 58
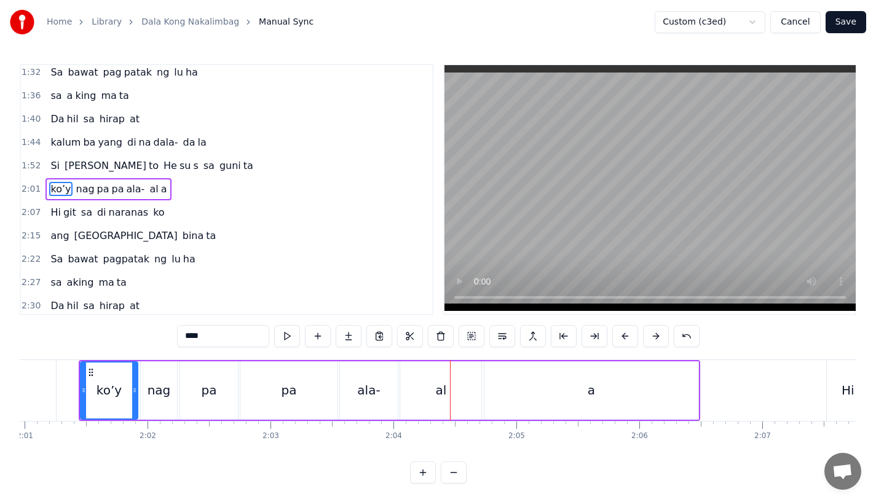
click at [314, 399] on div "pa" at bounding box center [288, 391] width 97 height 58
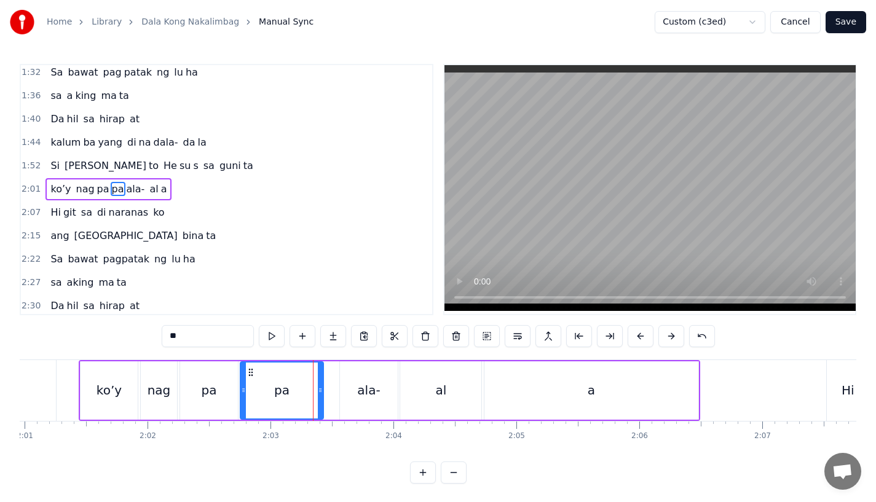
drag, startPoint x: 332, startPoint y: 399, endPoint x: 318, endPoint y: 399, distance: 14.2
click at [318, 399] on div at bounding box center [320, 391] width 5 height 56
click at [236, 394] on div "pa" at bounding box center [209, 391] width 58 height 58
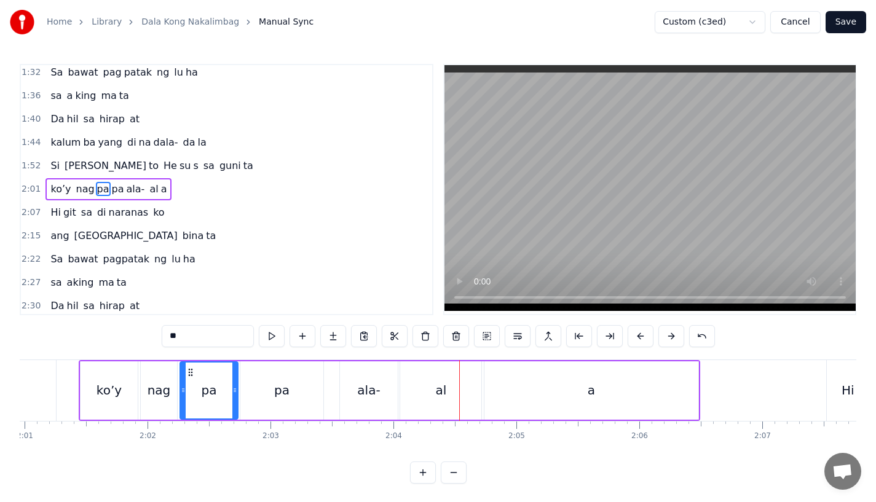
click at [376, 400] on div "ala-" at bounding box center [369, 391] width 58 height 58
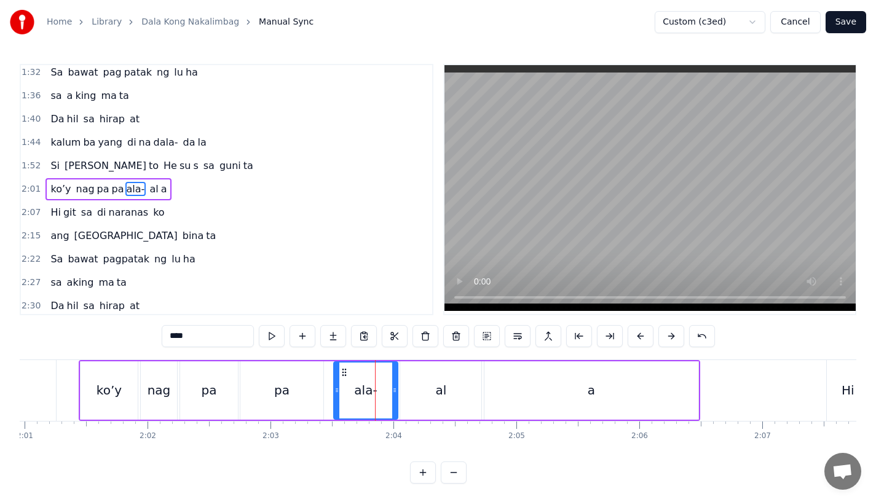
drag, startPoint x: 344, startPoint y: 384, endPoint x: 336, endPoint y: 385, distance: 8.0
click at [336, 385] on div at bounding box center [337, 391] width 5 height 56
click at [291, 389] on div "pa" at bounding box center [281, 391] width 83 height 58
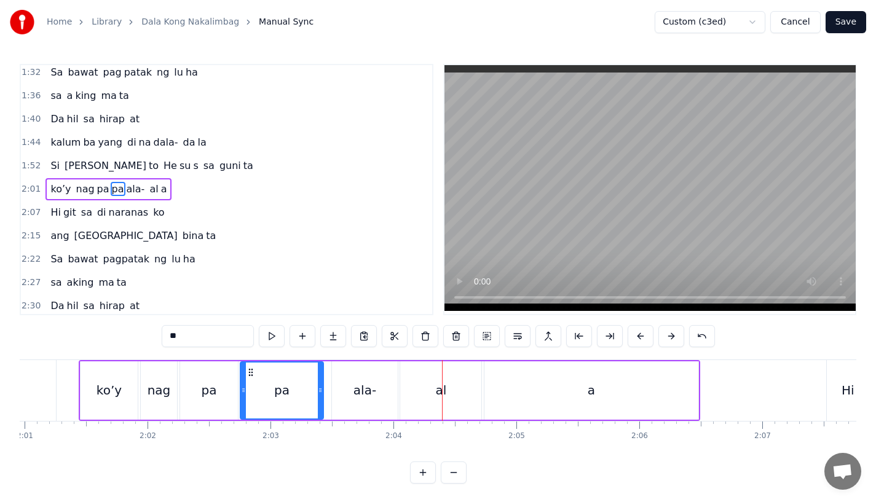
click at [345, 396] on div "ala-" at bounding box center [365, 391] width 66 height 58
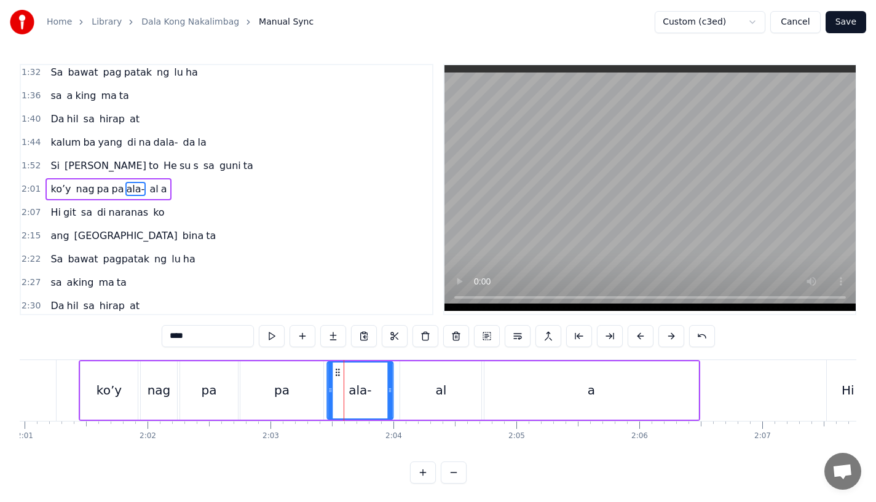
click at [337, 376] on icon at bounding box center [338, 373] width 10 height 10
click at [432, 373] on div "al" at bounding box center [440, 391] width 81 height 58
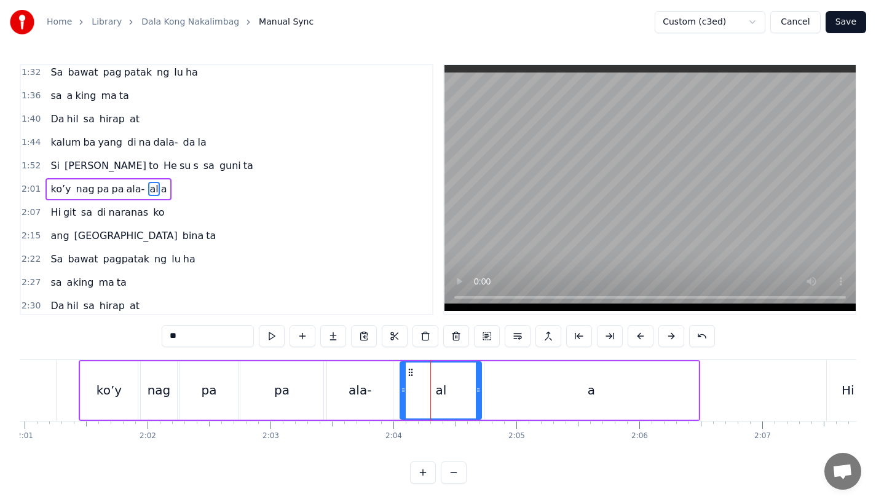
click at [406, 368] on div "al" at bounding box center [441, 391] width 80 height 56
click at [403, 373] on icon at bounding box center [406, 373] width 10 height 10
click at [505, 379] on div "a" at bounding box center [592, 391] width 214 height 58
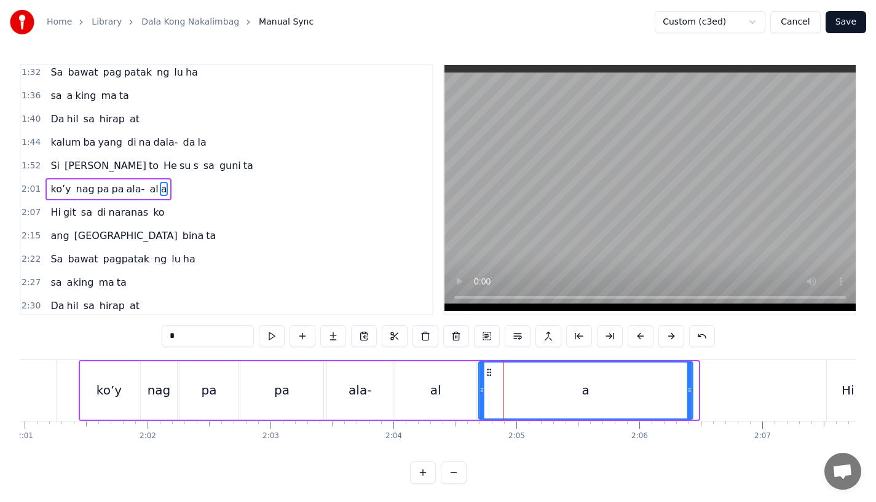
drag, startPoint x: 494, startPoint y: 373, endPoint x: 487, endPoint y: 375, distance: 7.0
click at [487, 375] on icon at bounding box center [490, 373] width 10 height 10
click at [349, 397] on div "ala-" at bounding box center [360, 391] width 66 height 58
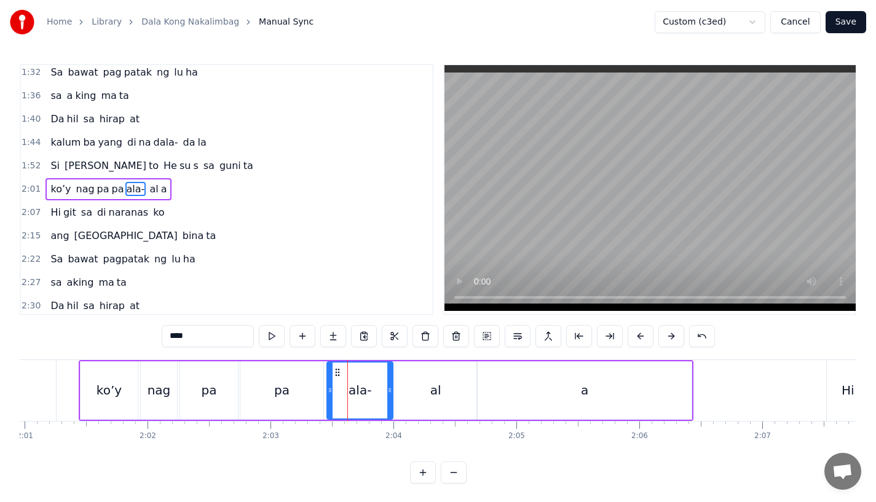
click at [310, 393] on div "pa" at bounding box center [281, 391] width 83 height 58
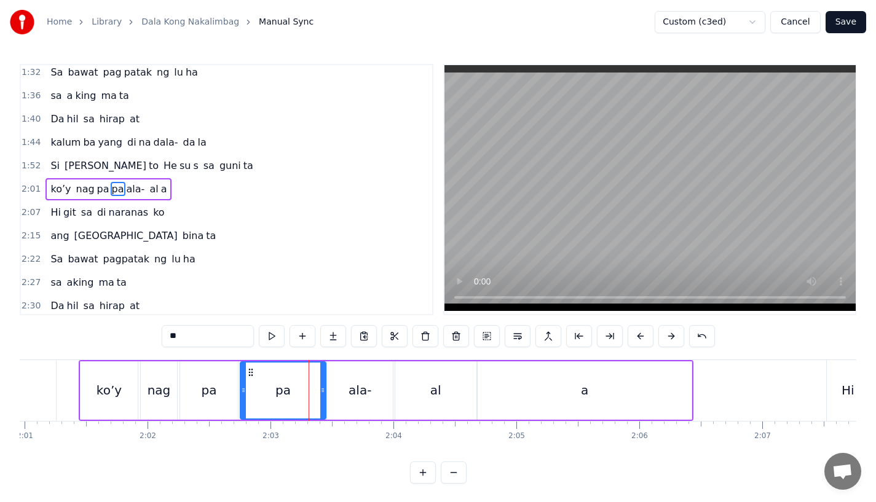
click at [323, 394] on icon at bounding box center [322, 391] width 5 height 10
click at [84, 213] on span "sa" at bounding box center [87, 212] width 14 height 14
type input "**"
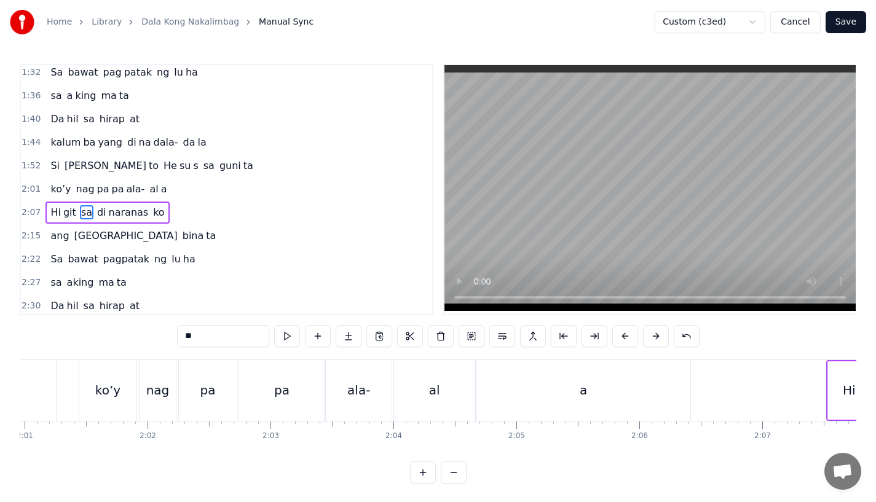
scroll to position [448, 0]
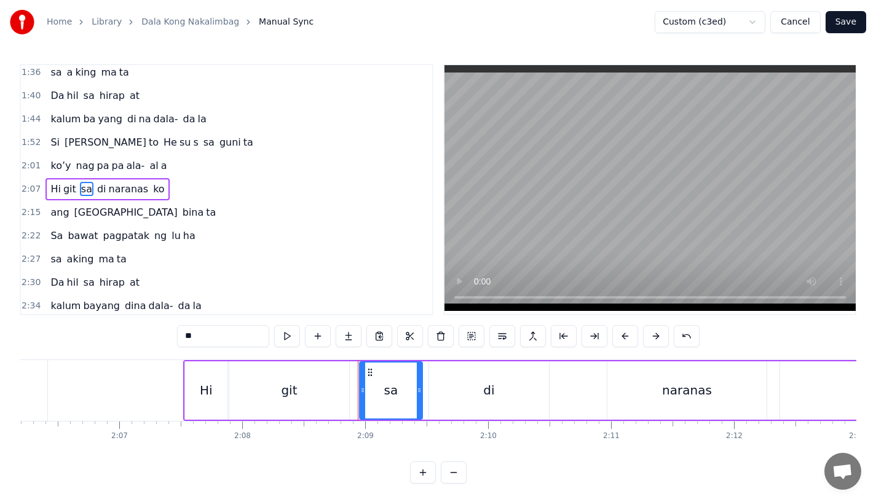
click at [94, 181] on div "Hi git sa di [PERSON_NAME]" at bounding box center [108, 189] width 124 height 22
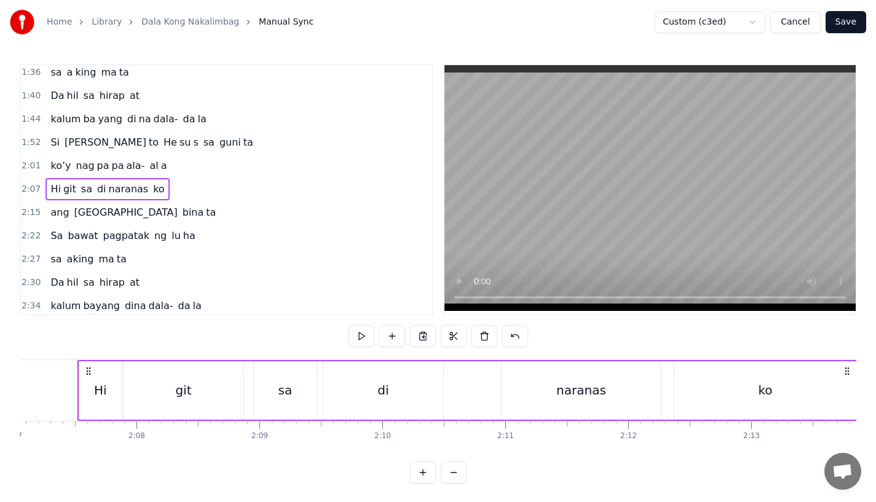
scroll to position [0, 15623]
click at [341, 387] on div "di" at bounding box center [388, 391] width 120 height 58
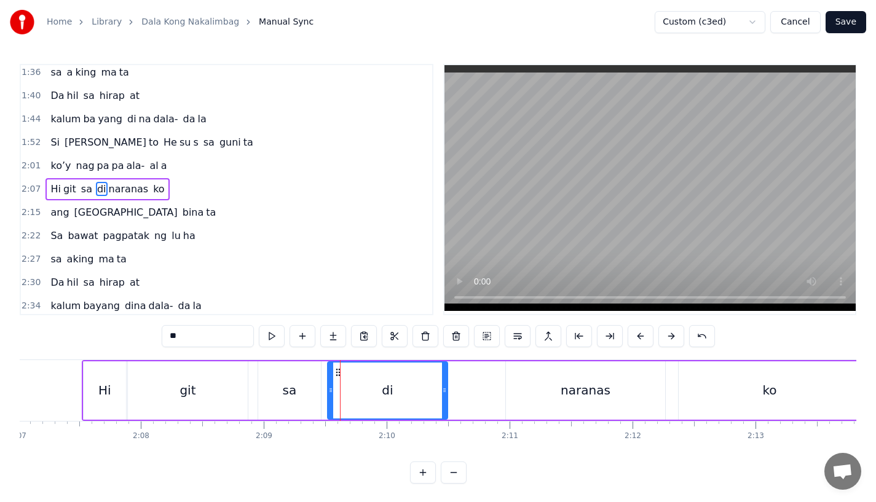
click at [311, 392] on div "sa" at bounding box center [289, 391] width 63 height 58
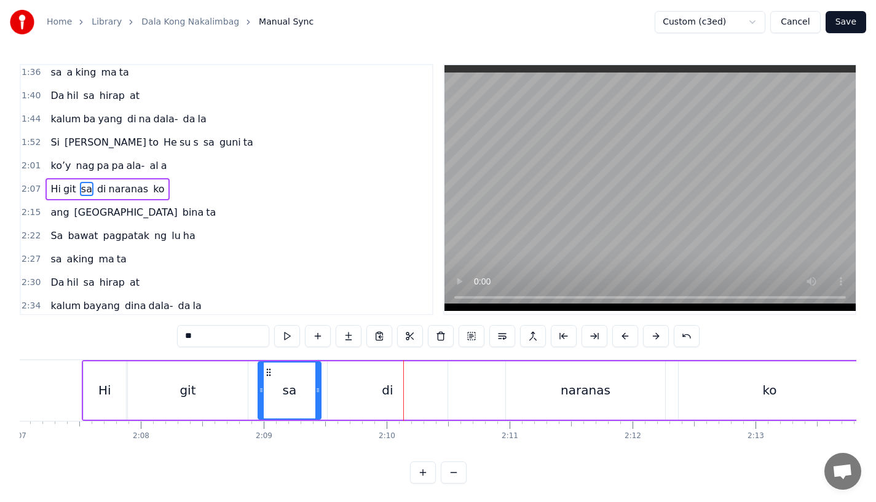
click at [355, 380] on div "di" at bounding box center [388, 391] width 120 height 58
type input "**"
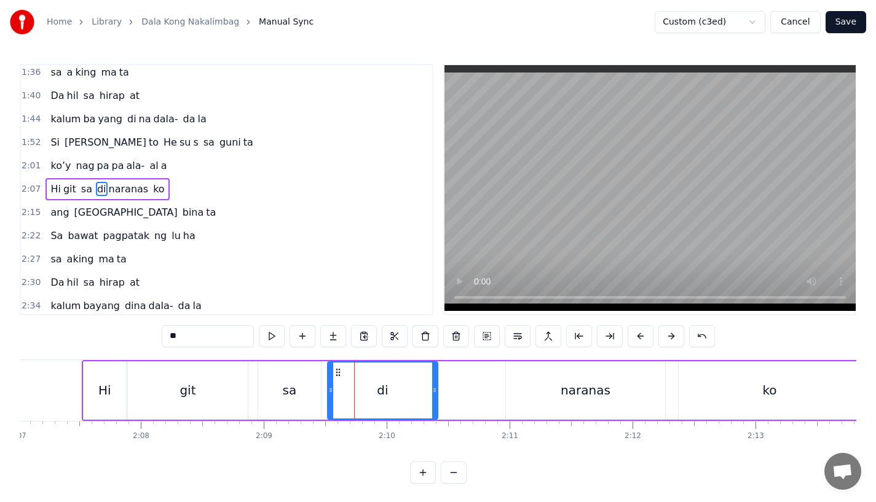
drag, startPoint x: 445, startPoint y: 390, endPoint x: 412, endPoint y: 391, distance: 33.2
click at [432, 391] on icon at bounding box center [434, 391] width 5 height 10
click at [252, 392] on div "Hi git sa di [PERSON_NAME]" at bounding box center [472, 390] width 781 height 61
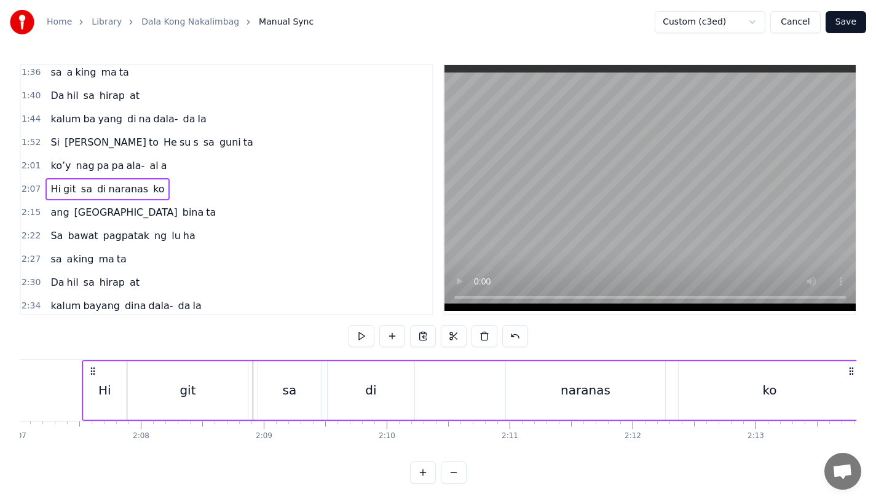
click at [287, 380] on div "sa" at bounding box center [289, 391] width 63 height 58
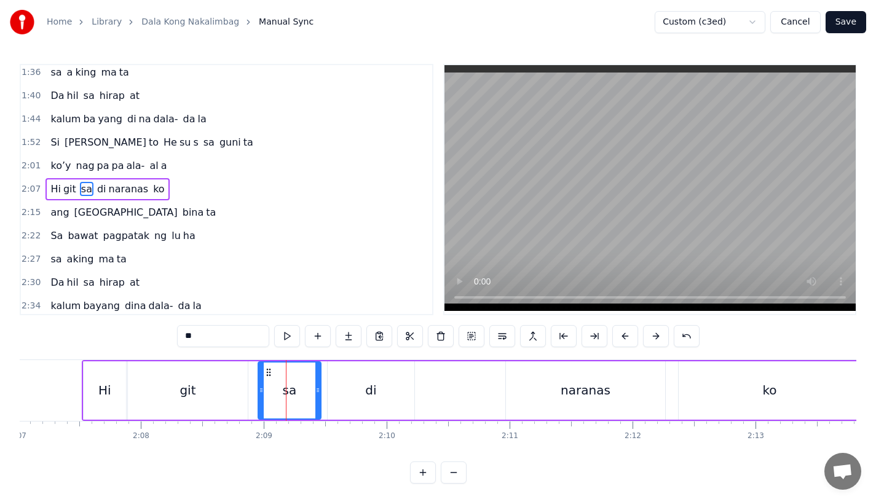
click at [333, 391] on div "di" at bounding box center [371, 391] width 87 height 58
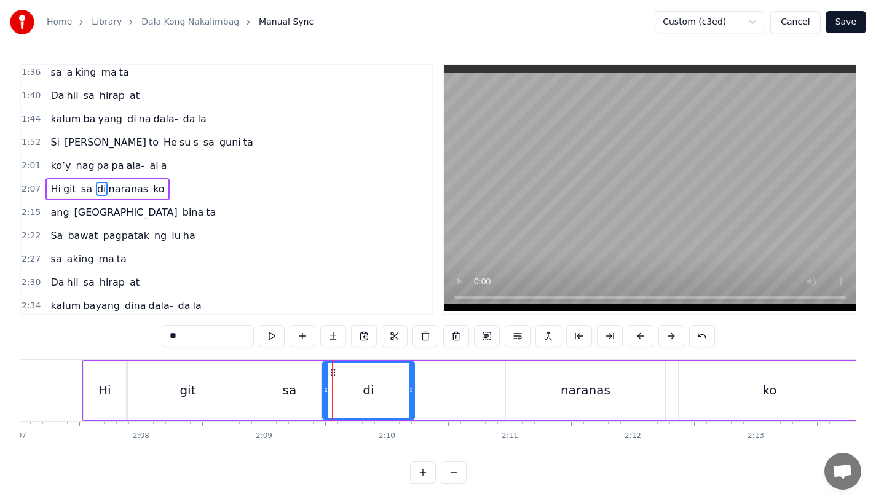
click at [325, 392] on circle at bounding box center [325, 392] width 1 height 1
drag, startPoint x: 410, startPoint y: 391, endPoint x: 425, endPoint y: 391, distance: 14.8
click at [425, 391] on icon at bounding box center [422, 391] width 5 height 10
click at [273, 389] on div "sa" at bounding box center [289, 391] width 63 height 58
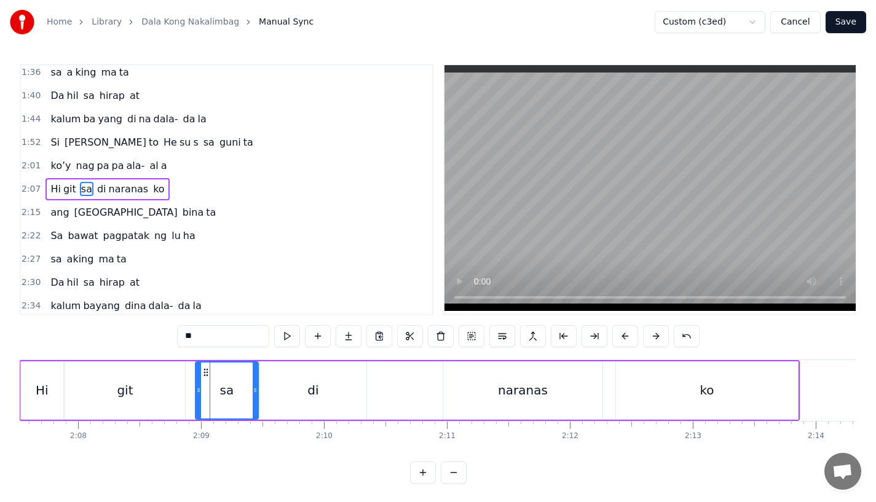
scroll to position [0, 15689]
click at [526, 383] on div "naranas" at bounding box center [520, 390] width 50 height 18
type input "*******"
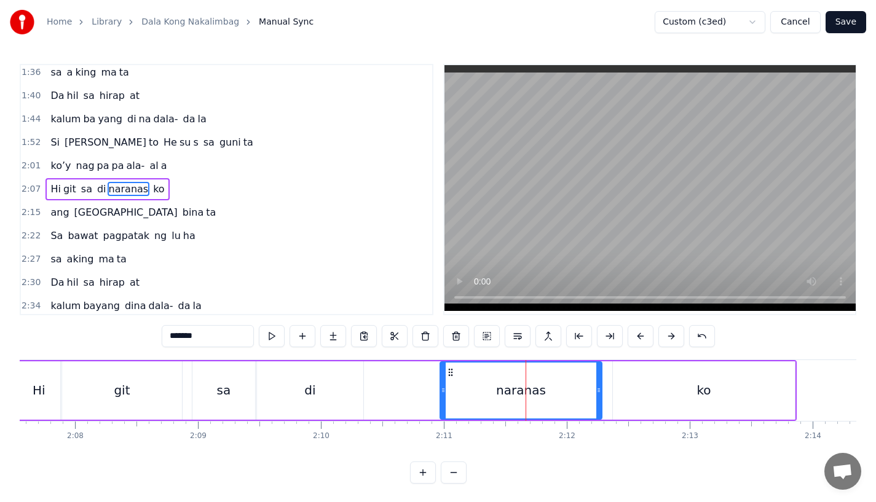
click at [597, 386] on icon at bounding box center [599, 391] width 5 height 10
click at [598, 386] on icon at bounding box center [599, 391] width 5 height 10
drag, startPoint x: 600, startPoint y: 386, endPoint x: 609, endPoint y: 386, distance: 9.2
click at [609, 386] on icon at bounding box center [608, 391] width 5 height 10
click at [396, 384] on div "di naranas" at bounding box center [433, 391] width 355 height 58
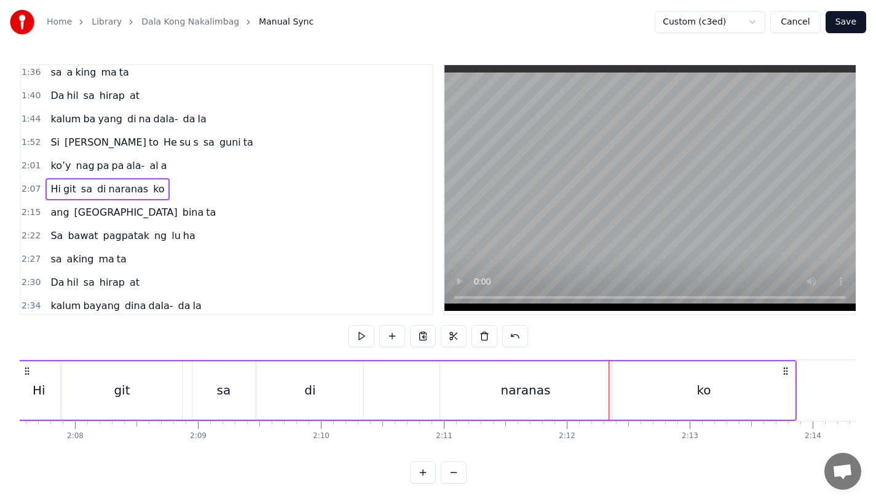
click at [302, 387] on div "di" at bounding box center [310, 391] width 106 height 58
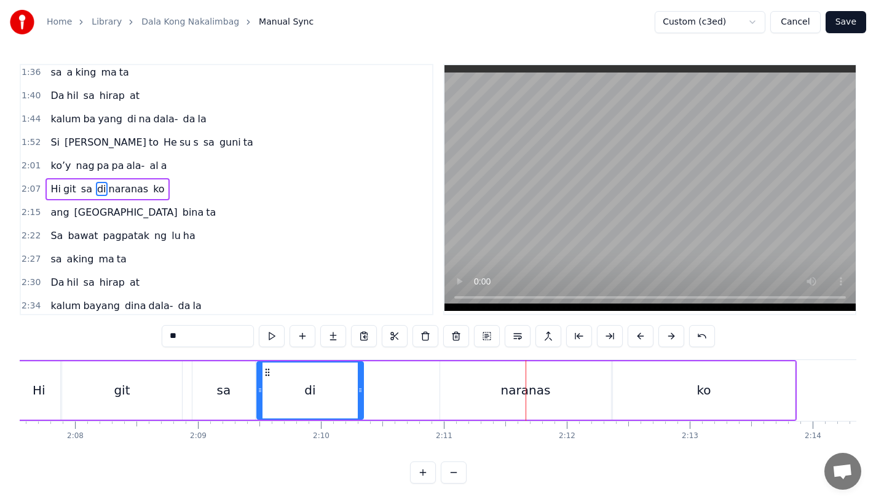
click at [455, 414] on div "naranas" at bounding box center [525, 391] width 171 height 58
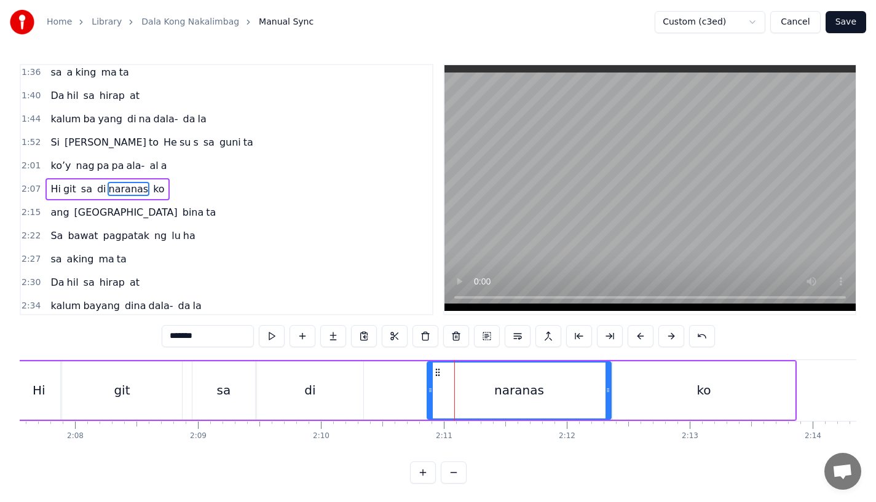
drag, startPoint x: 442, startPoint y: 410, endPoint x: 427, endPoint y: 411, distance: 14.9
click at [428, 411] on div at bounding box center [430, 391] width 5 height 56
click at [312, 399] on div "di" at bounding box center [309, 390] width 11 height 18
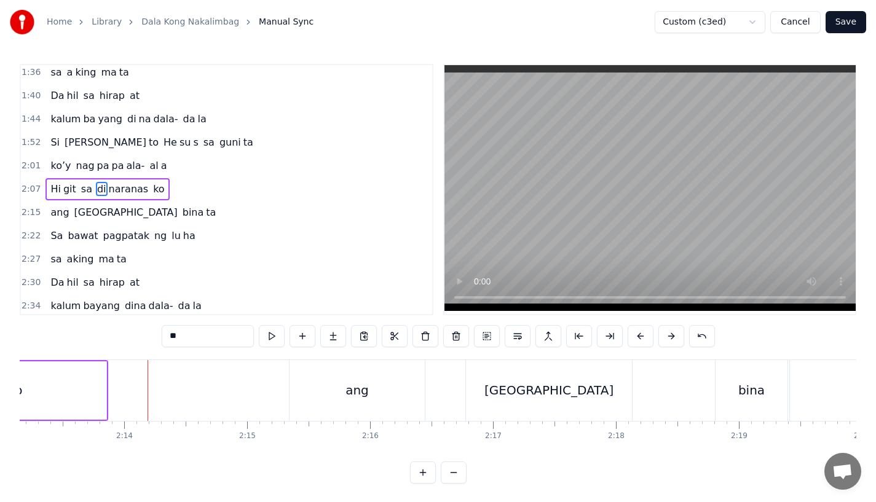
scroll to position [0, 16364]
click at [101, 390] on div "ko" at bounding box center [29, 391] width 182 height 58
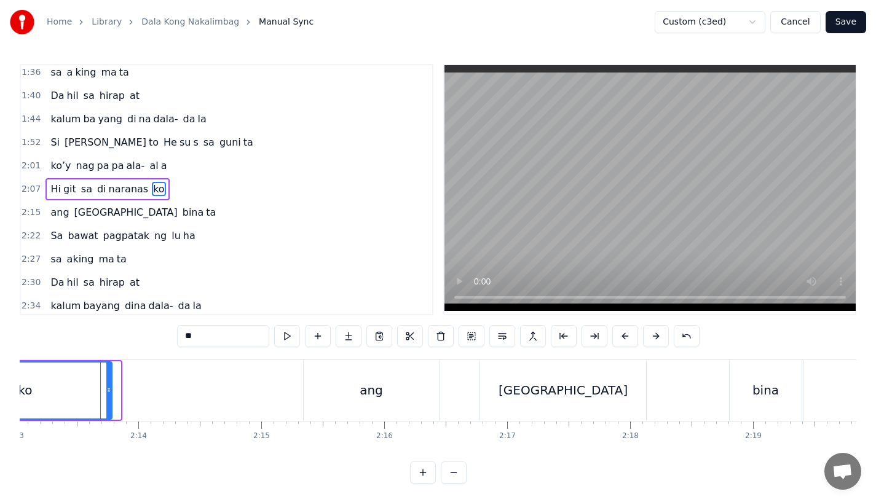
drag, startPoint x: 115, startPoint y: 390, endPoint x: 105, endPoint y: 391, distance: 9.9
click at [106, 391] on icon at bounding box center [108, 391] width 5 height 10
click at [747, 383] on div "bina" at bounding box center [766, 390] width 72 height 61
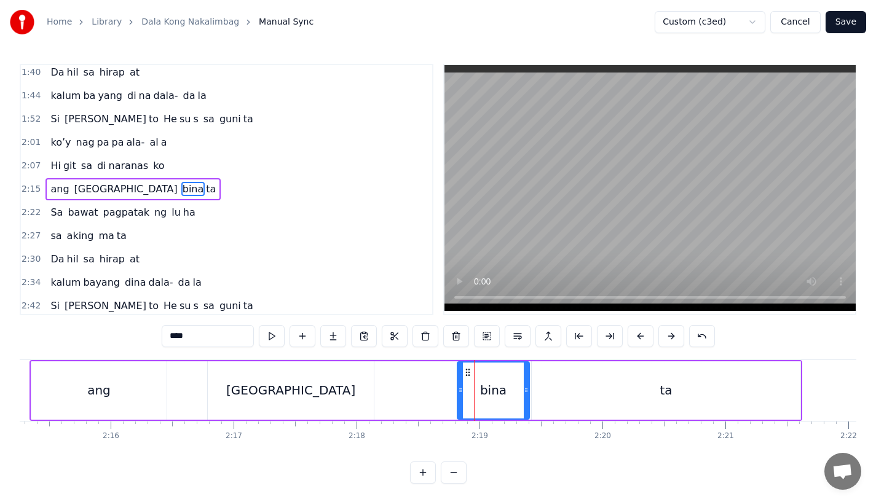
scroll to position [0, 16701]
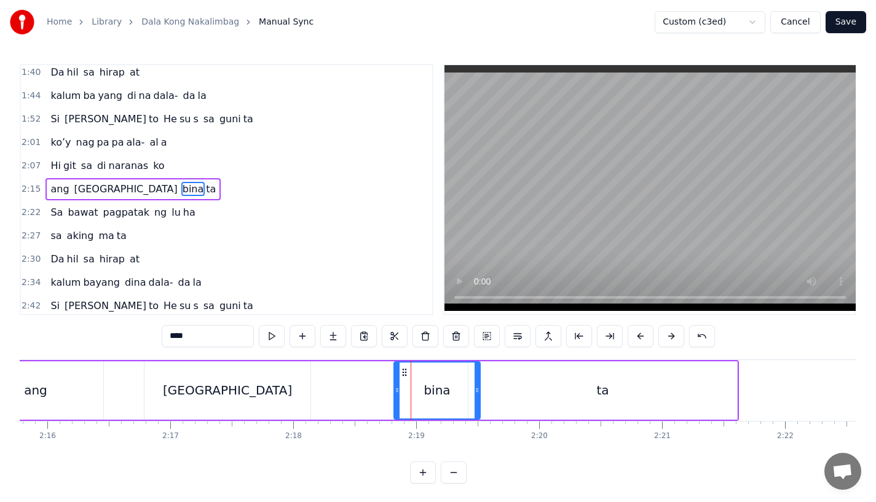
drag, startPoint x: 461, startPoint y: 396, endPoint x: 476, endPoint y: 396, distance: 14.8
click at [476, 396] on div at bounding box center [477, 391] width 5 height 56
click at [493, 396] on div "ta" at bounding box center [603, 391] width 269 height 58
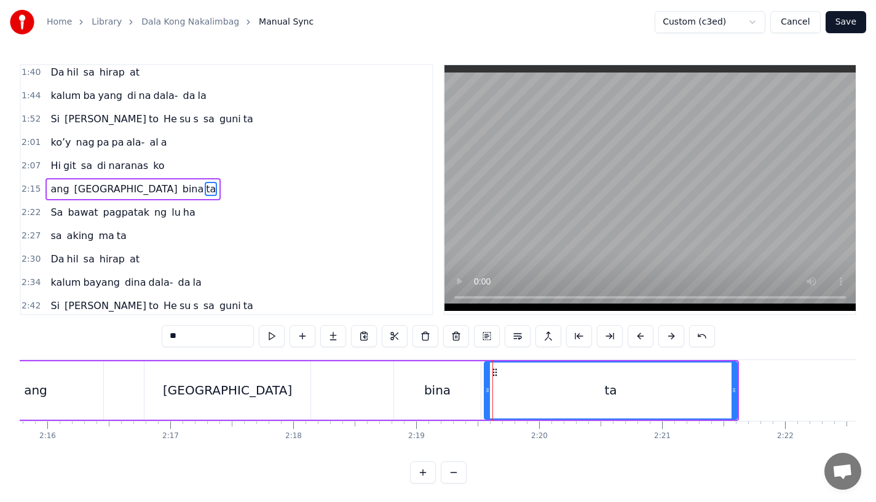
drag, startPoint x: 470, startPoint y: 397, endPoint x: 484, endPoint y: 397, distance: 13.5
click at [485, 397] on div at bounding box center [487, 391] width 5 height 56
click at [250, 390] on div "[GEOGRAPHIC_DATA]" at bounding box center [228, 391] width 166 height 58
type input "*******"
